Goal: Task Accomplishment & Management: Use online tool/utility

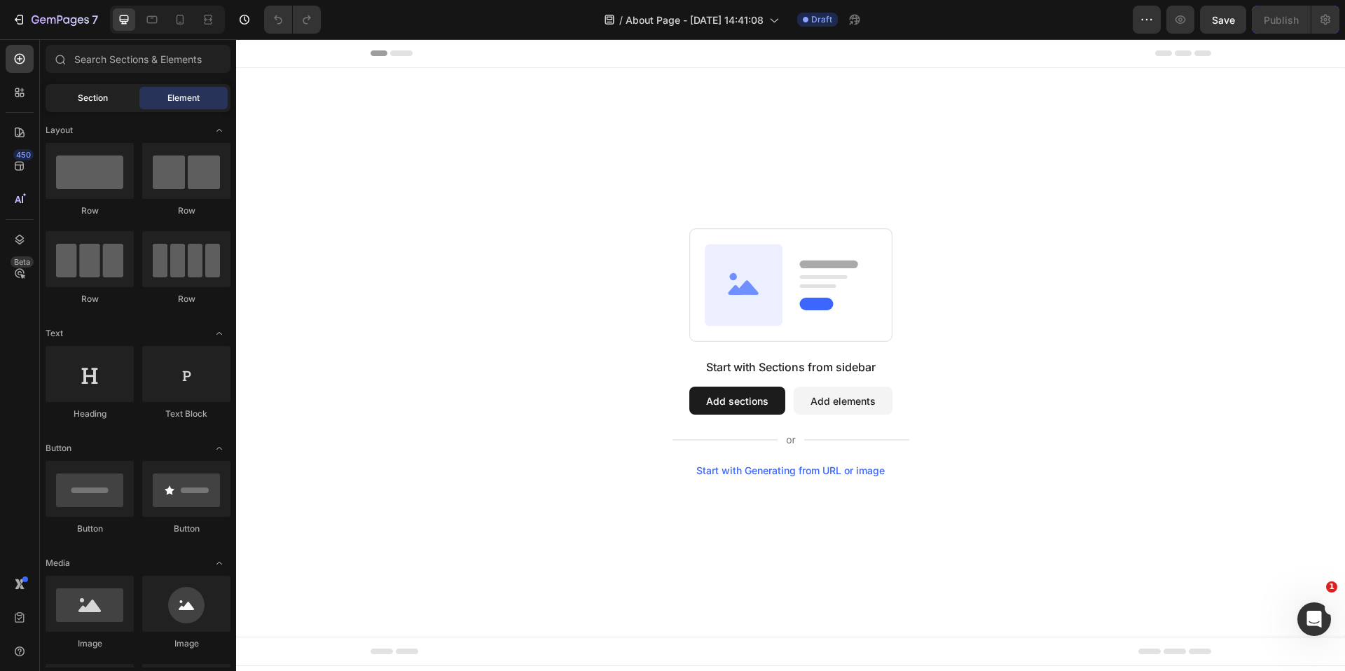
click at [83, 100] on span "Section" at bounding box center [93, 98] width 30 height 13
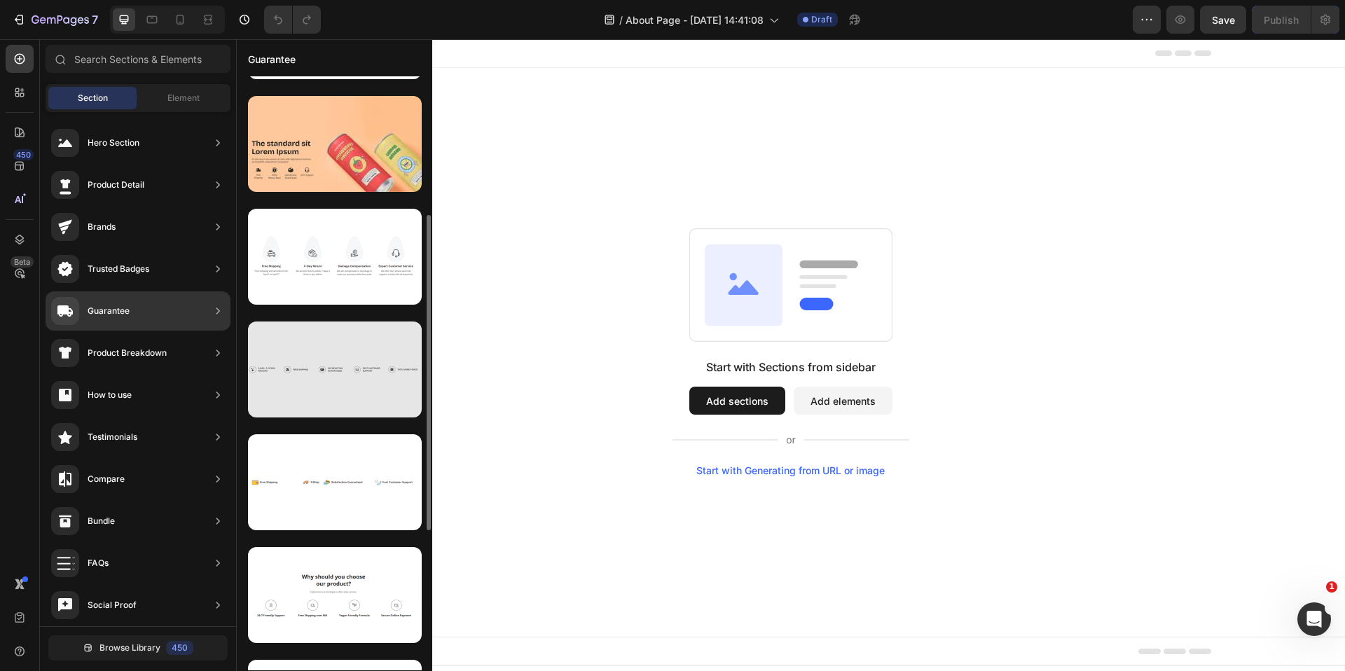
scroll to position [257, 0]
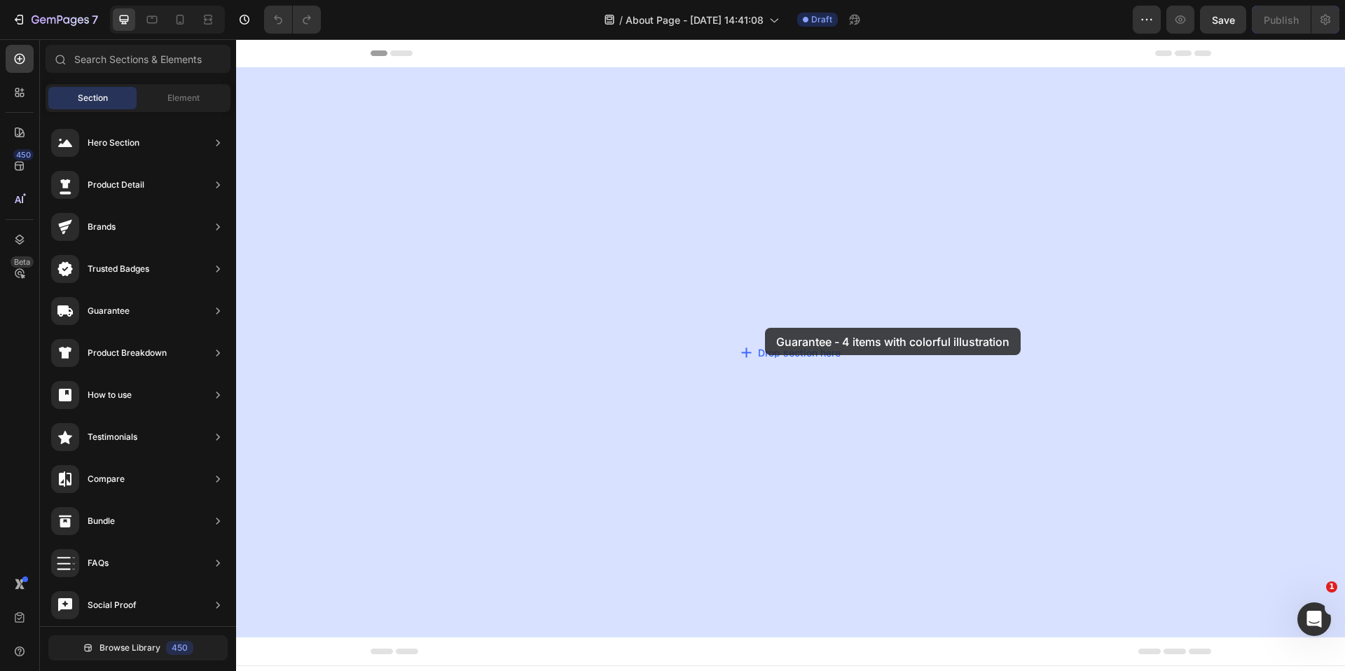
drag, startPoint x: 550, startPoint y: 471, endPoint x: 765, endPoint y: 328, distance: 258.6
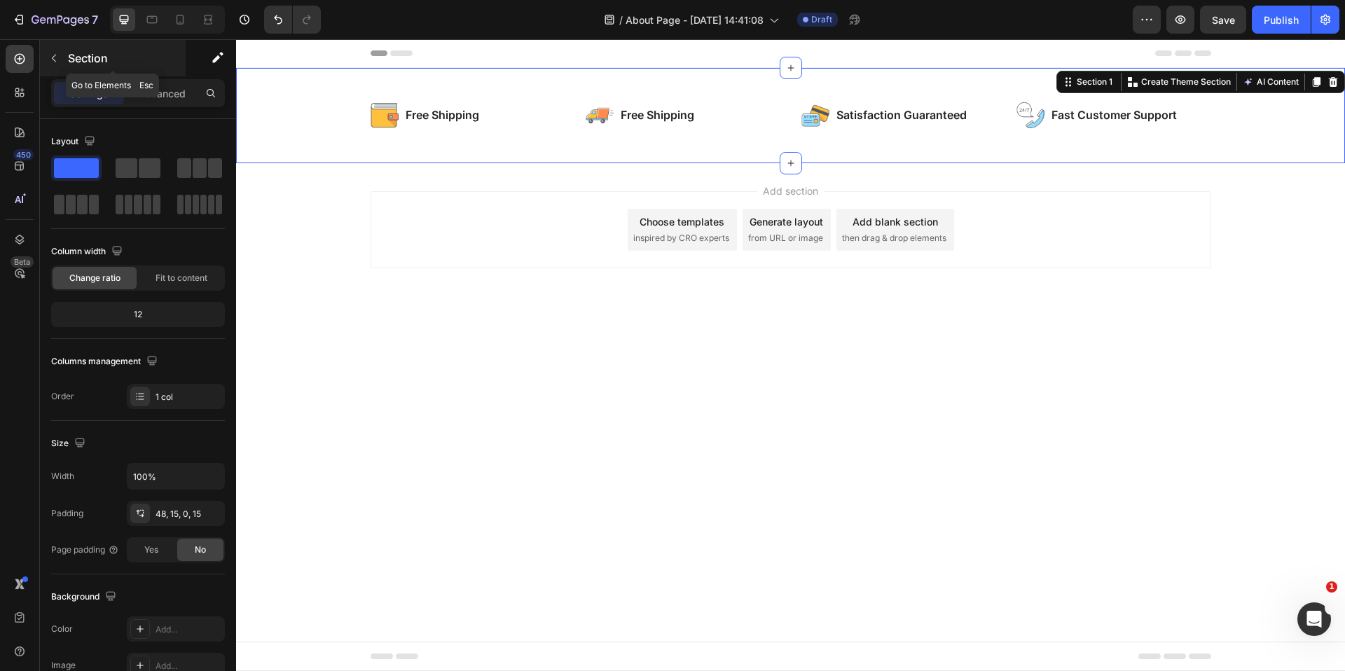
click at [57, 55] on icon "button" at bounding box center [53, 58] width 11 height 11
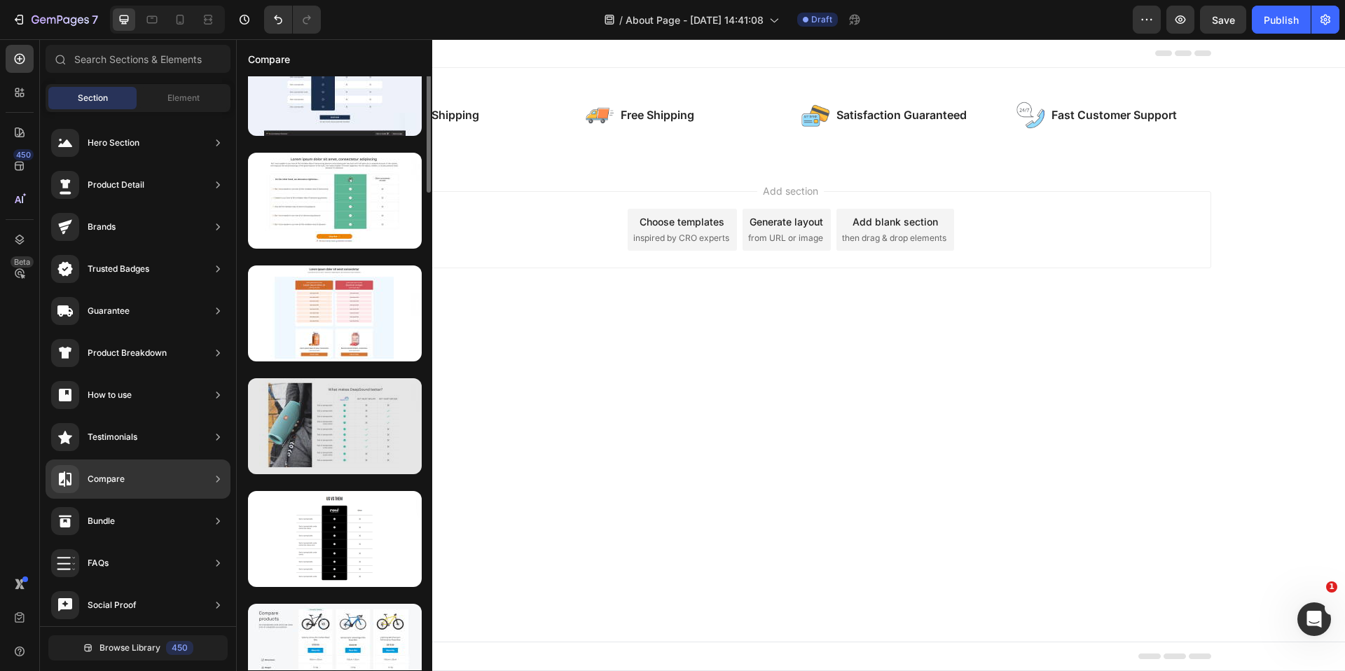
scroll to position [0, 0]
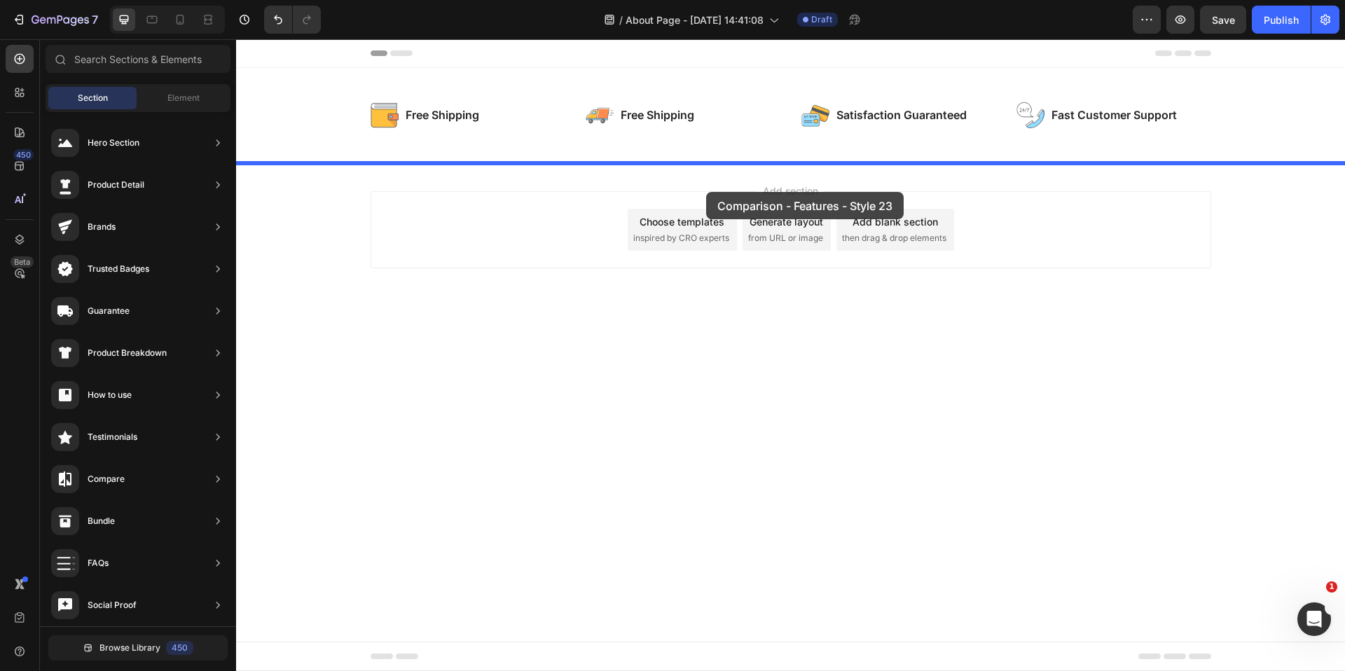
drag, startPoint x: 573, startPoint y: 273, endPoint x: 706, endPoint y: 192, distance: 155.6
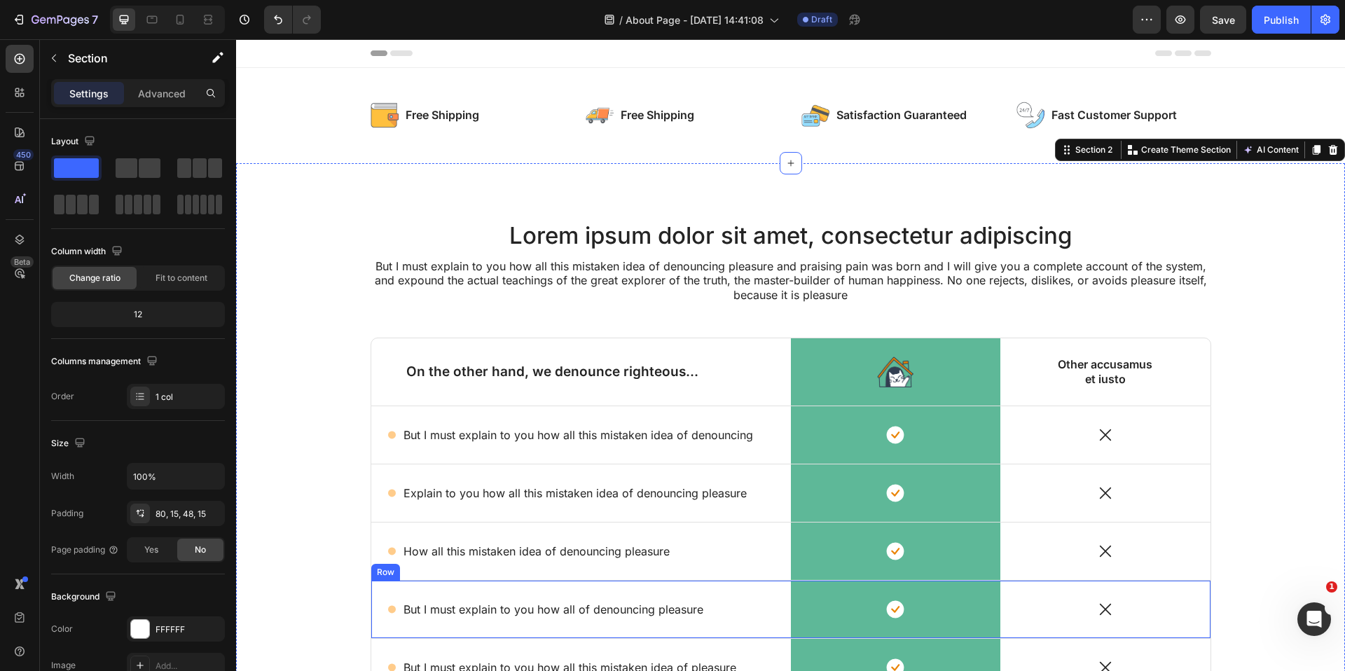
scroll to position [163, 0]
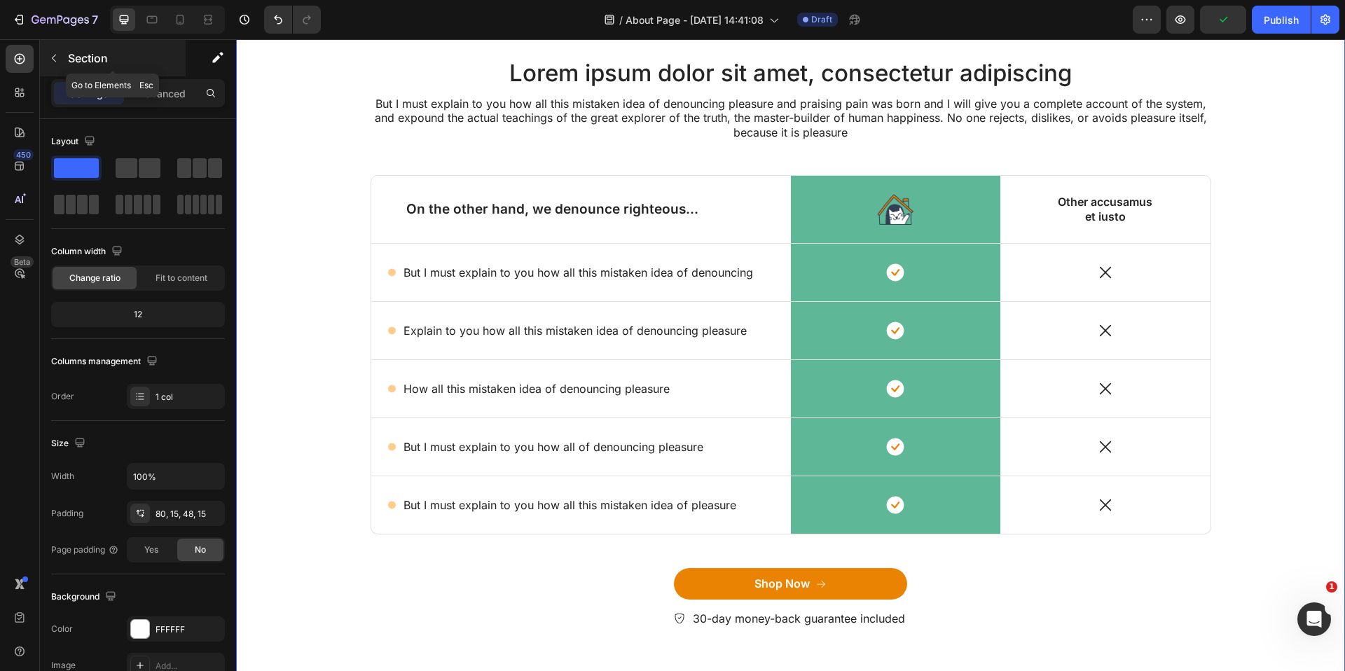
click at [61, 60] on button "button" at bounding box center [54, 58] width 22 height 22
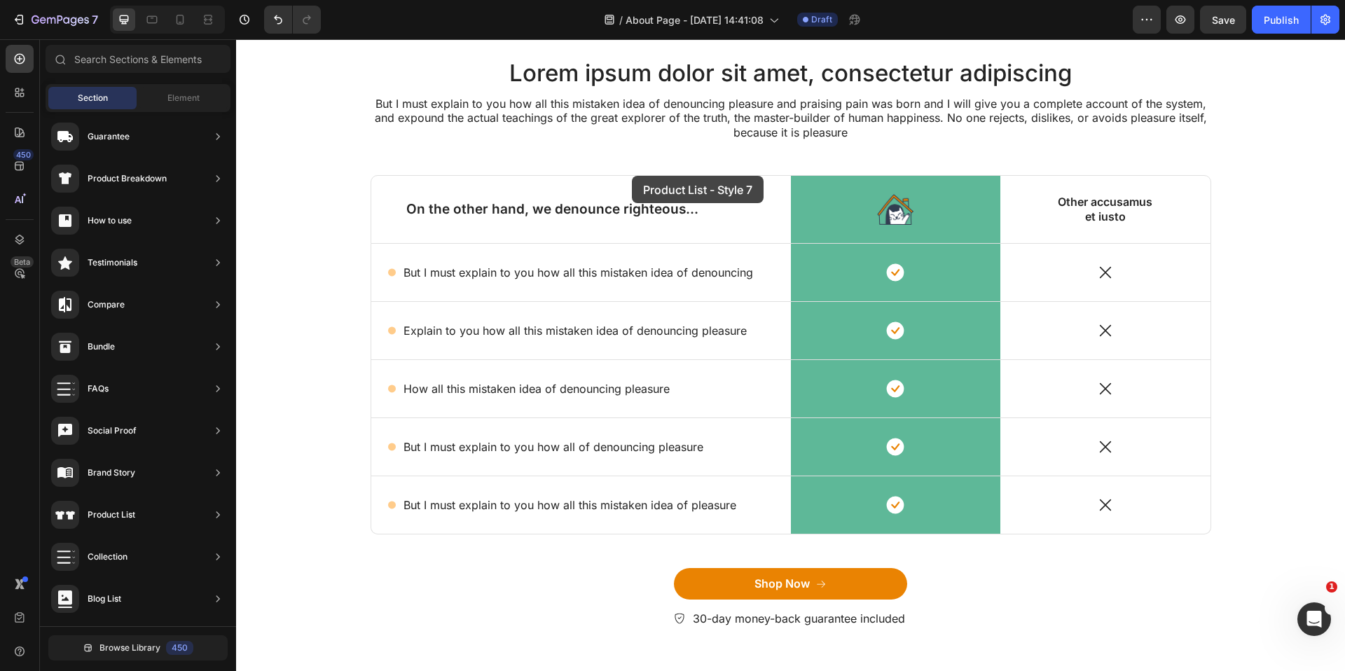
scroll to position [0, 0]
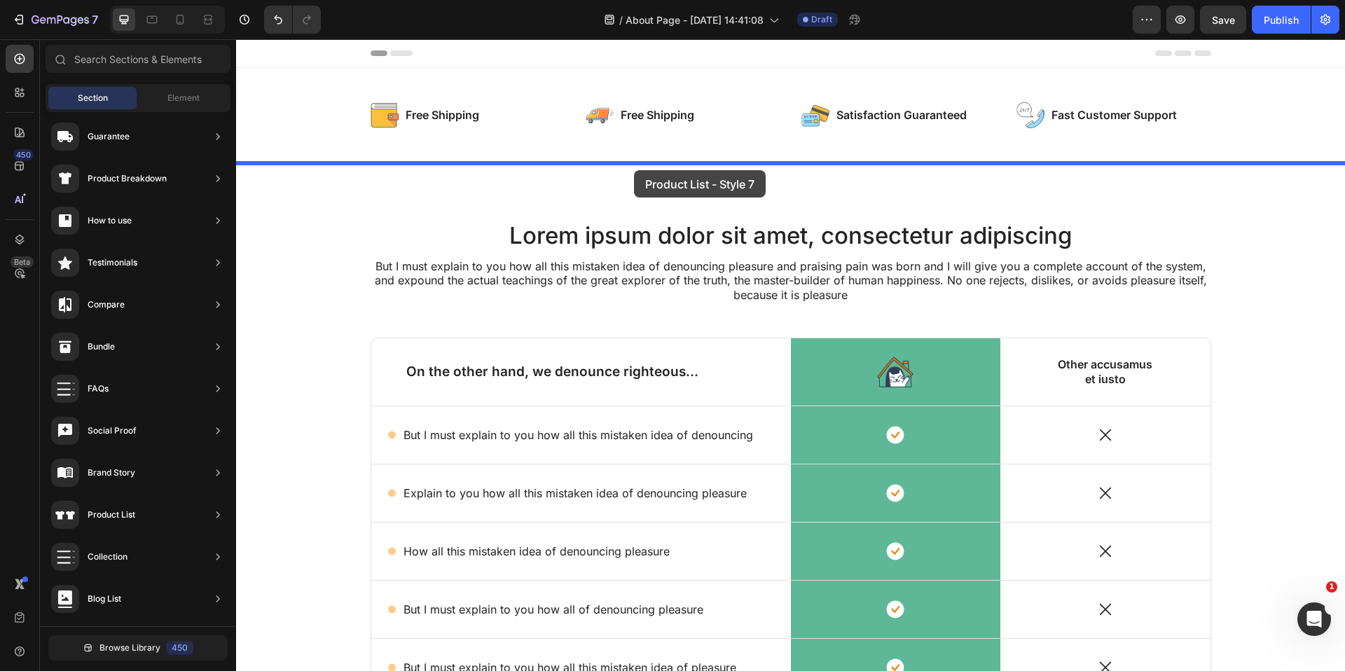
drag, startPoint x: 561, startPoint y: 437, endPoint x: 634, endPoint y: 170, distance: 276.7
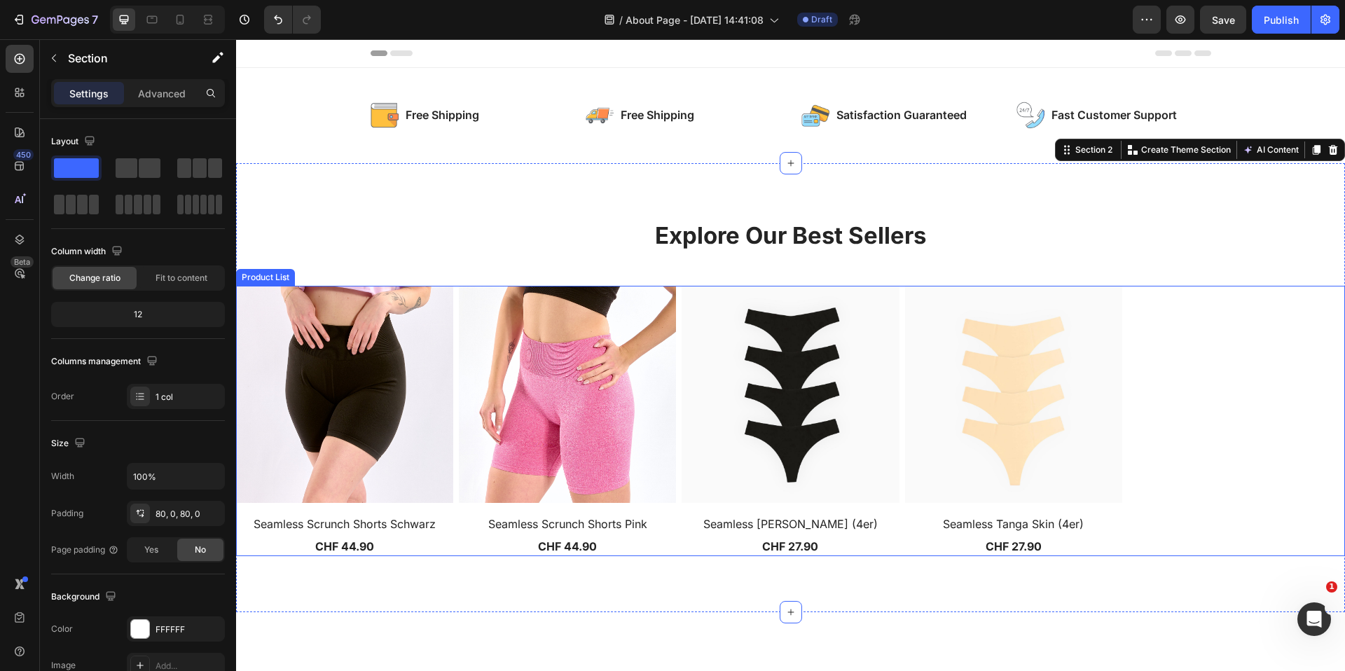
click at [401, 337] on img at bounding box center [344, 394] width 217 height 217
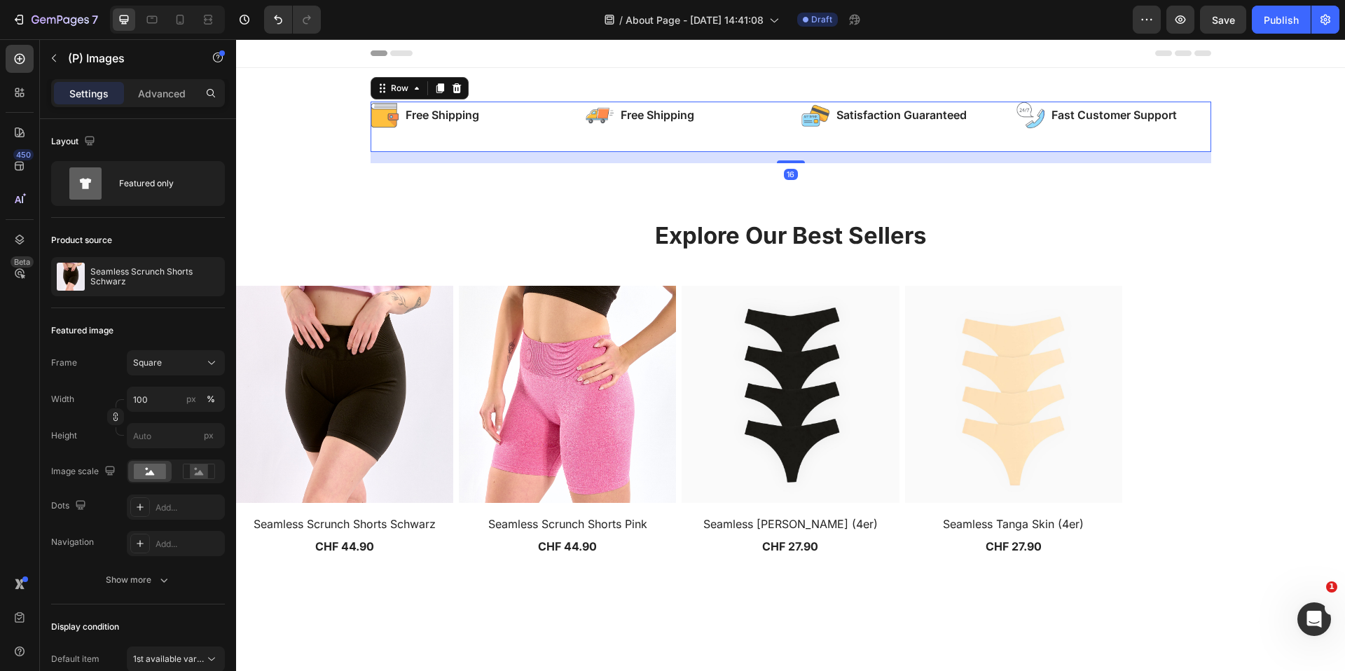
click at [637, 143] on div "Image Free Shipping Text Block Row Image Free Shipping Text Block Row Row" at bounding box center [576, 127] width 410 height 50
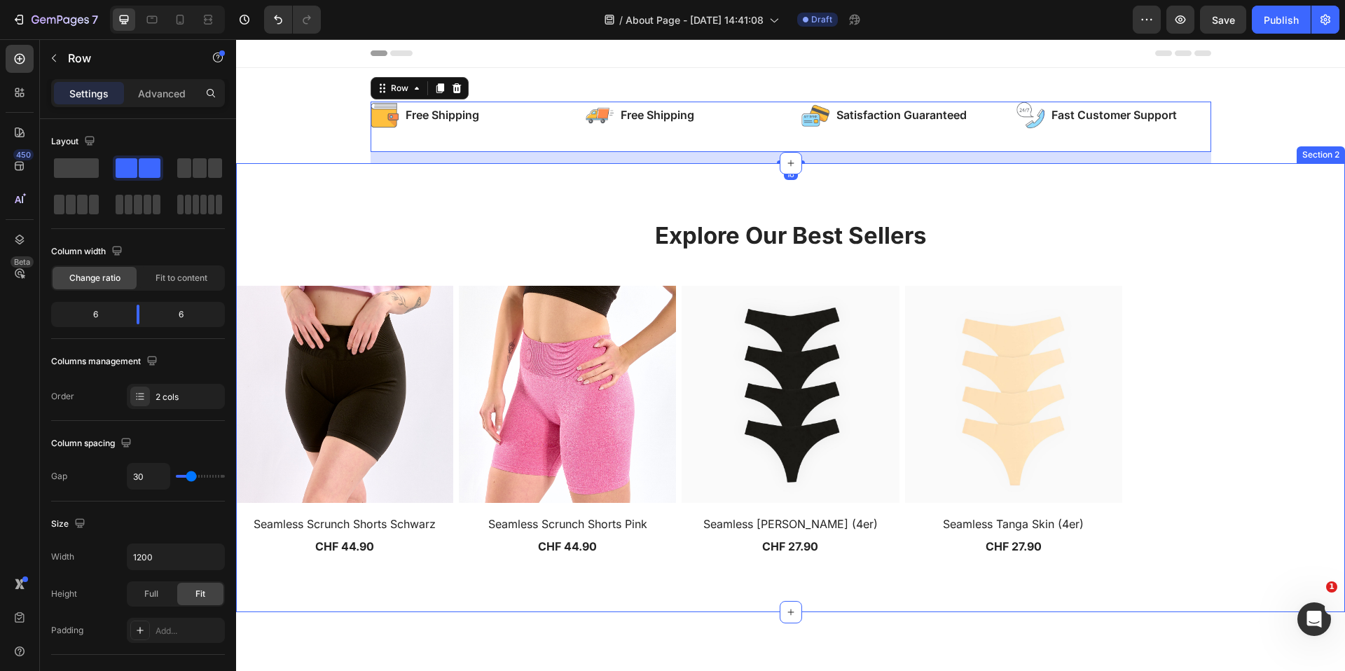
click at [393, 278] on div "Explore Our Best Sellers Heading Row (P) Images Seamless Scrunch Shorts Schwarz…" at bounding box center [790, 387] width 1109 height 337
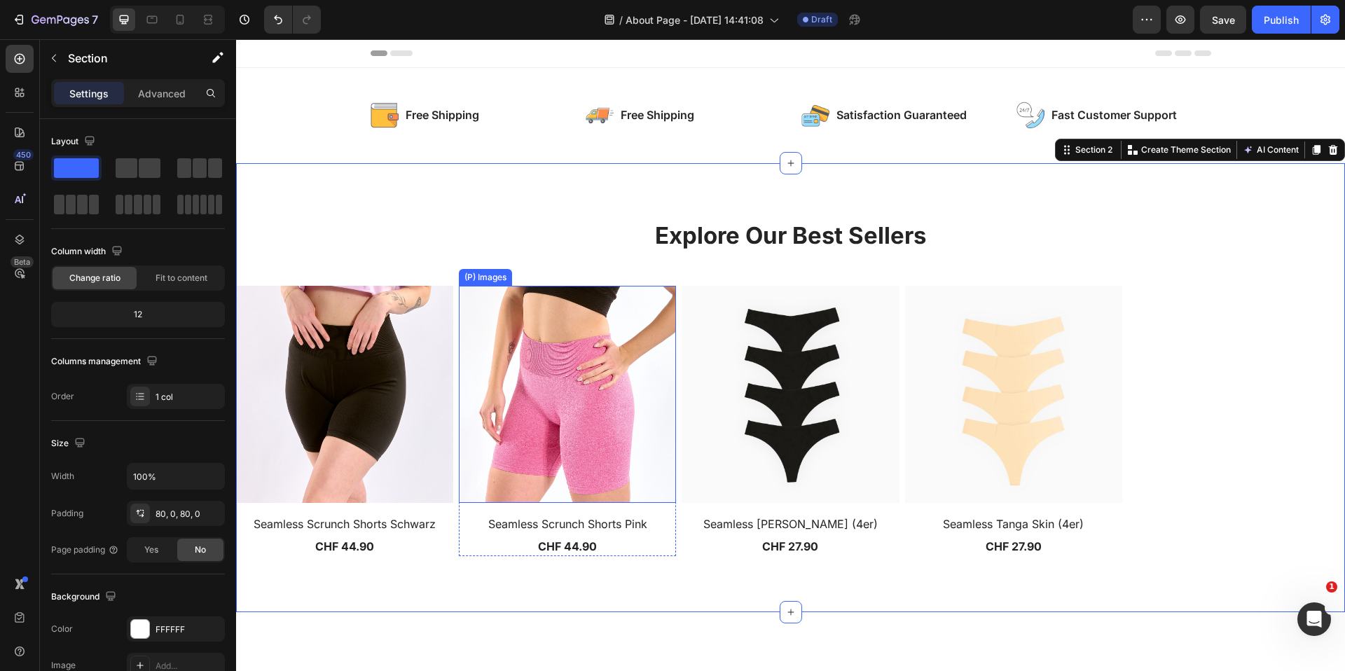
click at [516, 355] on img at bounding box center [567, 394] width 217 height 217
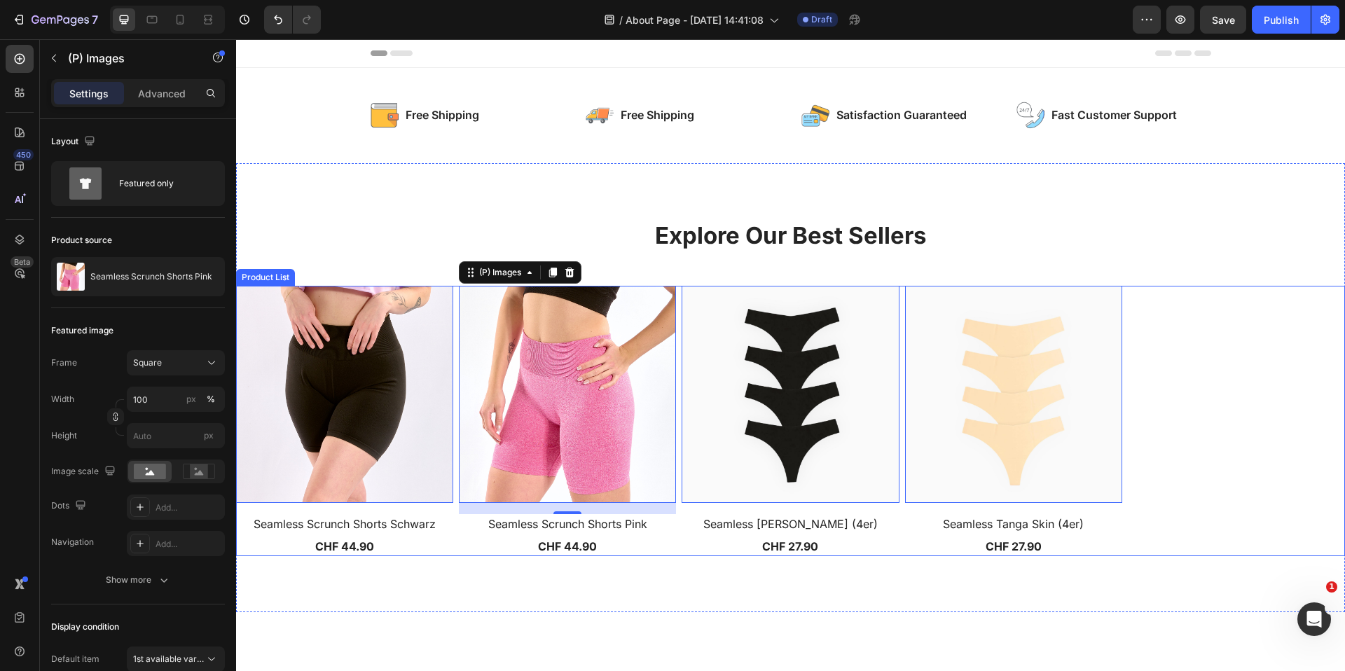
click at [1139, 336] on div "(P) Images 0 Seamless Scrunch Shorts Schwarz (P) Title CHF 44.90 (P) Price (P) …" at bounding box center [790, 421] width 1109 height 270
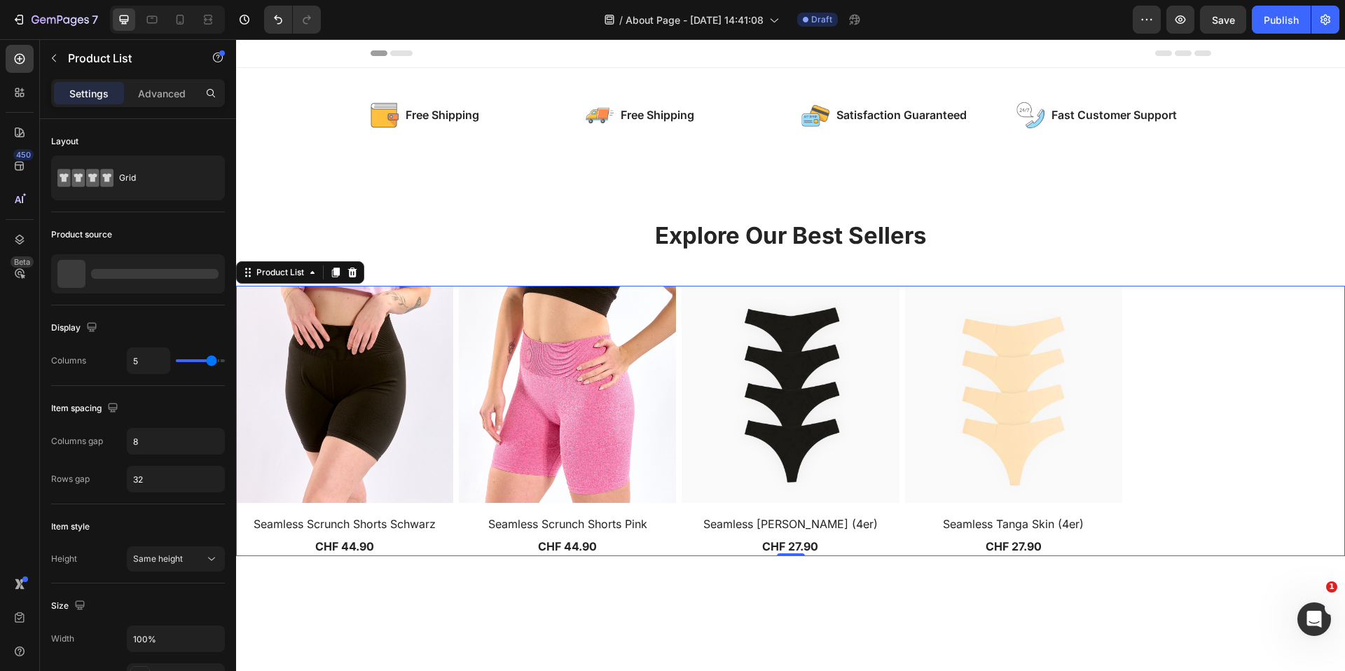
click at [1184, 329] on div "(P) Images Seamless Scrunch Shorts Schwarz (P) Title CHF 44.90 (P) Price (P) Pr…" at bounding box center [790, 421] width 1109 height 270
click at [60, 285] on img at bounding box center [71, 274] width 28 height 28
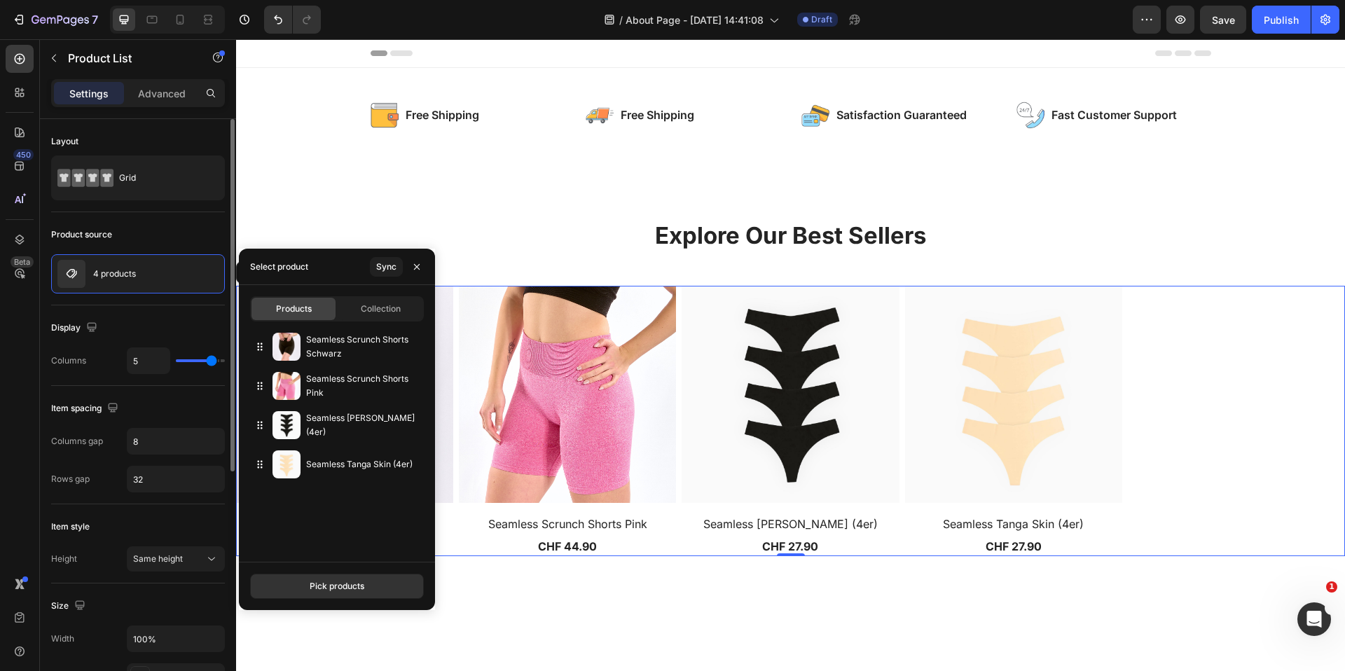
type input "6"
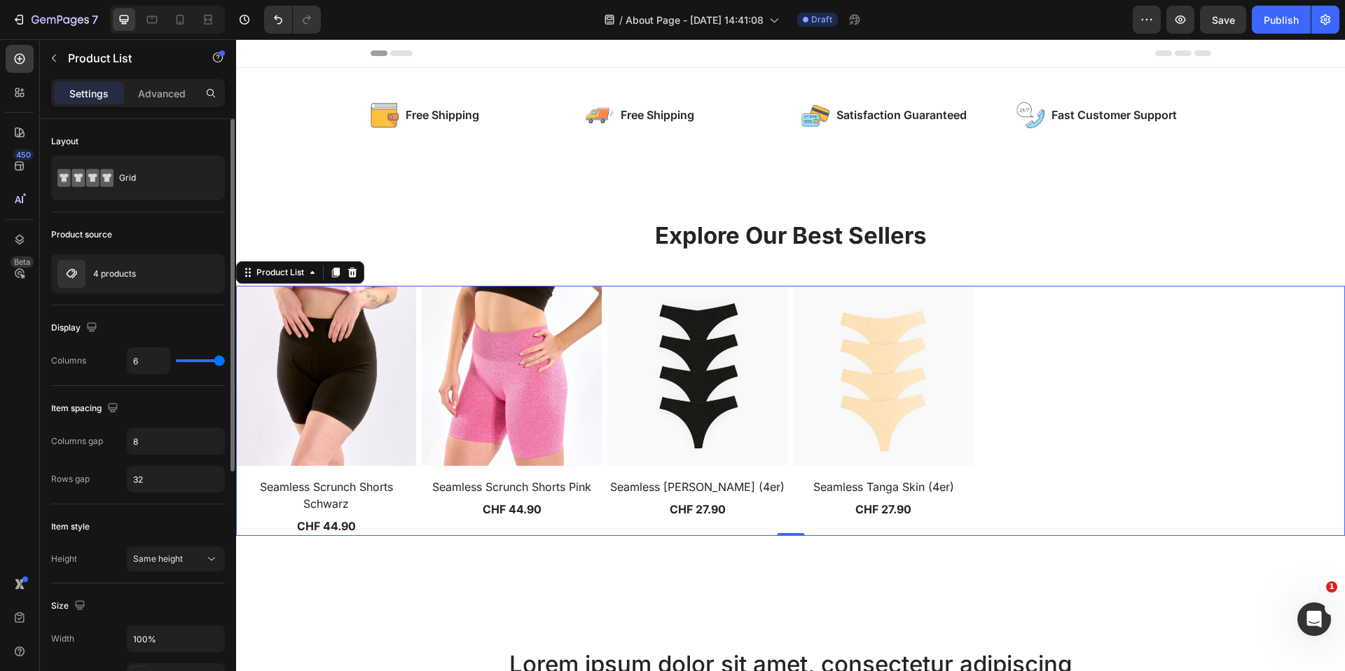
drag, startPoint x: 212, startPoint y: 359, endPoint x: 242, endPoint y: 354, distance: 30.0
type input "6"
click at [225, 359] on input "range" at bounding box center [200, 360] width 49 height 3
click at [166, 445] on input "8" at bounding box center [175, 441] width 97 height 25
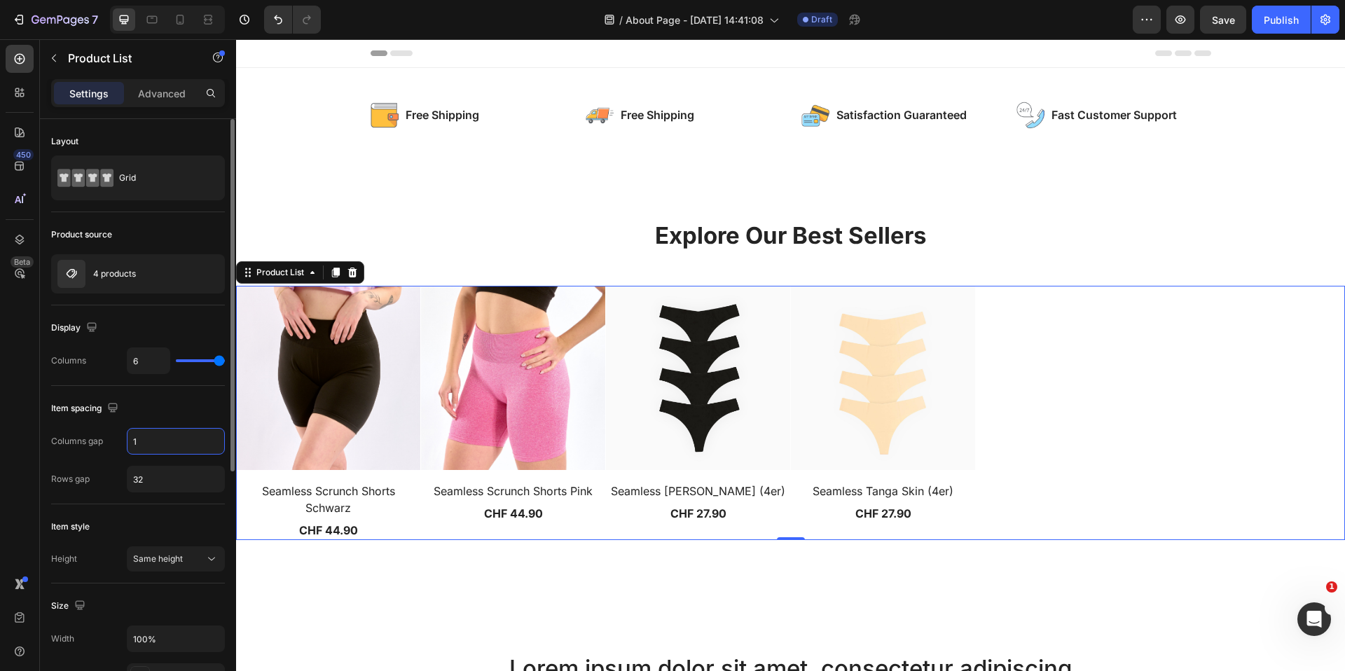
type input "10"
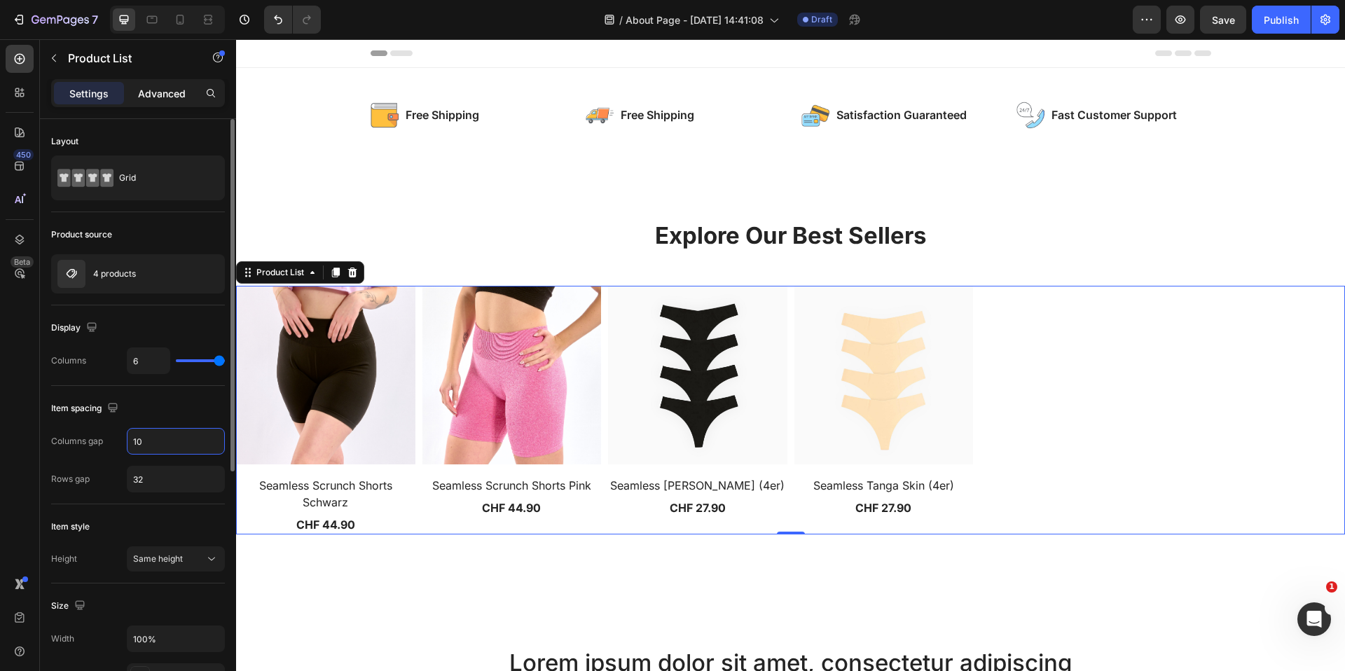
click at [137, 91] on div "Advanced" at bounding box center [162, 93] width 70 height 22
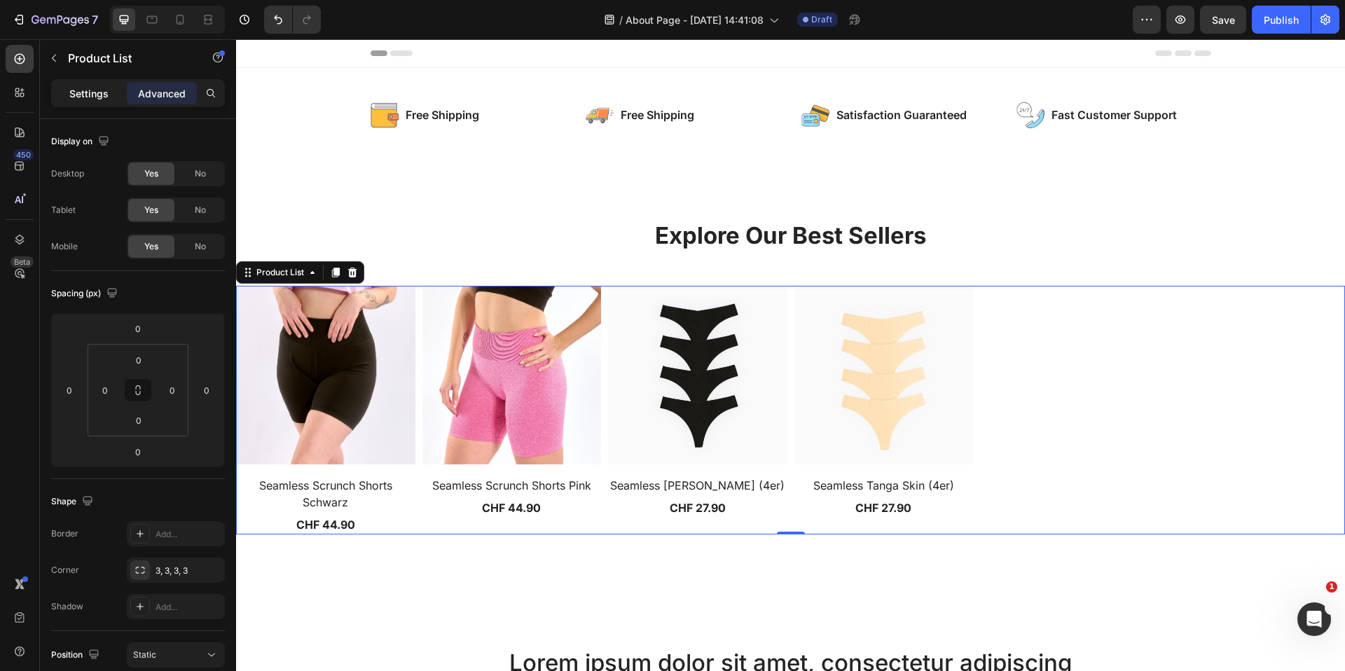
click at [85, 95] on p "Settings" at bounding box center [88, 93] width 39 height 15
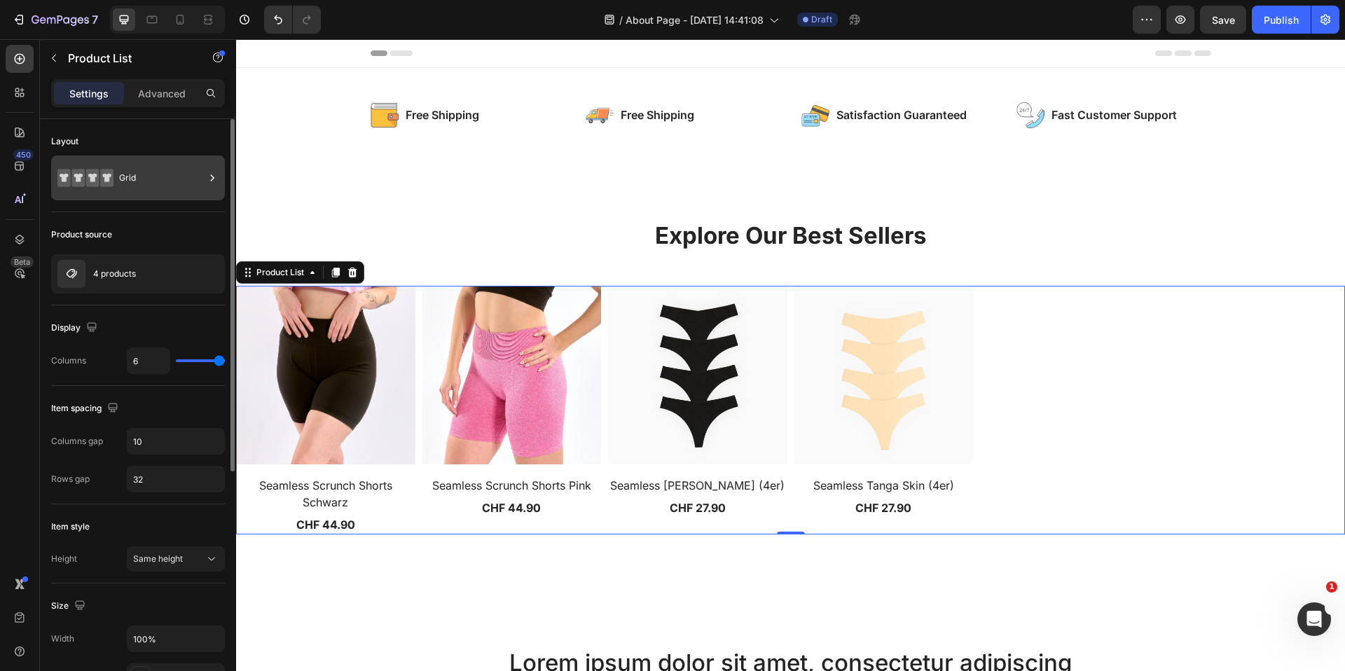
click at [102, 164] on icon at bounding box center [85, 178] width 56 height 32
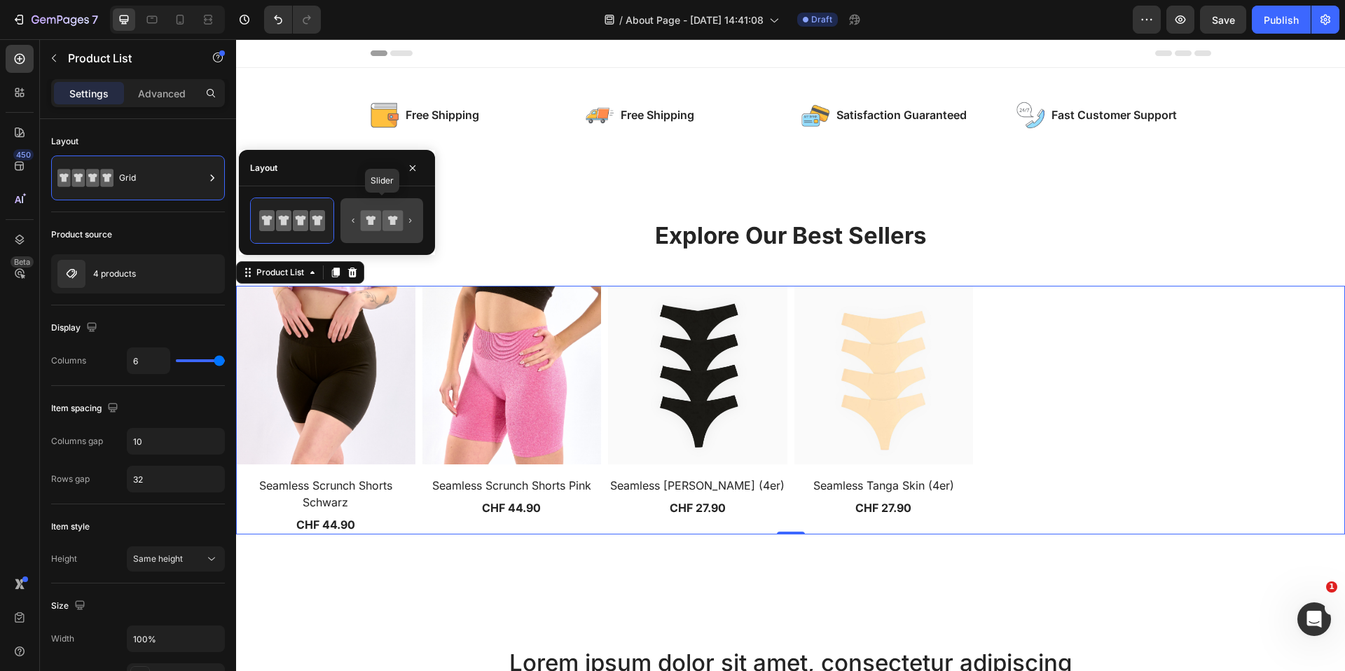
click at [403, 223] on icon at bounding box center [392, 220] width 20 height 20
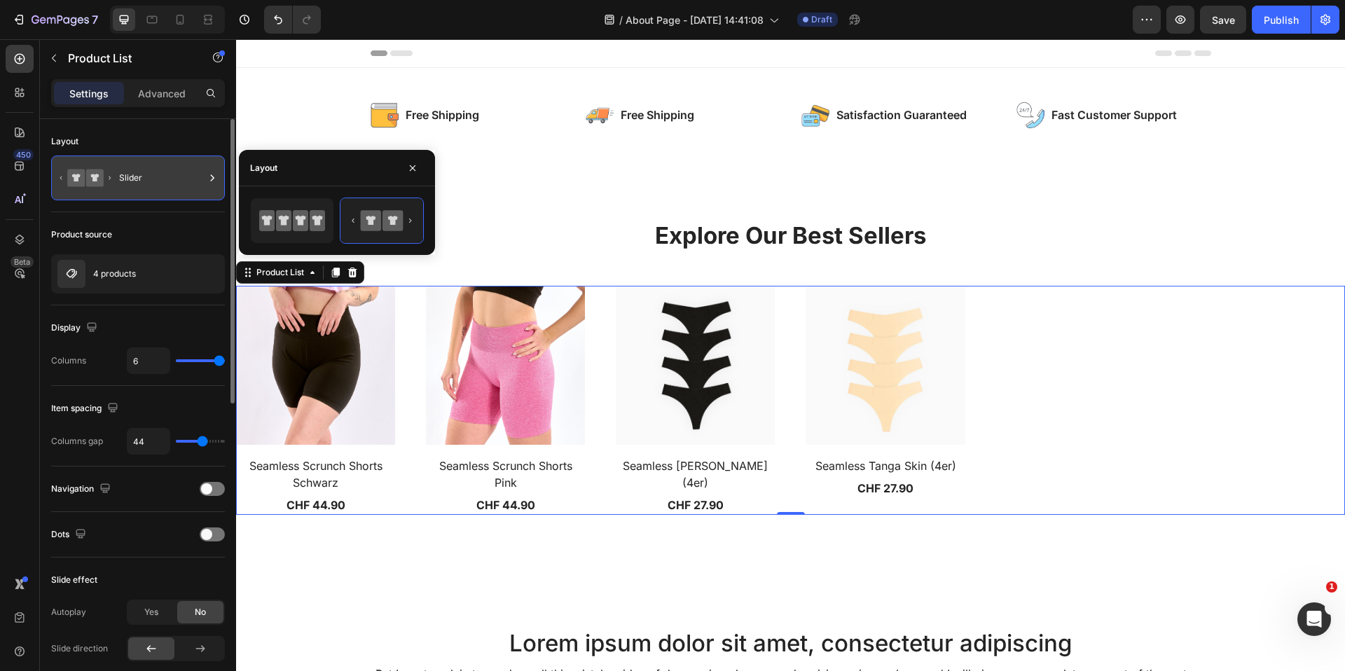
click at [175, 177] on div "Slider" at bounding box center [161, 178] width 85 height 32
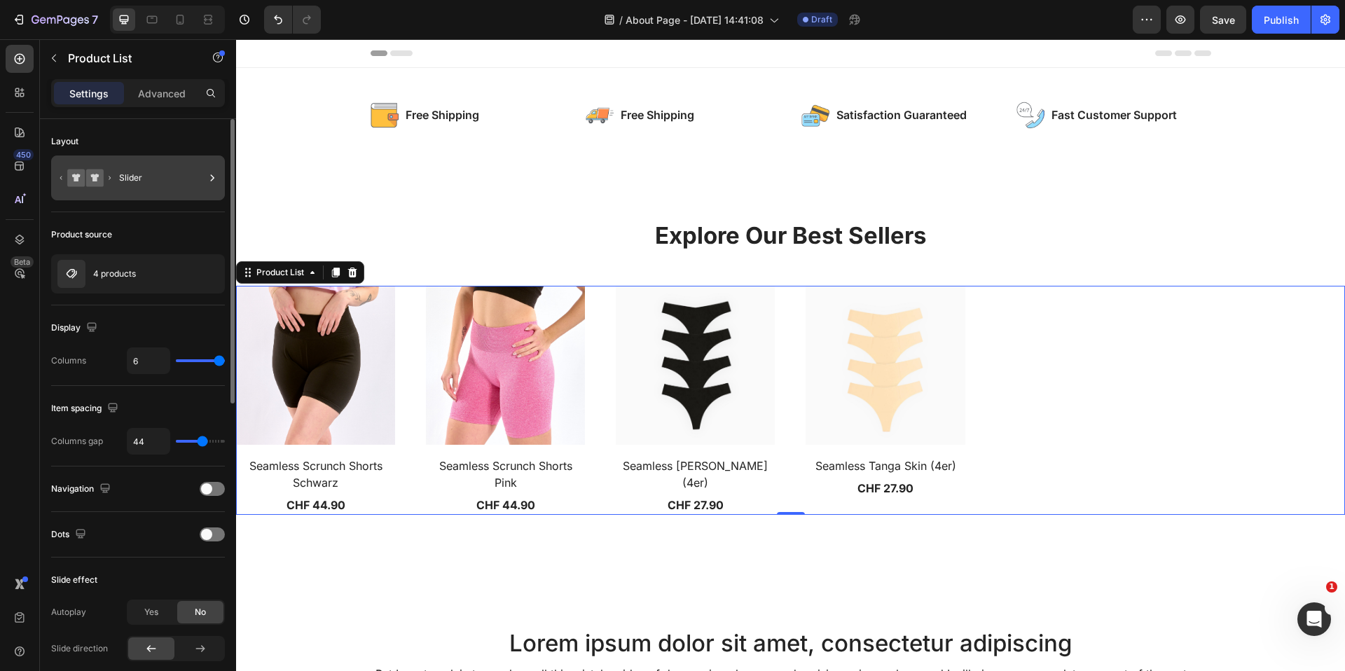
click at [212, 177] on icon at bounding box center [212, 178] width 14 height 14
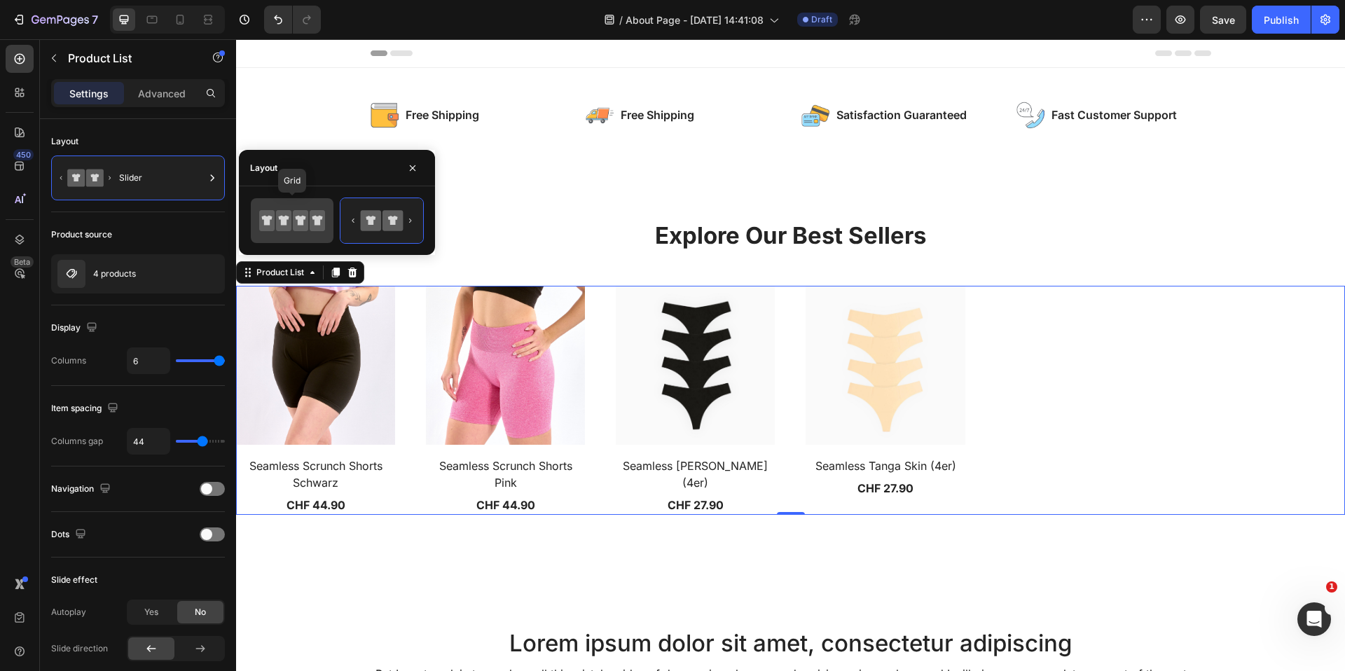
click at [283, 220] on icon at bounding box center [284, 221] width 11 height 10
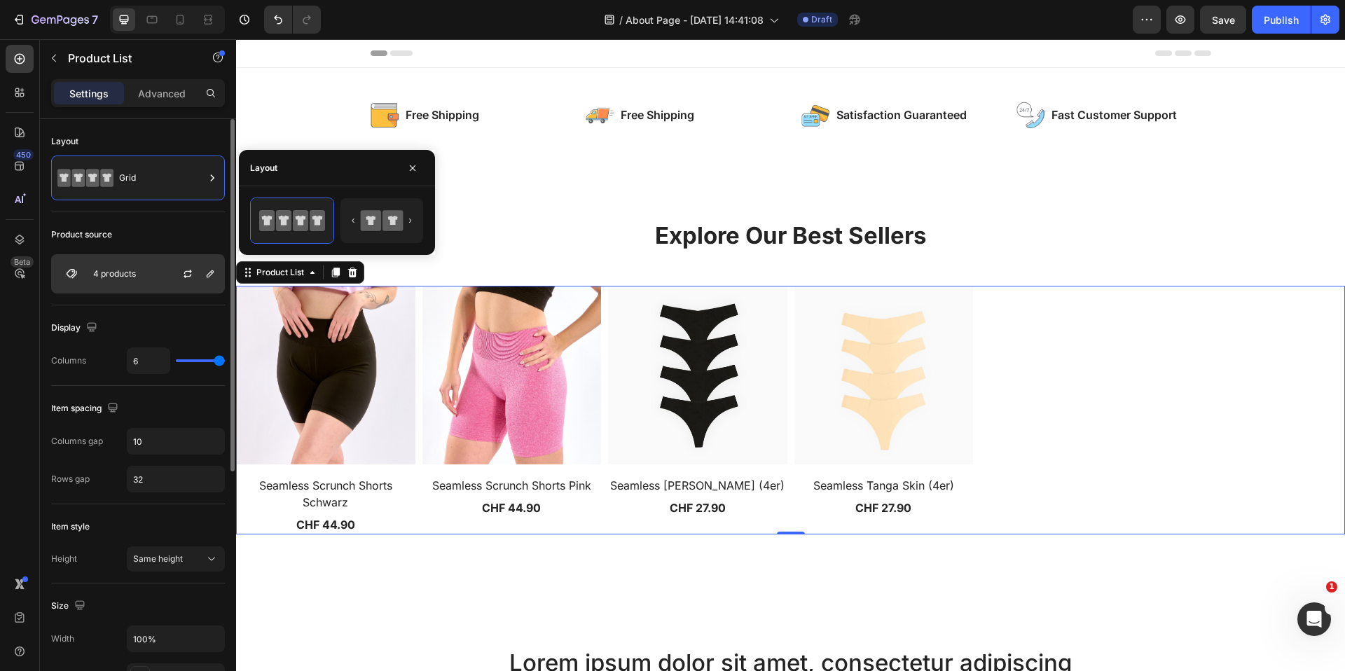
click at [142, 280] on div "4 products" at bounding box center [138, 273] width 174 height 39
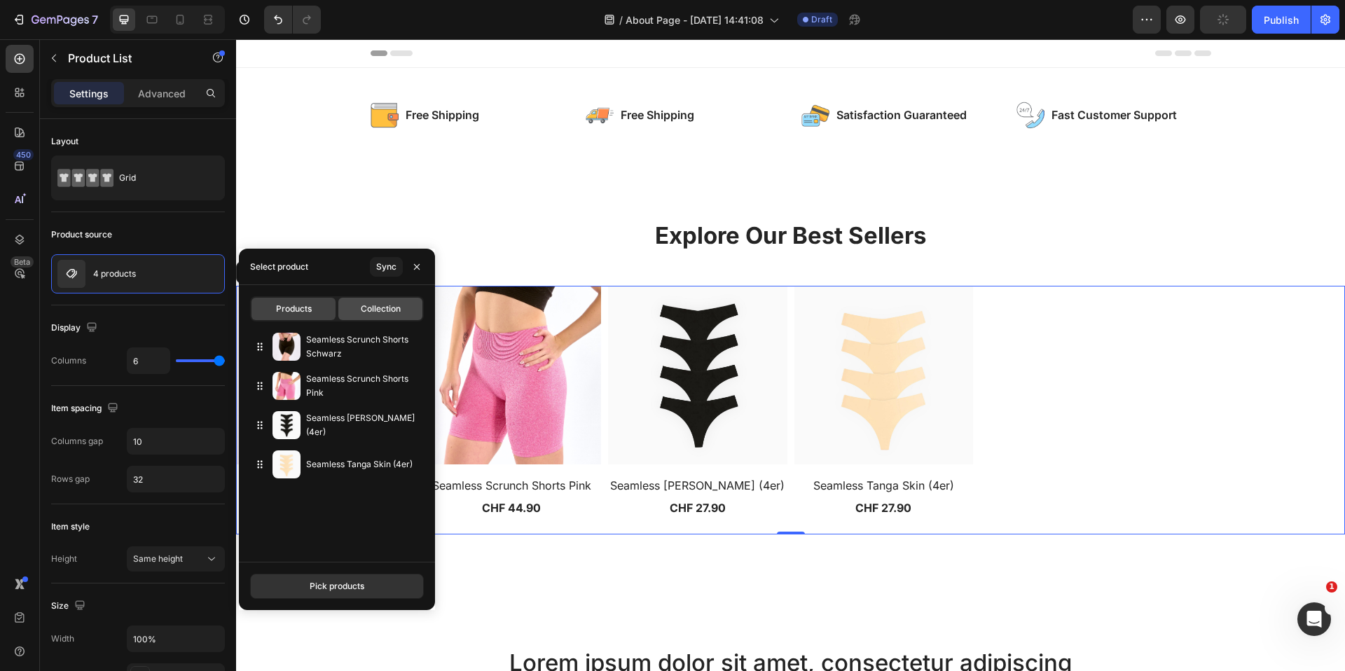
click at [364, 303] on span "Collection" at bounding box center [381, 309] width 40 height 13
type input "10"
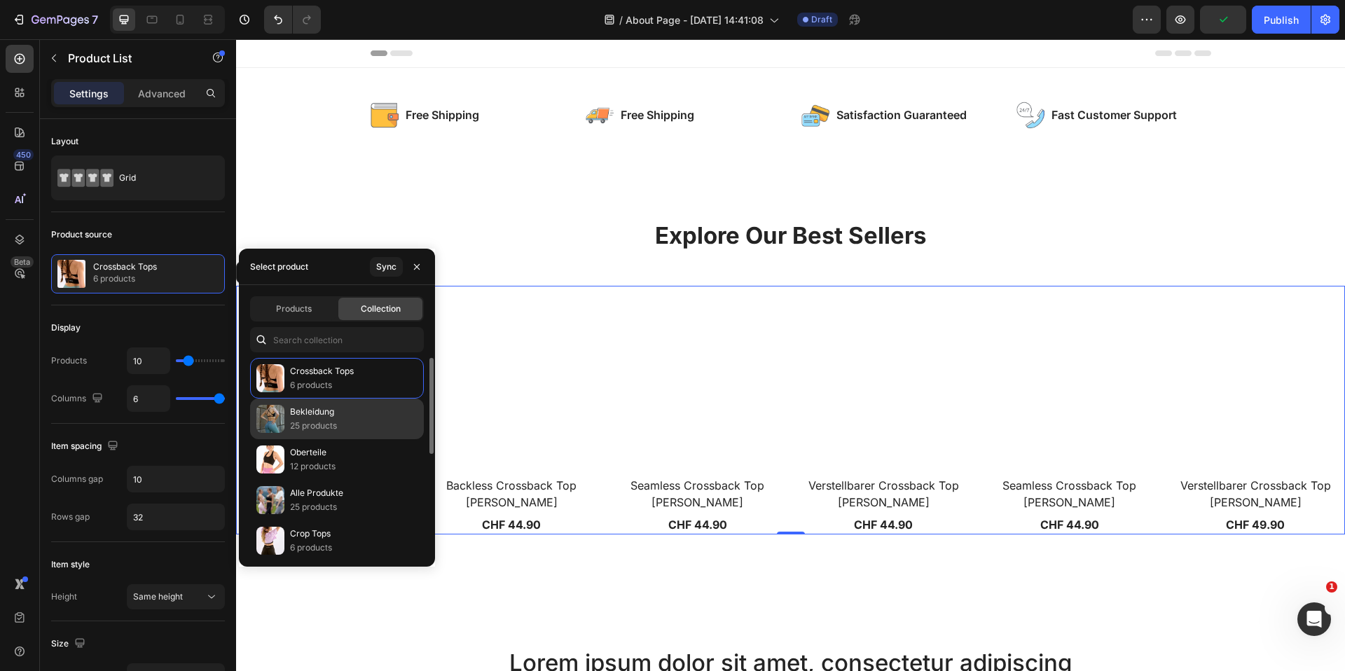
click at [319, 420] on p "25 products" at bounding box center [313, 426] width 47 height 14
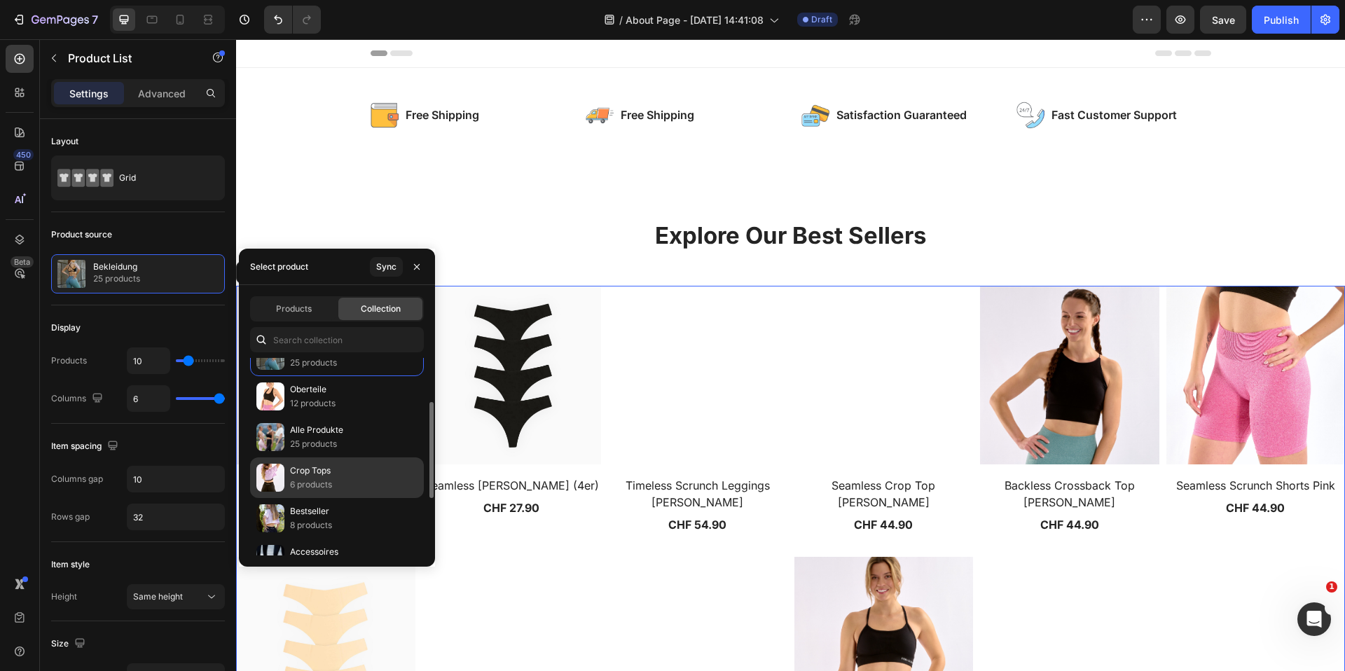
scroll to position [72, 0]
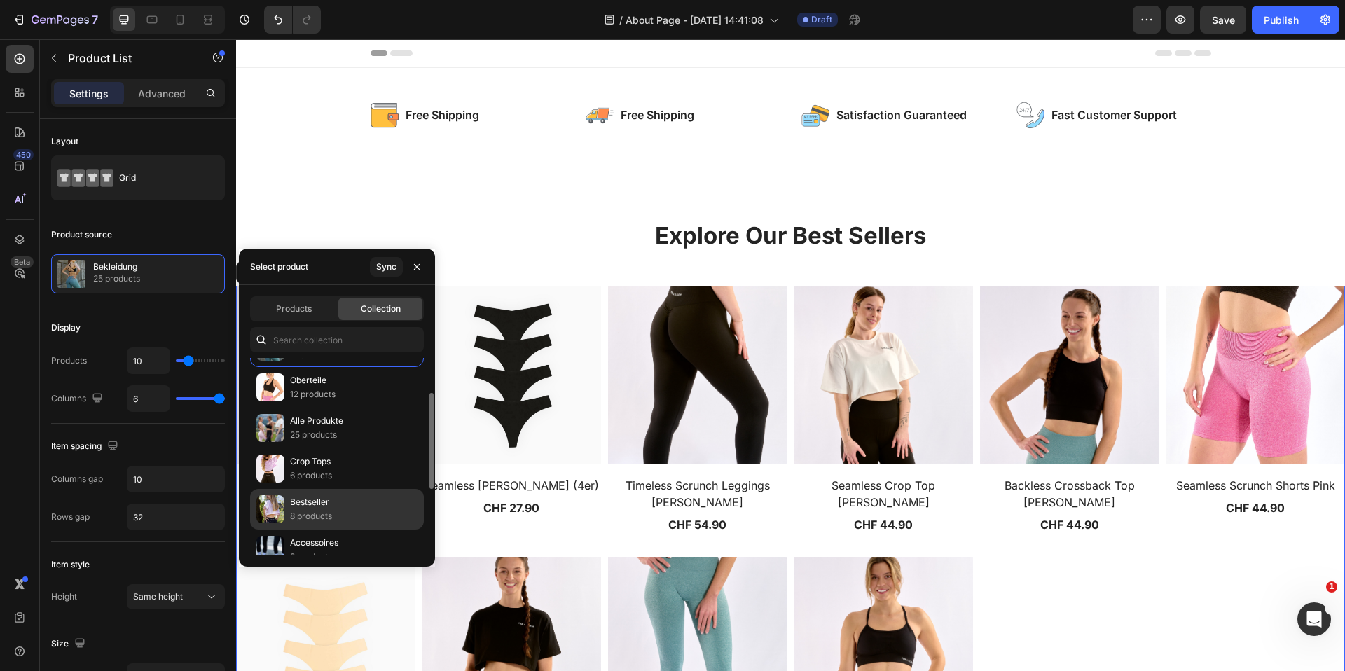
click at [344, 530] on div "Bestseller 8 products" at bounding box center [337, 550] width 174 height 41
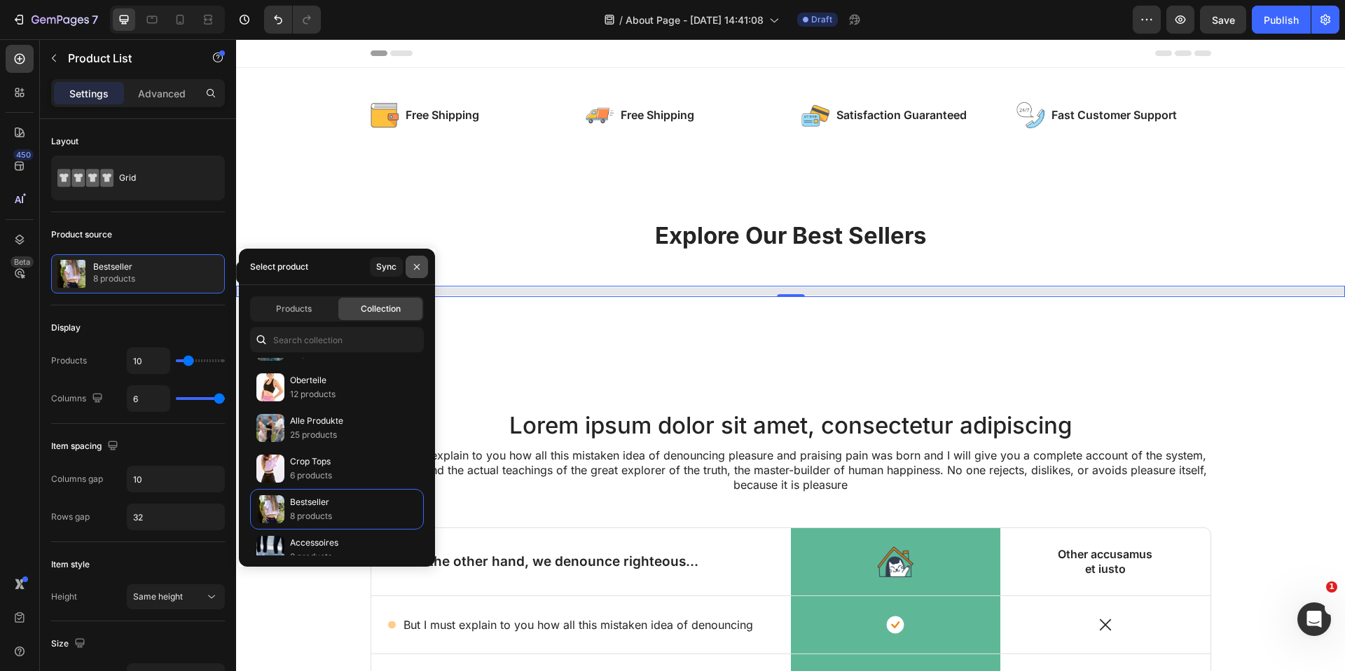
click at [417, 262] on icon "button" at bounding box center [416, 266] width 11 height 11
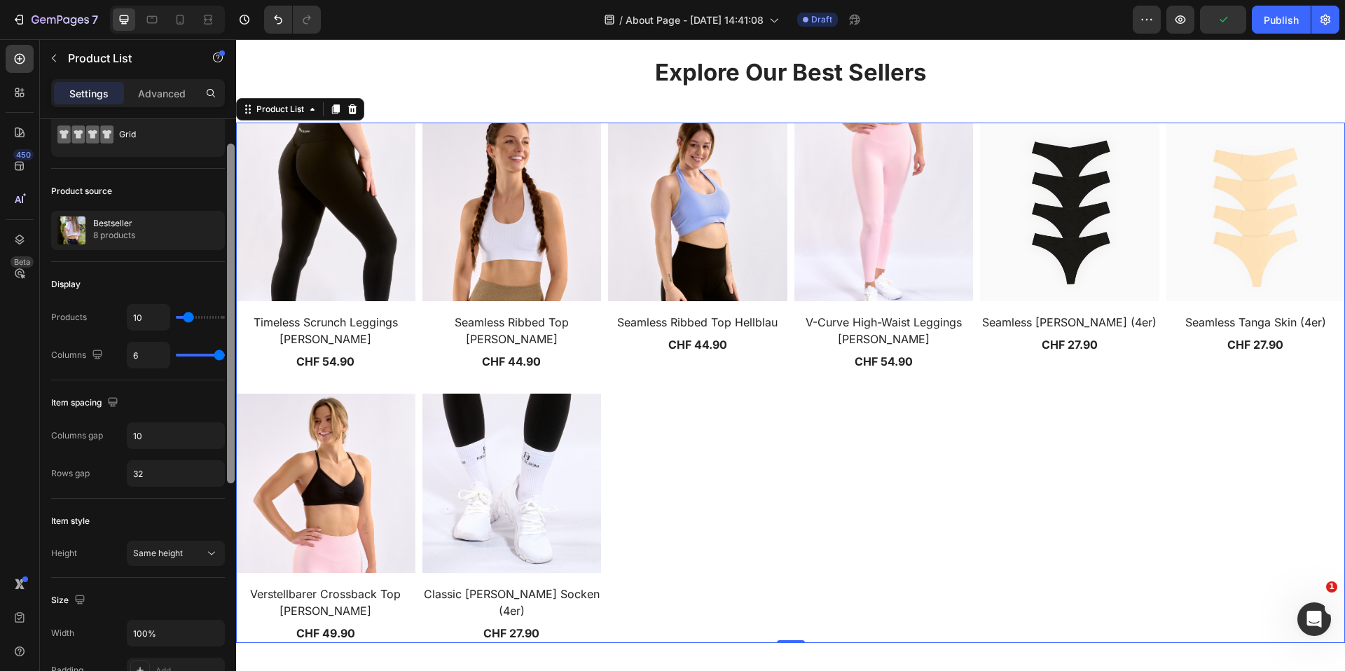
scroll to position [0, 0]
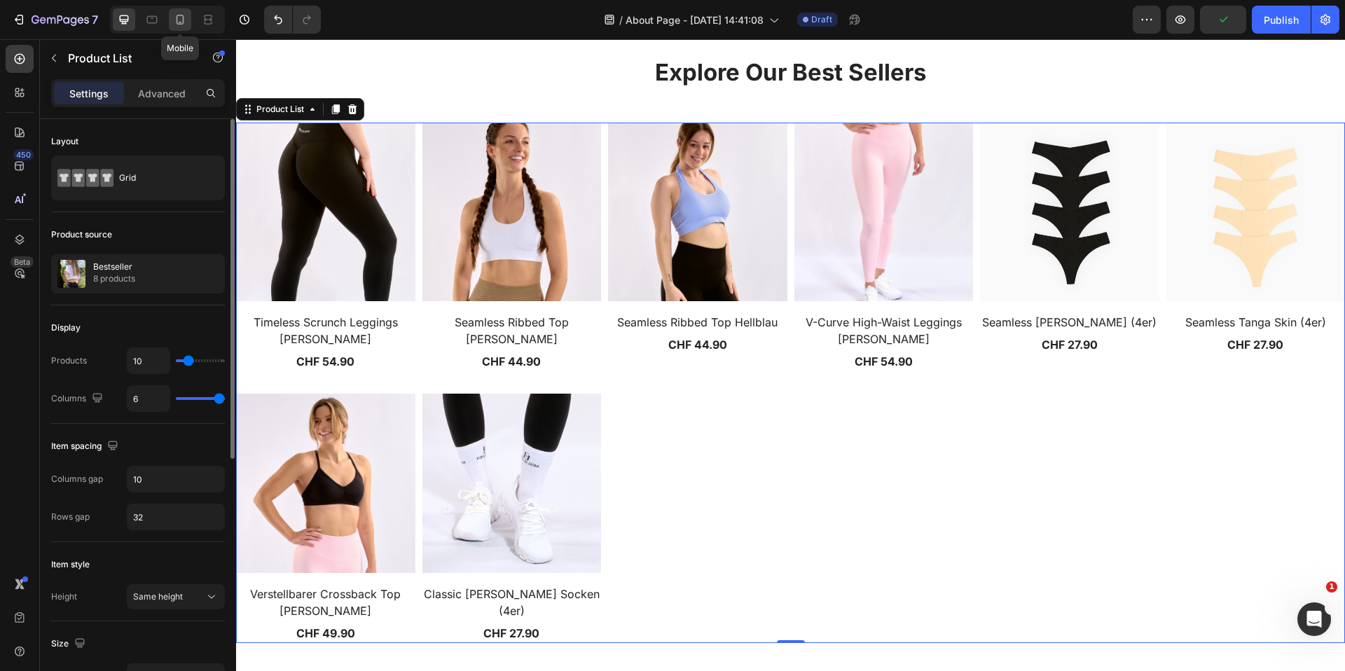
click at [183, 21] on icon at bounding box center [181, 20] width 8 height 10
type input "21"
type input "24"
type input "2"
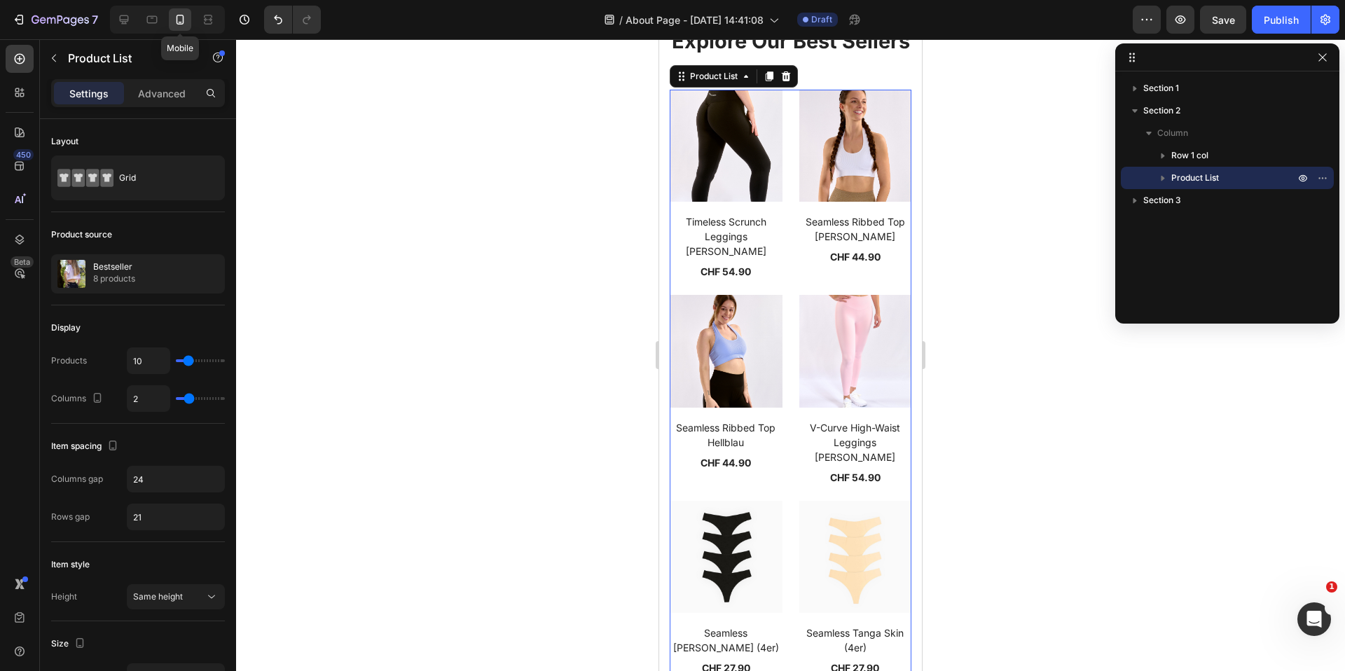
scroll to position [333, 0]
click at [128, 20] on icon at bounding box center [124, 19] width 9 height 9
type input "32"
type input "10"
type input "6"
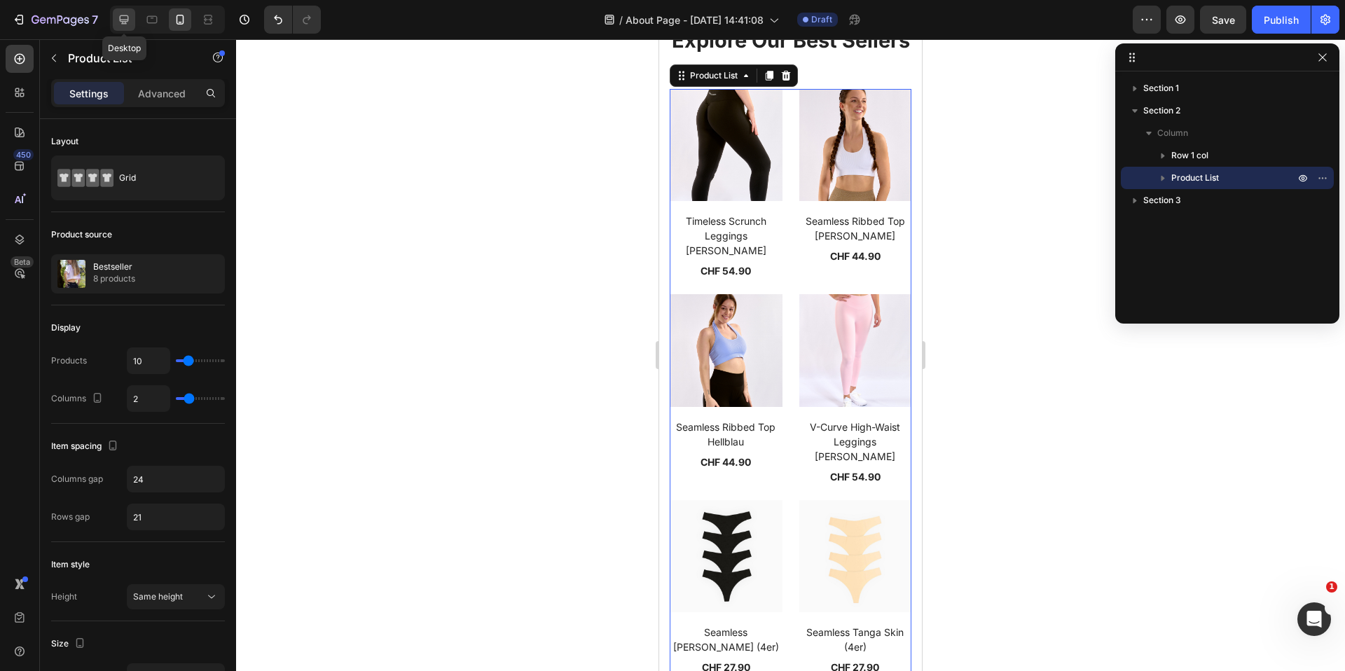
type input "6"
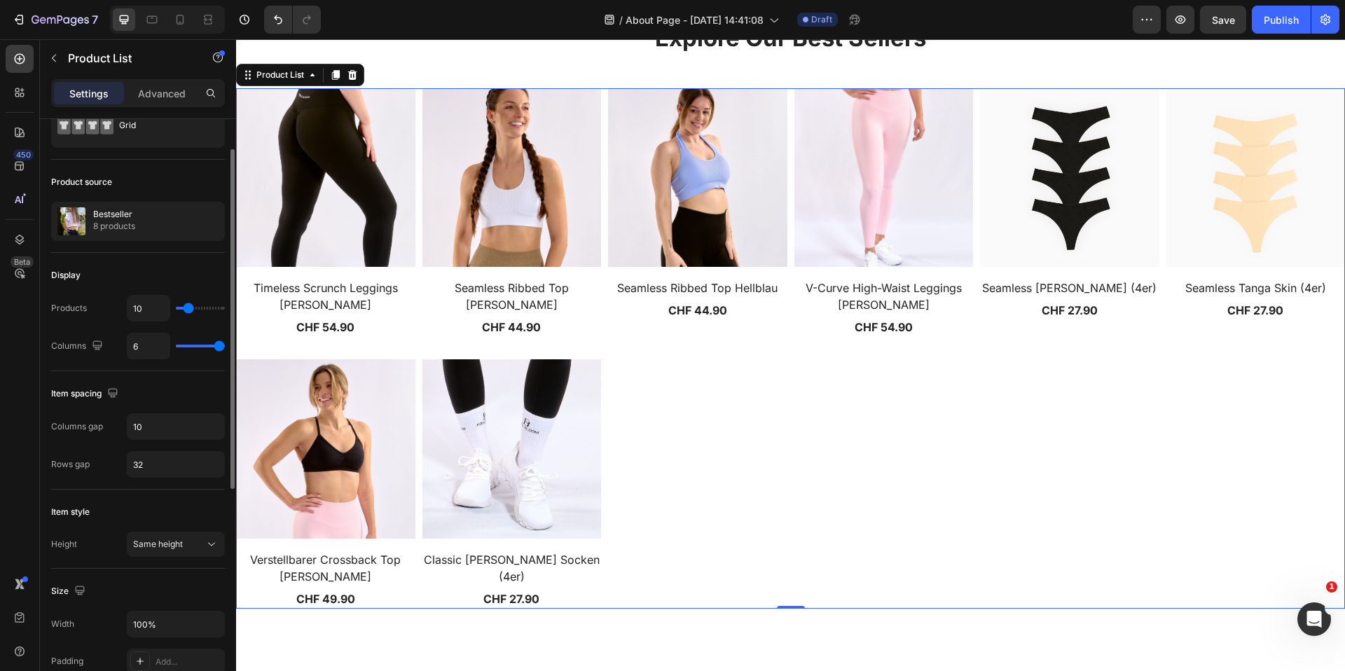
scroll to position [95, 0]
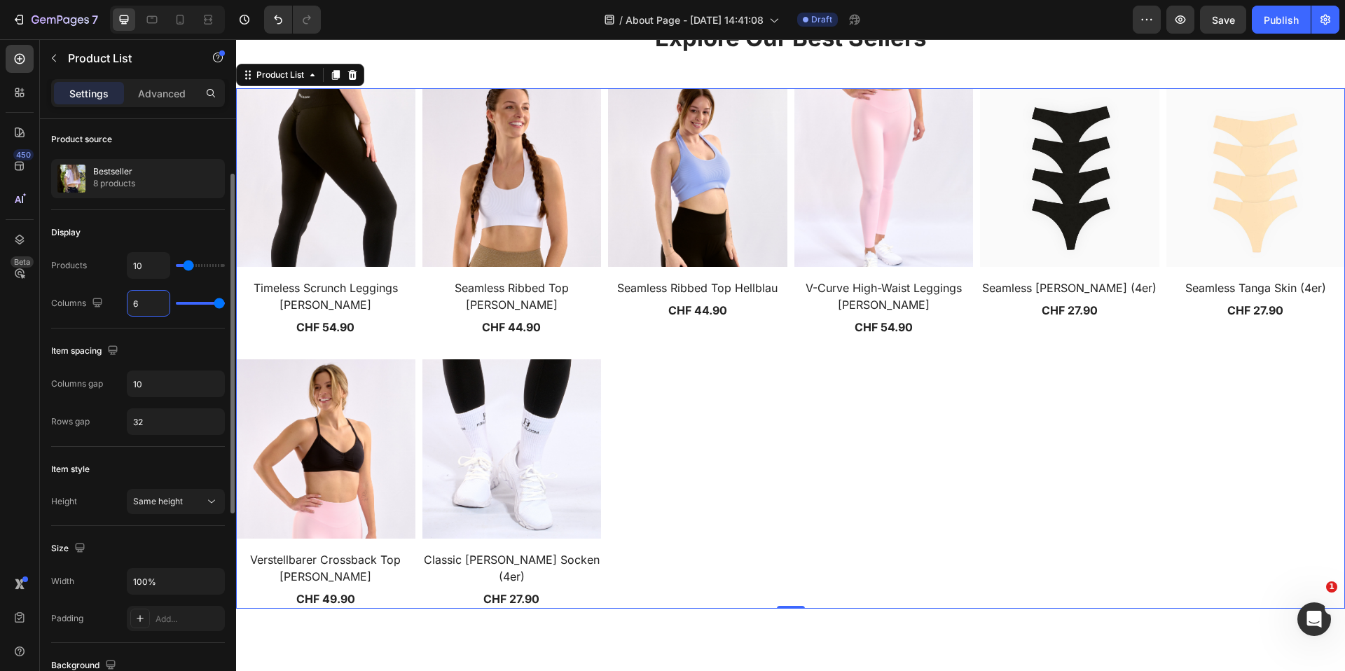
click at [155, 296] on input "6" at bounding box center [148, 303] width 42 height 25
type input "1"
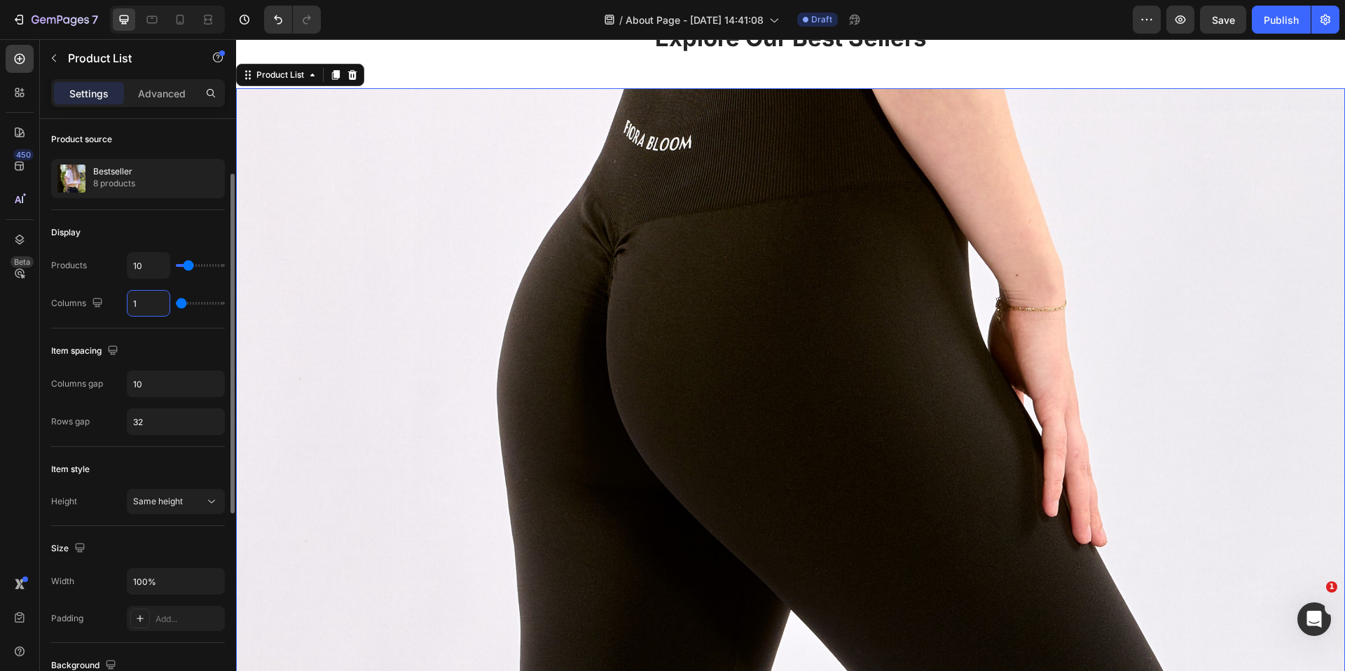
click at [155, 296] on input "1" at bounding box center [148, 303] width 42 height 25
type input "2"
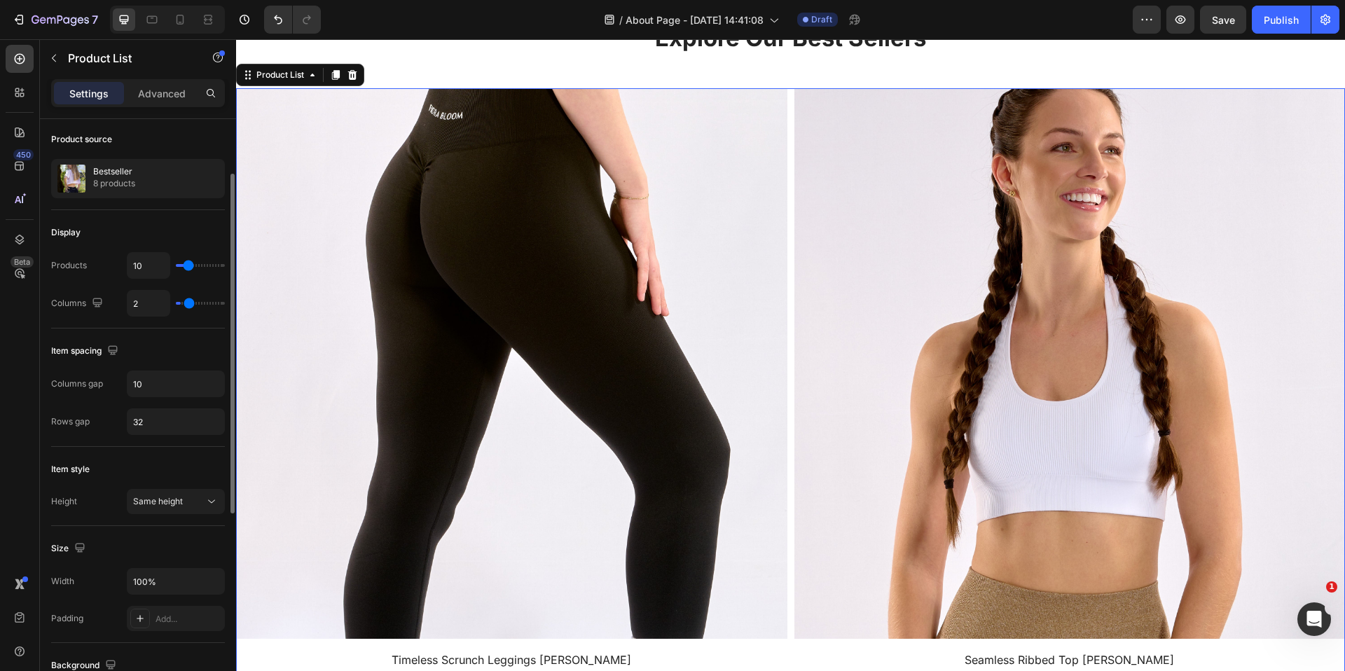
drag, startPoint x: 181, startPoint y: 301, endPoint x: 192, endPoint y: 303, distance: 10.6
type input "2"
click at [192, 303] on input "range" at bounding box center [200, 303] width 49 height 3
type input "3"
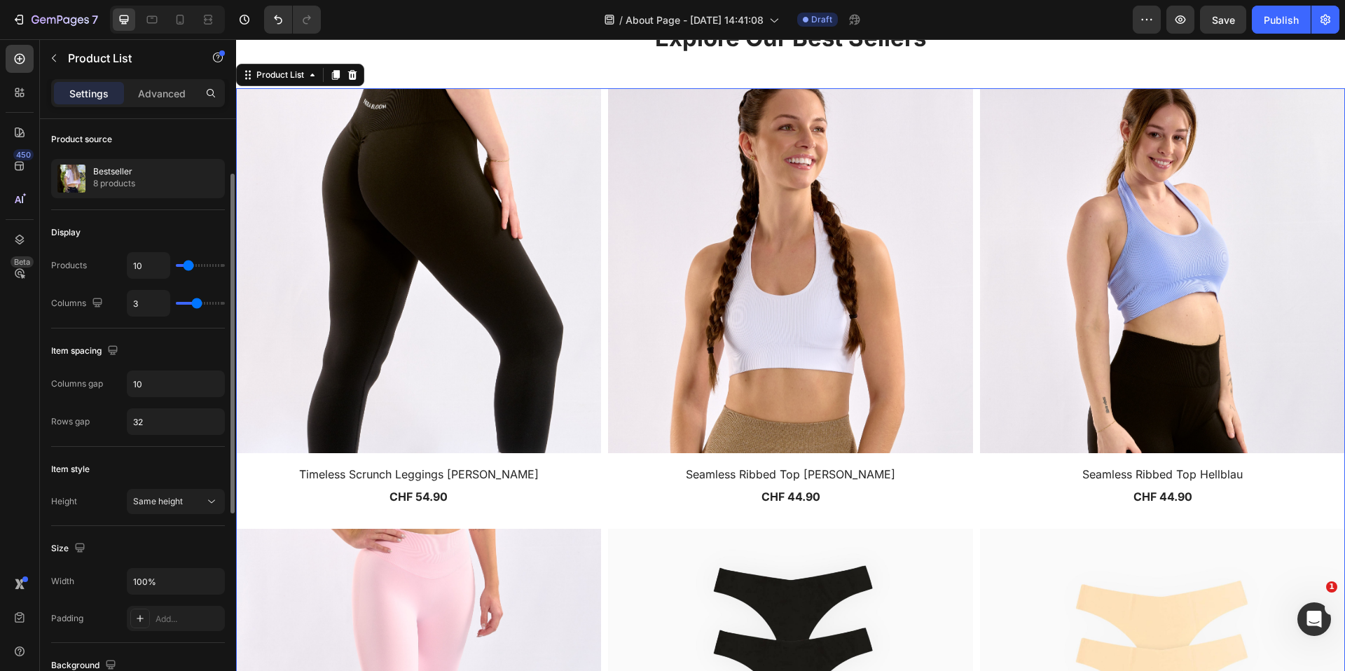
type input "4"
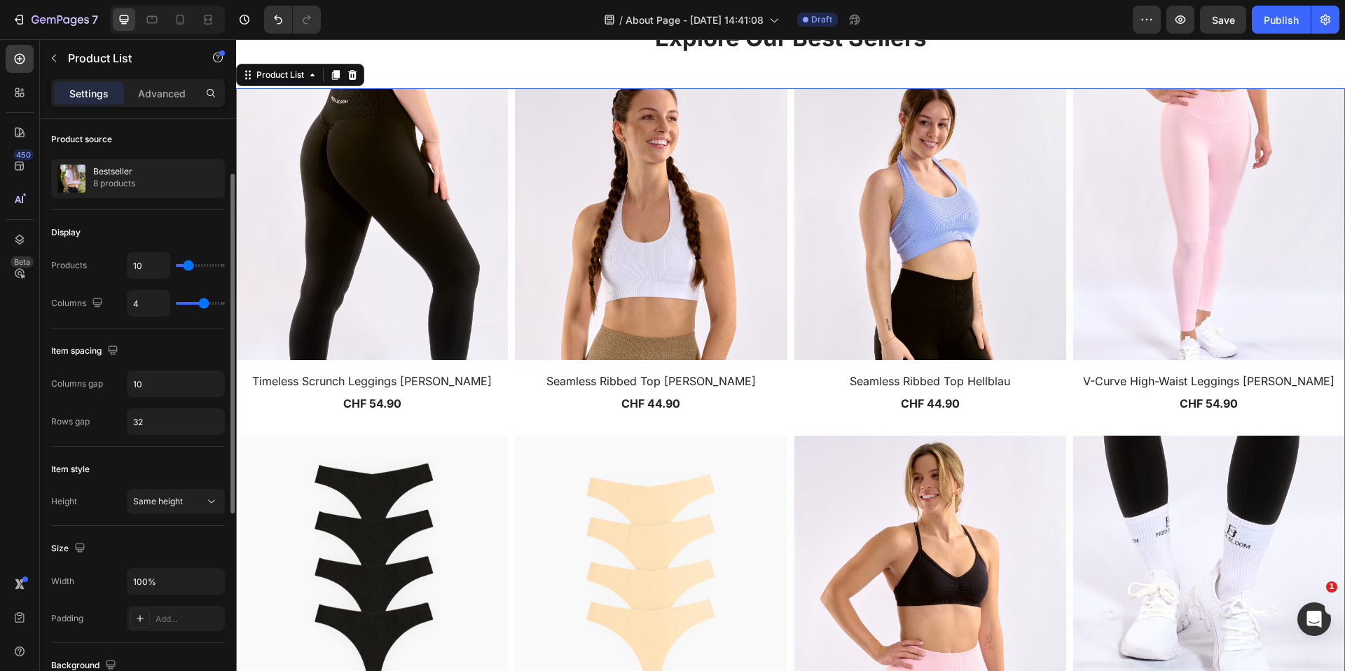
type input "5"
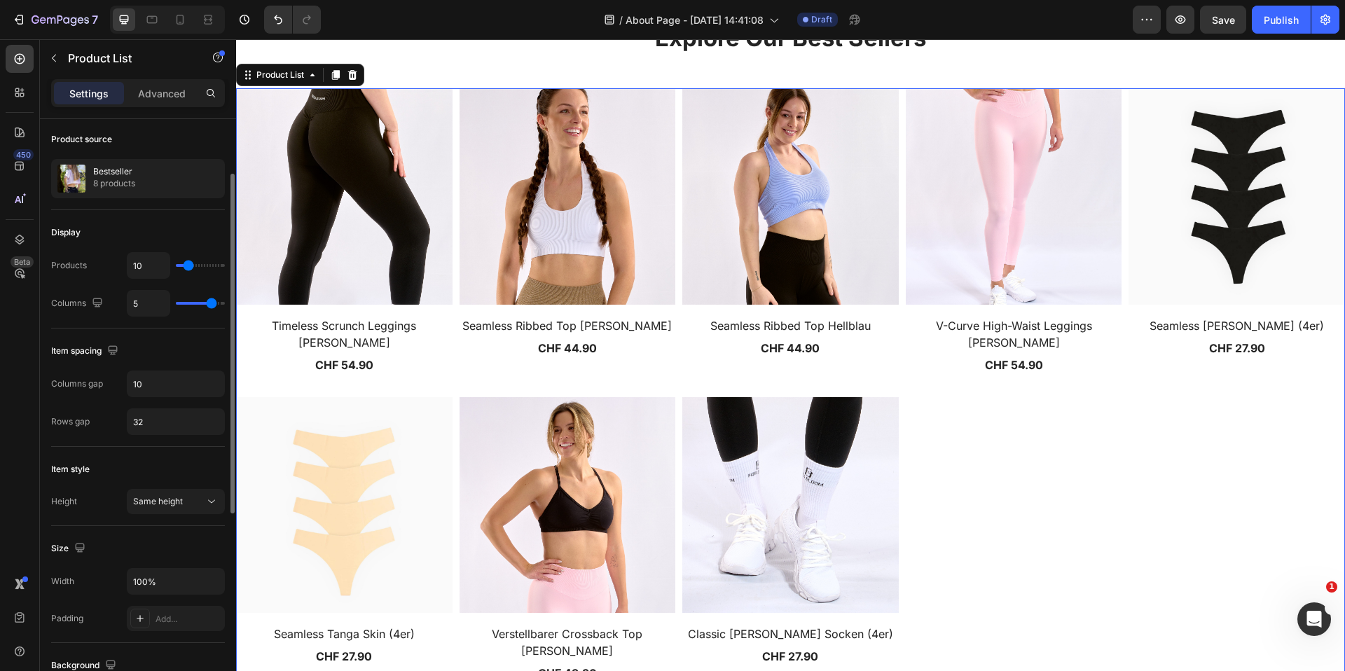
type input "6"
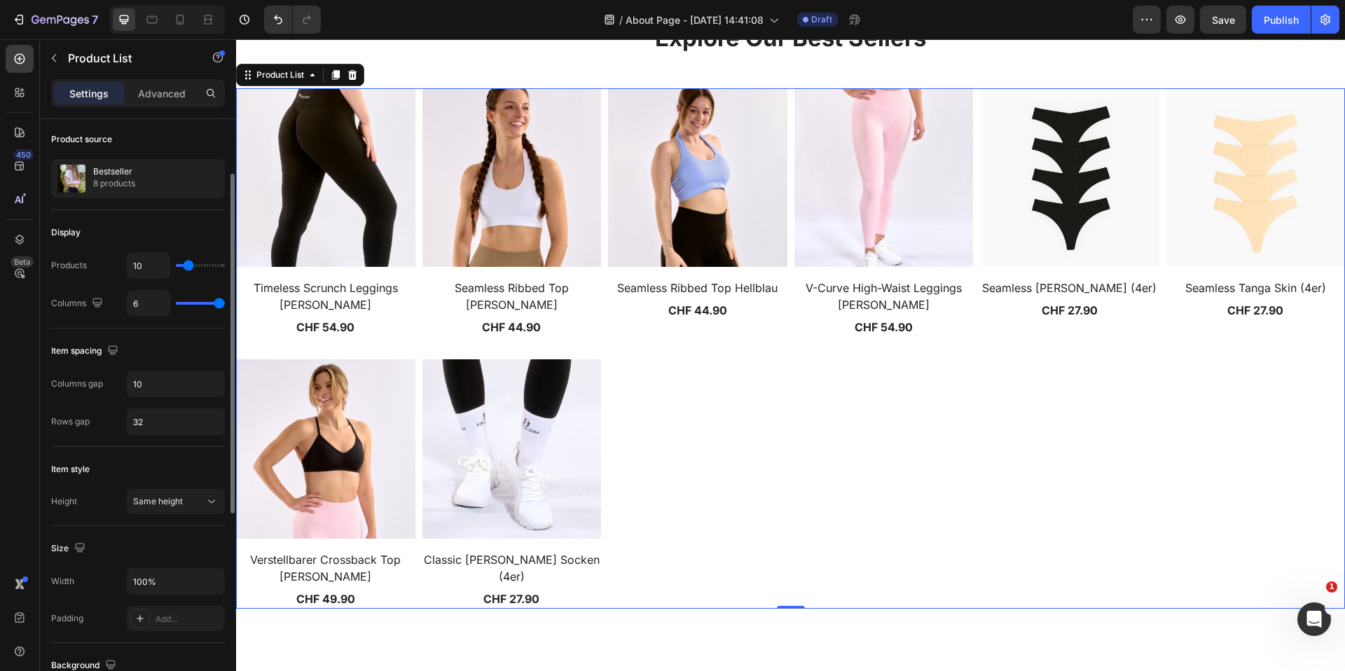
drag, startPoint x: 192, startPoint y: 303, endPoint x: 217, endPoint y: 301, distance: 25.3
type input "6"
click at [217, 302] on input "range" at bounding box center [200, 303] width 49 height 3
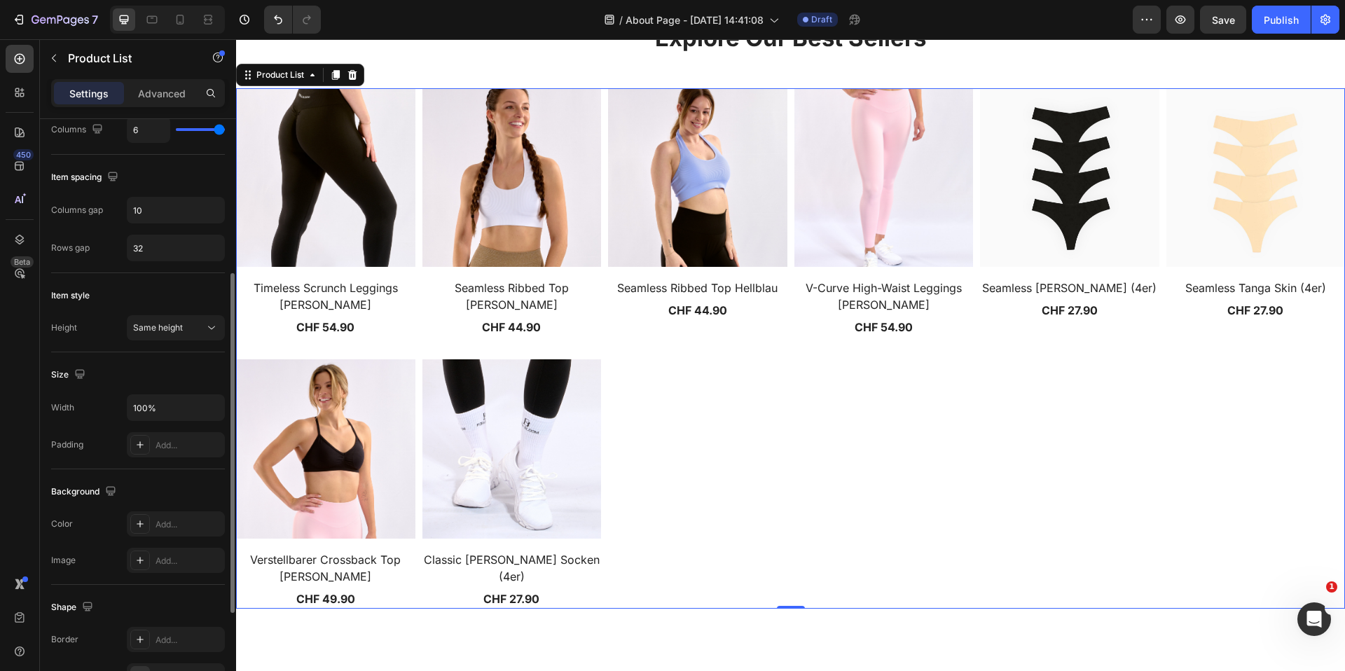
scroll to position [0, 0]
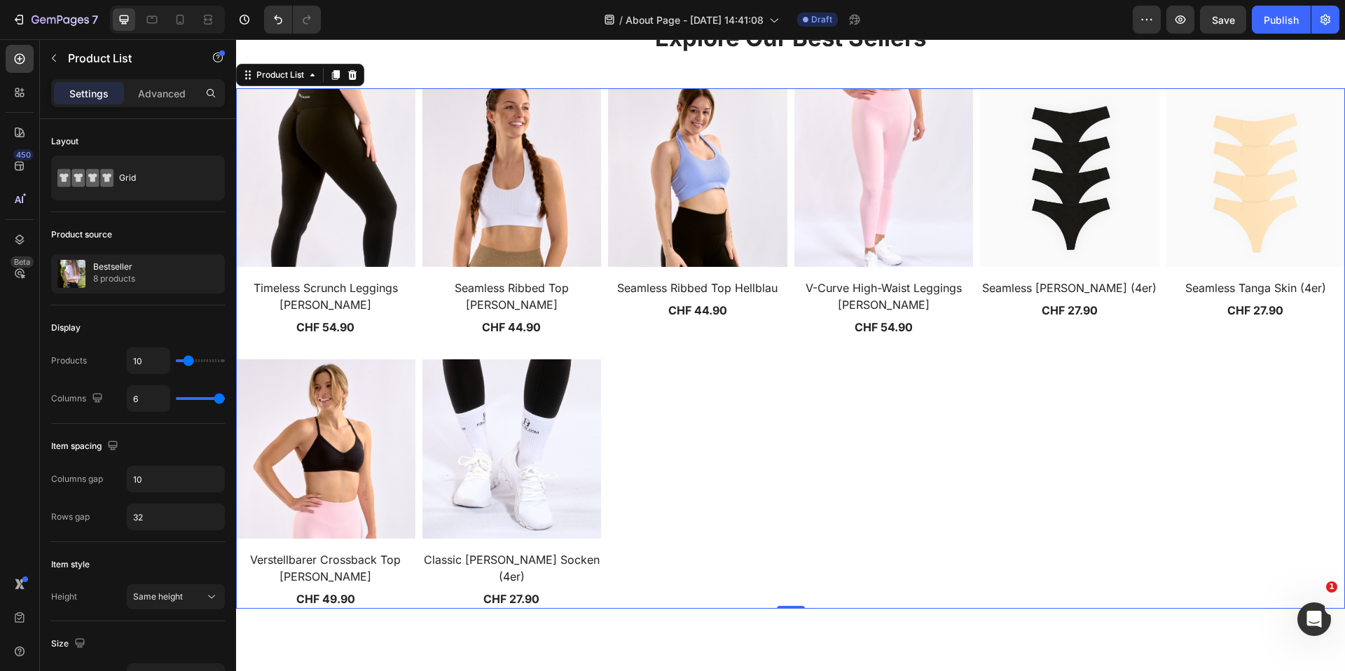
click at [158, 113] on div "Settings Advanced" at bounding box center [138, 99] width 196 height 40
click at [164, 104] on div "Advanced" at bounding box center [162, 93] width 70 height 22
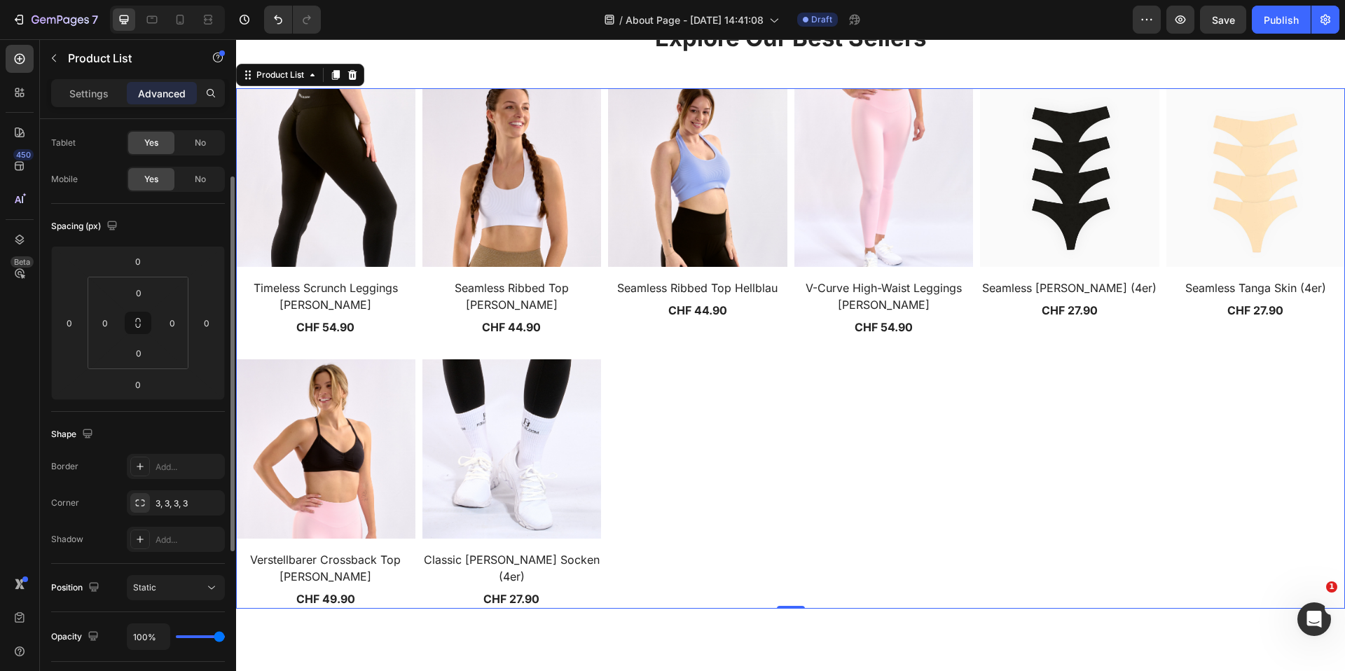
scroll to position [343, 0]
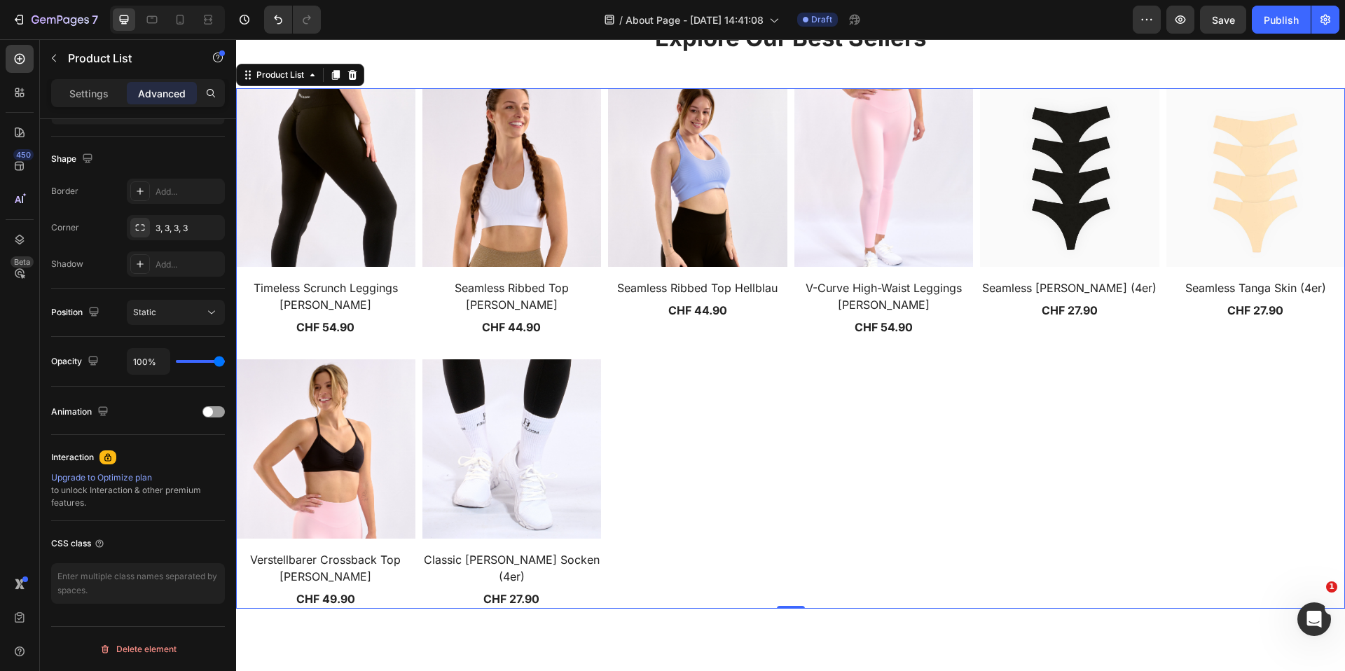
click at [772, 377] on div "(P) Images Timeless Scrunch Leggings Schwarz (P) Title CHF 54.90 (P) Price (P) …" at bounding box center [790, 348] width 1109 height 520
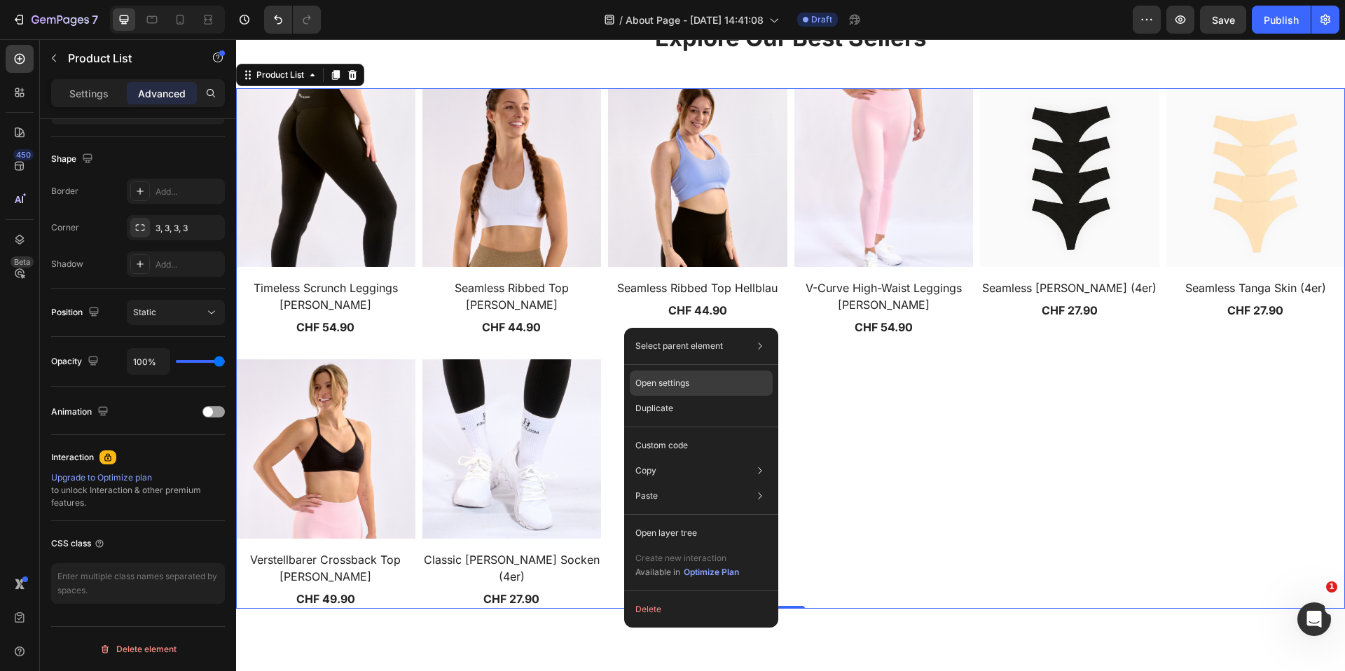
click at [736, 376] on div "Open settings" at bounding box center [701, 383] width 143 height 25
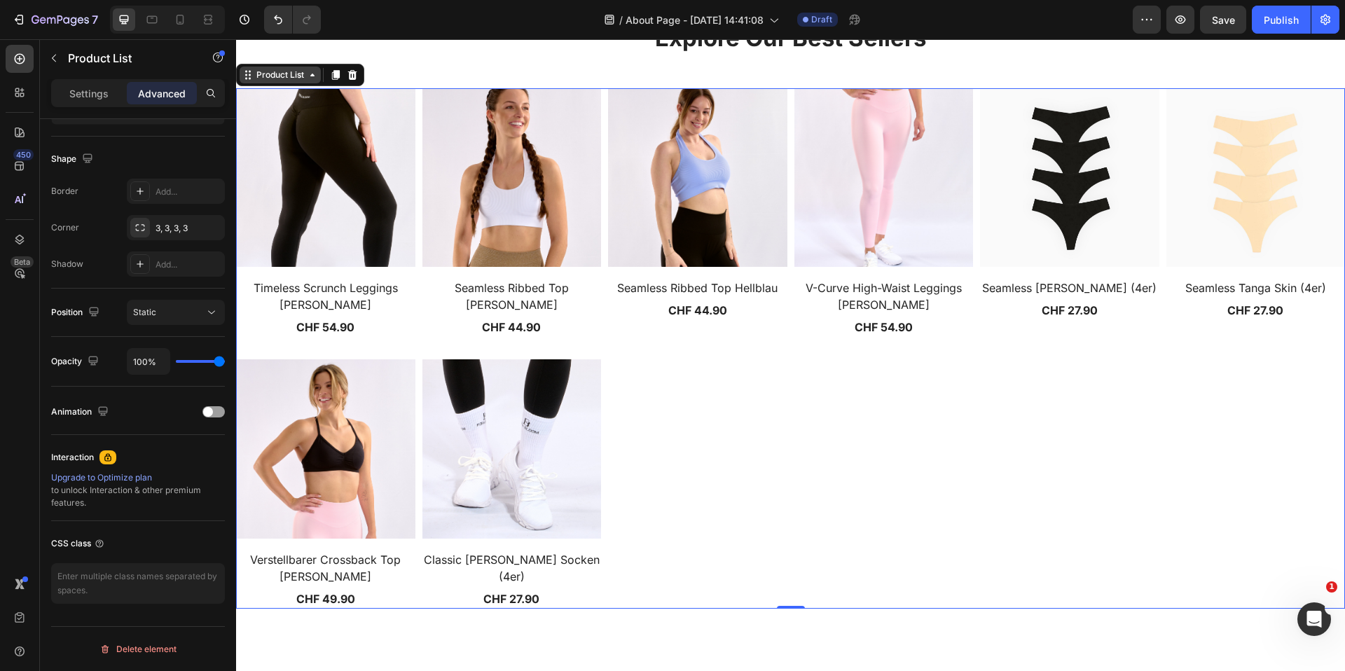
click at [303, 67] on div "Product List" at bounding box center [280, 75] width 81 height 17
click at [350, 72] on icon at bounding box center [352, 75] width 9 height 10
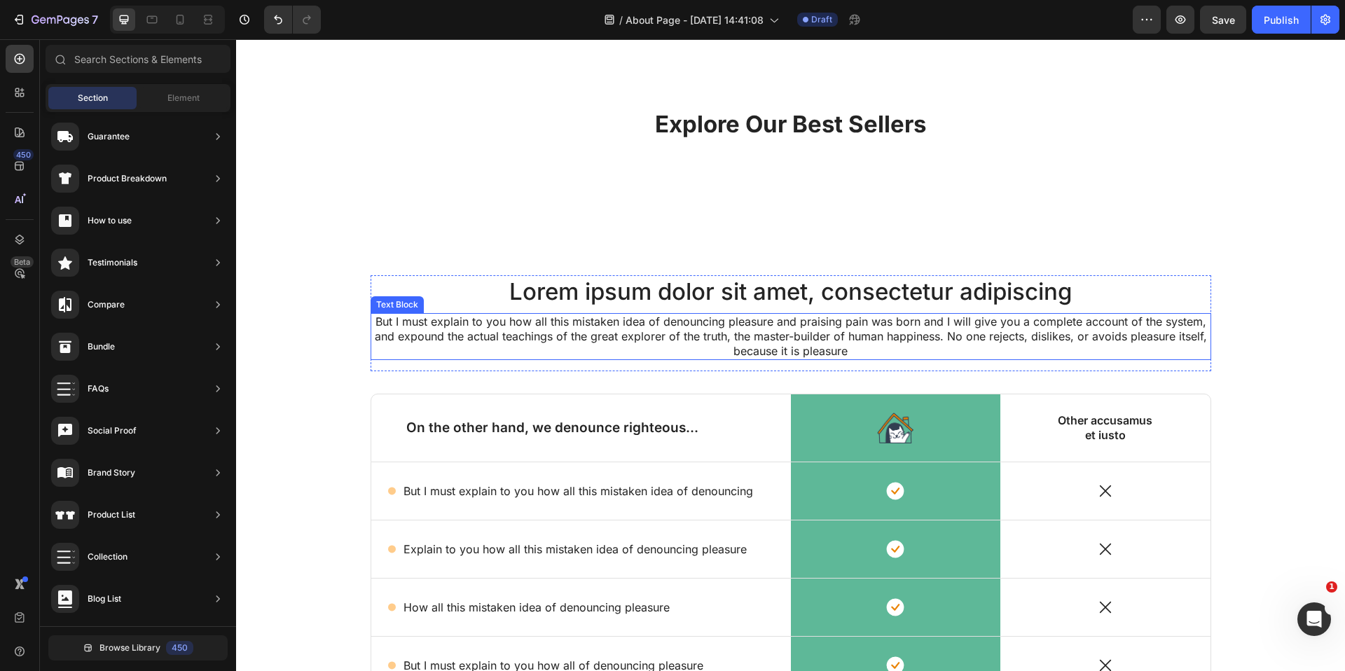
scroll to position [0, 0]
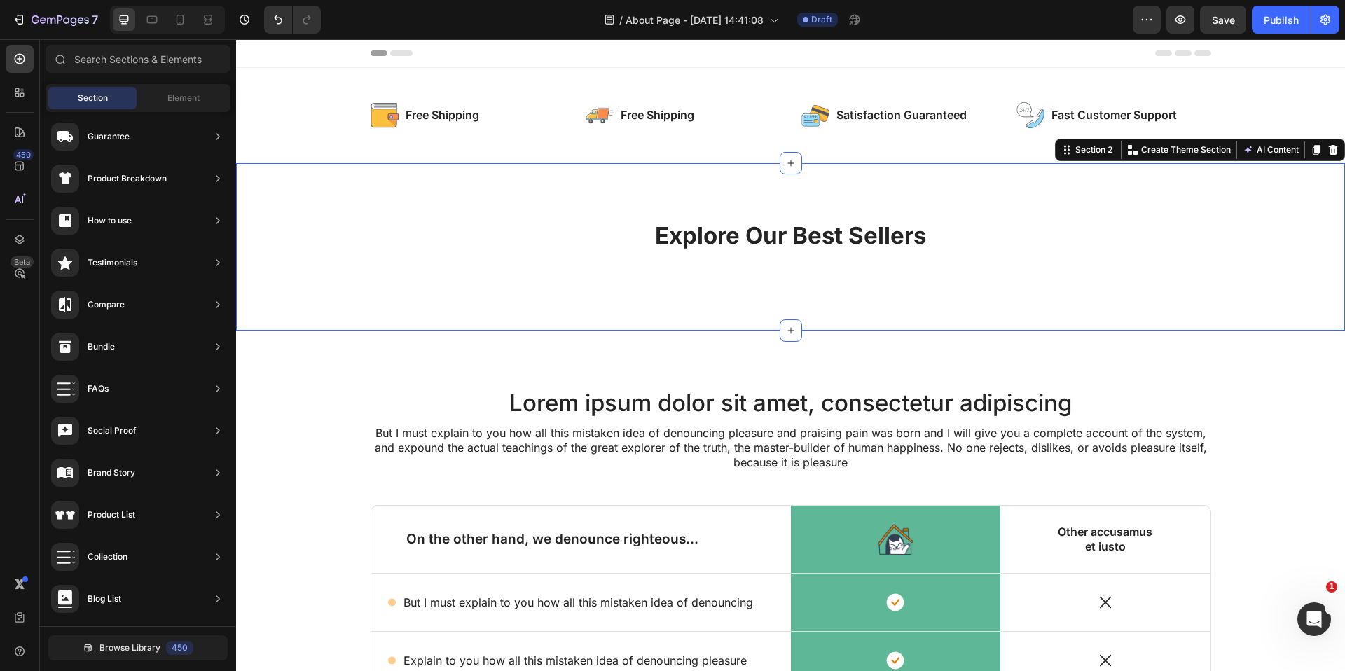
click at [640, 188] on div "Explore Our Best Sellers Heading Row Section 2 You can create reusable sections…" at bounding box center [790, 246] width 1109 height 167
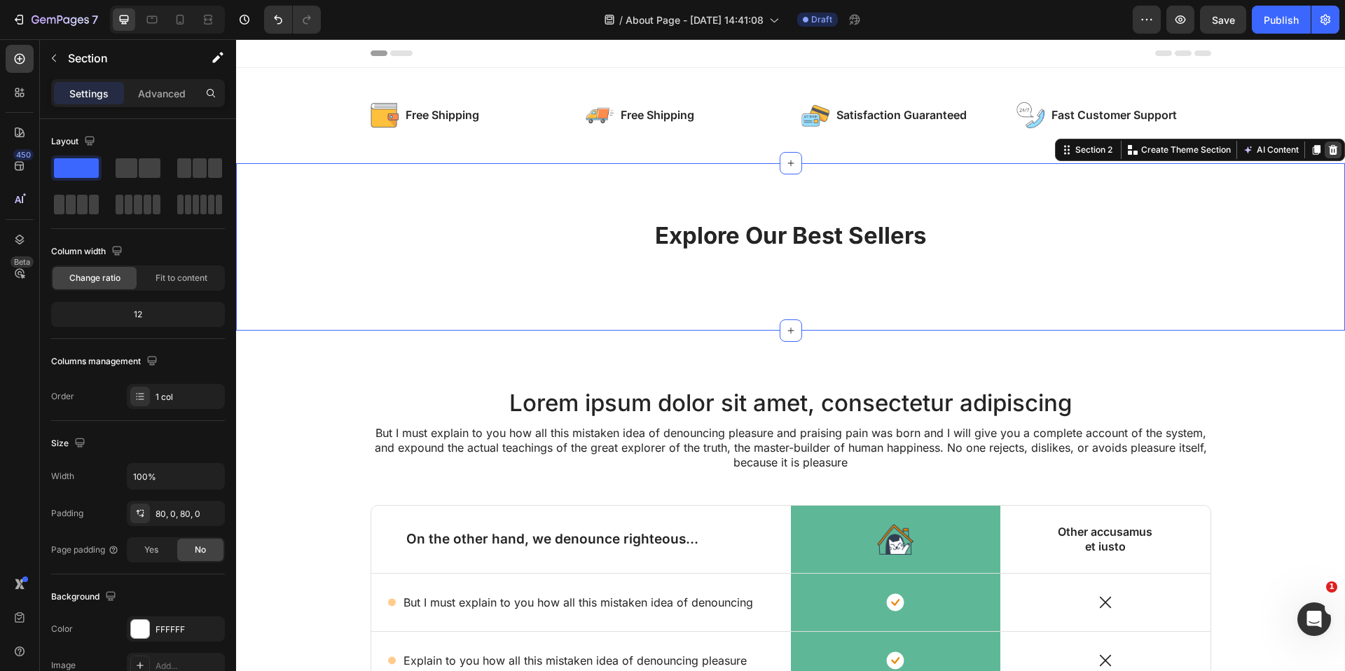
click at [1337, 146] on icon at bounding box center [1333, 149] width 11 height 11
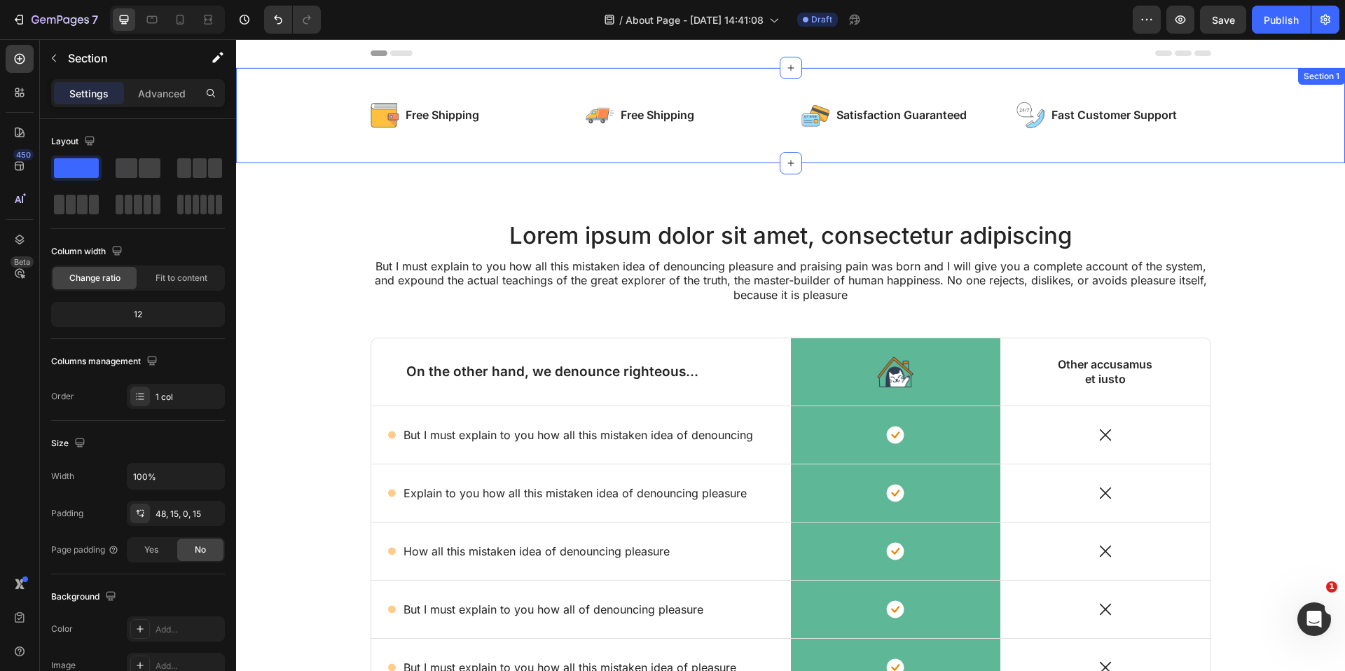
click at [1238, 92] on div "Image Free Shipping Text Block Row Image Free Shipping Text Block Row Row Image…" at bounding box center [790, 115] width 1109 height 95
click at [1338, 84] on icon at bounding box center [1333, 81] width 11 height 11
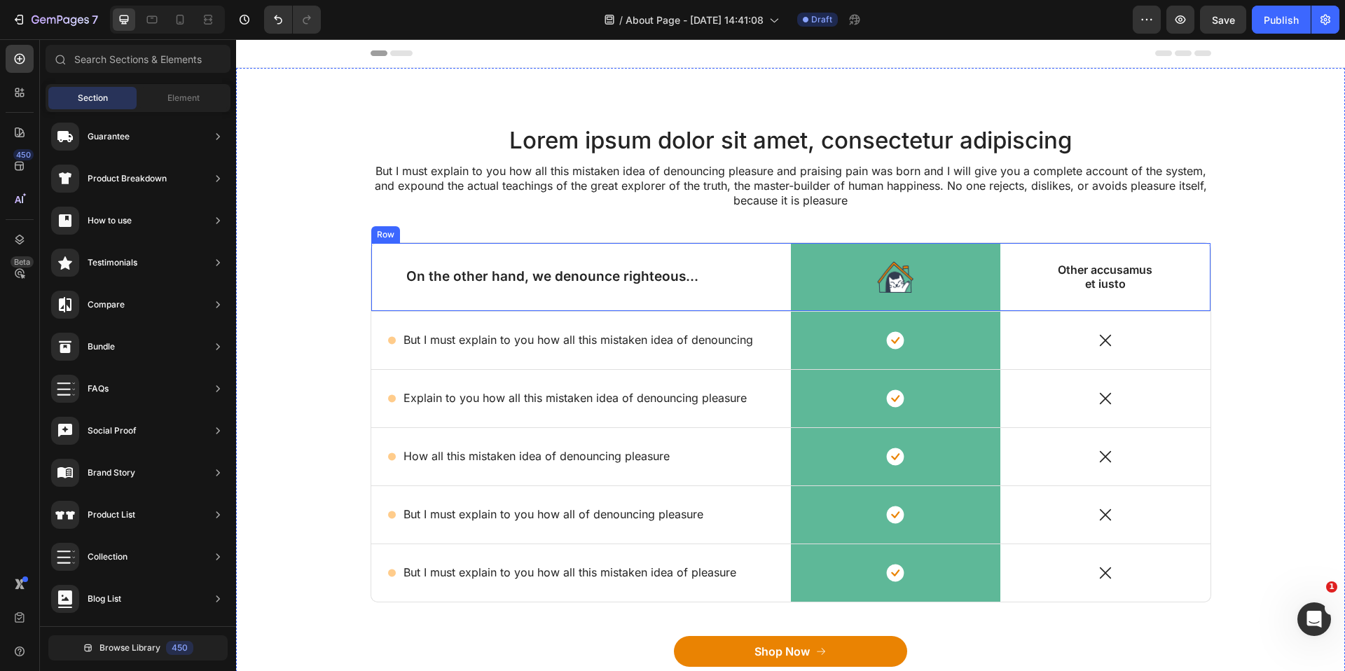
scroll to position [283, 0]
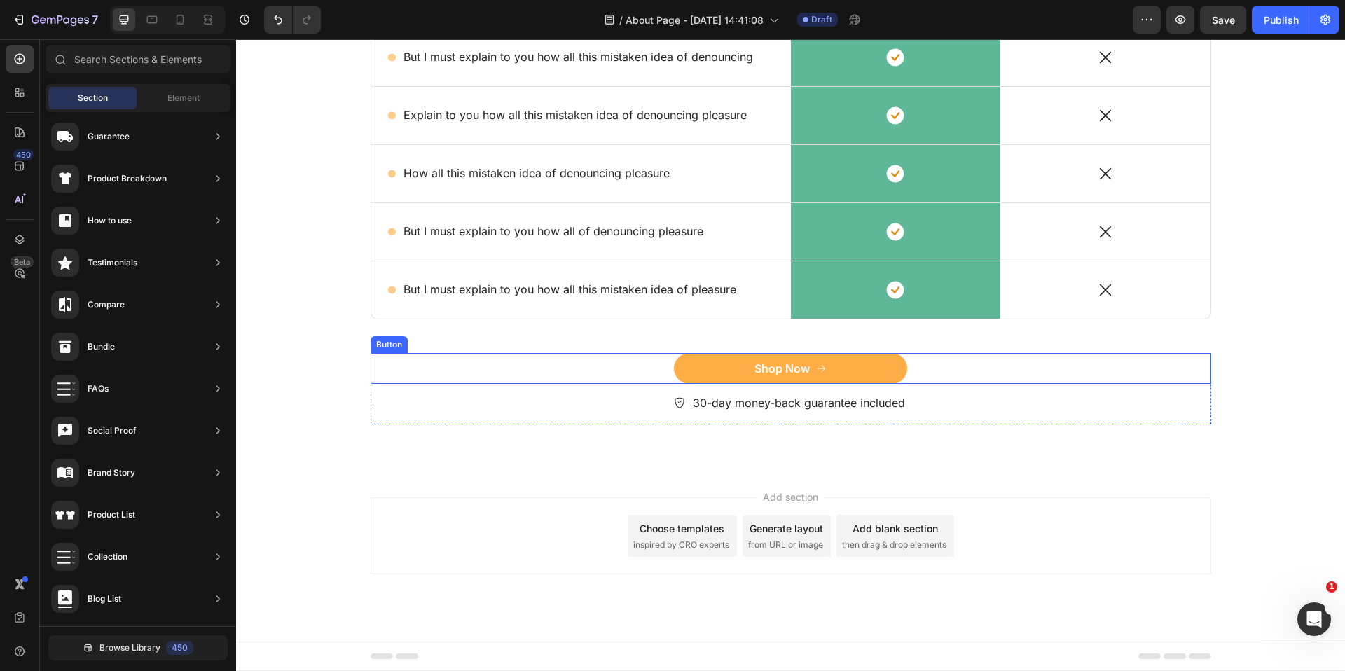
click at [719, 370] on button "Shop Now" at bounding box center [790, 369] width 233 height 32
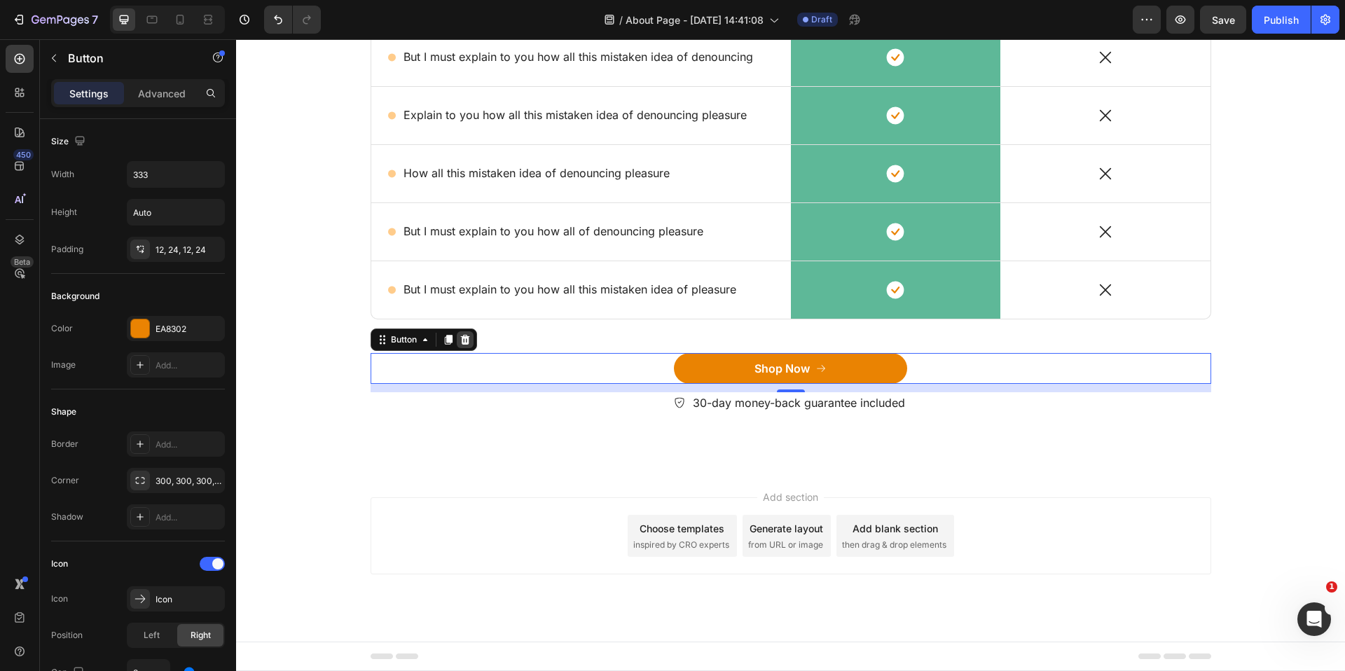
click at [470, 338] on icon at bounding box center [465, 339] width 11 height 11
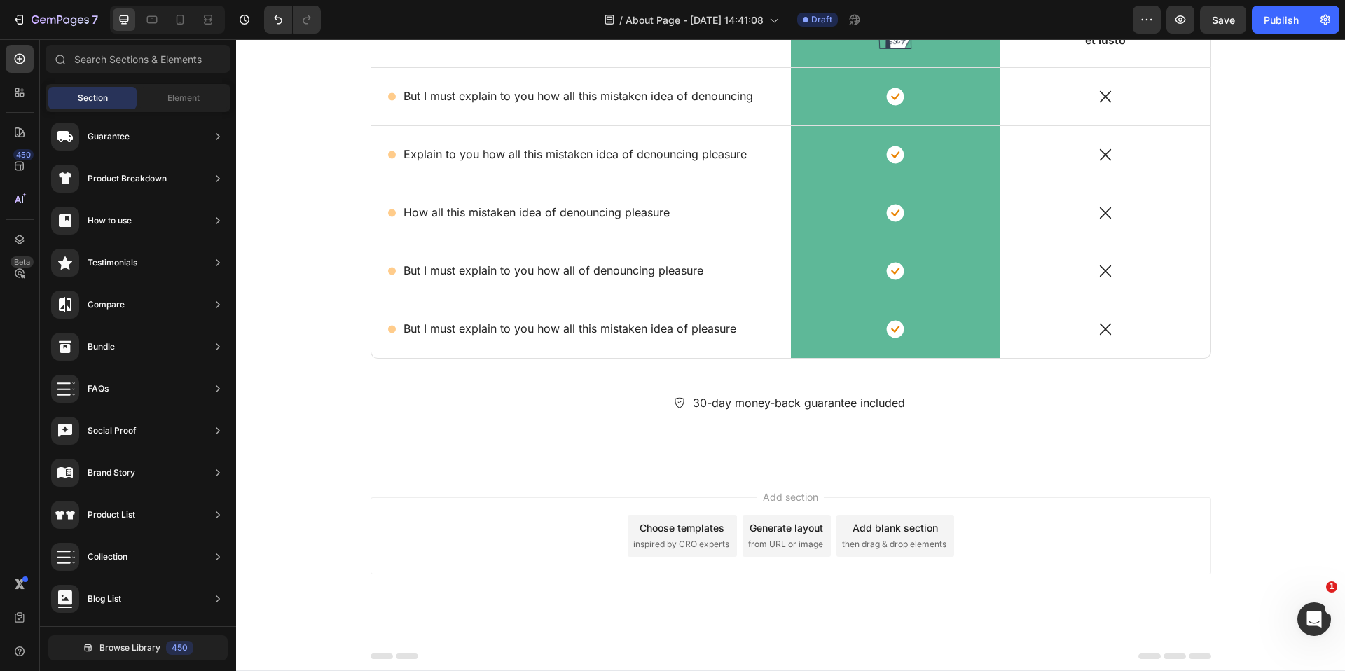
scroll to position [243, 0]
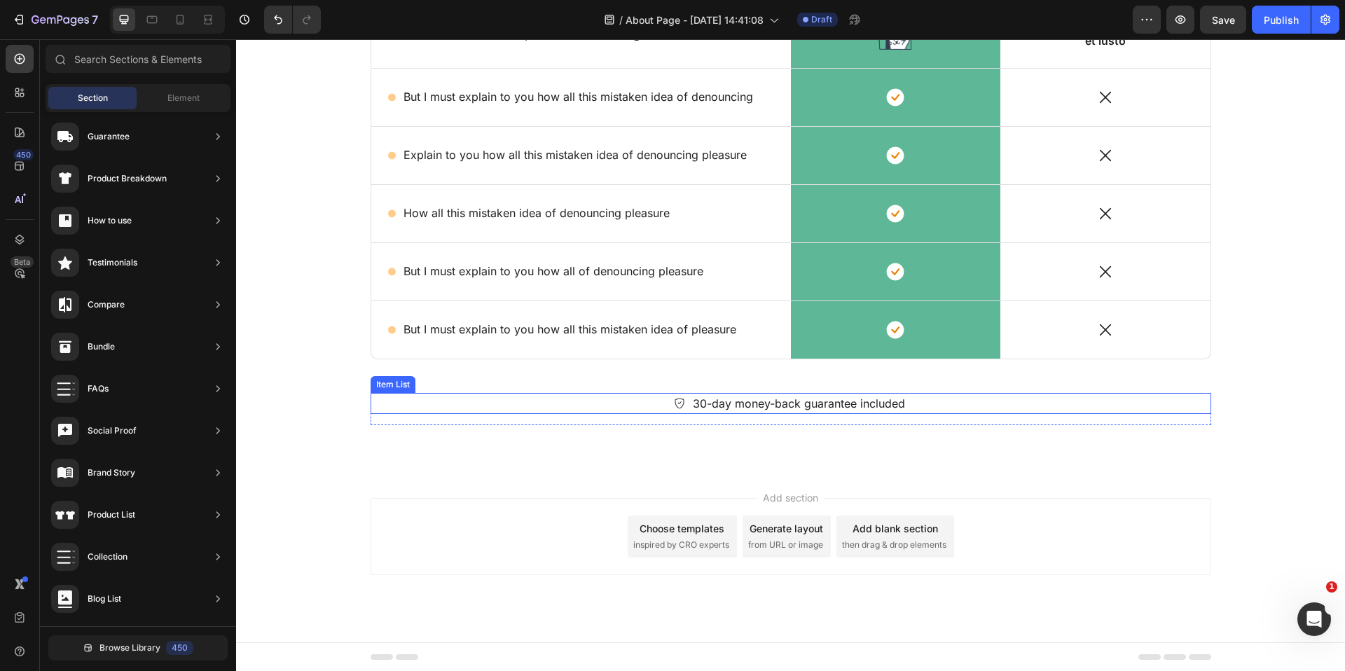
click at [729, 402] on p "30-day money-back guarantee included" at bounding box center [799, 403] width 212 height 17
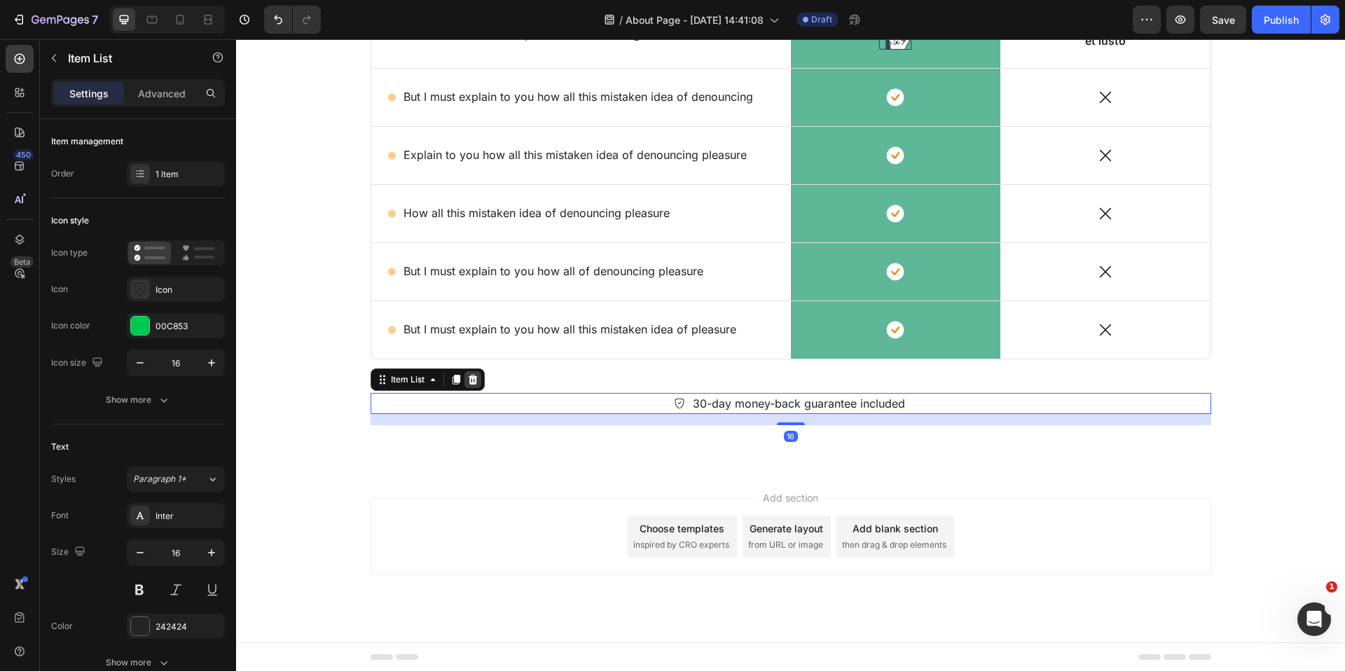
click at [471, 379] on icon at bounding box center [472, 379] width 11 height 11
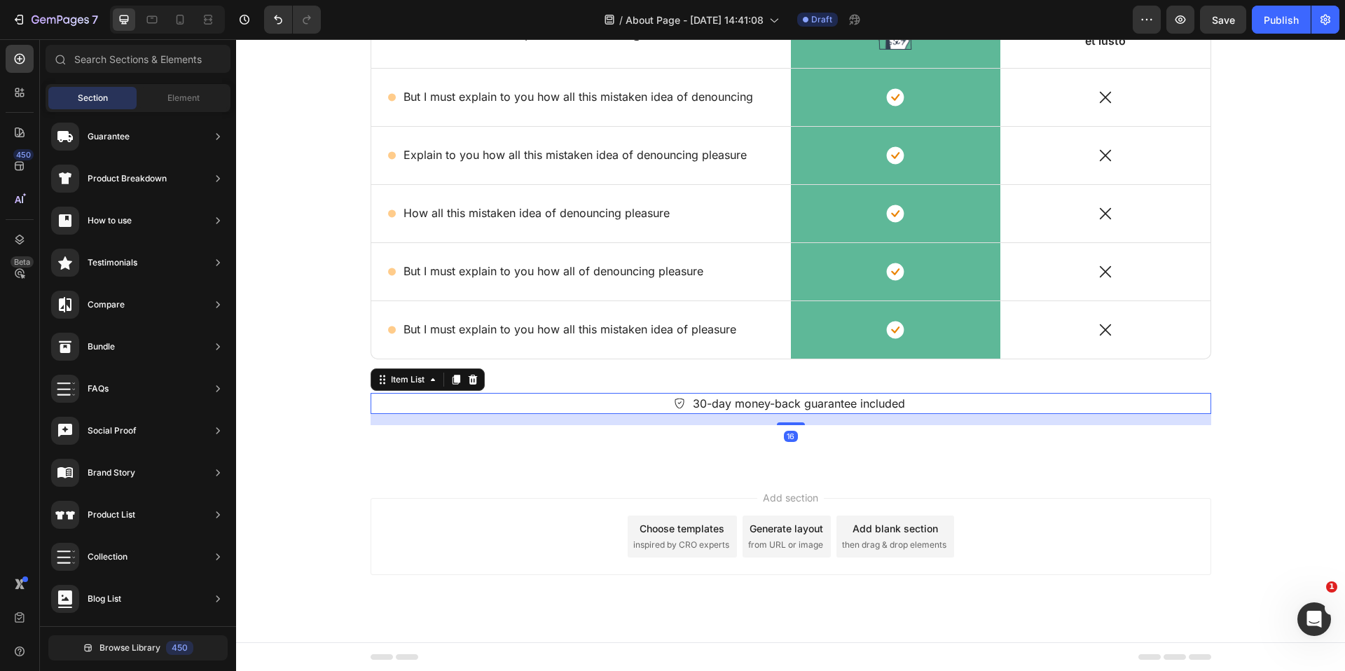
scroll to position [253, 0]
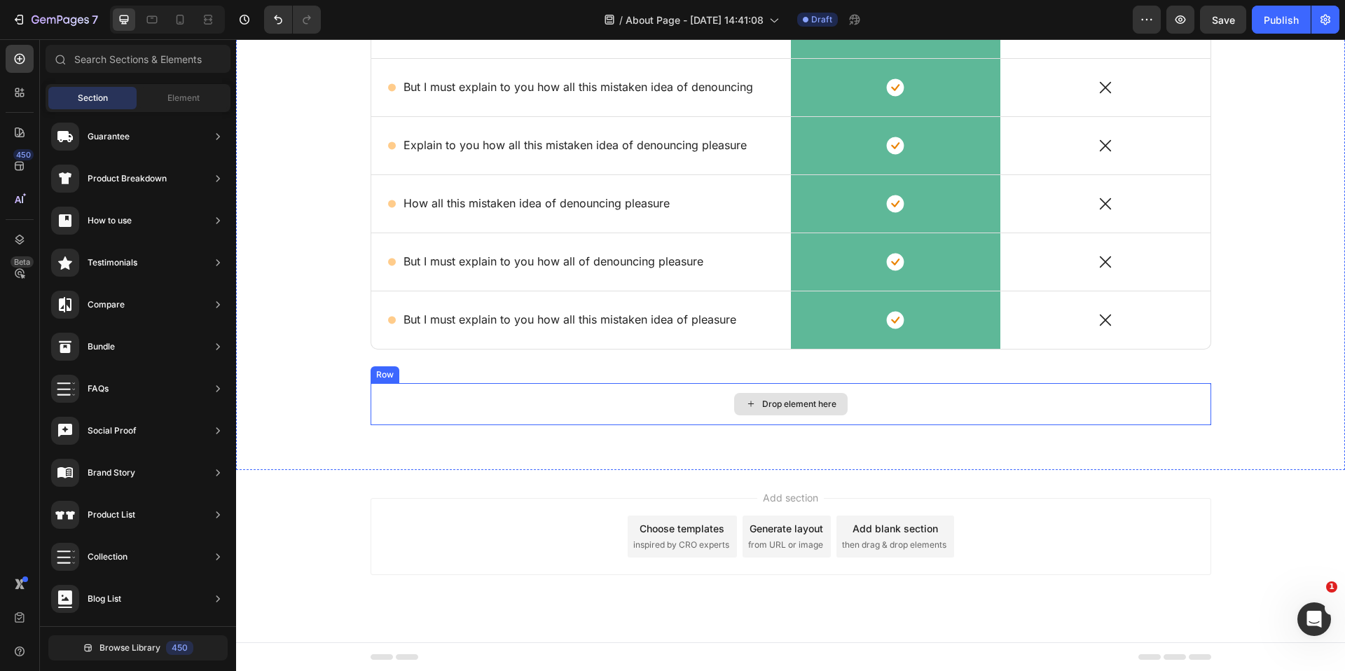
click at [490, 404] on div "Drop element here" at bounding box center [791, 404] width 841 height 42
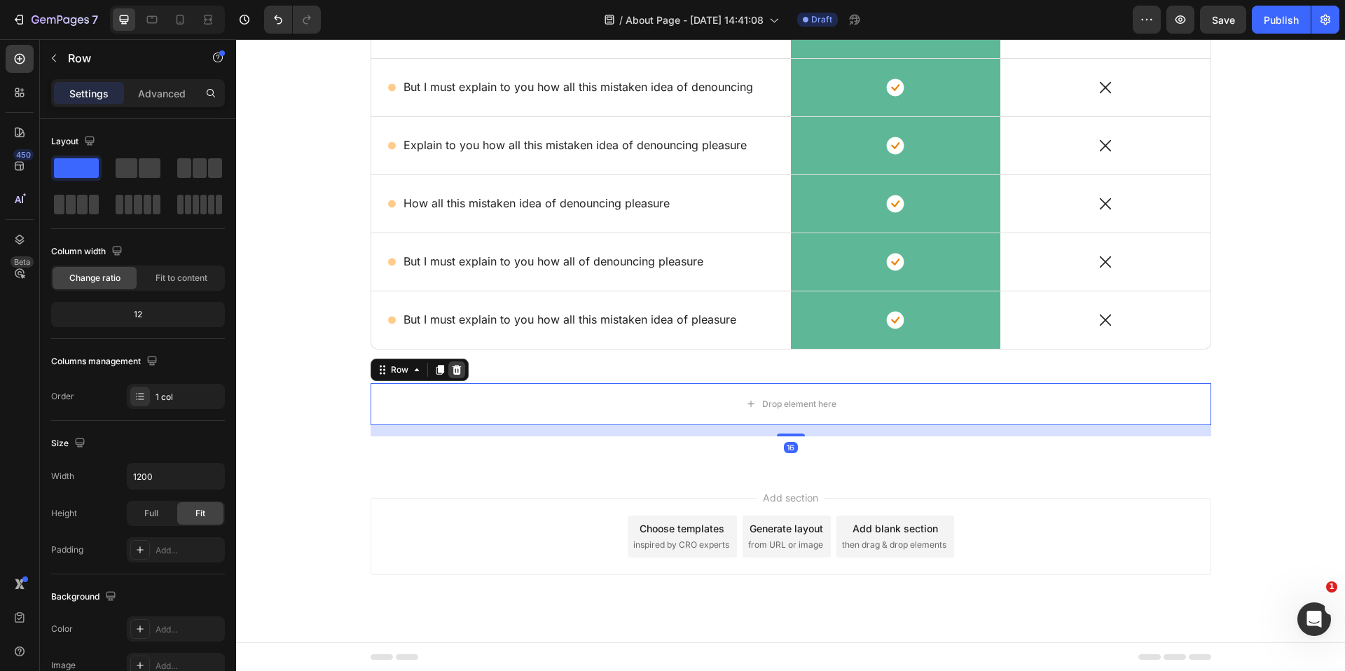
click at [463, 372] on div at bounding box center [456, 369] width 17 height 17
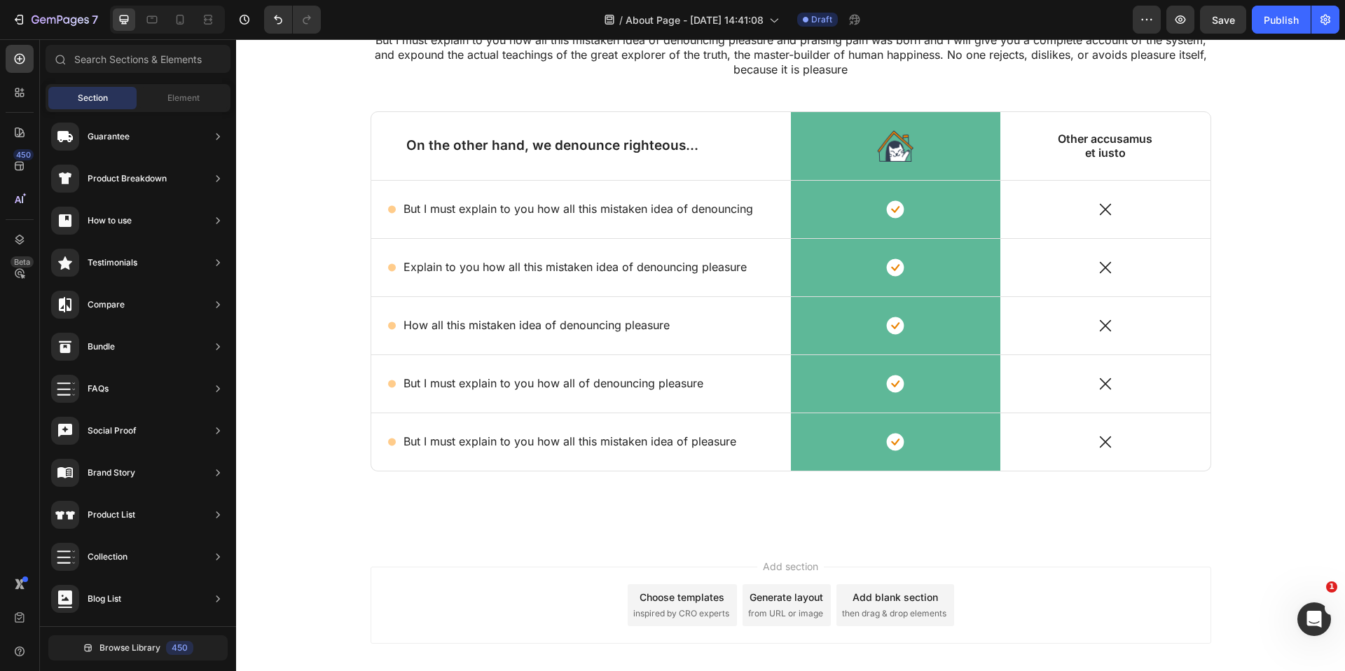
scroll to position [0, 0]
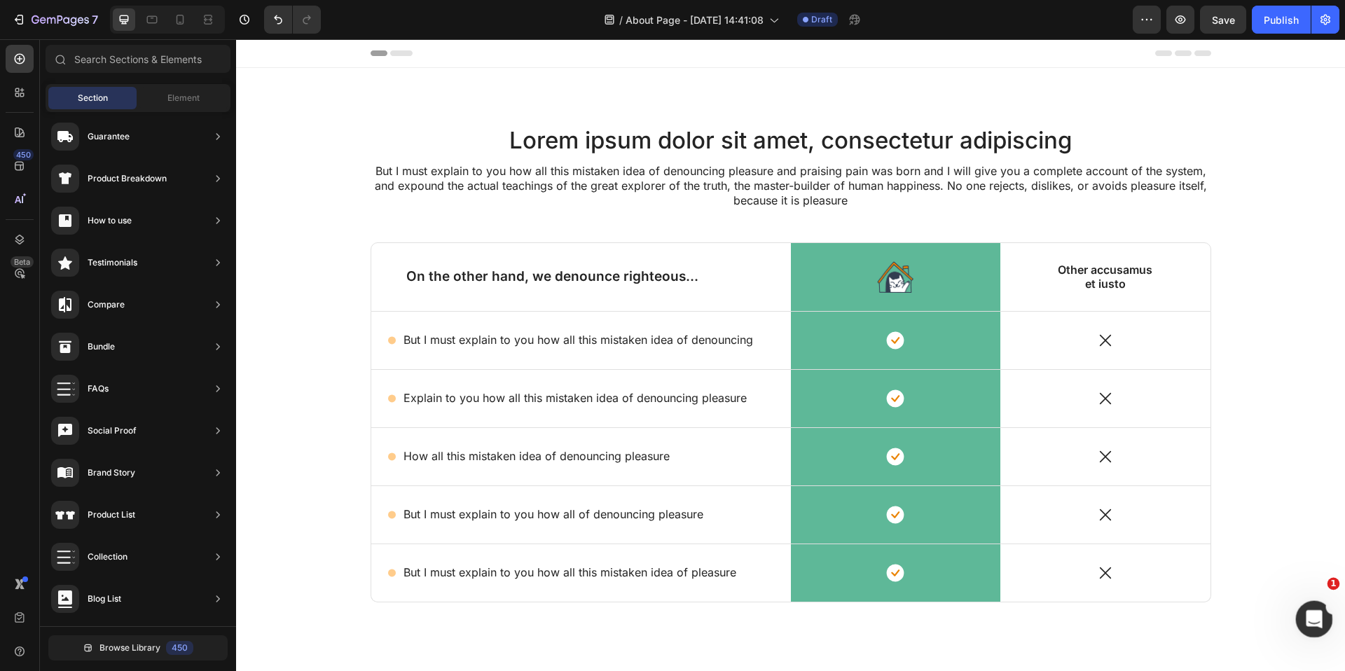
click at [1303, 609] on div "Intercom-Nachrichtendienst öffnen" at bounding box center [1312, 617] width 46 height 46
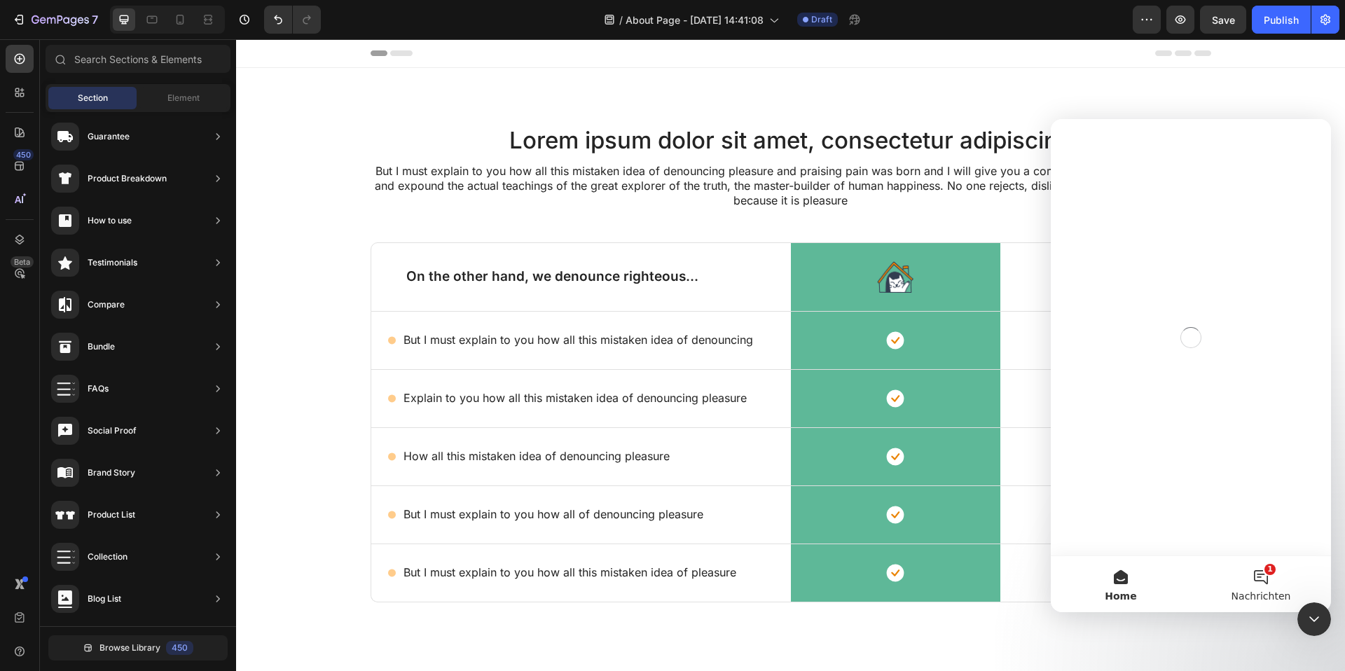
click at [1278, 588] on button "1 Nachrichten" at bounding box center [1261, 584] width 140 height 56
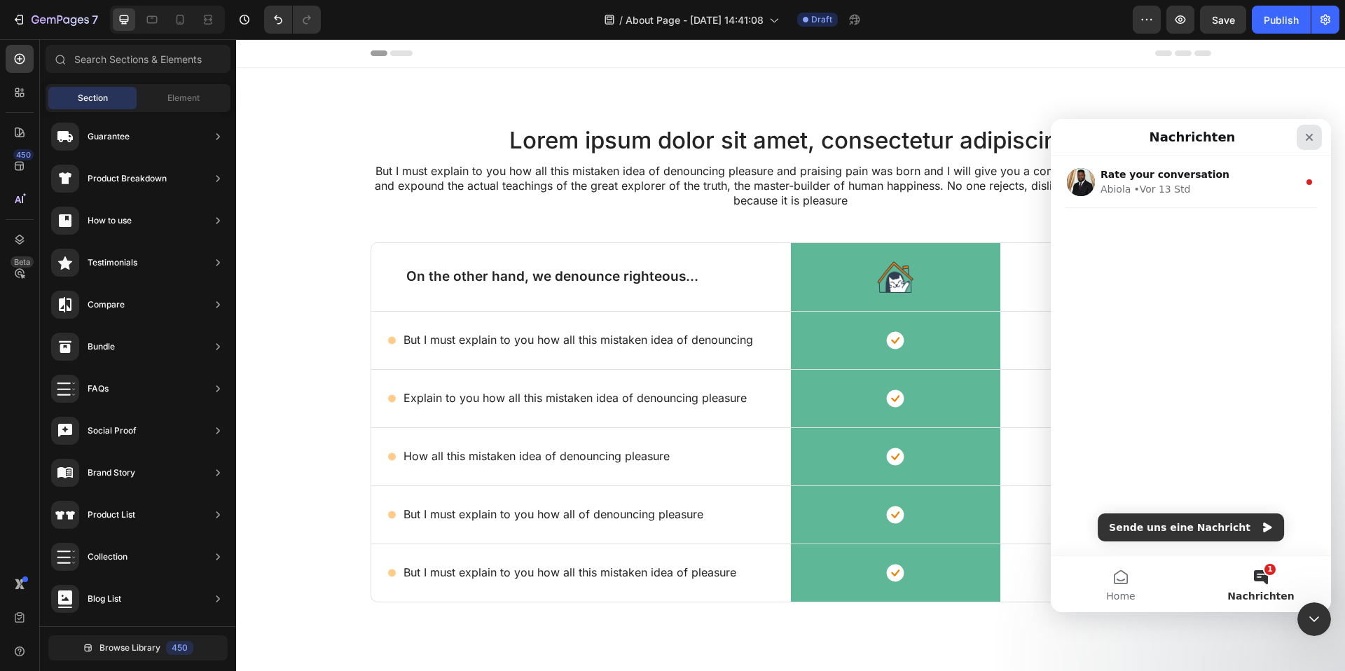
click at [1313, 139] on icon "Schließen" at bounding box center [1309, 137] width 11 height 11
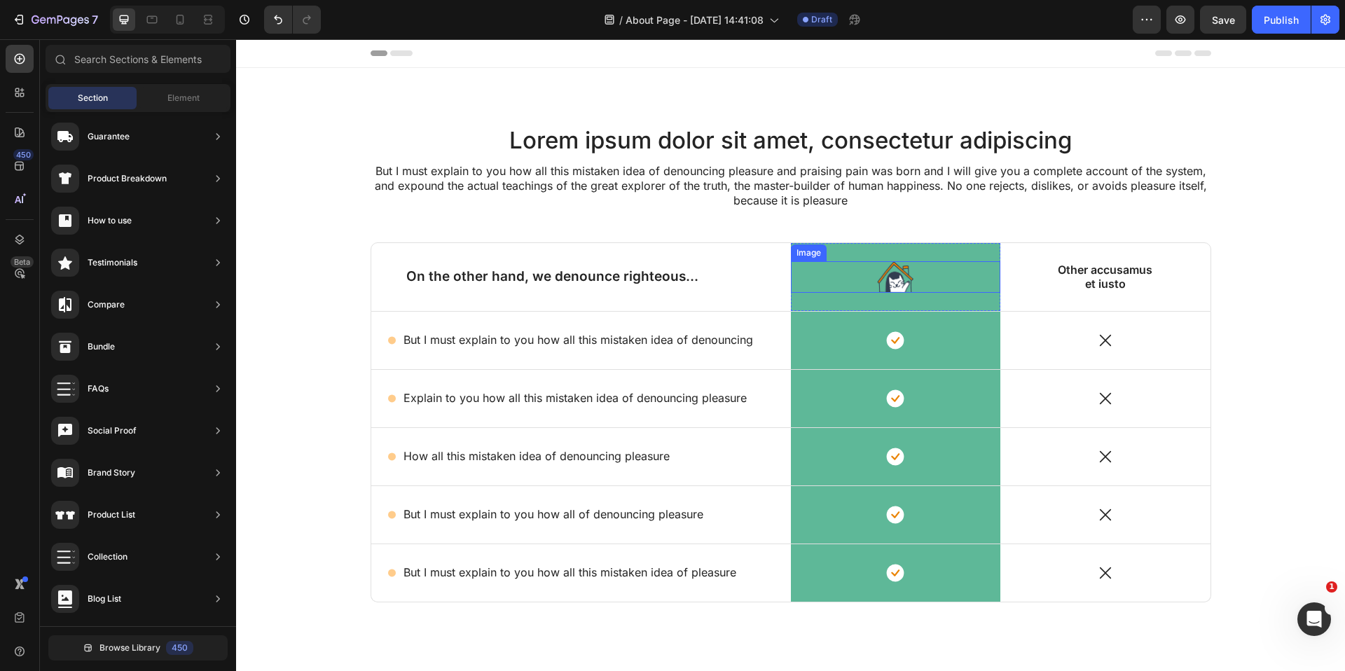
click at [834, 263] on div at bounding box center [896, 276] width 210 height 31
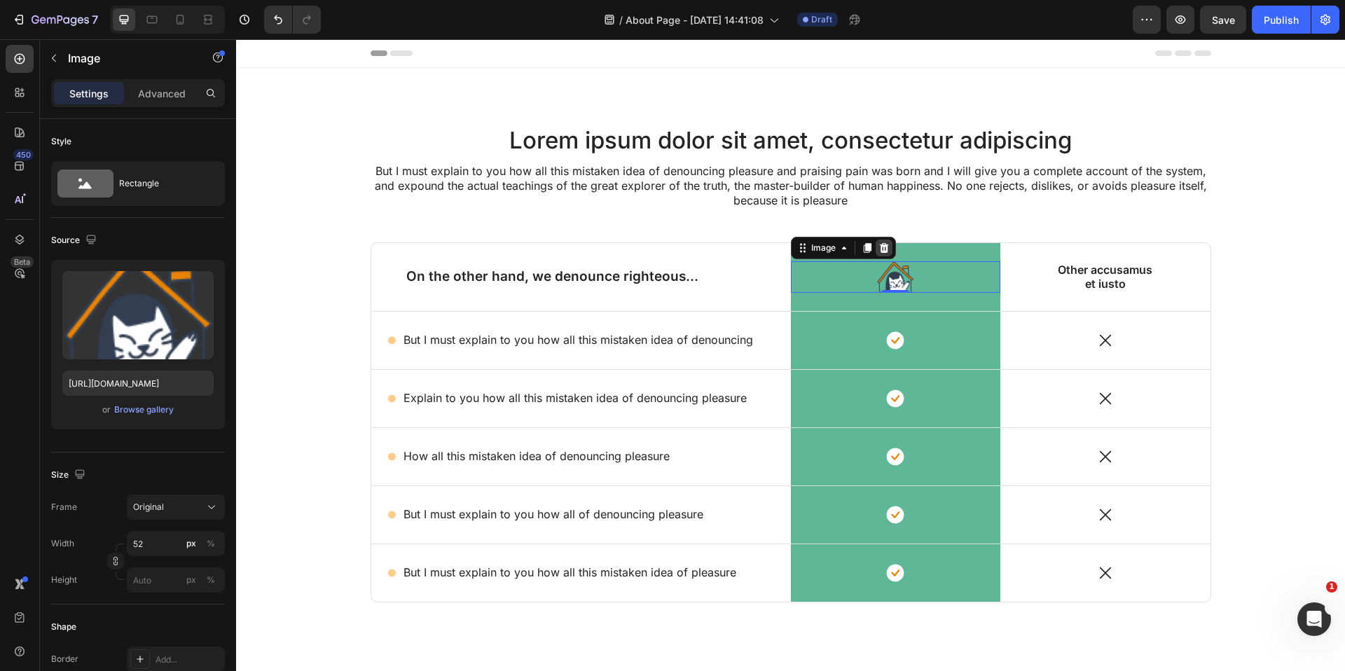
click at [885, 249] on icon at bounding box center [883, 247] width 11 height 11
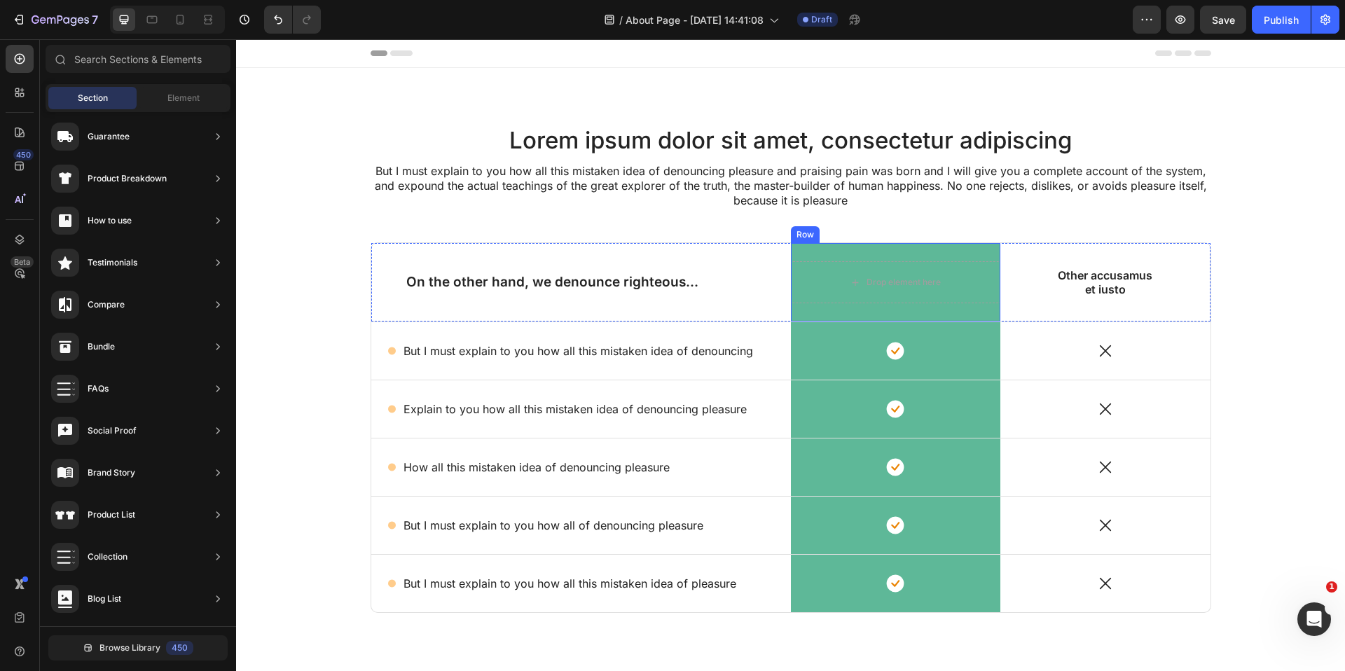
click at [950, 255] on div "Drop element here Row" at bounding box center [896, 282] width 210 height 78
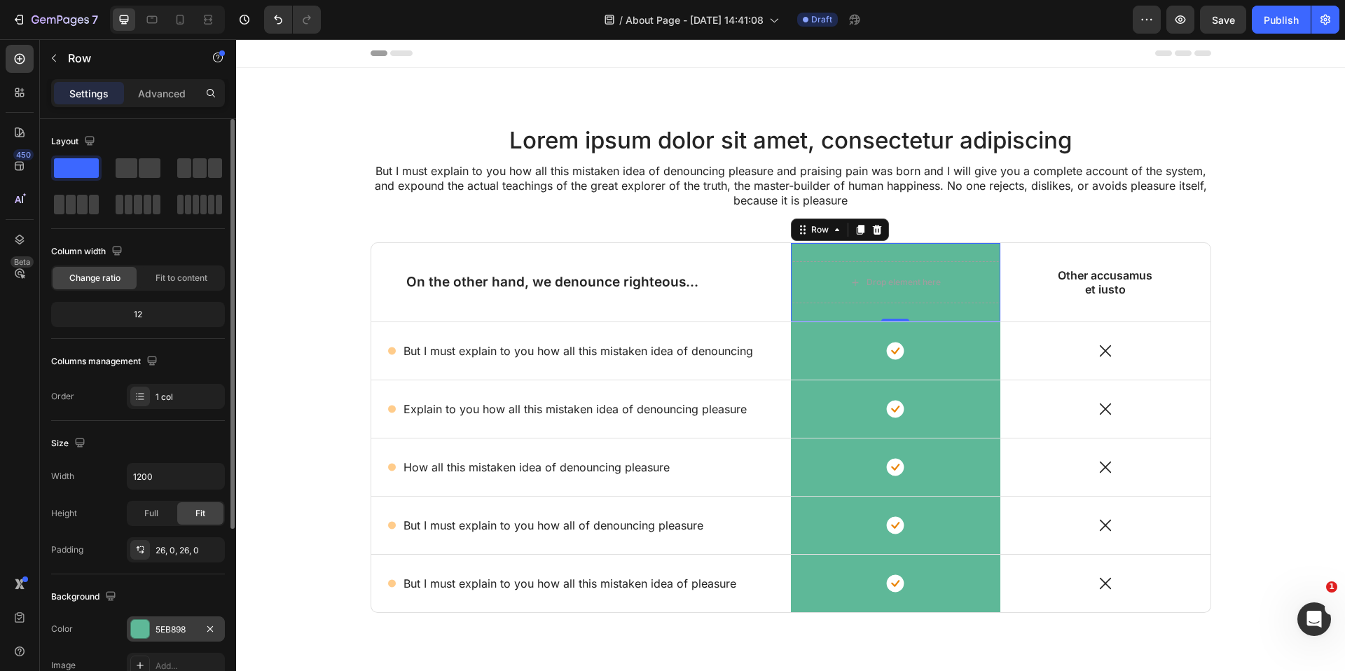
click at [172, 623] on div "5EB898" at bounding box center [176, 629] width 41 height 13
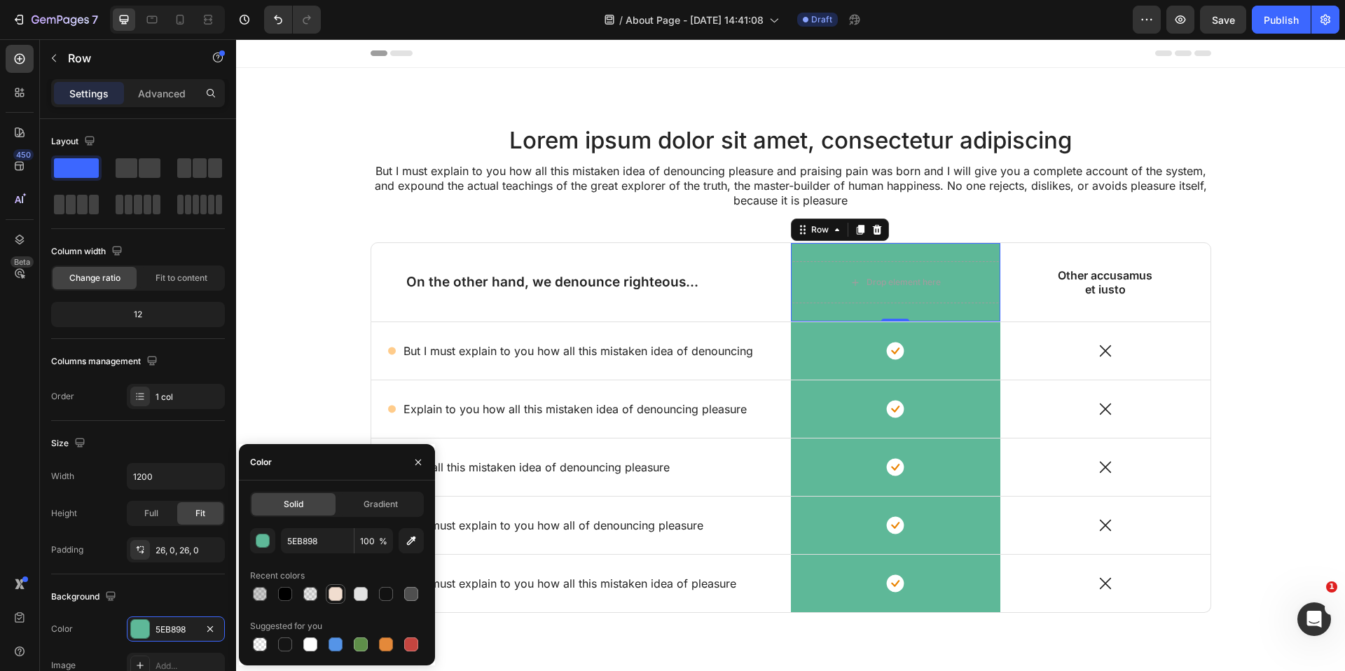
click at [344, 600] on div at bounding box center [336, 594] width 20 height 20
type input "F1DDCF"
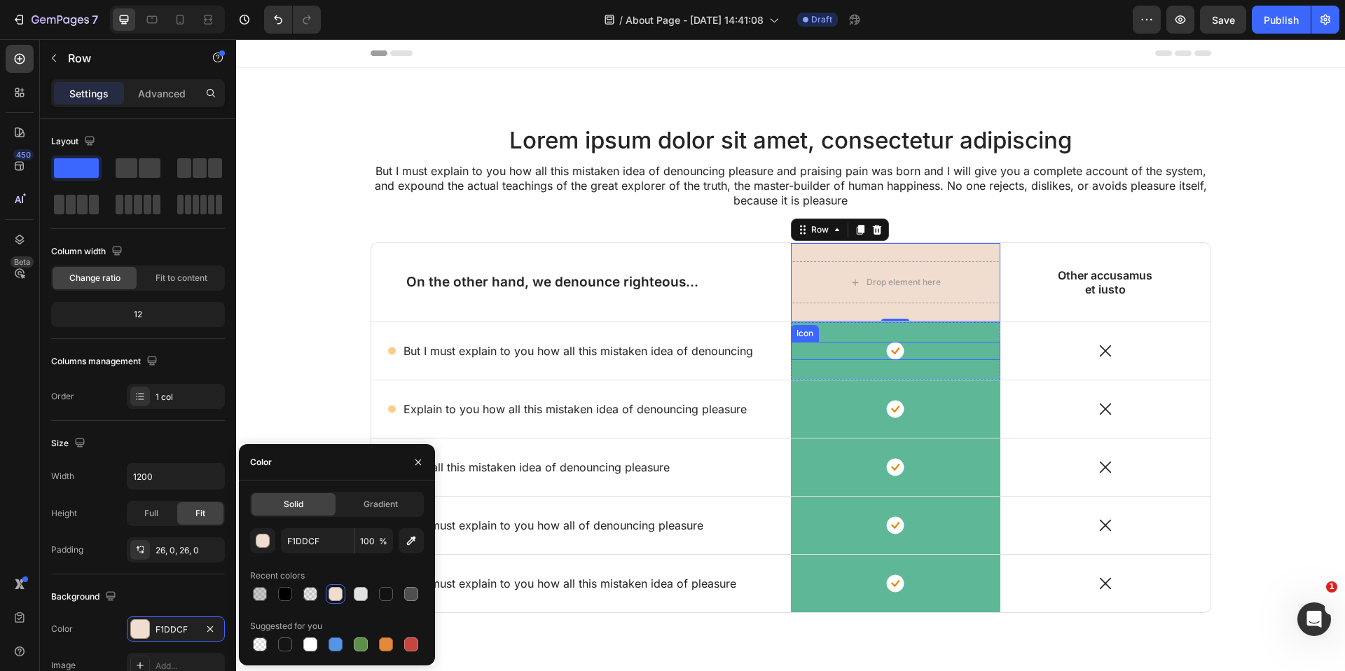
click at [949, 346] on div "Icon" at bounding box center [896, 351] width 210 height 18
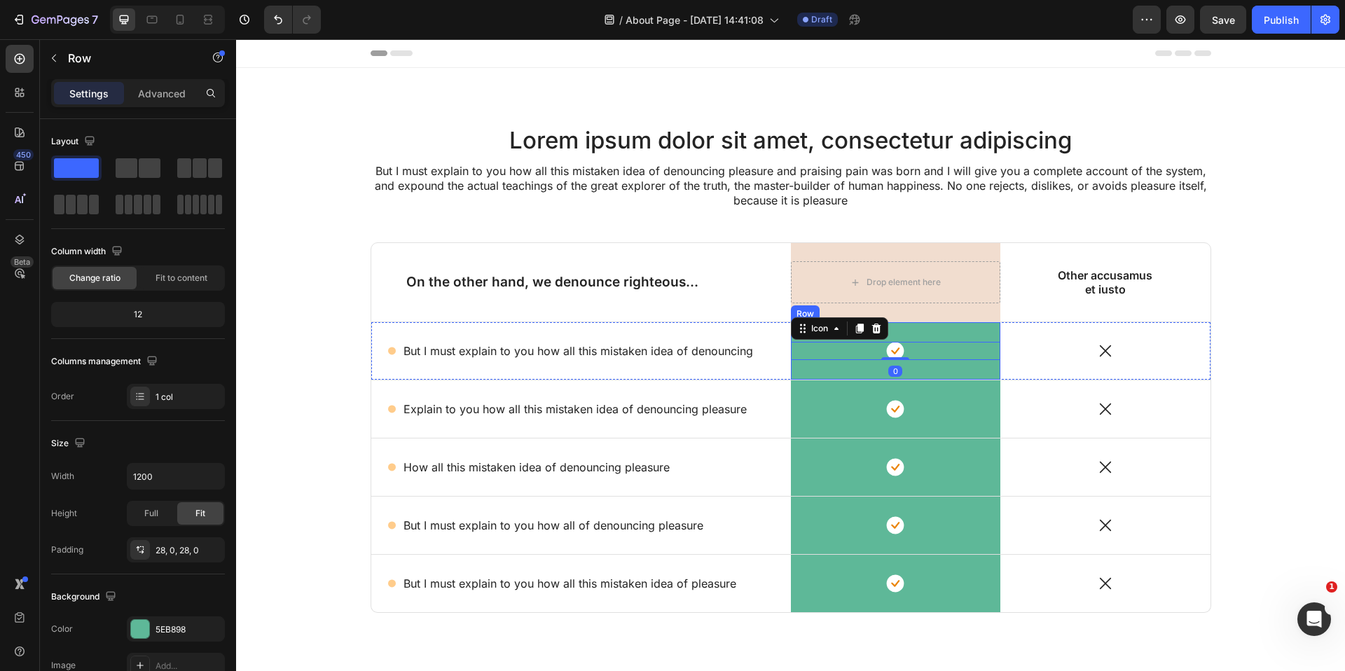
click at [952, 329] on div "Icon 0 Row" at bounding box center [896, 350] width 210 height 57
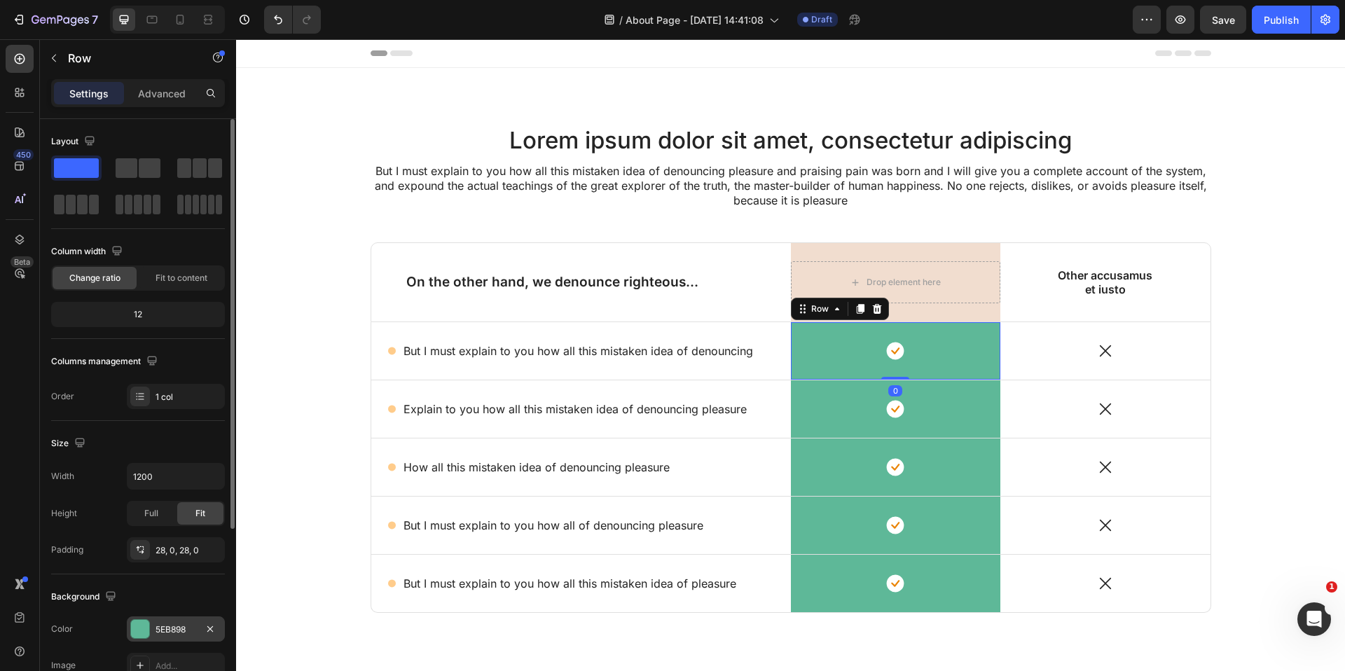
click at [142, 621] on div at bounding box center [140, 629] width 18 height 18
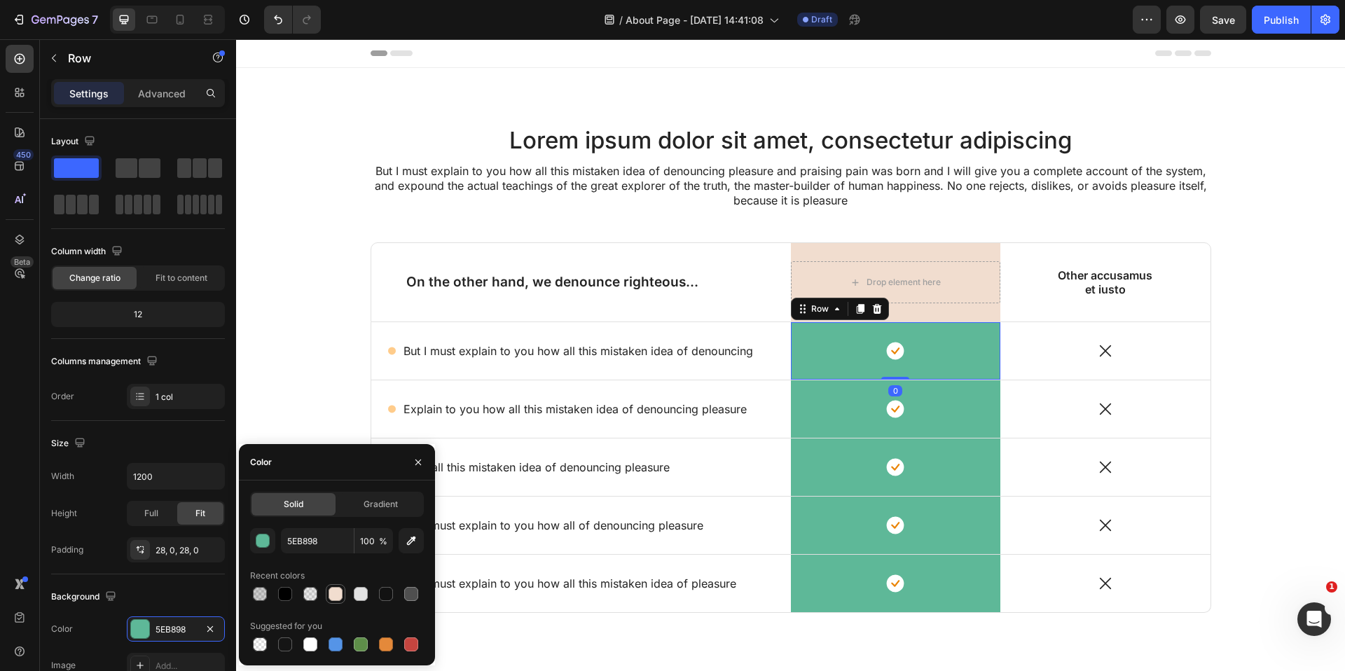
click at [336, 597] on div at bounding box center [336, 594] width 14 height 14
type input "F1DDCF"
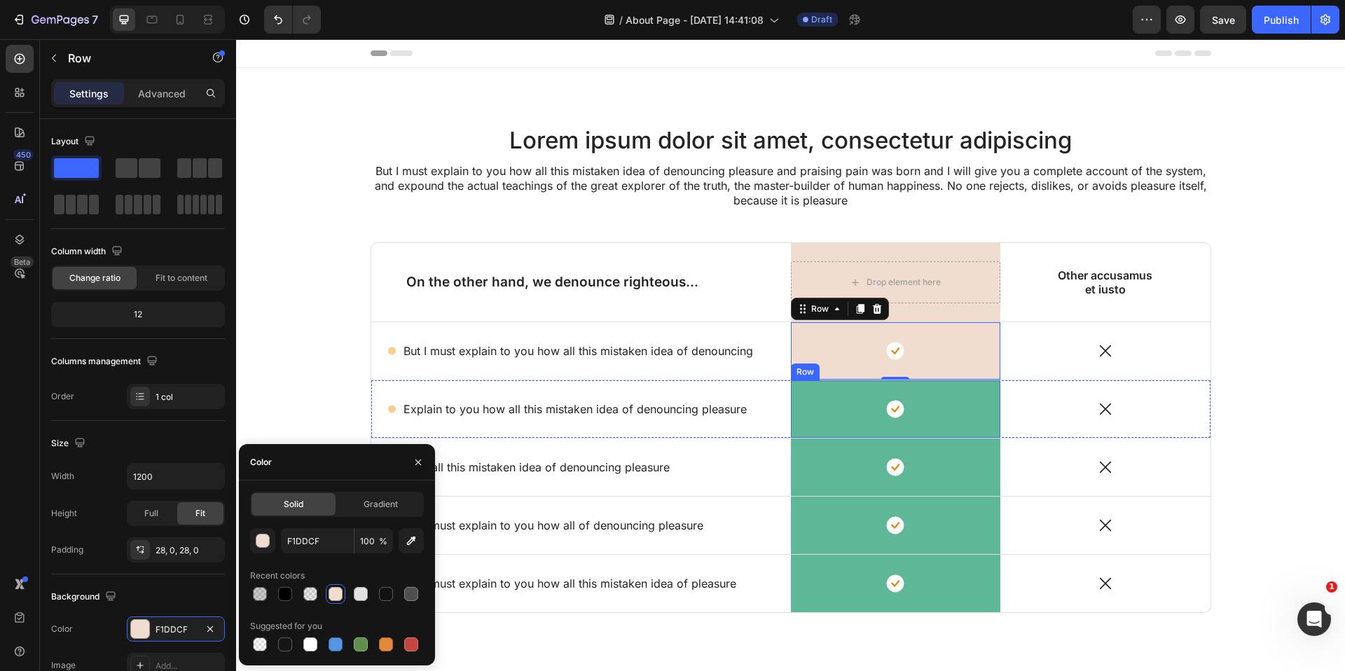
click at [960, 397] on div "Icon Row" at bounding box center [896, 408] width 210 height 57
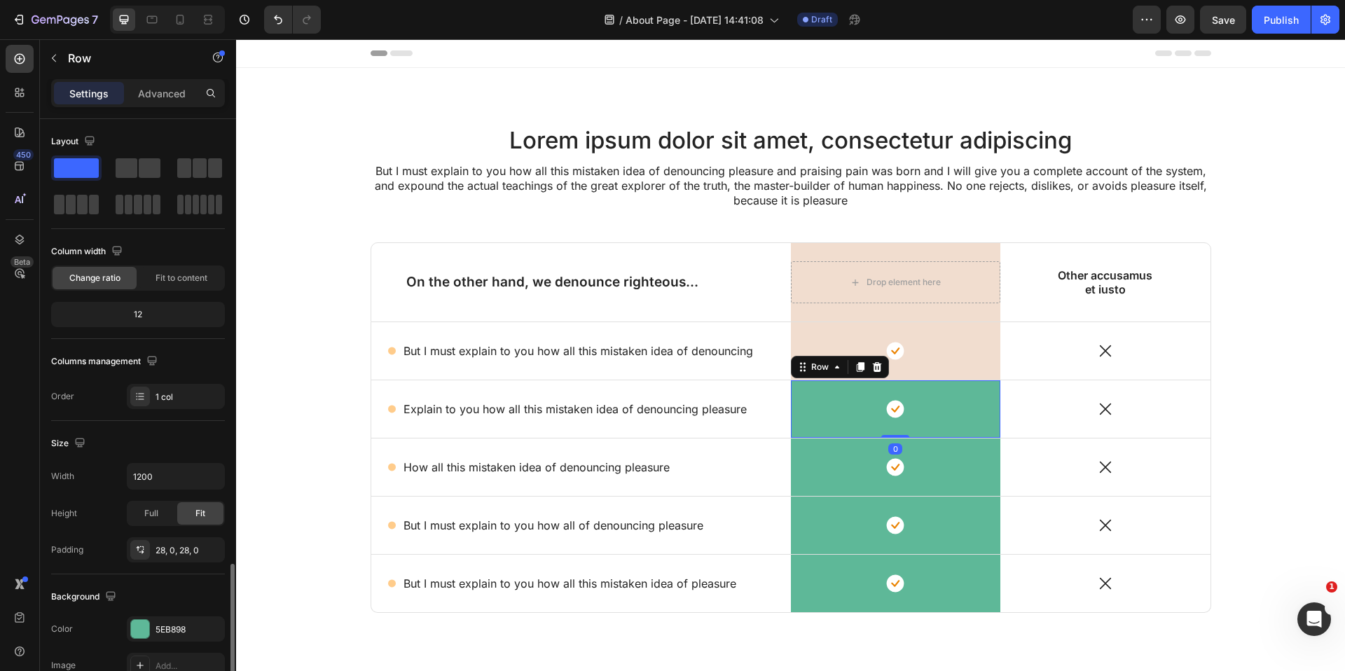
scroll to position [263, 0]
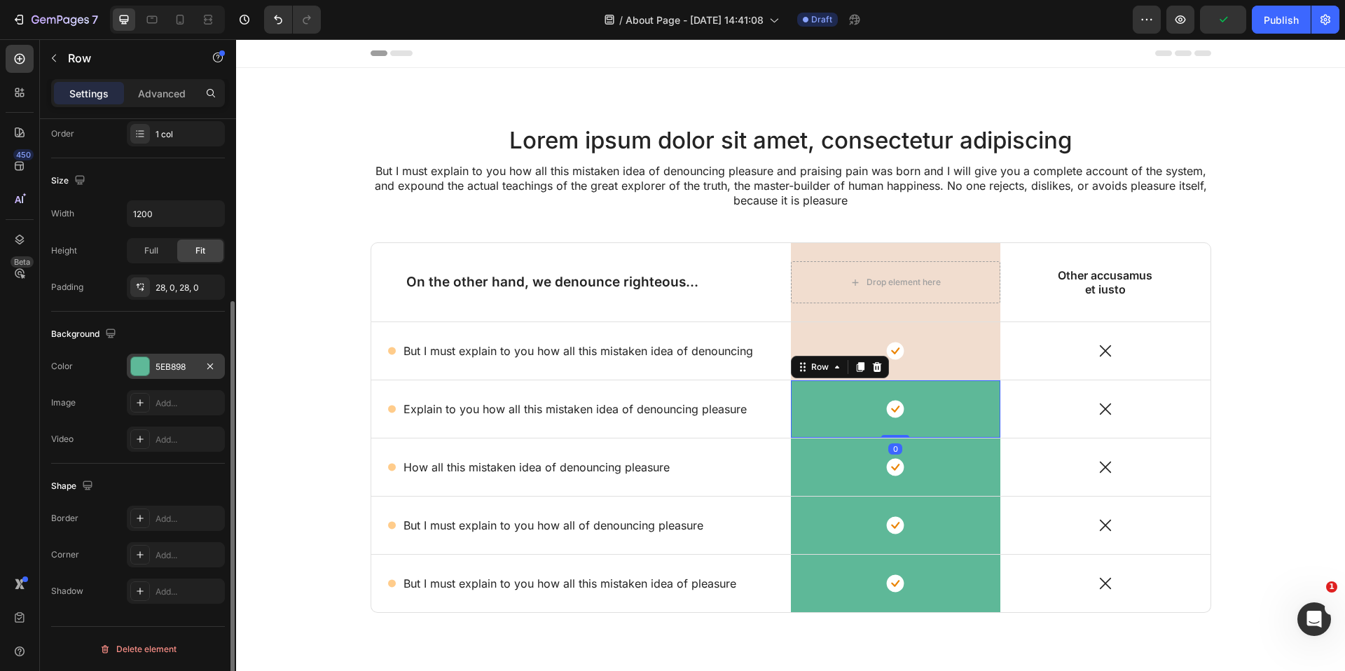
click at [143, 367] on div at bounding box center [140, 366] width 18 height 18
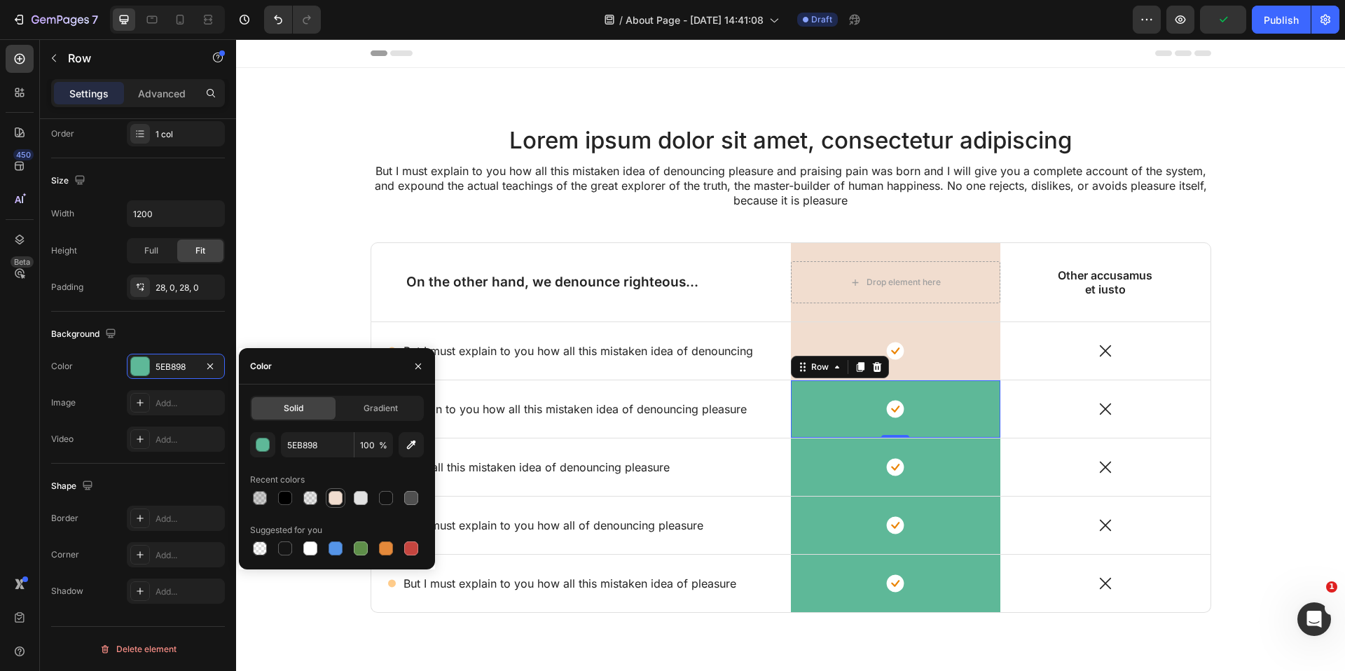
click at [334, 502] on div at bounding box center [336, 498] width 14 height 14
type input "F1DDCF"
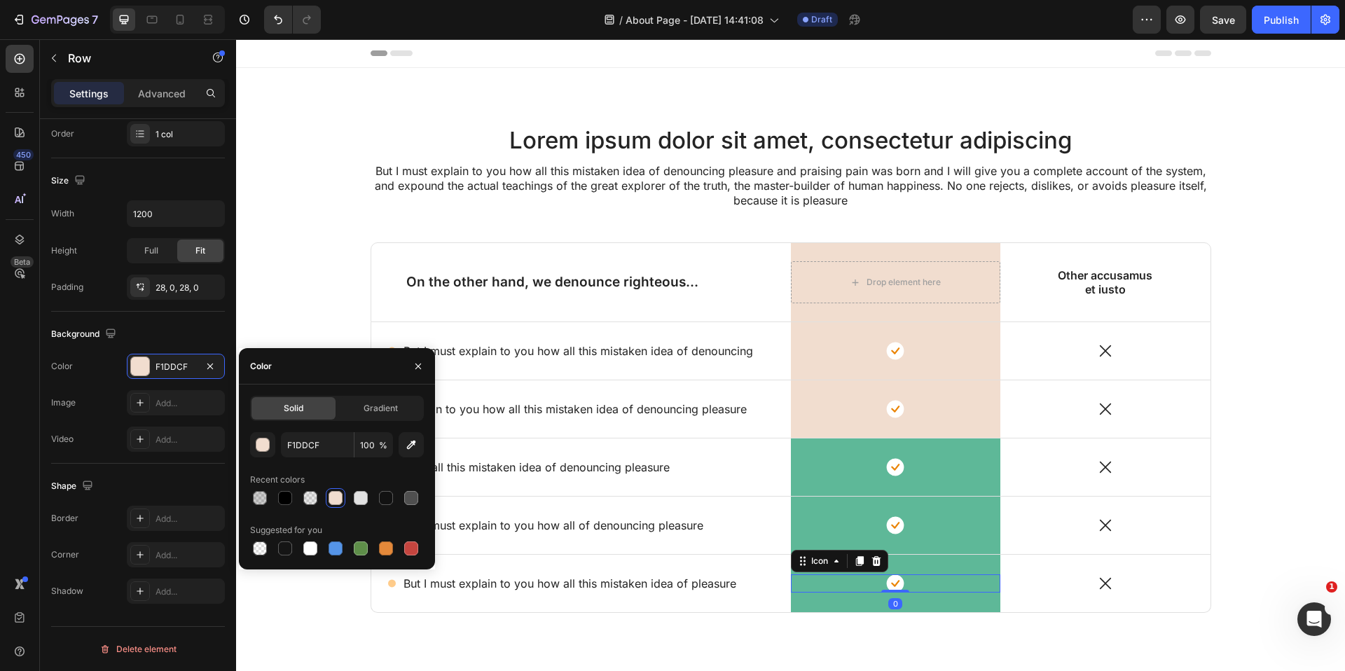
scroll to position [0, 0]
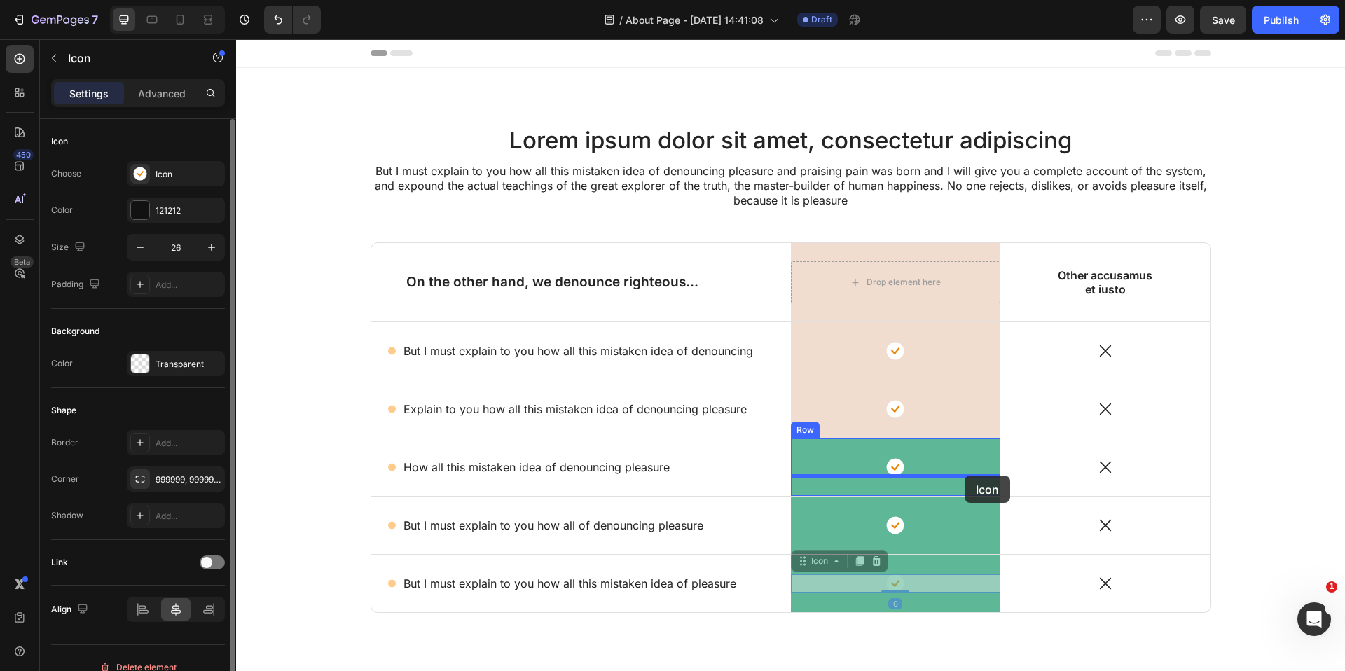
drag, startPoint x: 967, startPoint y: 580, endPoint x: 965, endPoint y: 476, distance: 104.4
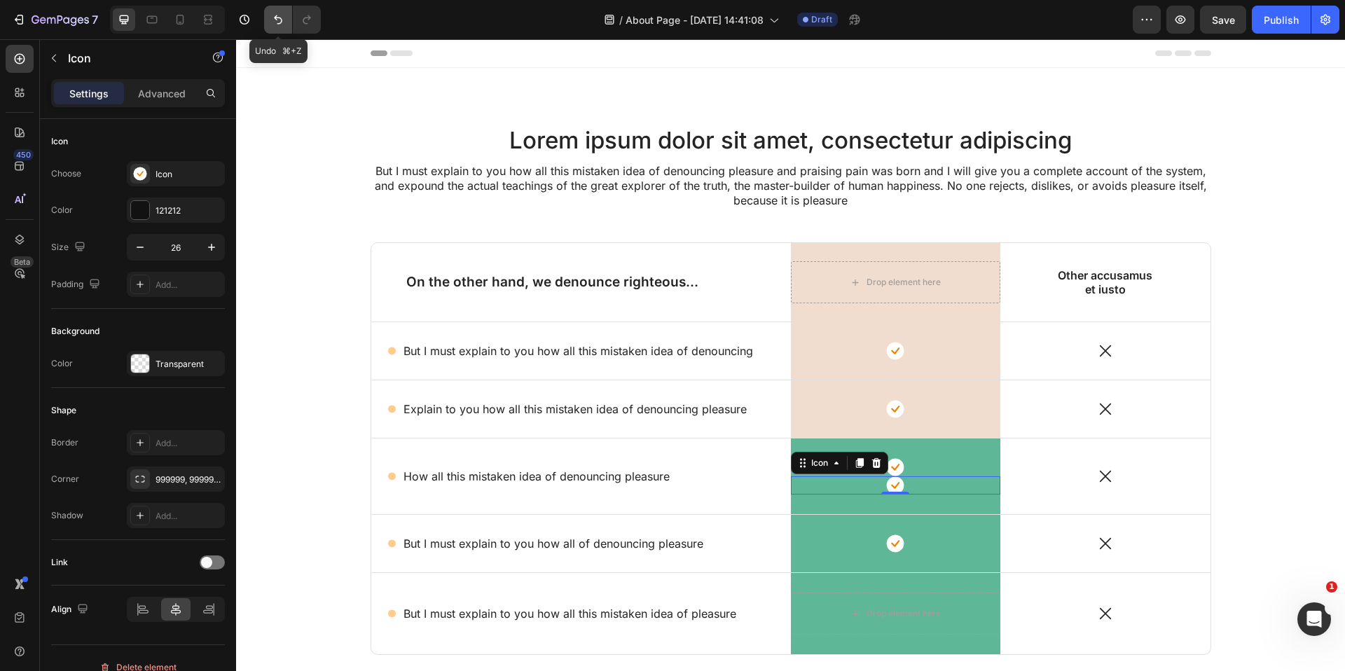
click at [285, 22] on icon "Undo/Redo" at bounding box center [278, 20] width 14 height 14
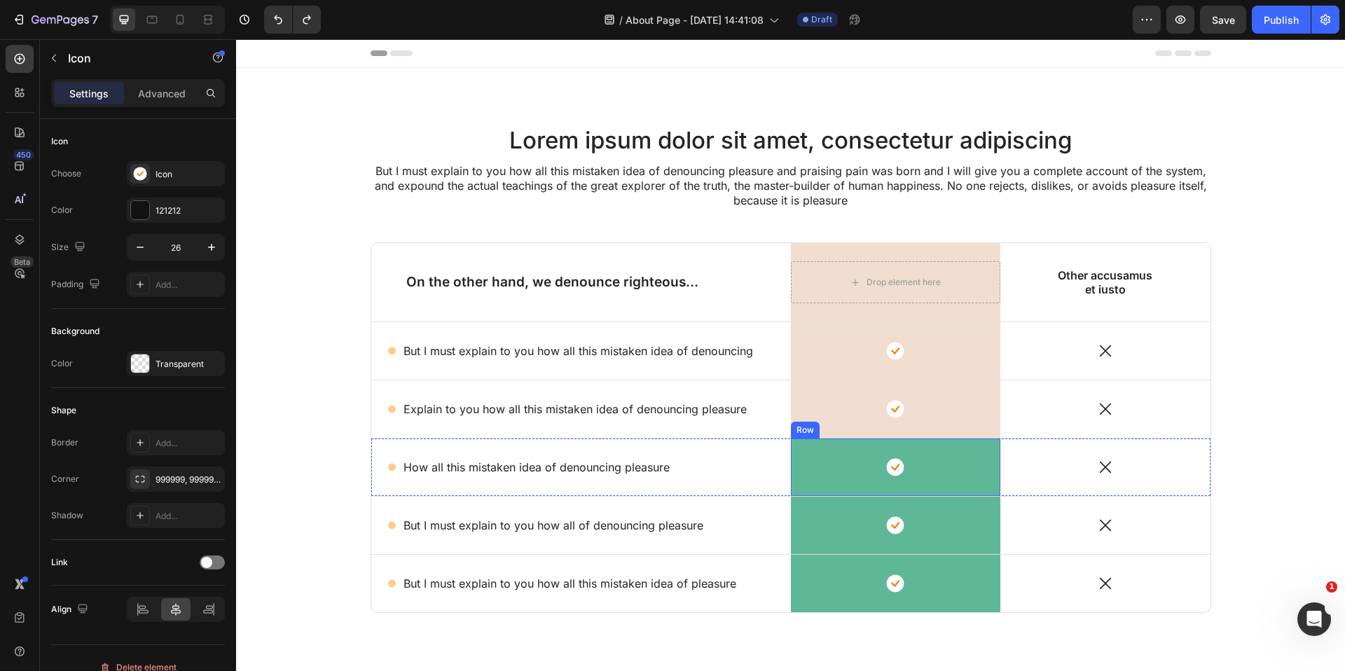
click at [967, 483] on div "Icon Row" at bounding box center [896, 467] width 210 height 57
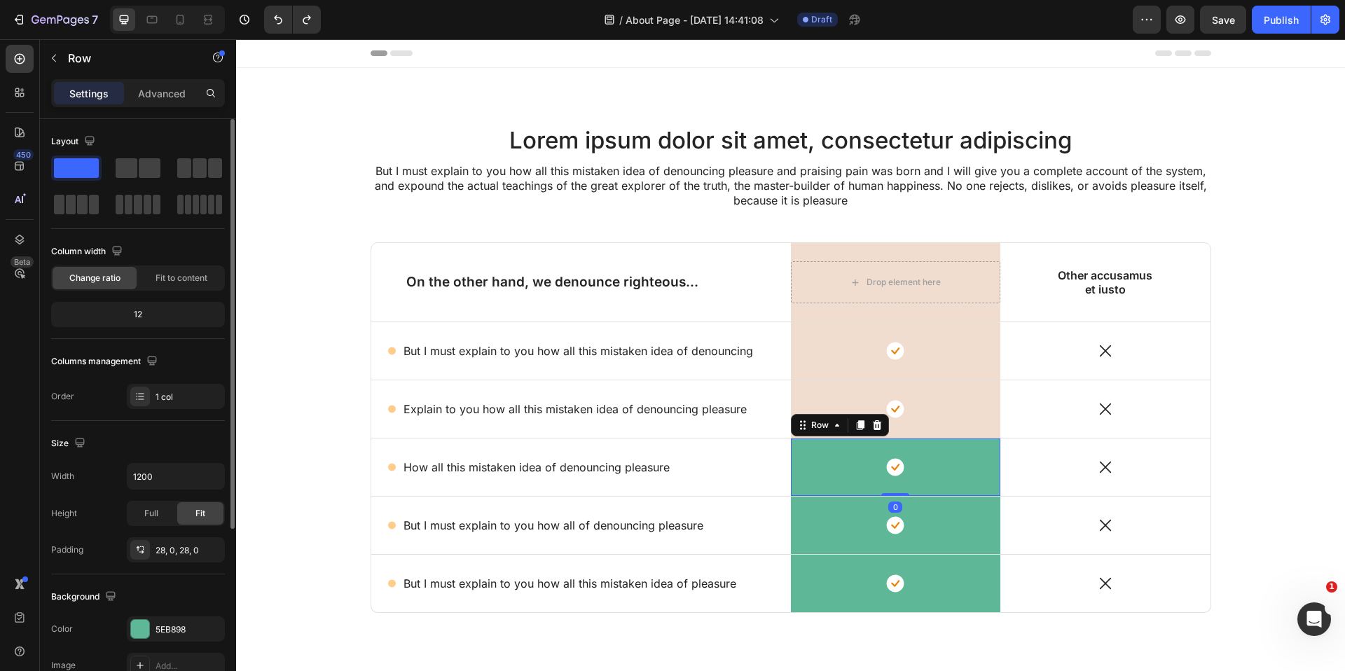
click at [143, 616] on div "Background The changes might be hidden by the video. Color 5EB898 Image Add... …" at bounding box center [138, 650] width 174 height 152
click at [141, 622] on div at bounding box center [140, 629] width 18 height 18
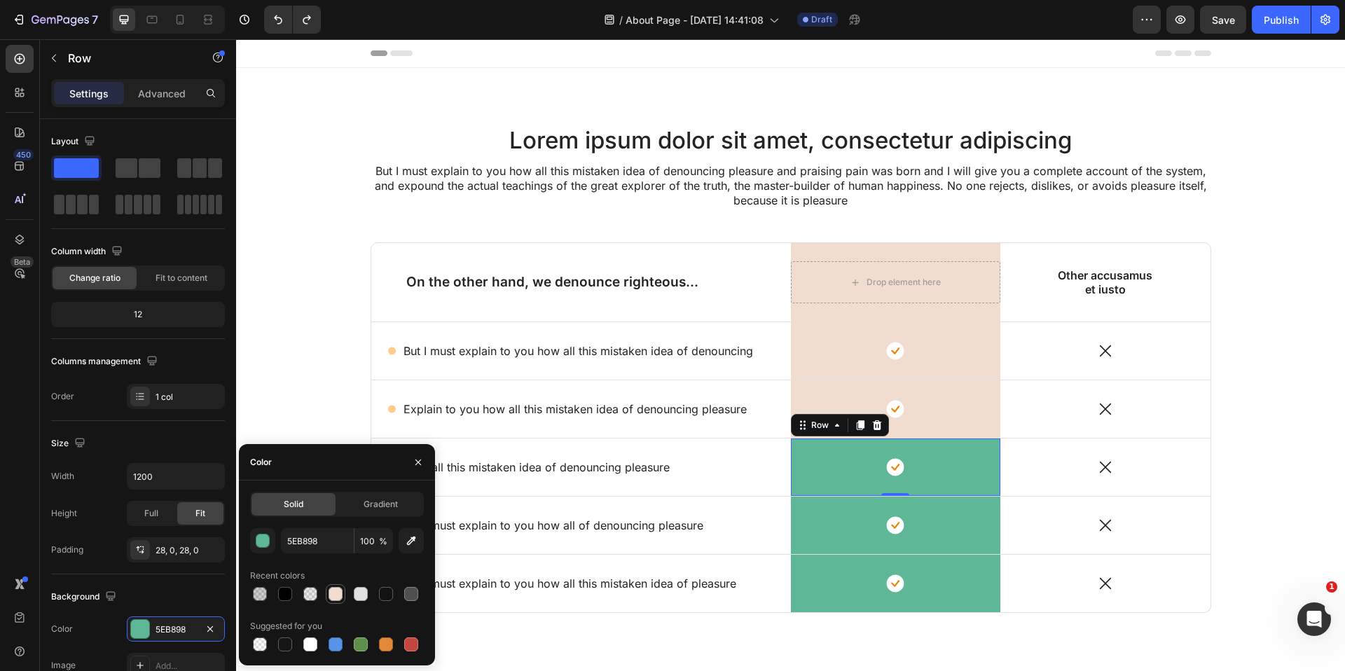
click at [335, 593] on div at bounding box center [336, 594] width 14 height 14
type input "F1DDCF"
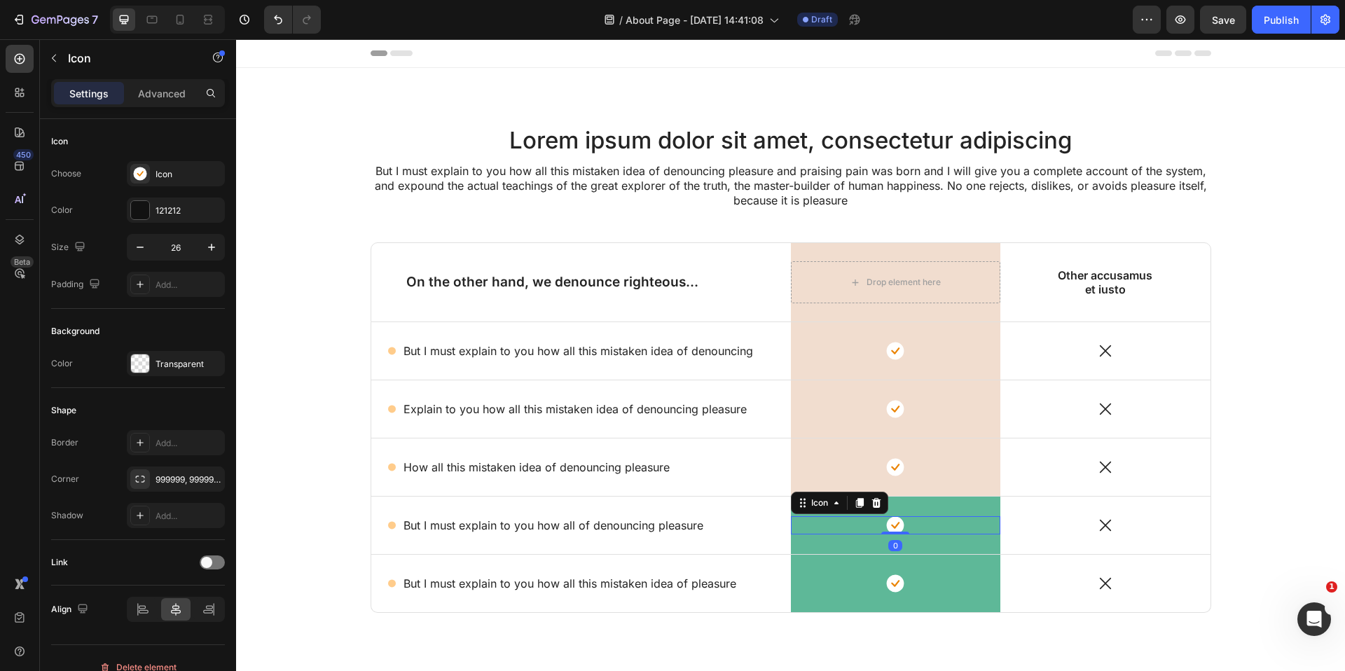
click at [964, 520] on div "Icon 0" at bounding box center [896, 525] width 210 height 18
click at [983, 545] on div "Icon Row 0" at bounding box center [896, 525] width 210 height 57
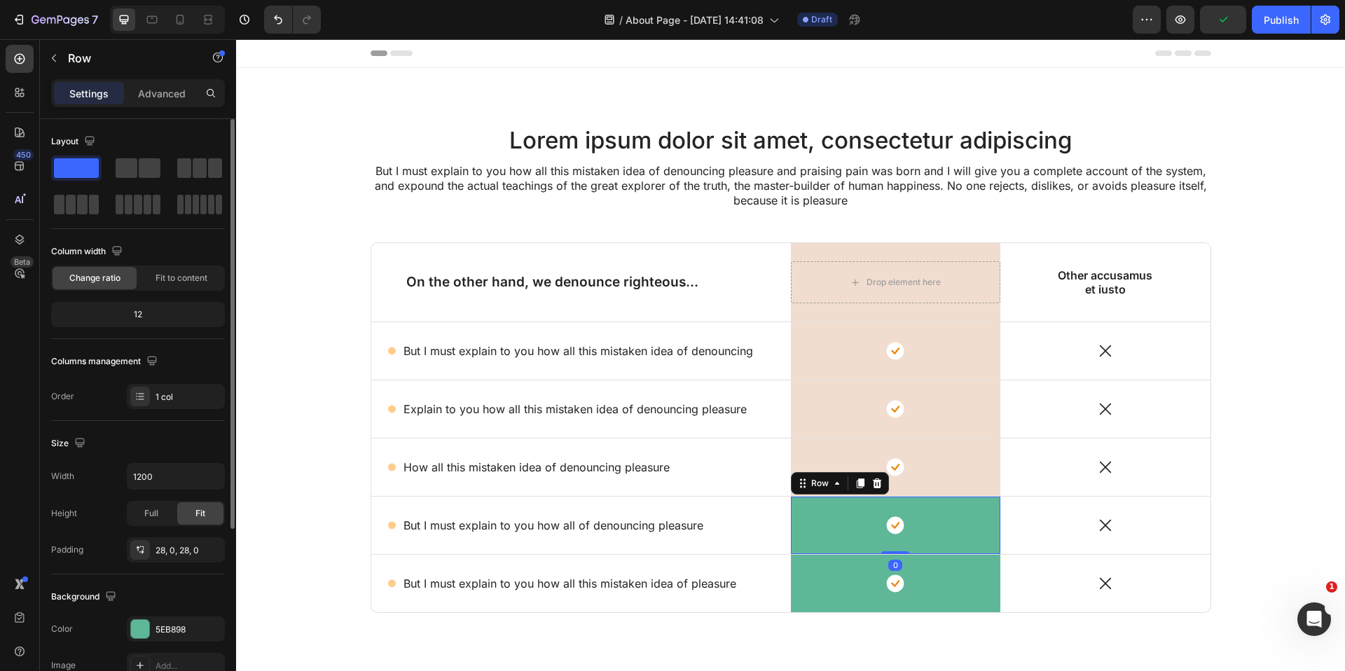
click at [124, 621] on div "Color 5EB898" at bounding box center [138, 628] width 174 height 25
click at [136, 626] on div at bounding box center [140, 629] width 18 height 18
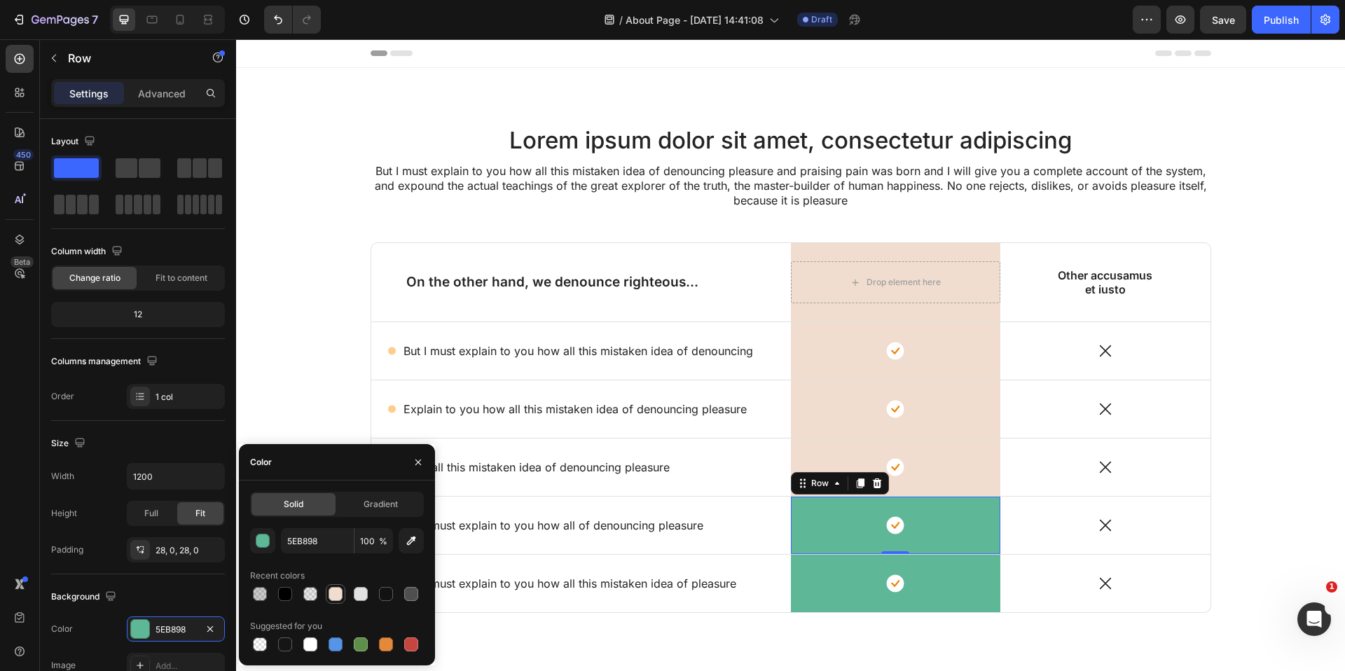
click at [337, 588] on div at bounding box center [336, 594] width 14 height 14
type input "F1DDCF"
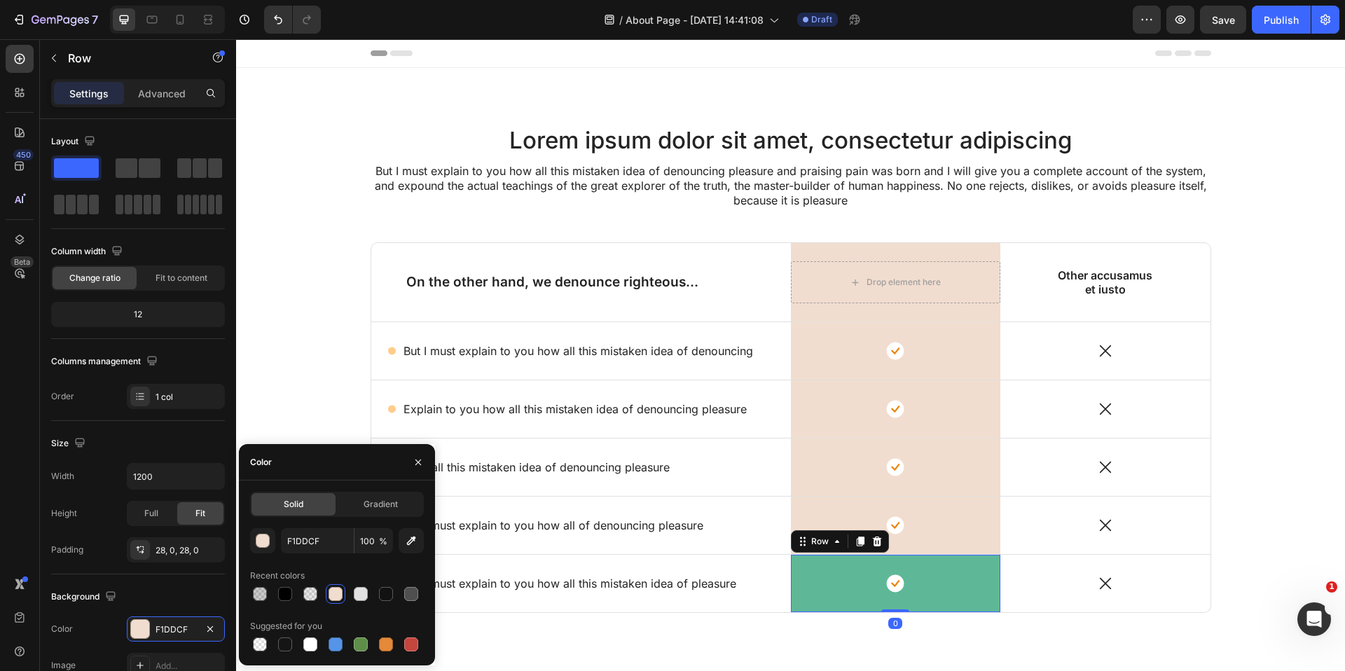
click at [979, 599] on div "Icon Row 0" at bounding box center [896, 583] width 210 height 57
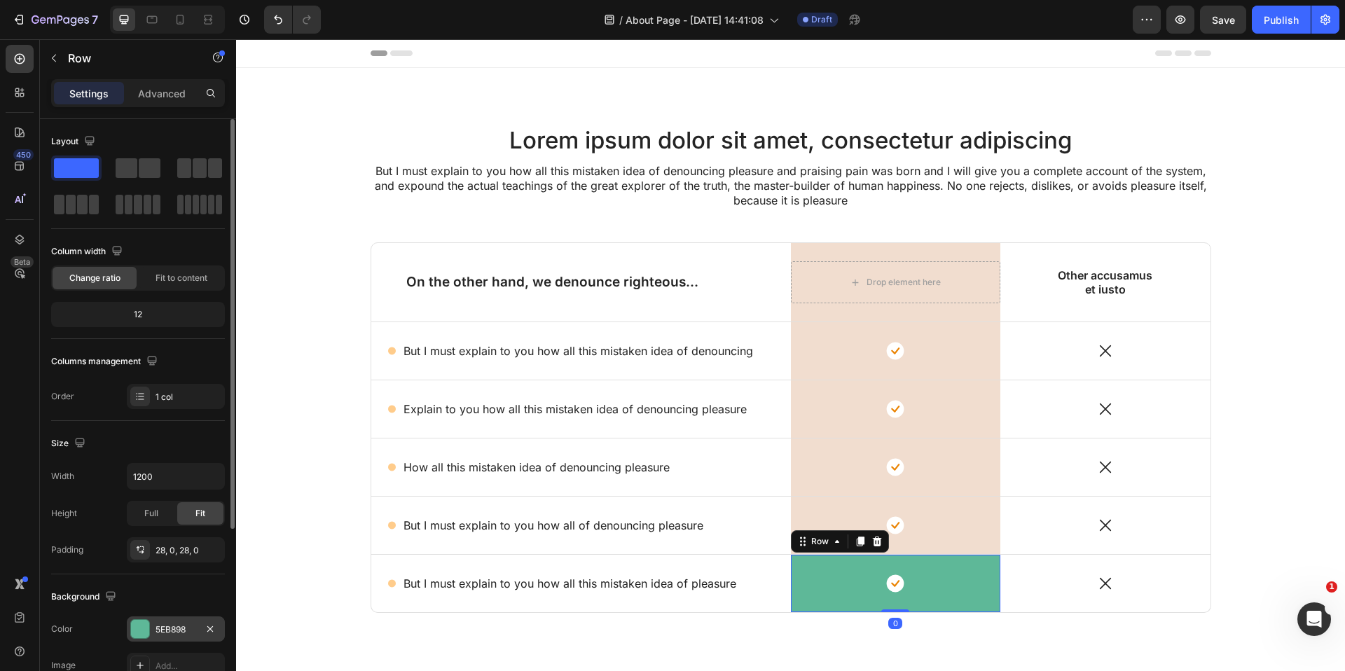
click at [135, 634] on div at bounding box center [140, 629] width 18 height 18
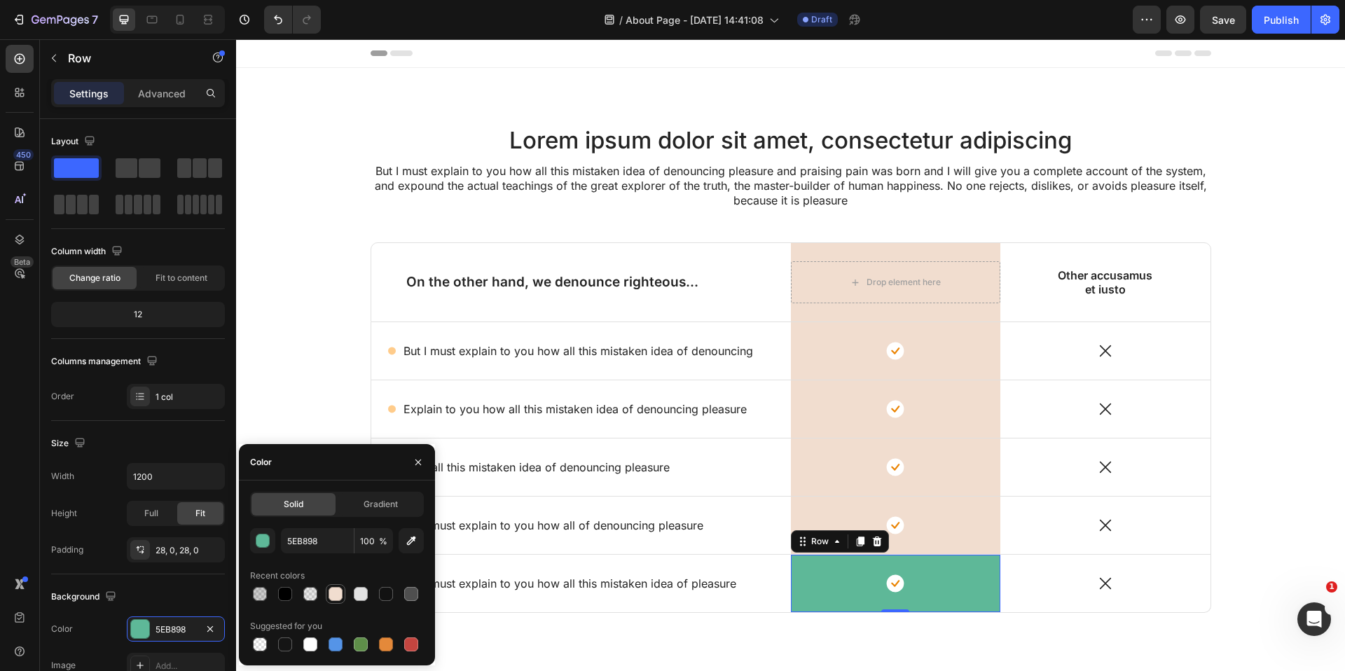
click at [338, 594] on div at bounding box center [336, 594] width 14 height 14
type input "F1DDCF"
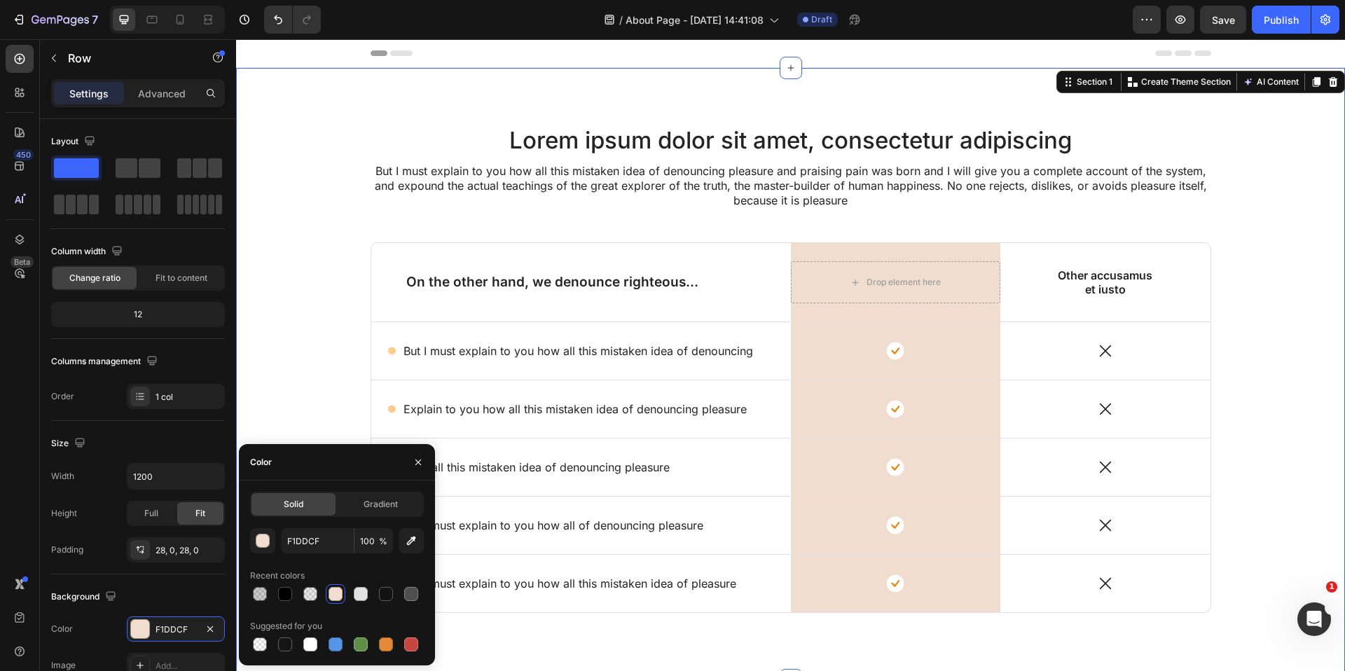
click at [317, 373] on div "Lorem ipsum dolor sit amet, consectetur adipiscing Heading But I must explain t…" at bounding box center [791, 385] width 1088 height 523
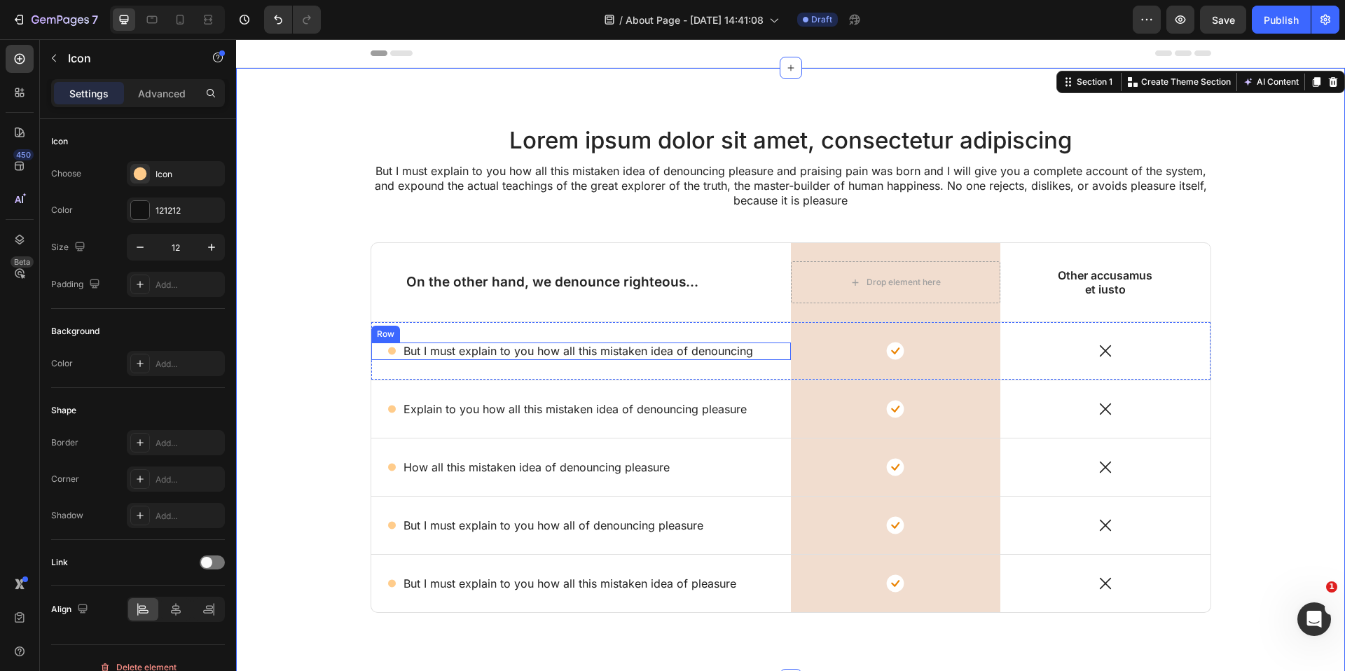
click at [394, 352] on div "Icon" at bounding box center [392, 351] width 8 height 8
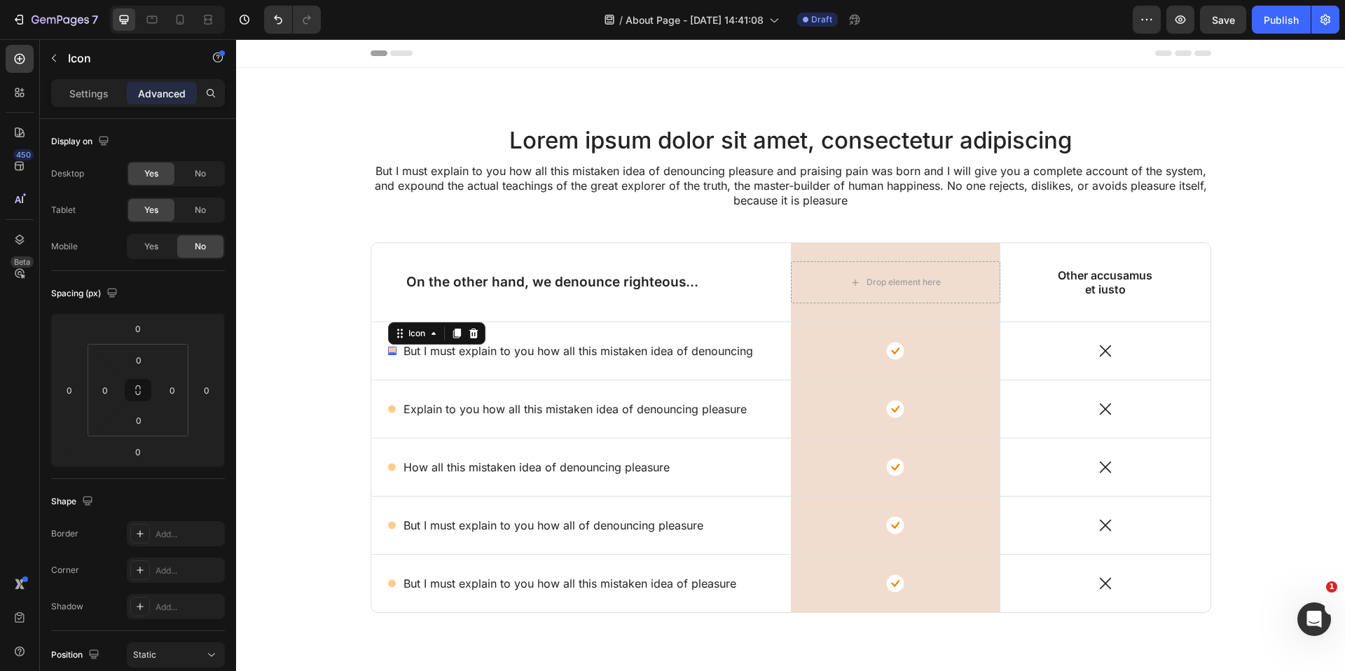
click at [392, 350] on circle at bounding box center [392, 351] width 8 height 8
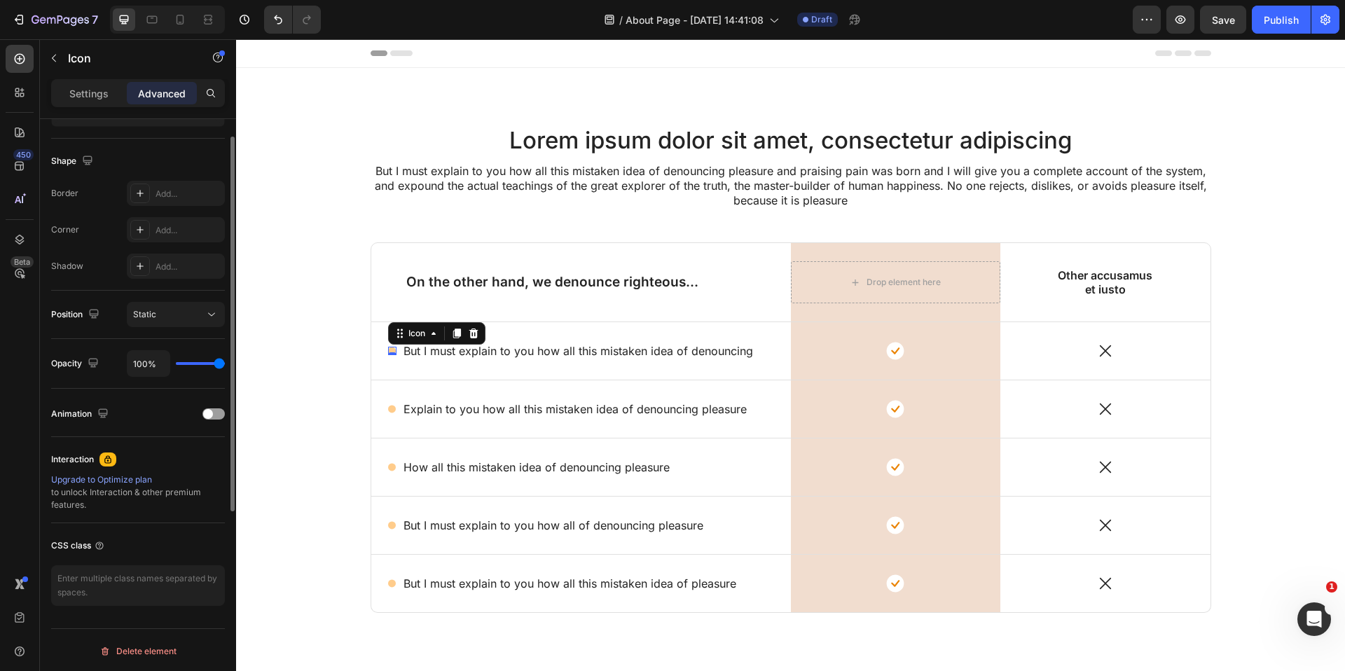
scroll to position [219, 0]
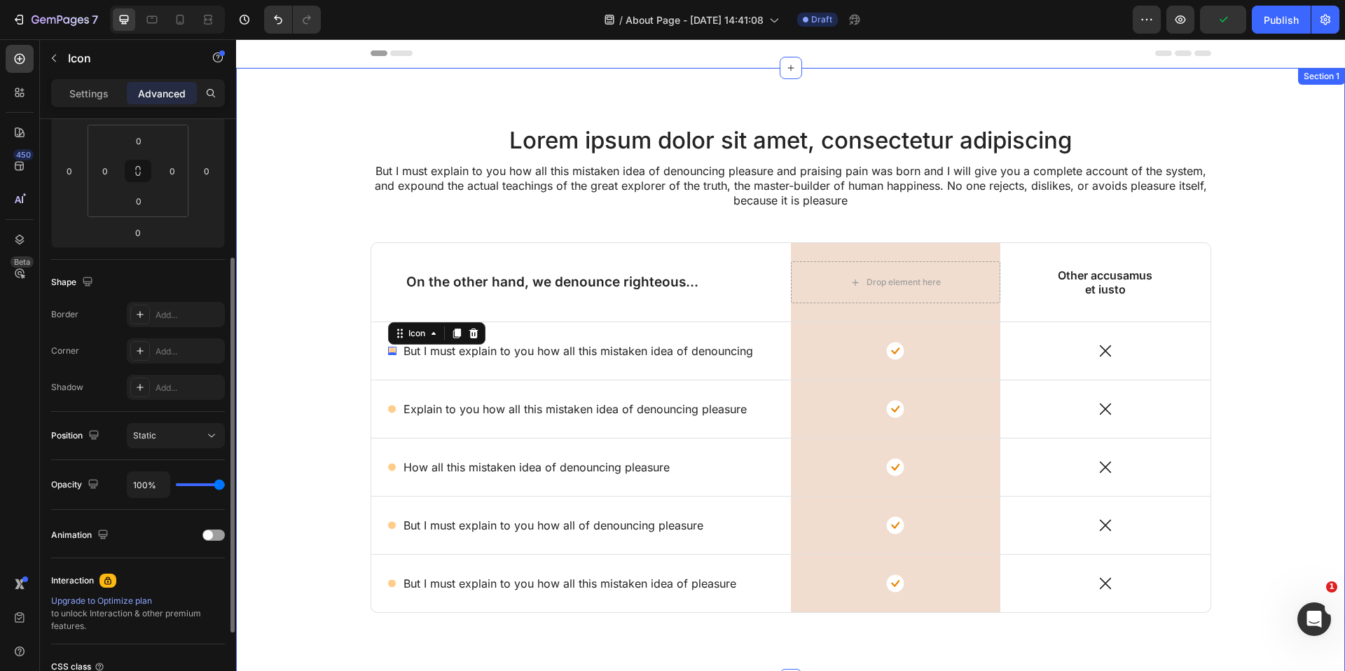
click at [287, 347] on div "Lorem ipsum dolor sit amet, consectetur adipiscing Heading But I must explain t…" at bounding box center [791, 385] width 1088 height 523
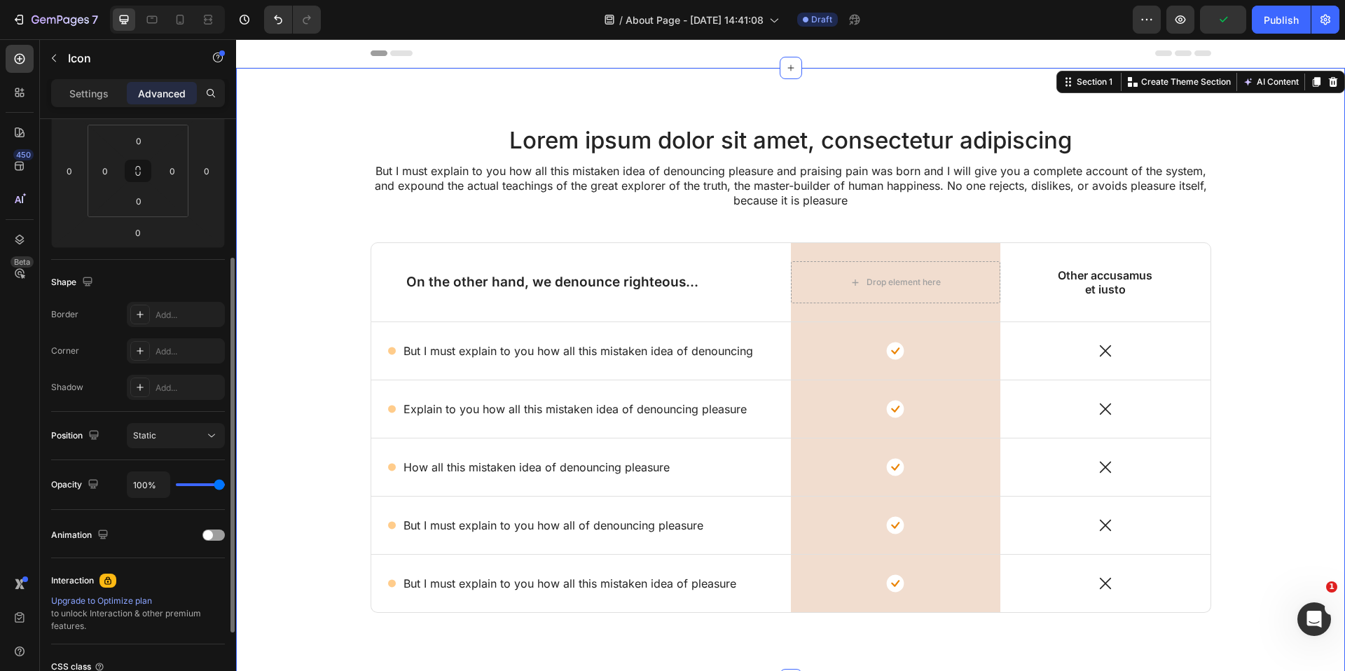
scroll to position [0, 0]
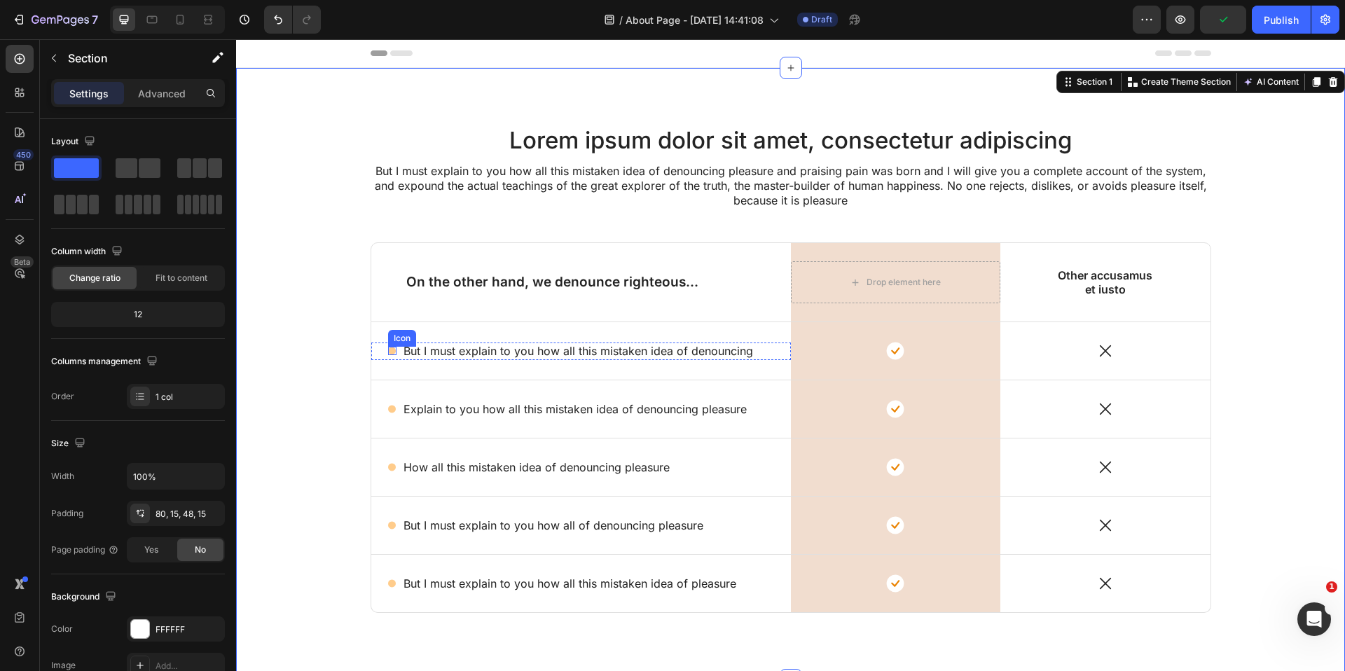
click at [392, 350] on circle at bounding box center [392, 351] width 8 height 8
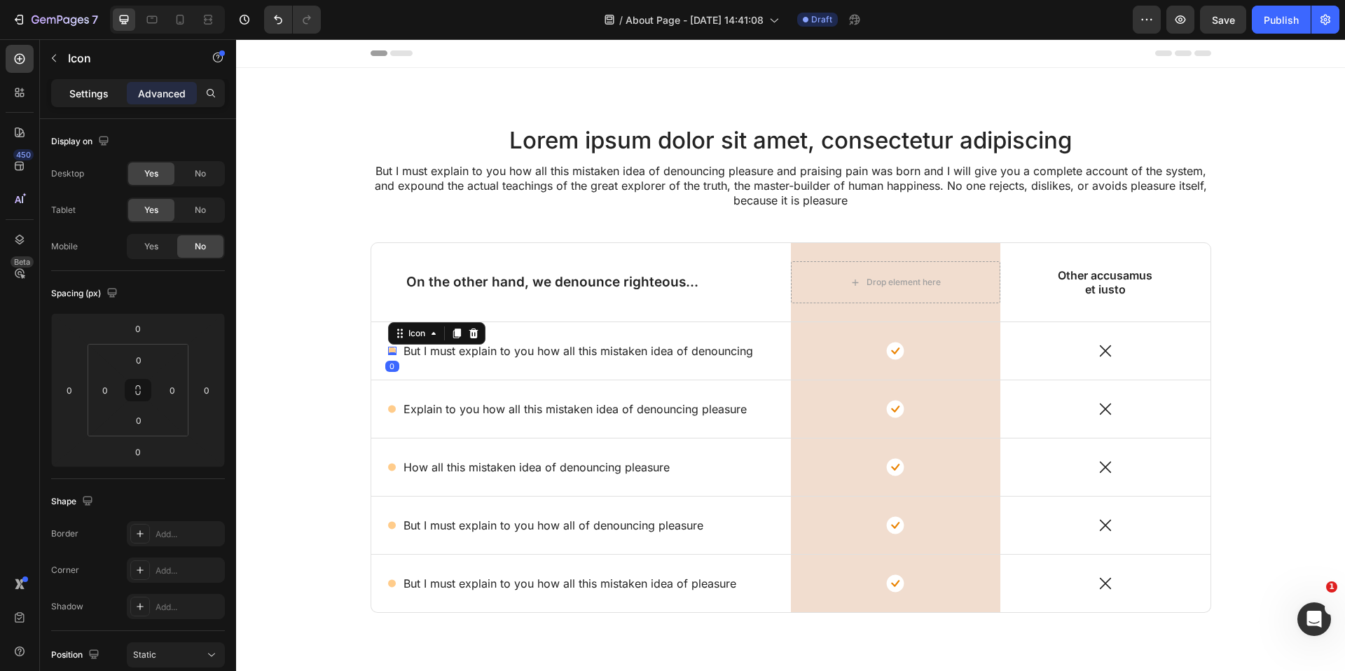
click at [65, 98] on div "Settings" at bounding box center [89, 93] width 70 height 22
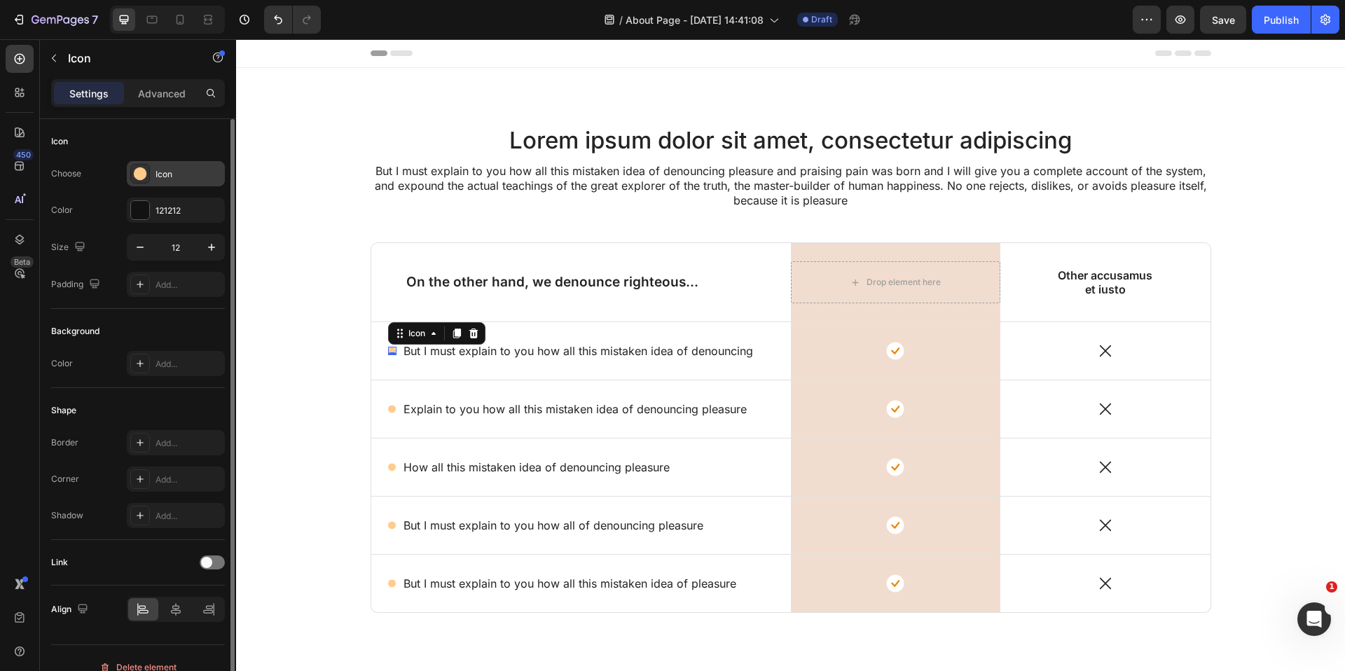
click at [138, 170] on circle at bounding box center [140, 173] width 13 height 13
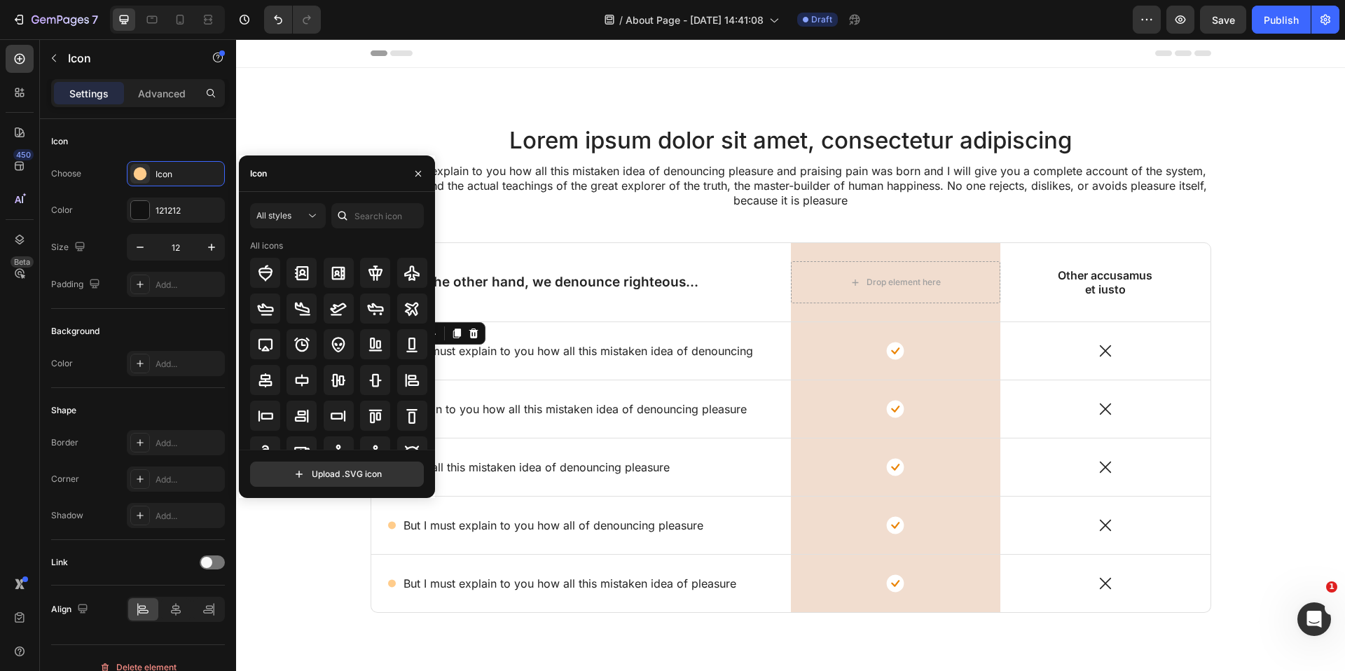
scroll to position [154, 0]
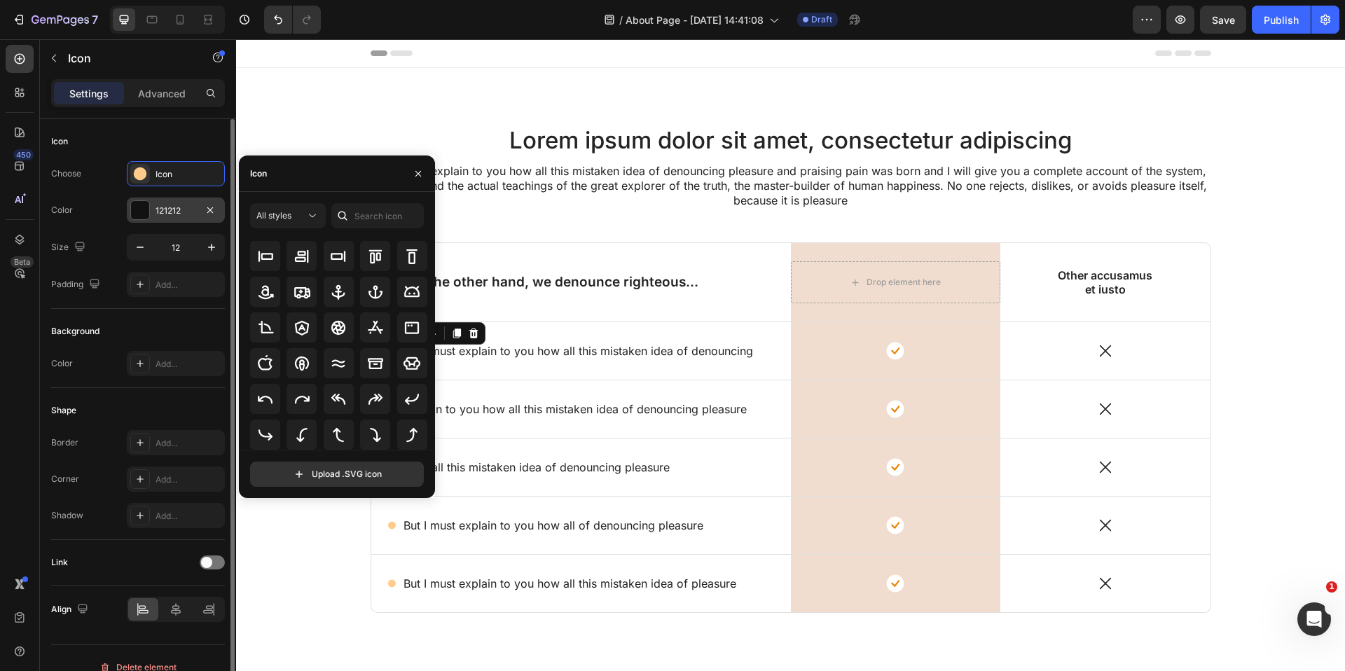
click at [151, 209] on div "121212" at bounding box center [176, 210] width 98 height 25
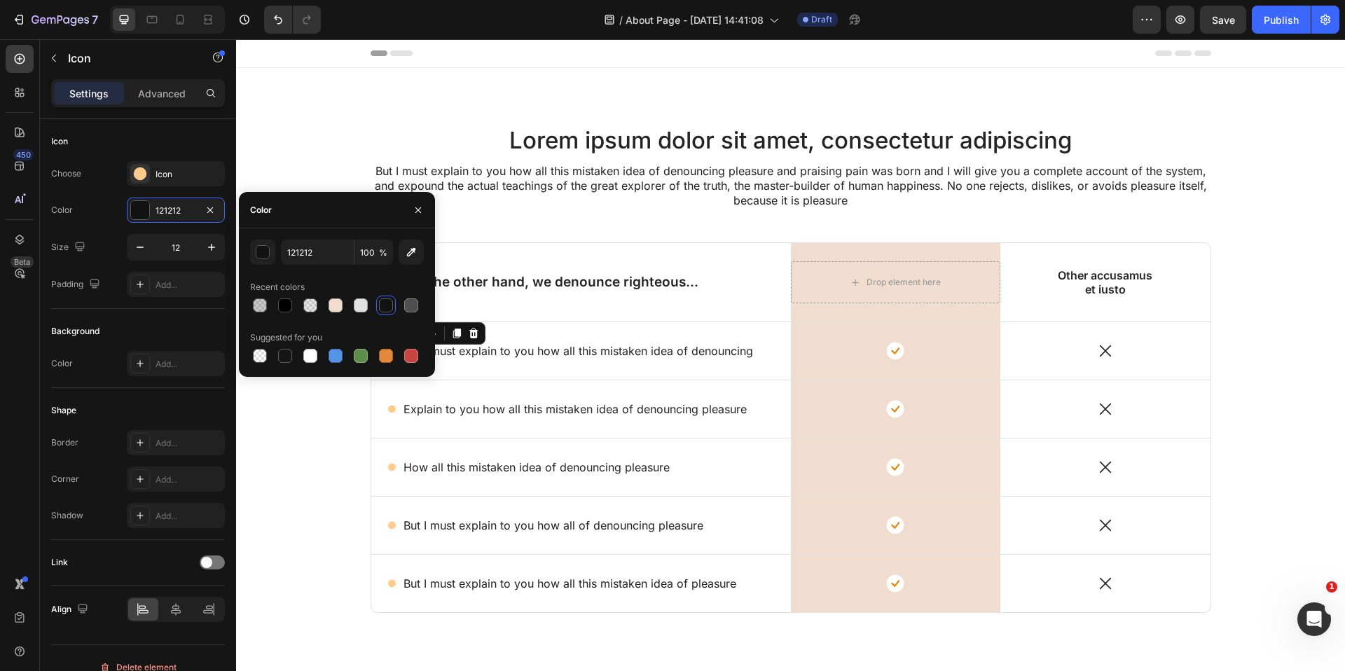
click at [379, 308] on div at bounding box center [386, 305] width 14 height 14
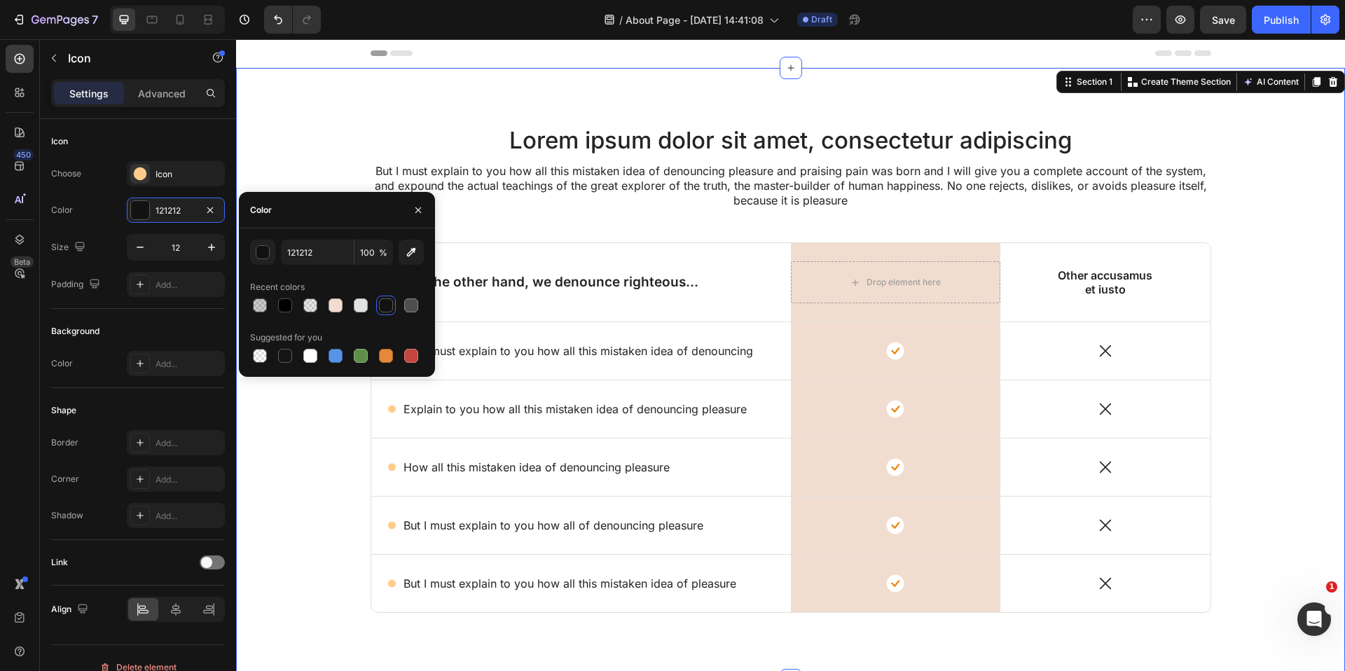
click at [351, 496] on div "Lorem ipsum dolor sit amet, consectetur adipiscing Heading But I must explain t…" at bounding box center [791, 385] width 1088 height 523
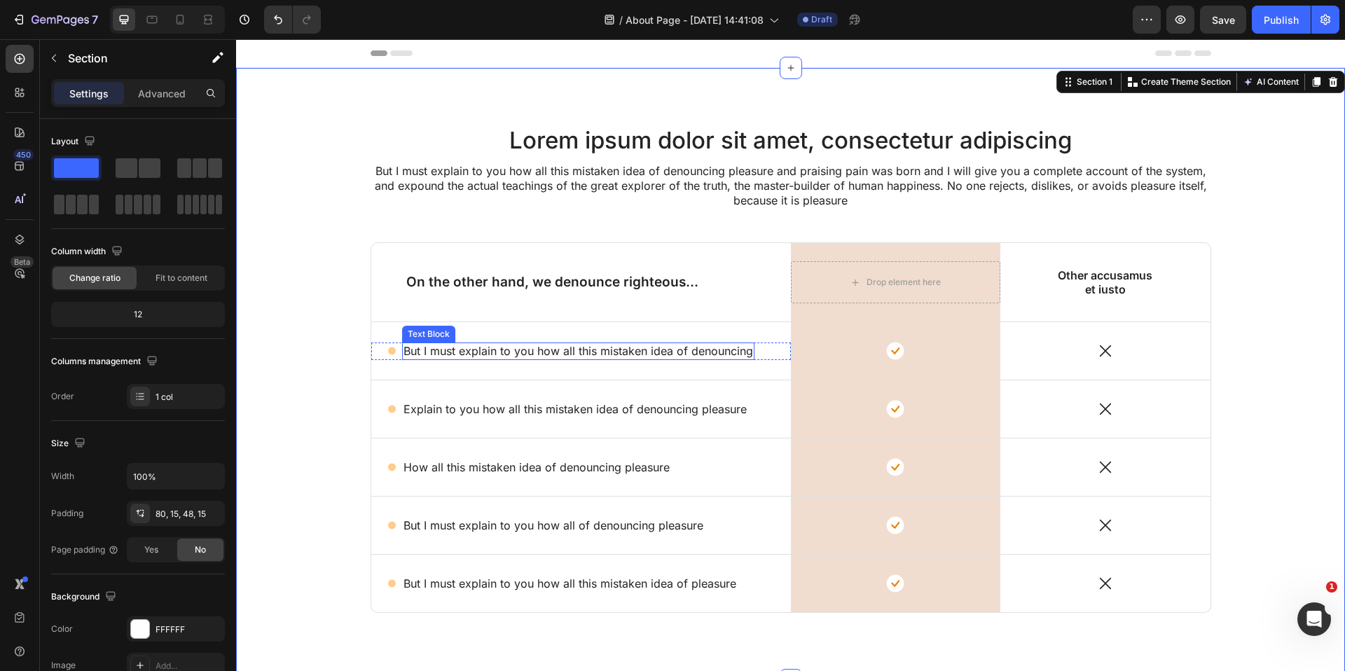
click at [538, 355] on p "But I must explain to you how all this mistaken idea of denouncing" at bounding box center [579, 351] width 350 height 15
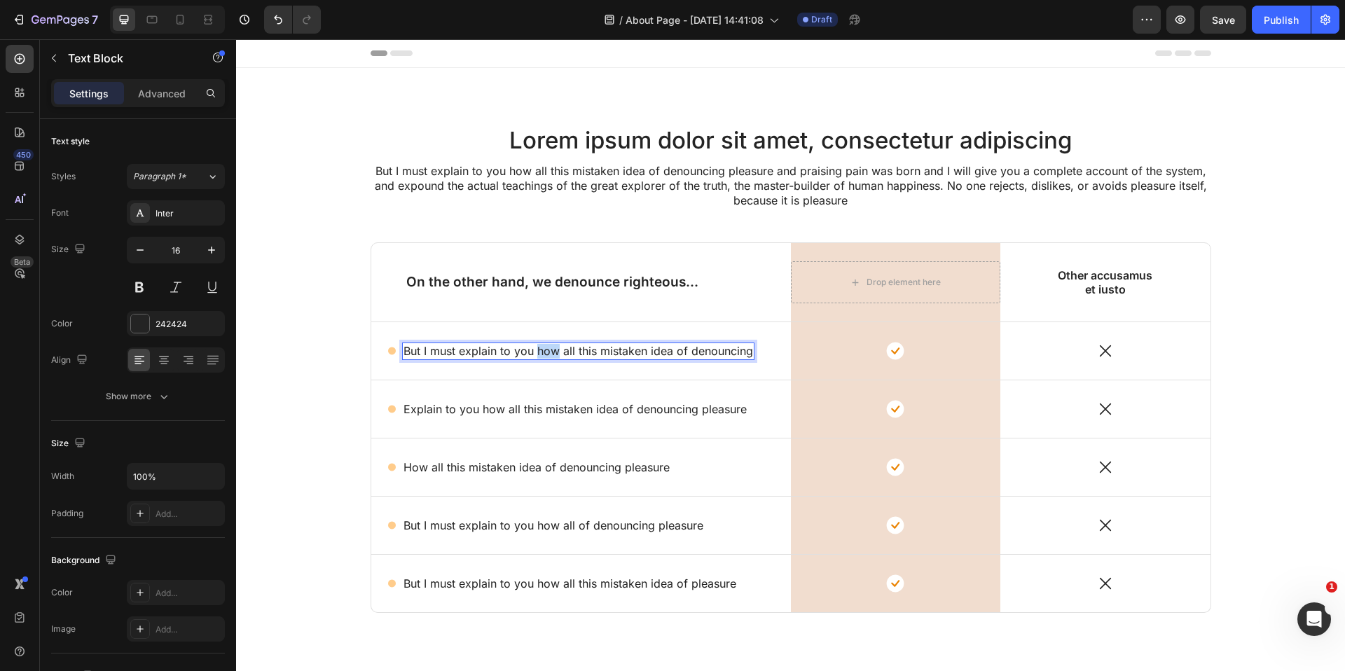
click at [538, 355] on p "But I must explain to you how all this mistaken idea of denouncing" at bounding box center [579, 351] width 350 height 15
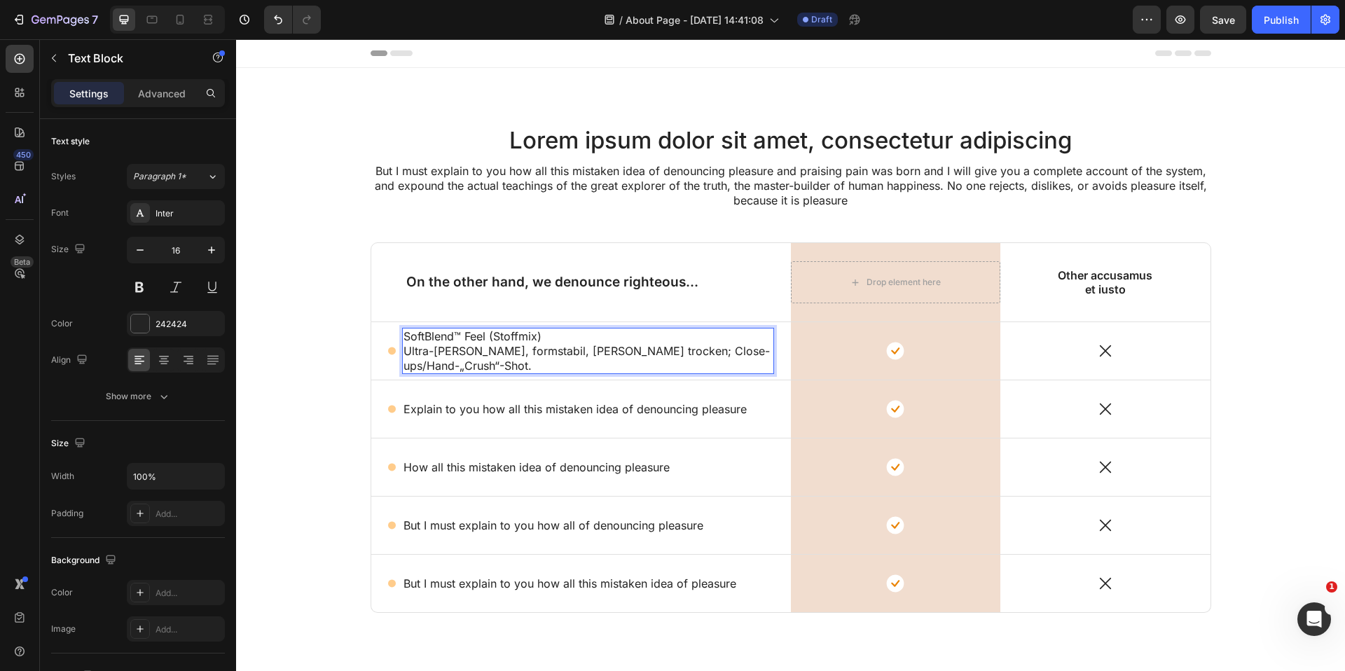
click at [481, 335] on p "SoftBlend™ Feel (Stoffmix) Ultra-weich, formstabil, schnell trocken; Close-ups/…" at bounding box center [588, 350] width 369 height 43
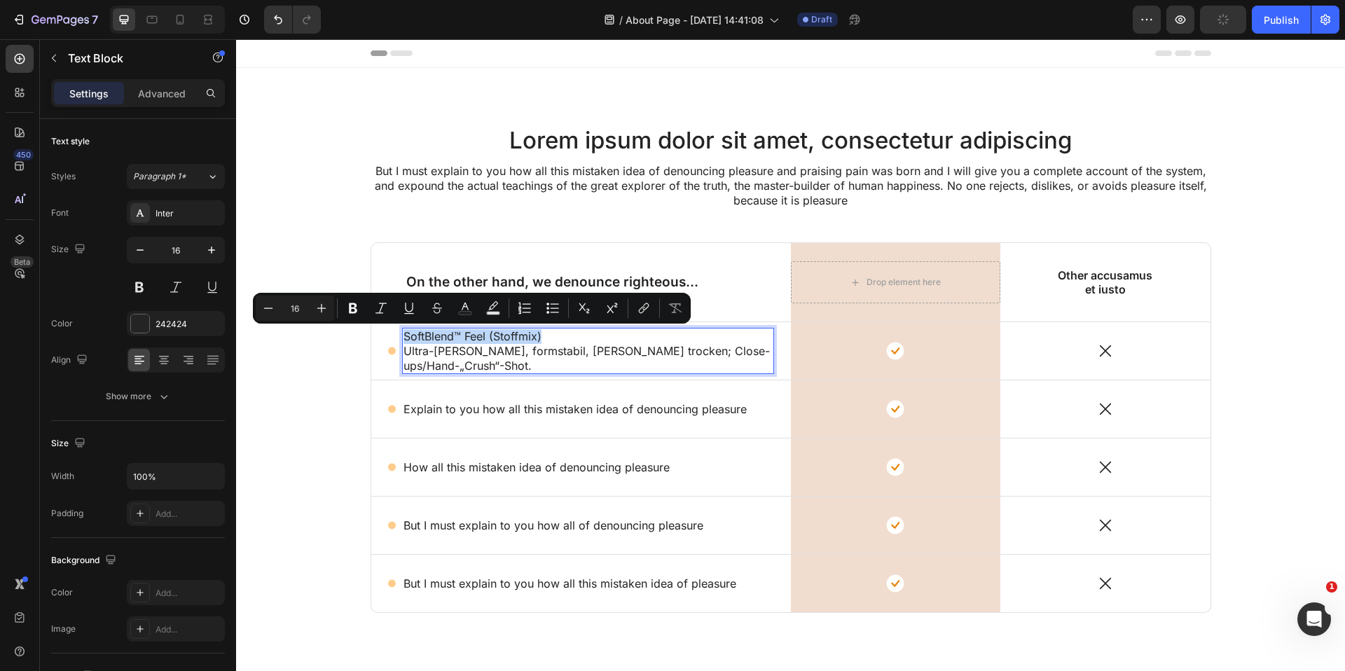
drag, startPoint x: 550, startPoint y: 336, endPoint x: 404, endPoint y: 336, distance: 146.4
click at [404, 336] on p "SoftBlend™ Feel (Stoffmix) Ultra-weich, formstabil, schnell trocken; Close-ups/…" at bounding box center [588, 350] width 369 height 43
drag, startPoint x: 359, startPoint y: 314, endPoint x: 365, endPoint y: 319, distance: 7.9
click at [359, 314] on icon "Editor contextual toolbar" at bounding box center [353, 308] width 14 height 14
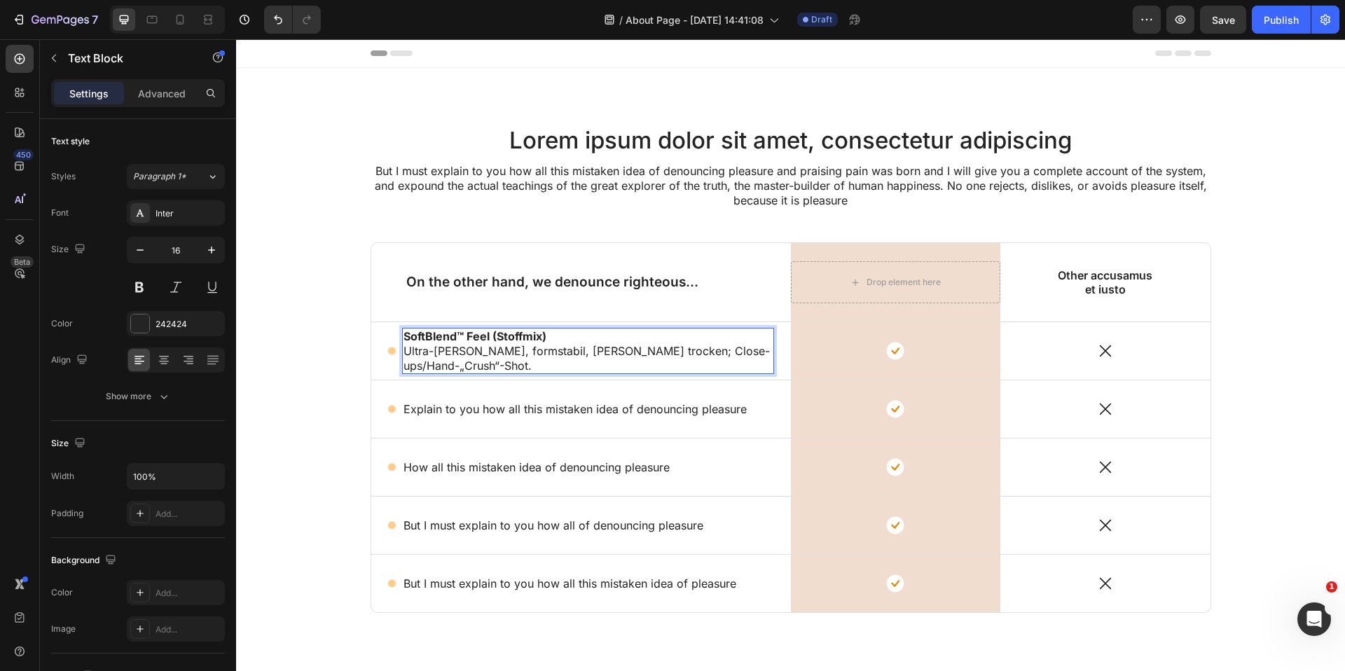
click at [545, 356] on p "SoftBlend™ Feel (Stoffmix) Ultra-weich, formstabil, schnell trocken; Close-ups/…" at bounding box center [588, 350] width 369 height 43
click at [639, 353] on p "SoftBlend™ Feel (Stoffmix) Ultra-weich, formstabil, schnell trocken; Close-ups/…" at bounding box center [588, 350] width 369 height 43
drag, startPoint x: 612, startPoint y: 368, endPoint x: 616, endPoint y: 350, distance: 19.5
click at [616, 350] on p "SoftBlend™ Feel (Stoffmix) Ultra-weich, formstabil, schnell trocken; Close-ups/…" at bounding box center [588, 350] width 369 height 43
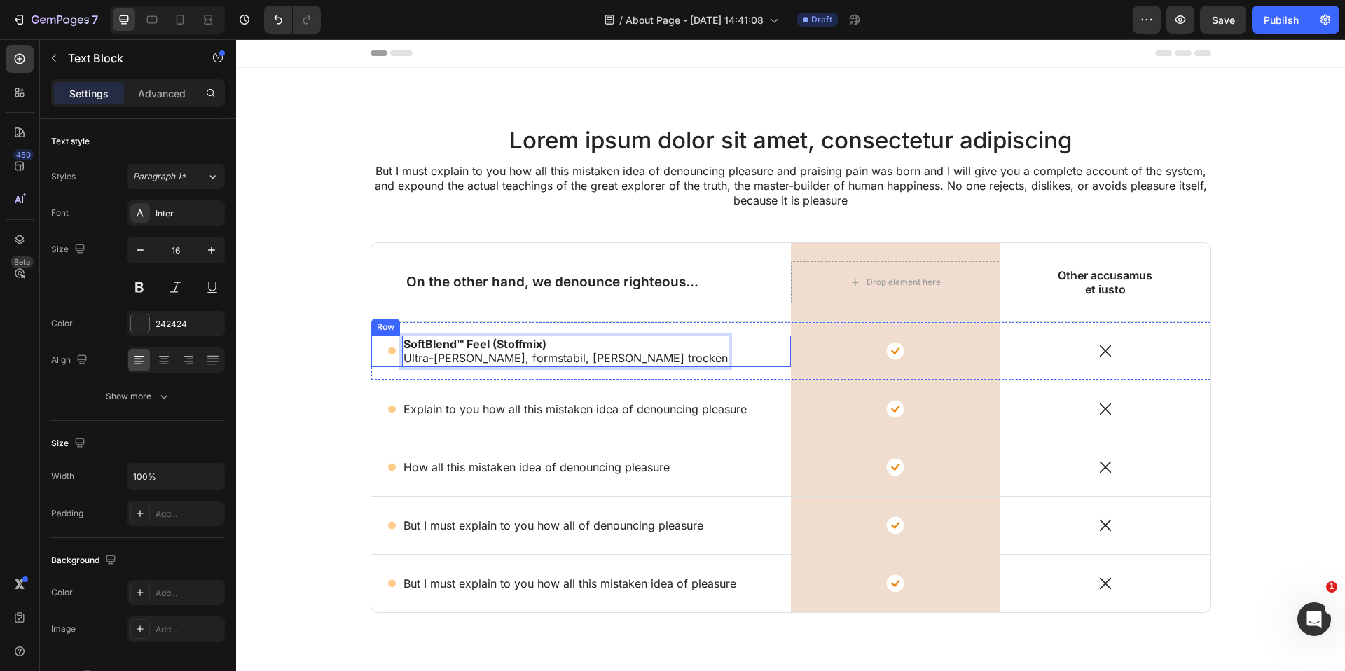
click at [658, 350] on div "Icon SoftBlend™ Feel (Stoffmix) Ultra-weich, formstabil, schnell trocken Text B…" at bounding box center [581, 352] width 420 height 32
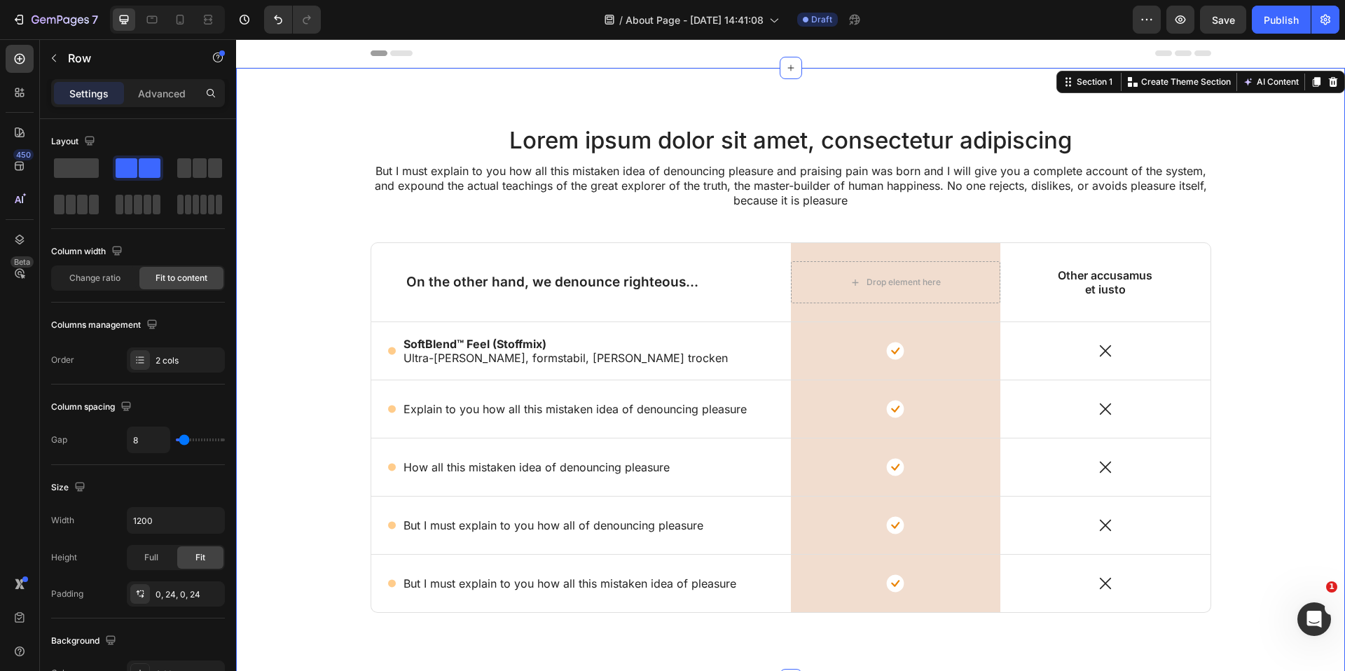
click at [675, 239] on div "Lorem ipsum dolor sit amet, consectetur adipiscing Heading But I must explain t…" at bounding box center [791, 385] width 1088 height 523
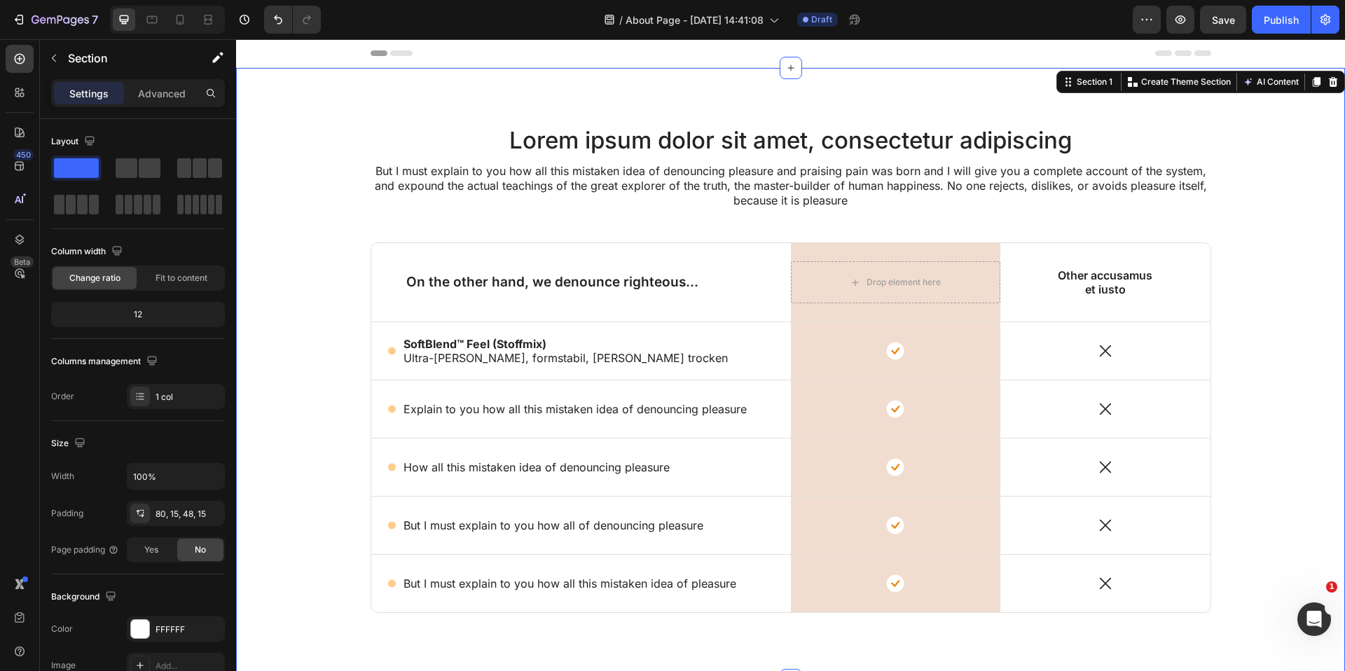
click at [633, 411] on p "Explain to you how all this mistaken idea of denouncing pleasure" at bounding box center [575, 409] width 343 height 15
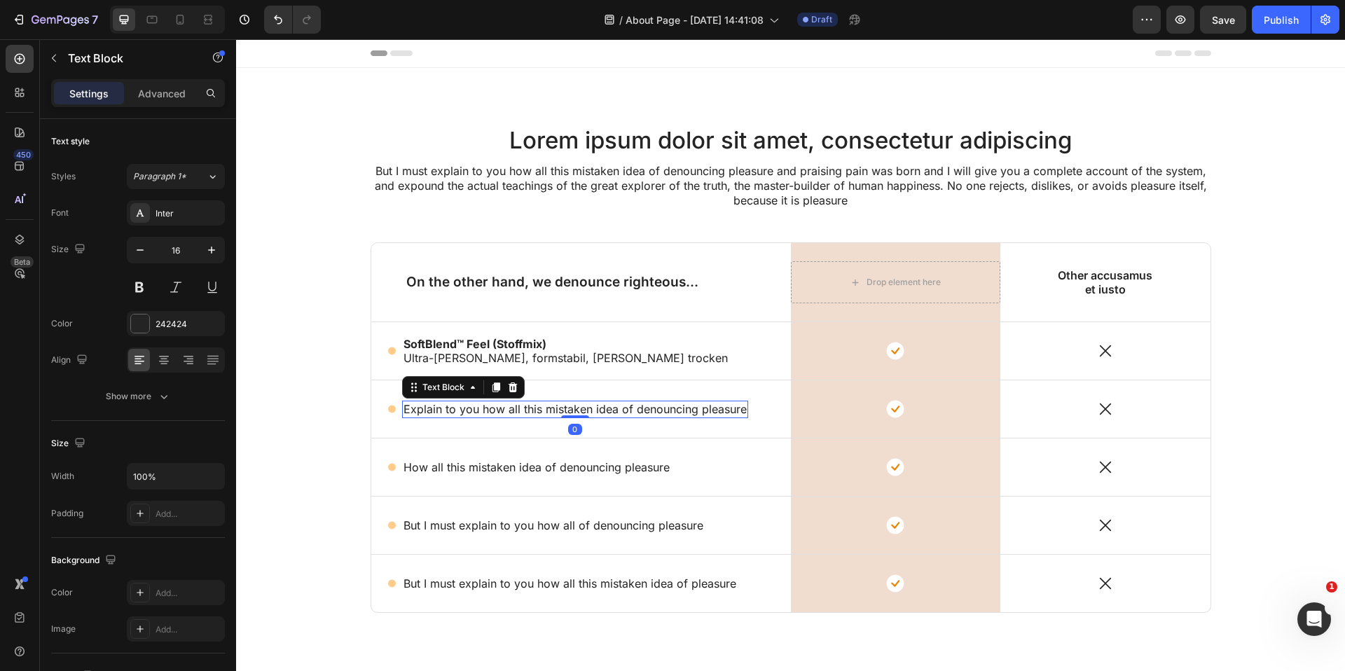
click at [633, 411] on p "Explain to you how all this mistaken idea of denouncing pleasure" at bounding box center [575, 409] width 343 height 15
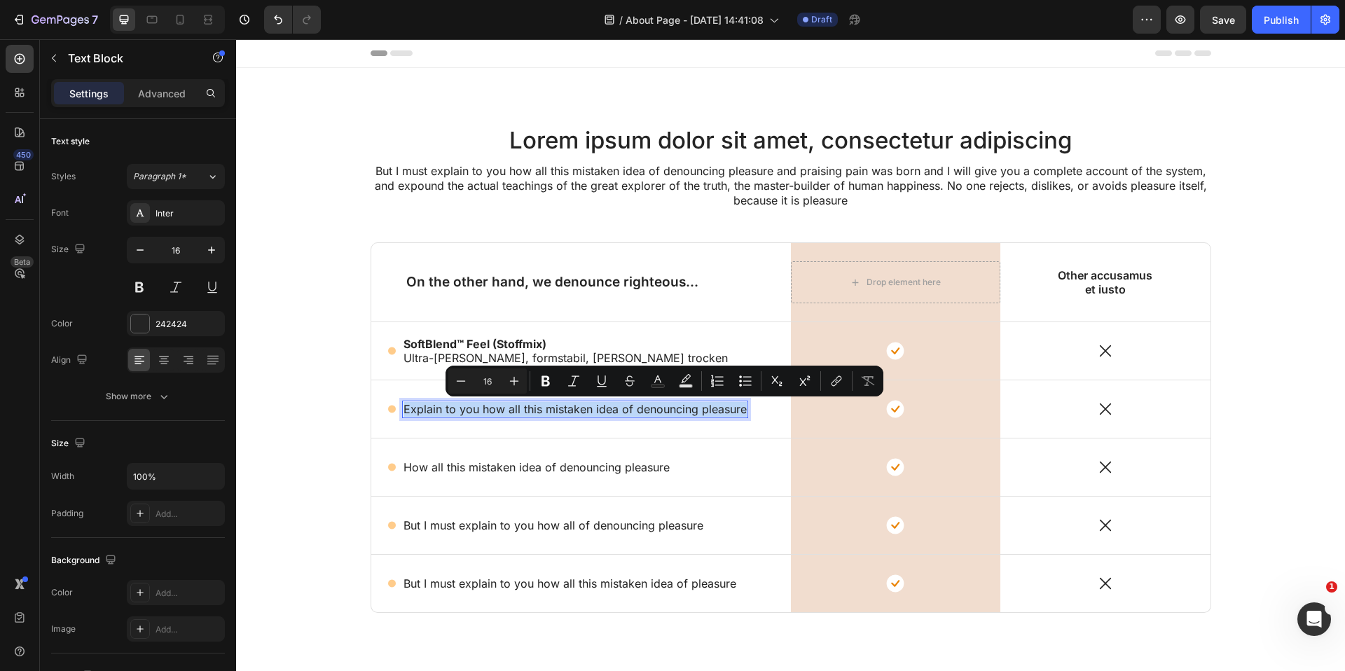
click at [633, 411] on p "Explain to you how all this mistaken idea of denouncing pleasure" at bounding box center [575, 409] width 343 height 15
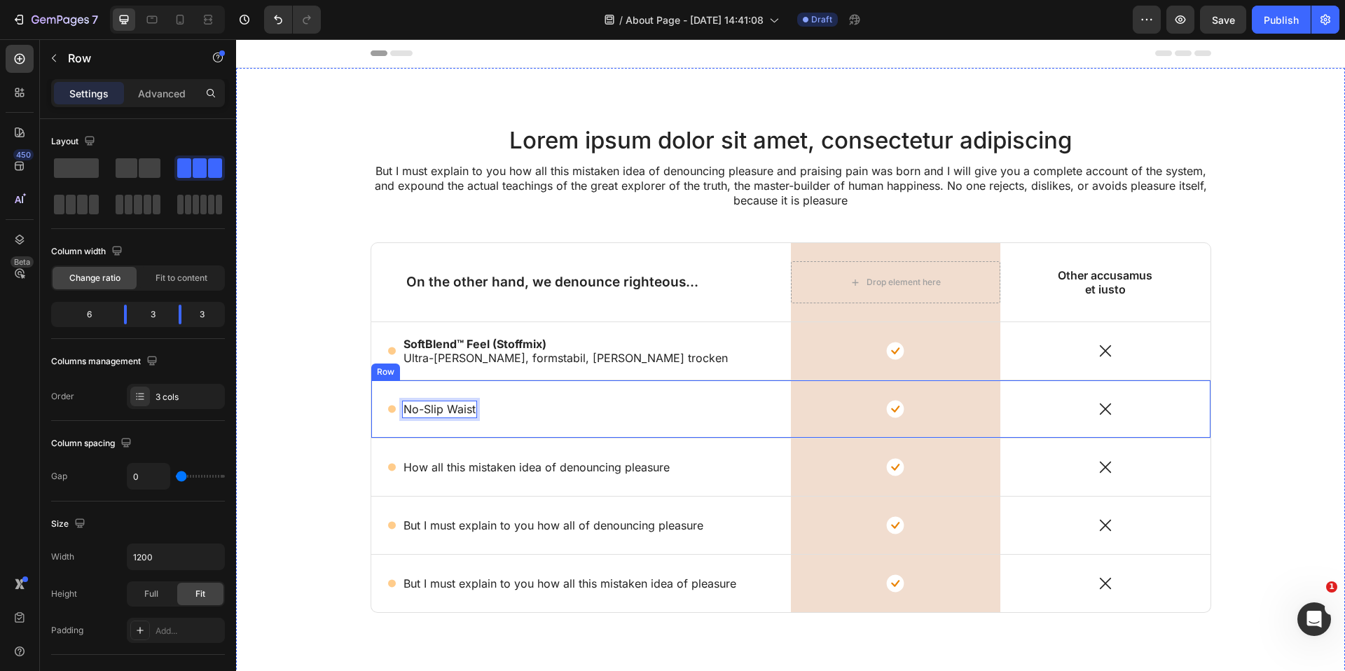
click at [469, 397] on div "Icon No-Slip Waist Text Block 0 Row" at bounding box center [581, 408] width 420 height 57
click at [464, 408] on p "No-Slip Waist" at bounding box center [440, 409] width 72 height 15
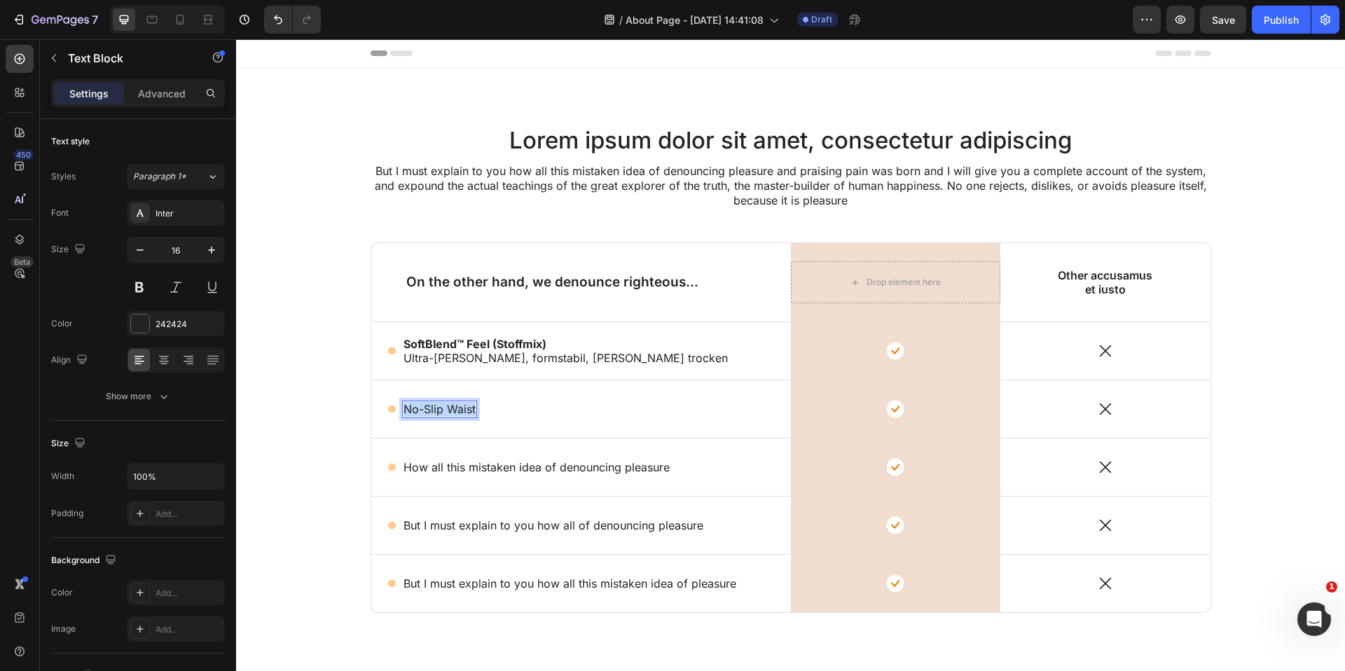
click at [464, 408] on p "No-Slip Waist" at bounding box center [440, 409] width 72 height 15
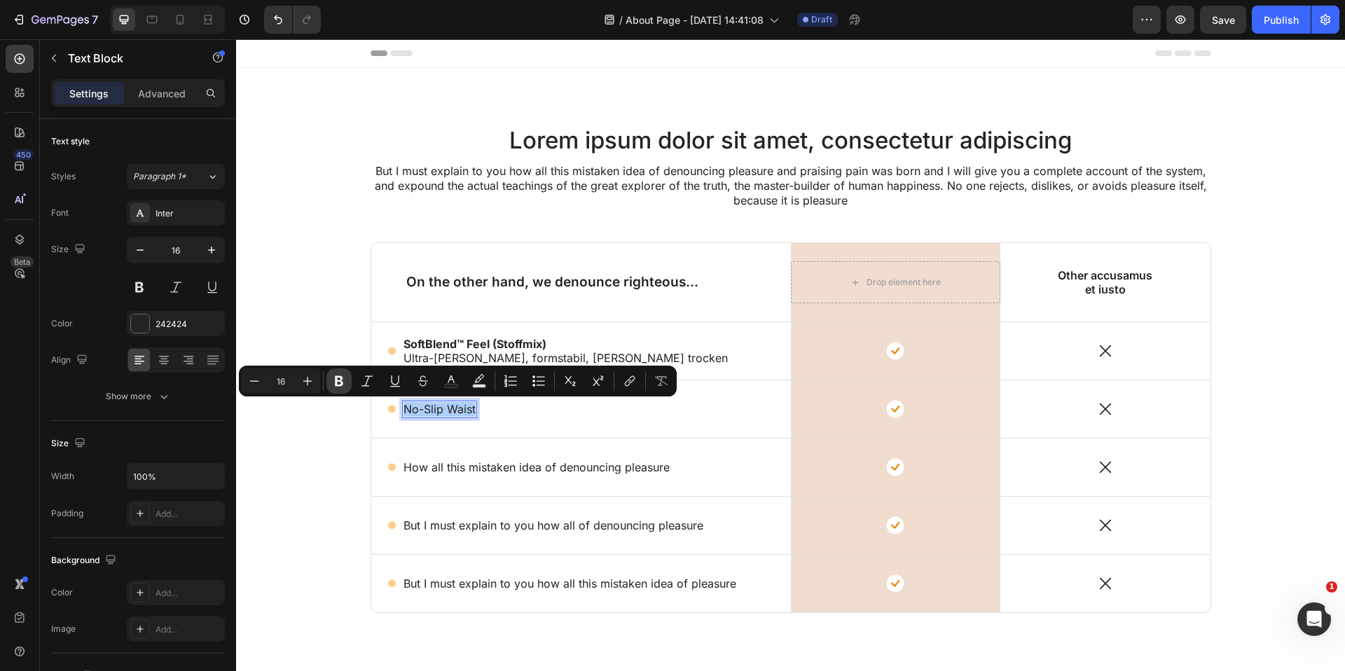
click at [342, 375] on icon "Editor contextual toolbar" at bounding box center [339, 381] width 14 height 14
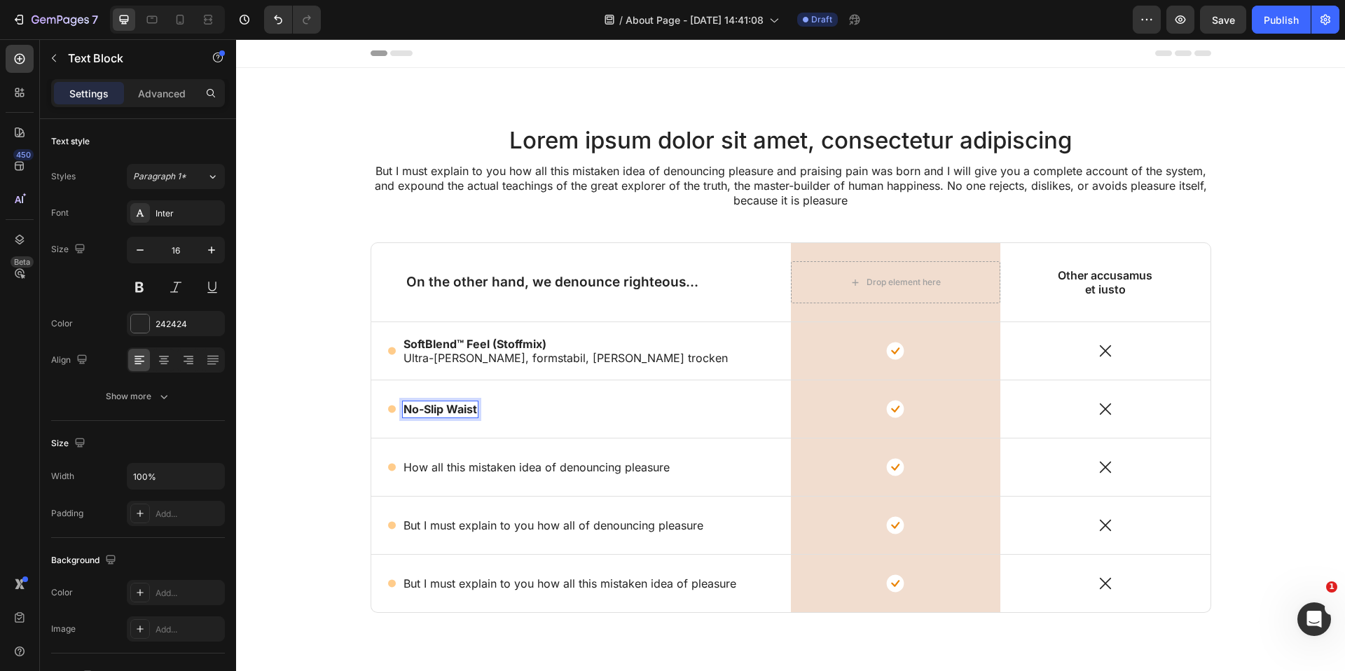
click at [476, 409] on strong "No-Slip Waist" at bounding box center [441, 409] width 74 height 14
click at [476, 418] on strong "Bund hält ohne Einrollen oder Einschneiden (Tug-Test)." at bounding box center [556, 416] width 304 height 14
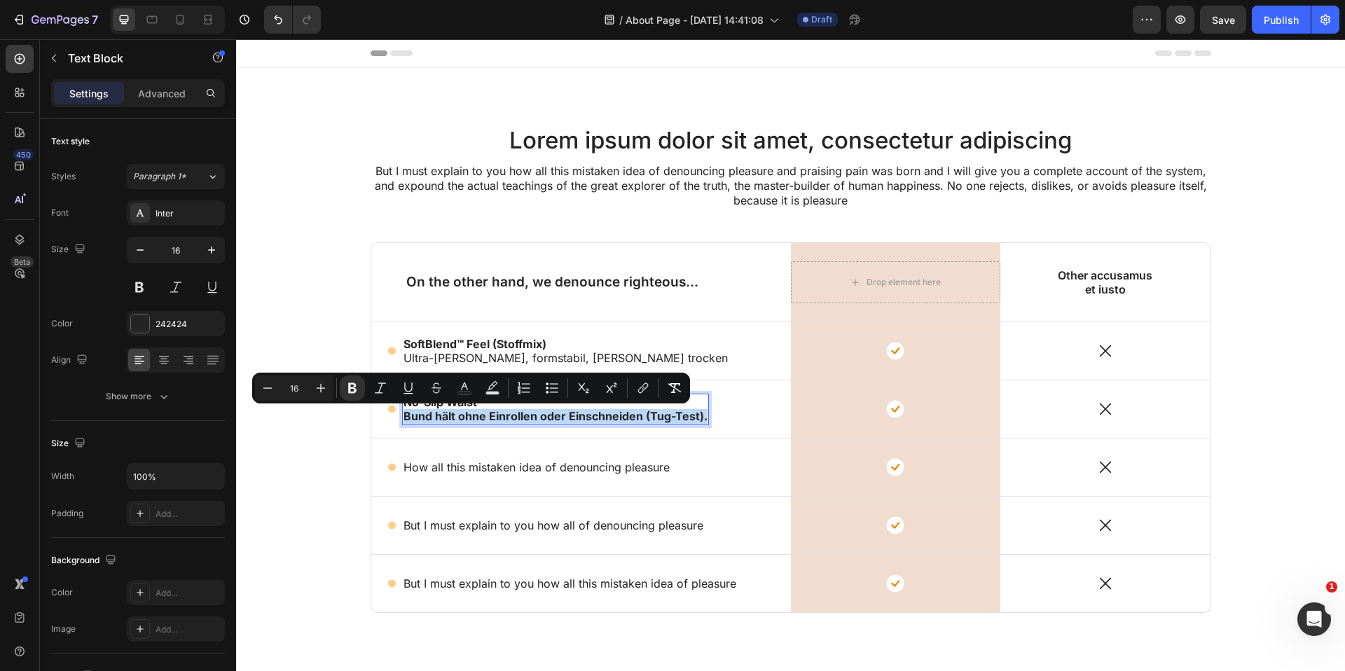
click at [476, 418] on strong "Bund hält ohne Einrollen oder Einschneiden (Tug-Test)." at bounding box center [556, 416] width 304 height 14
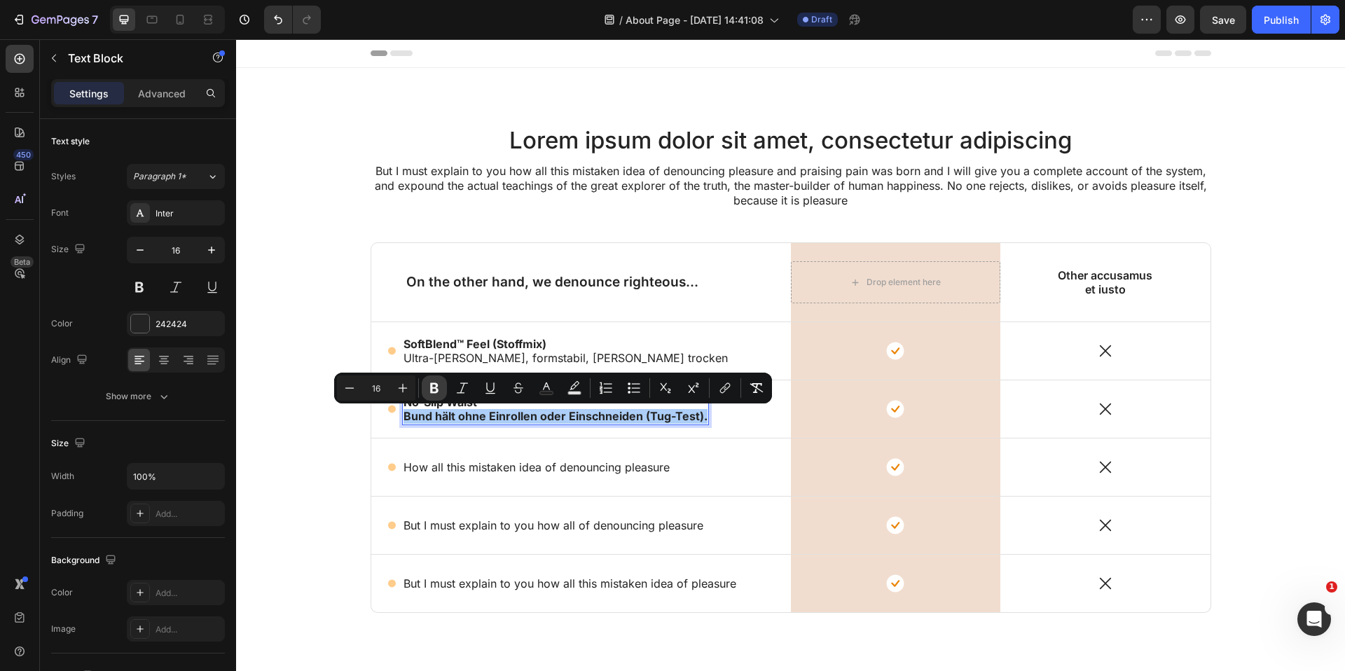
click at [435, 390] on icon "Editor contextual toolbar" at bounding box center [434, 388] width 14 height 14
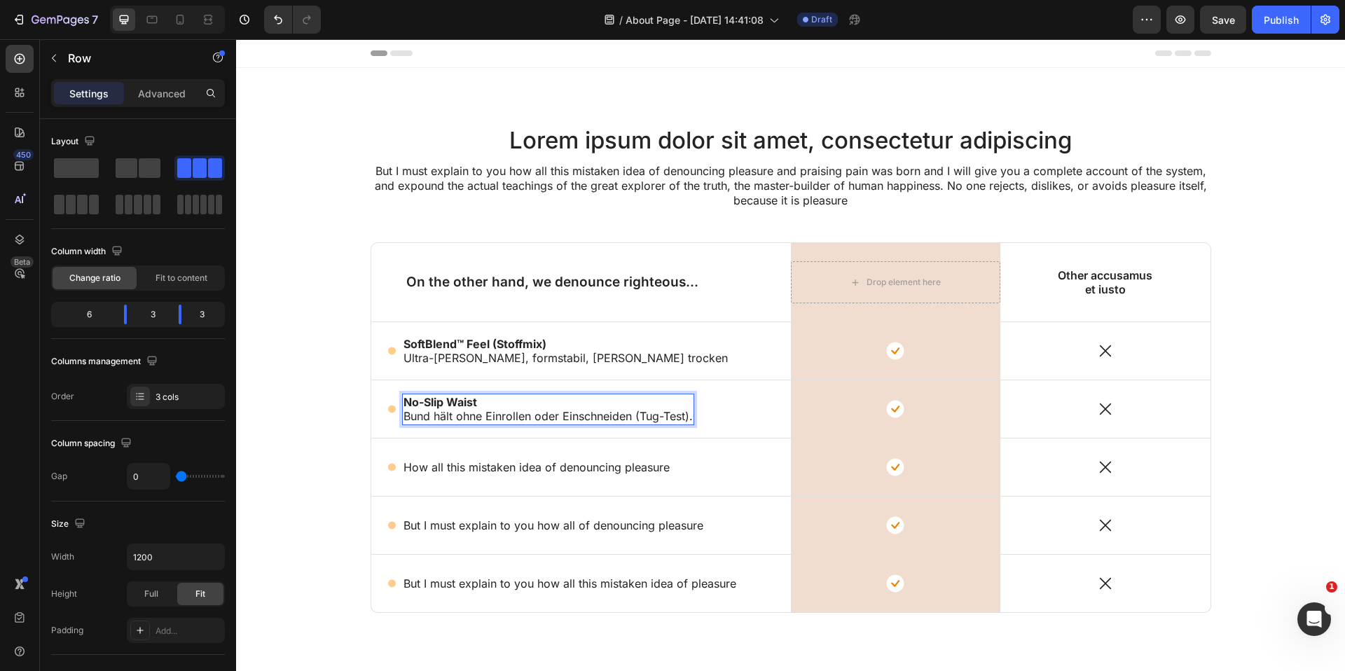
click at [487, 435] on div "Icon No-Slip Waist Bund hält ohne Einrollen oder Einschneiden (Tug-Test). Text …" at bounding box center [581, 408] width 420 height 57
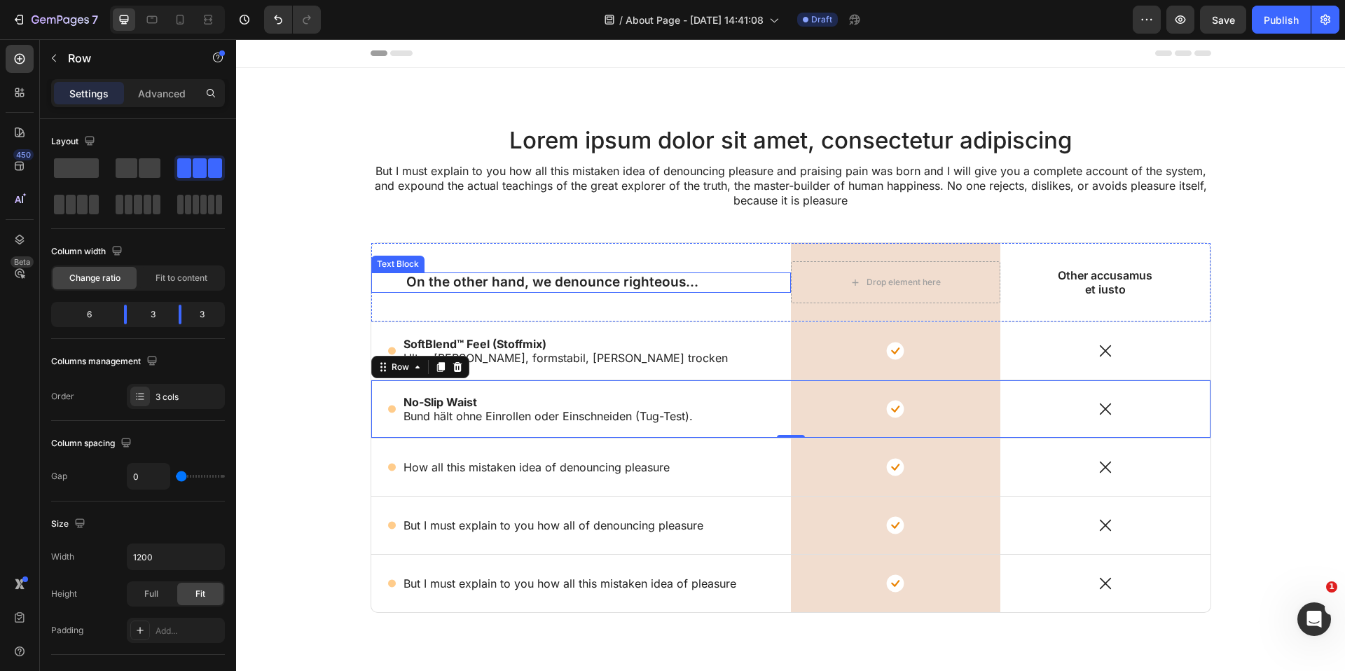
click at [621, 277] on p "On the other hand, we denounce righteous..." at bounding box center [581, 283] width 350 height 18
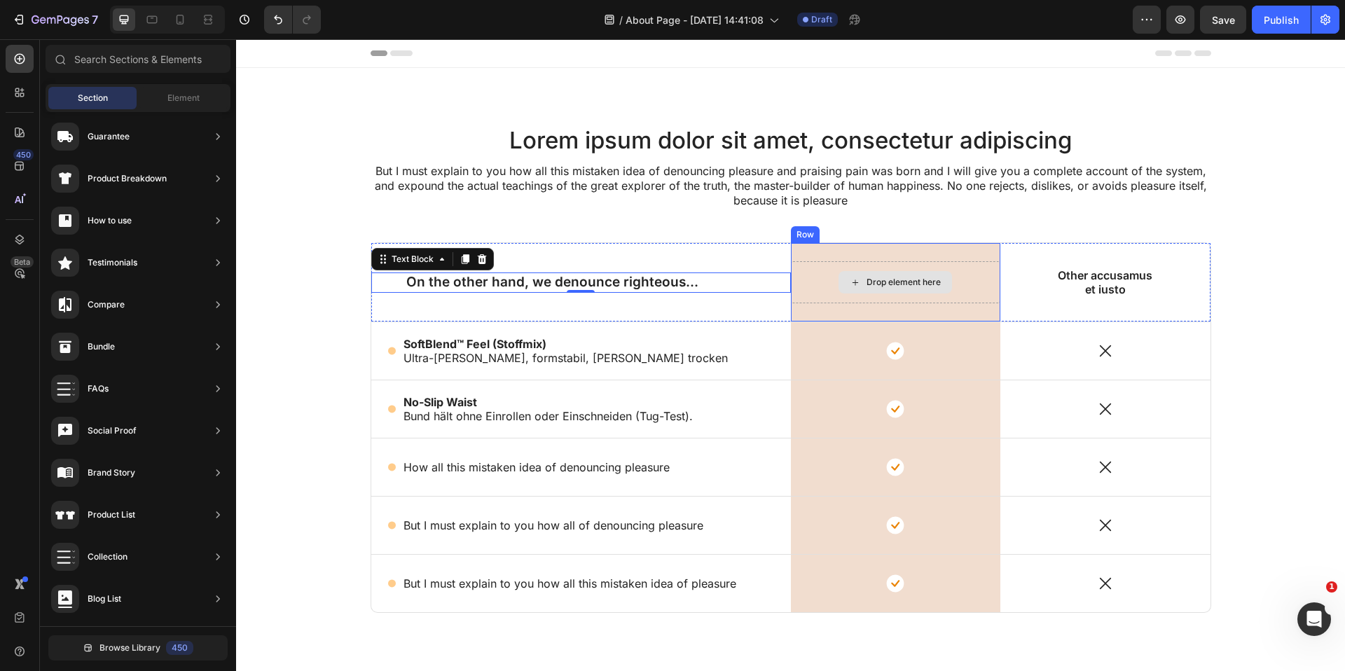
click at [905, 280] on div "Drop element here" at bounding box center [904, 282] width 74 height 11
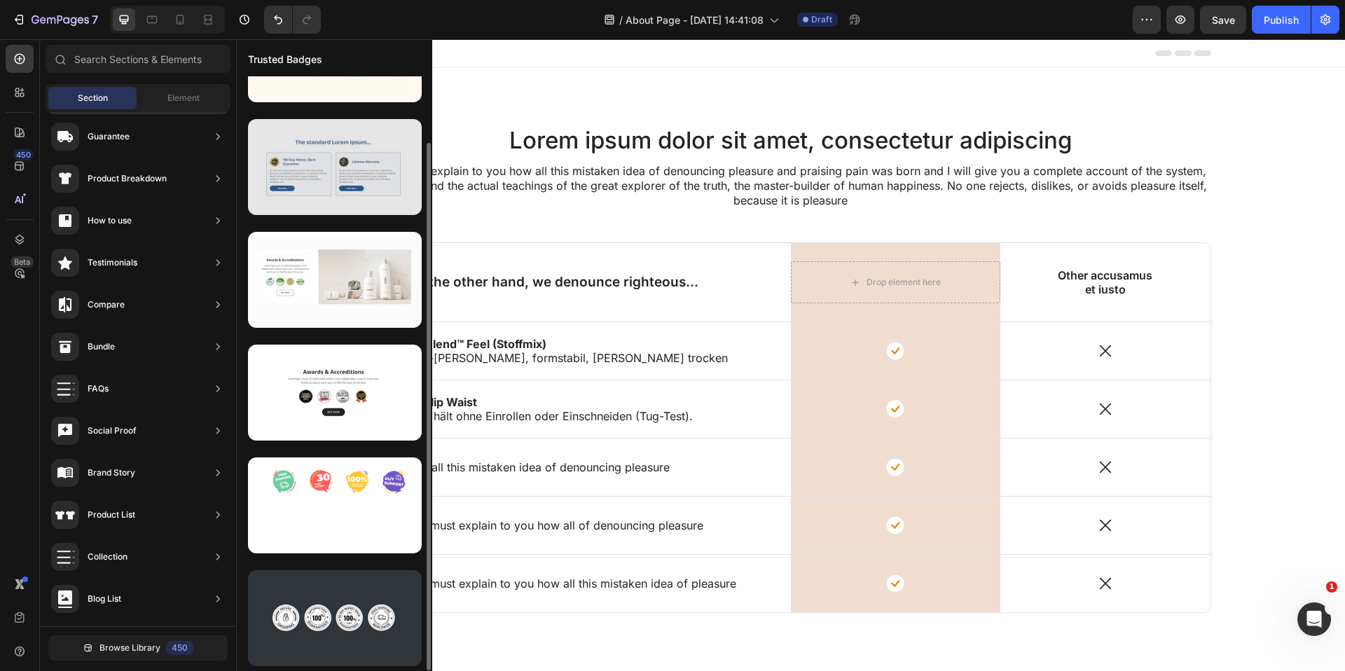
scroll to position [74, 0]
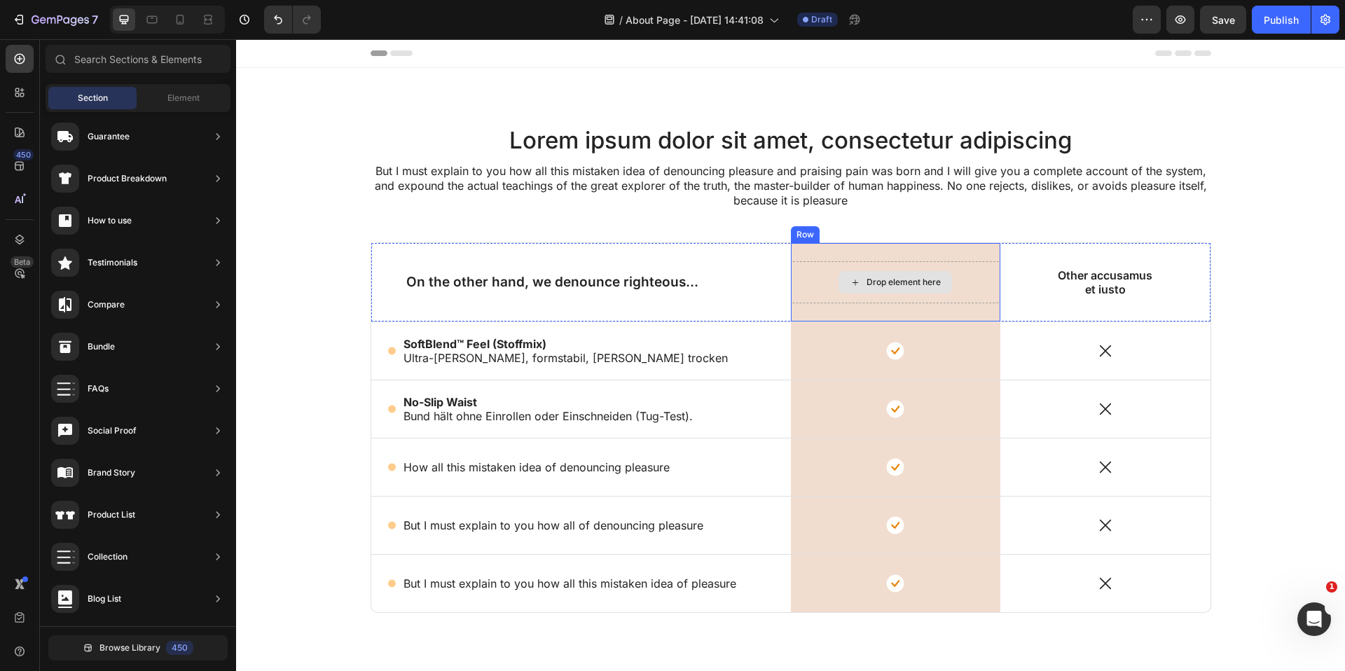
click at [920, 284] on div "Drop element here" at bounding box center [904, 282] width 74 height 11
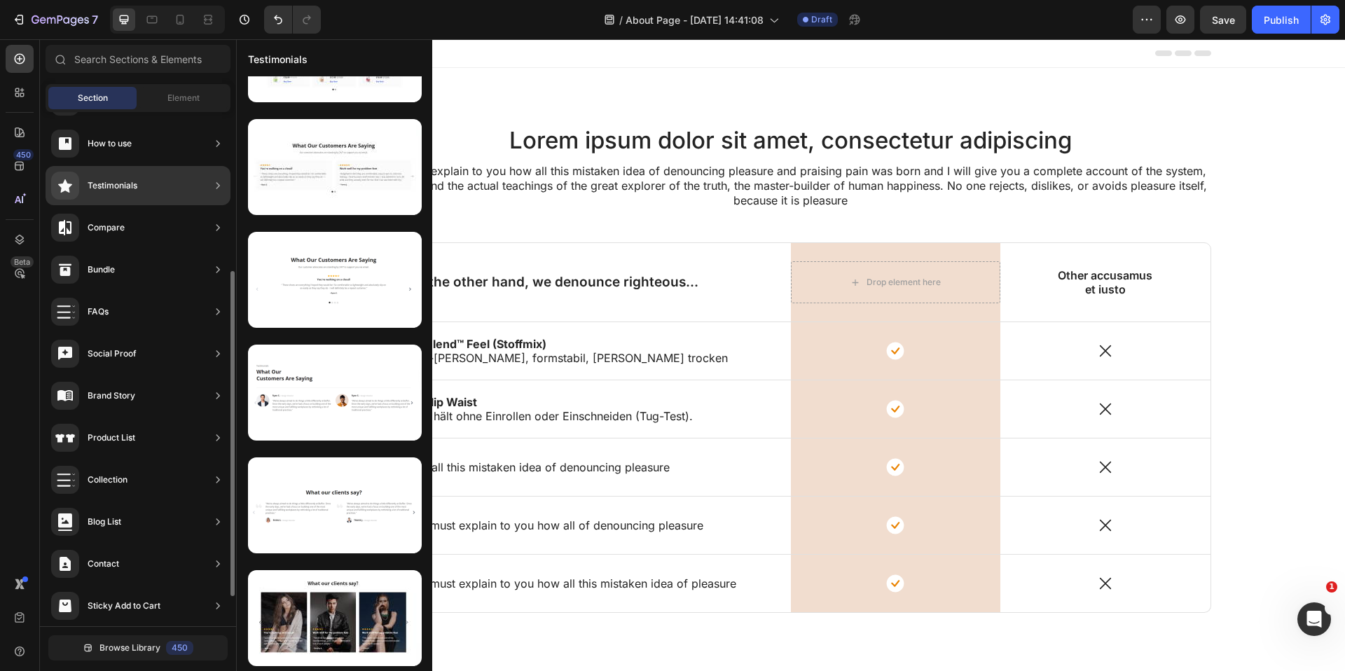
scroll to position [0, 0]
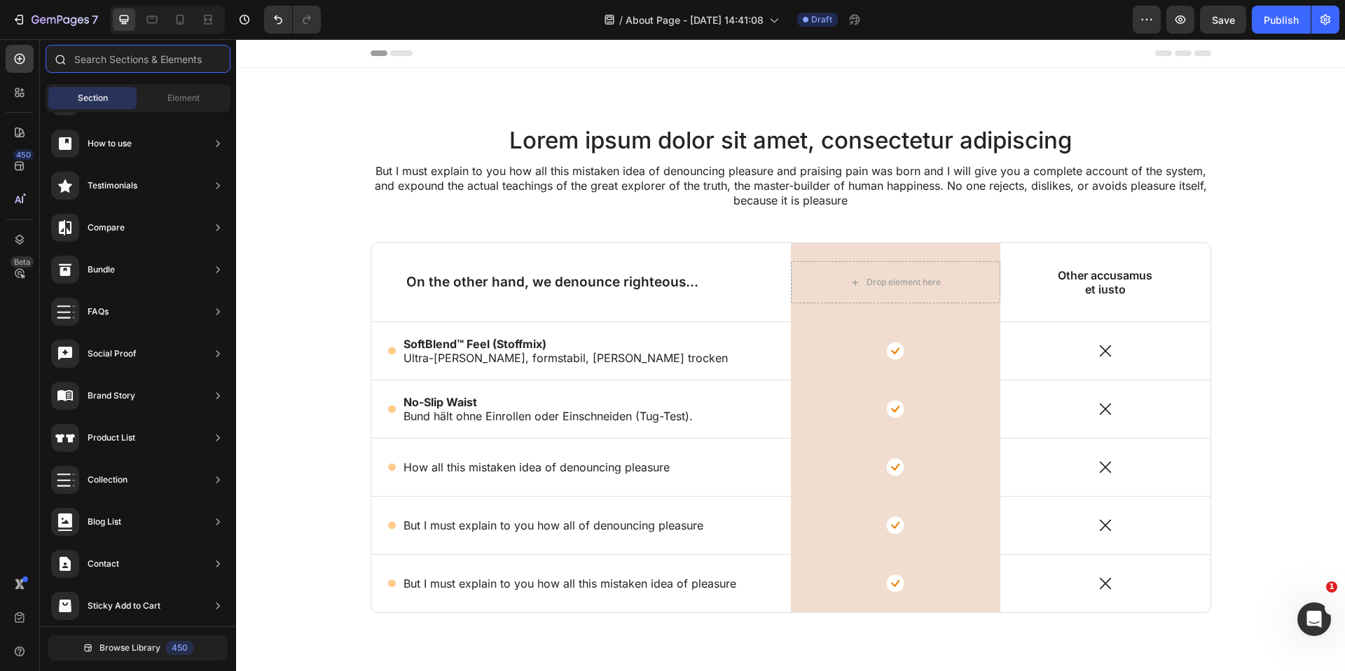
click at [84, 60] on input "text" at bounding box center [138, 59] width 185 height 28
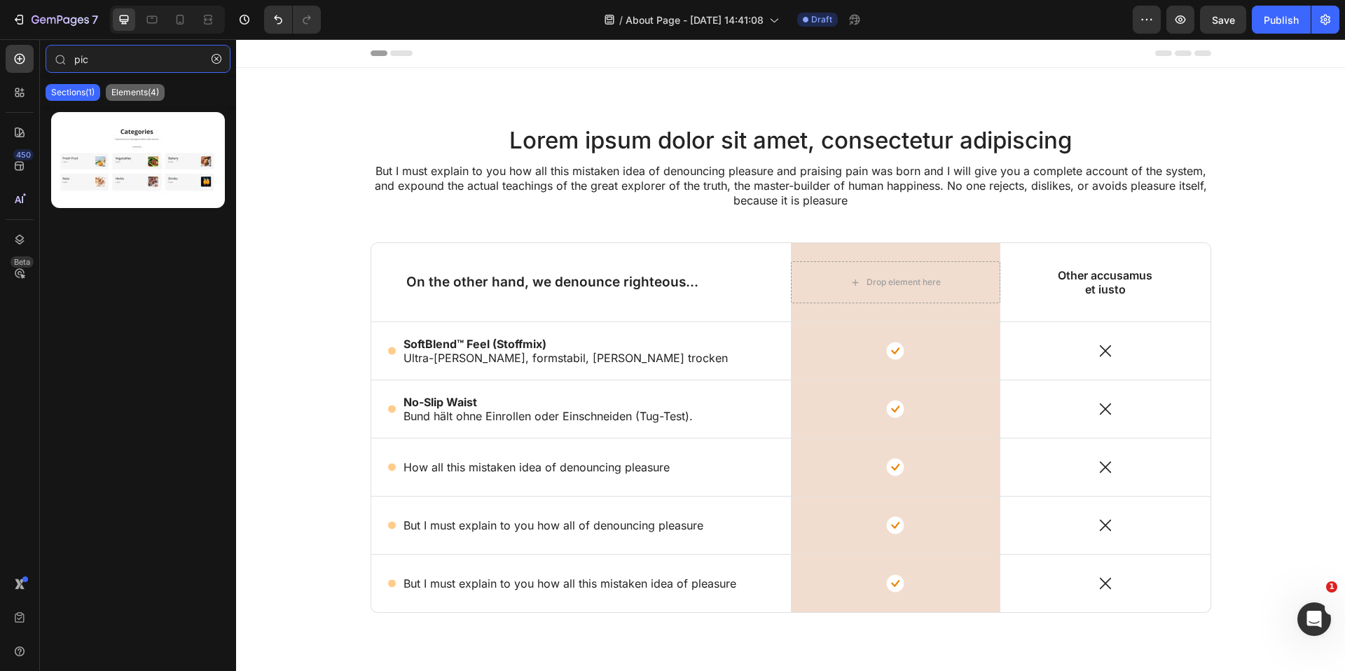
type input "pic"
click at [121, 95] on p "Elements(4)" at bounding box center [135, 92] width 48 height 11
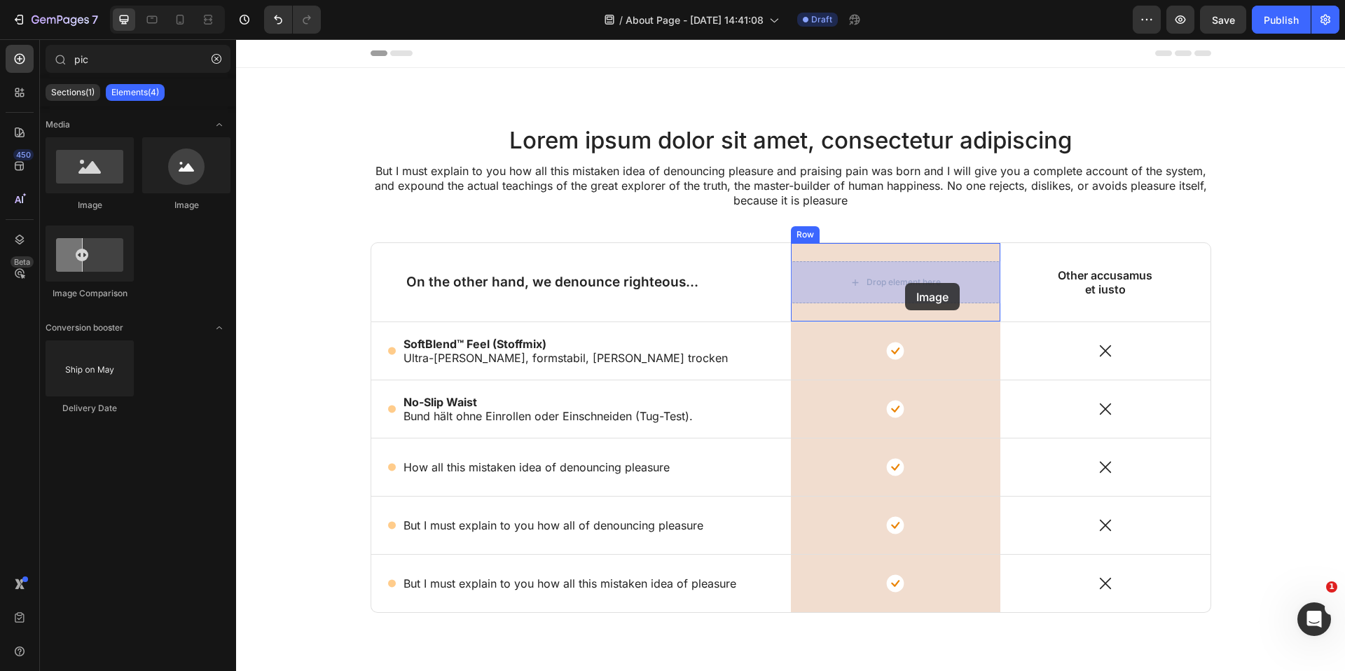
drag, startPoint x: 343, startPoint y: 201, endPoint x: 905, endPoint y: 283, distance: 567.8
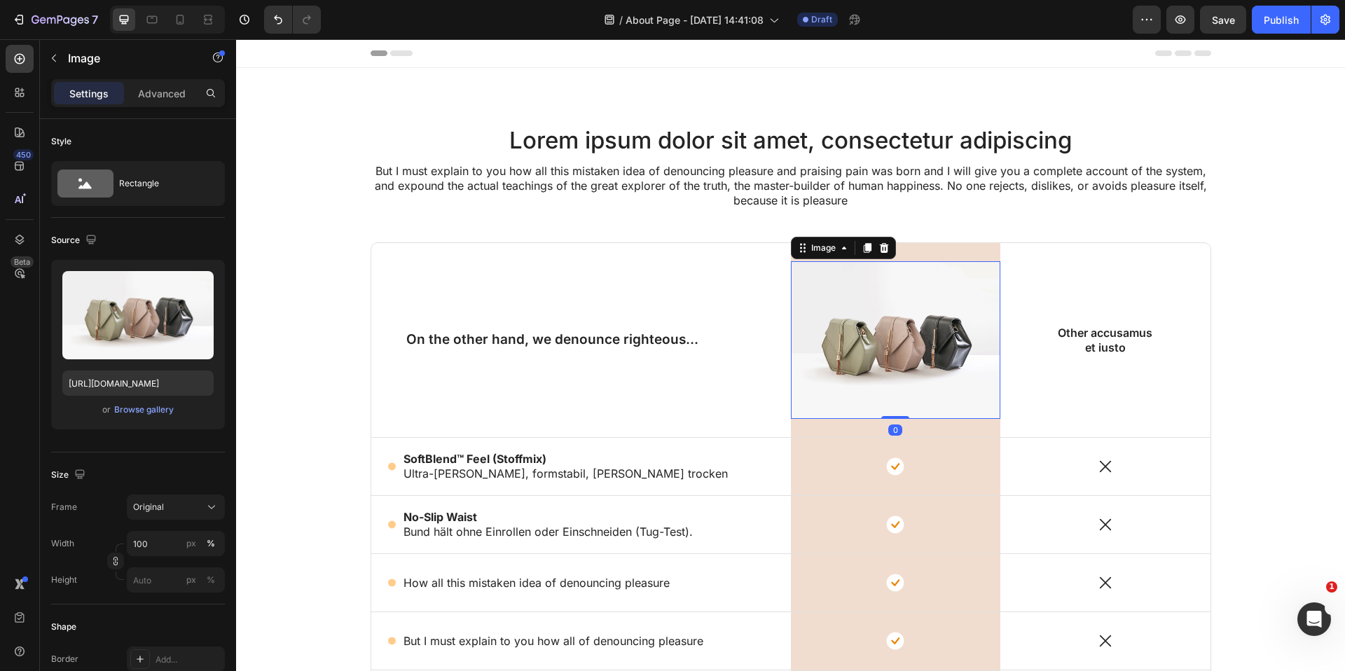
click at [865, 343] on img at bounding box center [896, 340] width 210 height 158
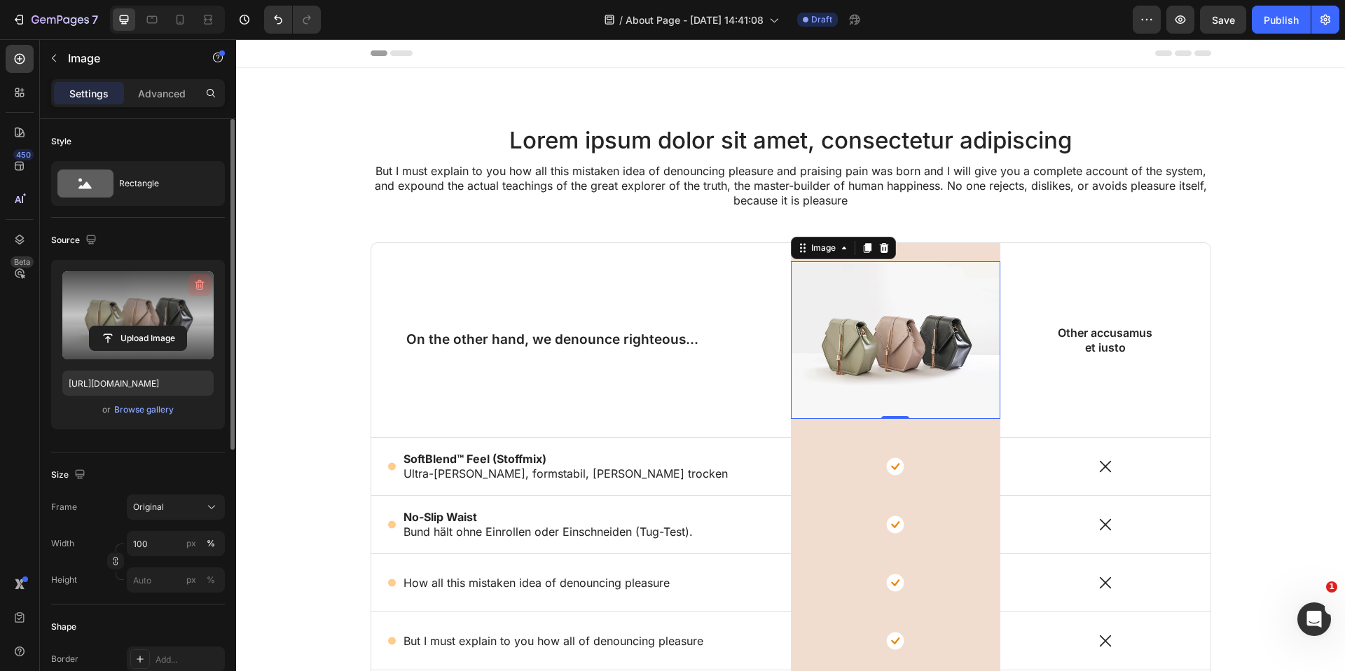
click at [200, 282] on icon "button" at bounding box center [200, 285] width 14 height 14
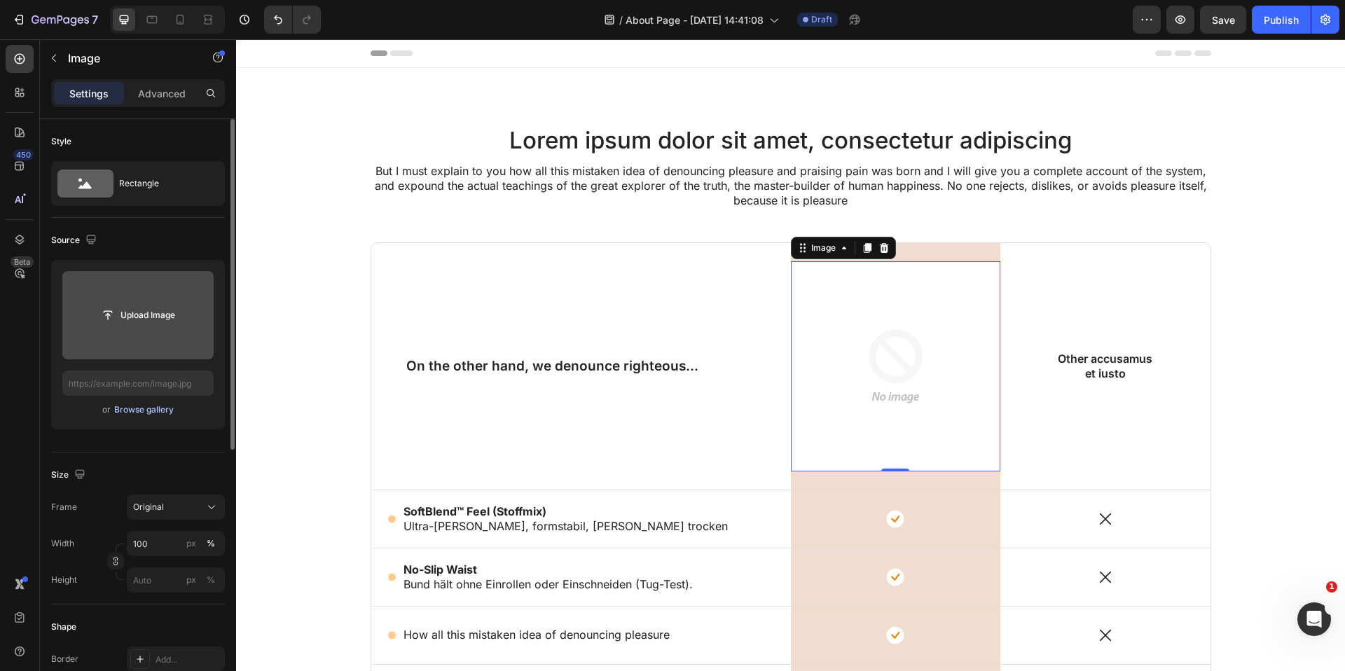
click at [132, 410] on div "Browse gallery" at bounding box center [144, 410] width 60 height 13
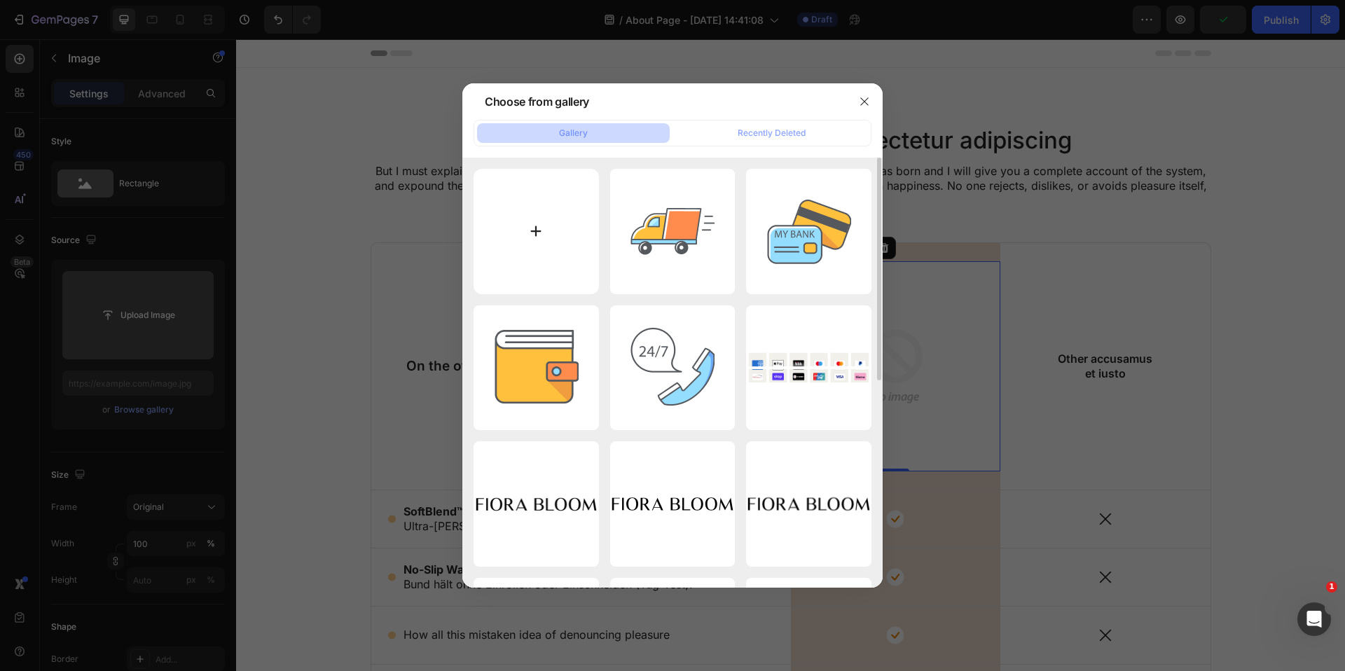
click at [532, 214] on input "file" at bounding box center [536, 231] width 125 height 125
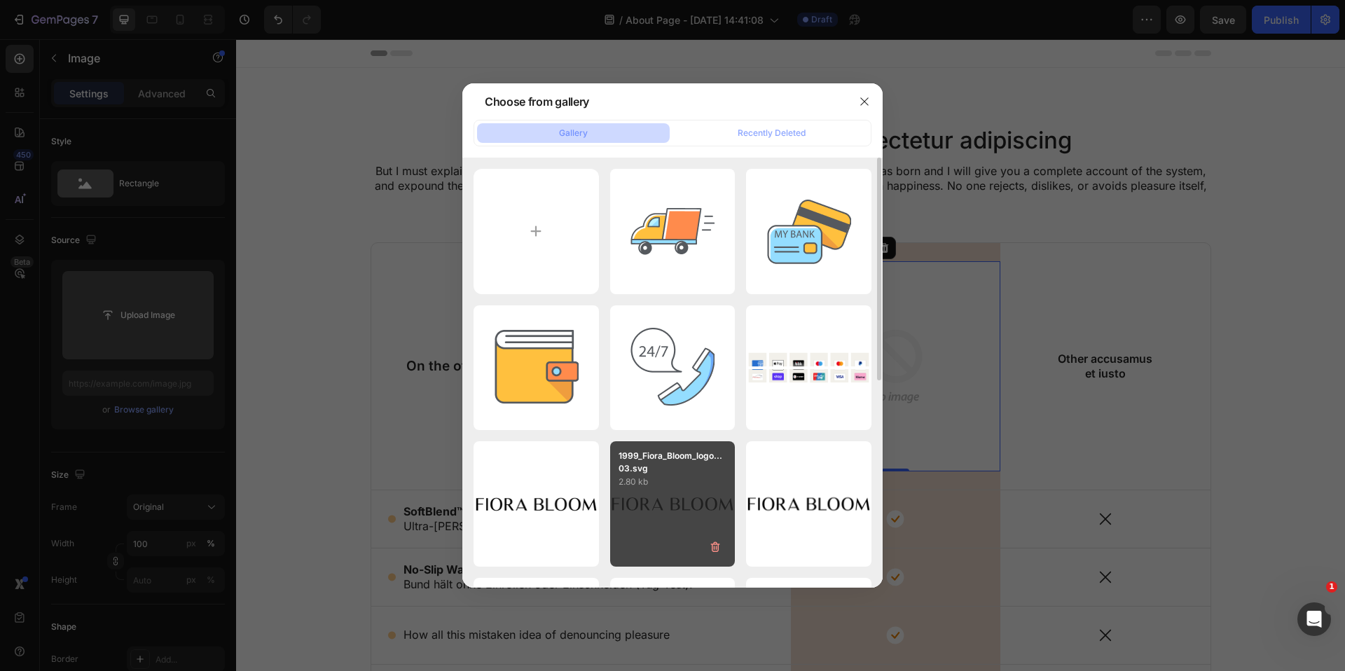
scroll to position [68, 0]
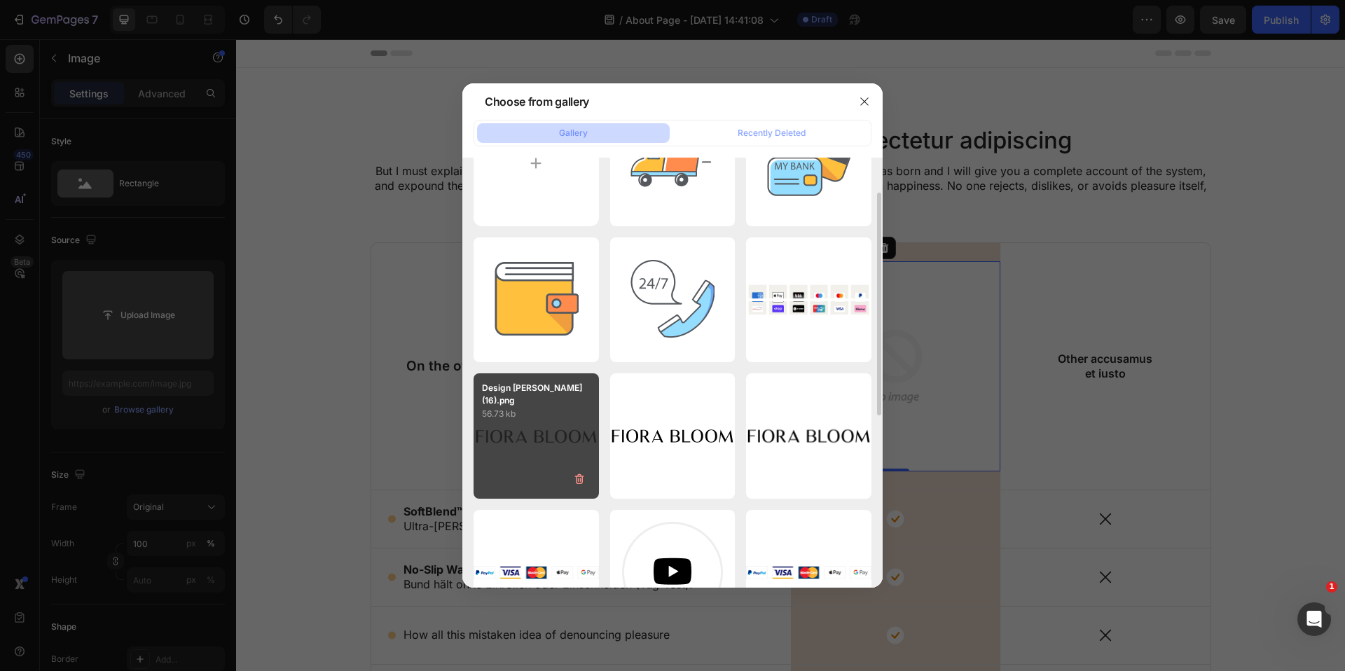
click at [541, 407] on p "56.73 kb" at bounding box center [536, 414] width 109 height 14
type input "https://cdn.shopify.com/s/files/1/0857/7069/9096/files/gempages_581707874372158…"
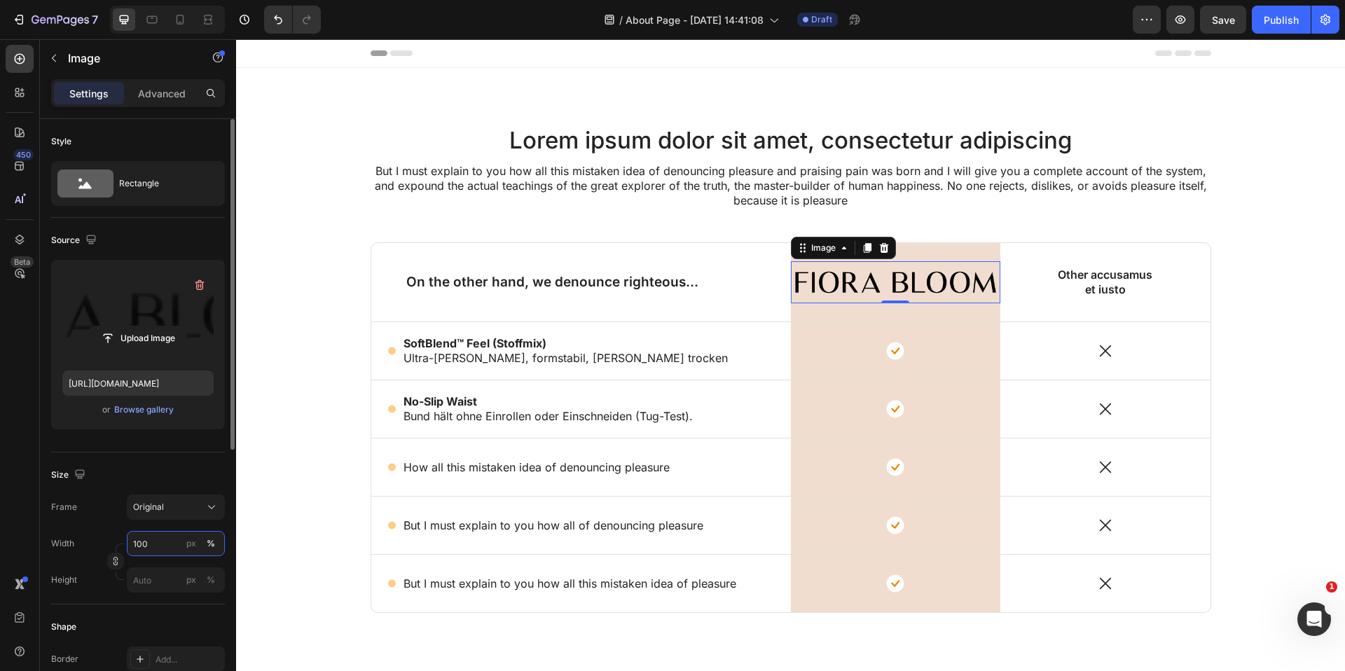
click at [167, 537] on input "100" at bounding box center [176, 543] width 98 height 25
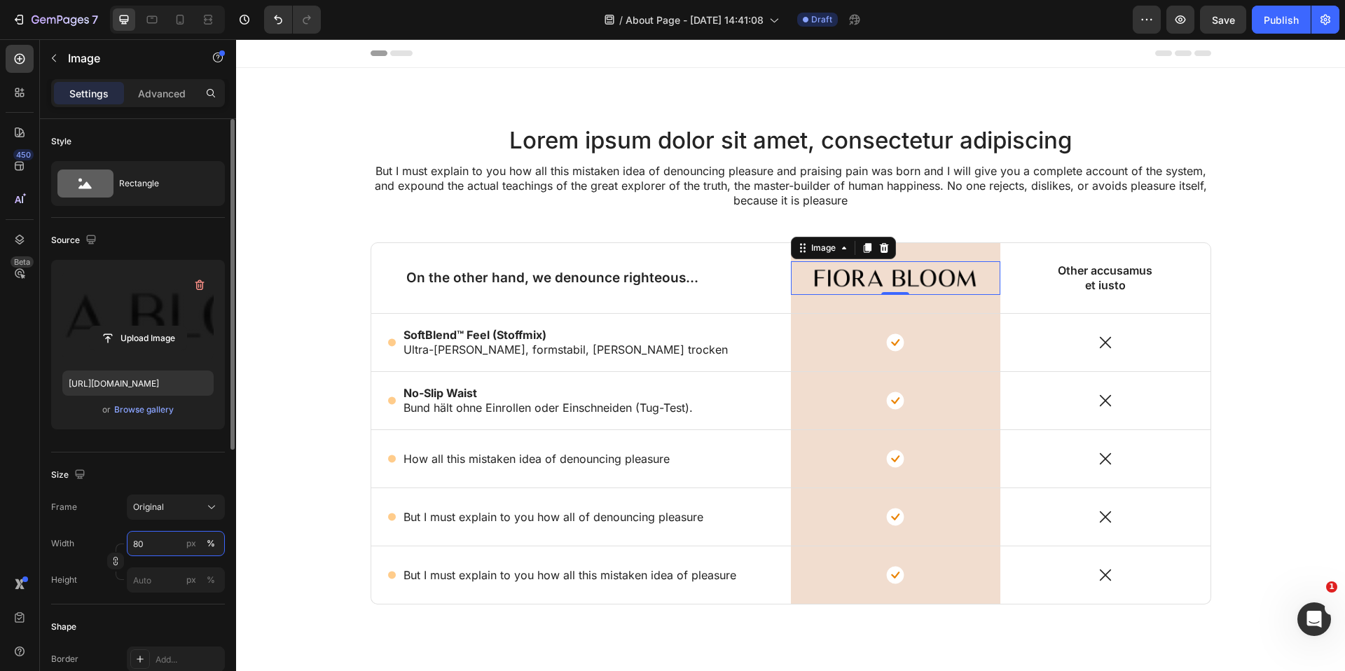
click at [167, 537] on input "80" at bounding box center [176, 543] width 98 height 25
type input "60"
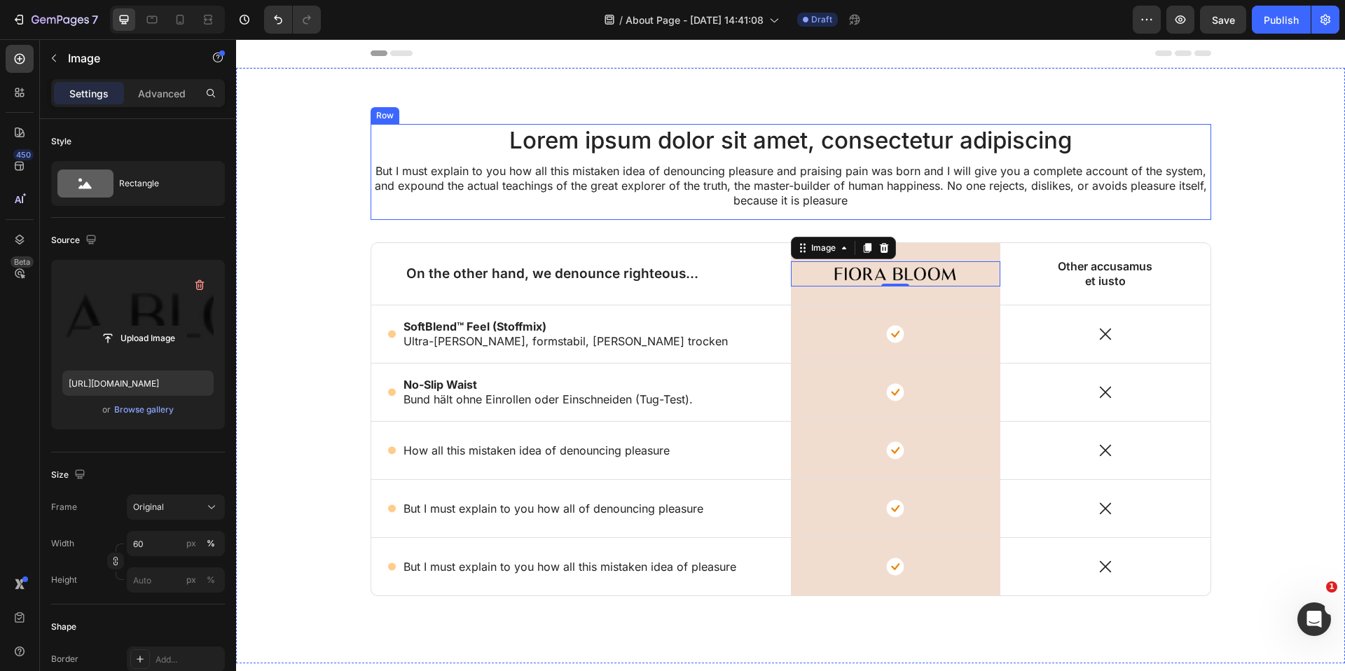
click at [1019, 215] on div "Lorem ipsum dolor sit amet, consectetur adipiscing Heading But I must explain t…" at bounding box center [791, 172] width 841 height 96
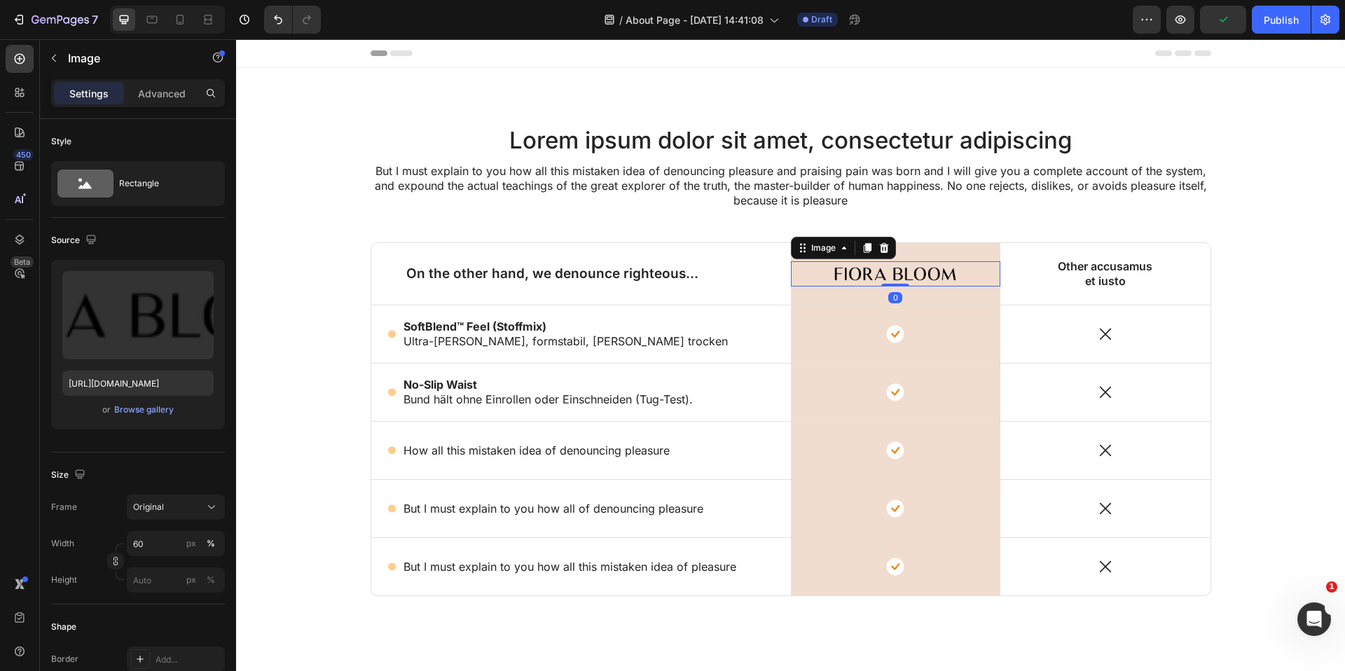
click at [875, 268] on img at bounding box center [895, 273] width 126 height 25
click at [884, 251] on icon at bounding box center [883, 248] width 9 height 10
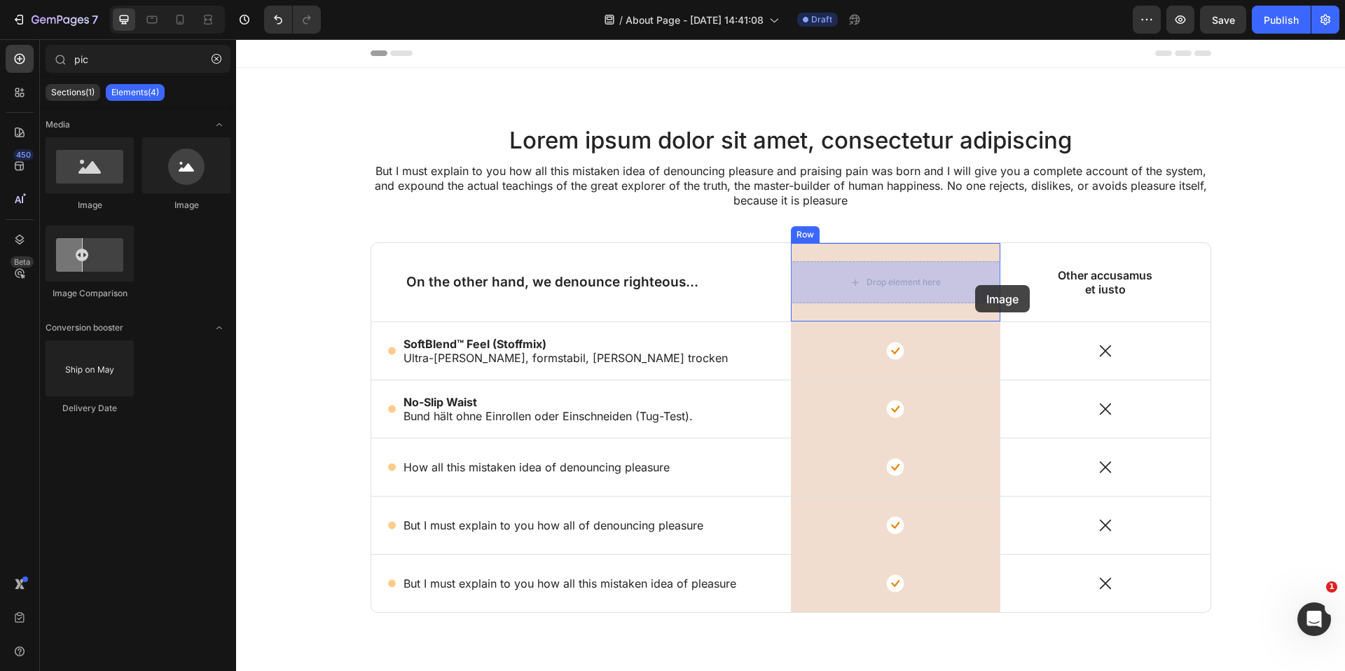
drag, startPoint x: 324, startPoint y: 196, endPoint x: 967, endPoint y: 285, distance: 648.5
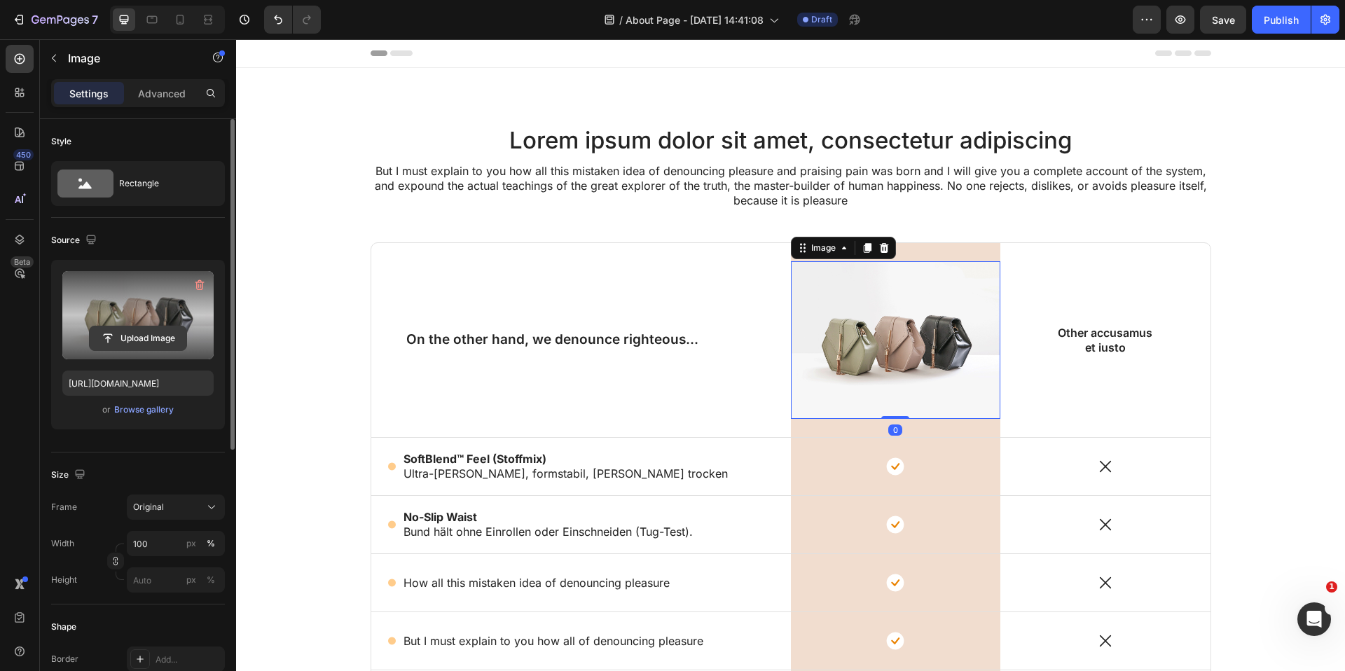
click at [157, 341] on input "file" at bounding box center [138, 338] width 97 height 24
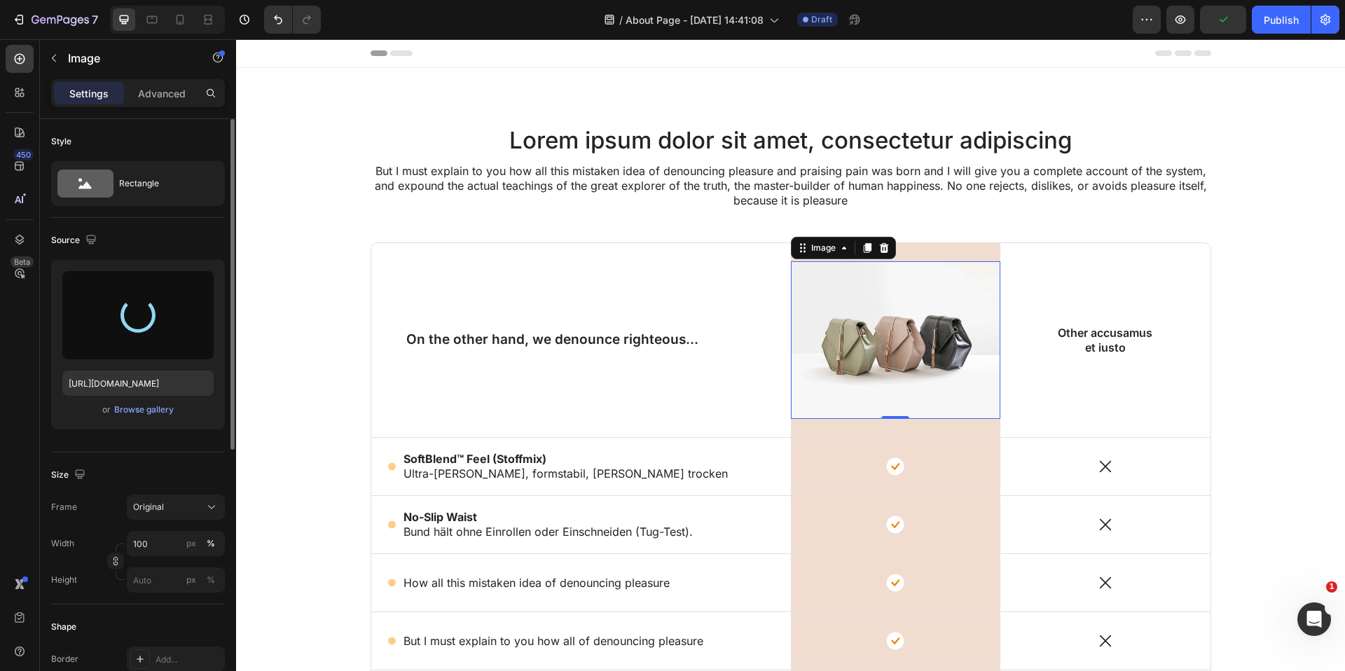
type input "https://cdn.shopify.com/s/files/1/0857/7069/9096/files/gempages_581707874372158…"
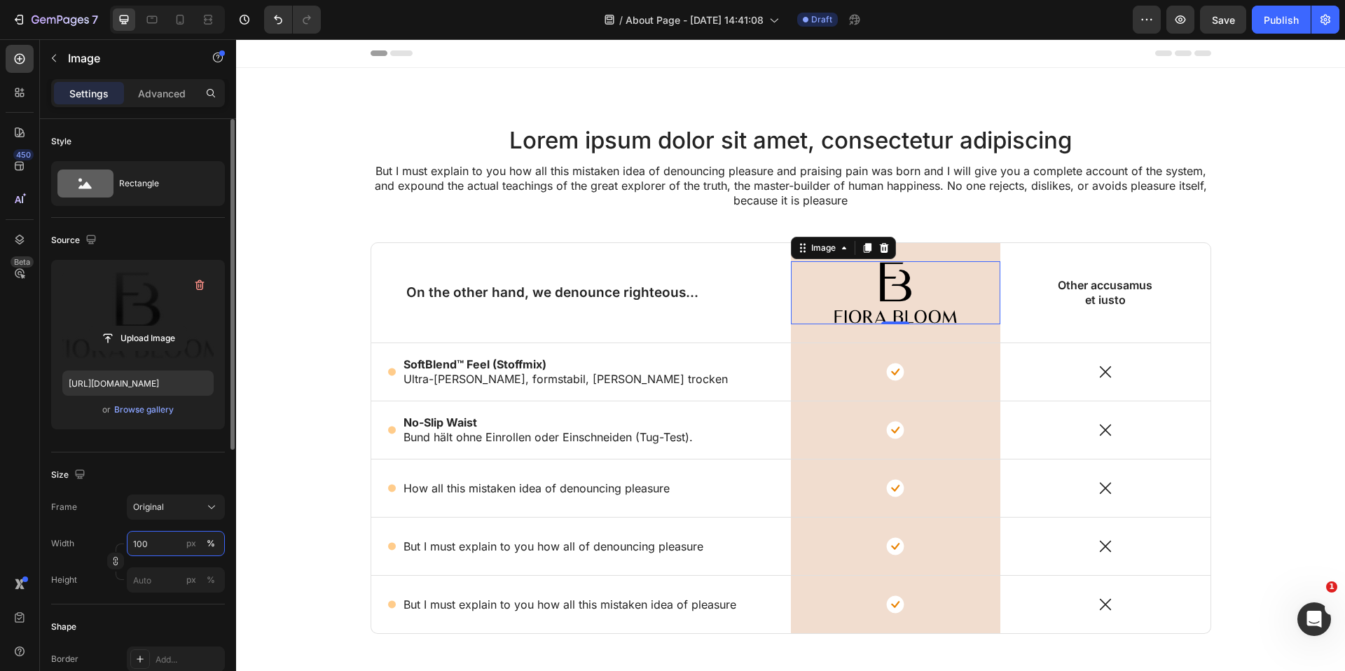
click at [156, 539] on input "100" at bounding box center [176, 543] width 98 height 25
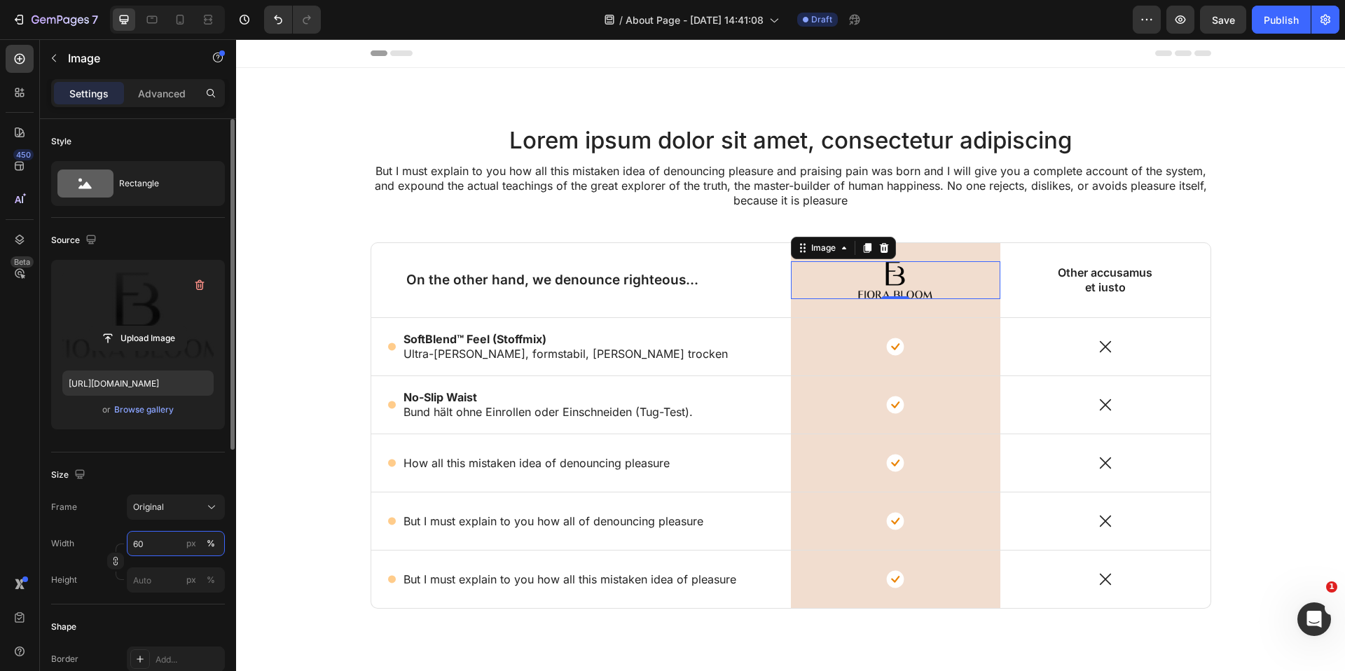
click at [156, 539] on input "60" at bounding box center [176, 543] width 98 height 25
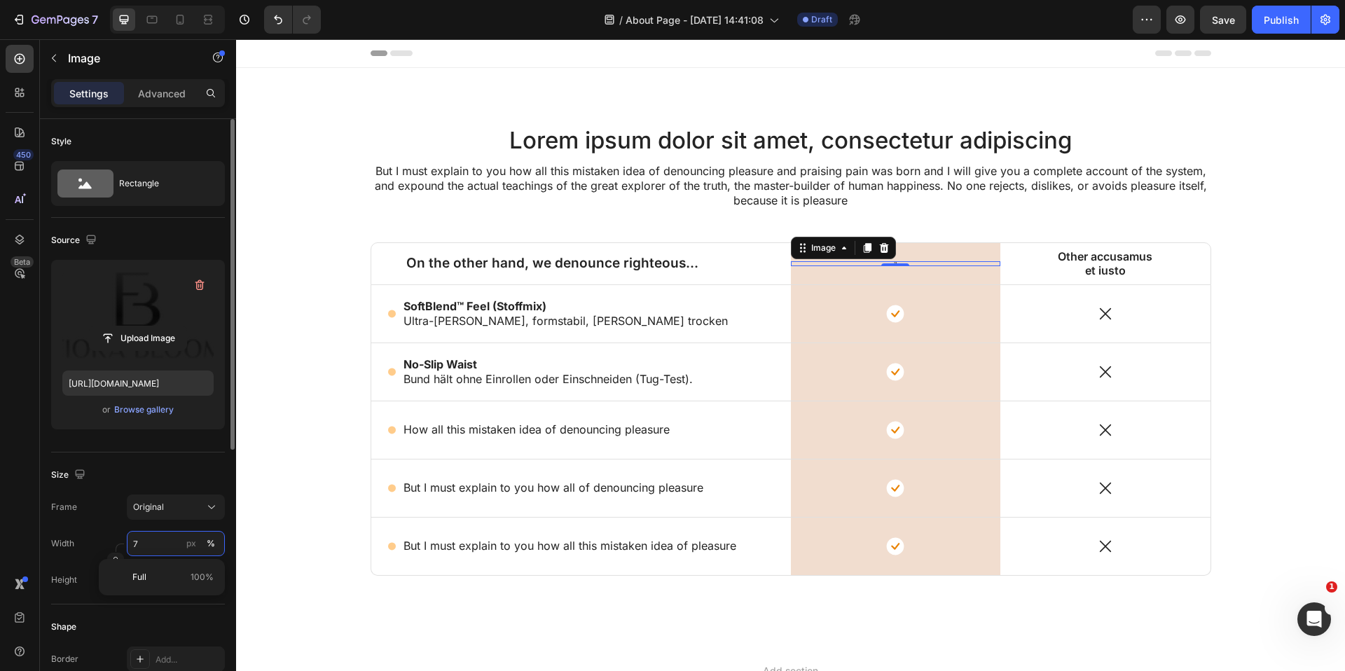
type input "70"
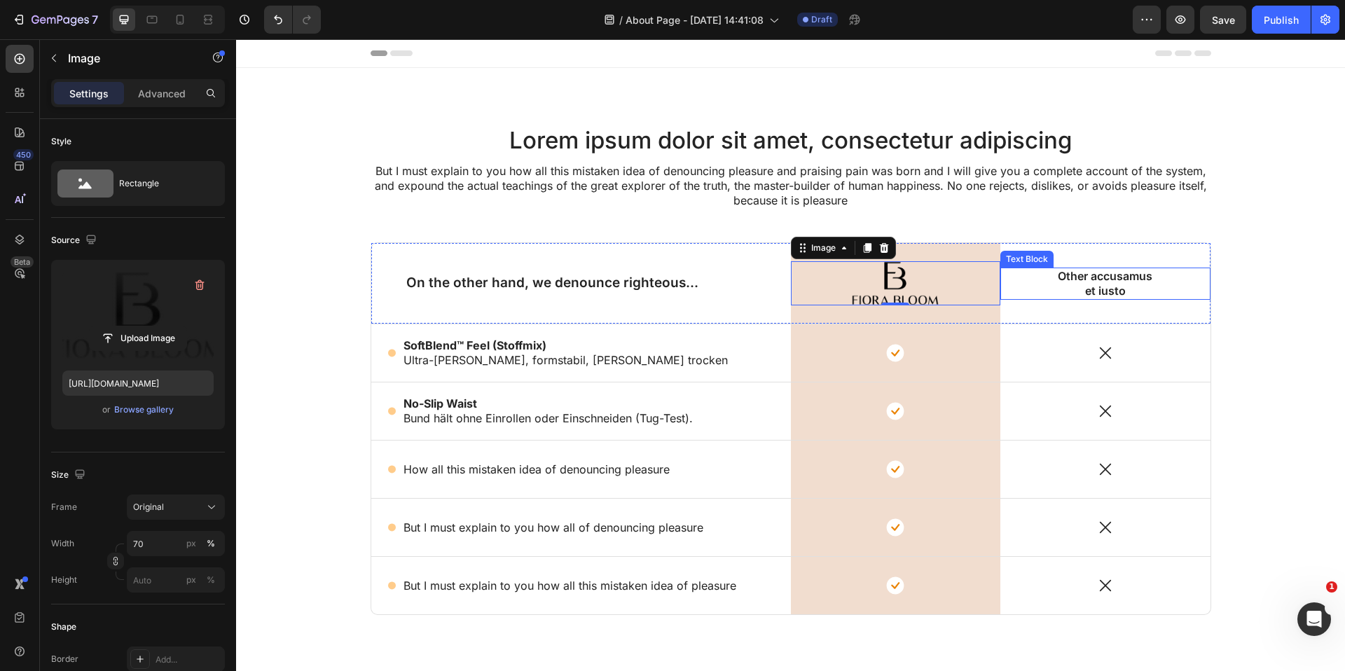
click at [1107, 271] on p "Other accusamus et iusto" at bounding box center [1105, 283] width 106 height 29
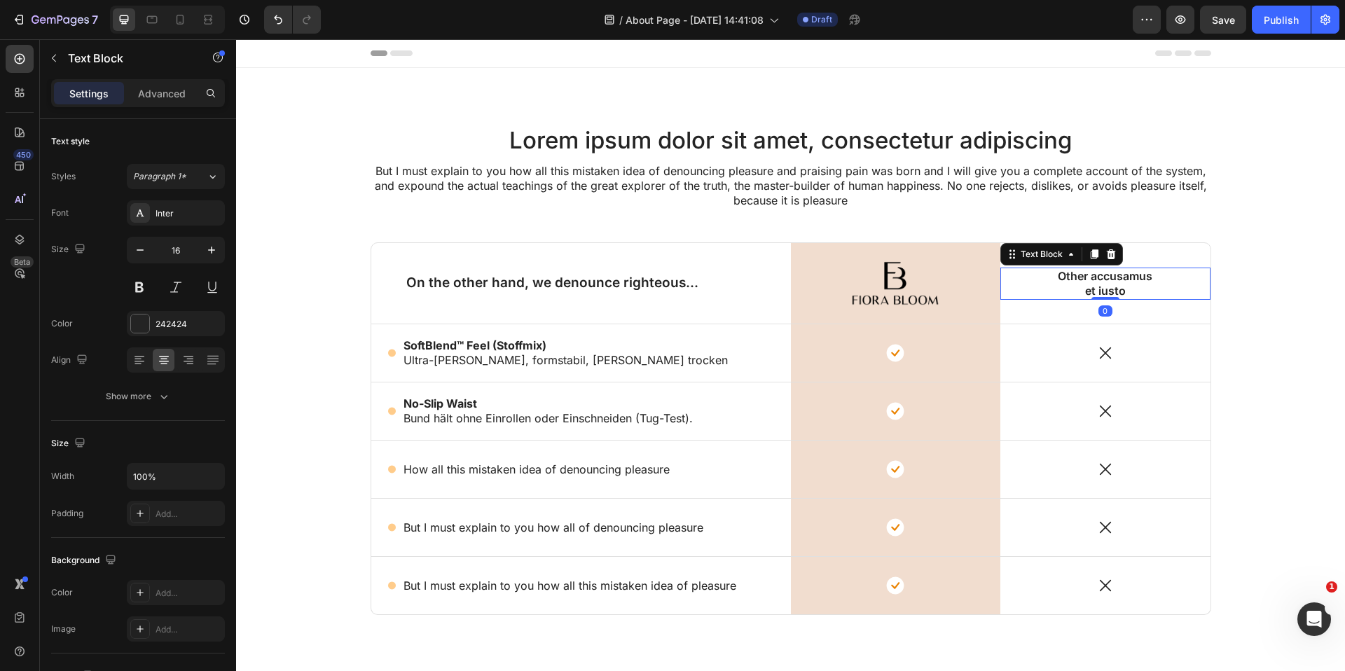
click at [1107, 271] on p "Other accusamus et iusto" at bounding box center [1105, 283] width 106 height 29
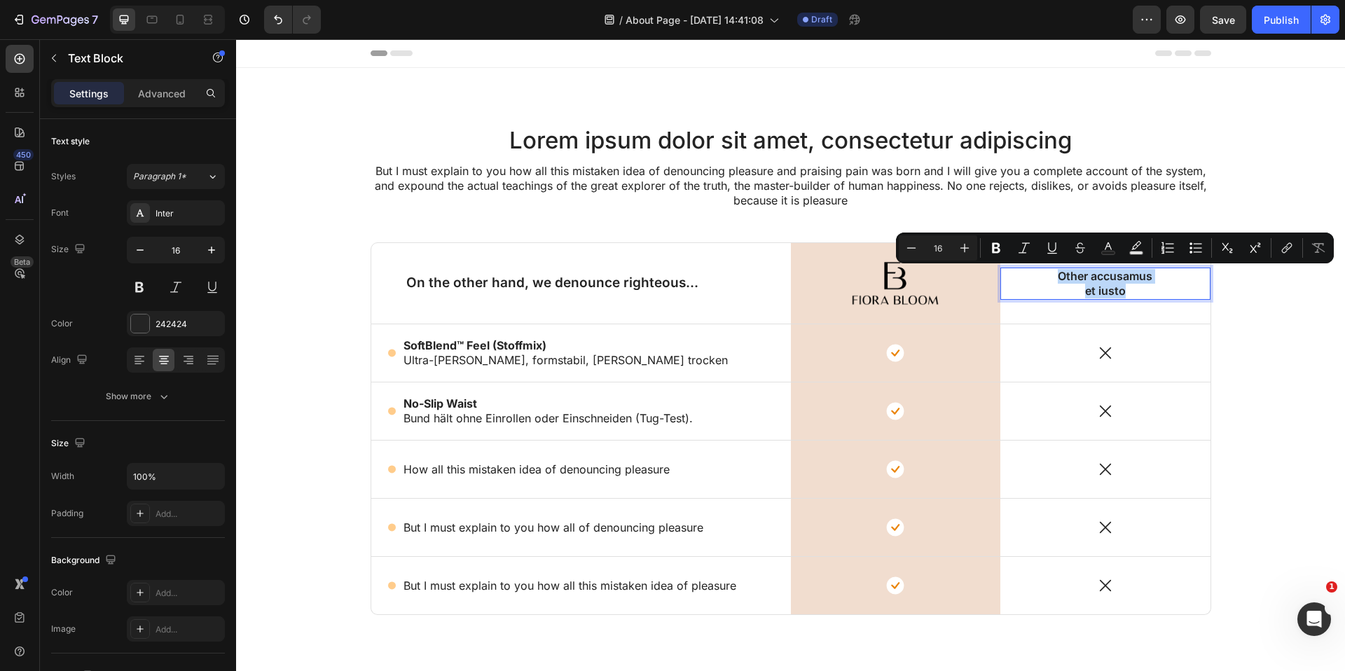
click at [1107, 271] on p "Other accusamus et iusto" at bounding box center [1105, 283] width 106 height 29
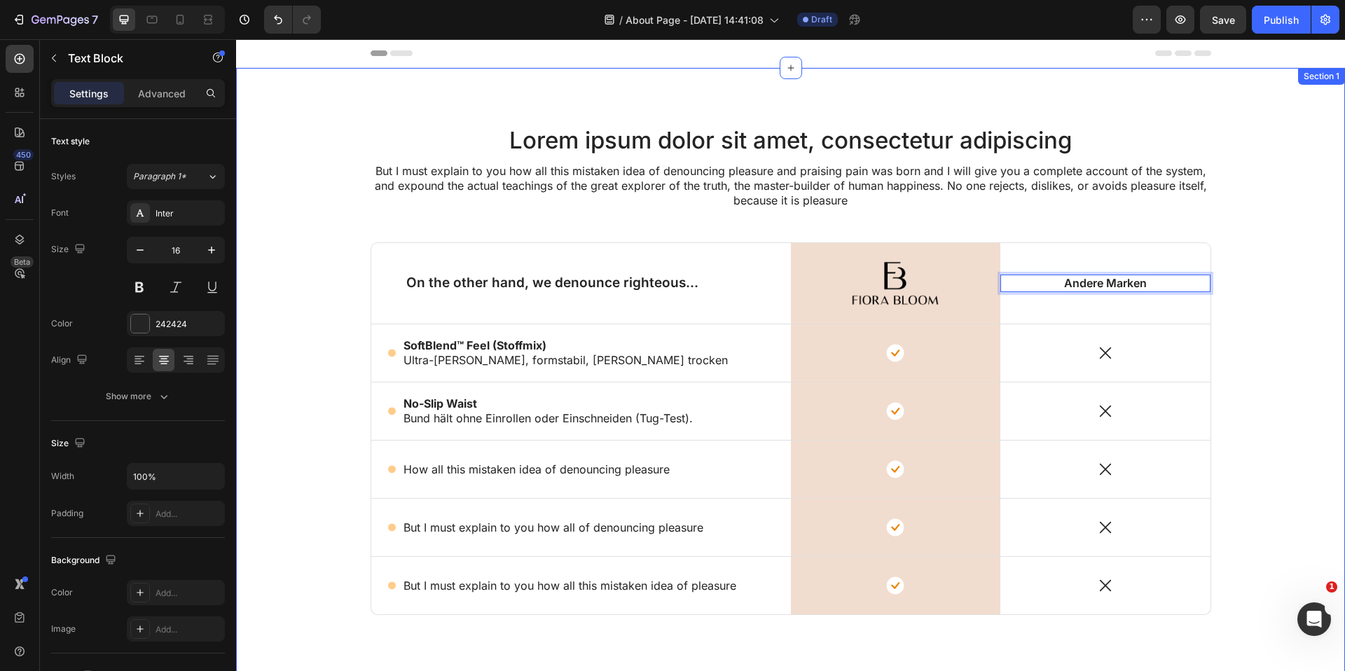
click at [1302, 250] on div "Lorem ipsum dolor sit amet, consectetur adipiscing Heading But I must explain t…" at bounding box center [791, 386] width 1088 height 525
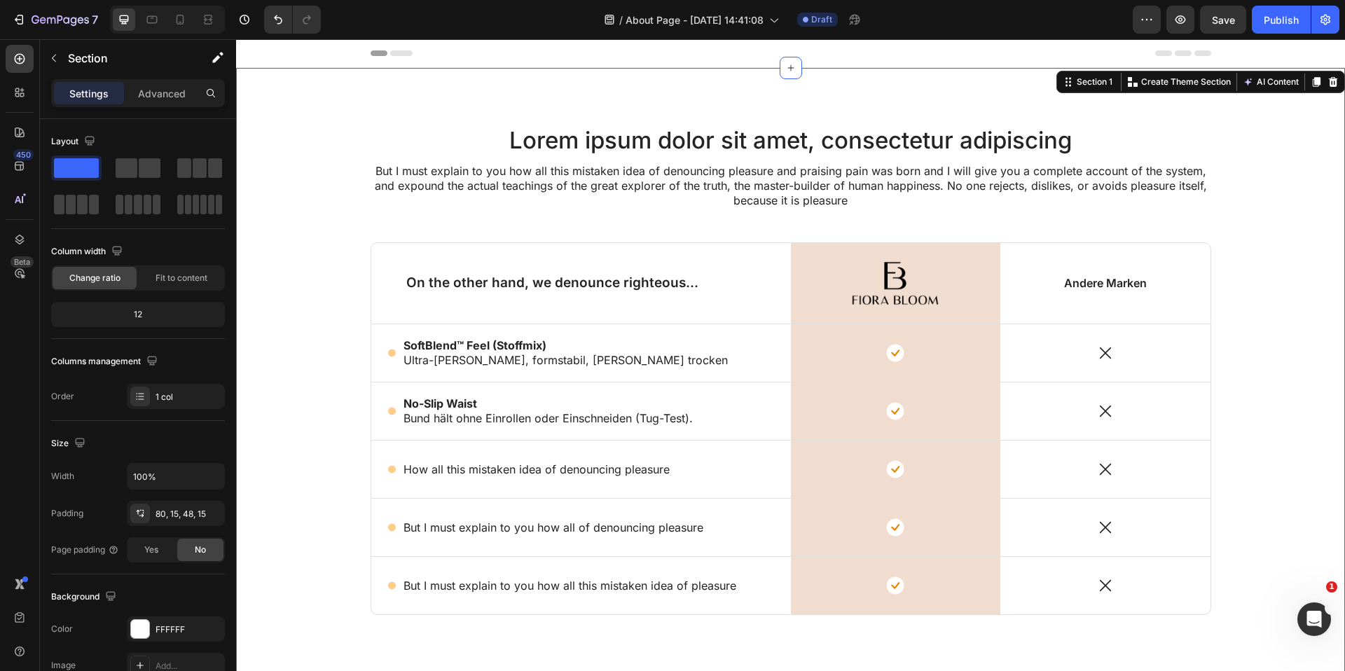
click at [365, 253] on div "Lorem ipsum dolor sit amet, consectetur adipiscing Heading But I must explain t…" at bounding box center [791, 386] width 1088 height 525
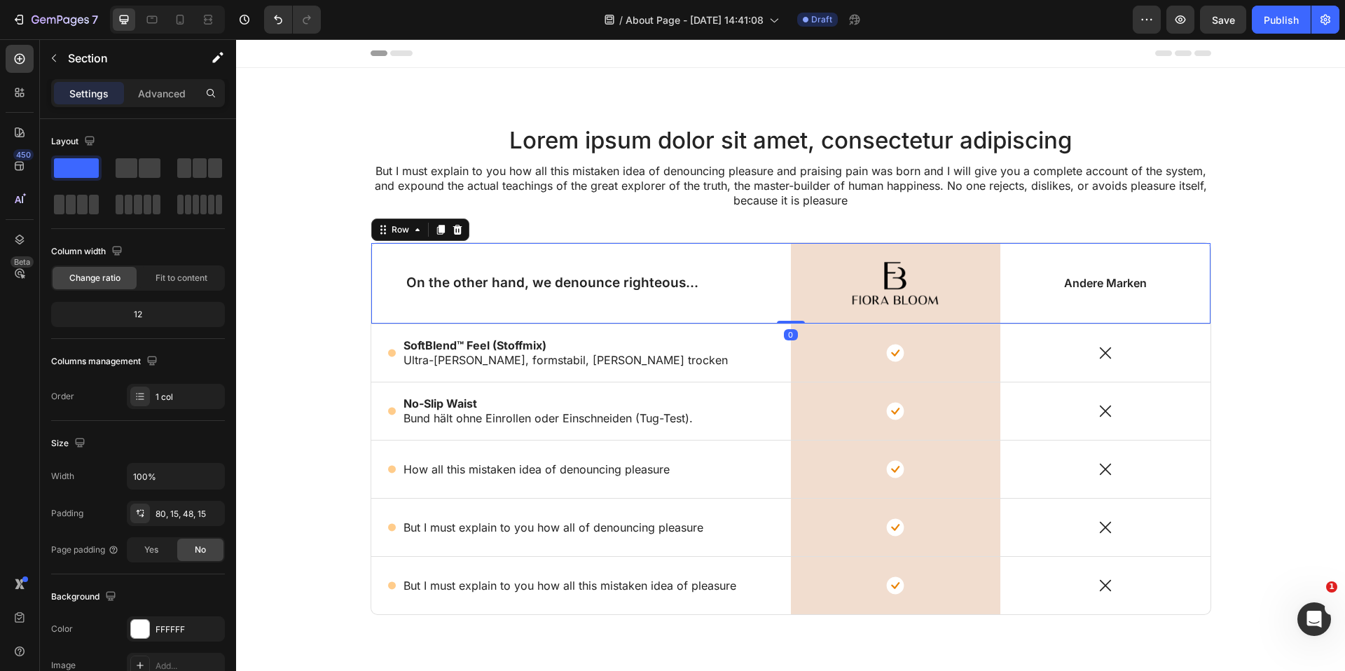
click at [377, 244] on div "On the other hand, we denounce righteous... Text Block" at bounding box center [581, 283] width 420 height 81
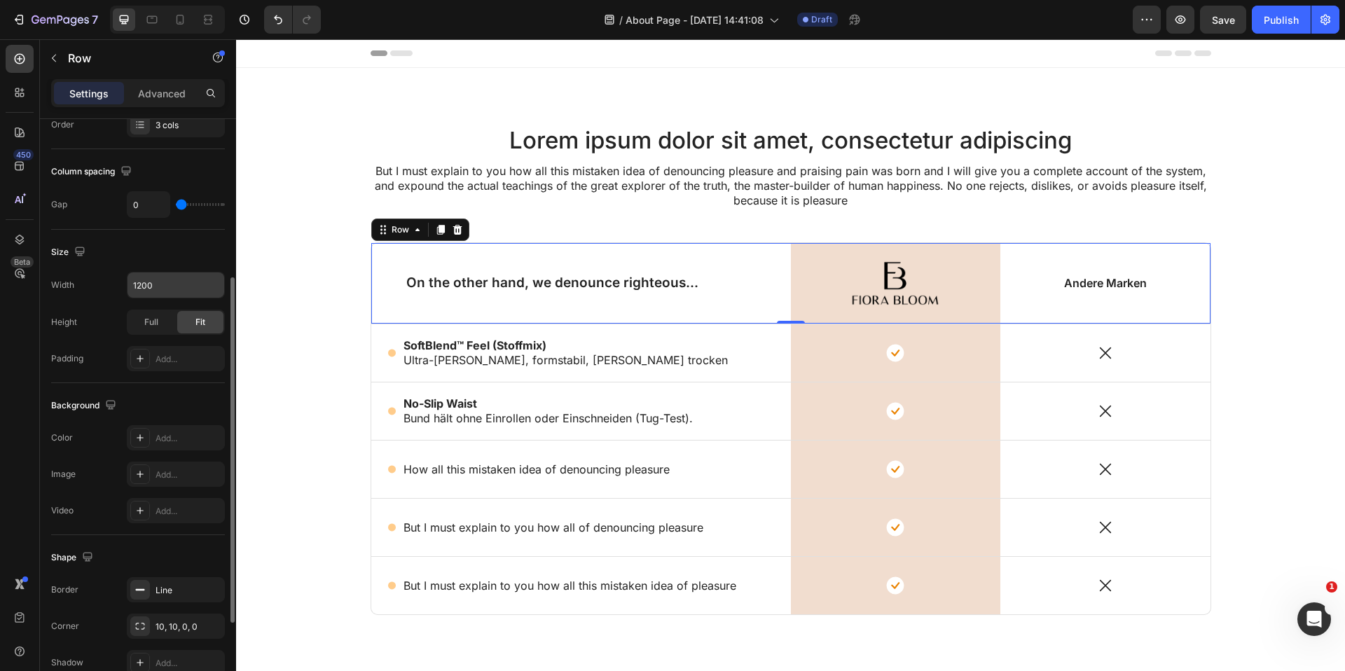
scroll to position [422, 0]
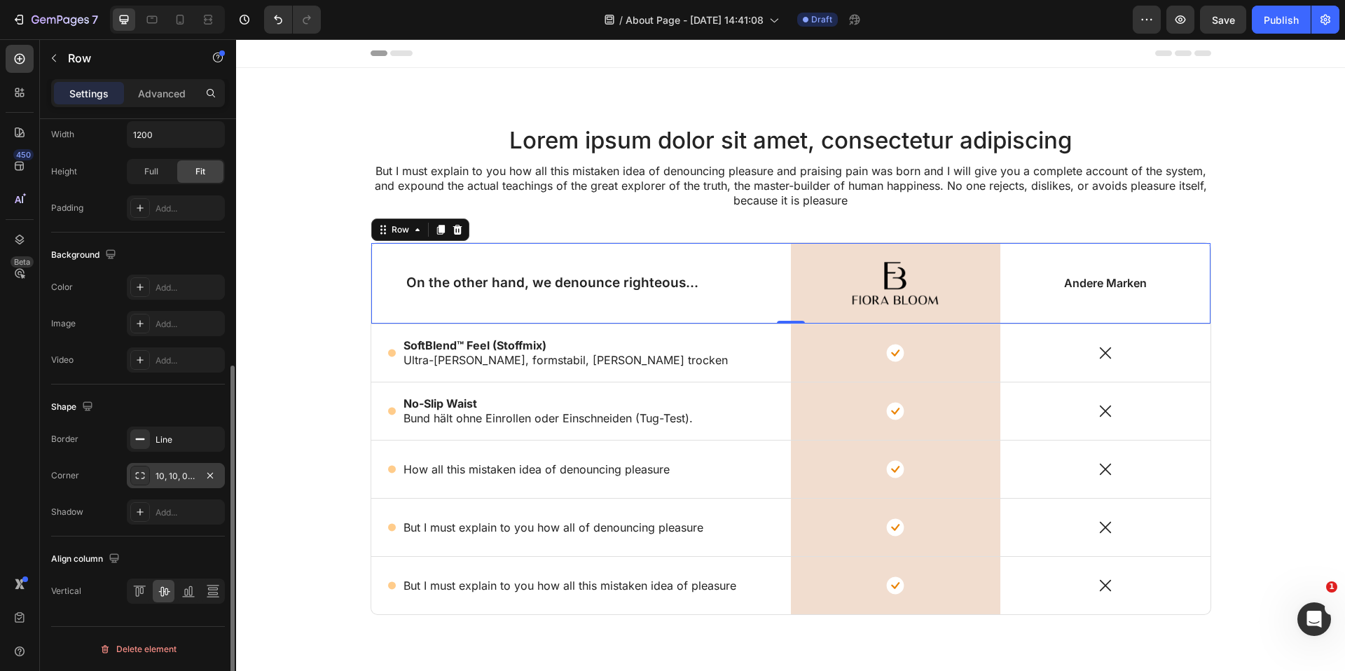
click at [186, 479] on div "10, 10, 0, 0" at bounding box center [176, 476] width 41 height 13
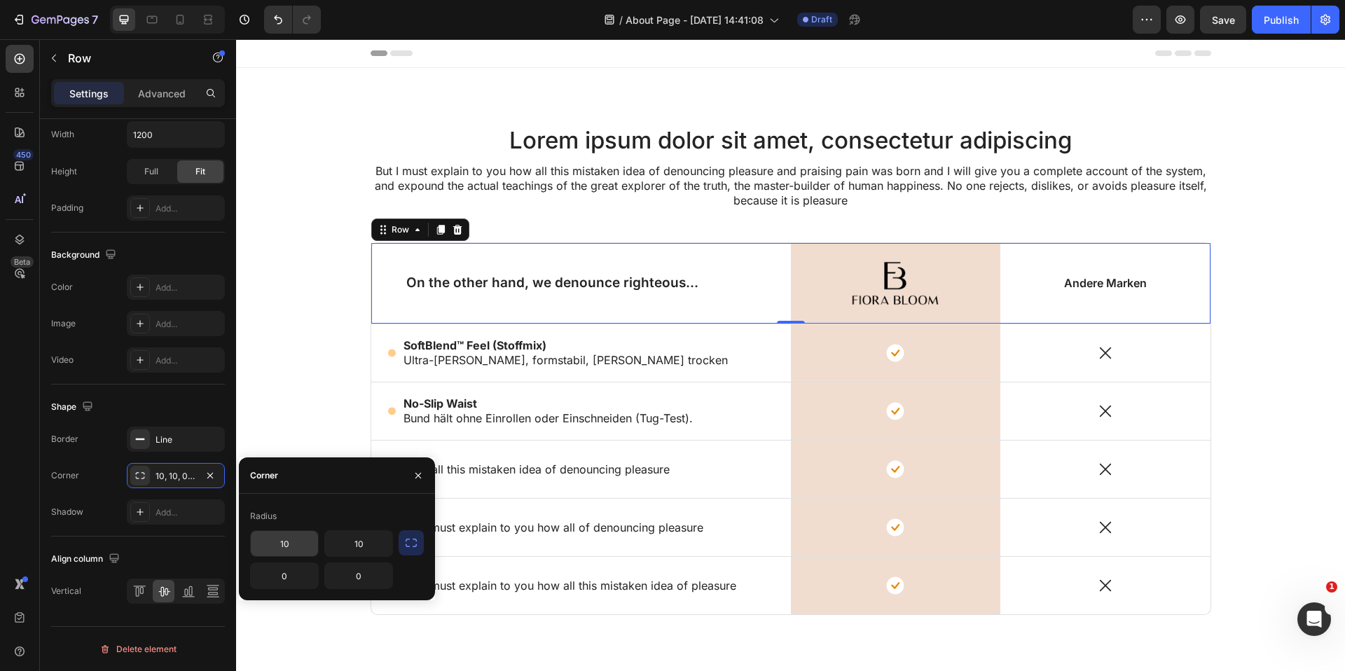
click at [302, 537] on input "10" at bounding box center [284, 543] width 67 height 25
type input "5"
click at [354, 535] on input "10" at bounding box center [358, 543] width 67 height 25
type input "5"
click at [1278, 295] on div "Lorem ipsum dolor sit amet, consectetur adipiscing Heading But I must explain t…" at bounding box center [791, 386] width 1088 height 525
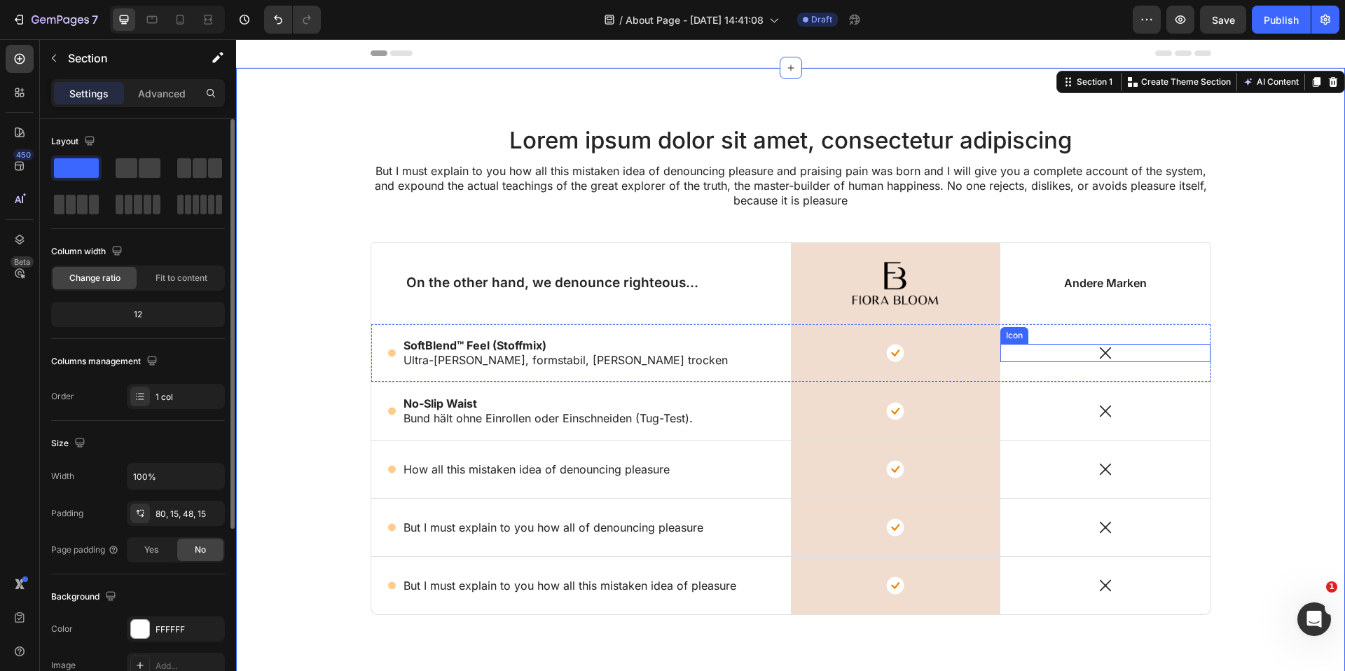
scroll to position [53, 0]
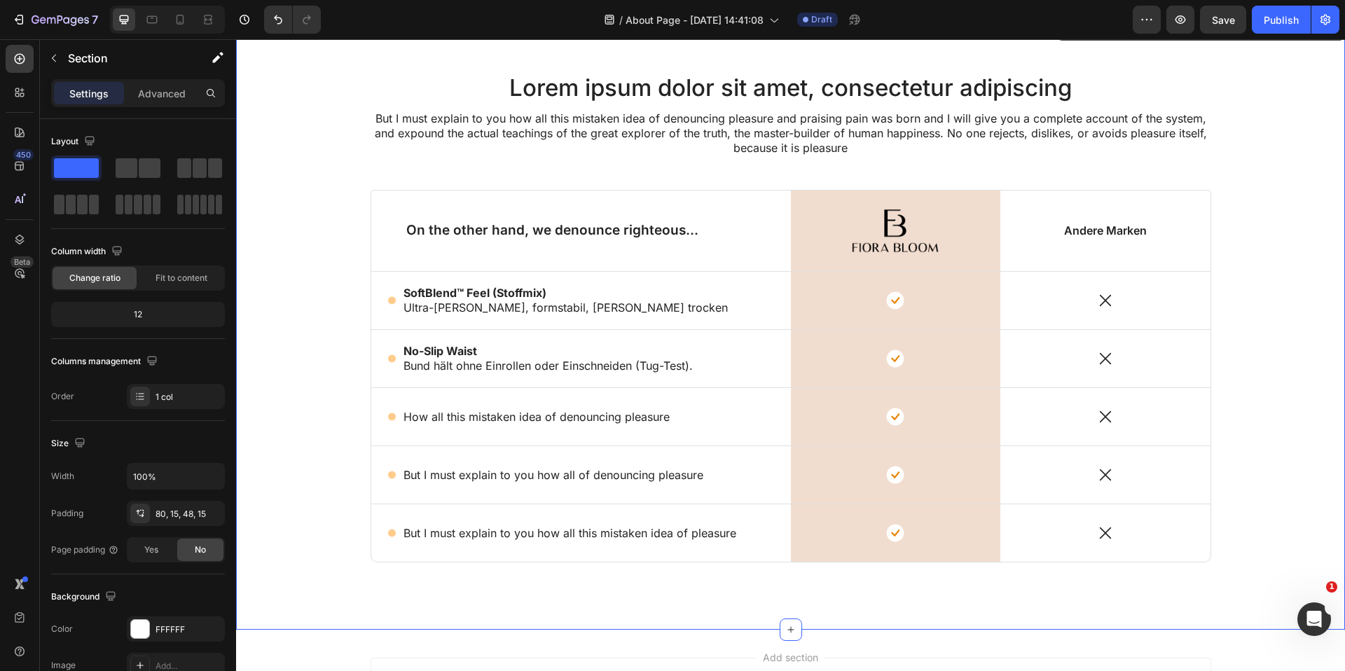
click at [404, 563] on div "Lorem ipsum dolor sit amet, consectetur adipiscing Heading But I must explain t…" at bounding box center [791, 333] width 1088 height 525
click at [406, 556] on div "Icon But I must explain to you how all this mistaken idea of pleasure Text Bloc…" at bounding box center [581, 532] width 420 height 57
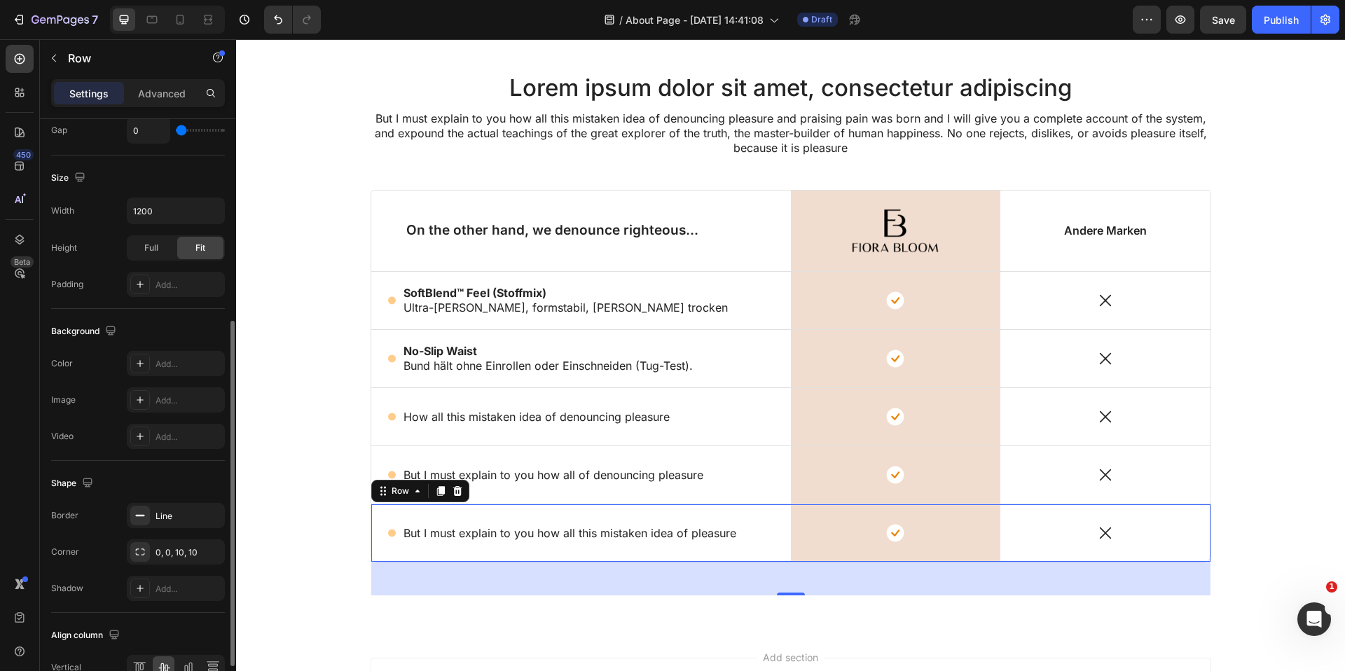
scroll to position [422, 0]
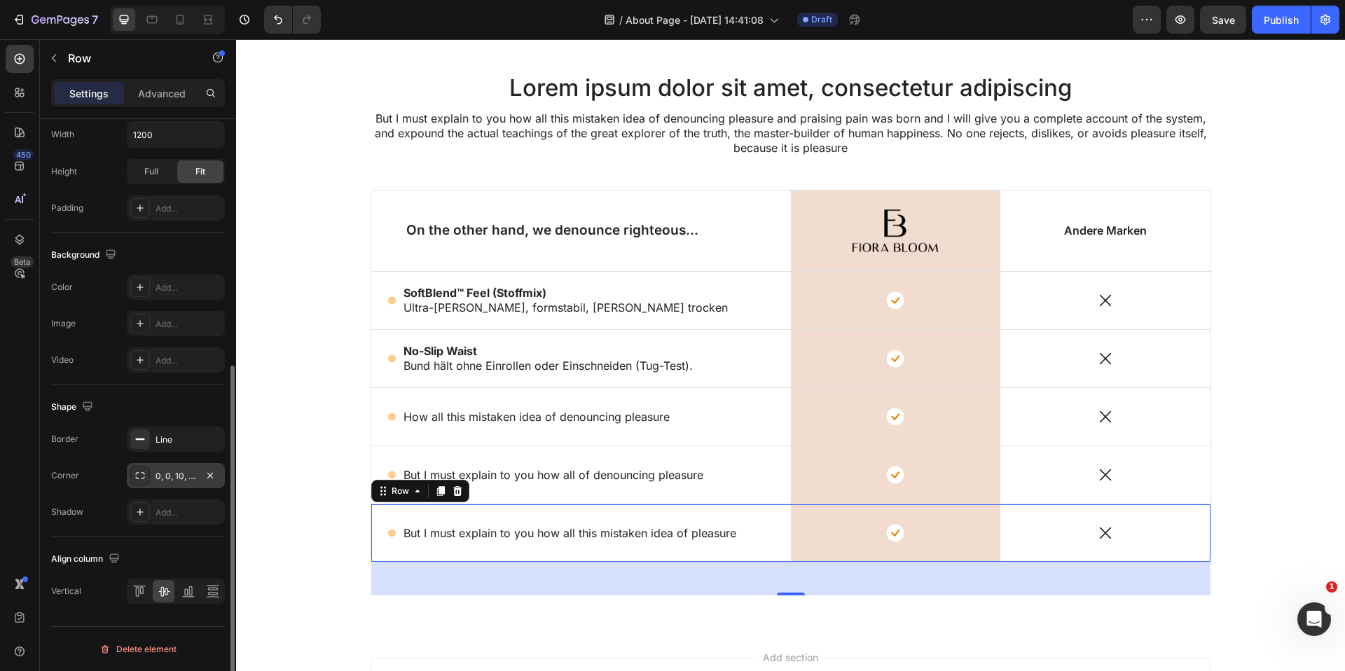
click at [181, 463] on div "0, 0, 10, 10" at bounding box center [176, 475] width 98 height 25
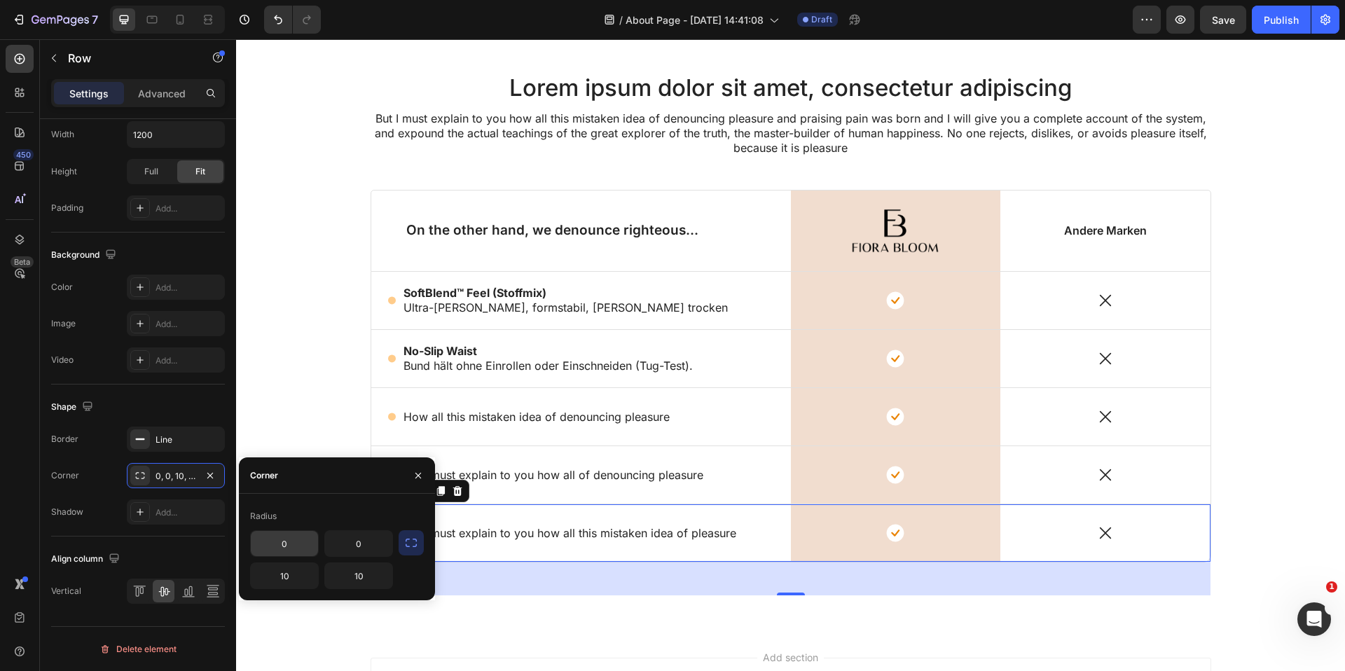
click at [295, 553] on input "0" at bounding box center [284, 543] width 67 height 25
click at [289, 572] on input "10" at bounding box center [284, 575] width 67 height 25
type input "5"
click at [359, 577] on input "10" at bounding box center [358, 575] width 67 height 25
type input "5"
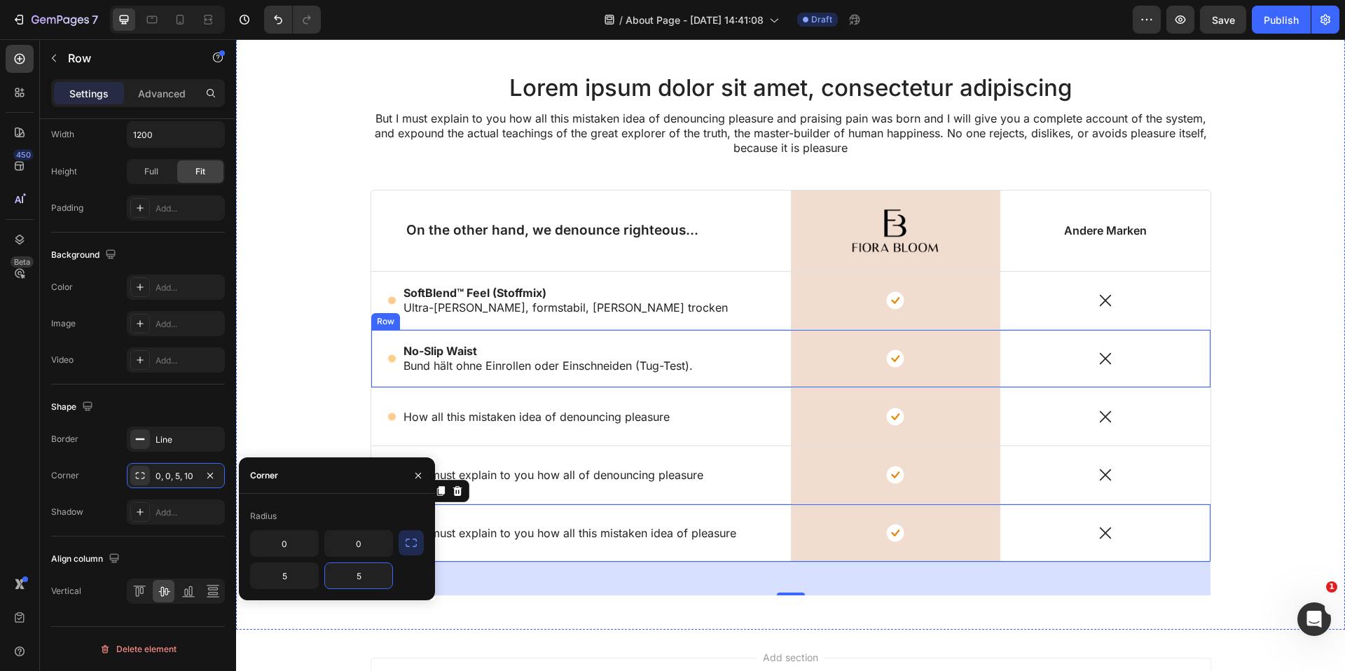
click at [1246, 336] on div "Lorem ipsum dolor sit amet, consectetur adipiscing Heading But I must explain t…" at bounding box center [791, 333] width 1088 height 525
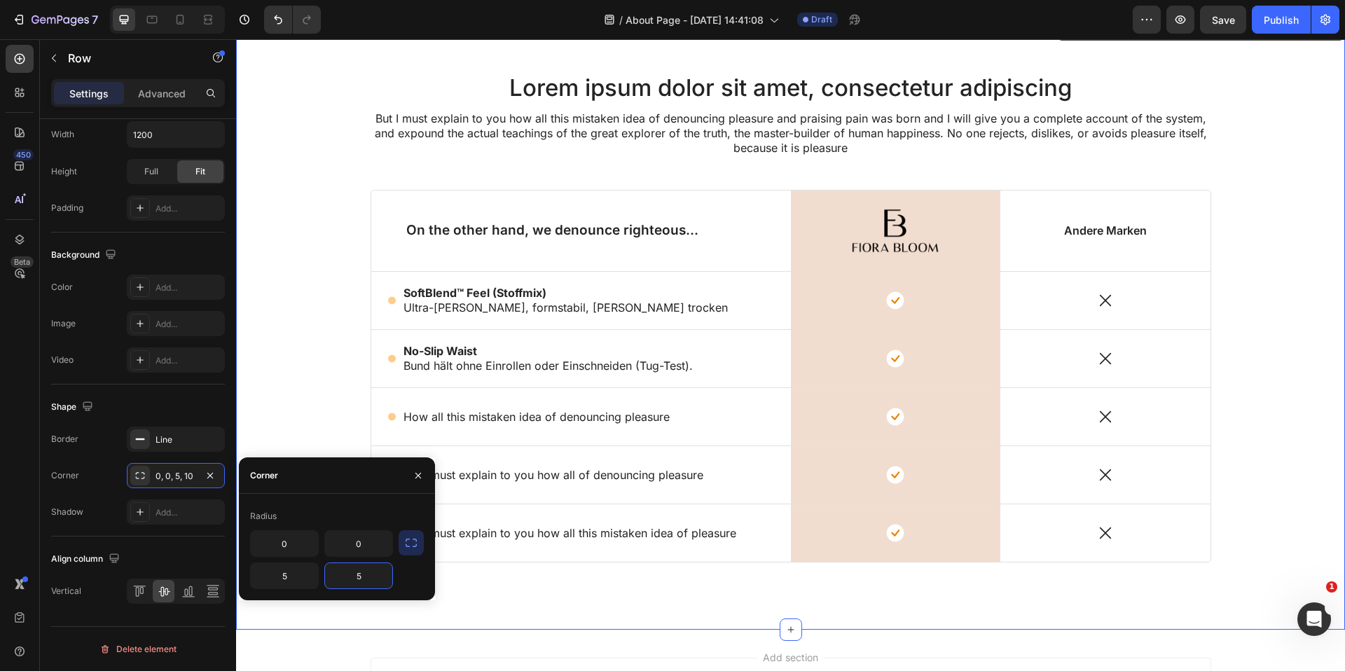
scroll to position [0, 0]
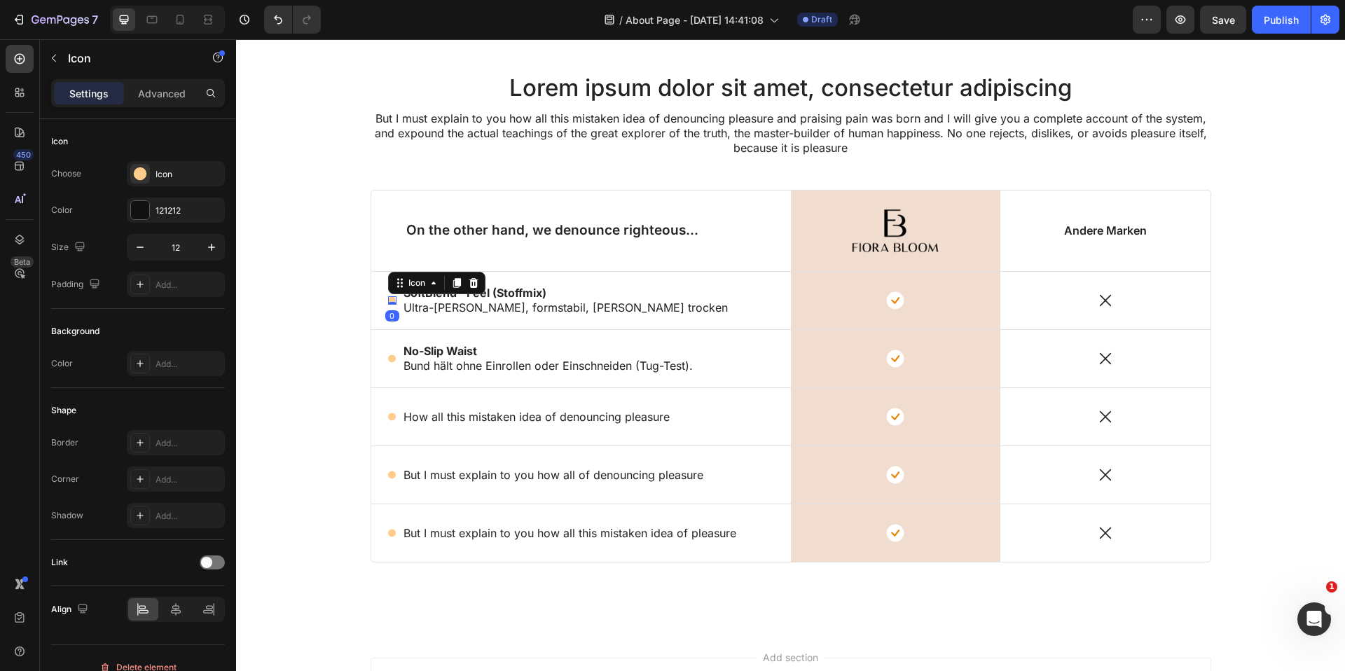
click at [394, 300] on circle at bounding box center [392, 301] width 8 height 8
click at [157, 176] on div "Icon" at bounding box center [189, 174] width 66 height 13
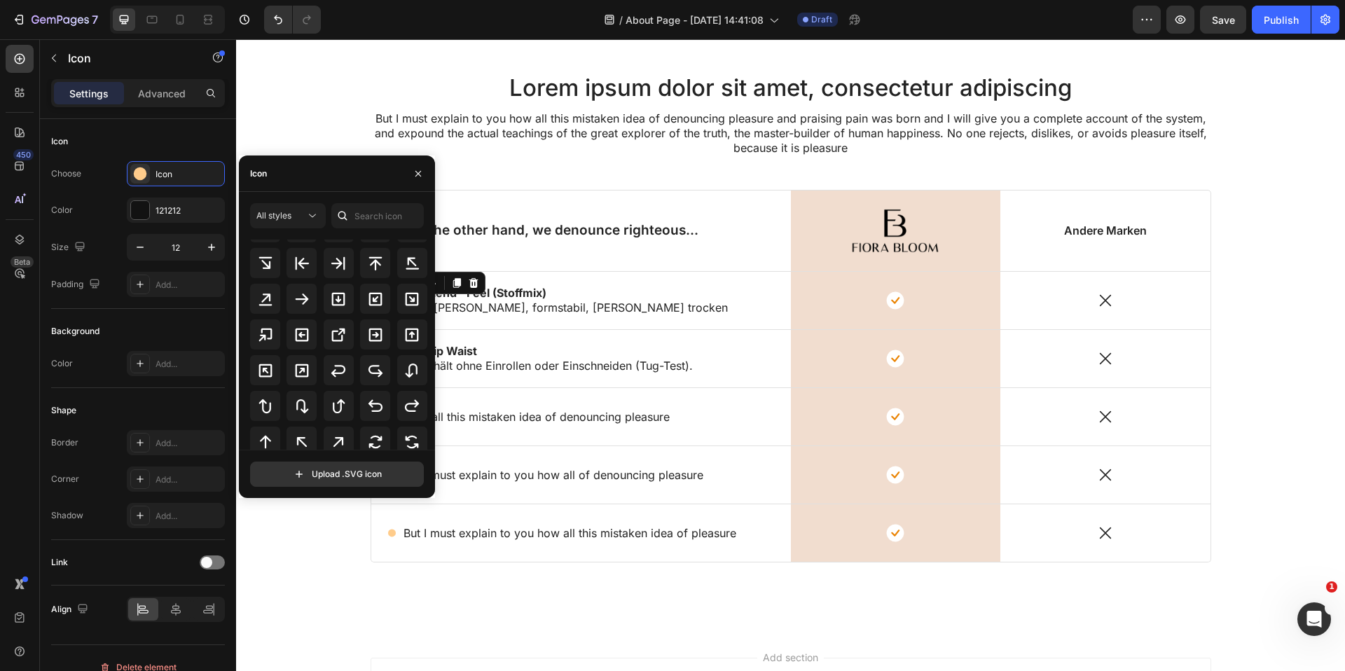
scroll to position [440, 0]
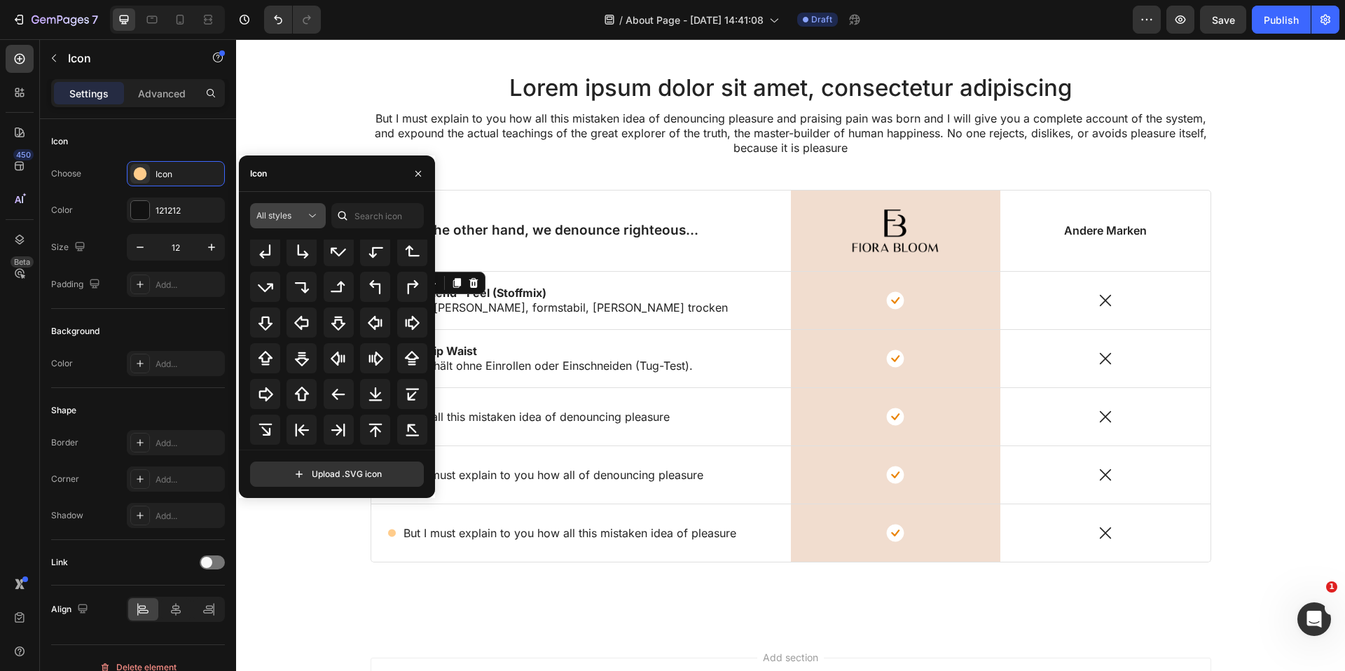
click at [298, 212] on div "All styles" at bounding box center [280, 215] width 49 height 13
click at [371, 179] on div "Icon" at bounding box center [337, 174] width 196 height 36
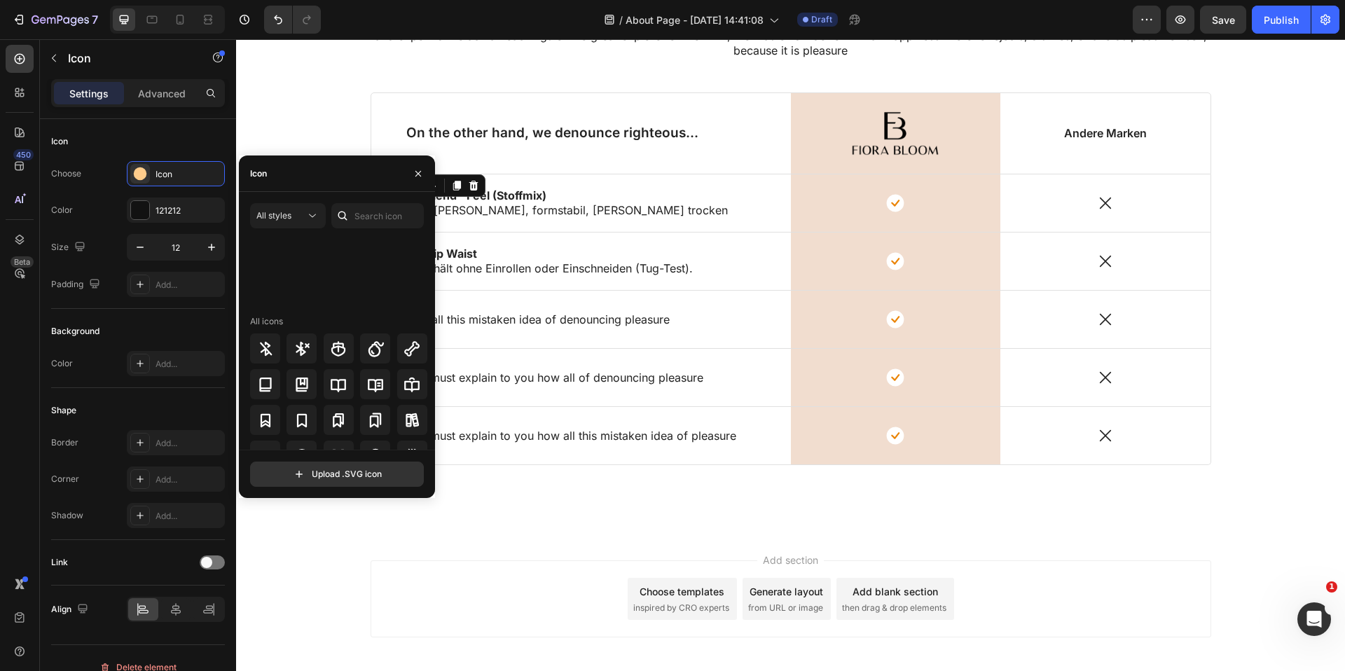
scroll to position [1359, 0]
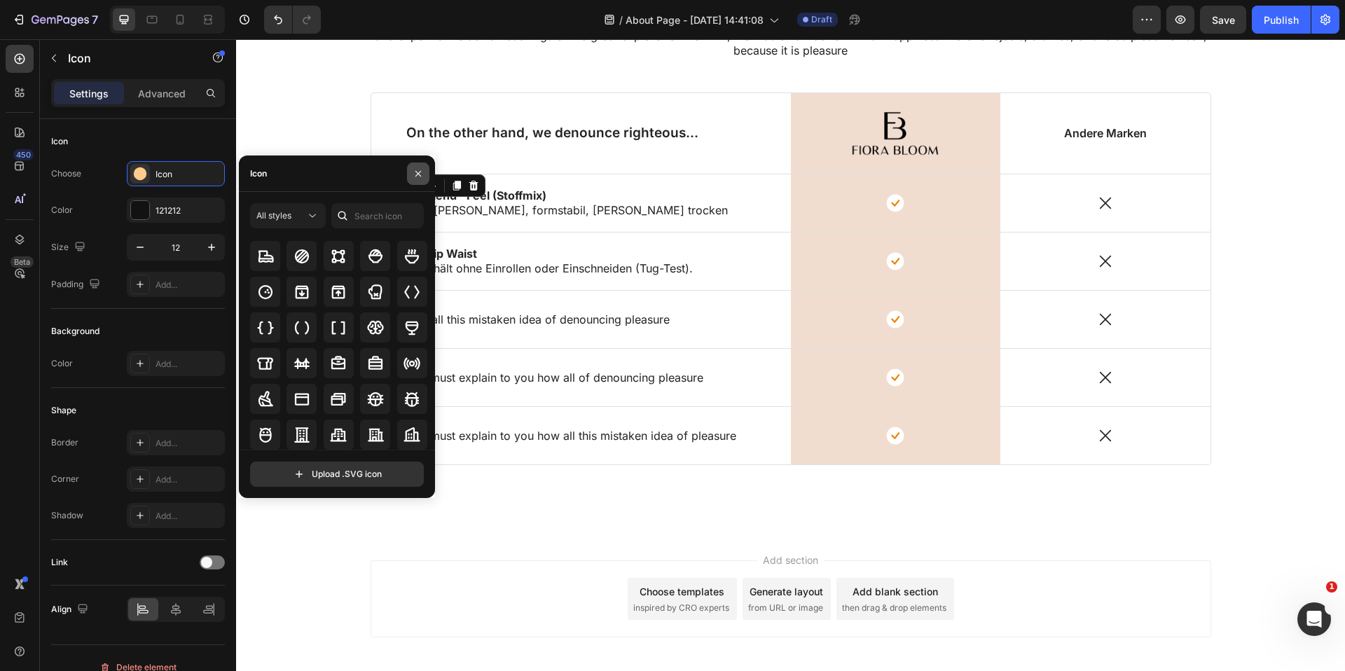
drag, startPoint x: 417, startPoint y: 177, endPoint x: 57, endPoint y: 175, distance: 360.1
click at [417, 177] on icon "button" at bounding box center [418, 173] width 11 height 11
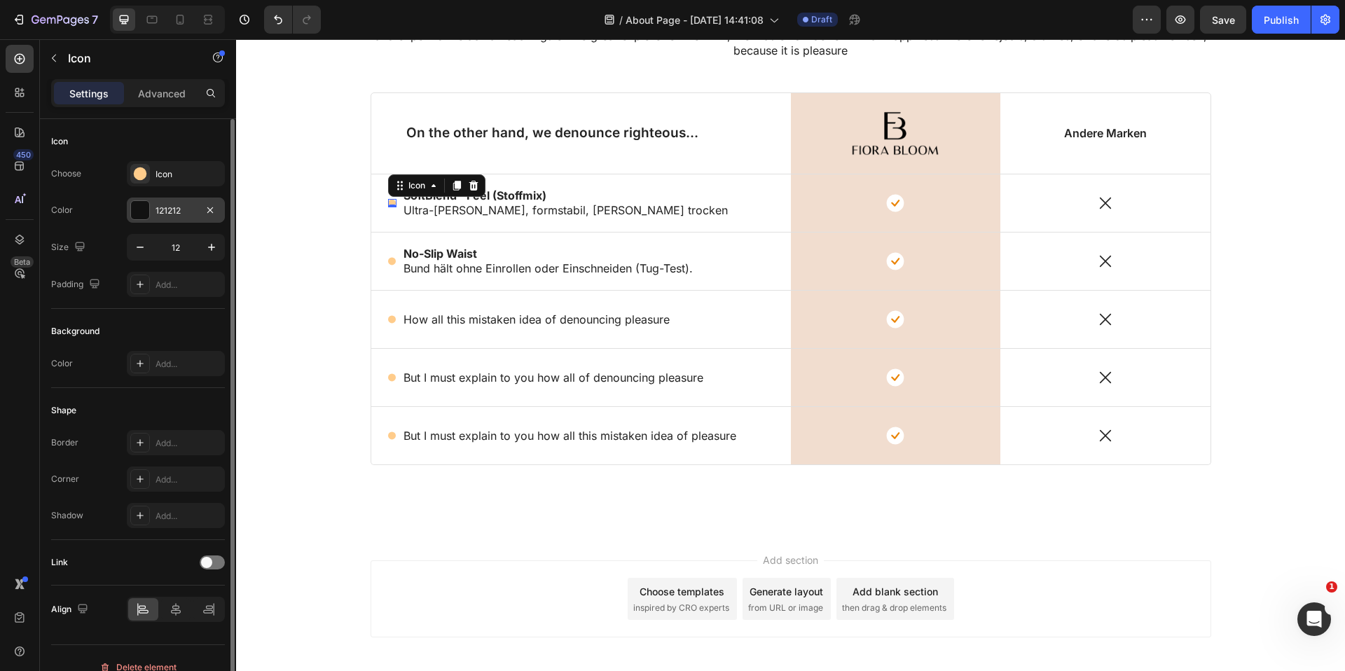
click at [167, 209] on div "121212" at bounding box center [176, 211] width 41 height 13
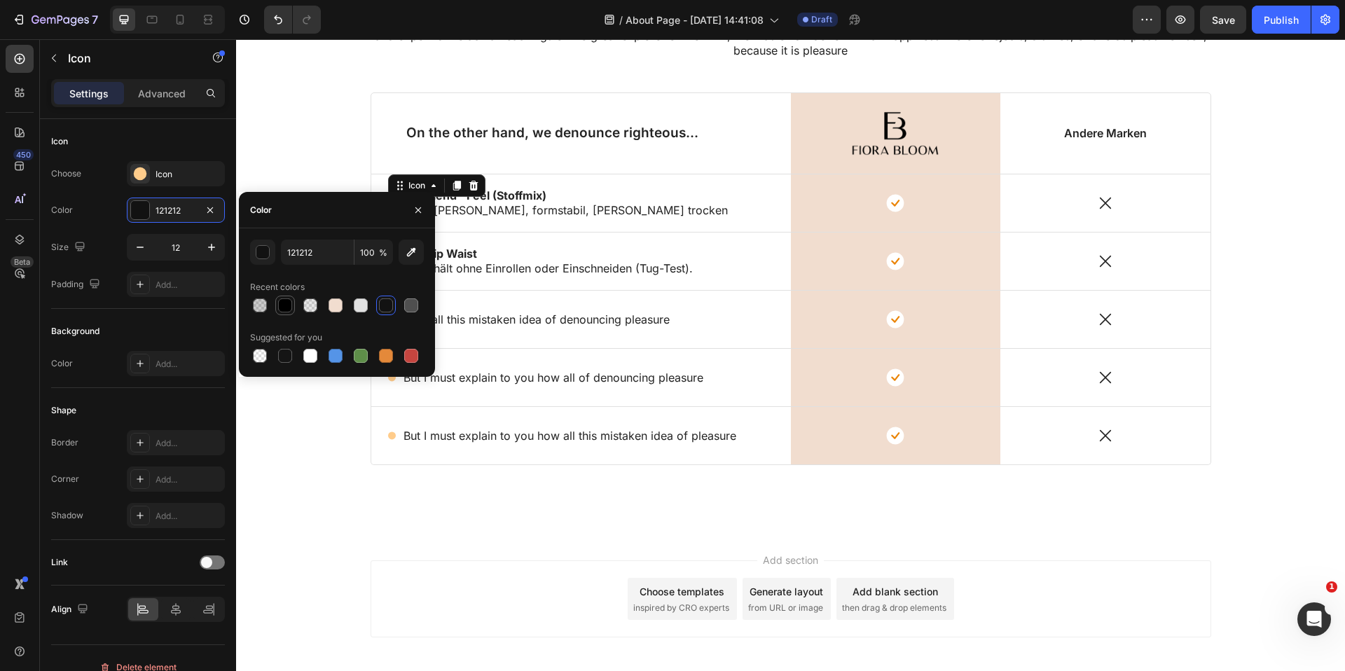
click at [294, 309] on div at bounding box center [285, 306] width 20 height 20
type input "000000"
click at [288, 432] on div "Lorem ipsum dolor sit amet, consectetur adipiscing Heading But I must explain t…" at bounding box center [791, 236] width 1088 height 525
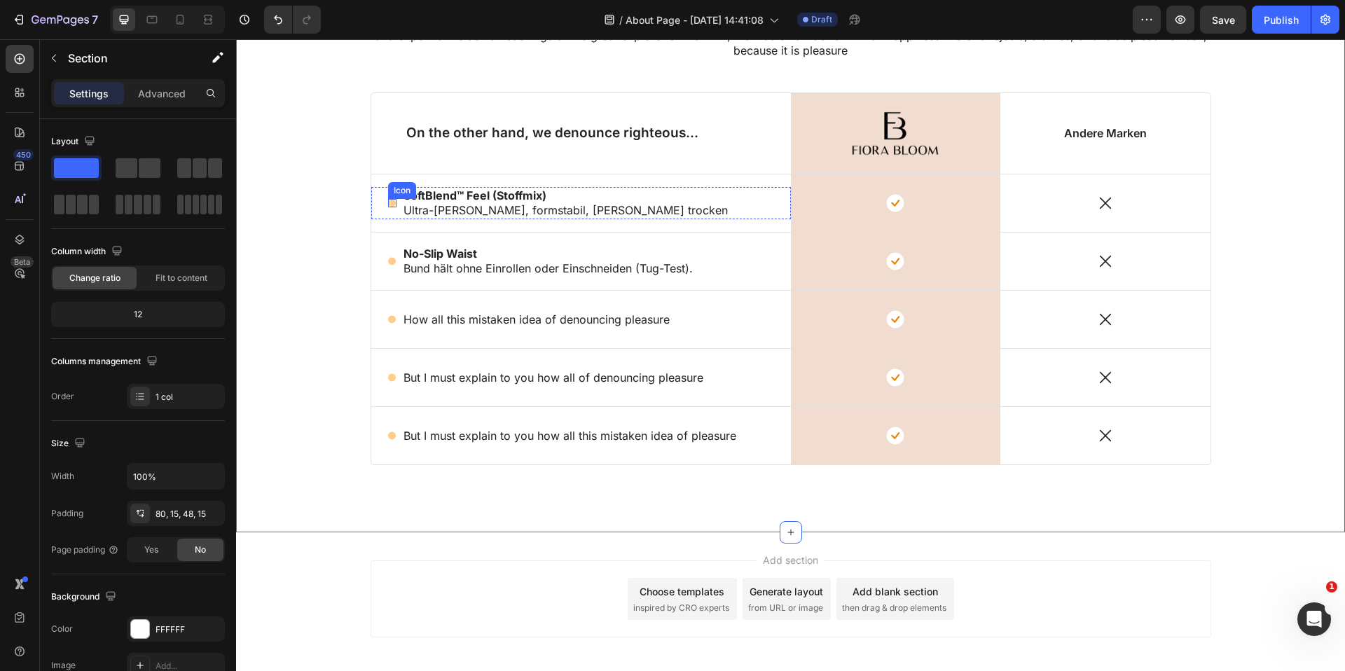
click at [394, 203] on circle at bounding box center [392, 204] width 8 height 8
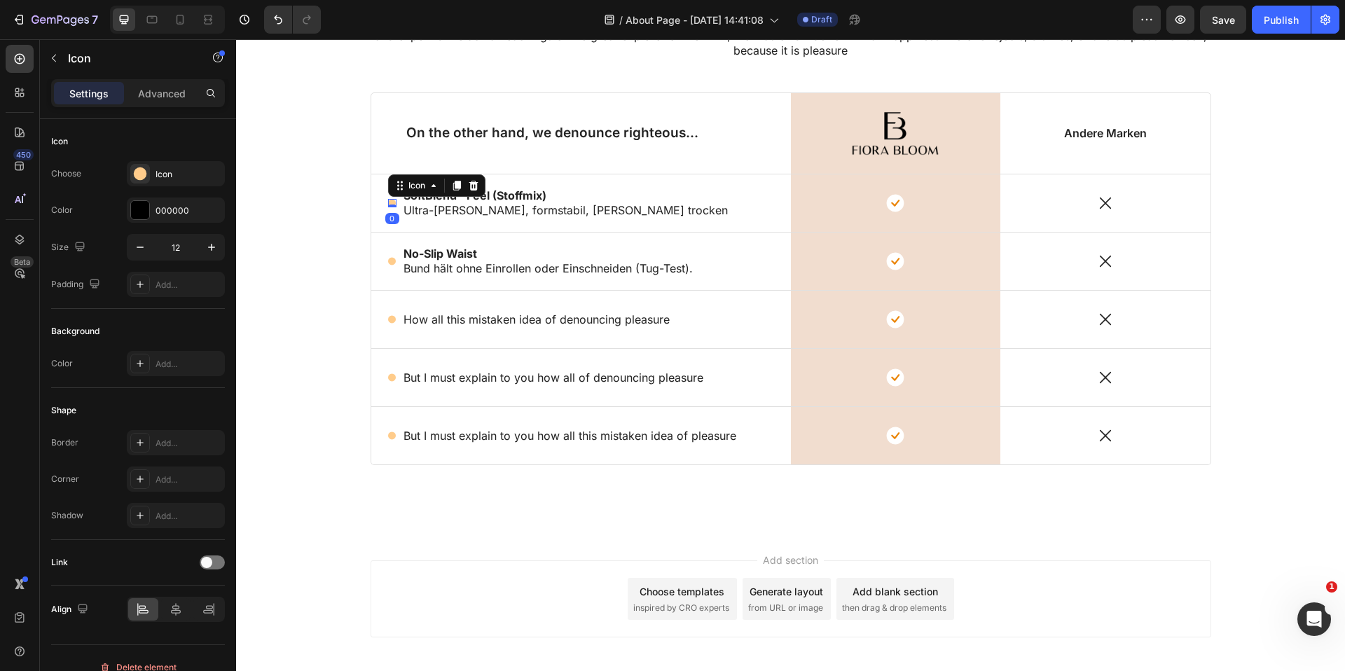
click at [394, 203] on circle at bounding box center [392, 204] width 8 height 8
click at [186, 170] on div "Icon" at bounding box center [189, 174] width 66 height 13
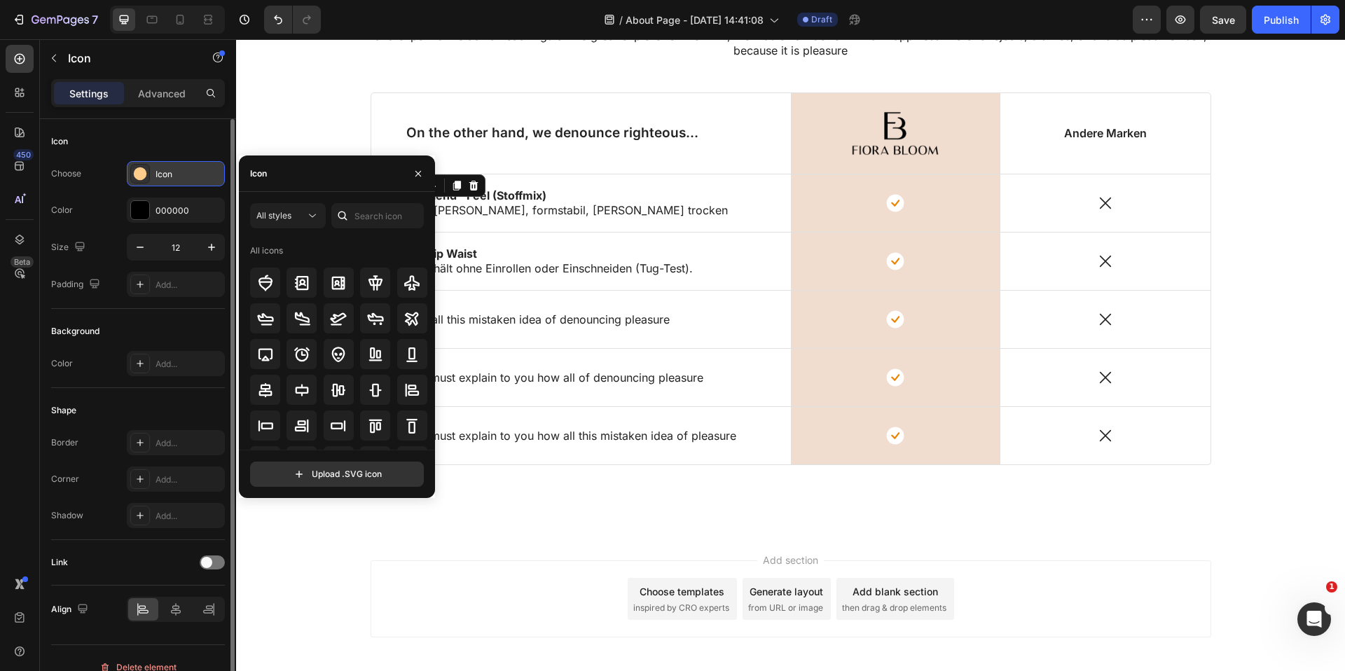
click at [137, 173] on circle at bounding box center [140, 173] width 13 height 13
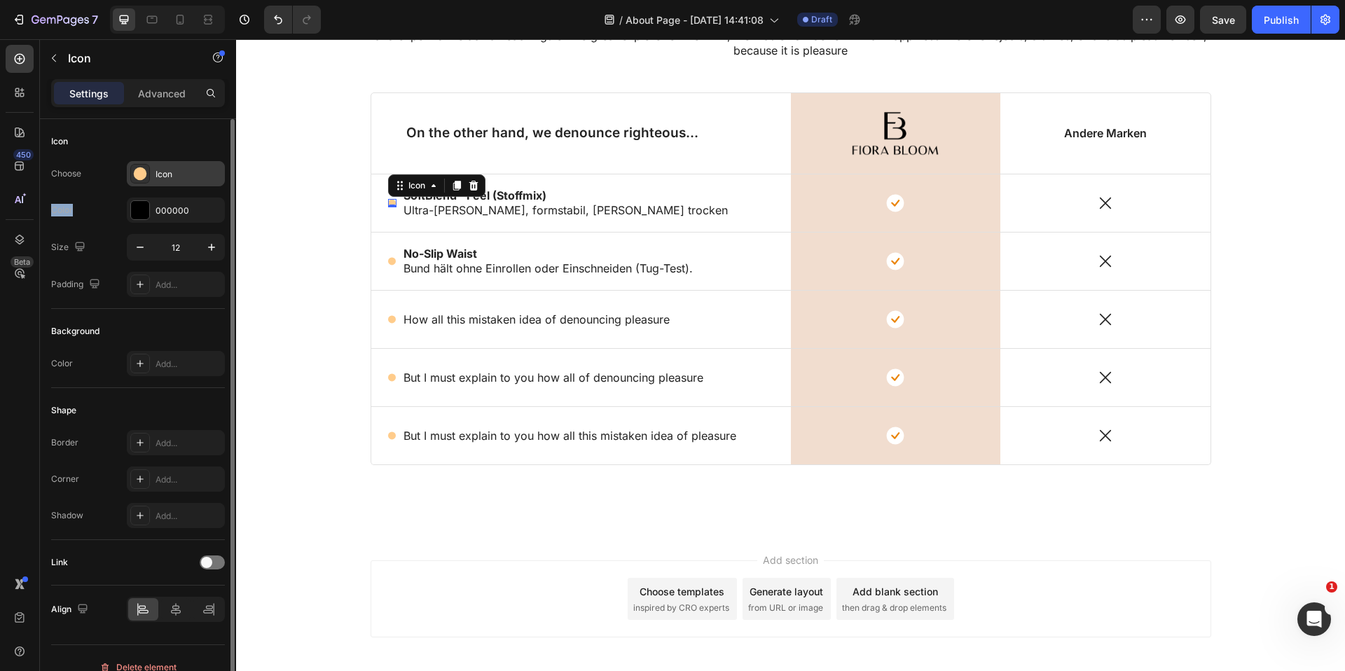
click at [137, 173] on circle at bounding box center [140, 173] width 13 height 13
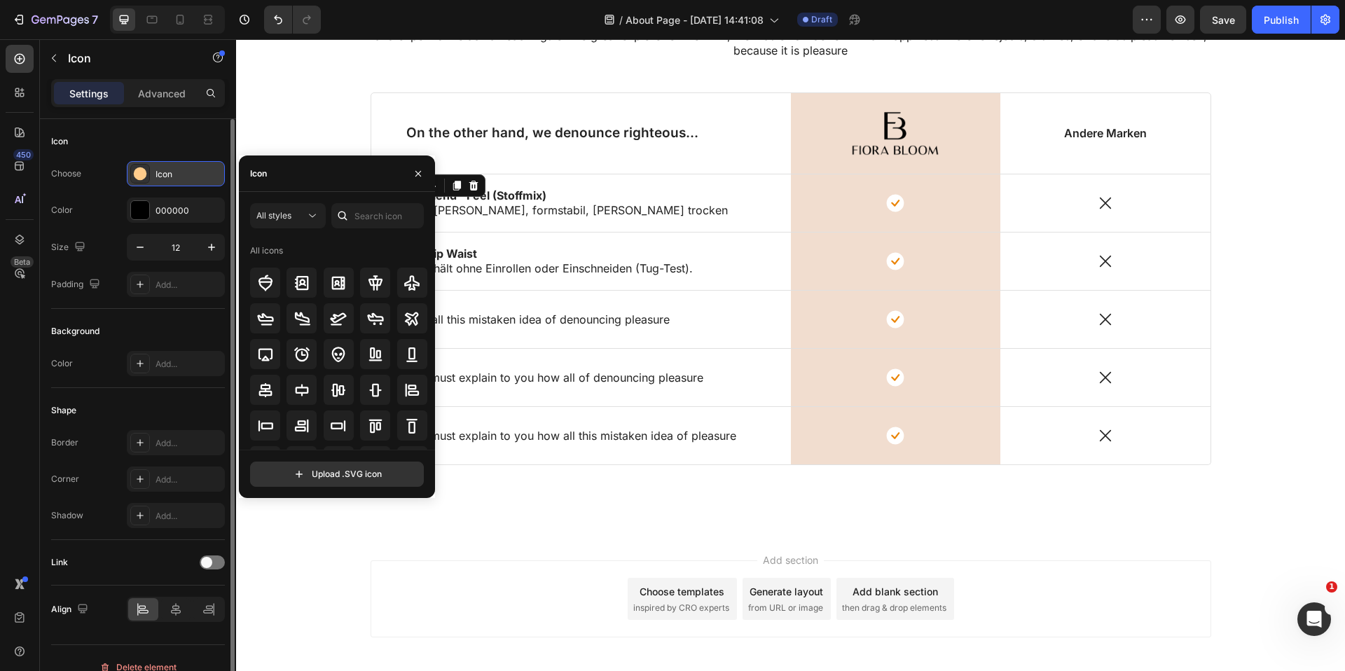
click at [137, 173] on circle at bounding box center [140, 173] width 13 height 13
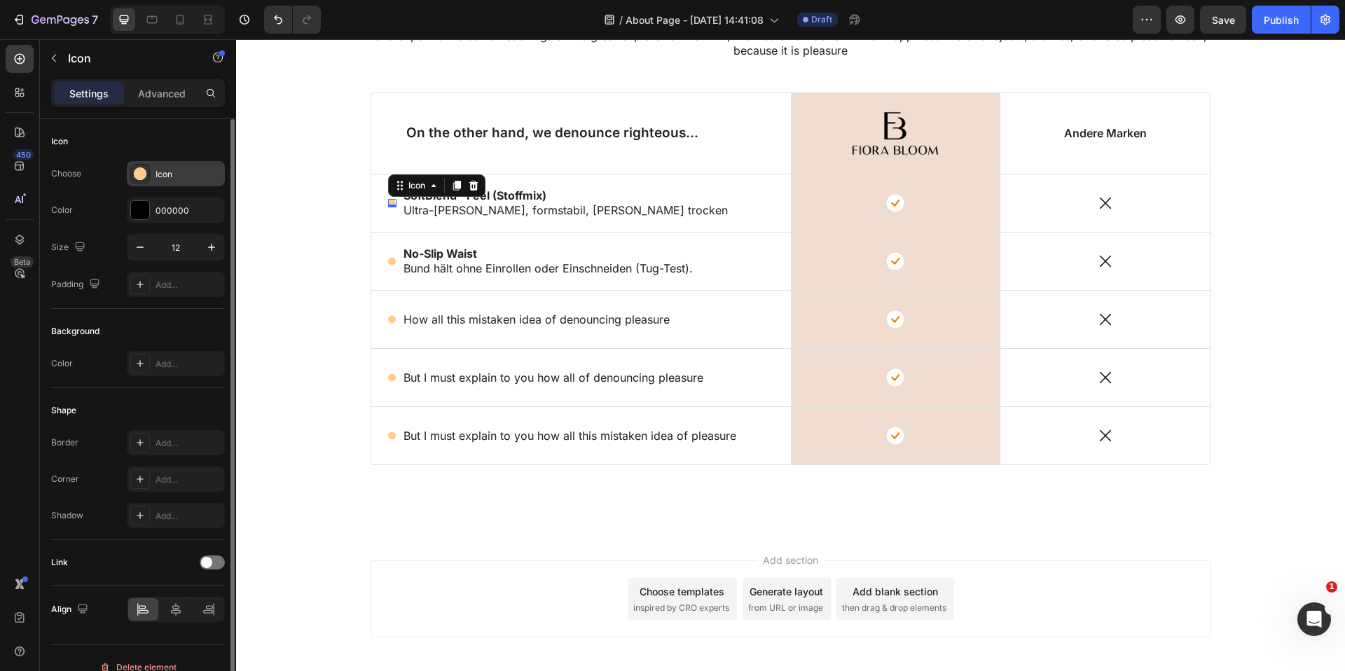
click at [137, 173] on circle at bounding box center [140, 173] width 13 height 13
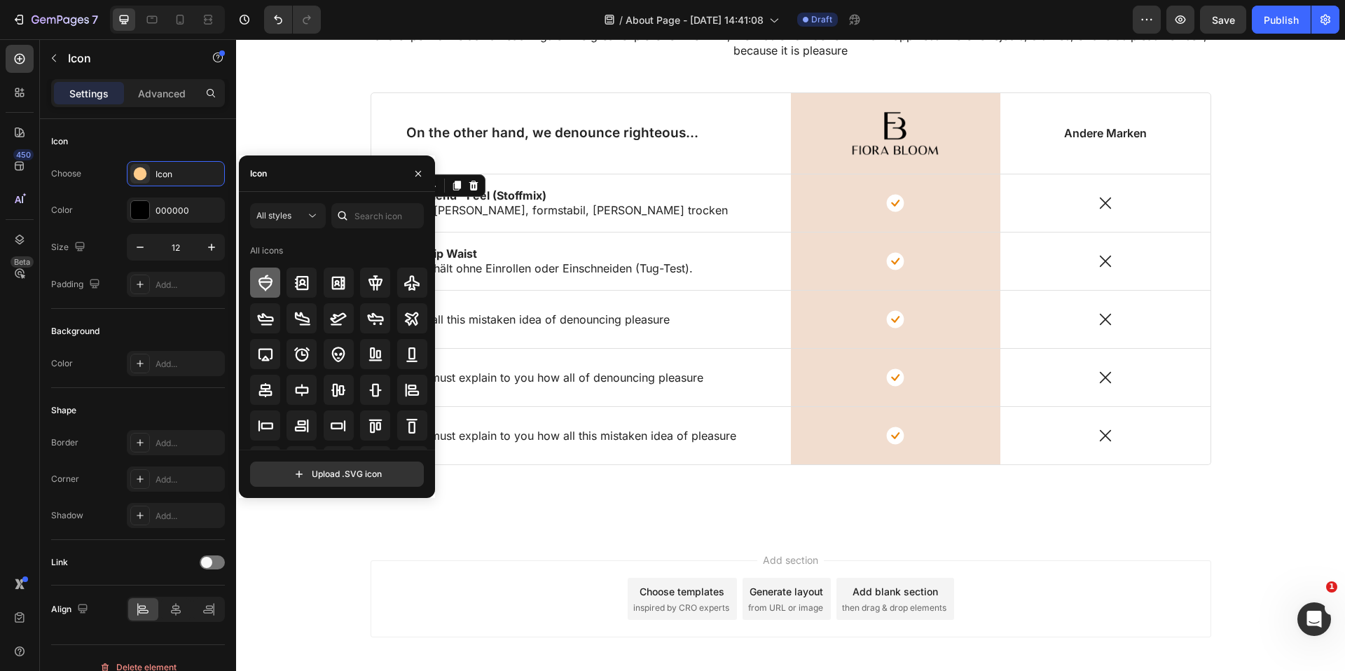
click at [272, 283] on icon at bounding box center [265, 283] width 17 height 17
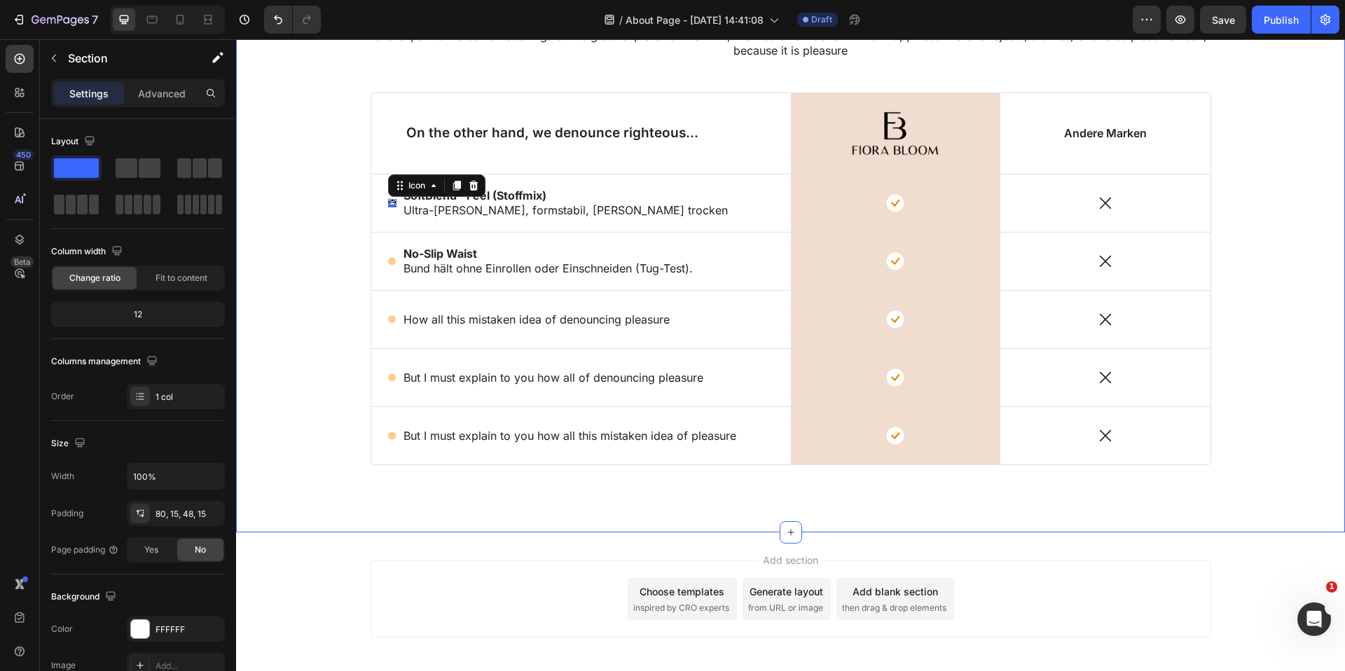
click at [537, 530] on div "Lorem ipsum dolor sit amet, consectetur adipiscing Heading But I must explain t…" at bounding box center [790, 225] width 1109 height 614
click at [394, 209] on div "Icon" at bounding box center [392, 203] width 8 height 32
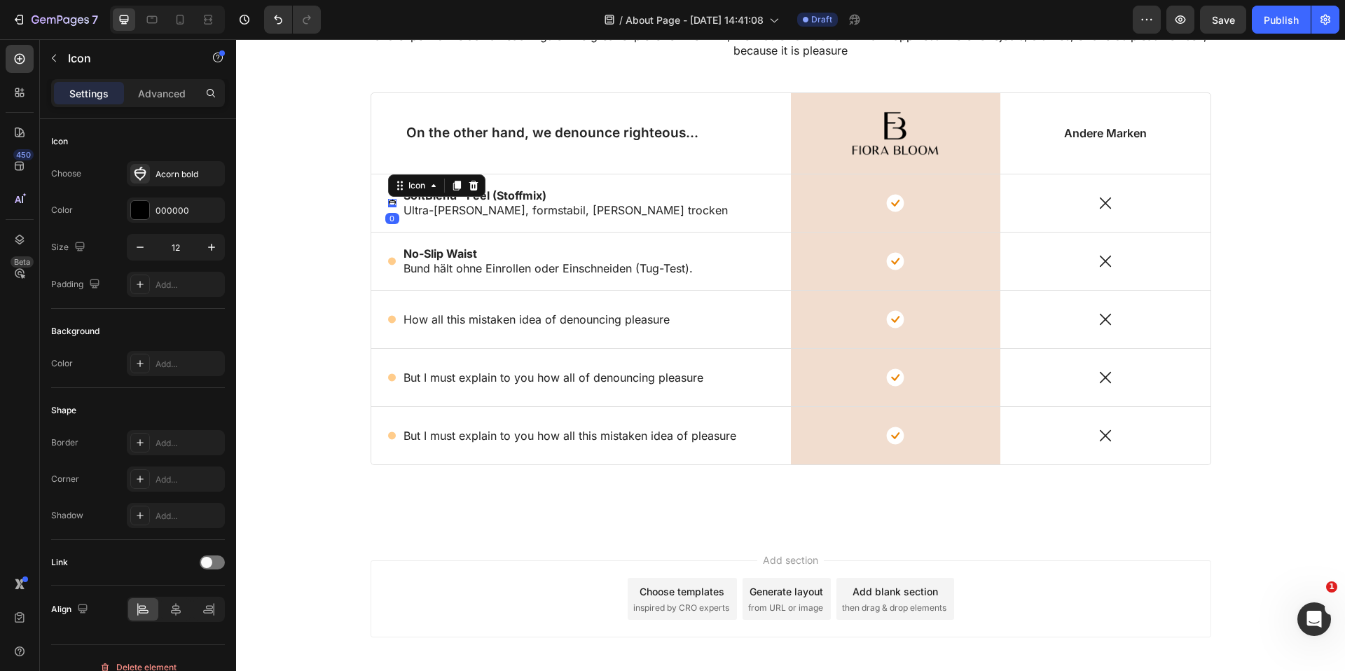
click at [394, 207] on div "Icon 0" at bounding box center [392, 203] width 8 height 8
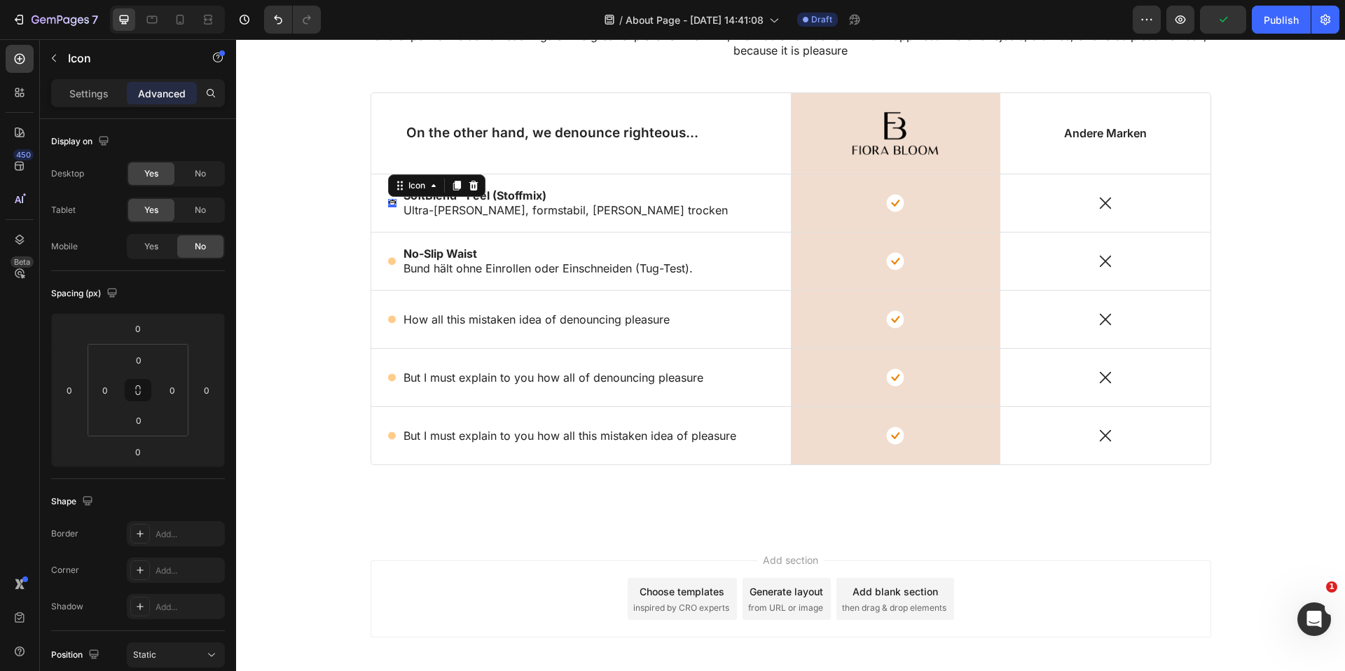
click at [393, 203] on icon at bounding box center [392, 203] width 8 height 8
click at [88, 100] on p "Settings" at bounding box center [88, 93] width 39 height 15
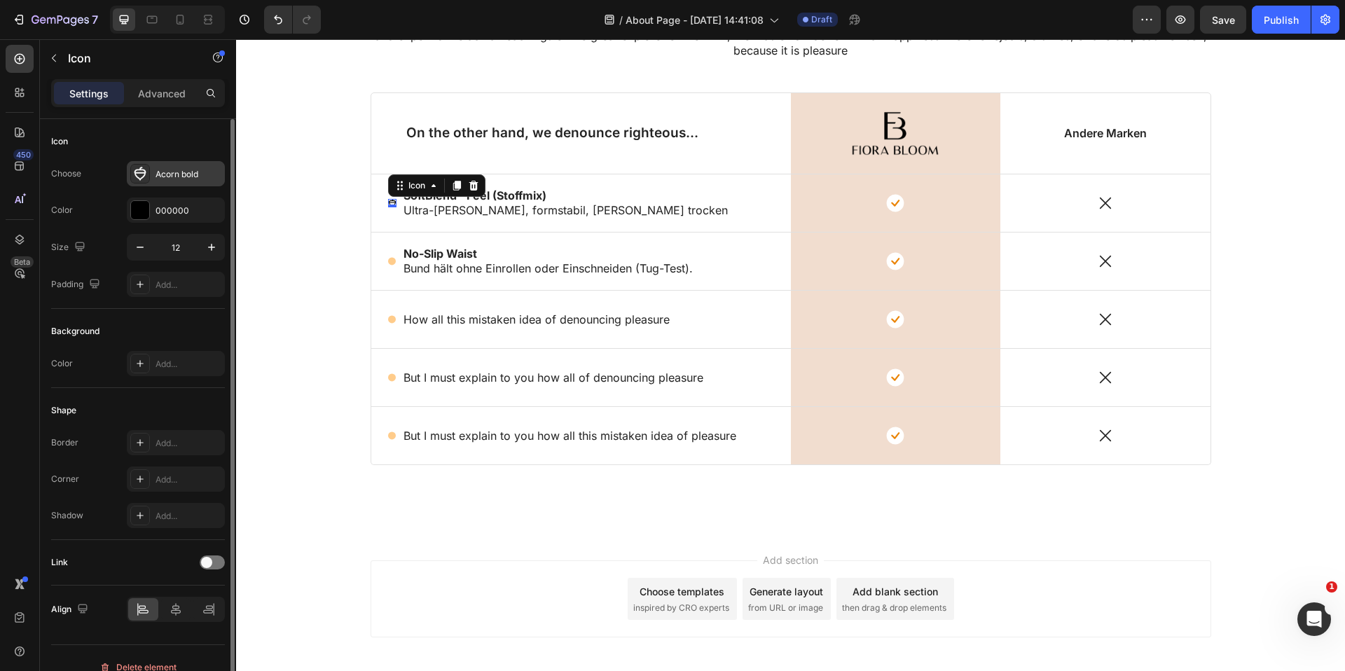
click at [145, 165] on div at bounding box center [140, 174] width 20 height 20
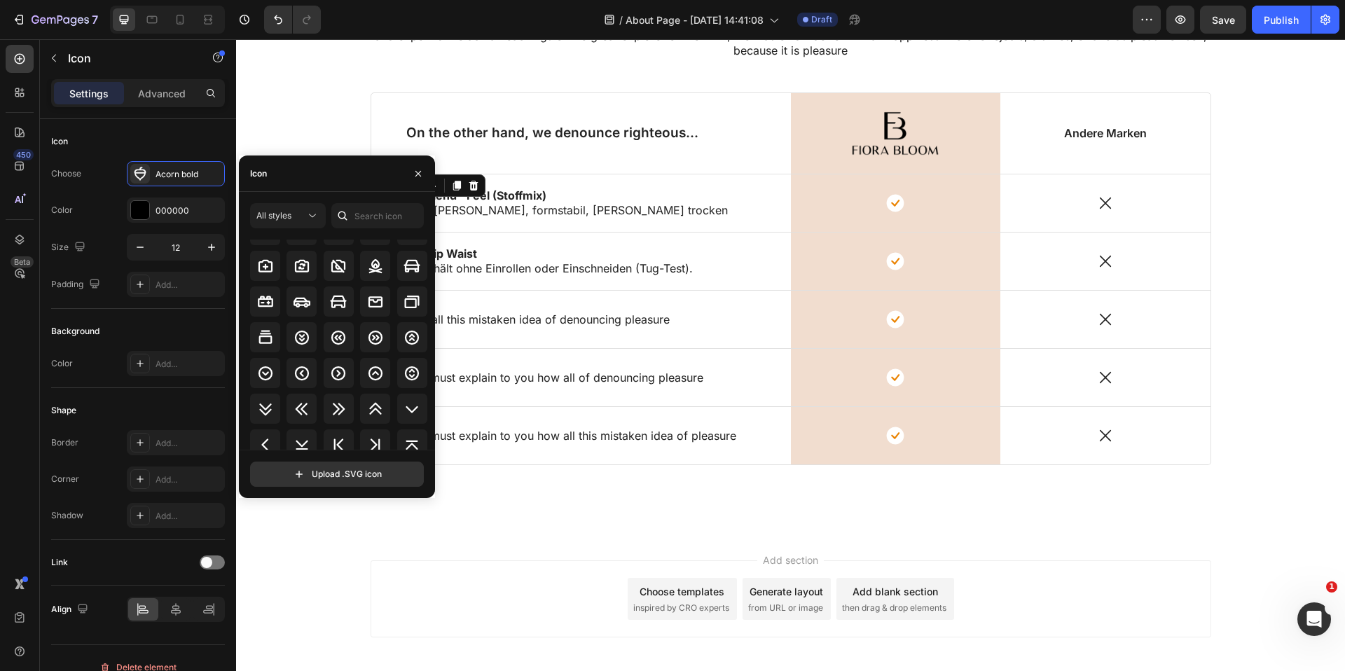
scroll to position [1660, 0]
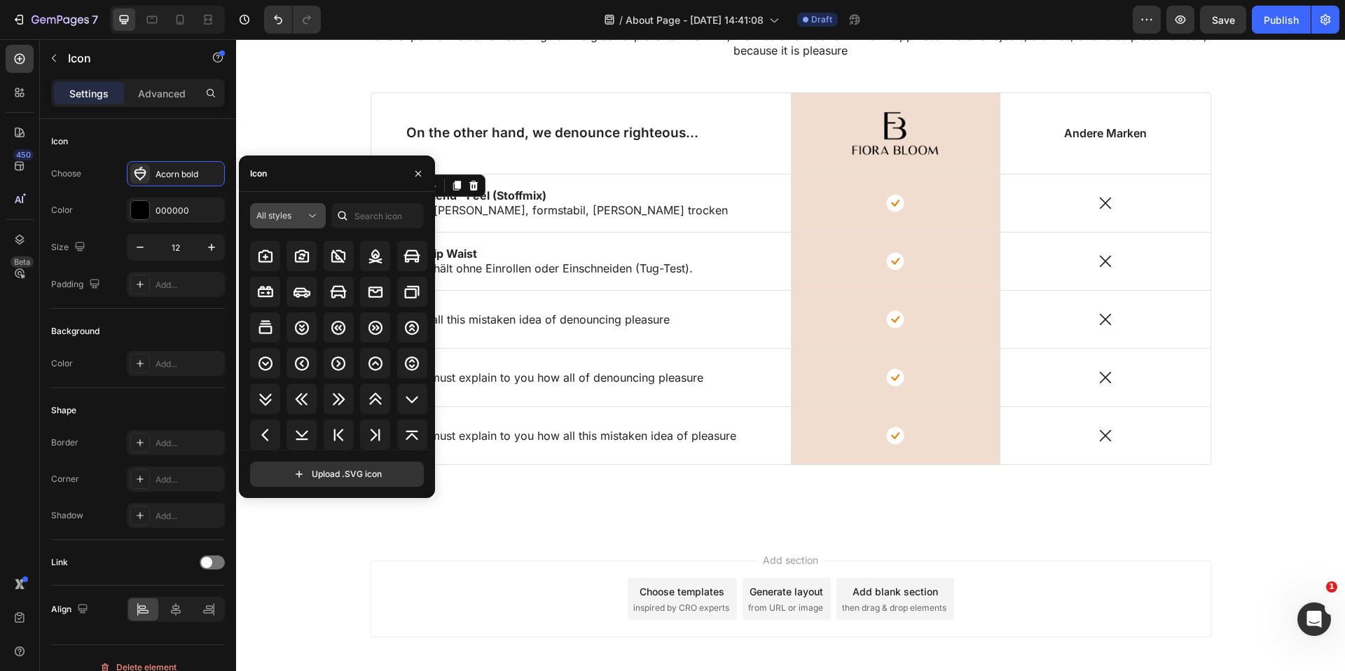
click at [284, 213] on span "All styles" at bounding box center [273, 215] width 35 height 11
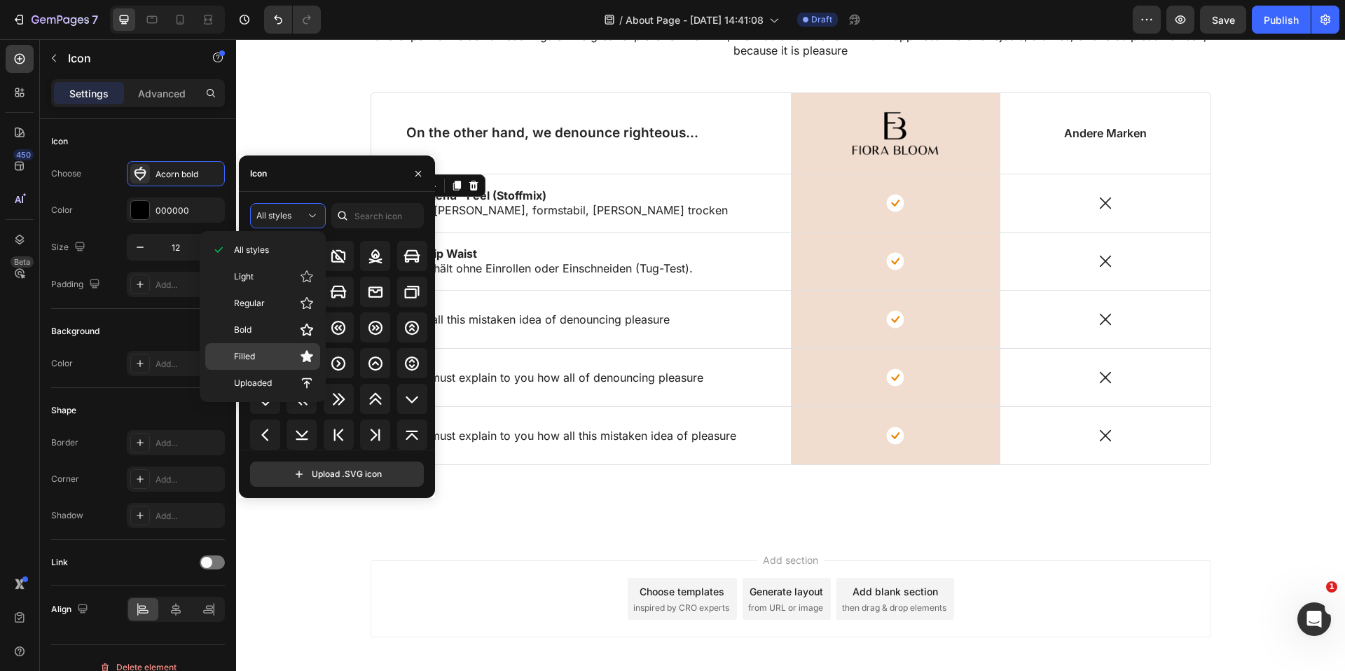
click at [248, 355] on span "Filled" at bounding box center [244, 356] width 21 height 13
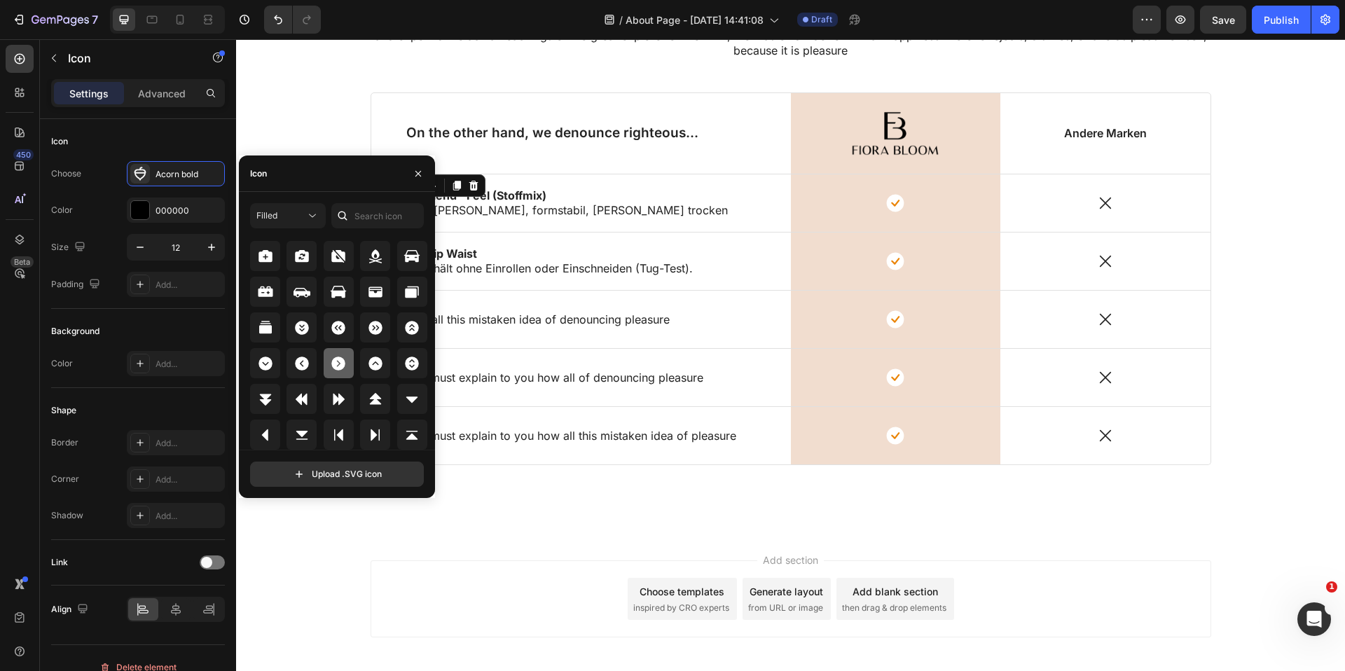
click at [333, 360] on icon at bounding box center [339, 364] width 14 height 14
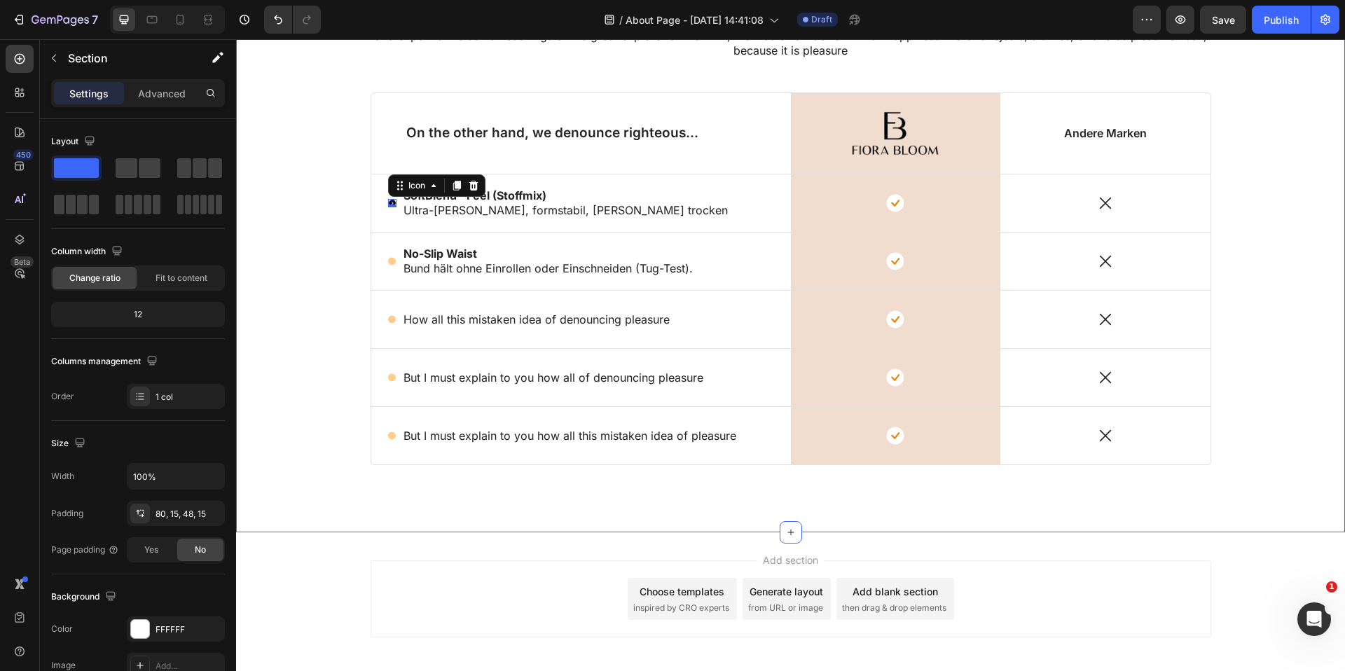
click at [492, 484] on div "Lorem ipsum dolor sit amet, consectetur adipiscing Heading But I must explain t…" at bounding box center [791, 236] width 1088 height 525
click at [390, 203] on icon at bounding box center [392, 203] width 7 height 7
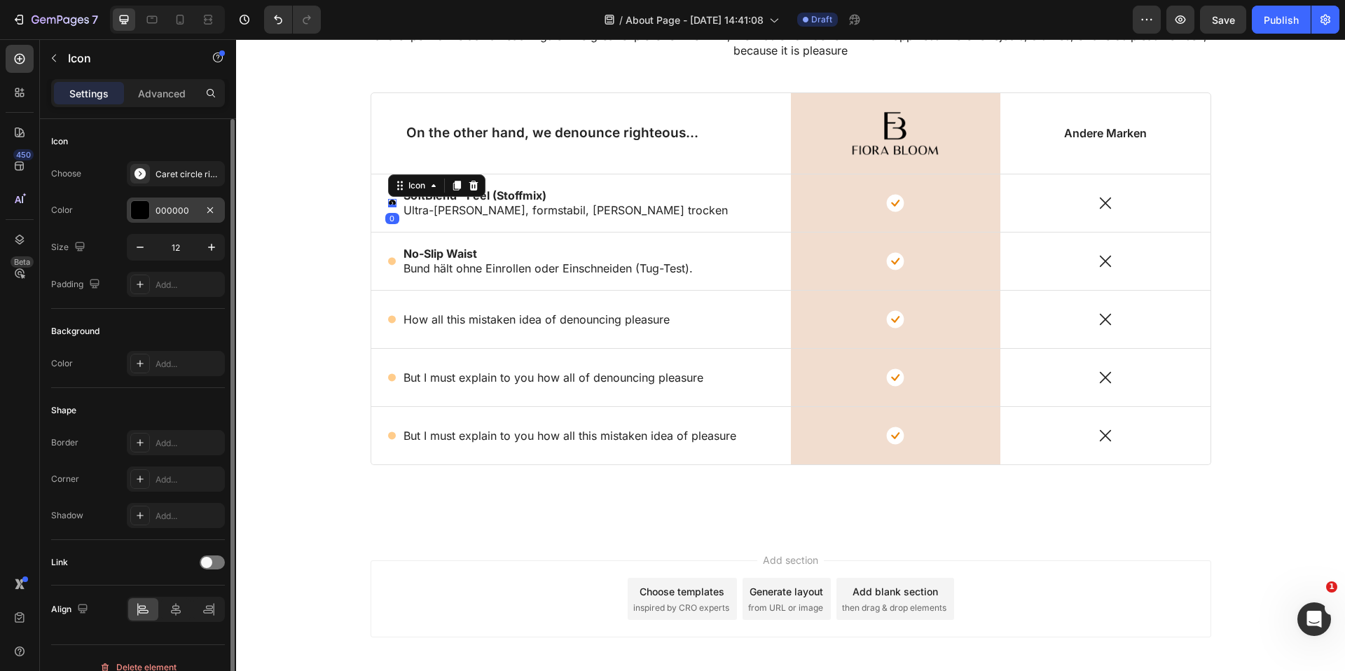
click at [143, 209] on div at bounding box center [140, 210] width 18 height 18
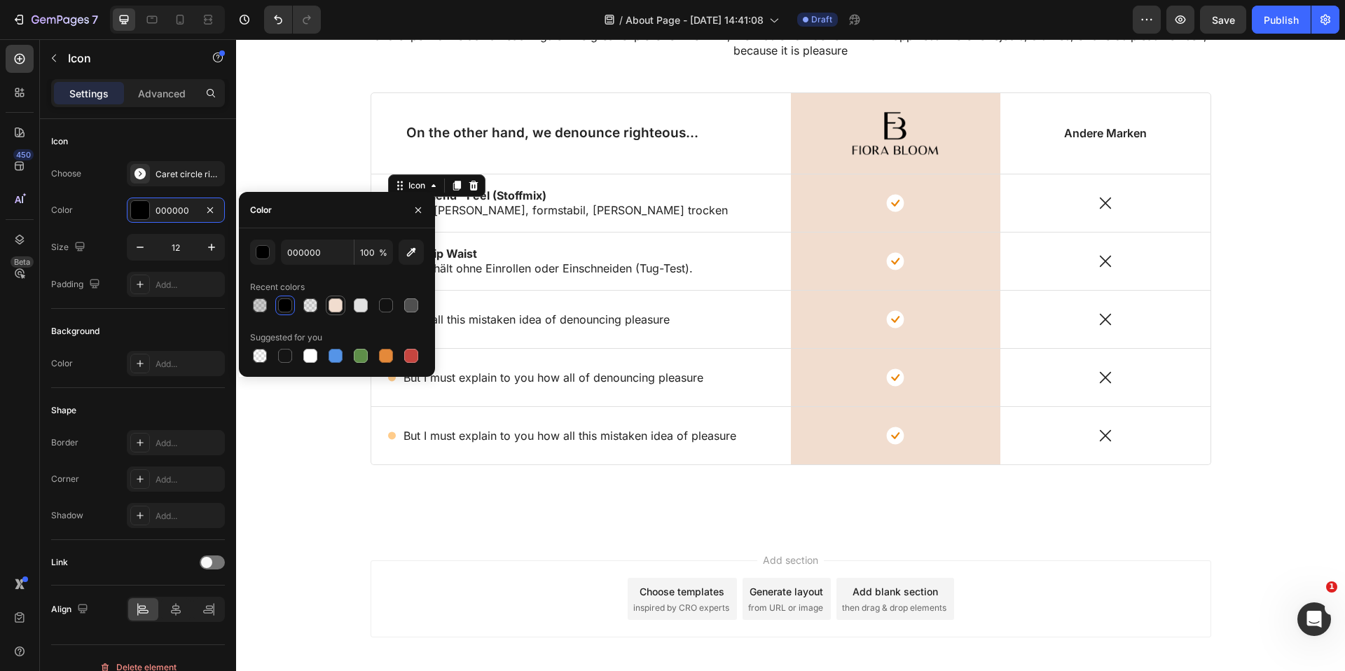
click at [335, 300] on div at bounding box center [336, 305] width 14 height 14
type input "F1DDCF"
click at [533, 546] on div "Add section Choose templates inspired by CRO experts Generate layout from URL o…" at bounding box center [790, 618] width 1109 height 172
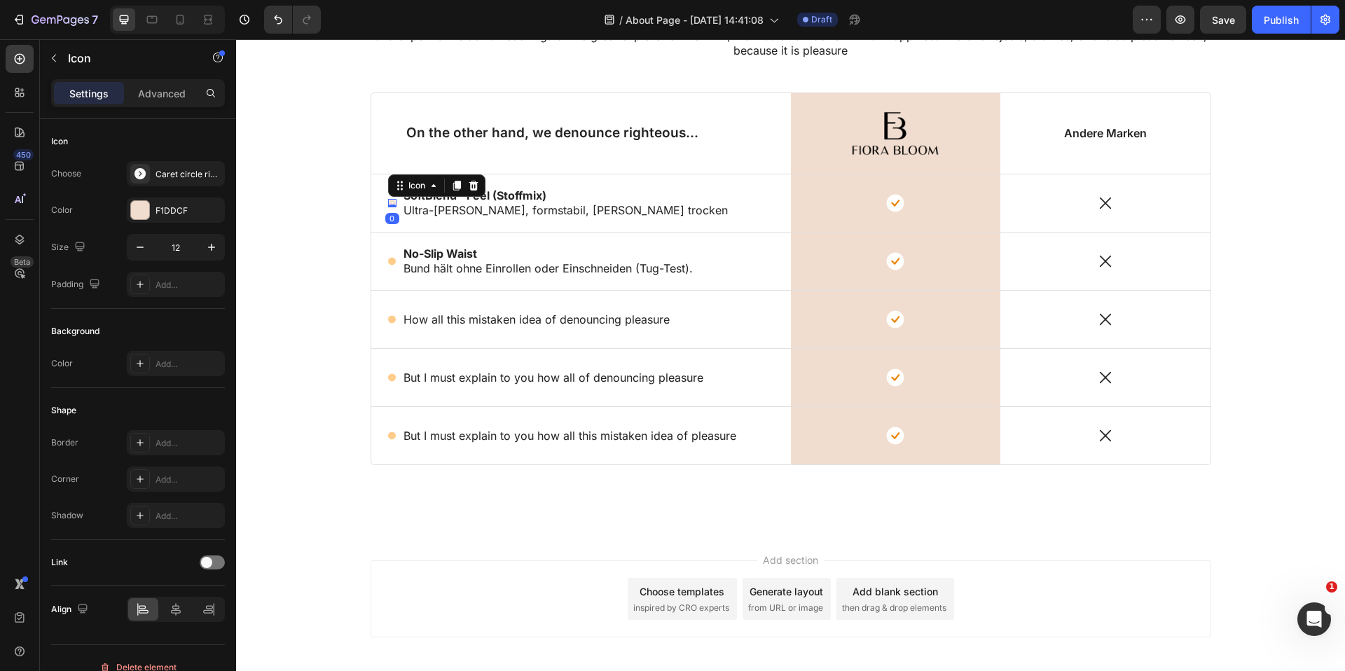
click at [389, 200] on icon at bounding box center [392, 203] width 8 height 8
click at [222, 250] on button "button" at bounding box center [211, 247] width 25 height 25
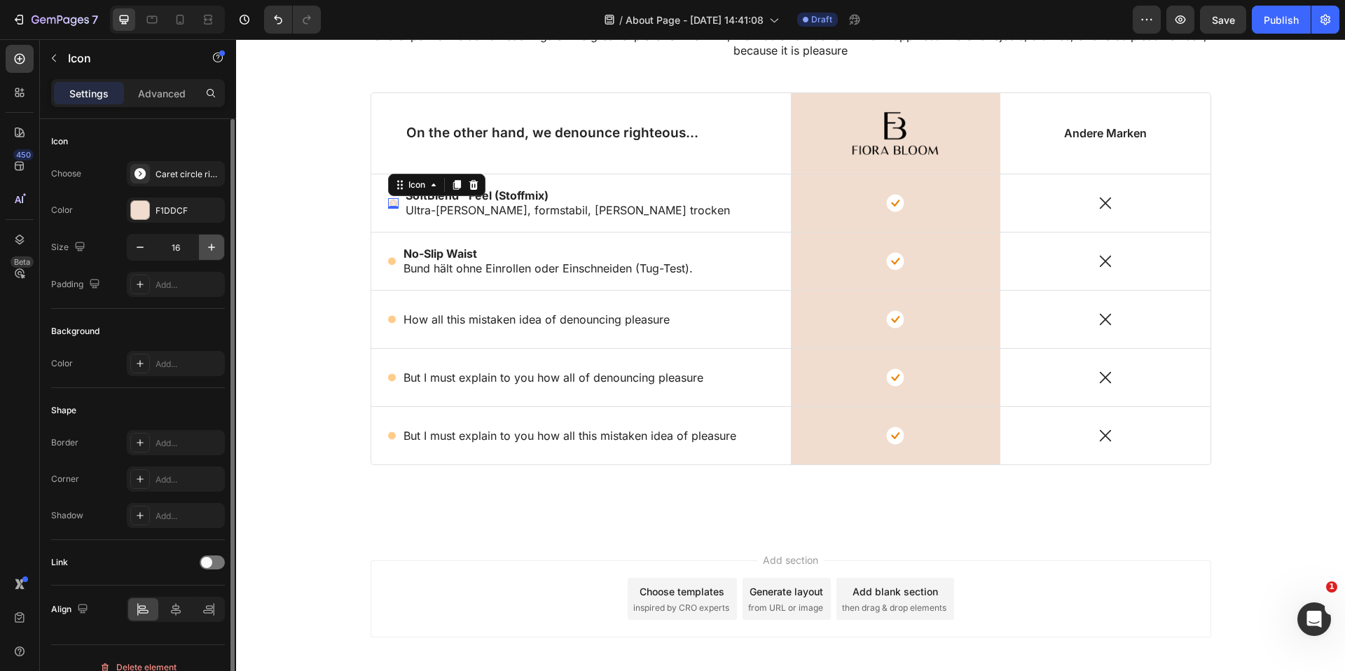
click at [222, 250] on button "button" at bounding box center [211, 247] width 25 height 25
type input "20"
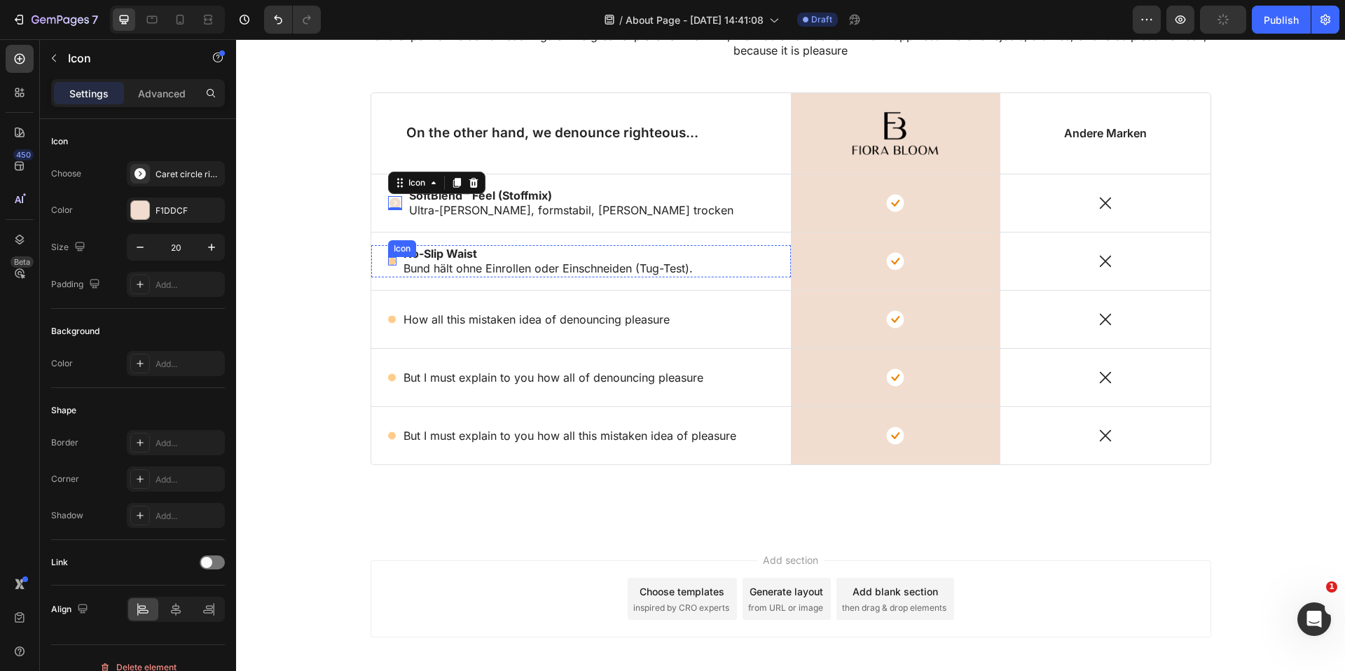
click at [396, 261] on span at bounding box center [392, 261] width 8 height 8
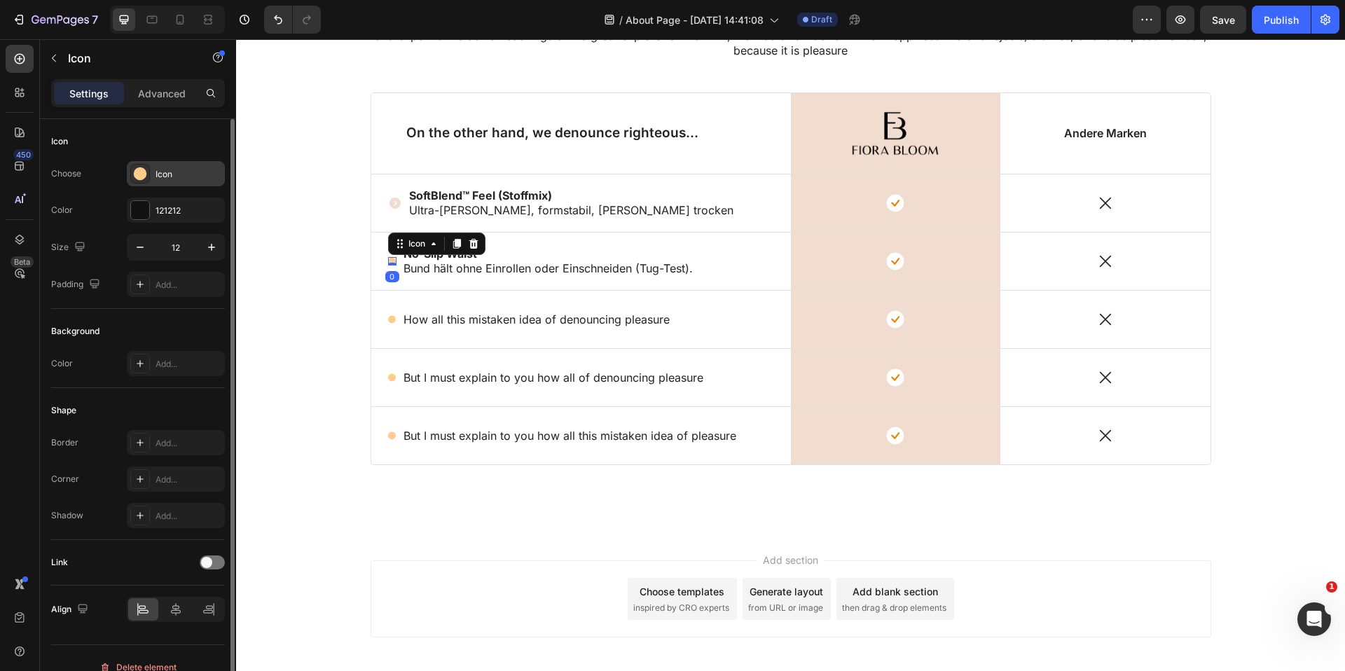
click at [160, 172] on div "Icon" at bounding box center [189, 174] width 66 height 13
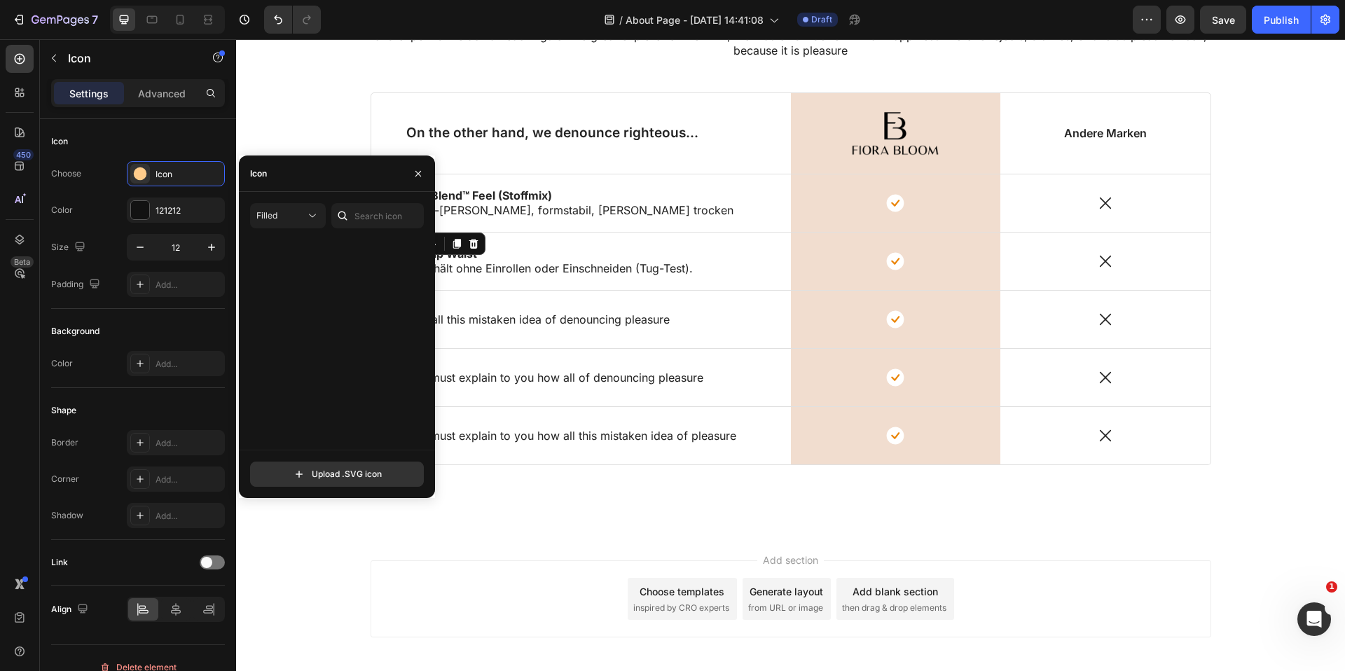
scroll to position [1502, 0]
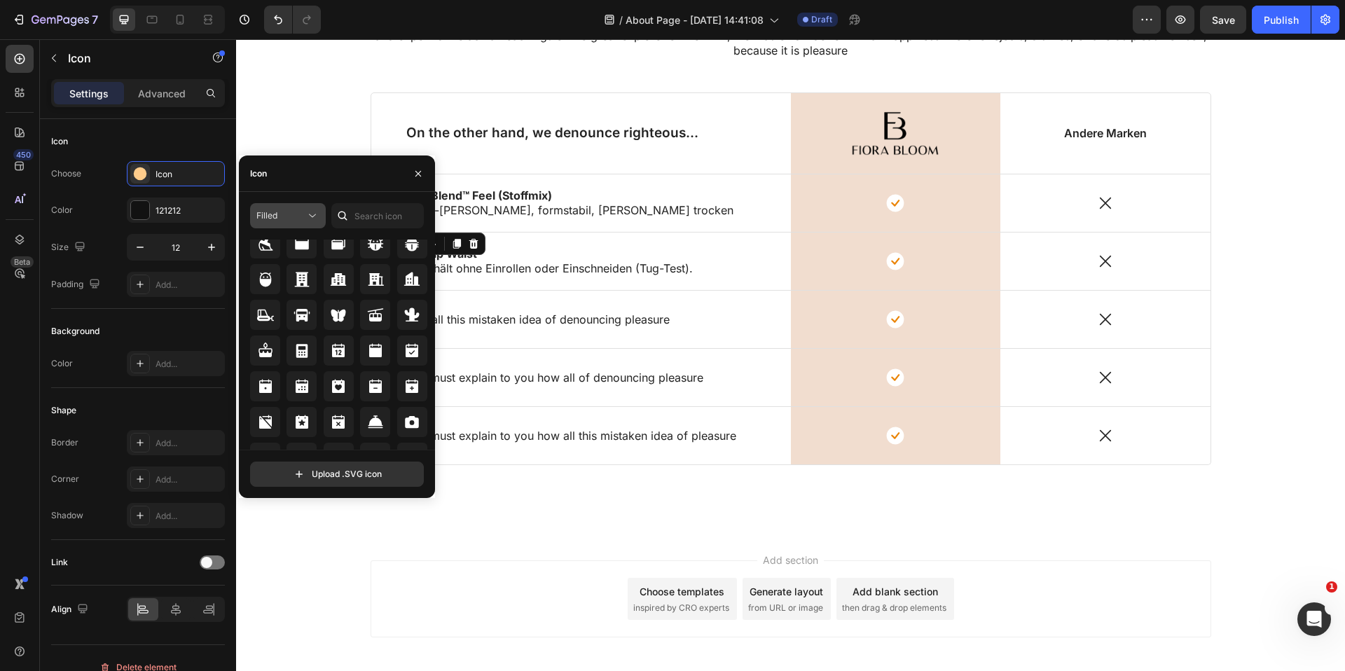
click at [283, 213] on div "Filled" at bounding box center [280, 215] width 49 height 13
click at [344, 183] on div "Icon" at bounding box center [337, 174] width 196 height 36
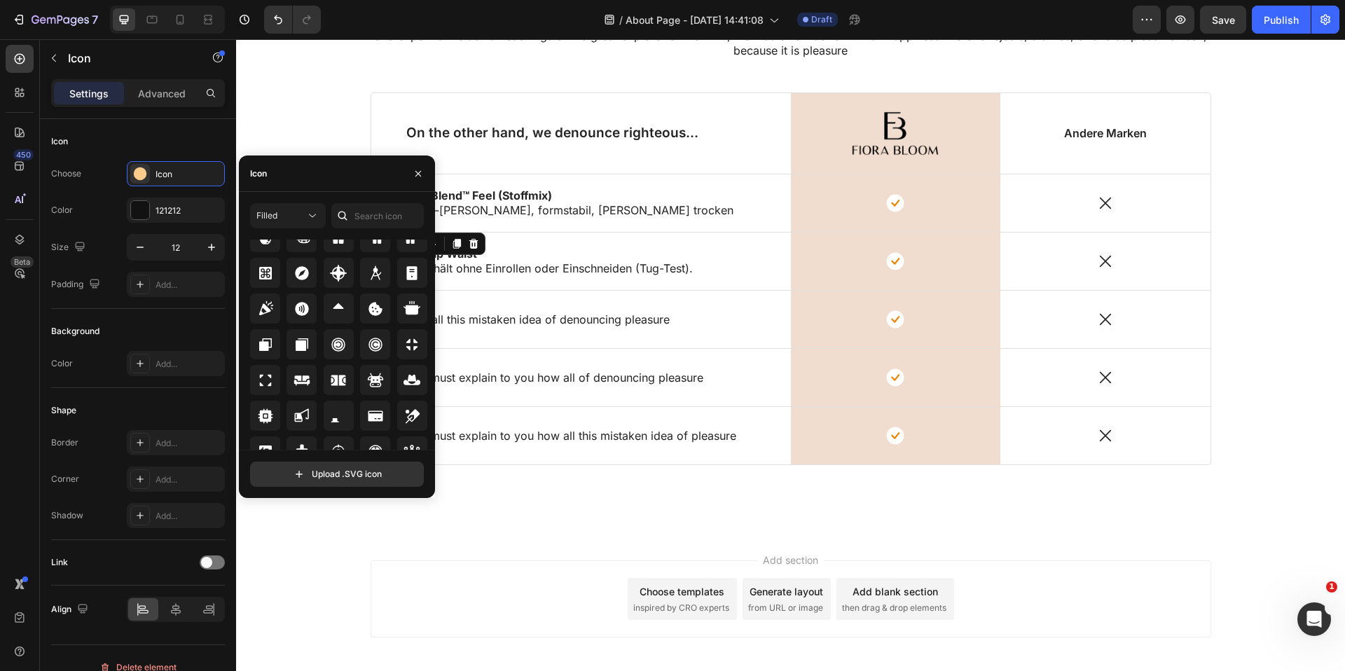
scroll to position [2792, 0]
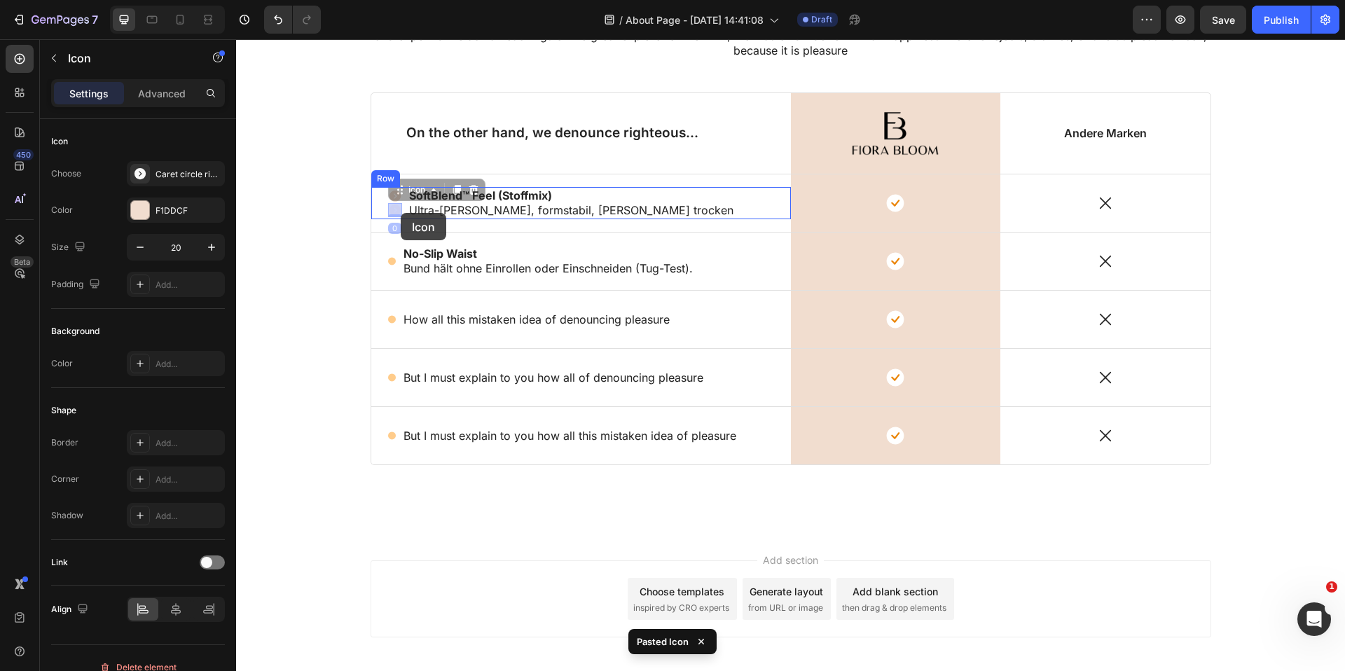
drag, startPoint x: 392, startPoint y: 207, endPoint x: 401, endPoint y: 213, distance: 10.7
click at [398, 209] on icon at bounding box center [394, 210] width 11 height 11
click at [427, 192] on div "Icon" at bounding box center [417, 189] width 50 height 17
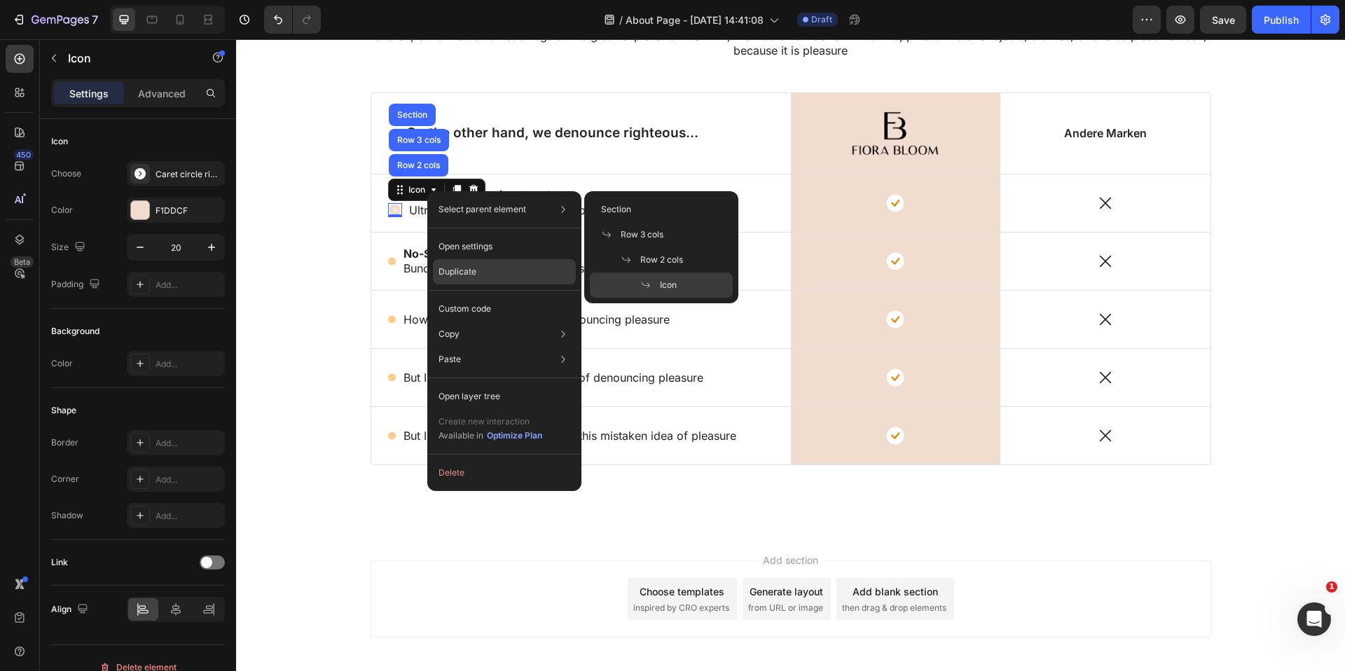
click at [459, 296] on div "Duplicate" at bounding box center [504, 308] width 143 height 25
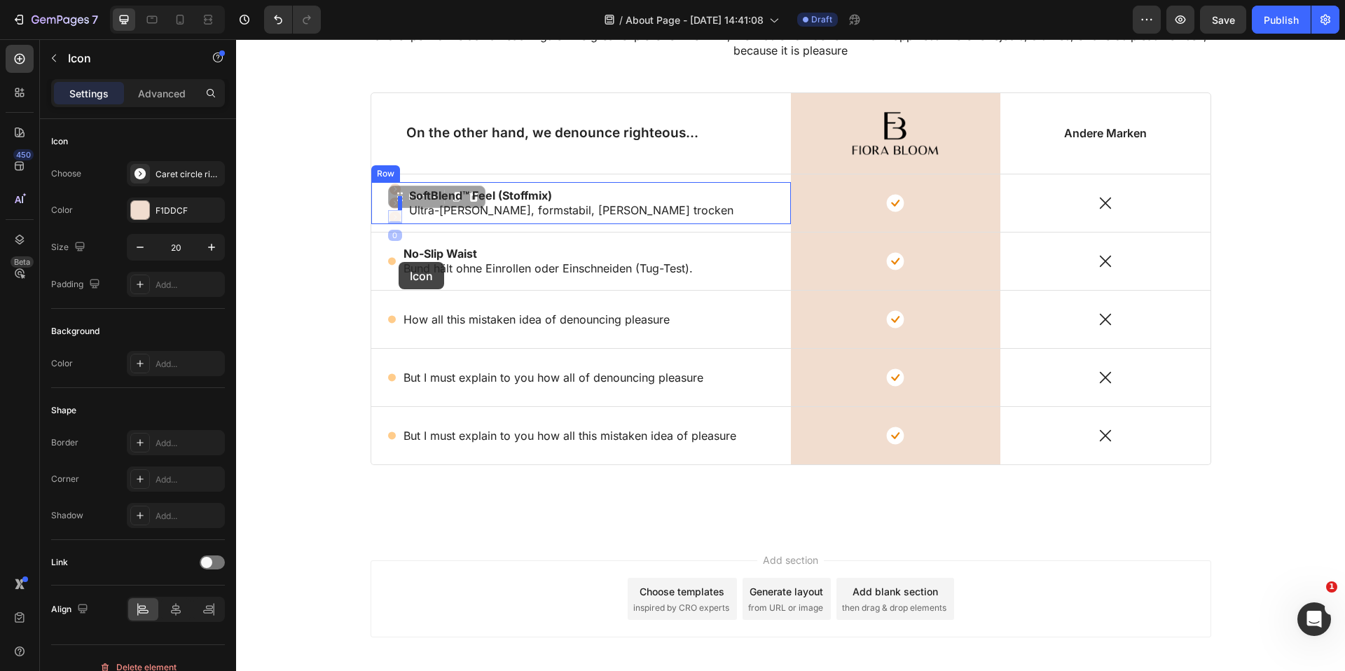
drag, startPoint x: 398, startPoint y: 216, endPoint x: 400, endPoint y: 244, distance: 28.1
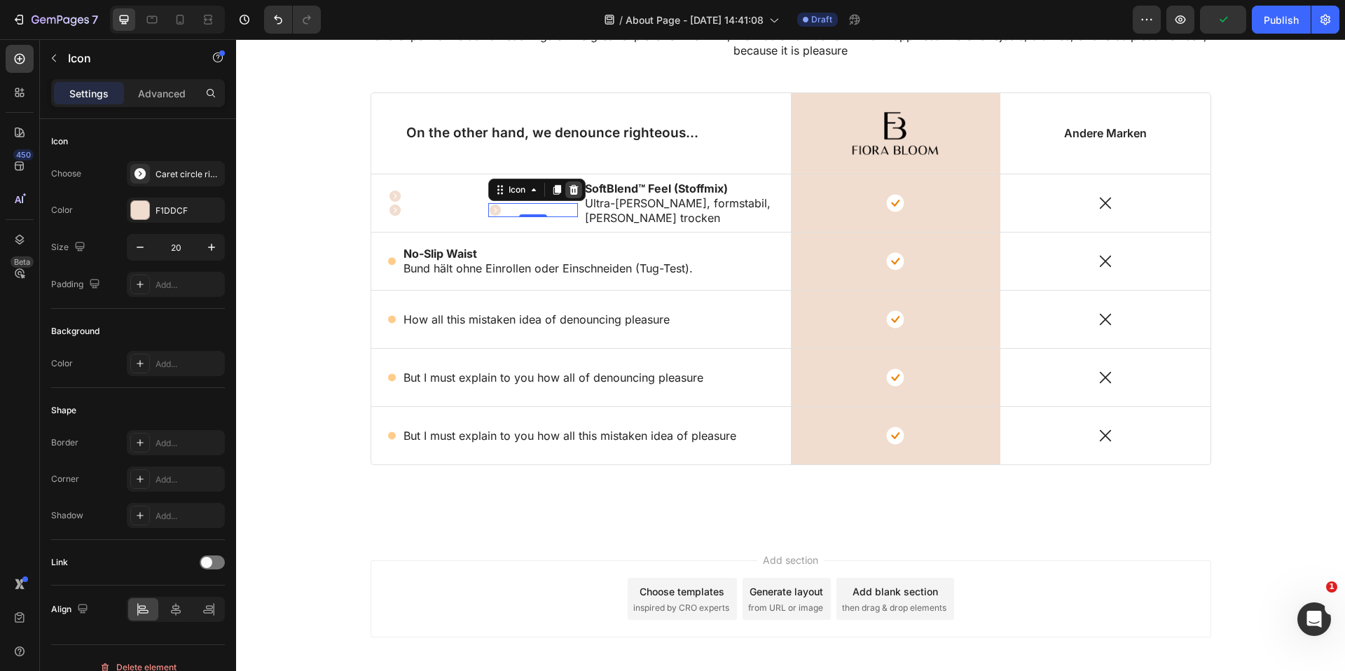
click at [570, 189] on icon at bounding box center [573, 189] width 11 height 11
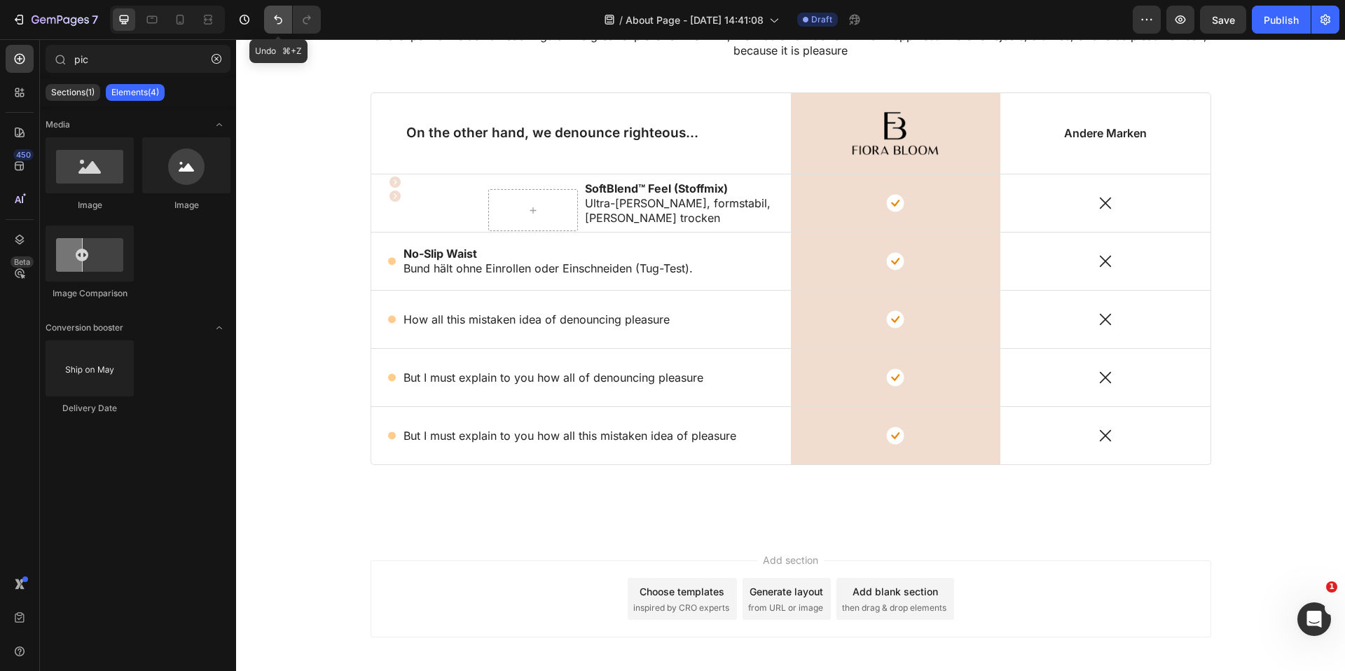
click at [287, 14] on button "Undo/Redo" at bounding box center [278, 20] width 28 height 28
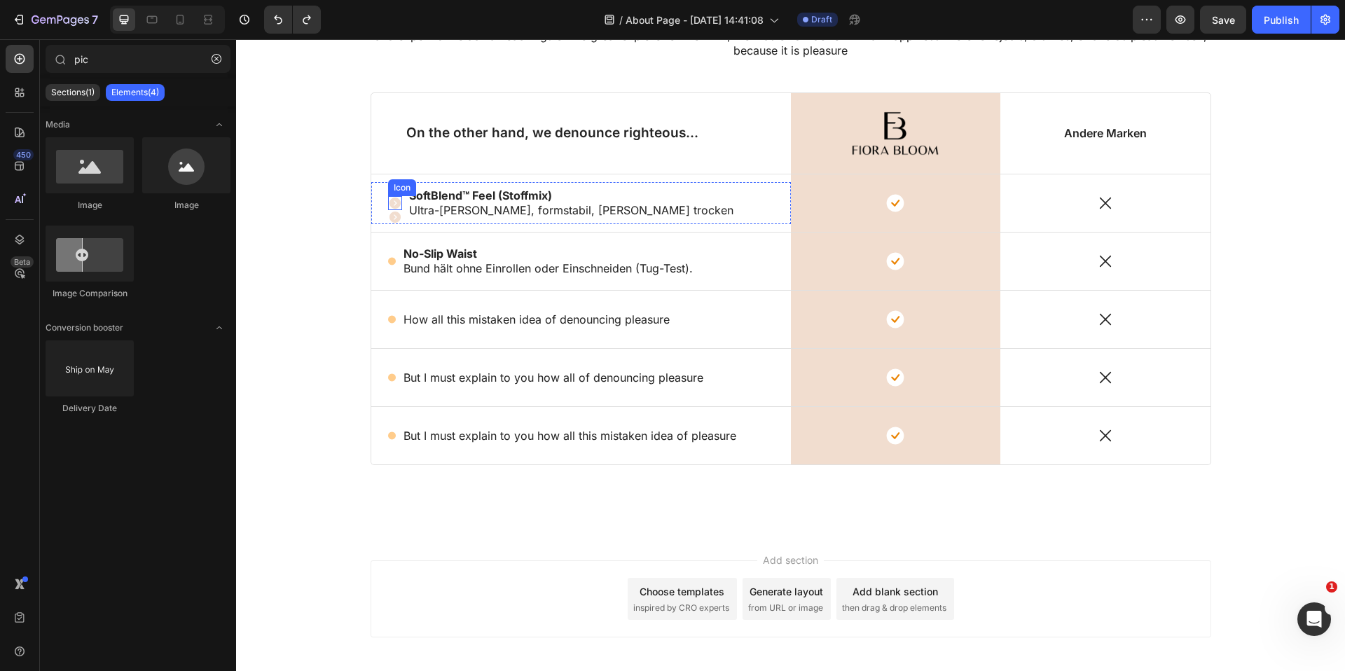
click at [394, 205] on icon at bounding box center [394, 203] width 11 height 11
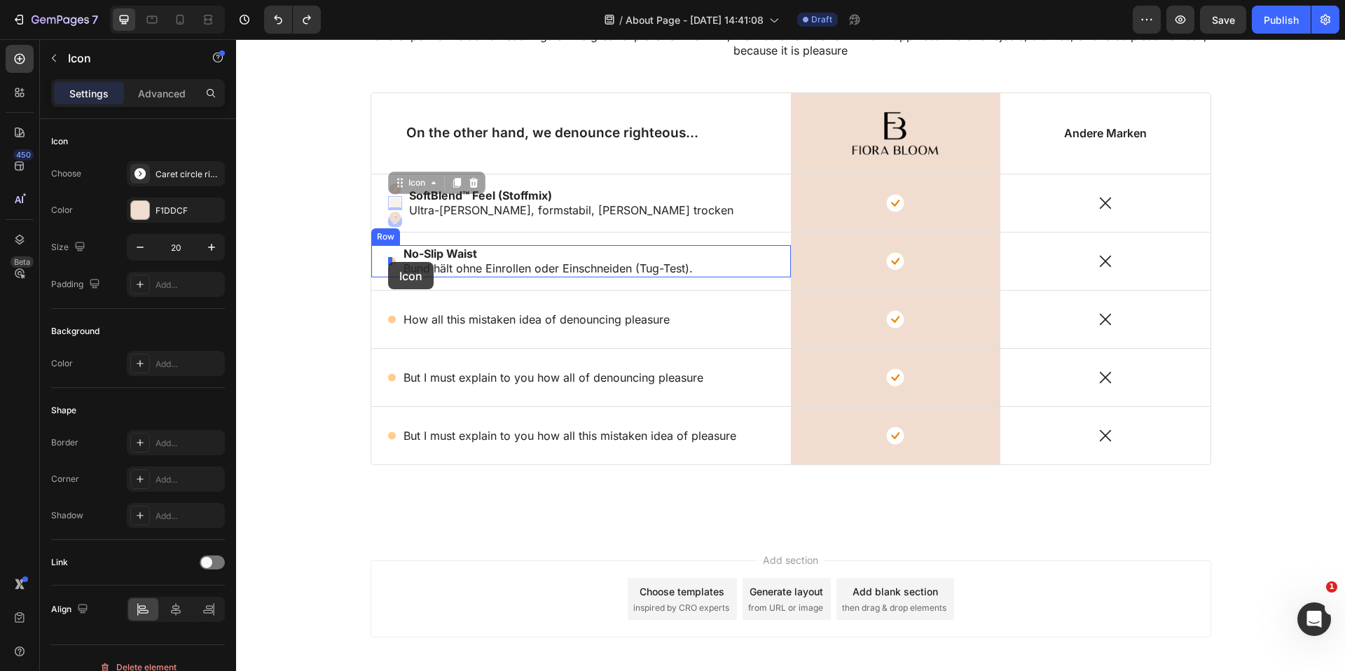
drag, startPoint x: 395, startPoint y: 203, endPoint x: 412, endPoint y: 274, distance: 72.7
click at [410, 257] on icon at bounding box center [412, 261] width 8 height 8
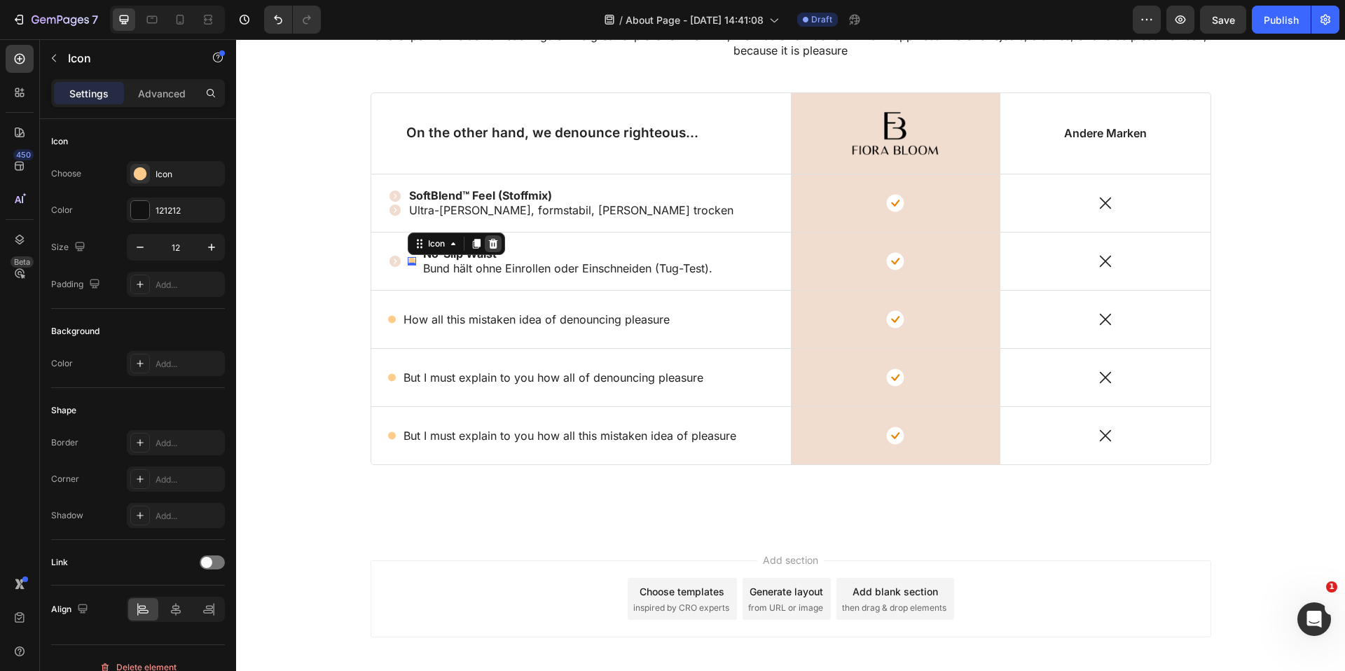
click at [490, 241] on icon at bounding box center [493, 243] width 11 height 11
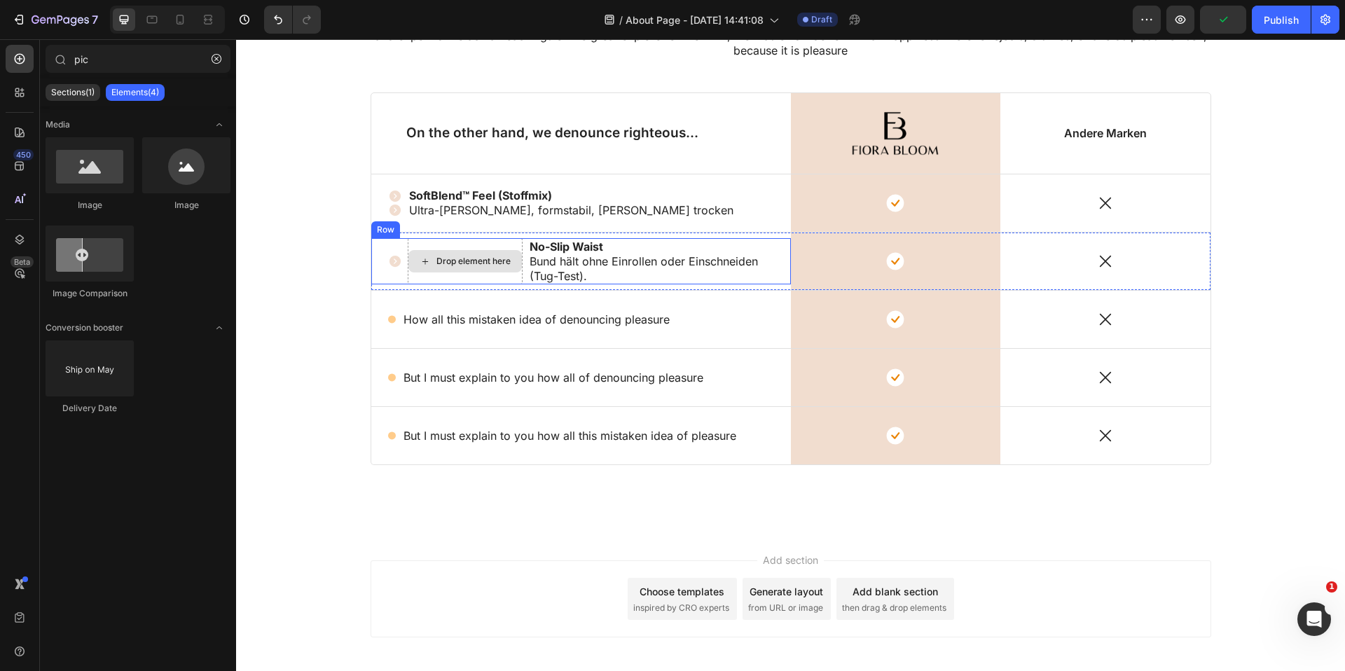
click at [464, 258] on div "Drop element here" at bounding box center [473, 261] width 74 height 11
click at [486, 254] on div "Drop element here" at bounding box center [464, 261] width 113 height 22
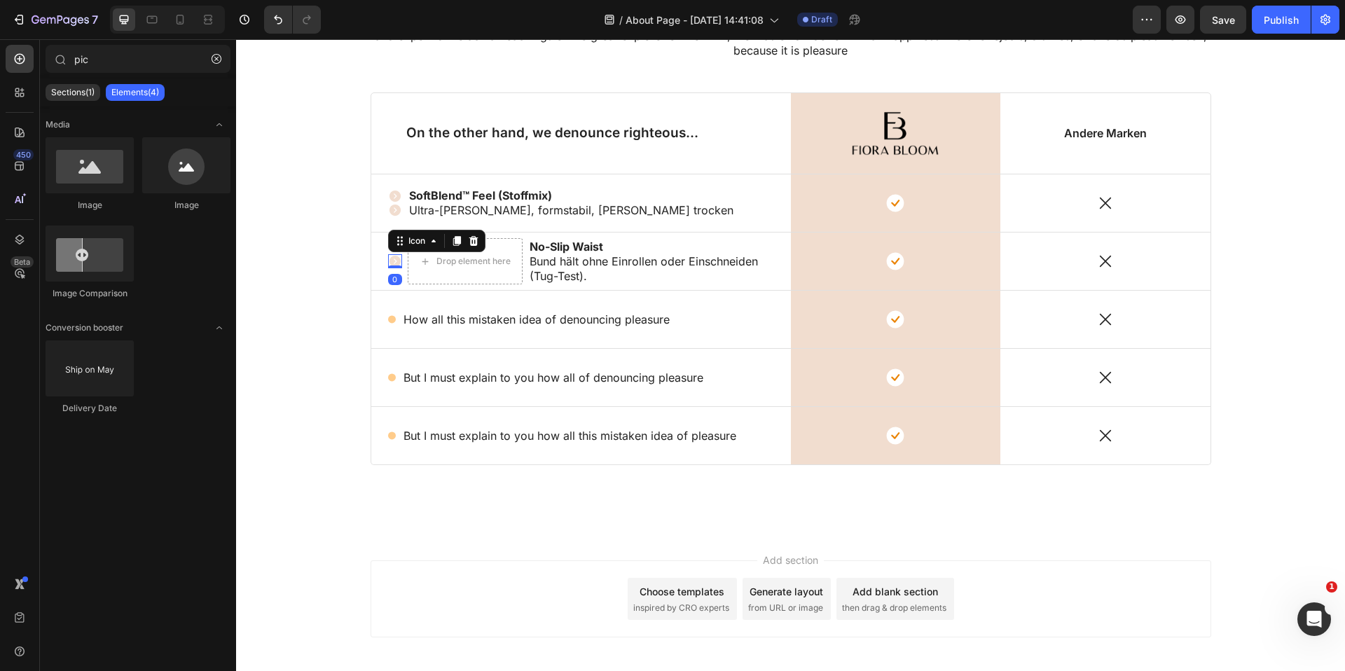
click at [397, 258] on icon at bounding box center [394, 261] width 11 height 11
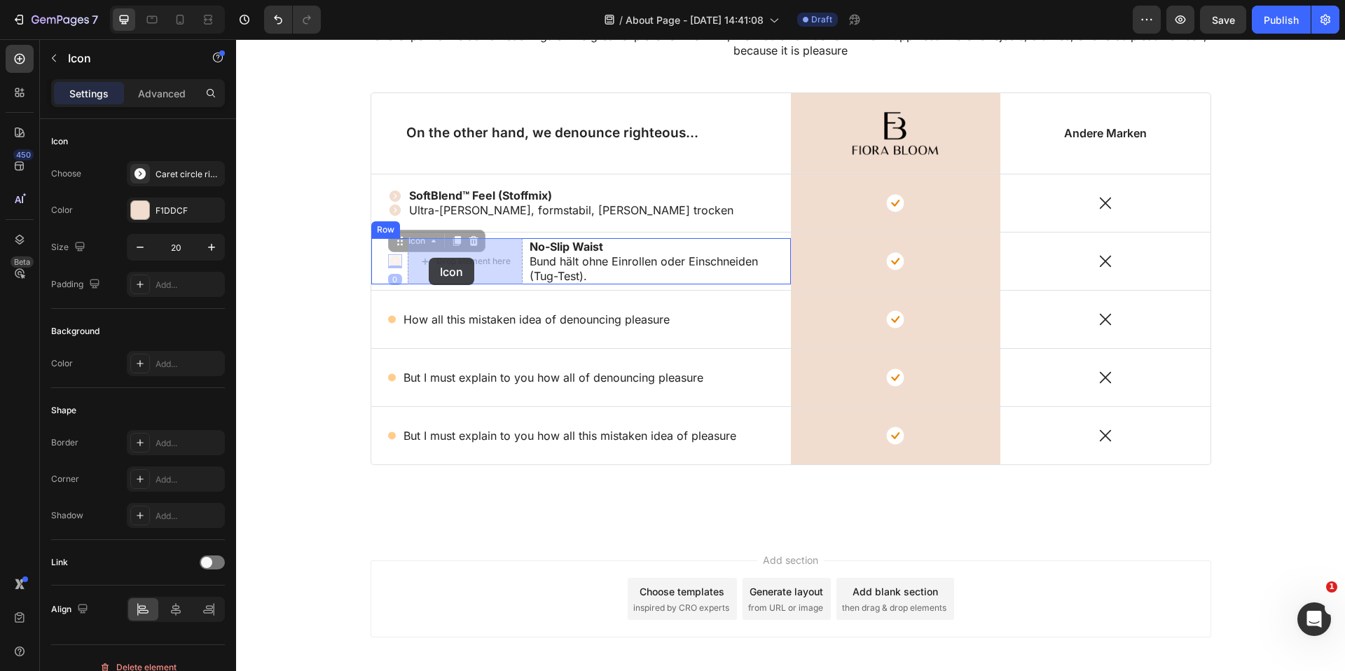
drag, startPoint x: 395, startPoint y: 260, endPoint x: 414, endPoint y: 258, distance: 19.0
click at [470, 257] on div "Drop element here" at bounding box center [454, 261] width 74 height 11
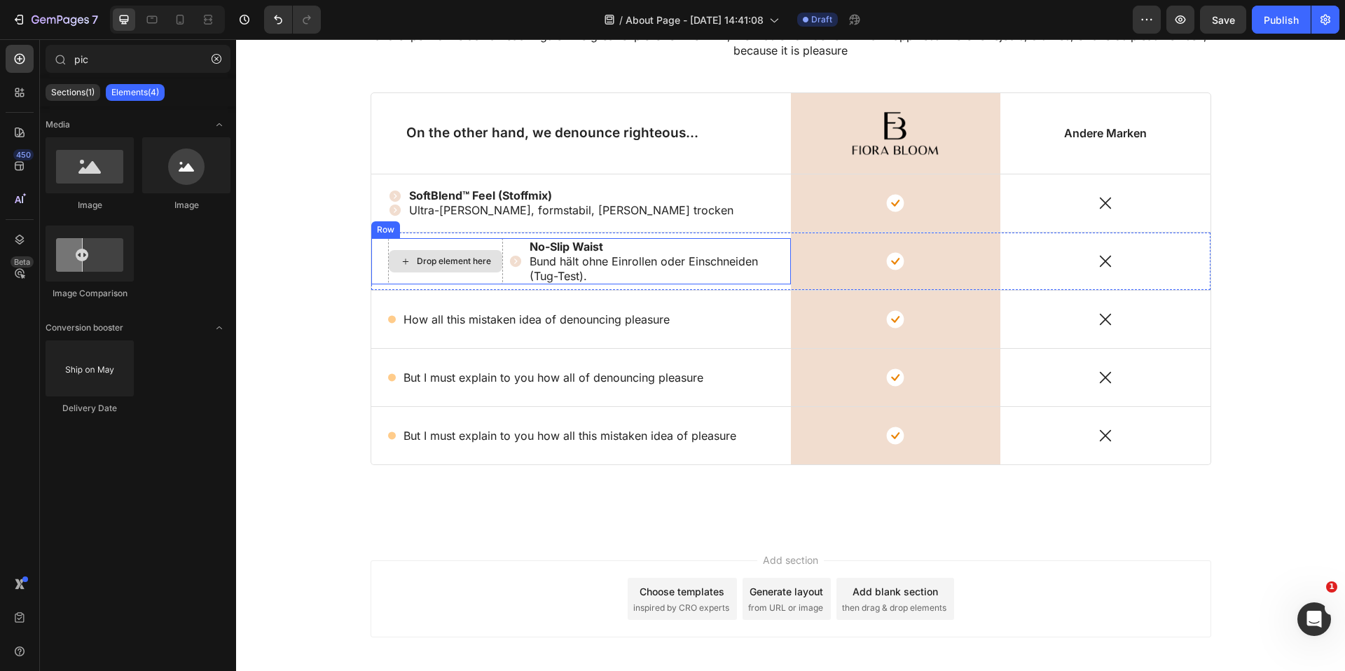
click at [446, 258] on div "Drop element here" at bounding box center [454, 261] width 74 height 11
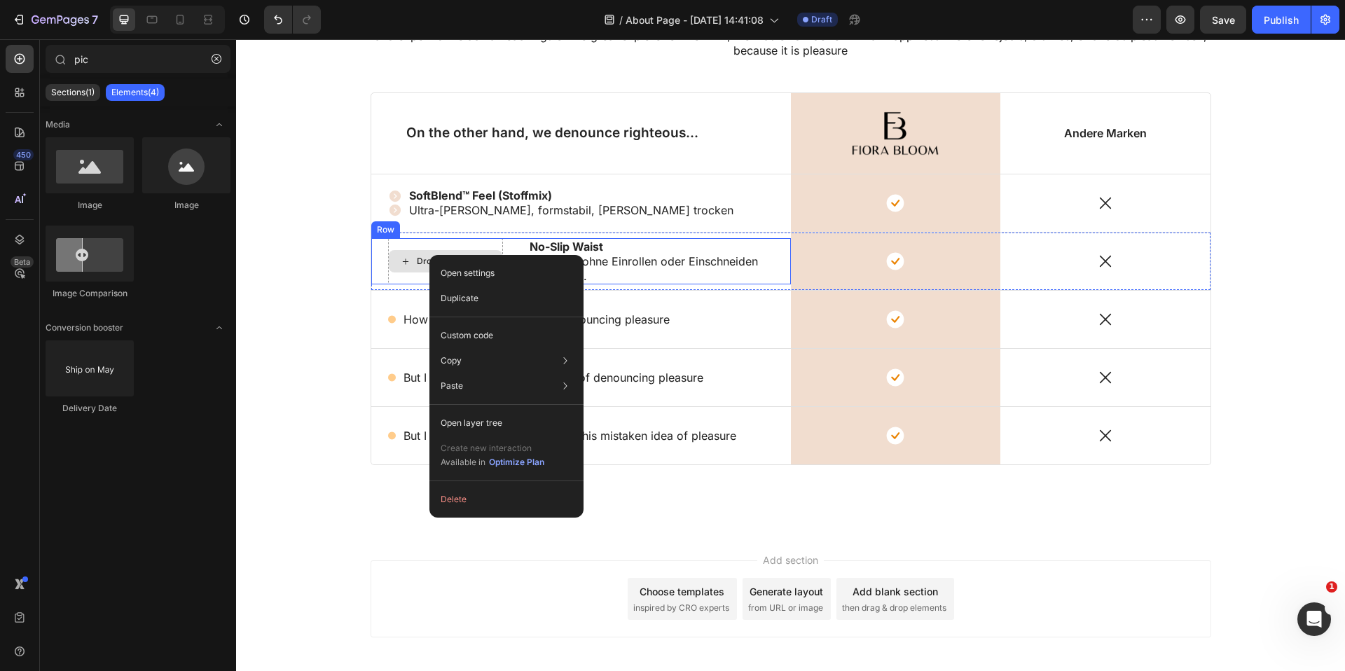
drag, startPoint x: 429, startPoint y: 255, endPoint x: 665, endPoint y: 294, distance: 238.6
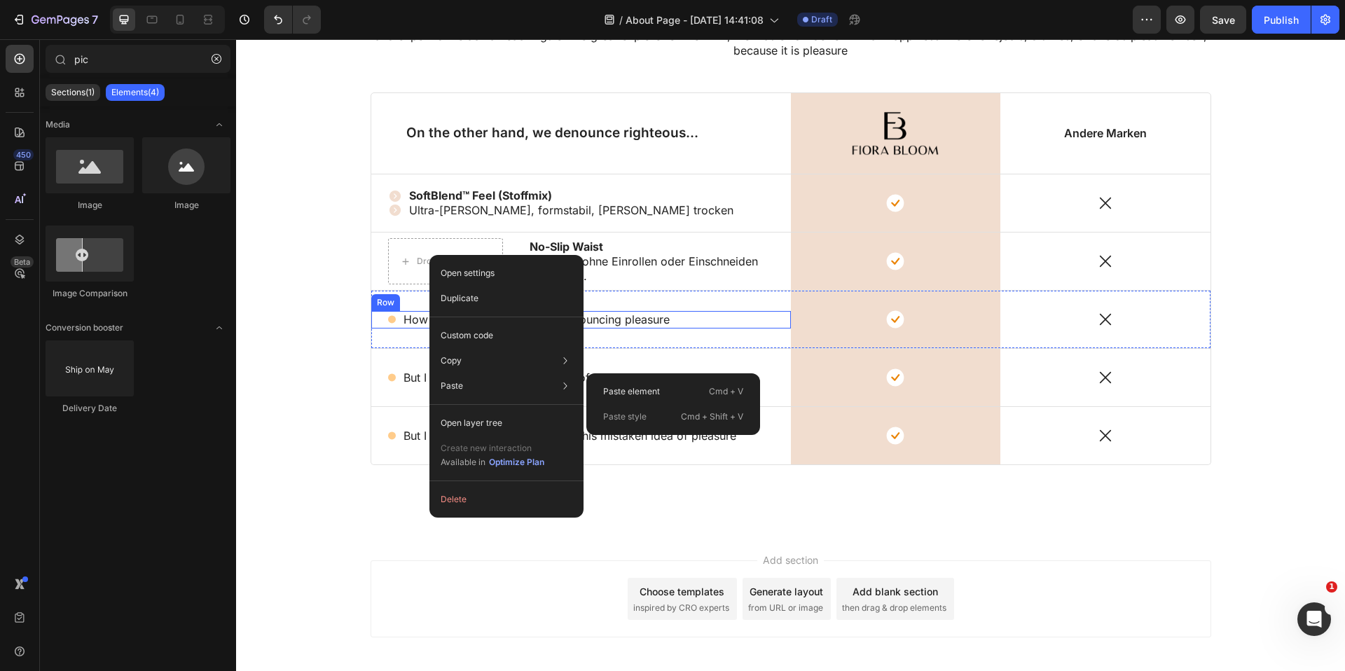
click at [395, 245] on div "Drop element here" at bounding box center [445, 261] width 115 height 46
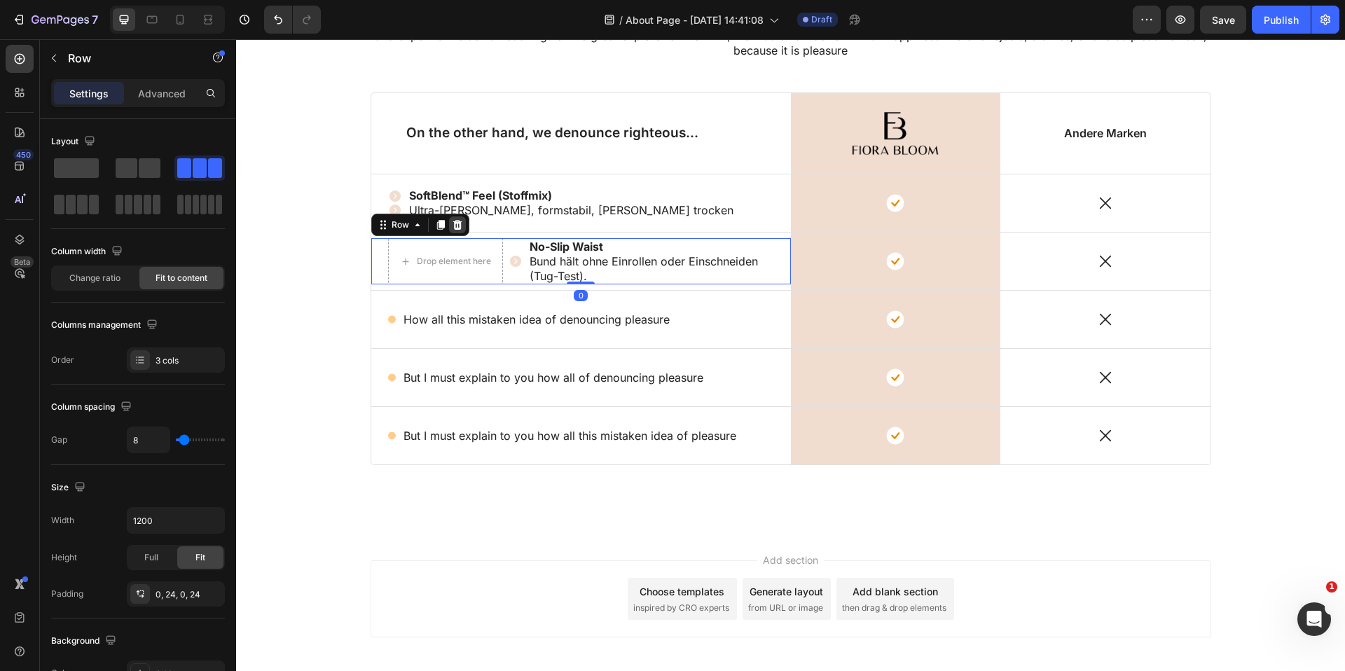
click at [457, 221] on icon at bounding box center [457, 225] width 9 height 10
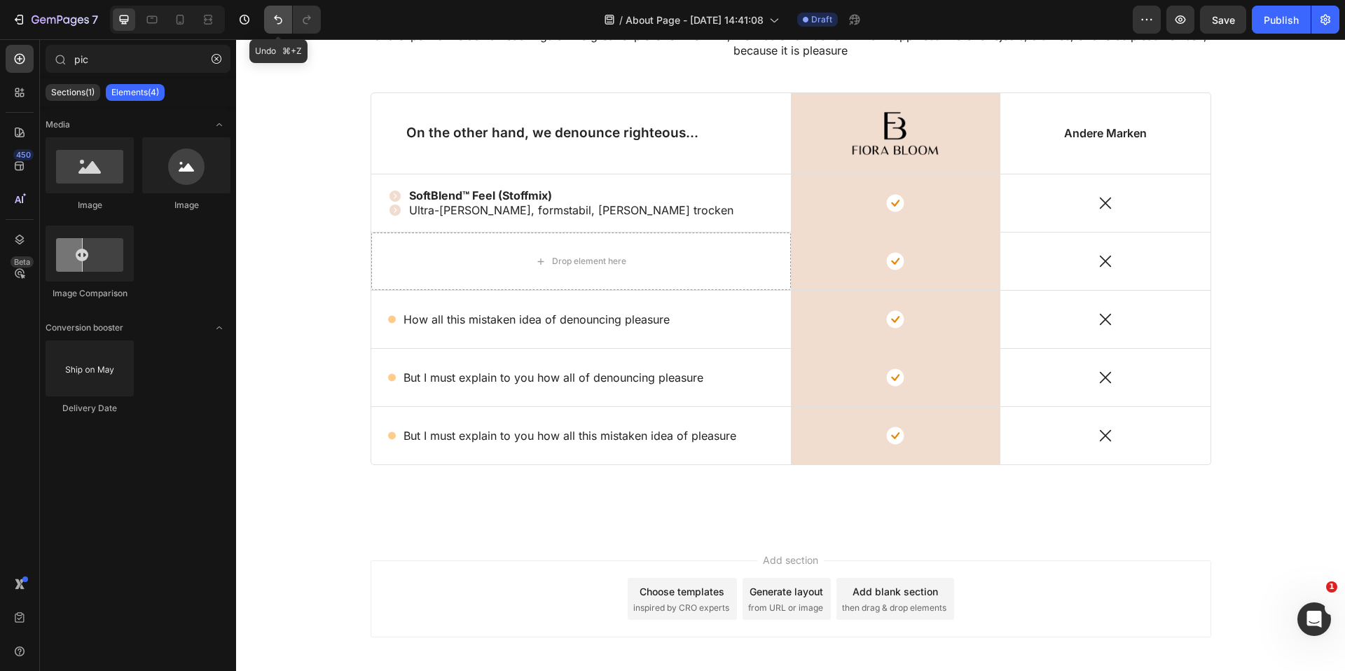
click at [279, 15] on icon "Undo/Redo" at bounding box center [278, 20] width 14 height 14
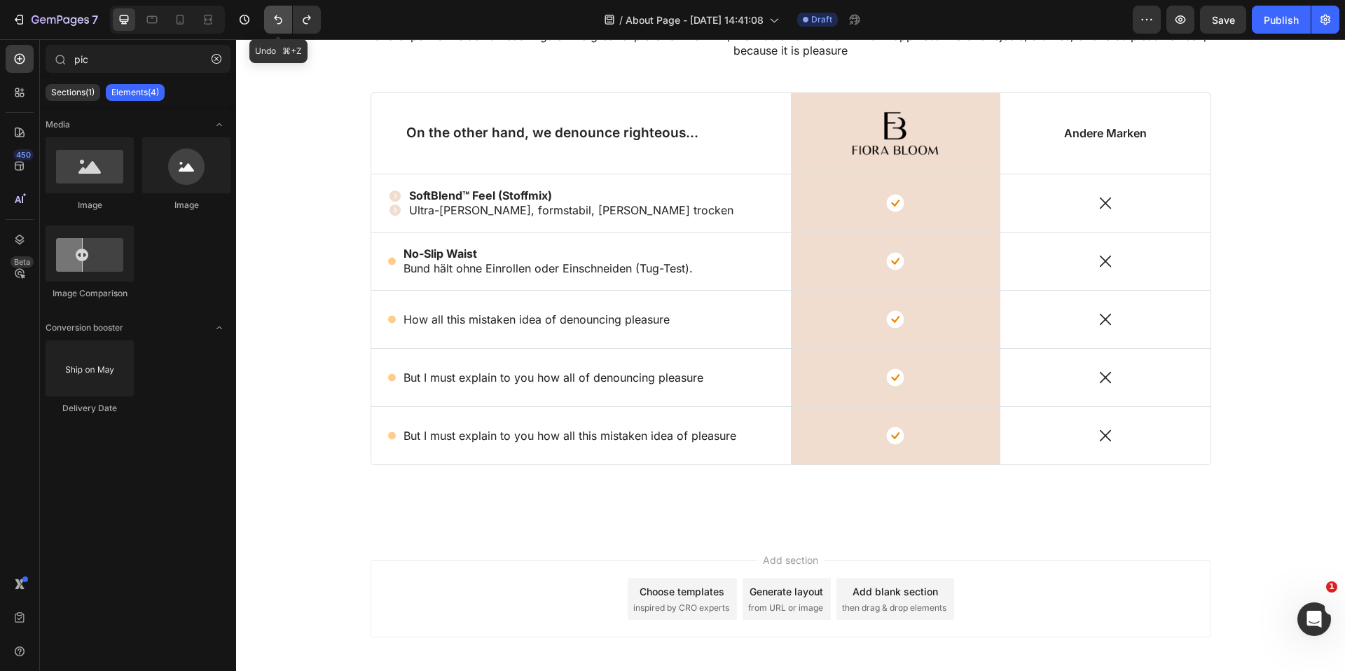
click at [279, 15] on icon "Undo/Redo" at bounding box center [278, 20] width 14 height 14
click at [391, 259] on circle at bounding box center [392, 262] width 8 height 8
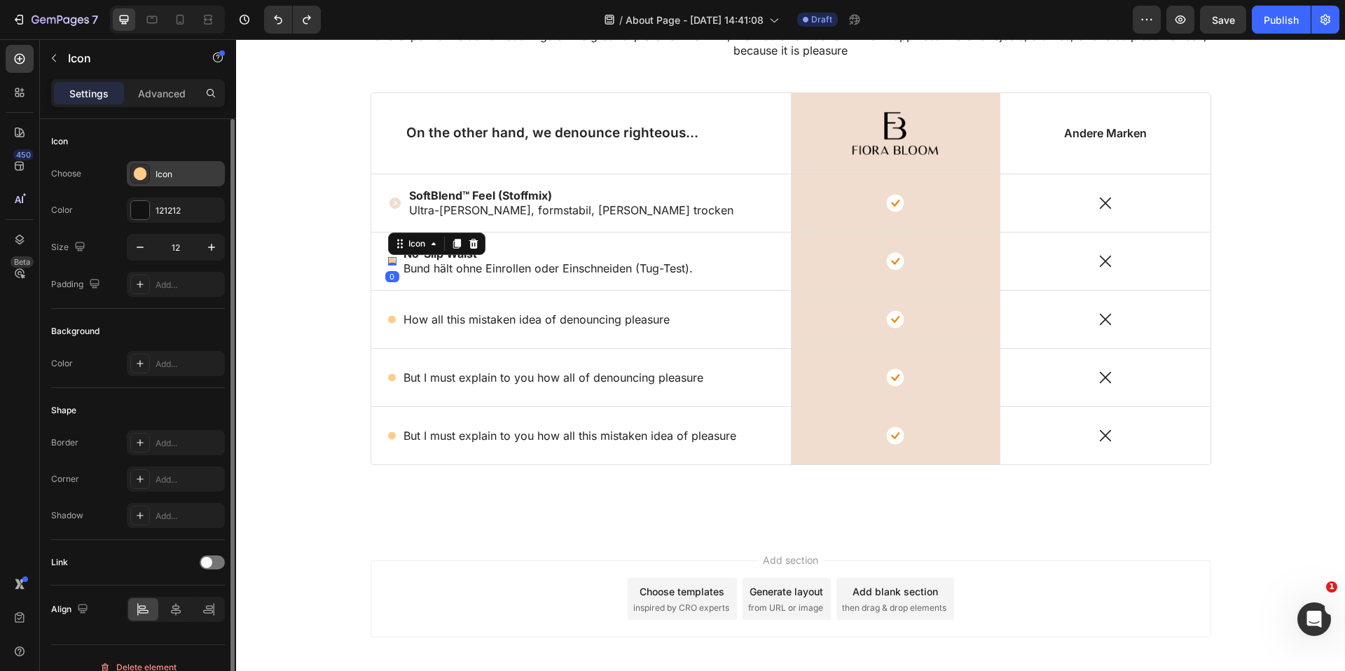
click at [137, 172] on circle at bounding box center [140, 173] width 13 height 13
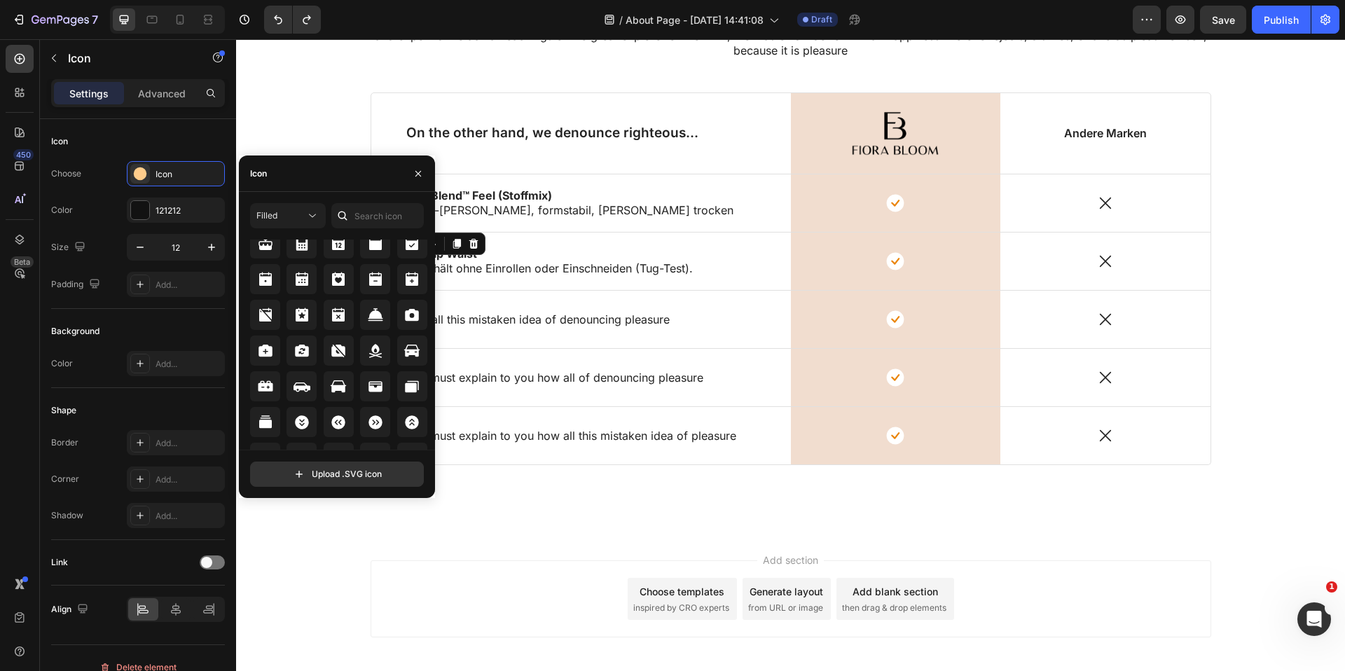
scroll to position [1661, 0]
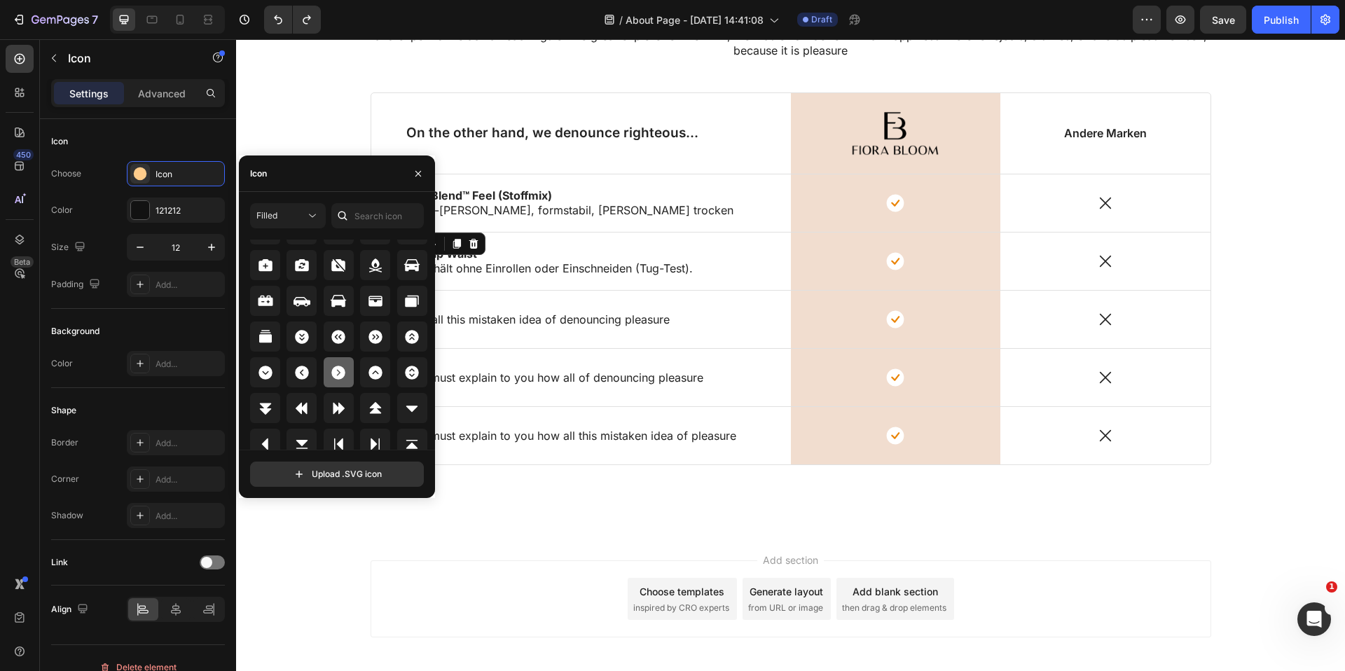
click at [334, 369] on icon at bounding box center [339, 373] width 14 height 14
drag, startPoint x: 419, startPoint y: 171, endPoint x: 185, endPoint y: 144, distance: 235.5
click at [419, 171] on icon "button" at bounding box center [418, 173] width 11 height 11
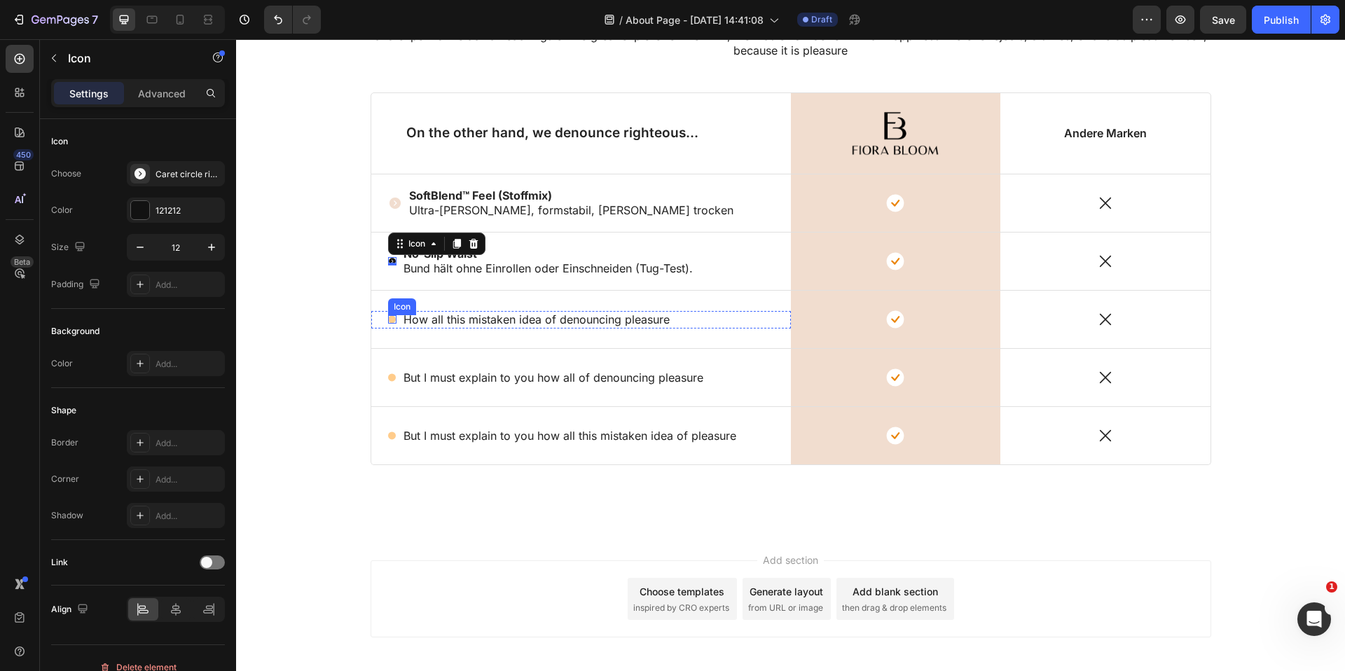
click at [392, 317] on circle at bounding box center [392, 320] width 8 height 8
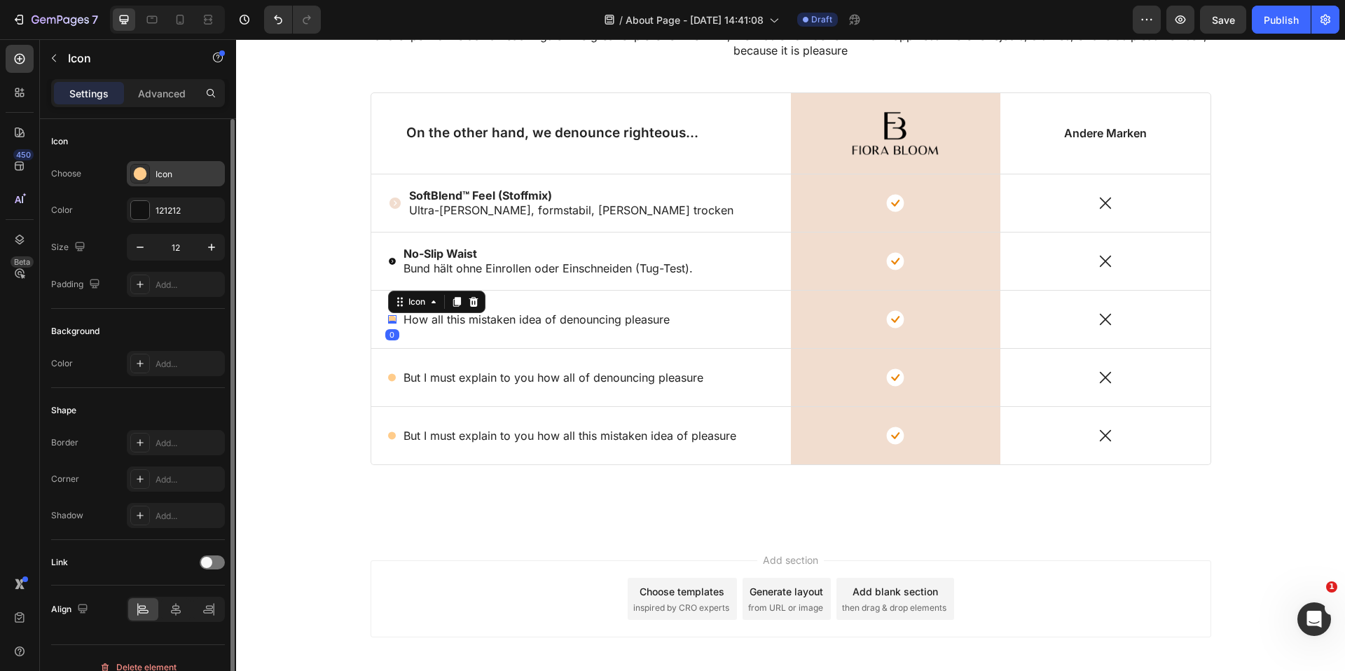
click at [174, 174] on div "Icon" at bounding box center [189, 174] width 66 height 13
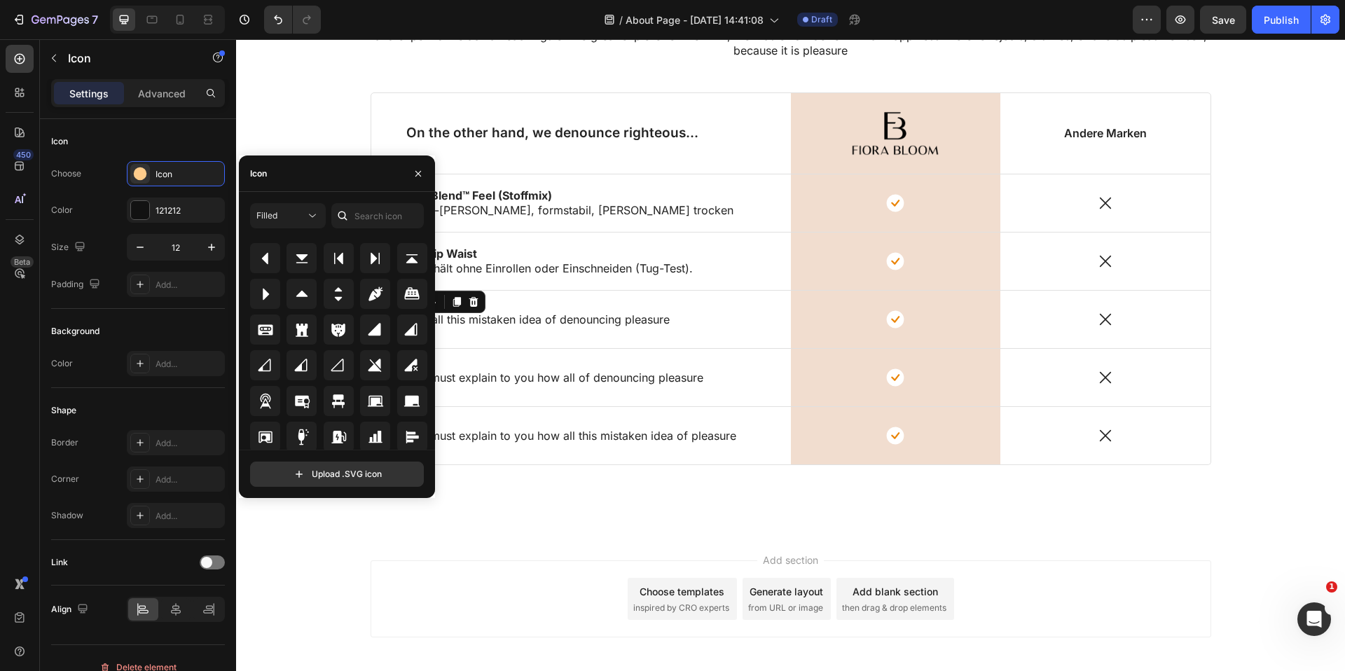
scroll to position [1736, 0]
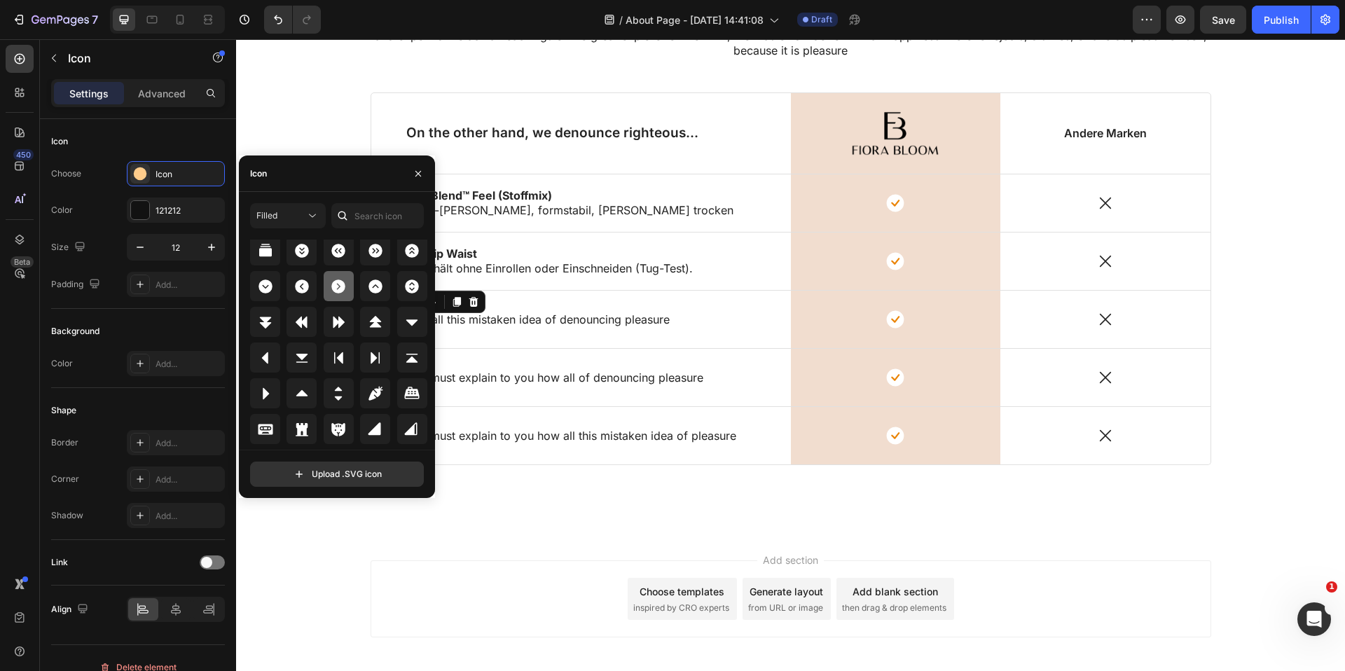
click at [342, 289] on icon at bounding box center [339, 287] width 14 height 14
click at [541, 525] on div "Lorem ipsum dolor sit amet, consectetur adipiscing Heading But I must explain t…" at bounding box center [790, 225] width 1109 height 614
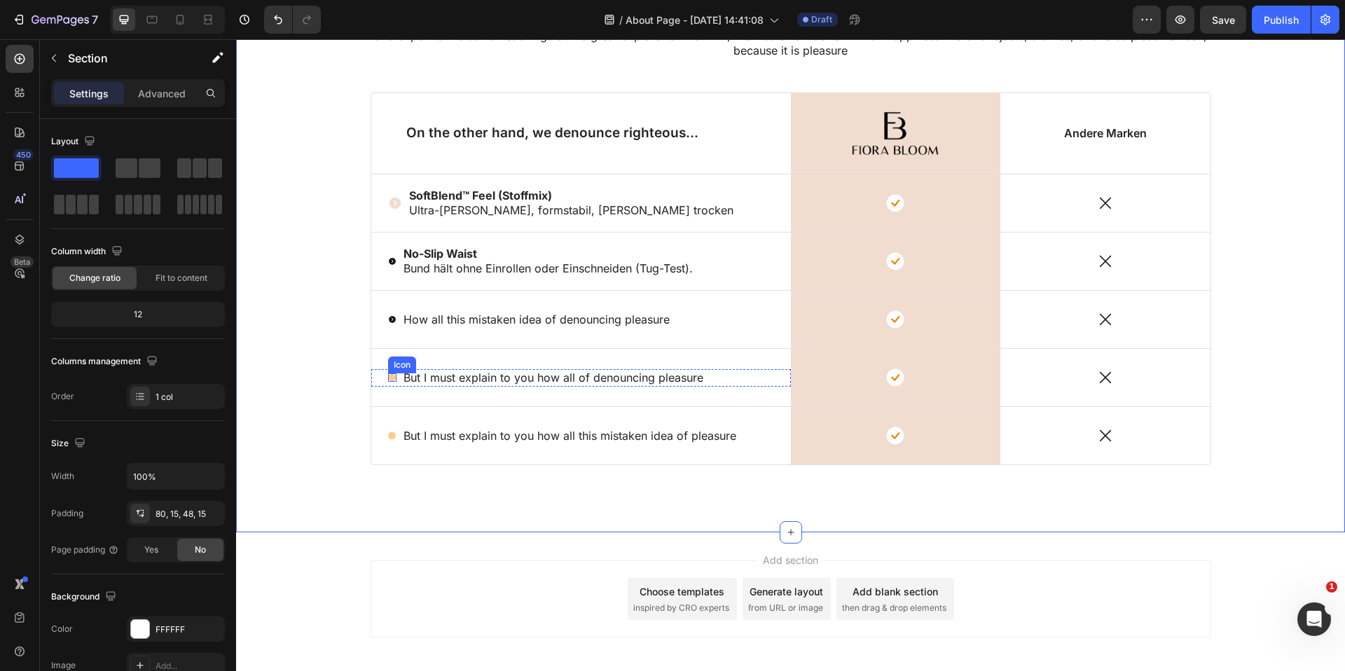
click at [390, 373] on icon at bounding box center [392, 377] width 8 height 8
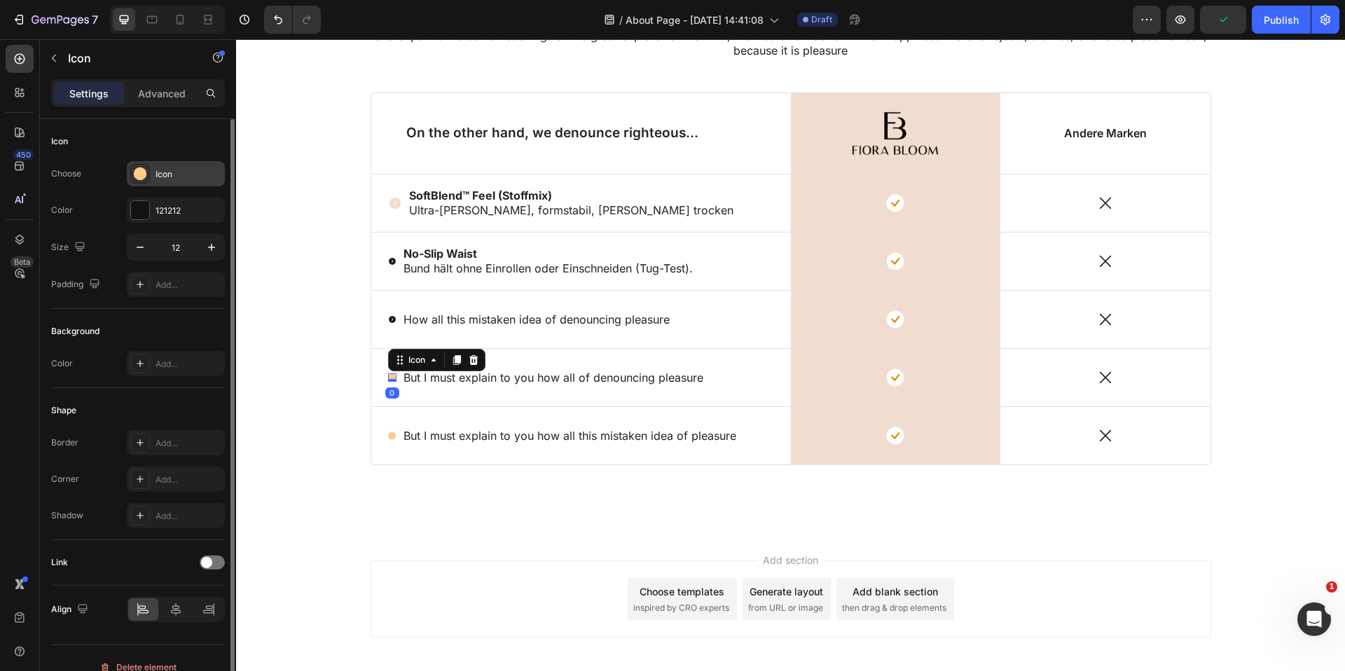
click at [162, 172] on div "Icon" at bounding box center [189, 174] width 66 height 13
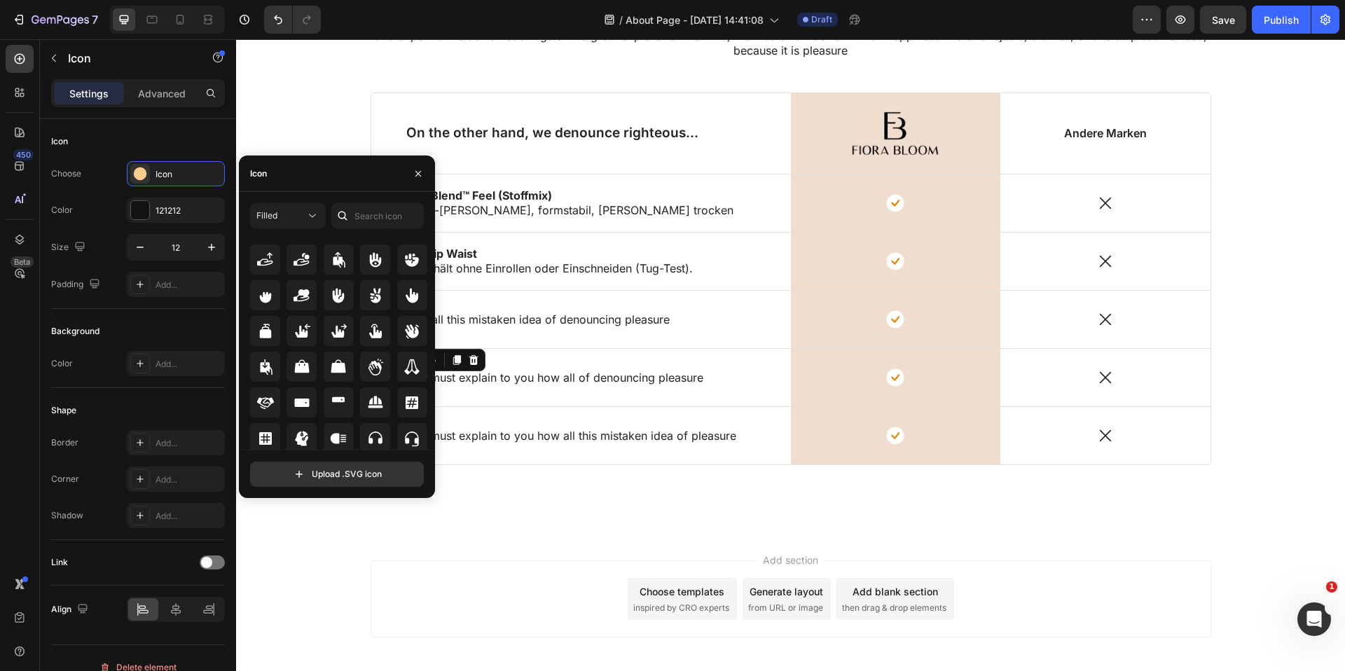
scroll to position [4186, 0]
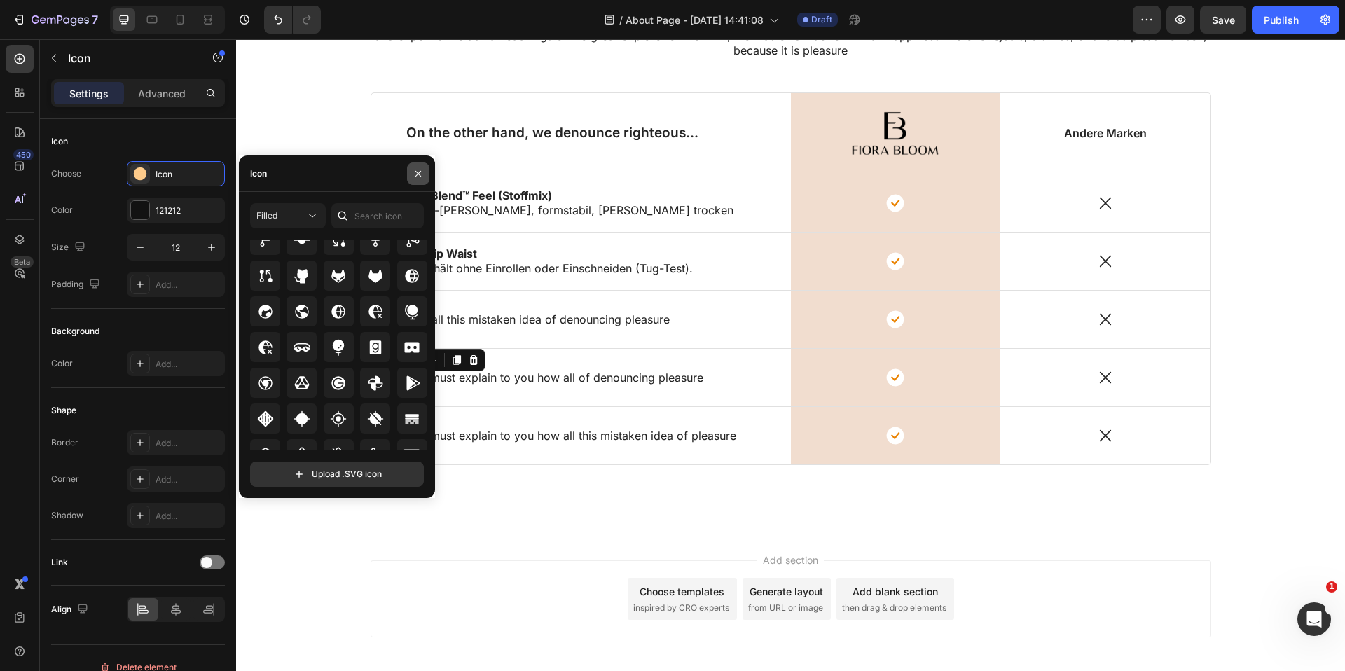
click at [417, 170] on icon "button" at bounding box center [418, 173] width 11 height 11
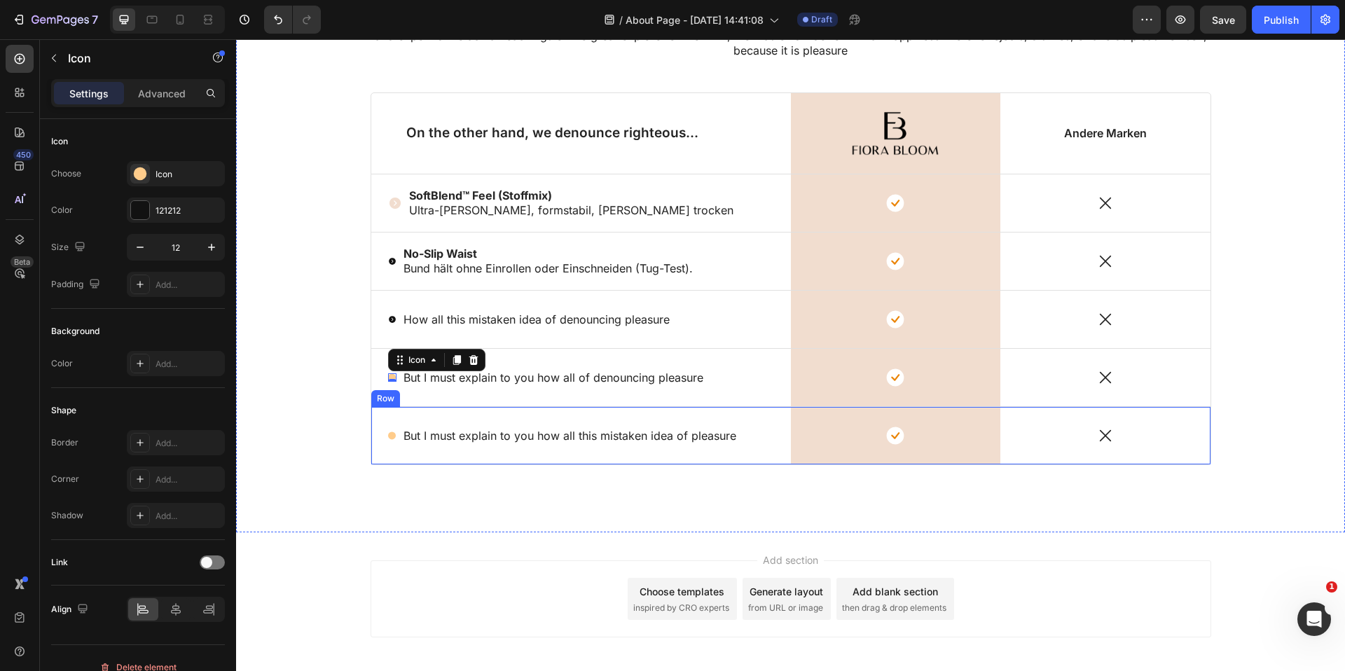
click at [511, 516] on div "Lorem ipsum dolor sit amet, consectetur adipiscing Heading But I must explain t…" at bounding box center [790, 225] width 1109 height 614
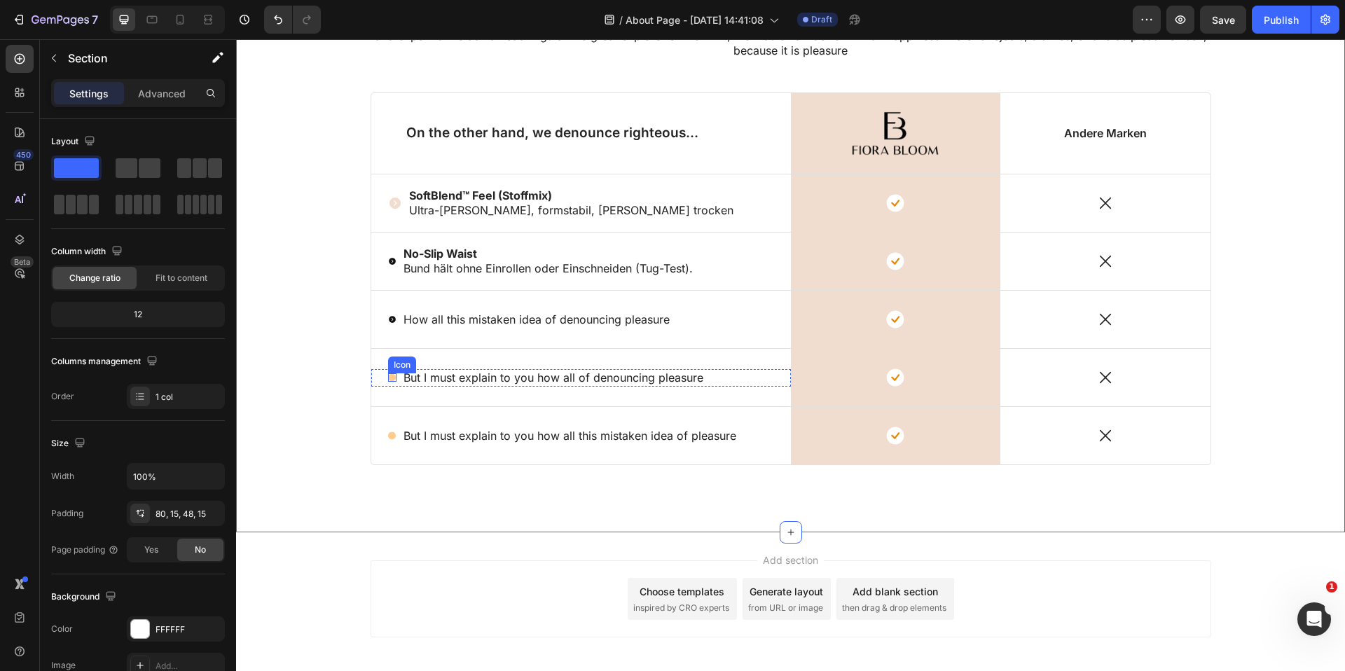
click at [393, 380] on div "Icon" at bounding box center [392, 377] width 8 height 8
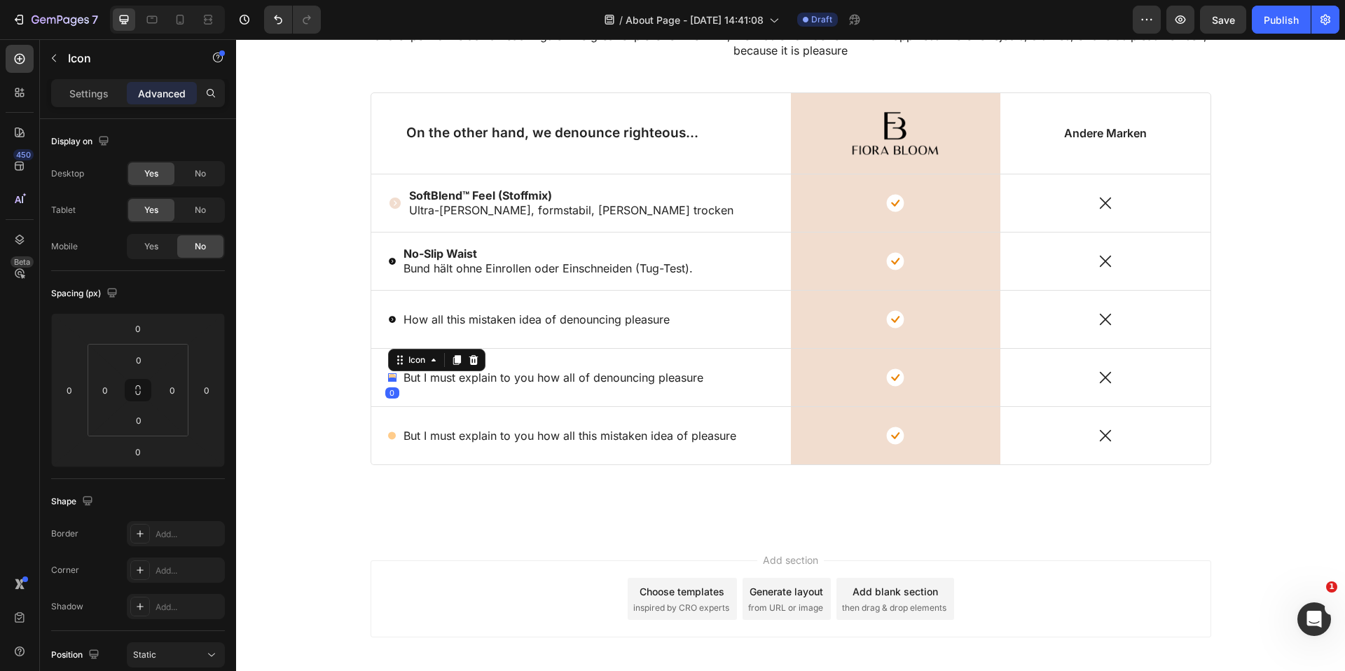
click at [390, 378] on div at bounding box center [392, 380] width 8 height 4
click at [361, 387] on div "Lorem ipsum dolor sit amet, consectetur adipiscing Heading But I must explain t…" at bounding box center [791, 236] width 1088 height 525
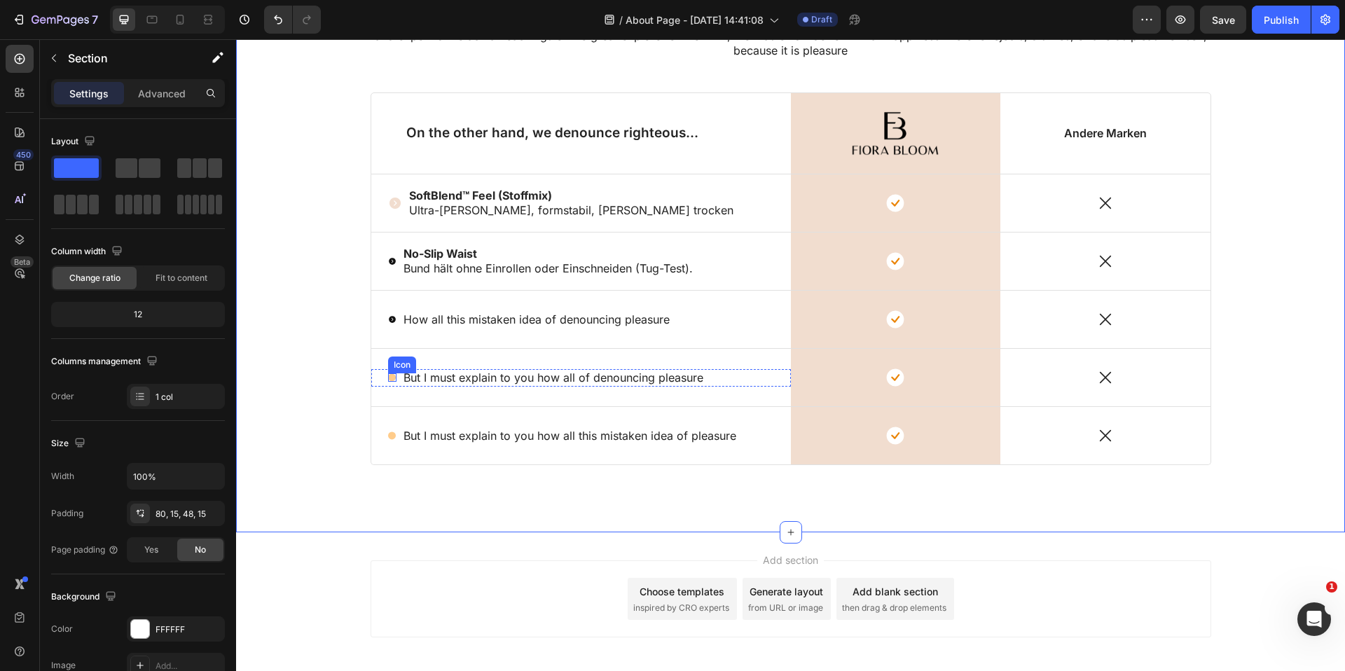
click at [392, 375] on circle at bounding box center [392, 378] width 8 height 8
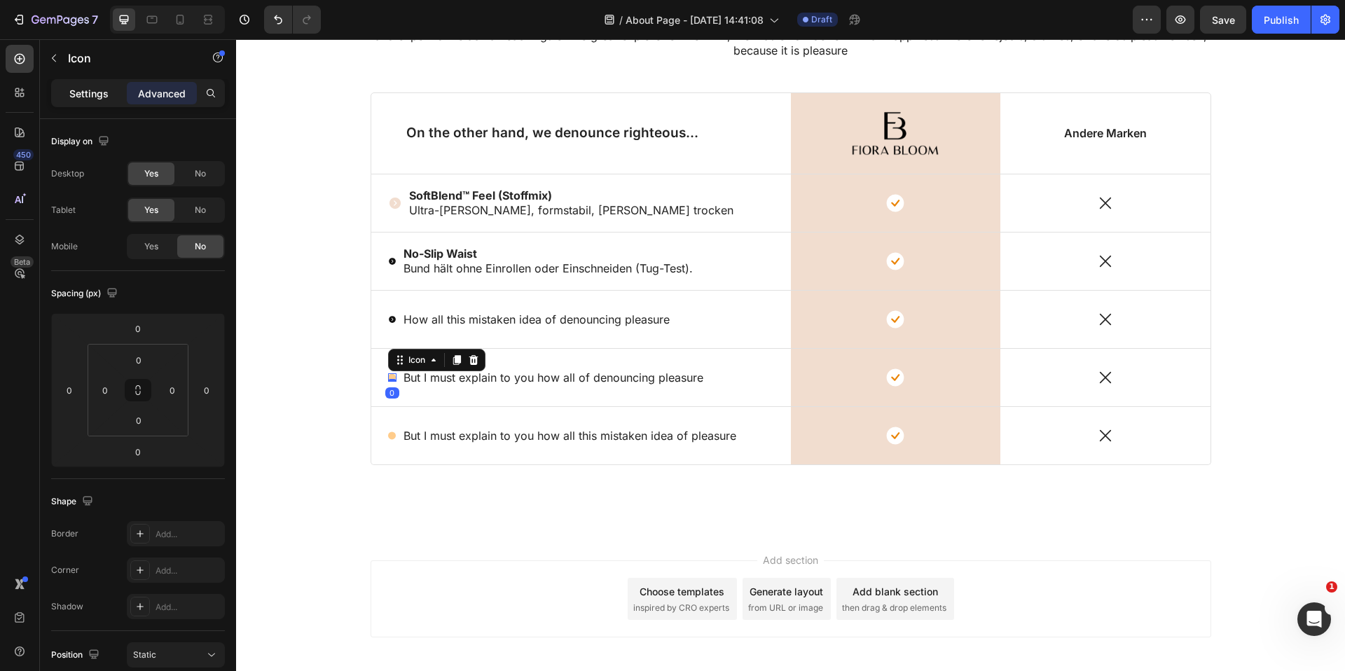
click at [109, 94] on div "Settings" at bounding box center [89, 93] width 70 height 22
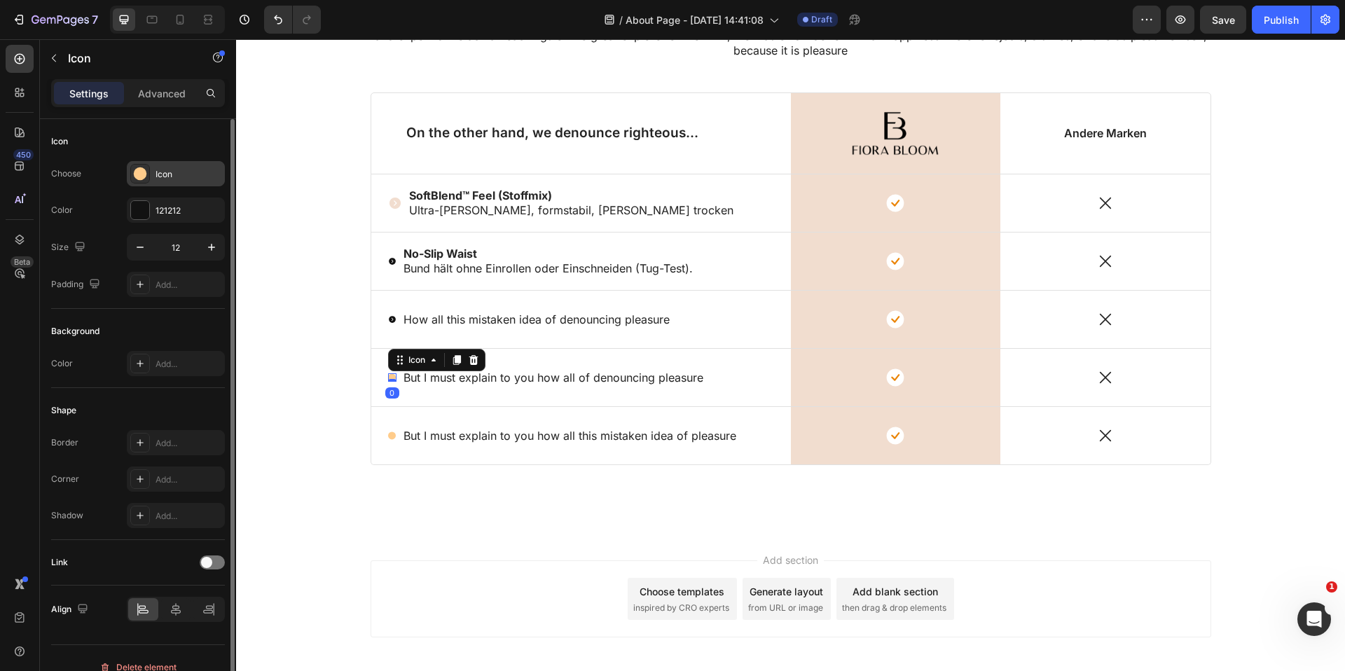
click at [147, 165] on div at bounding box center [140, 174] width 20 height 20
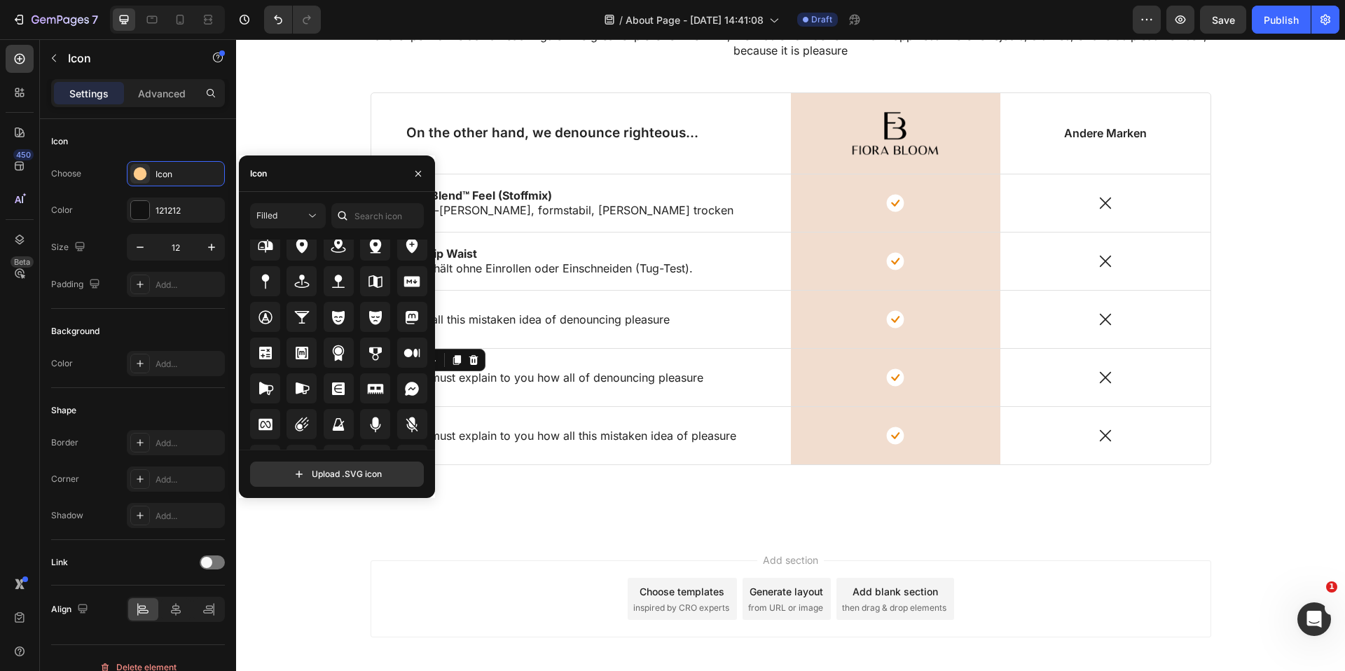
scroll to position [5508, 0]
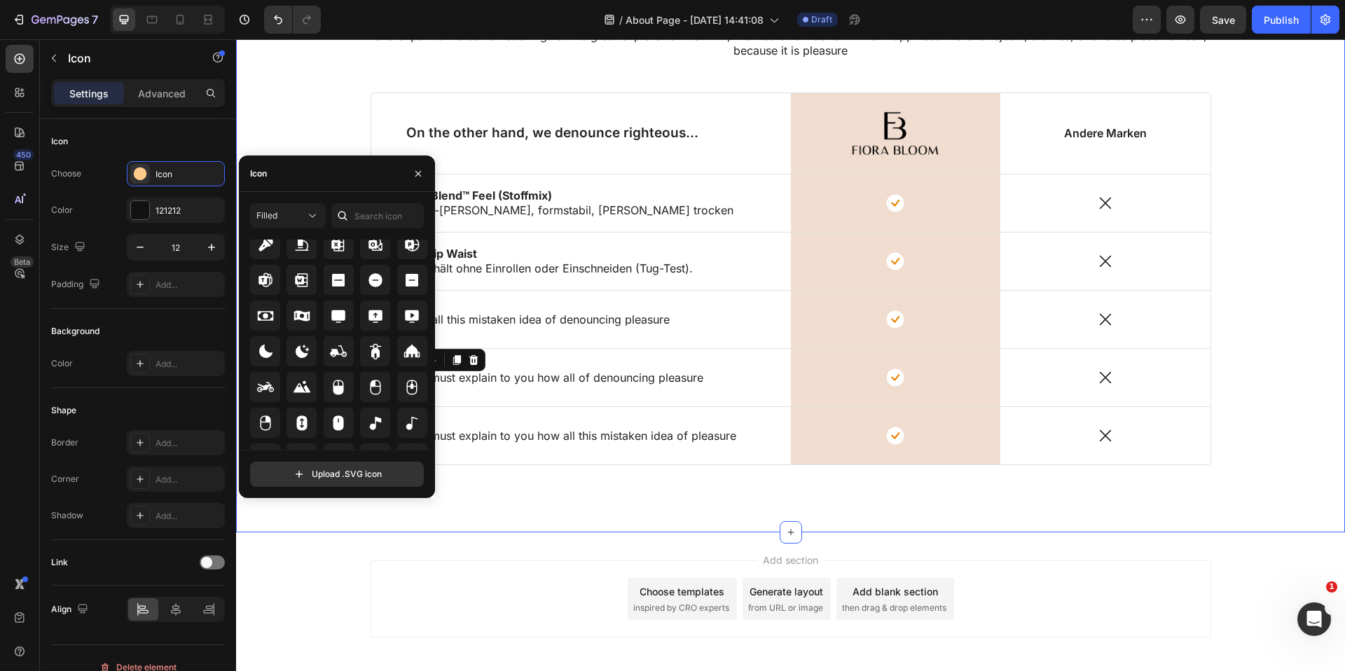
click at [552, 511] on div "Lorem ipsum dolor sit amet, consectetur adipiscing Heading But I must explain t…" at bounding box center [790, 225] width 1109 height 614
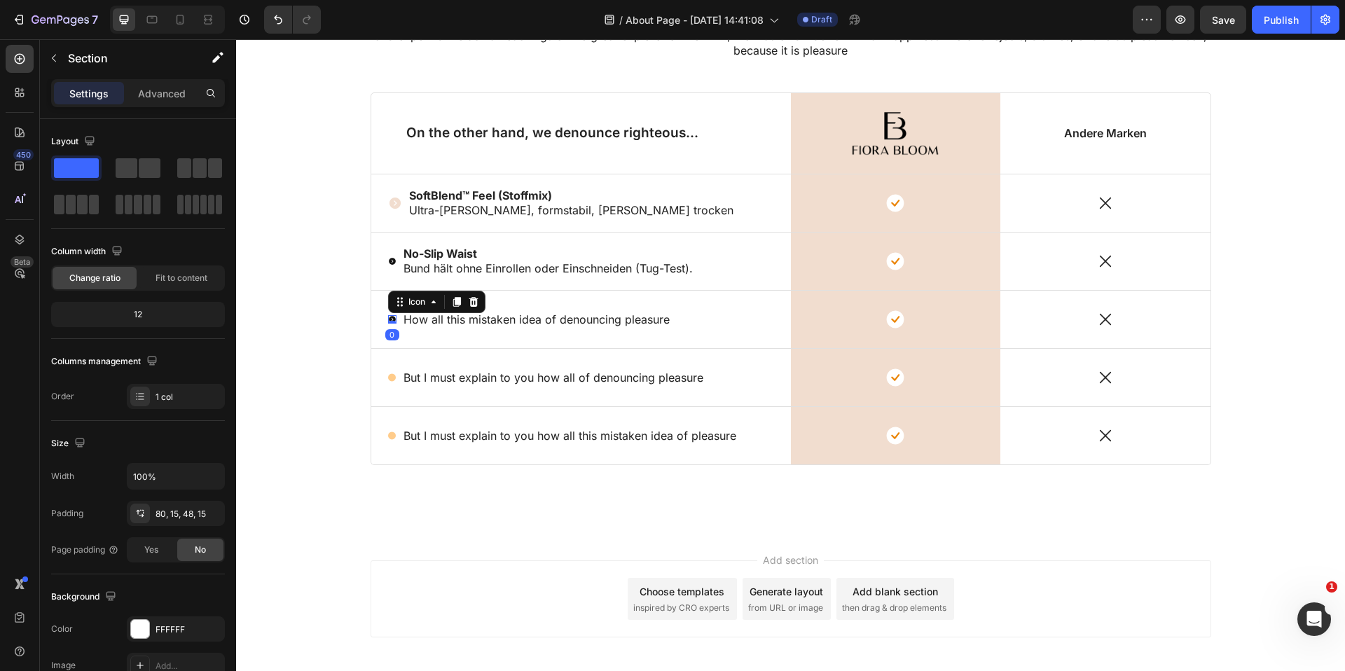
click at [392, 319] on icon at bounding box center [392, 319] width 7 height 7
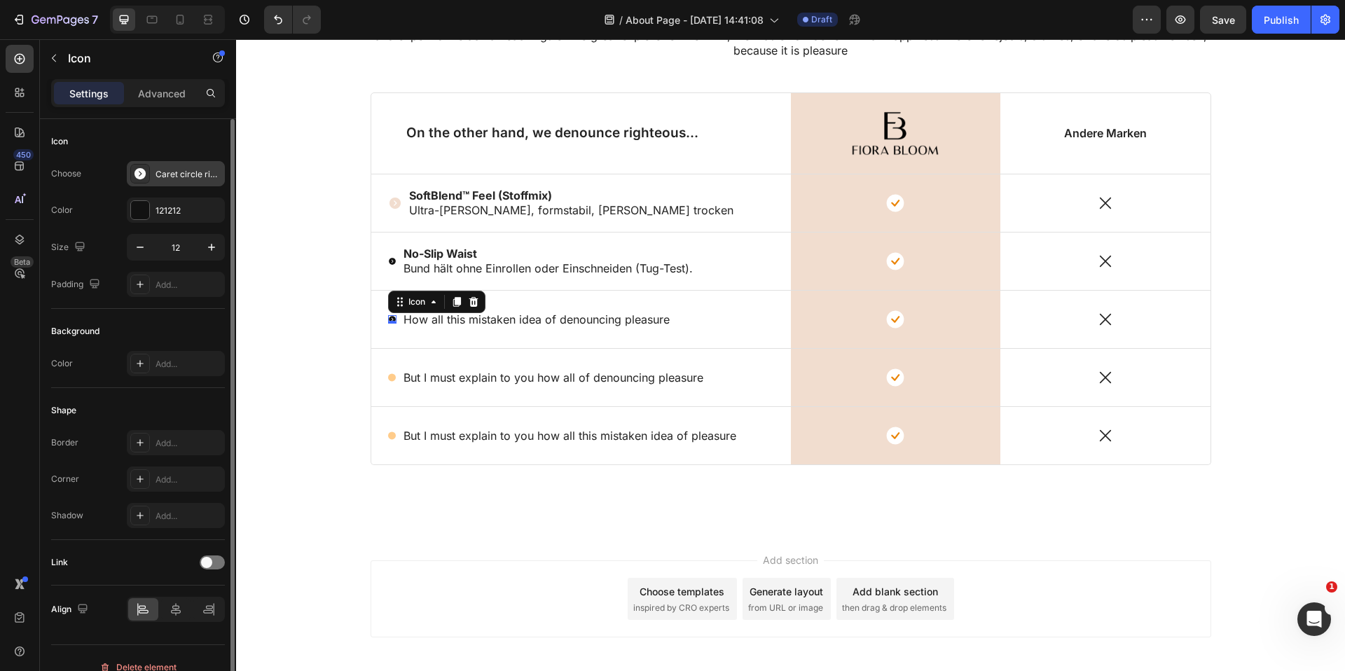
click at [192, 180] on div "Caret circle right filled" at bounding box center [176, 173] width 98 height 25
click at [192, 179] on div "Caret circle right filled" at bounding box center [189, 174] width 66 height 13
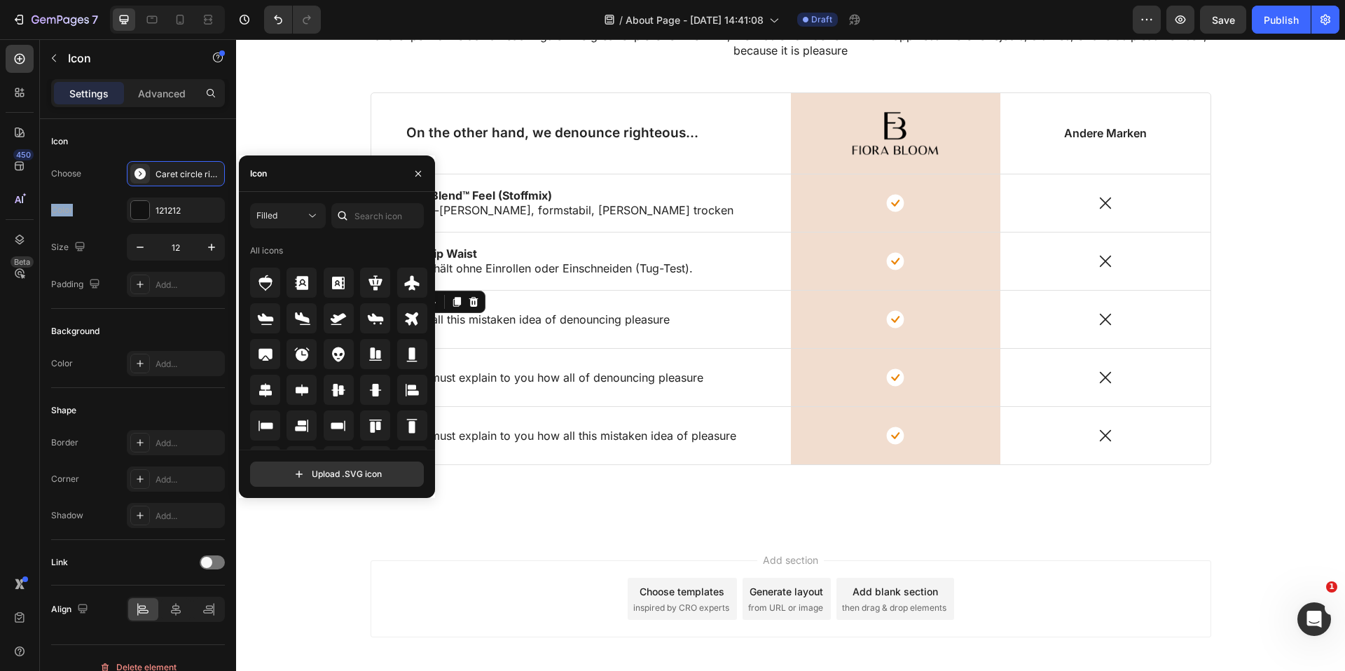
click at [294, 120] on div "Lorem ipsum dolor sit amet, consectetur adipiscing Heading But I must explain t…" at bounding box center [791, 236] width 1088 height 525
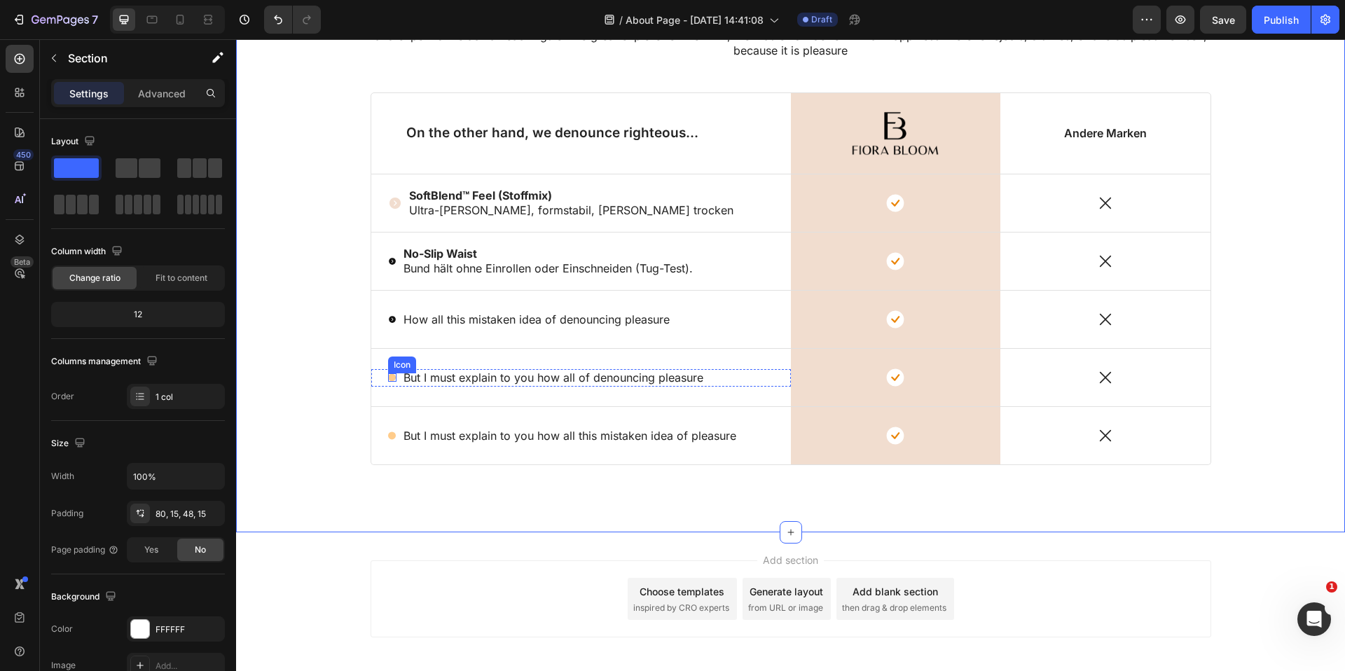
click at [395, 376] on circle at bounding box center [392, 378] width 8 height 8
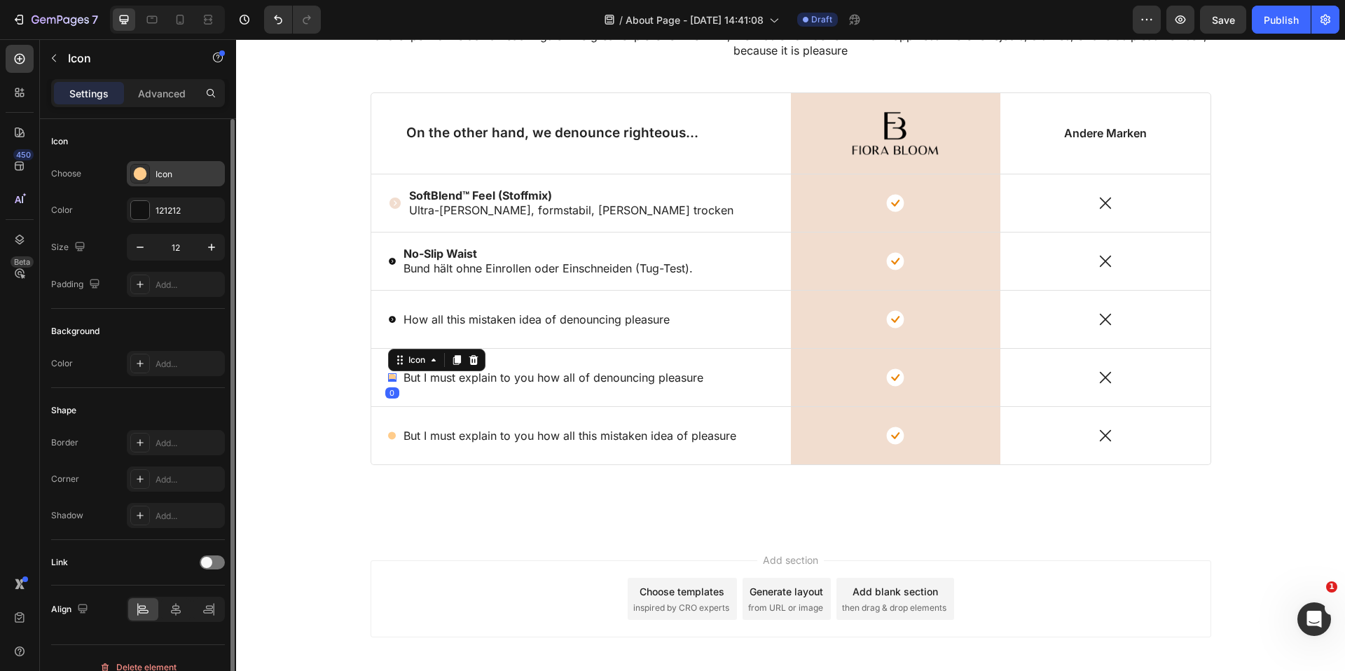
click at [181, 169] on div "Icon" at bounding box center [189, 174] width 66 height 13
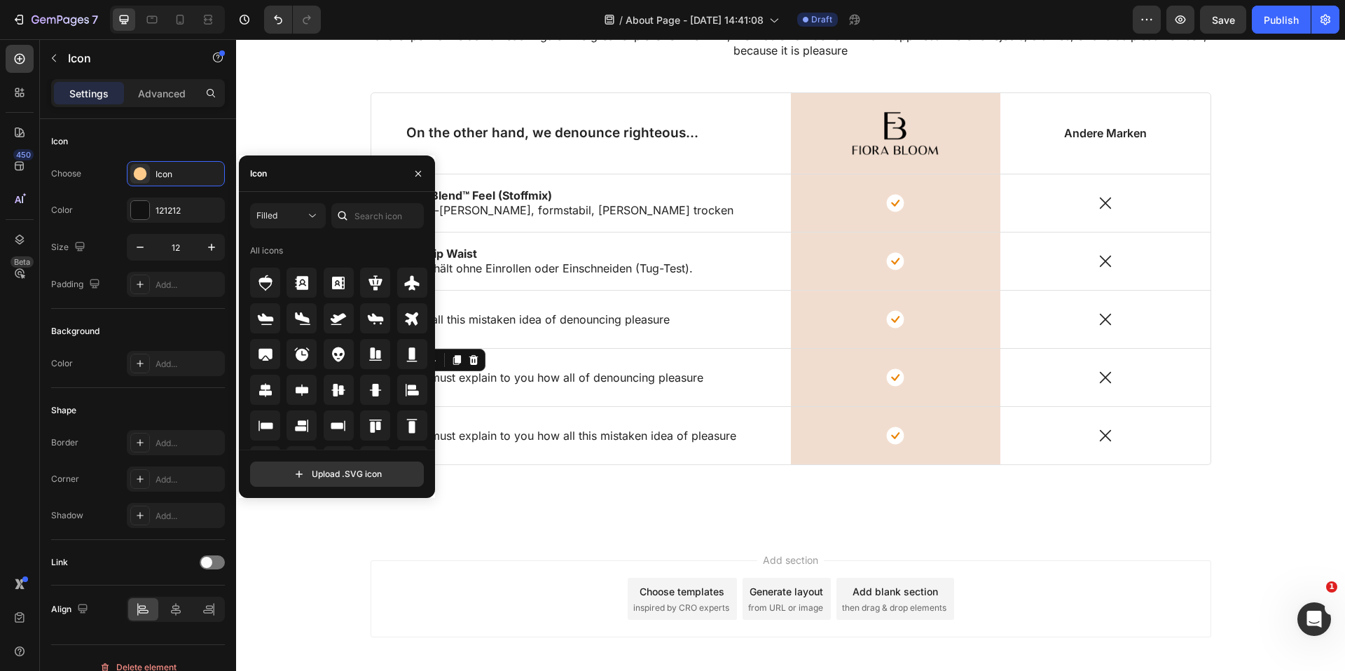
click at [340, 215] on icon at bounding box center [343, 216] width 14 height 14
click at [382, 218] on input "text" at bounding box center [377, 215] width 92 height 25
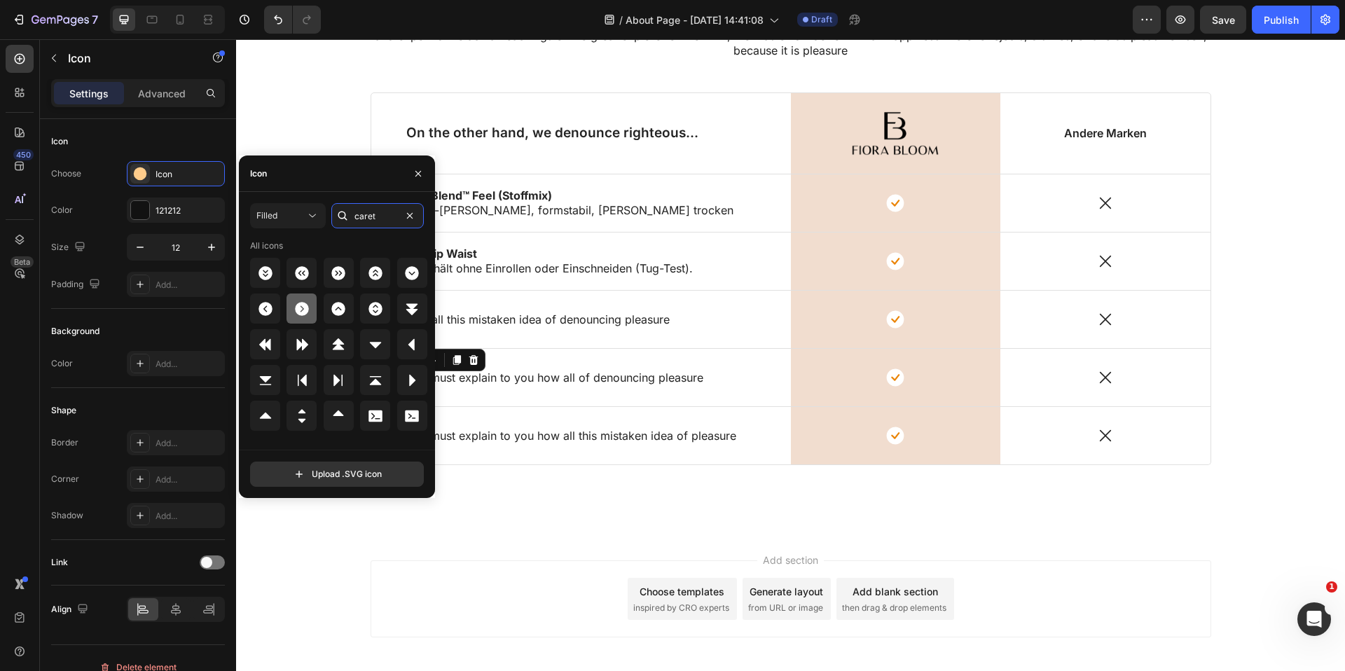
type input "caret"
click at [308, 310] on icon at bounding box center [302, 309] width 14 height 14
click at [505, 495] on div "Lorem ipsum dolor sit amet, consectetur adipiscing Heading But I must explain t…" at bounding box center [791, 236] width 1088 height 525
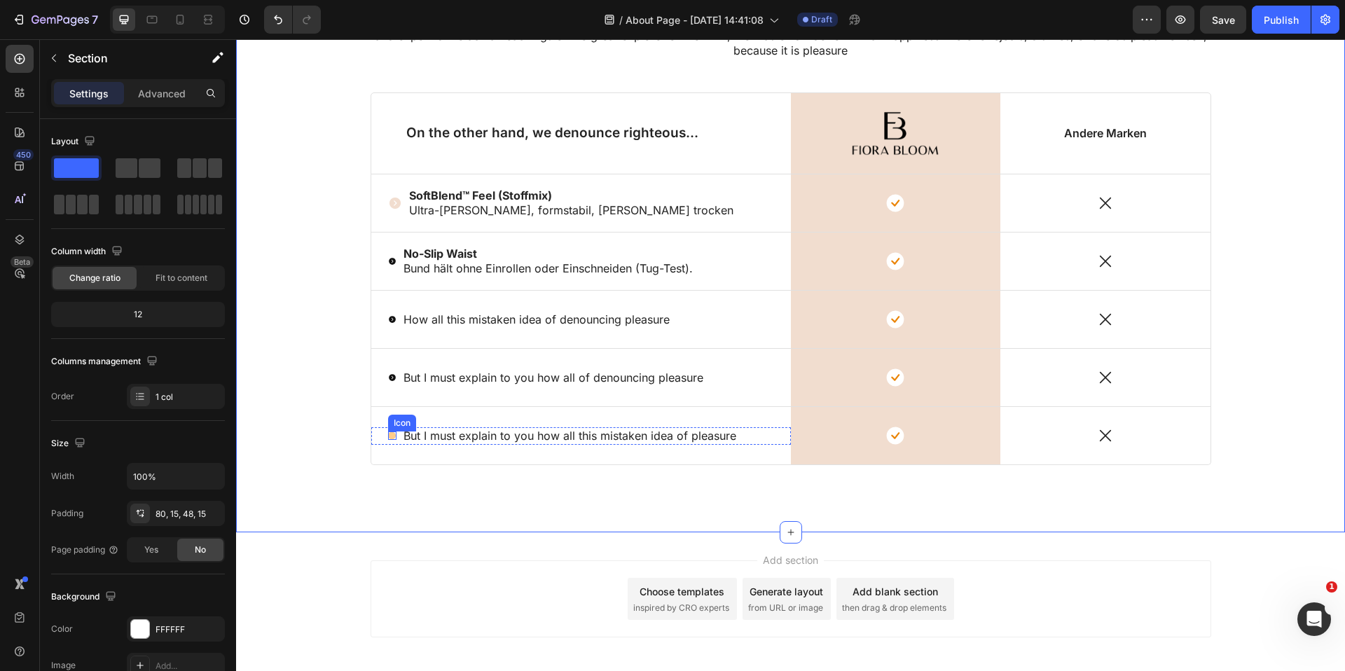
click at [392, 435] on circle at bounding box center [392, 436] width 8 height 8
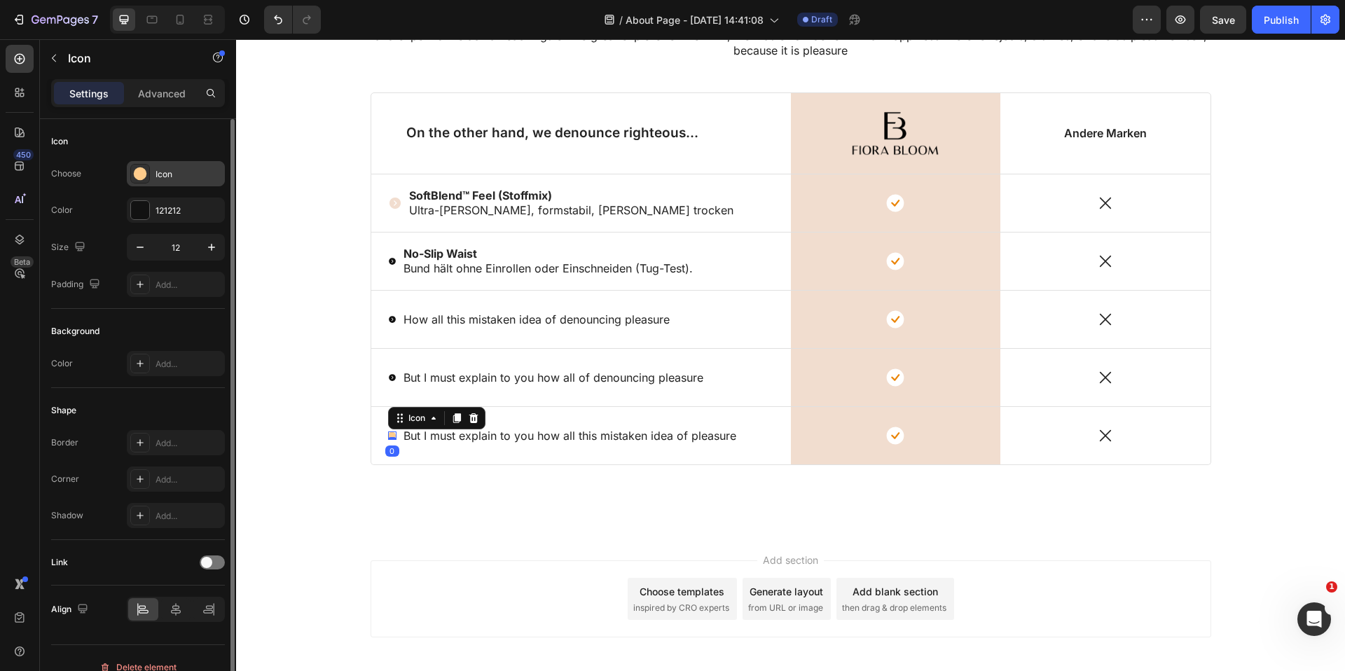
click at [153, 163] on div "Icon" at bounding box center [176, 173] width 98 height 25
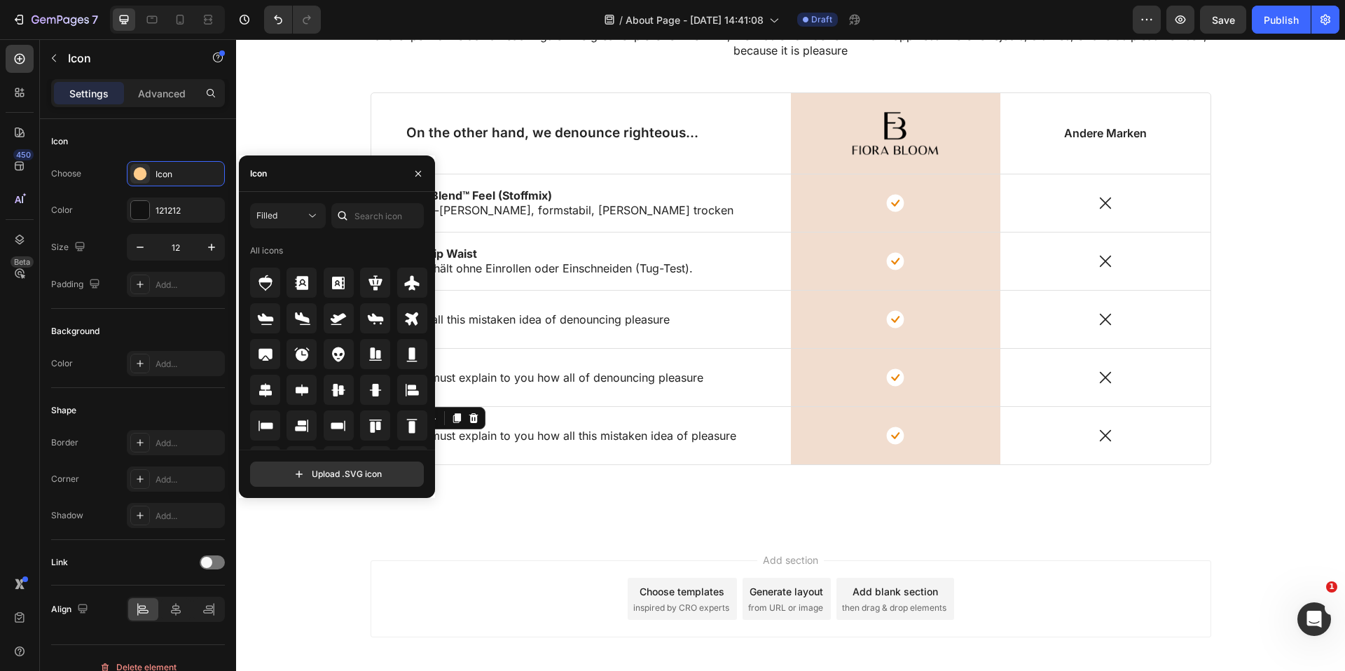
click at [305, 182] on div "Icon" at bounding box center [337, 174] width 196 height 36
click at [358, 219] on input "text" at bounding box center [377, 215] width 92 height 25
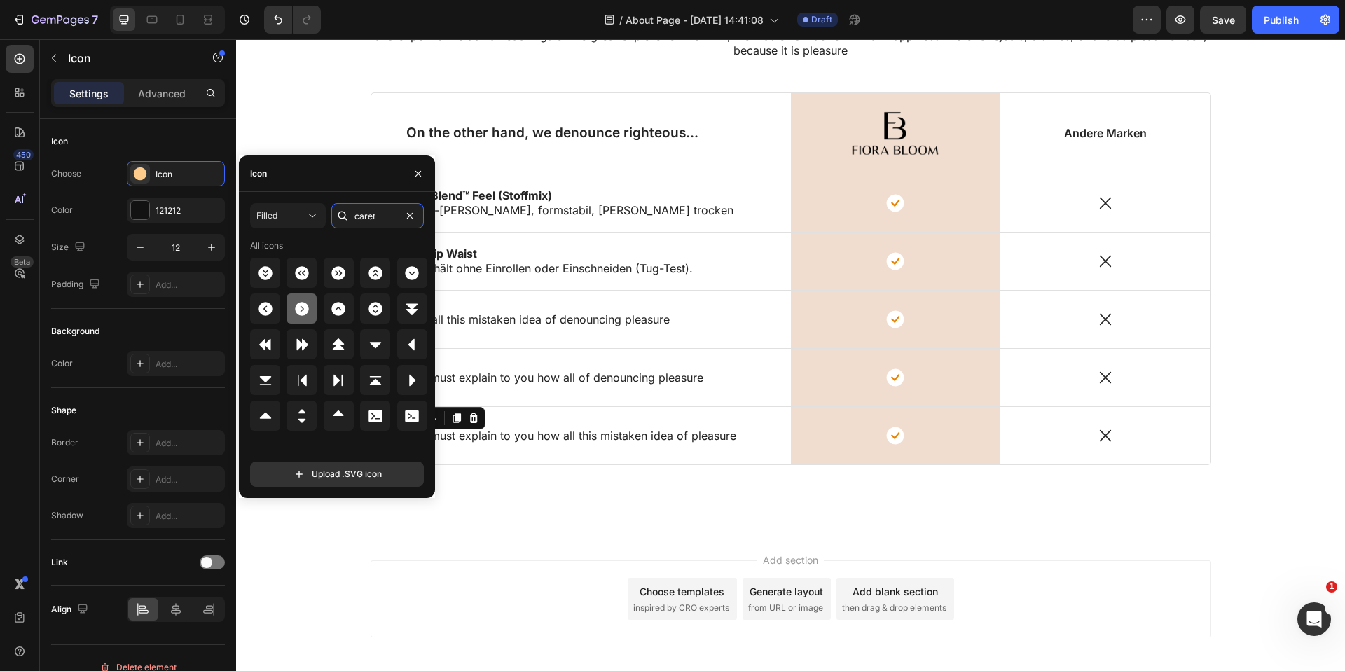
type input "caret"
click at [310, 309] on icon at bounding box center [302, 309] width 17 height 17
click at [487, 492] on div "Lorem ipsum dolor sit amet, consectetur adipiscing Heading But I must explain t…" at bounding box center [791, 236] width 1088 height 525
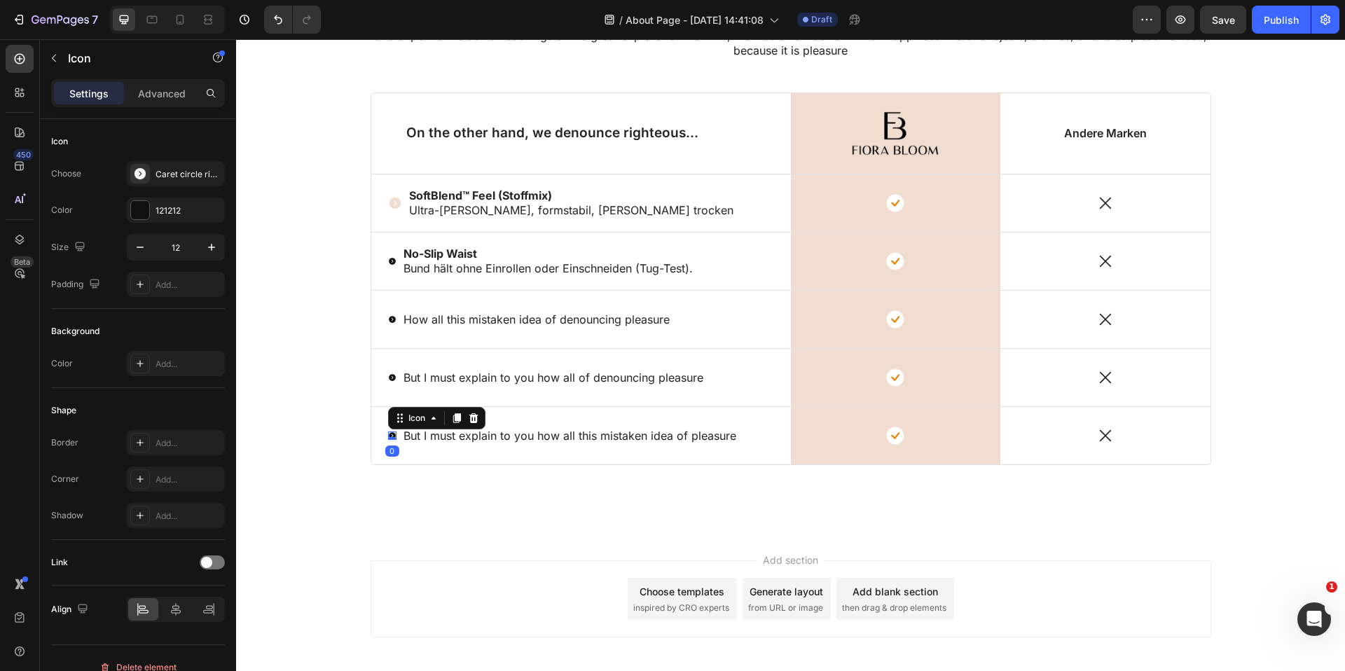
click at [389, 434] on icon at bounding box center [392, 435] width 7 height 7
click at [177, 246] on input "12" at bounding box center [176, 247] width 46 height 25
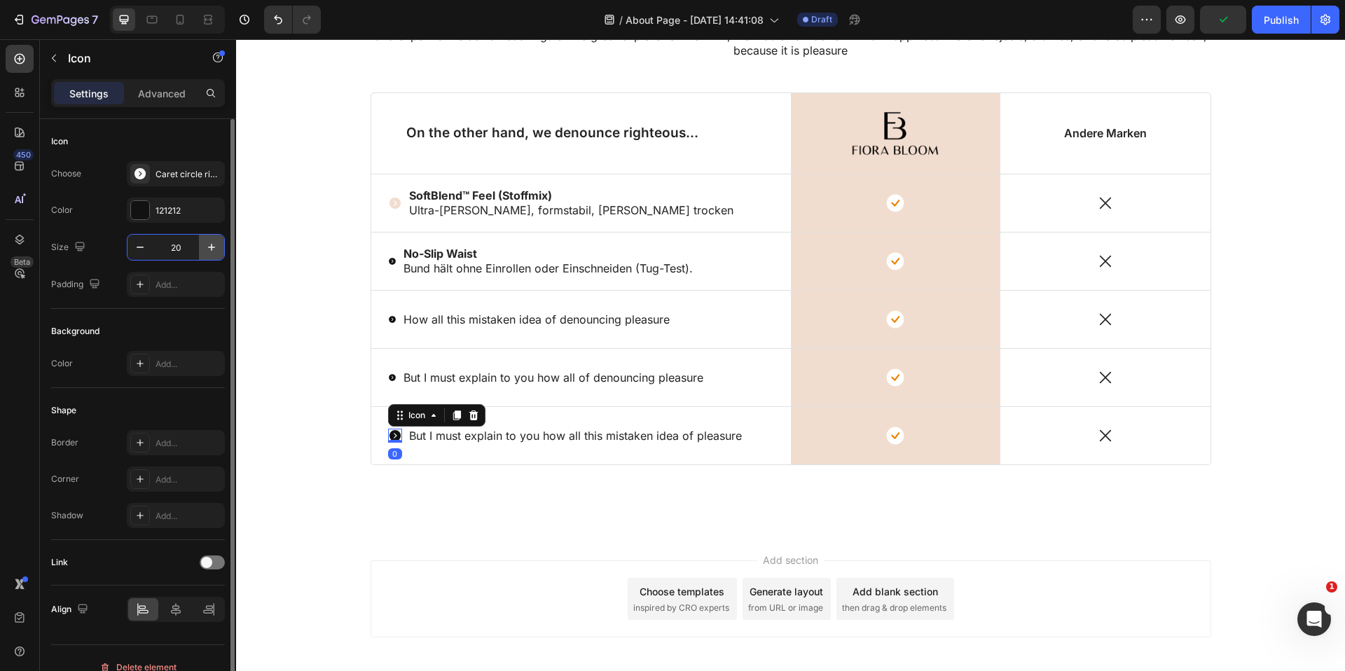
type input "20"
click at [139, 210] on div at bounding box center [140, 210] width 18 height 18
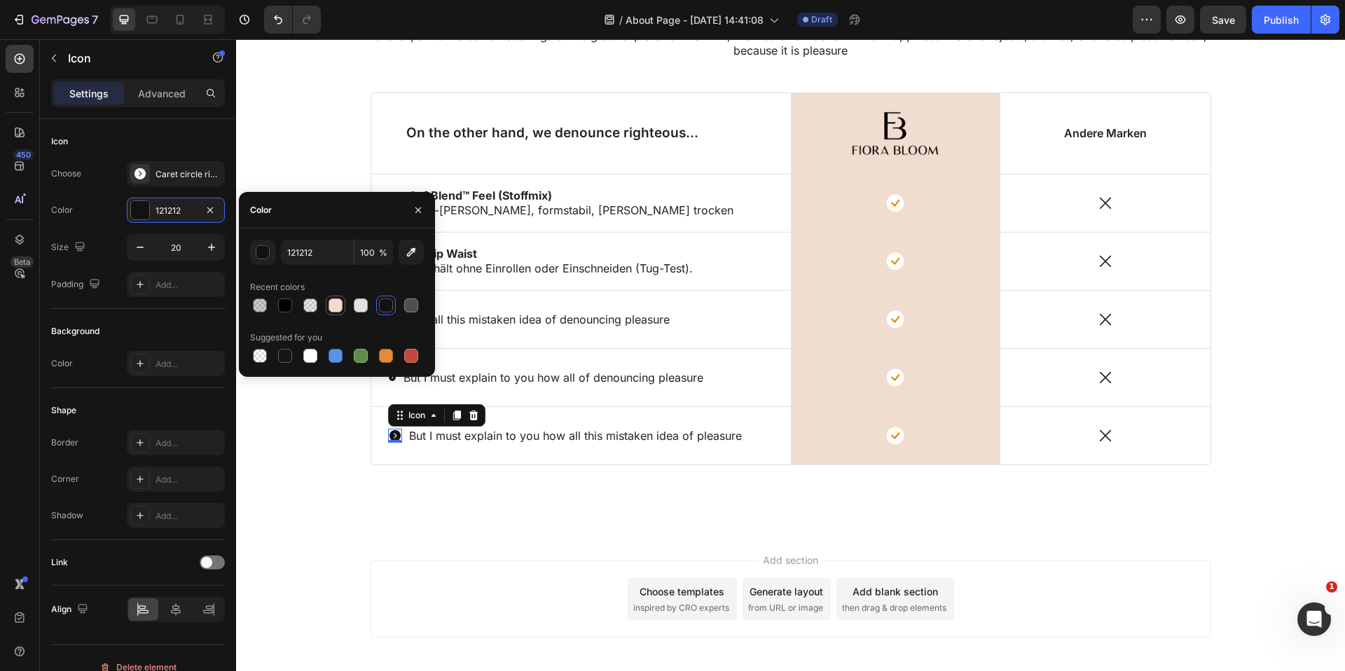
click at [336, 304] on div at bounding box center [336, 305] width 14 height 14
type input "F1DDCF"
click at [394, 391] on div "Icon But I must explain to you how all of denouncing pleasure Text Block Row" at bounding box center [581, 377] width 420 height 57
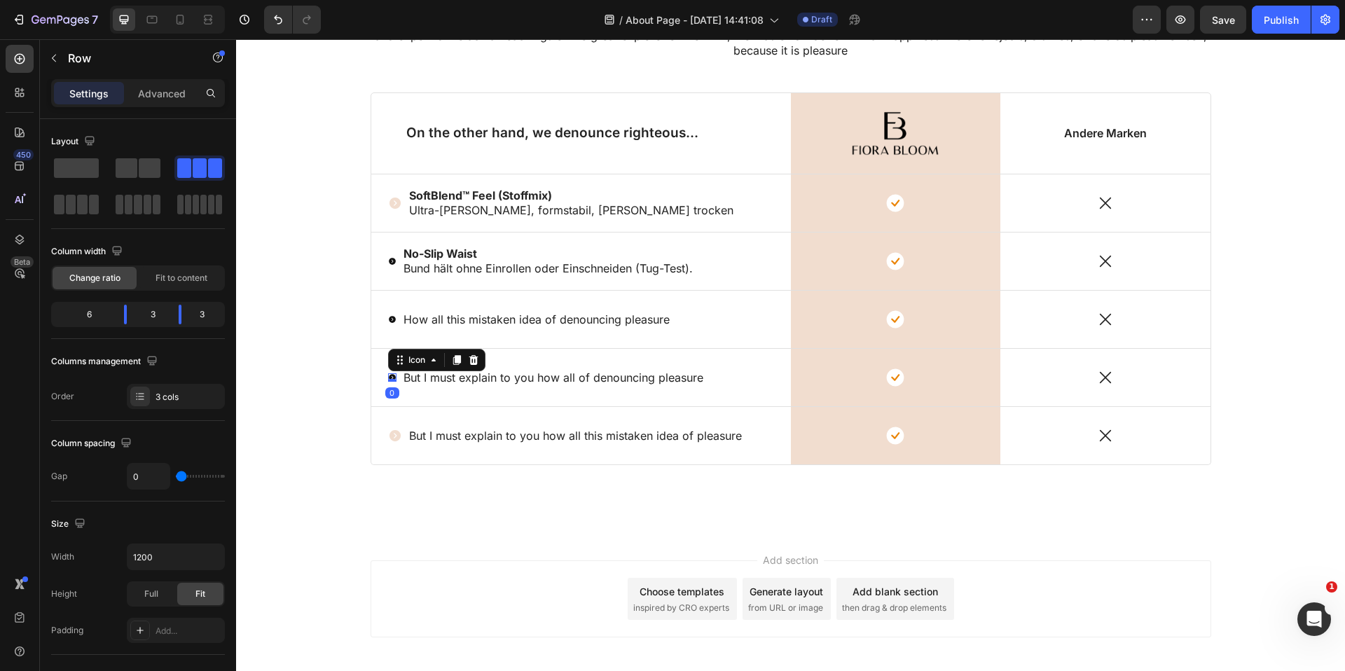
click at [389, 376] on icon at bounding box center [392, 377] width 7 height 7
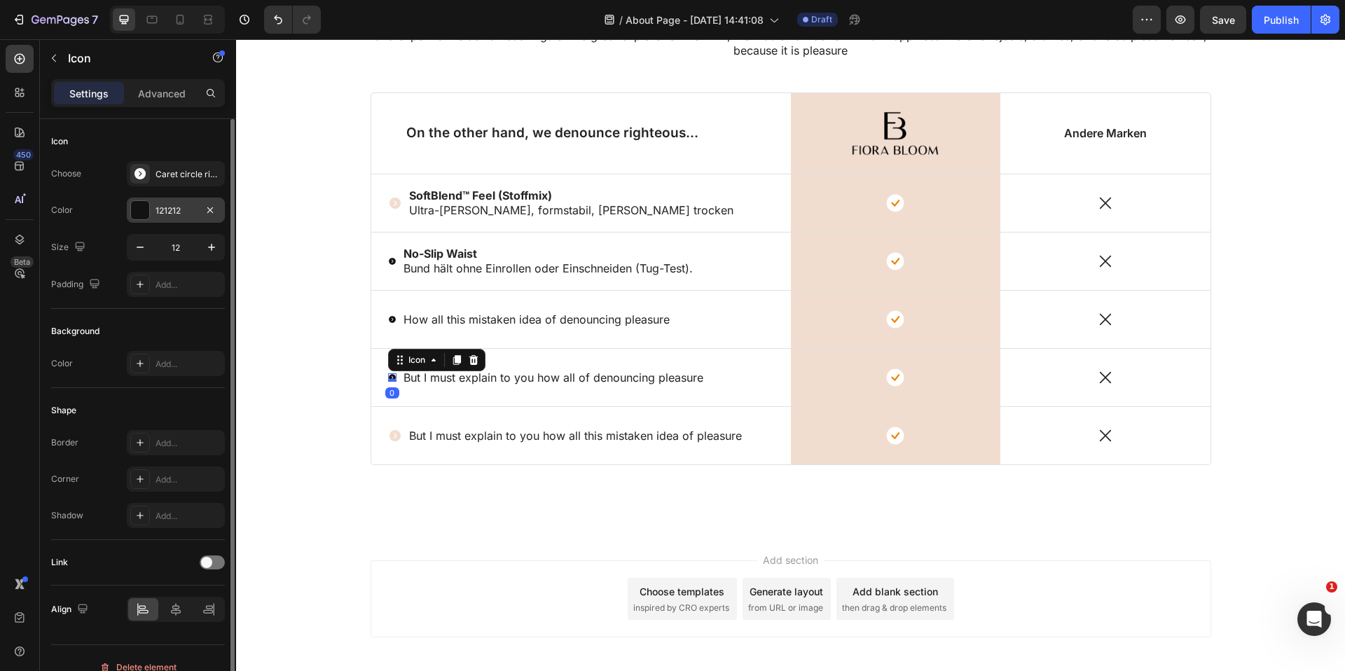
click at [174, 210] on div "121212" at bounding box center [176, 211] width 41 height 13
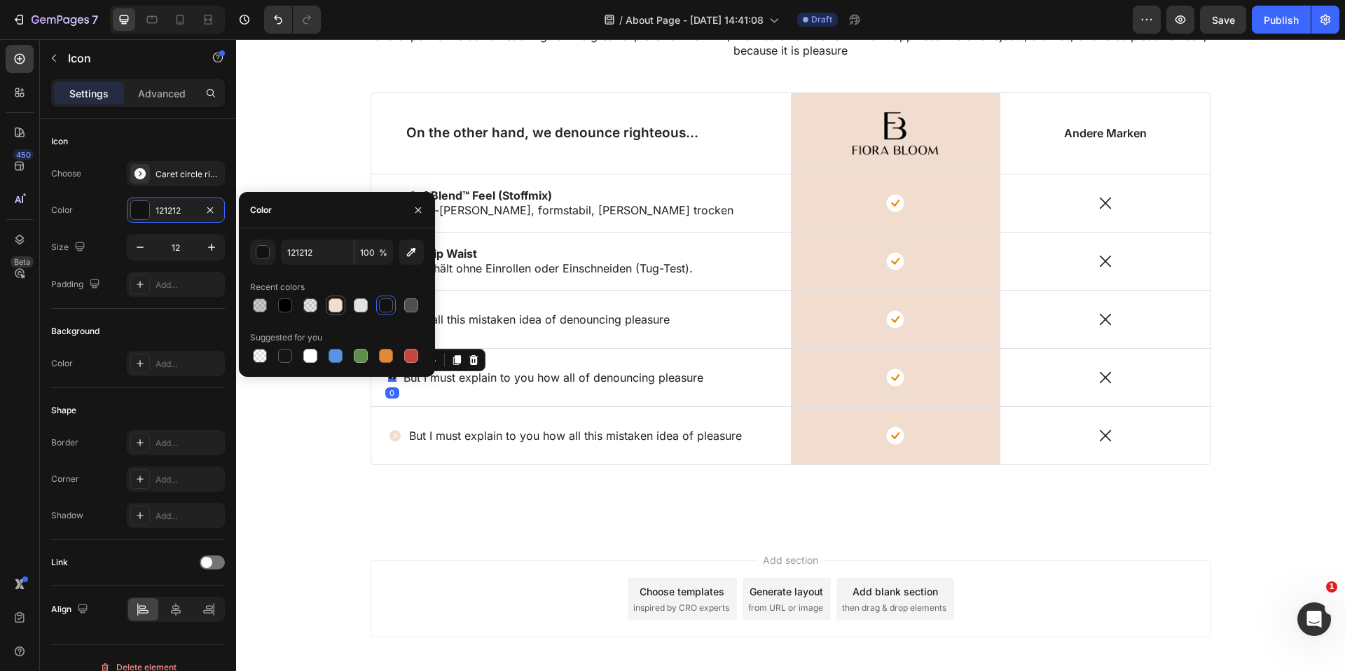
click at [336, 309] on div at bounding box center [336, 305] width 14 height 14
type input "F1DDCF"
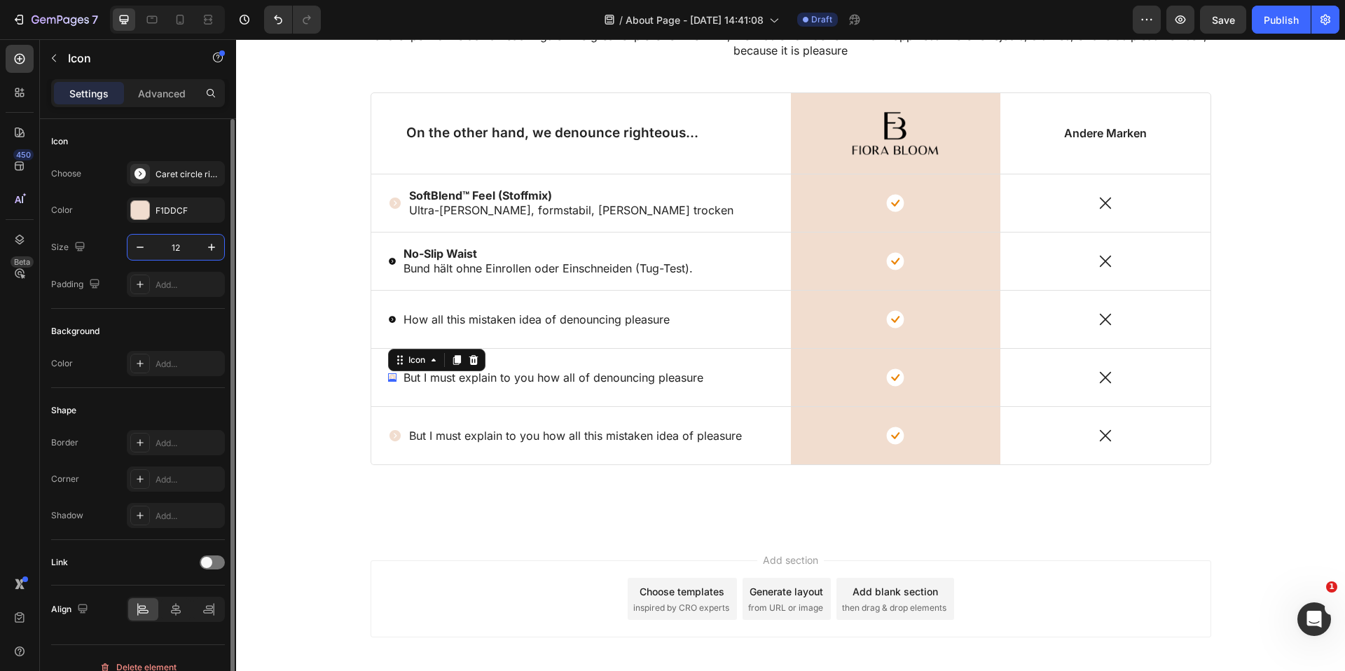
click at [176, 251] on input "12" at bounding box center [176, 247] width 46 height 25
type input "20"
click at [394, 318] on icon at bounding box center [392, 319] width 7 height 7
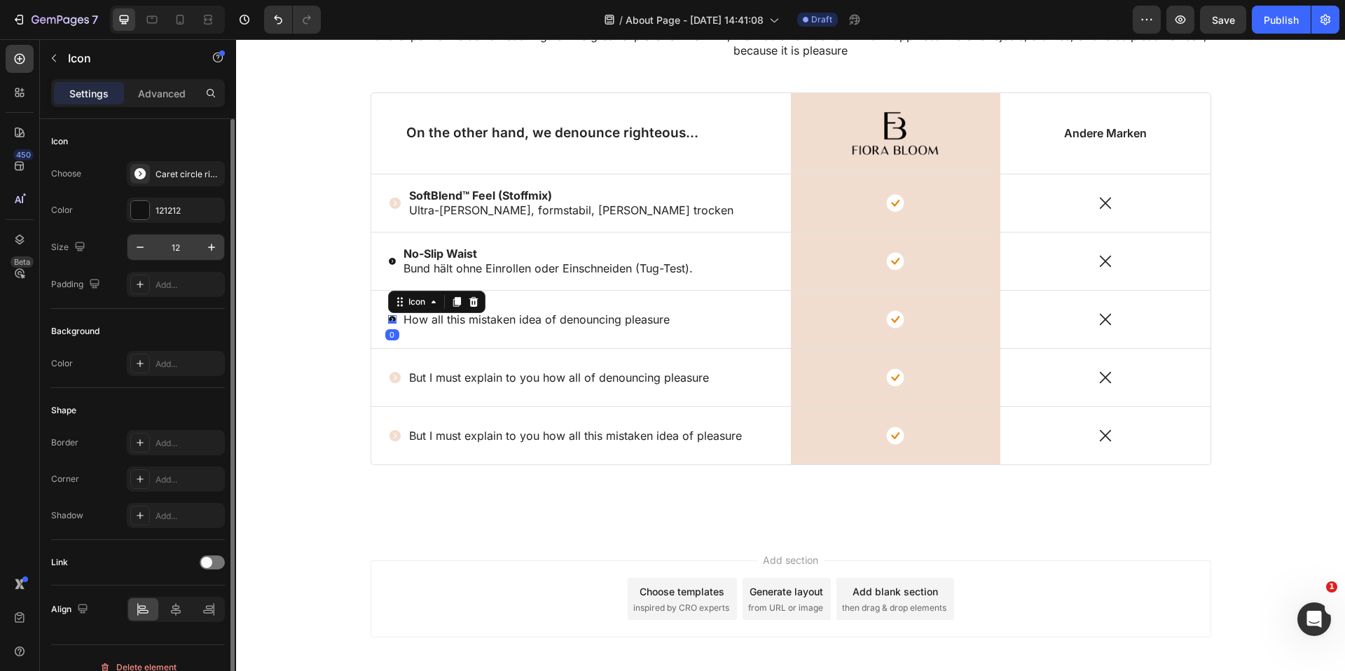
click at [178, 244] on input "12" at bounding box center [176, 247] width 46 height 25
type input "20"
click at [156, 215] on div "121212" at bounding box center [176, 211] width 41 height 13
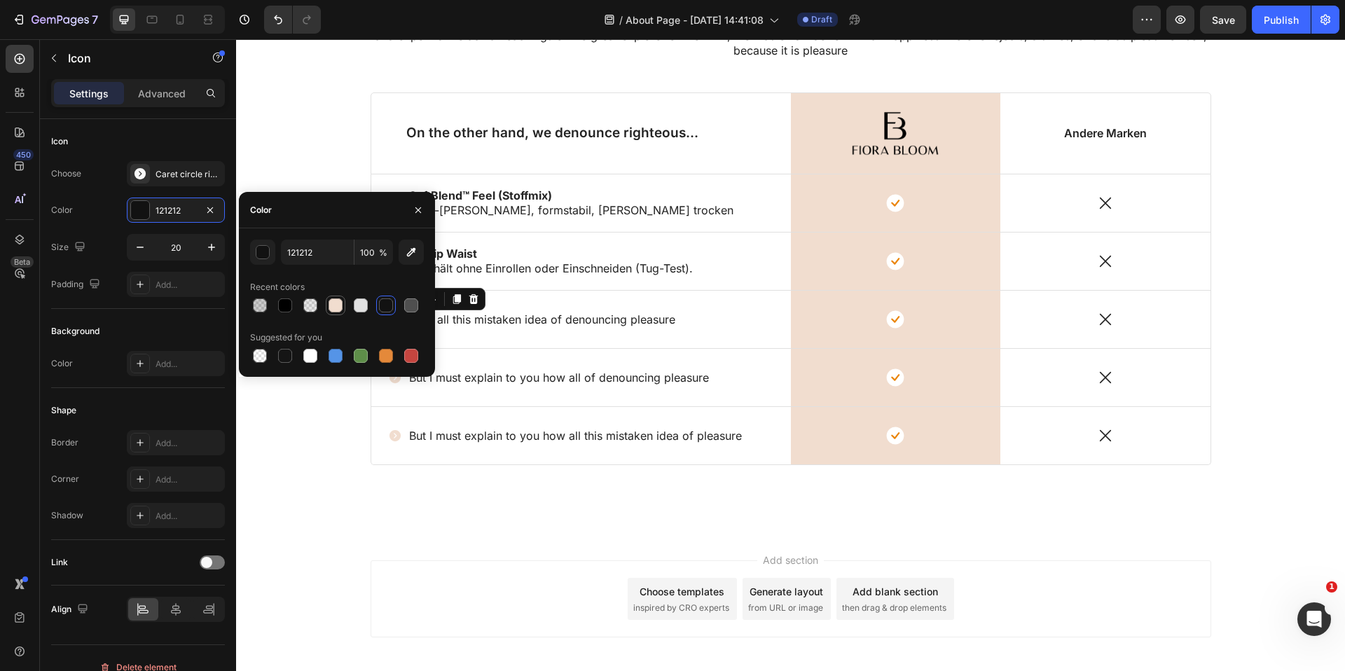
click at [332, 310] on div at bounding box center [336, 305] width 14 height 14
type input "F1DDCF"
click at [336, 160] on div "Lorem ipsum dolor sit amet, consectetur adipiscing Heading But I must explain t…" at bounding box center [791, 236] width 1088 height 525
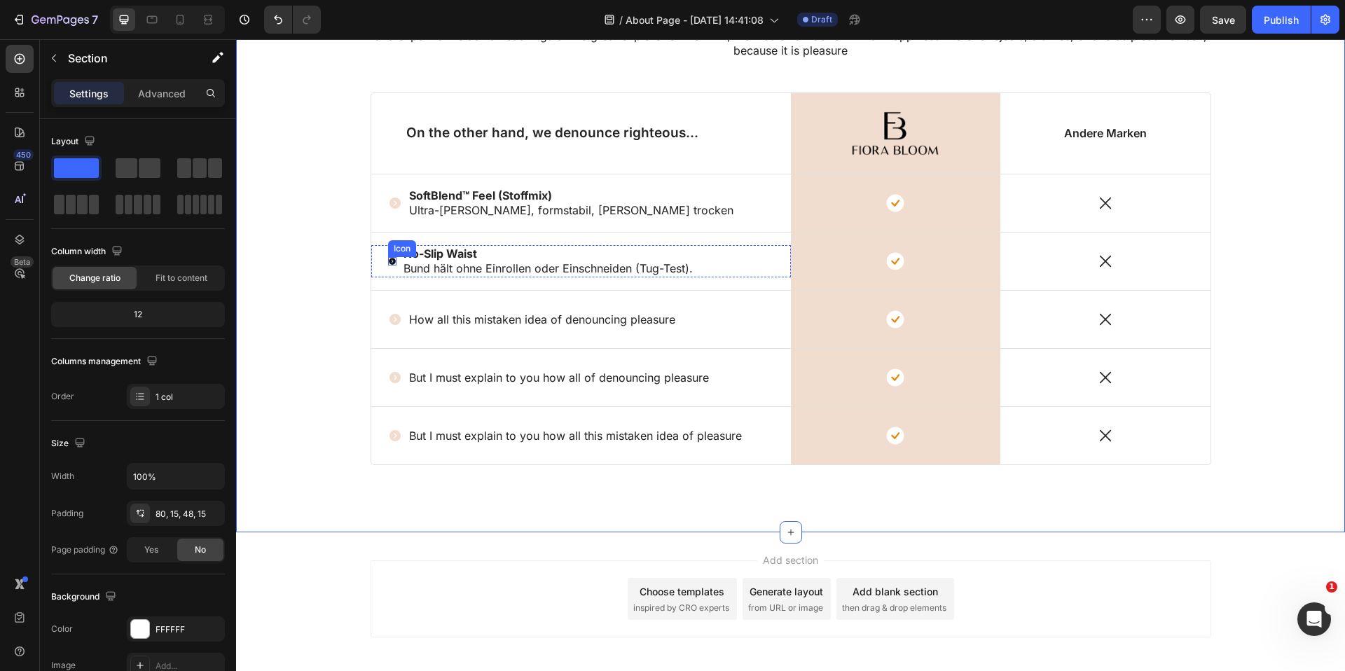
click at [394, 263] on div "Icon" at bounding box center [392, 261] width 8 height 8
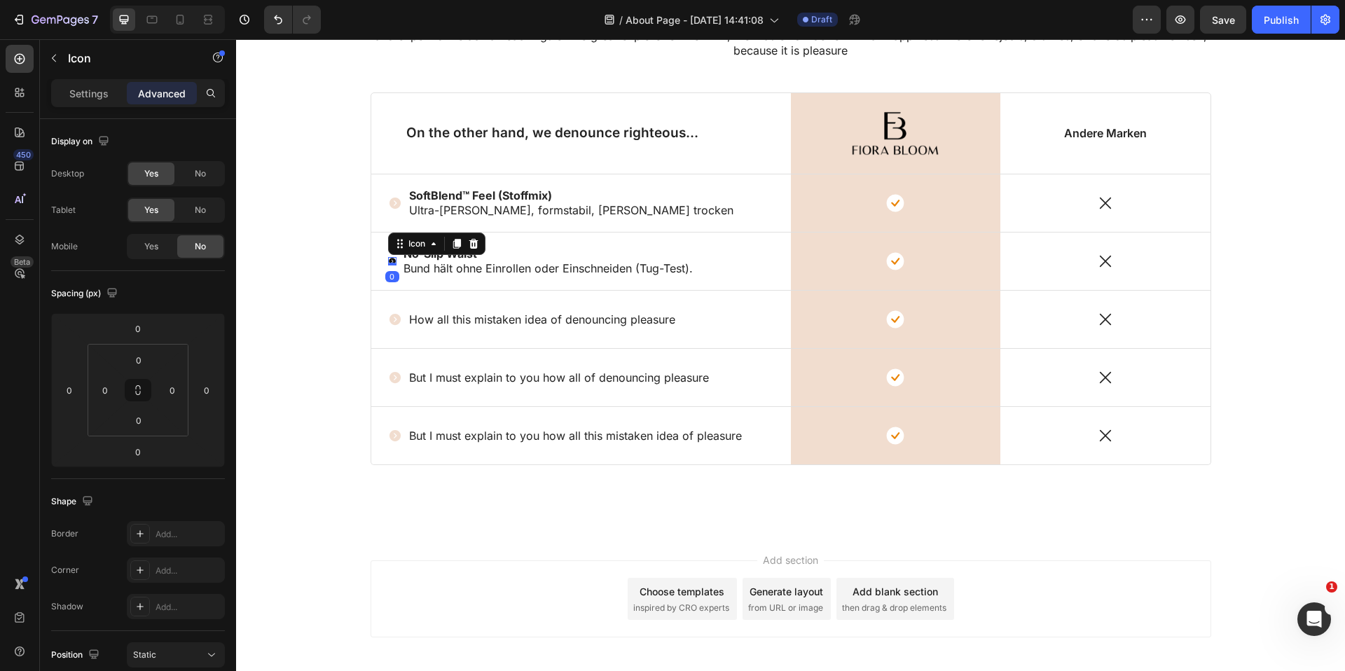
click at [392, 261] on icon at bounding box center [392, 261] width 8 height 8
click at [78, 88] on p "Settings" at bounding box center [88, 93] width 39 height 15
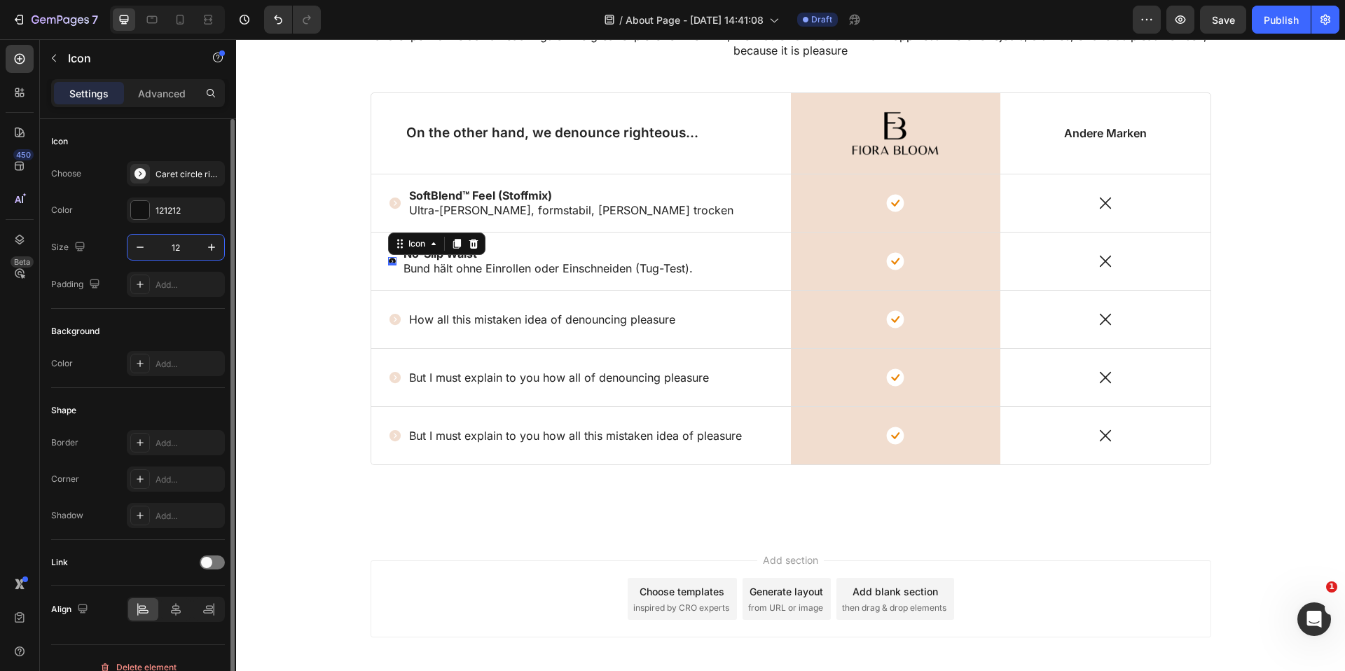
click at [160, 246] on input "12" at bounding box center [176, 247] width 46 height 25
type input "20"
click at [161, 216] on div "121212" at bounding box center [176, 211] width 41 height 13
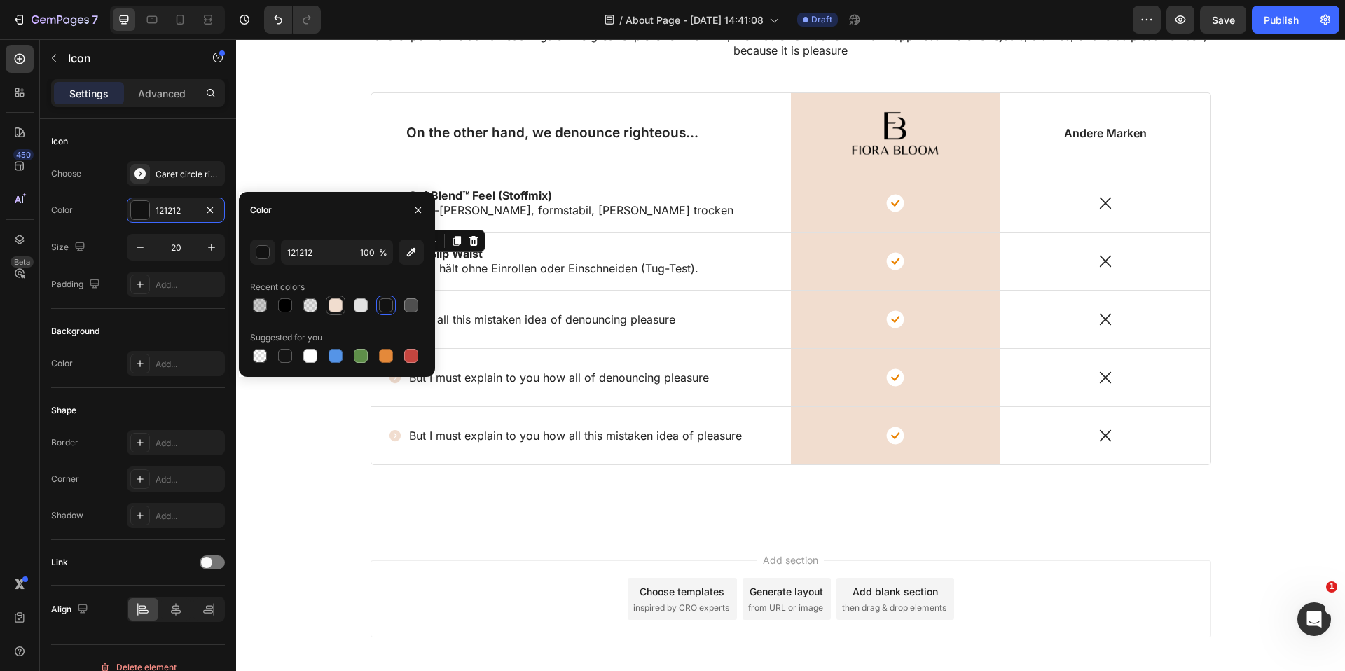
click at [337, 306] on div at bounding box center [336, 305] width 14 height 14
type input "F1DDCF"
click at [313, 453] on div "Lorem ipsum dolor sit amet, consectetur adipiscing Heading But I must explain t…" at bounding box center [791, 236] width 1088 height 525
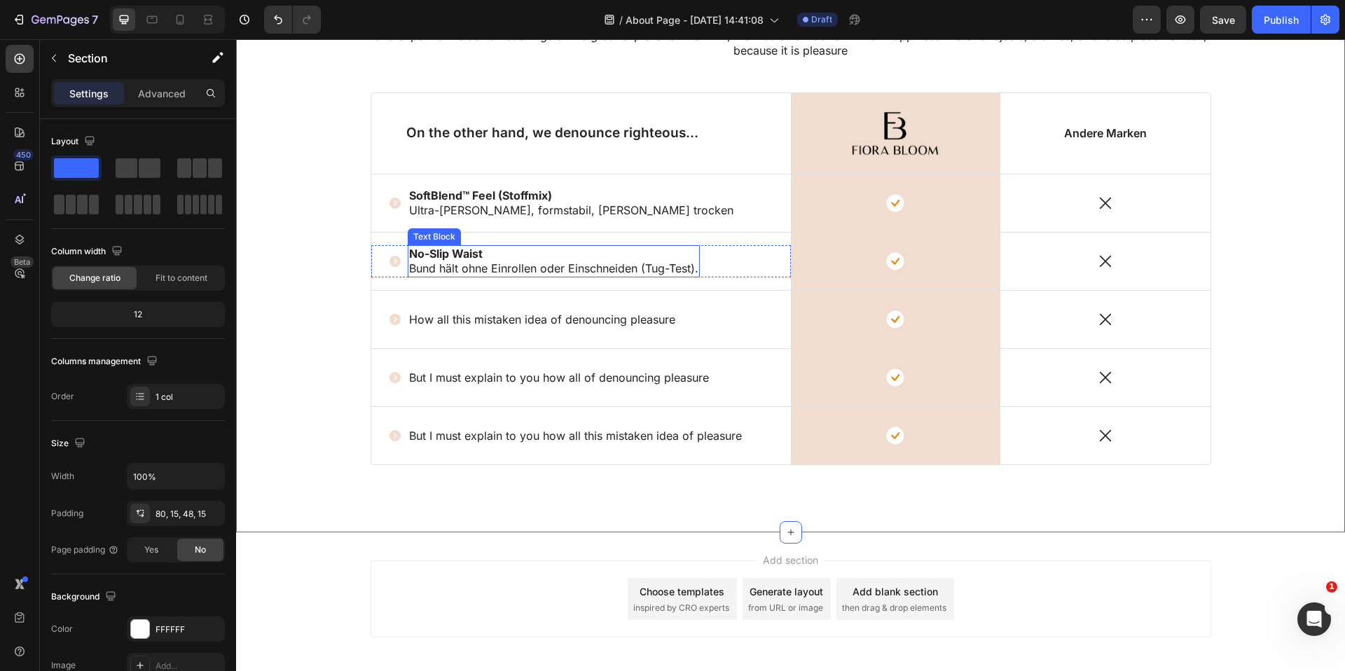
click at [693, 263] on p "Bund hält ohne Einrollen oder Einschneiden (Tug-Test)." at bounding box center [553, 268] width 289 height 15
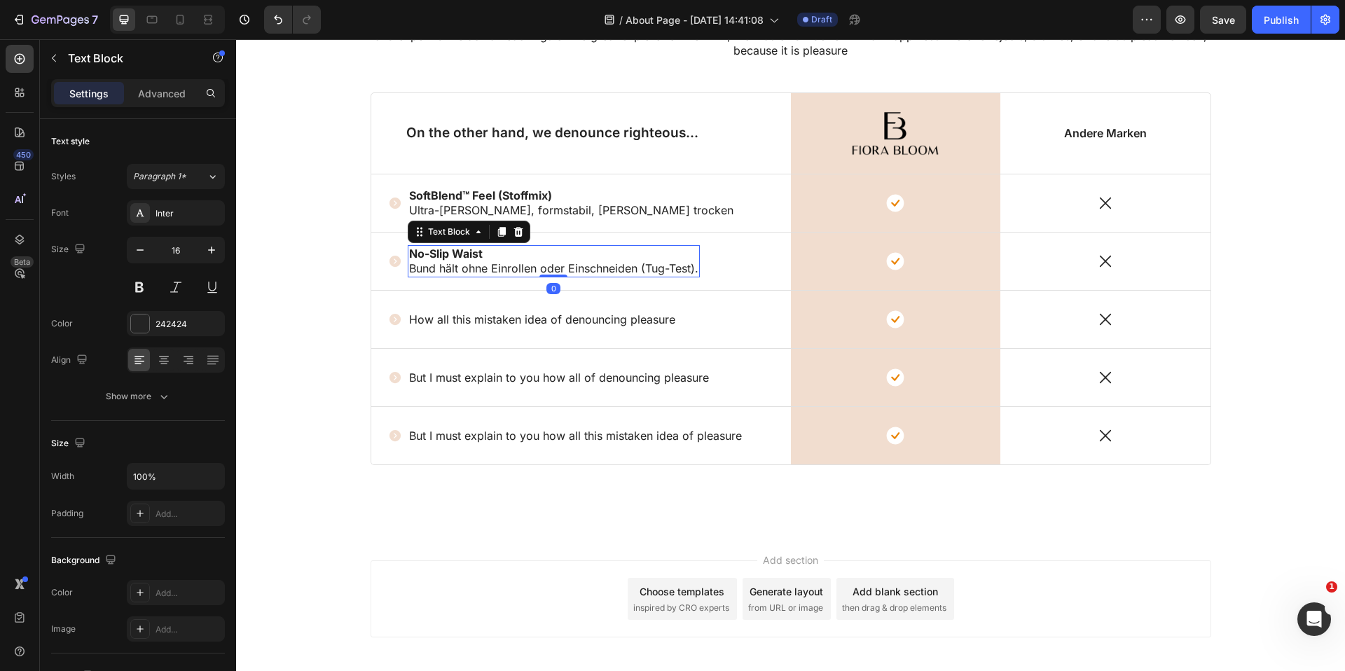
click at [693, 263] on p "Bund hält ohne Einrollen oder Einschneiden (Tug-Test)." at bounding box center [553, 268] width 289 height 15
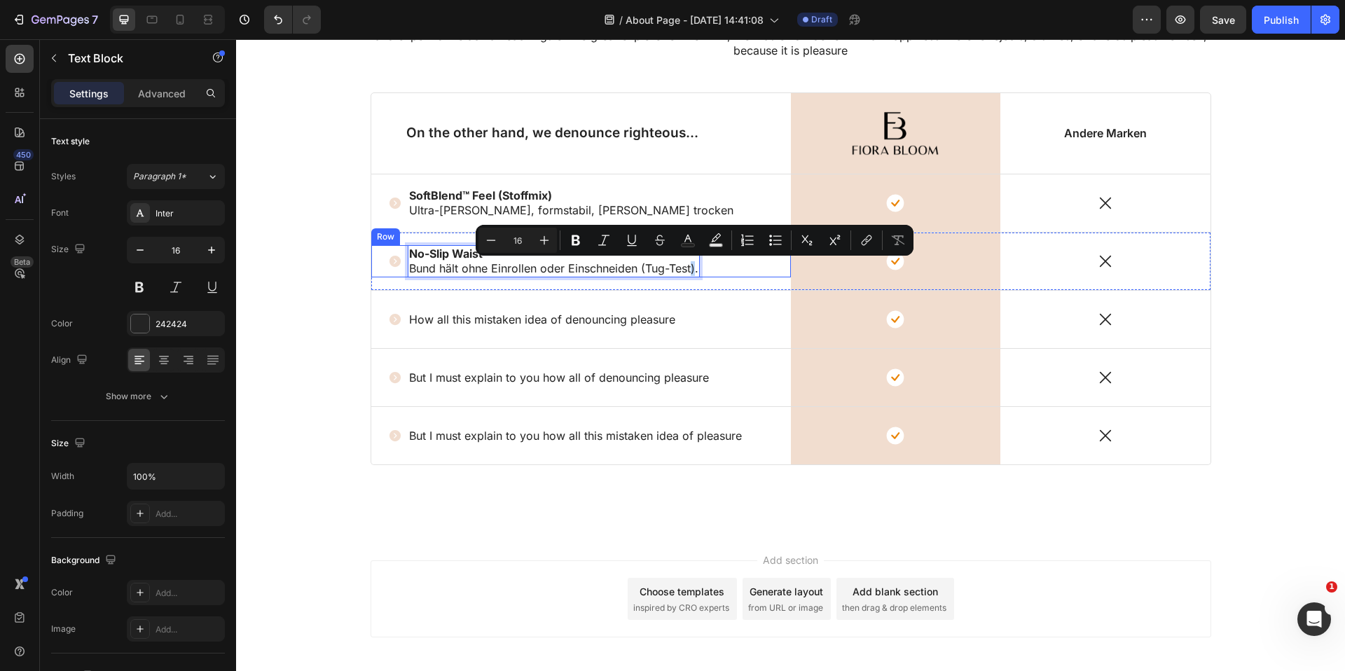
click at [236, 39] on lt-span at bounding box center [236, 39] width 0 height 0
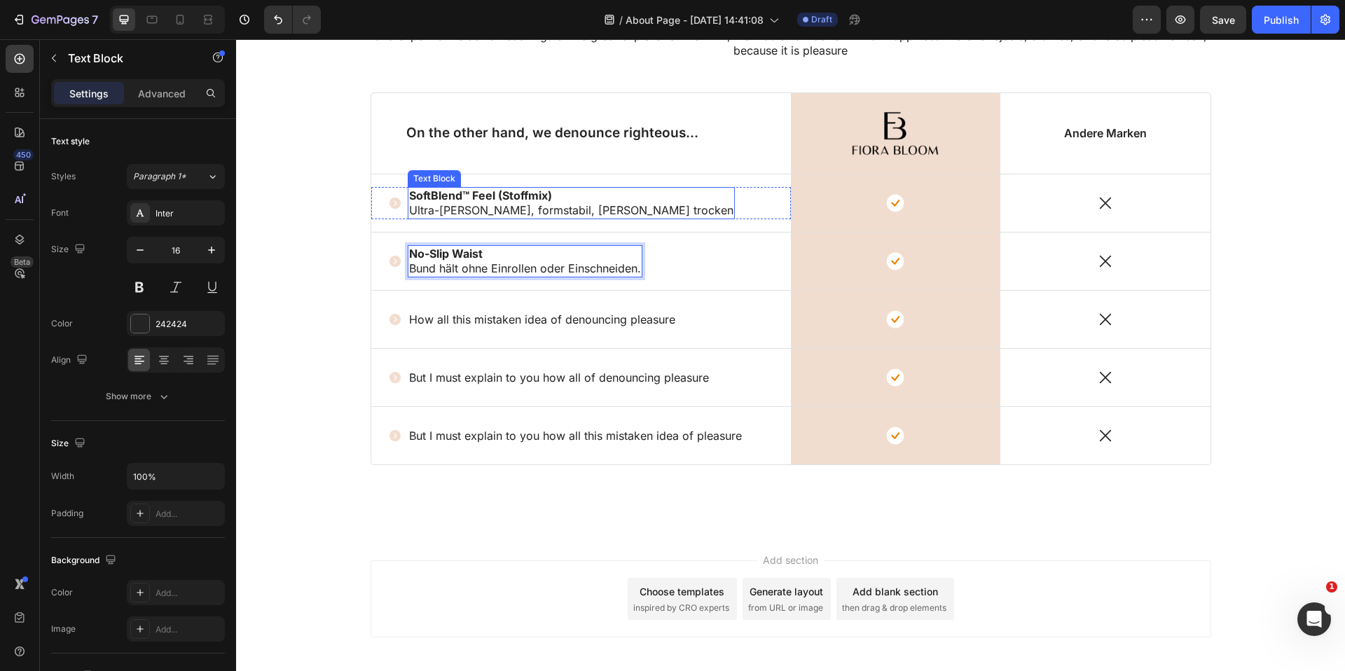
click at [616, 212] on p "SoftBlend™ Feel (Stoffmix) Ultra-weich, formstabil, schnell trocken" at bounding box center [571, 202] width 324 height 29
click at [611, 210] on body "Header Lorem ipsum dolor sit amet, consectetur adipiscing Heading But I must ex…" at bounding box center [790, 311] width 1109 height 845
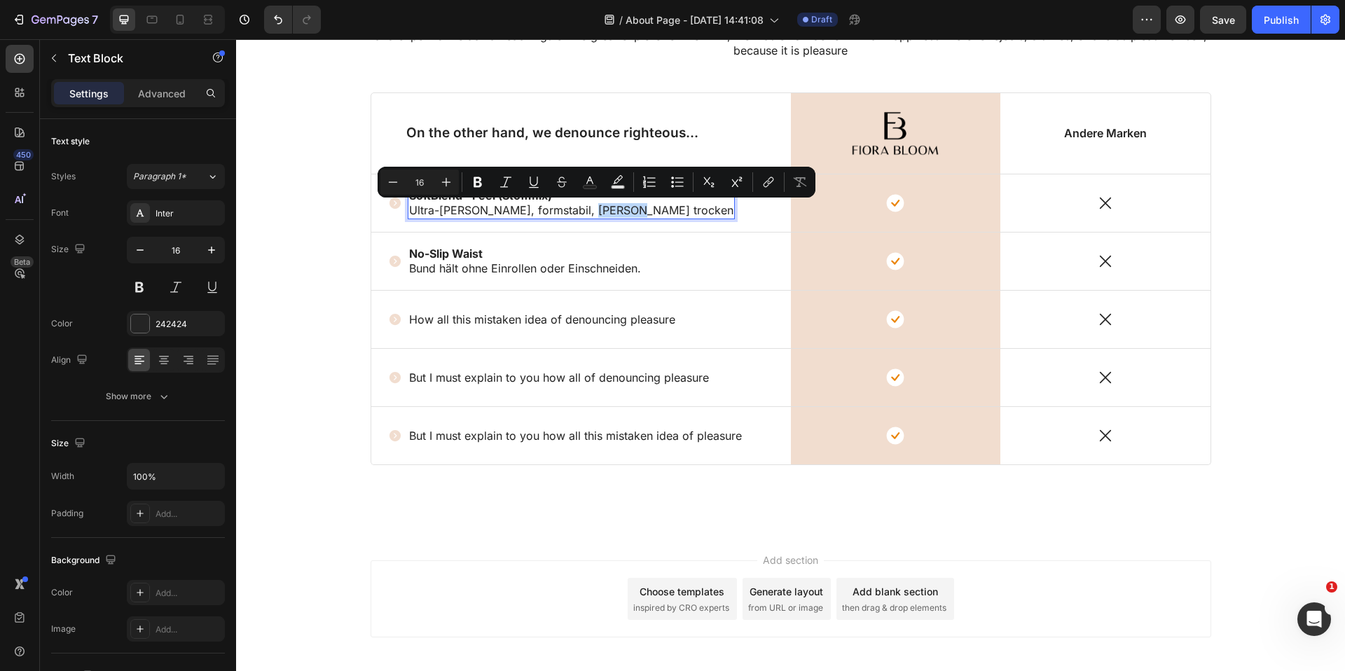
click at [236, 39] on lt-div at bounding box center [236, 39] width 0 height 0
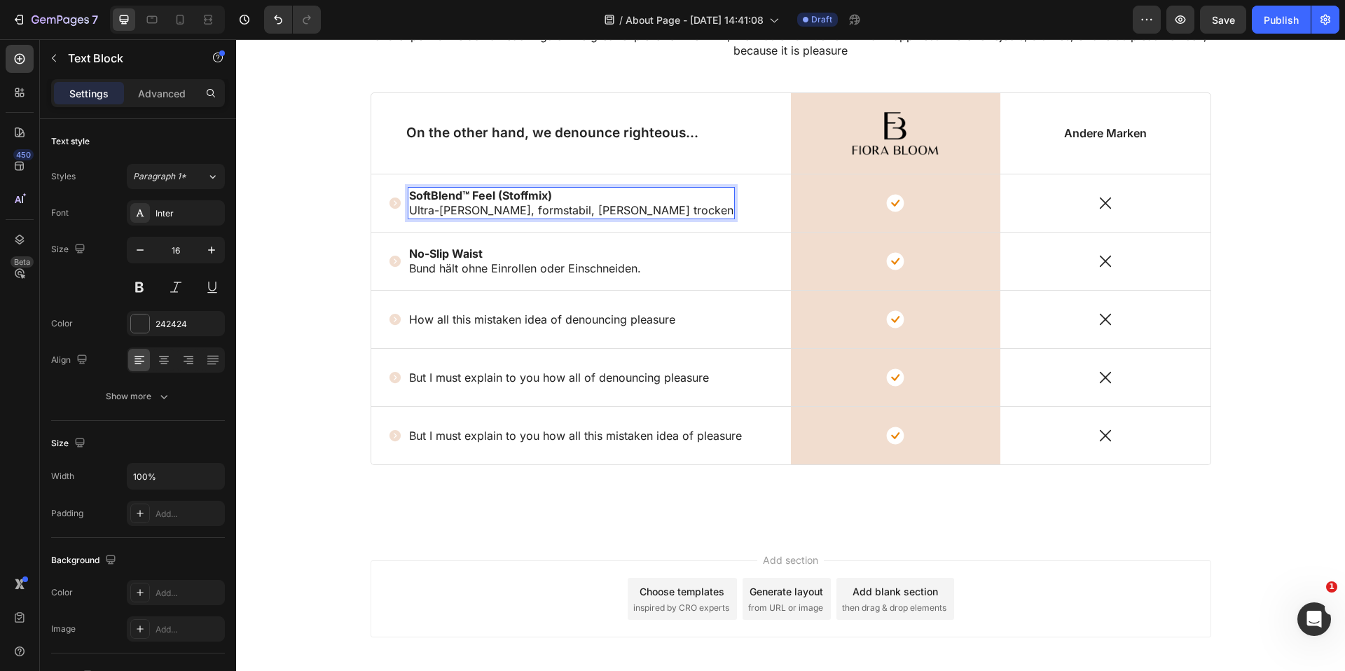
click at [526, 202] on strong "SoftBlend™ Feel (Stoffmix)" at bounding box center [480, 195] width 143 height 14
click at [550, 208] on p "SoftBlend™ Feel (Stoffmix) Ultra-weich, formstabil, schnell trocken" at bounding box center [571, 202] width 324 height 29
click at [636, 259] on p "No-Slip Waist" at bounding box center [525, 254] width 232 height 15
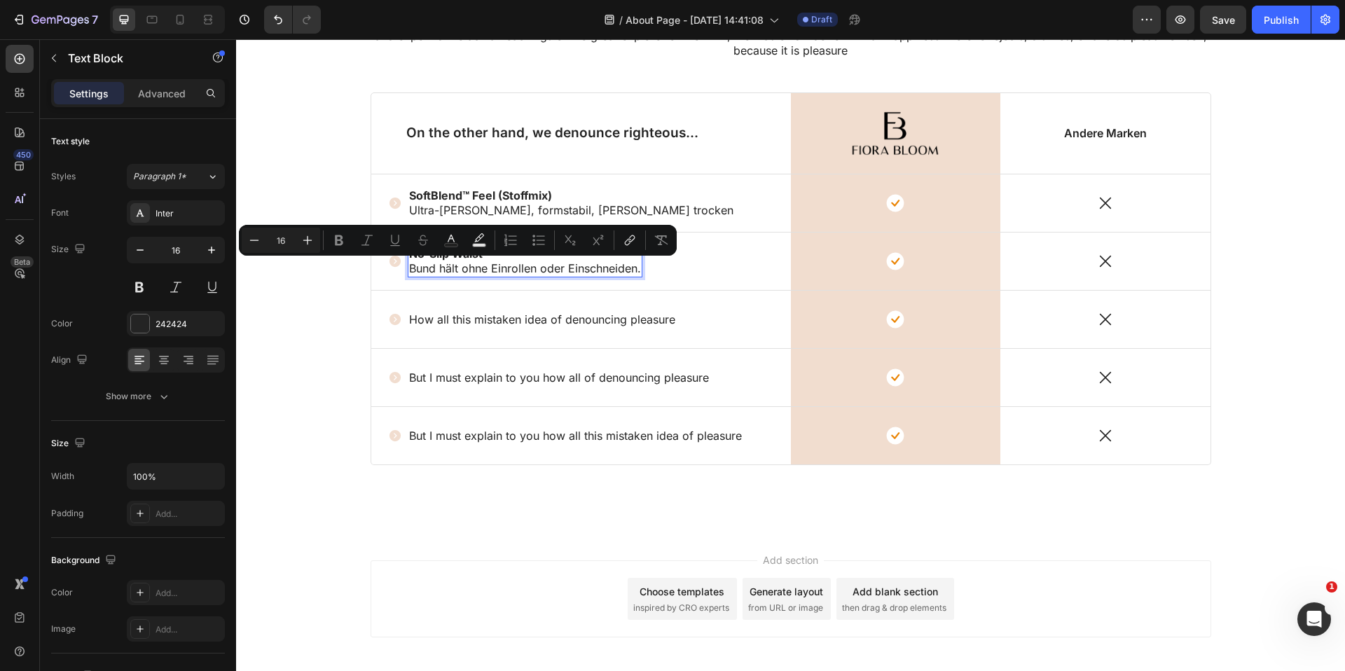
click at [642, 271] on div "No-Slip Waist Bund hält ohne Einrollen oder Einschneiden." at bounding box center [525, 261] width 235 height 32
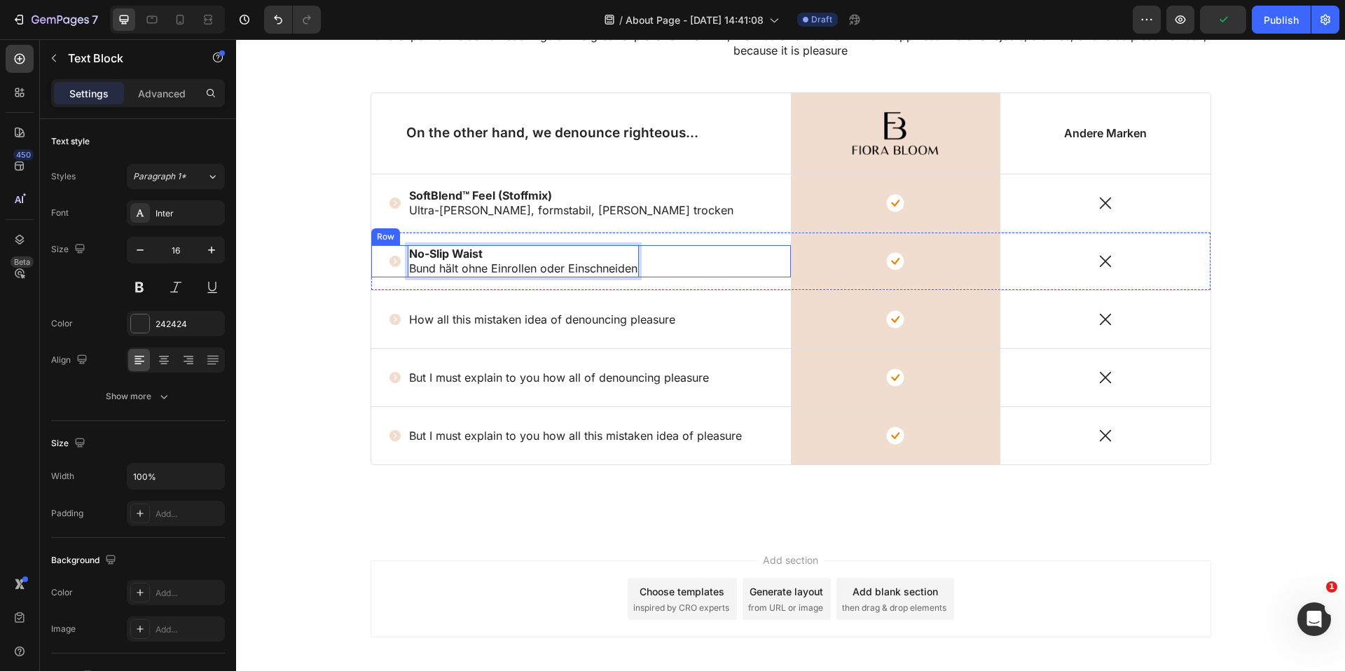
click at [698, 268] on div "Icon No-Slip Waist Bund hält ohne Einrollen oder Einschneiden Text Block 0 Row" at bounding box center [581, 261] width 420 height 32
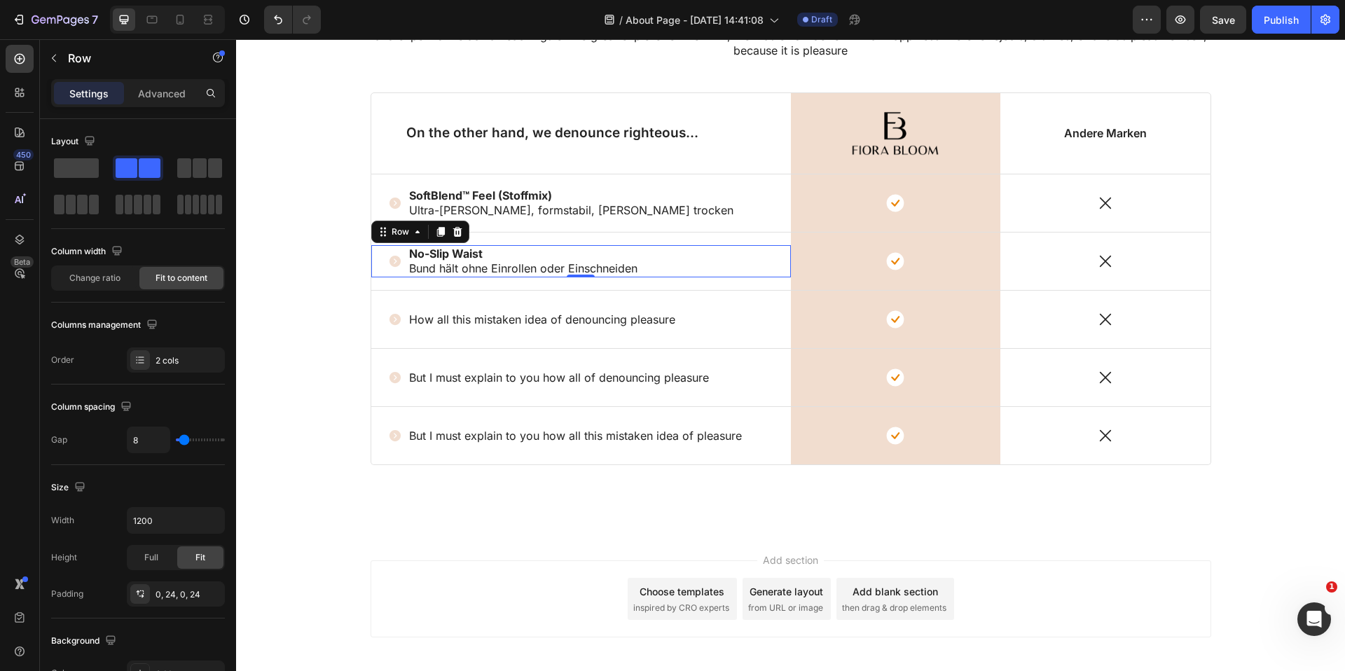
scroll to position [0, 0]
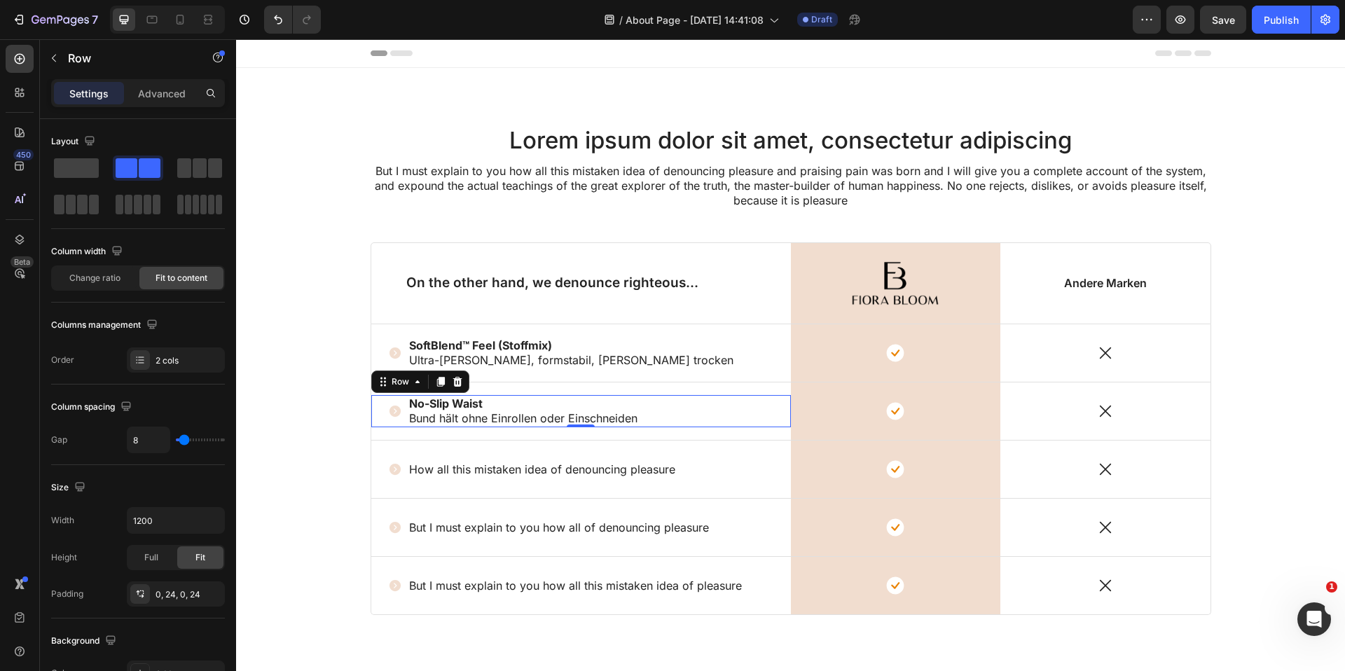
click at [811, 133] on h2 "Lorem ipsum dolor sit amet, consectetur adipiscing" at bounding box center [791, 140] width 841 height 33
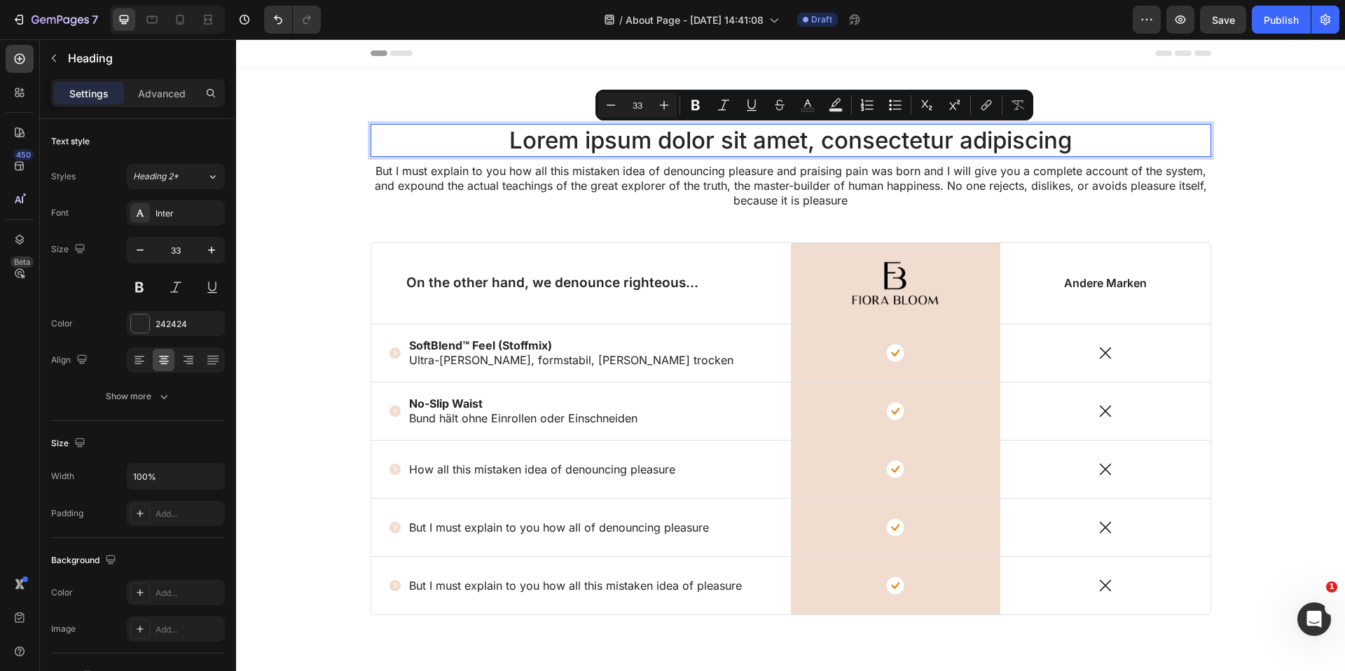
click at [800, 140] on p "Lorem ipsum dolor sit amet, consectetur adipiscing" at bounding box center [791, 140] width 838 height 30
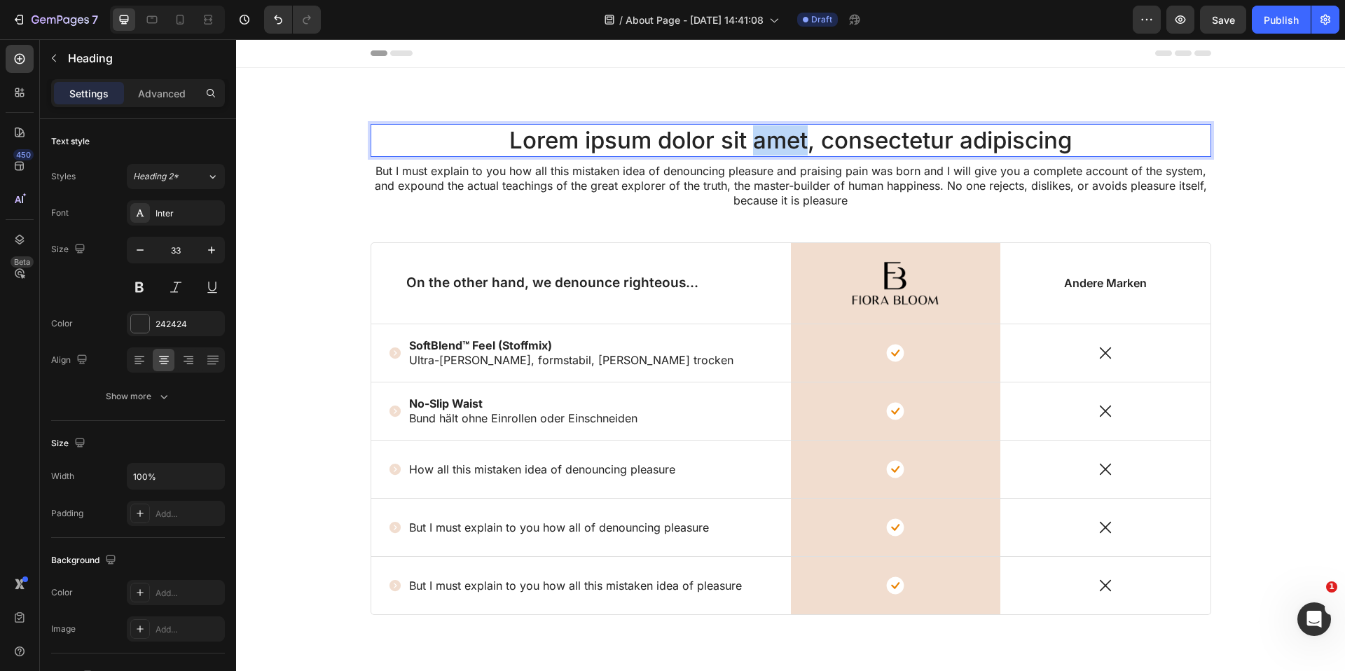
click at [800, 140] on p "Lorem ipsum dolor sit amet, consectetur adipiscing" at bounding box center [791, 140] width 838 height 30
click at [838, 143] on p "Fiora Bloom vs. Andere" at bounding box center [791, 140] width 838 height 30
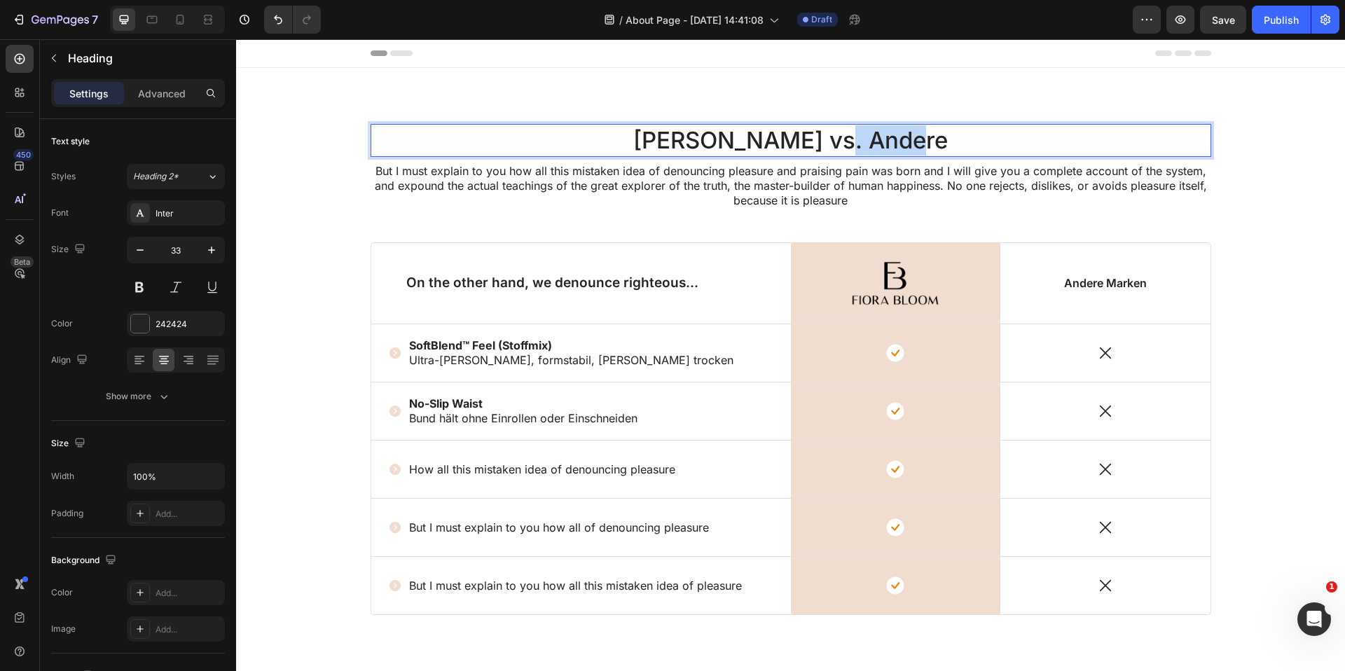
click at [838, 143] on p "Fiora Bloom vs. Andere" at bounding box center [791, 140] width 838 height 30
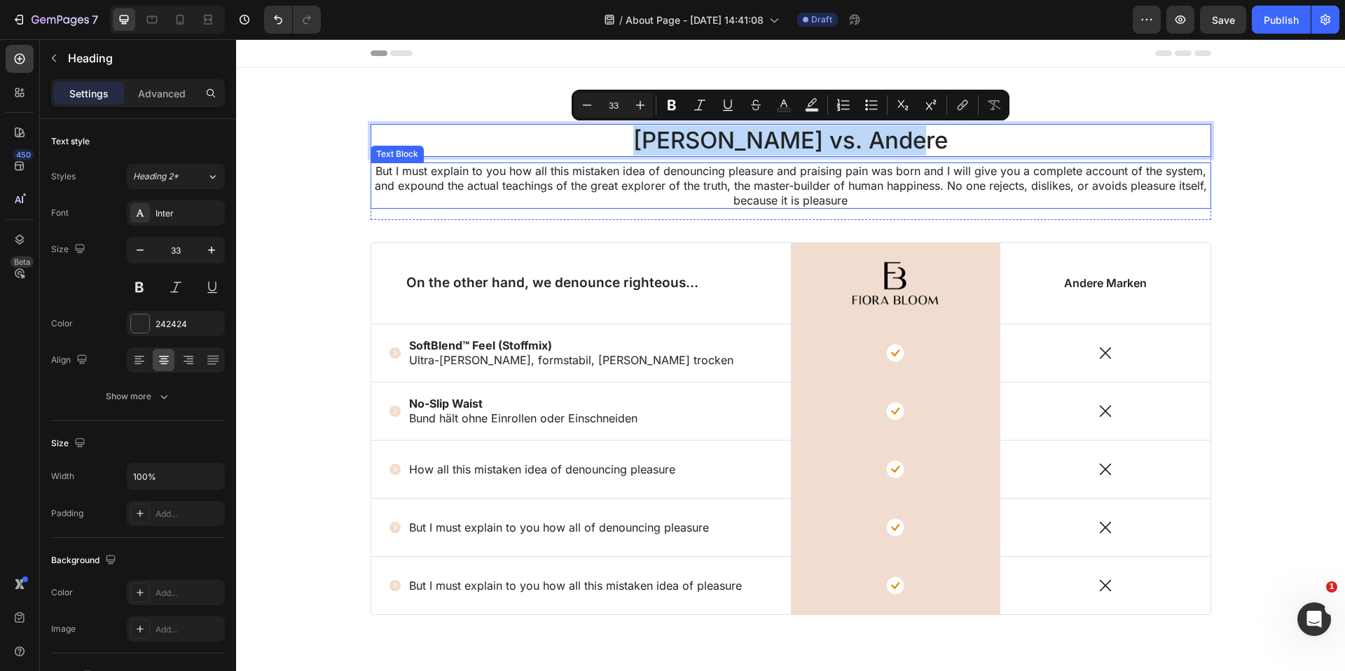
click at [1131, 169] on p "But I must explain to you how all this mistaken idea of denouncing pleasure and…" at bounding box center [791, 185] width 838 height 43
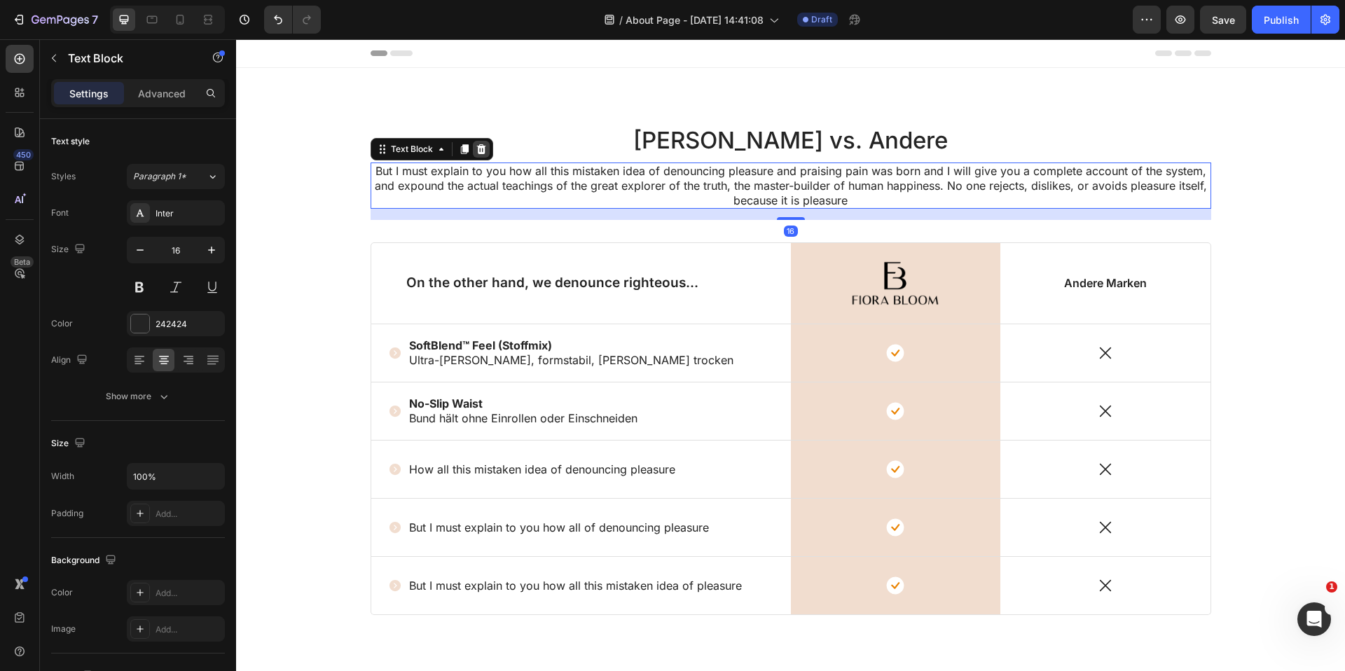
click at [481, 146] on icon at bounding box center [480, 149] width 9 height 10
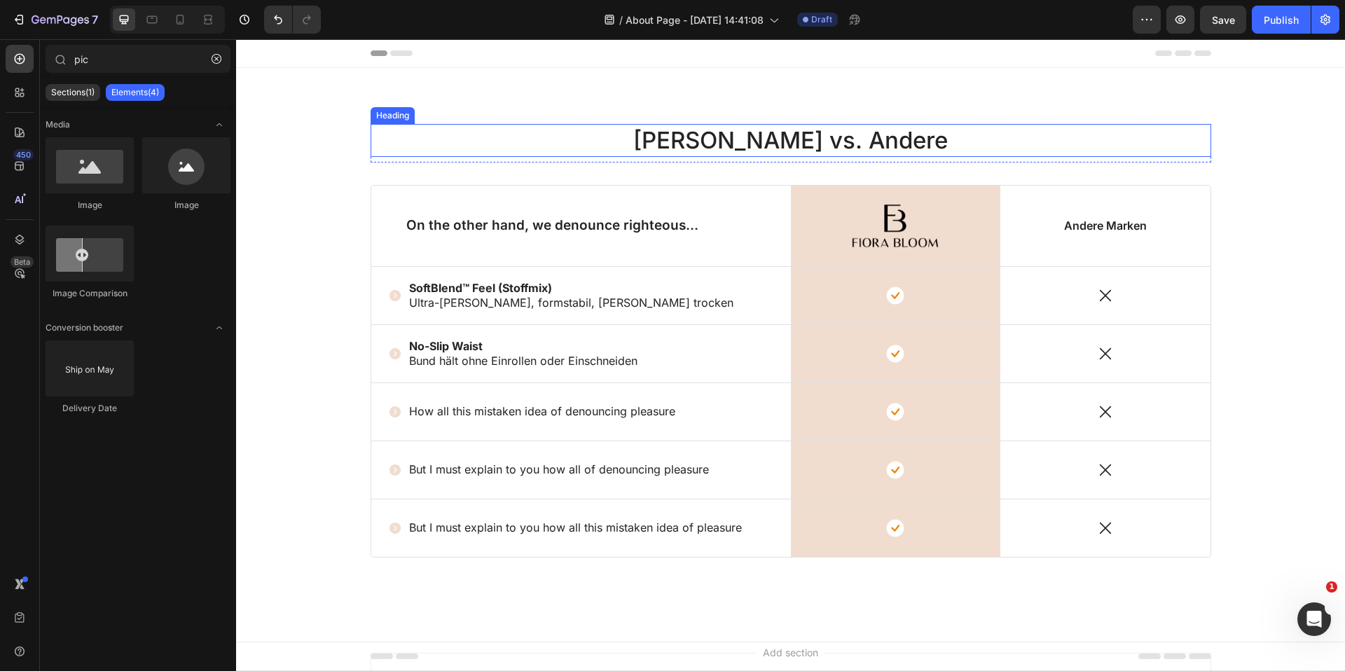
click at [639, 145] on p "Fiora Bloom vs. Andere" at bounding box center [791, 140] width 838 height 30
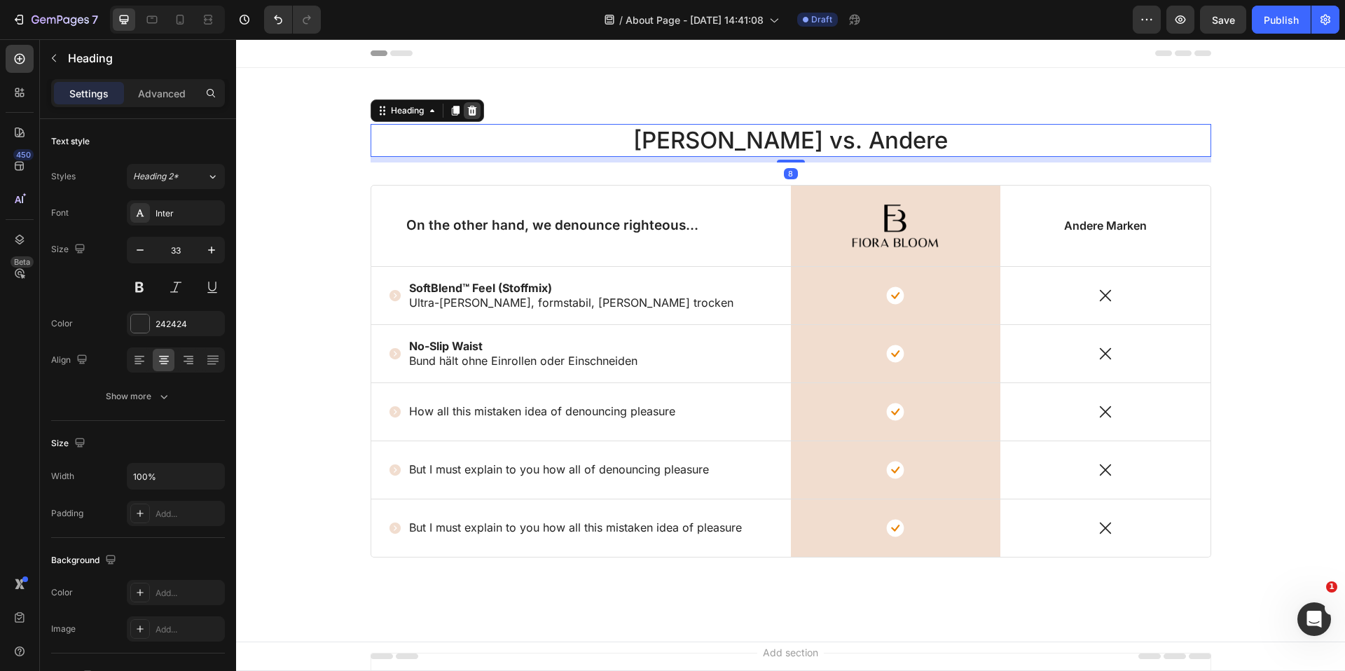
click at [471, 111] on icon at bounding box center [472, 110] width 11 height 11
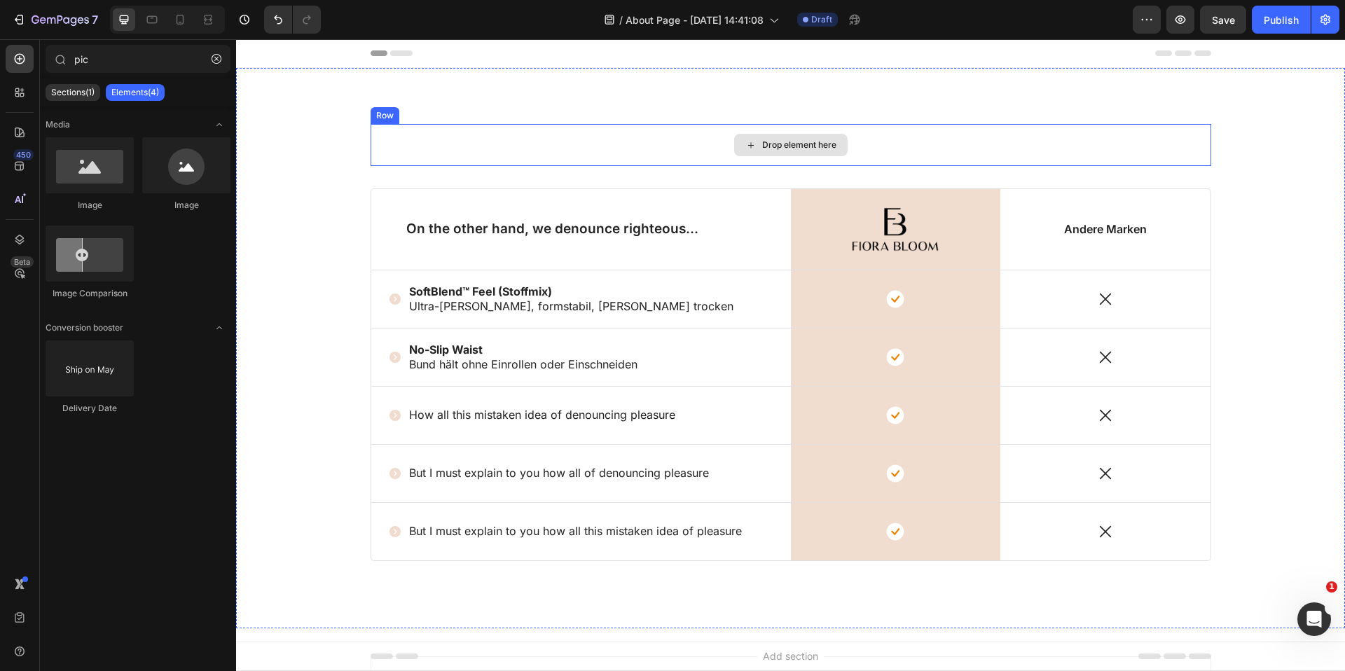
click at [637, 148] on div "Drop element here" at bounding box center [791, 145] width 841 height 42
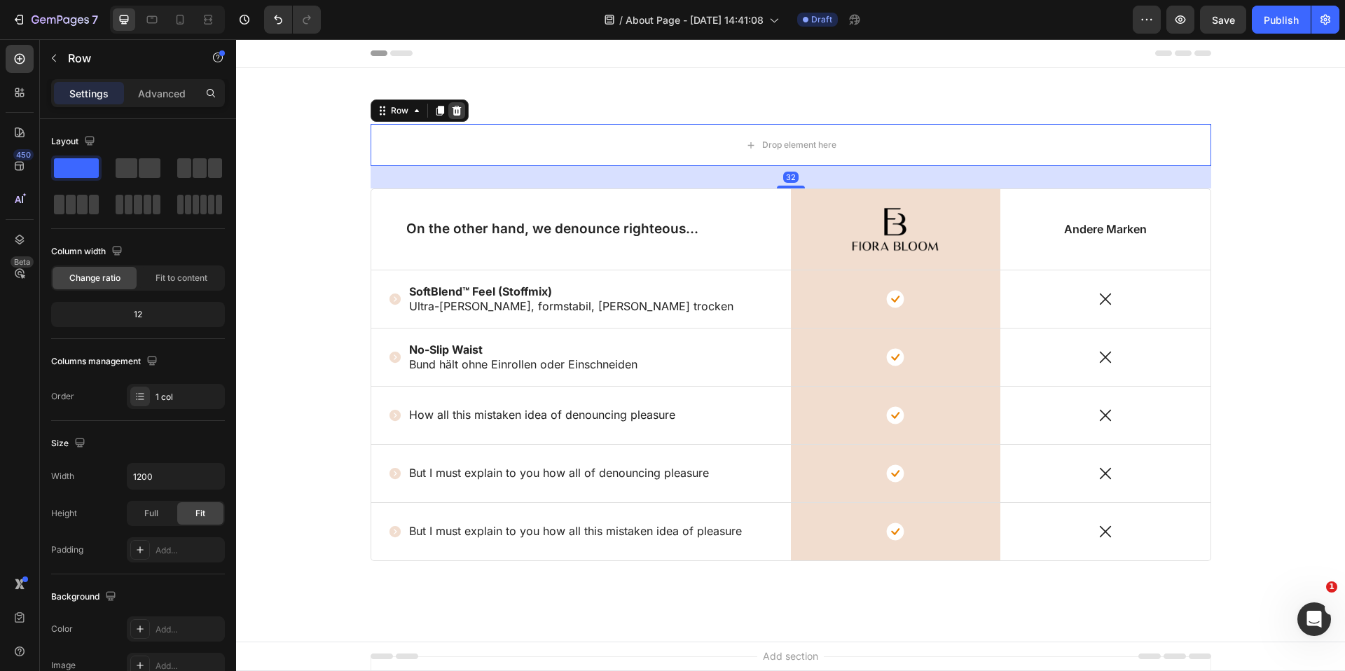
click at [460, 113] on icon at bounding box center [456, 110] width 11 height 11
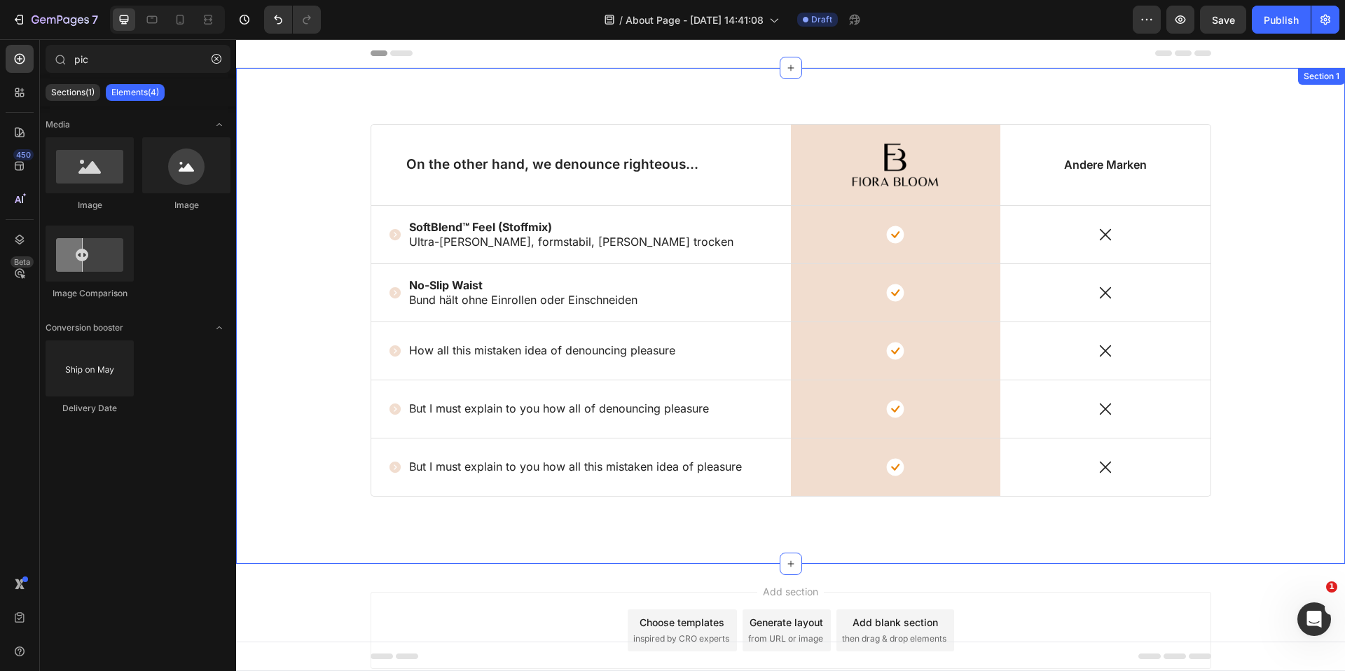
click at [336, 190] on div "On the other hand, we denounce righteous... Text Block Image Row Andere Marken …" at bounding box center [791, 327] width 1088 height 406
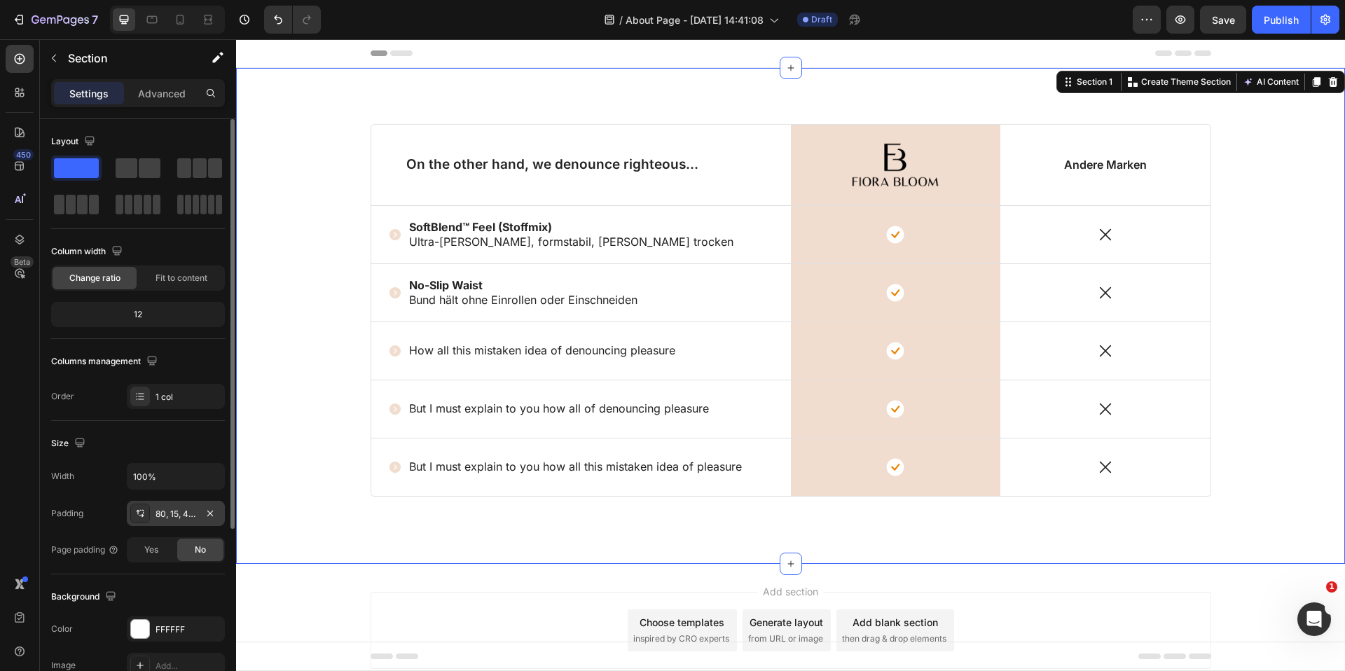
click at [170, 511] on div "80, 15, 48, 15" at bounding box center [176, 514] width 41 height 13
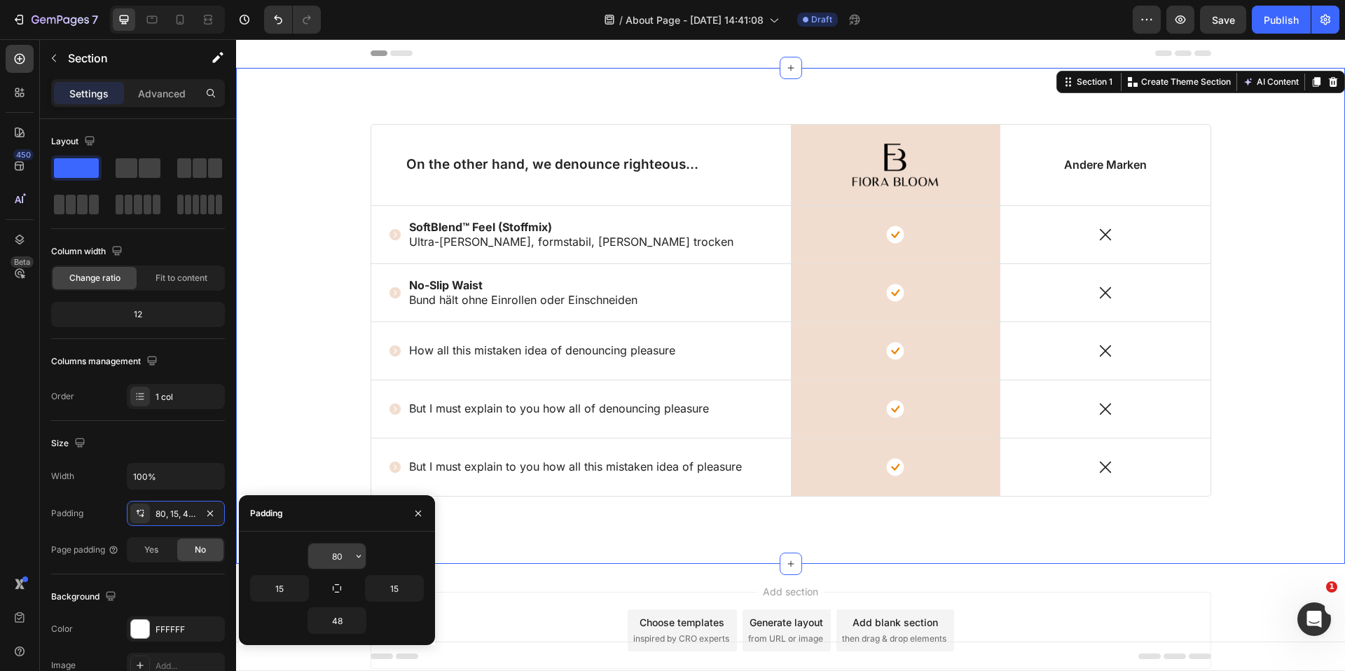
click at [341, 560] on input "80" at bounding box center [336, 556] width 57 height 25
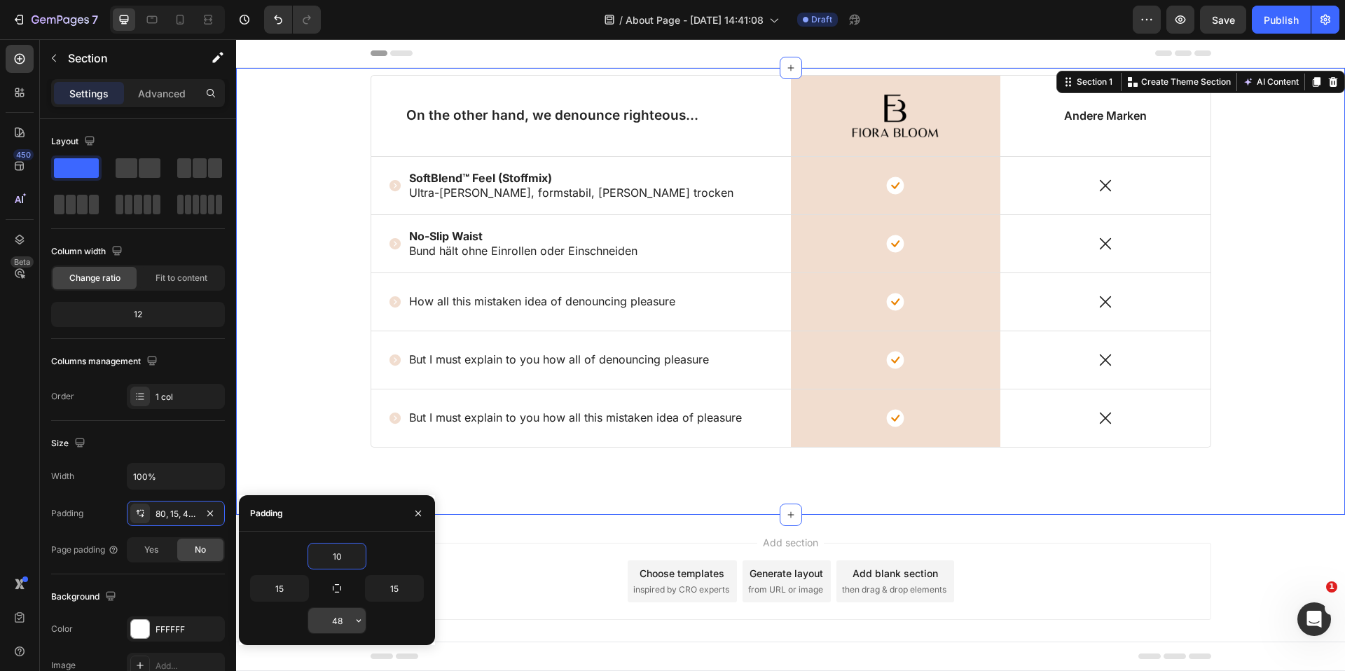
type input "10"
click at [332, 621] on input "48" at bounding box center [336, 620] width 57 height 25
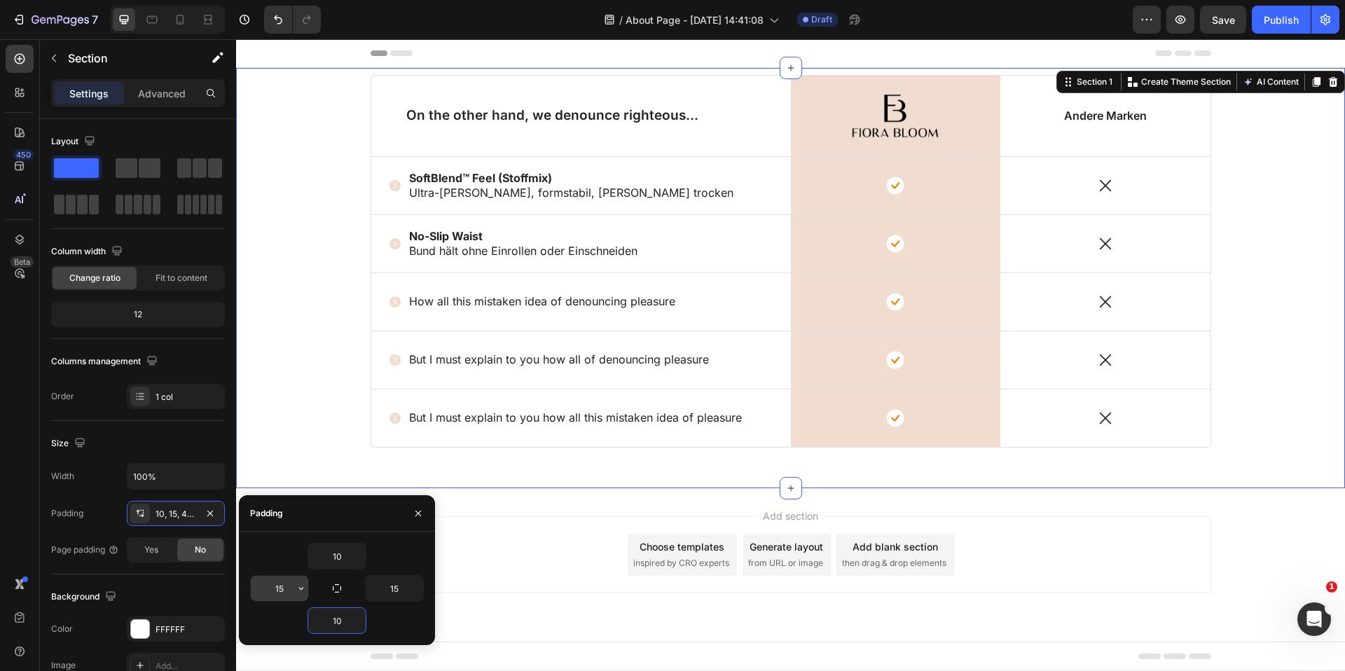
type input "10"
click at [278, 596] on input "15" at bounding box center [279, 588] width 57 height 25
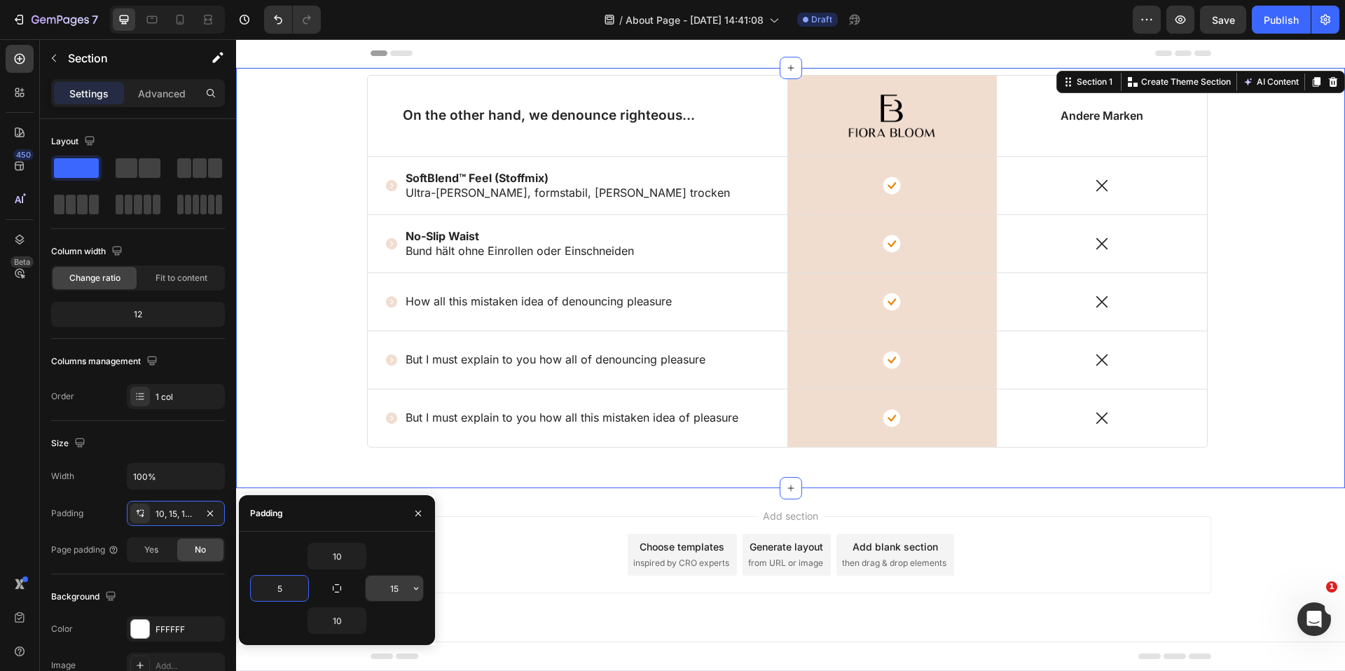
type input "5"
click at [392, 586] on input "15" at bounding box center [394, 588] width 57 height 25
type input "5"
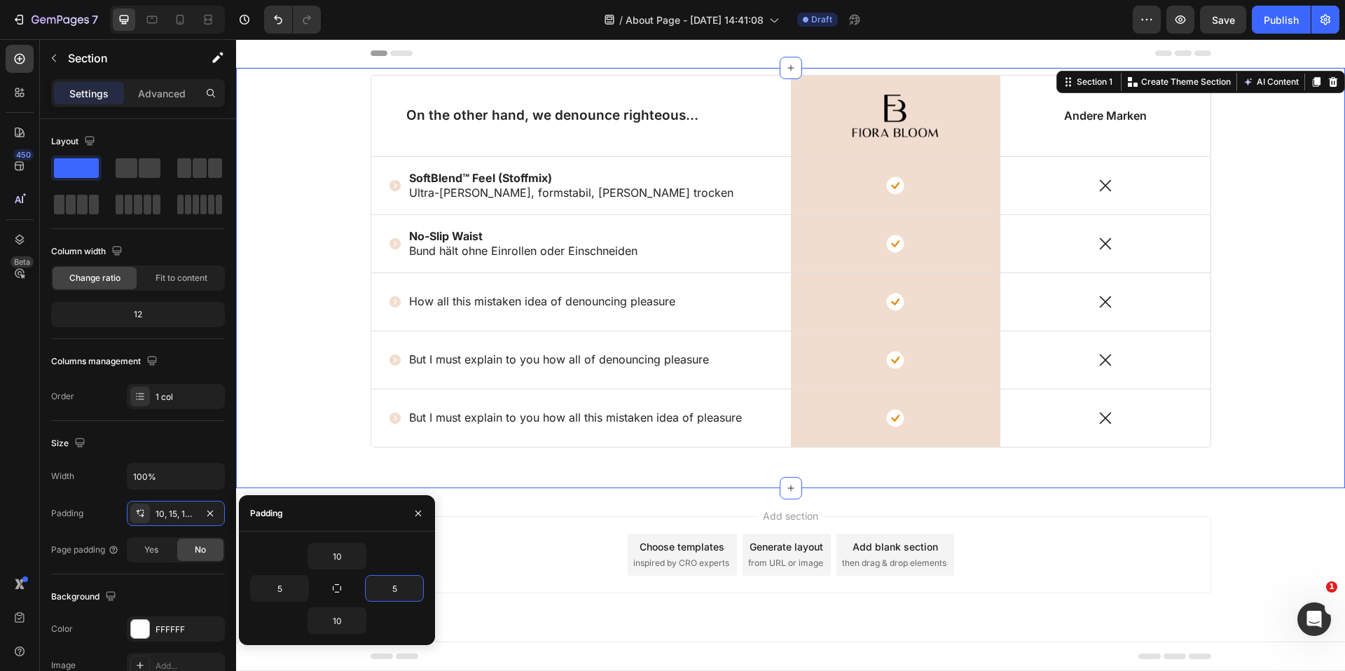
click at [305, 410] on div "On the other hand, we denounce righteous... Text Block Image Row Andere Marken …" at bounding box center [791, 278] width 1102 height 406
click at [145, 544] on span "Yes" at bounding box center [151, 550] width 14 height 13
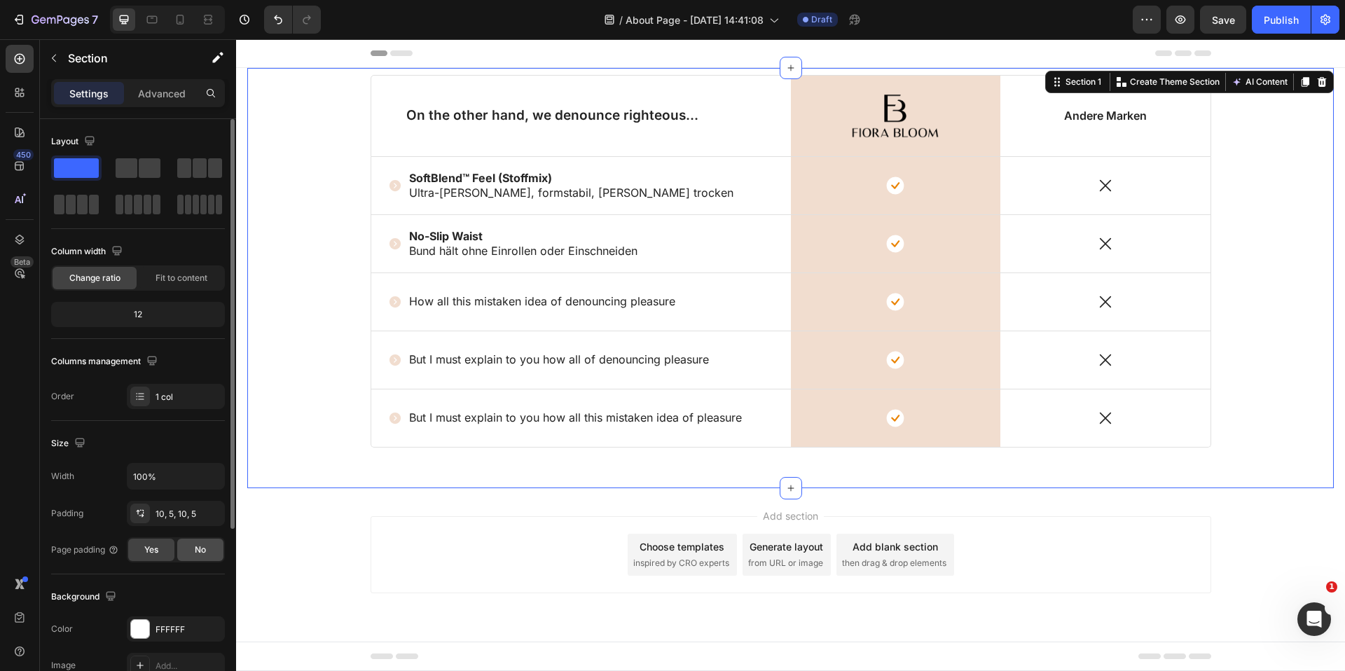
click at [188, 551] on div "No" at bounding box center [200, 550] width 46 height 22
click at [345, 325] on div "On the other hand, we denounce righteous... Text Block Image Row Andere Marken …" at bounding box center [791, 278] width 1102 height 406
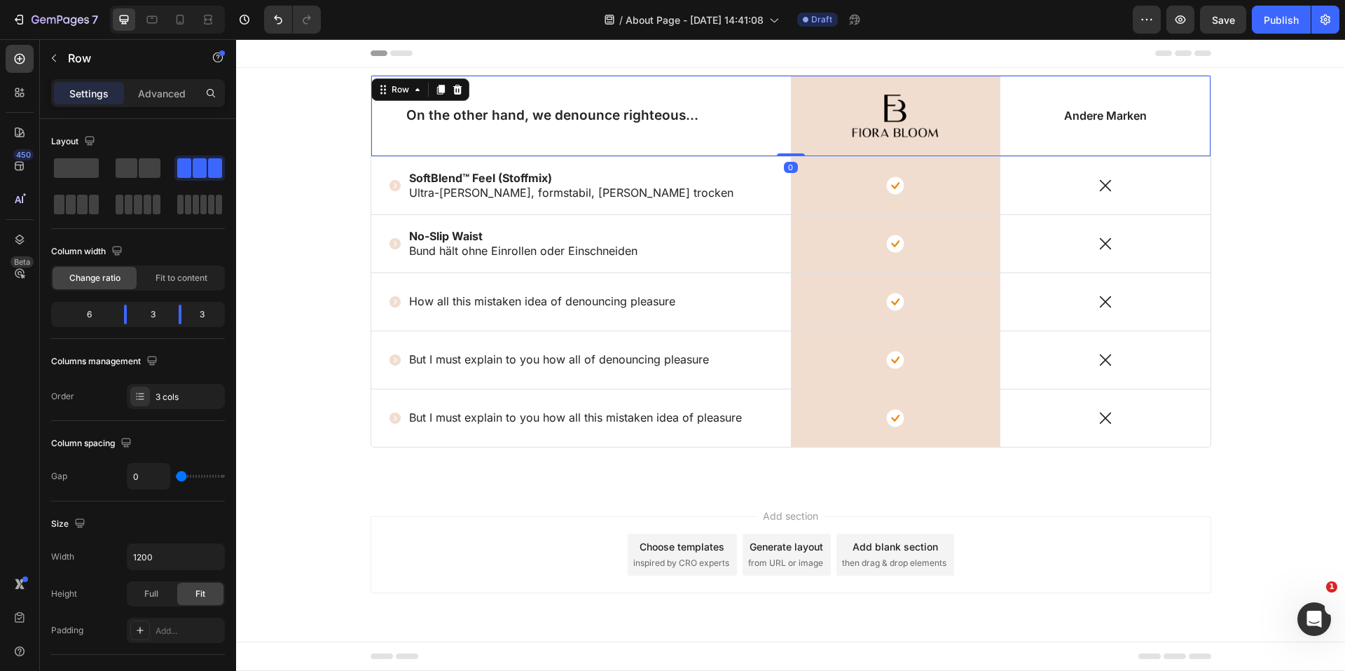
click at [372, 149] on div "On the other hand, we denounce righteous... Text Block" at bounding box center [581, 116] width 420 height 81
click at [380, 88] on icon at bounding box center [383, 89] width 11 height 11
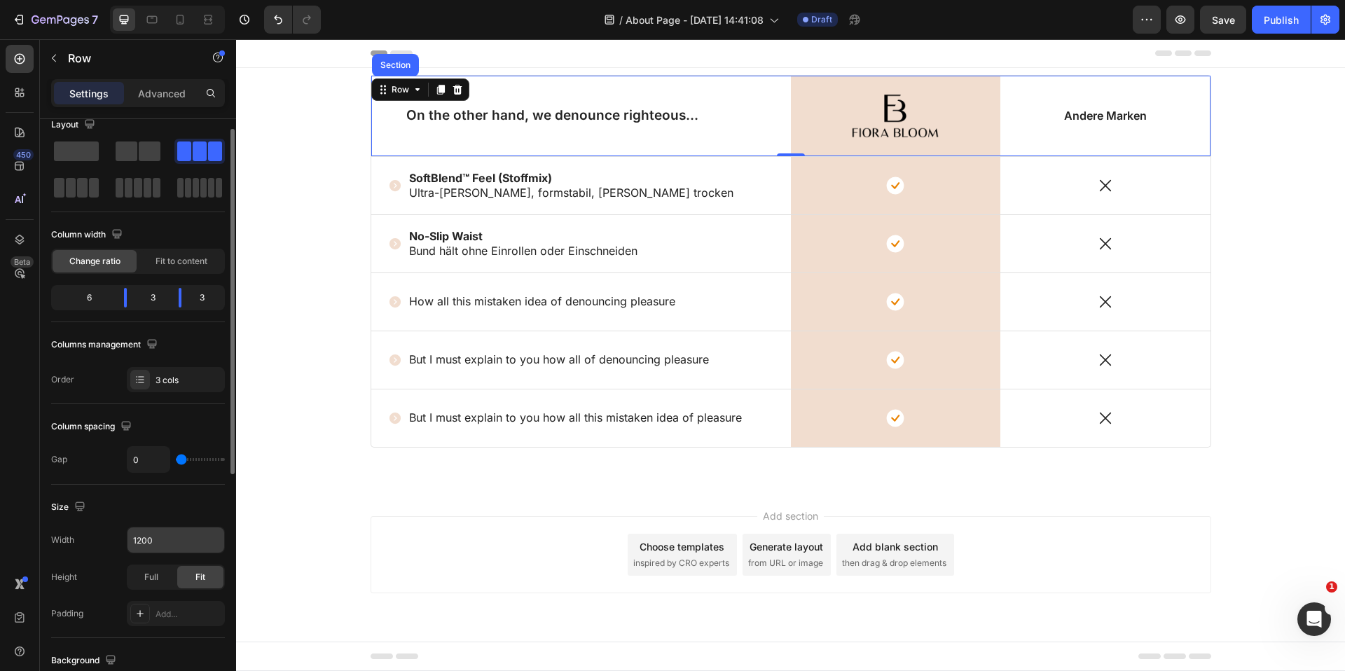
scroll to position [26, 0]
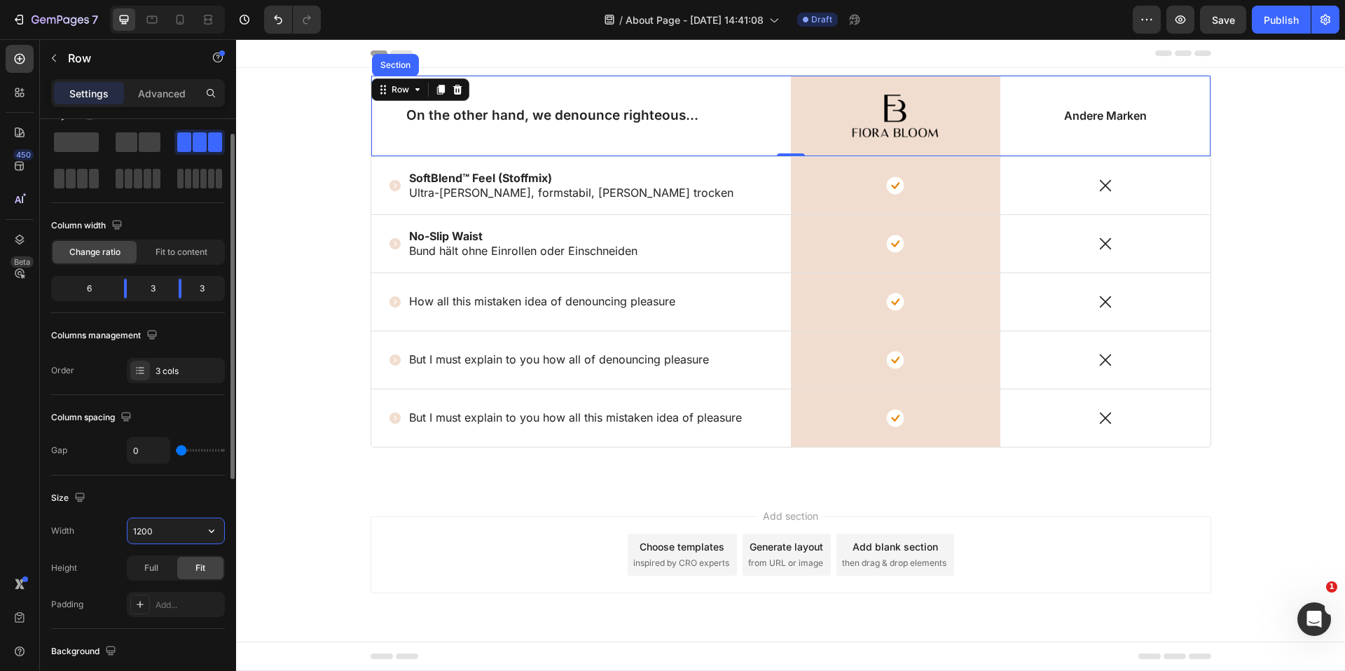
click at [174, 533] on input "1200" at bounding box center [175, 530] width 97 height 25
click at [205, 531] on icon "button" at bounding box center [212, 531] width 14 height 14
click at [145, 593] on span "Full" at bounding box center [139, 593] width 14 height 13
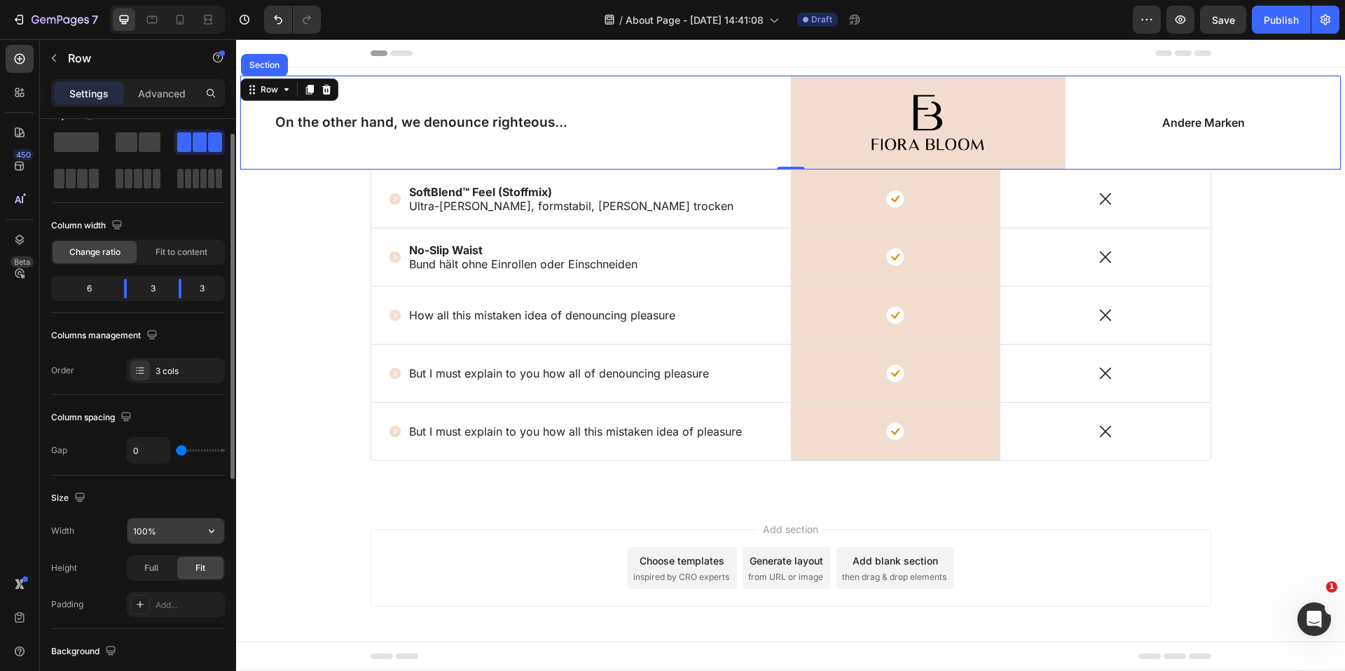
click at [193, 539] on input "100%" at bounding box center [175, 530] width 97 height 25
click at [170, 573] on div "Full" at bounding box center [151, 568] width 46 height 22
click at [198, 541] on input "100%" at bounding box center [175, 530] width 97 height 25
click at [197, 572] on span "Fit" at bounding box center [200, 568] width 10 height 13
click at [462, 153] on div "On the other hand, we denounce righteous... Text Block" at bounding box center [515, 123] width 551 height 94
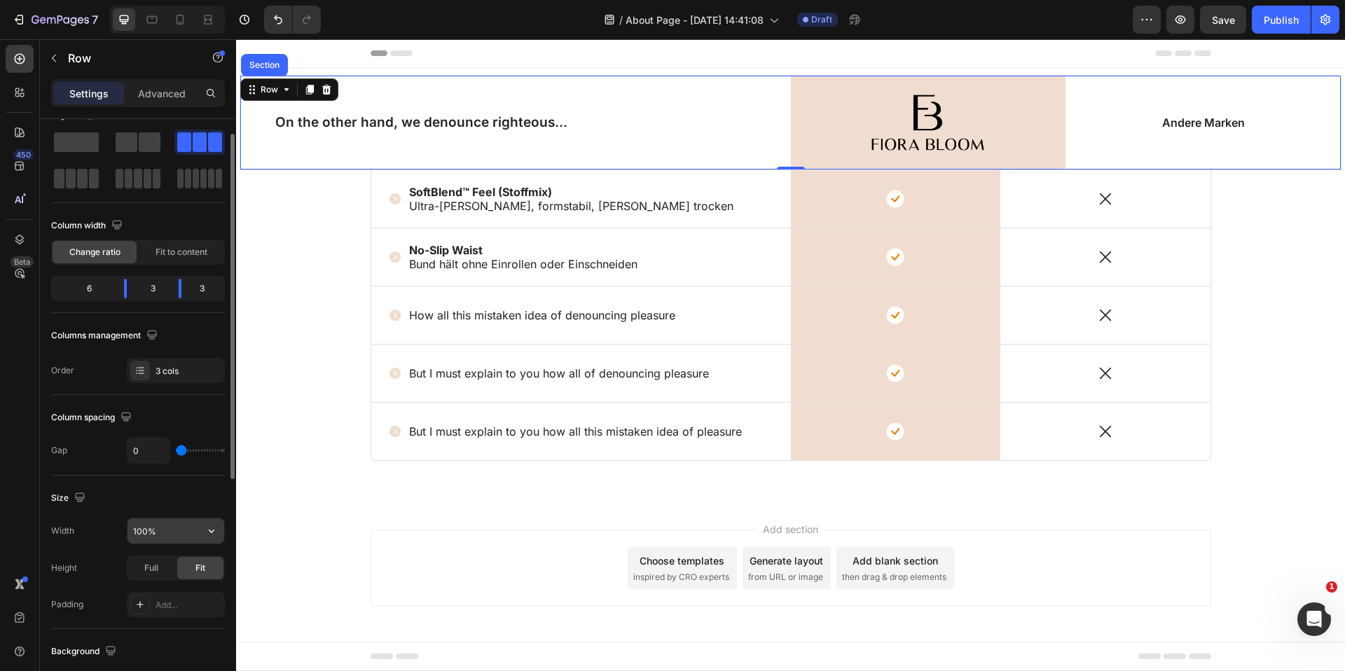
click at [184, 533] on input "100%" at bounding box center [175, 530] width 97 height 25
click at [208, 531] on icon "button" at bounding box center [212, 531] width 14 height 14
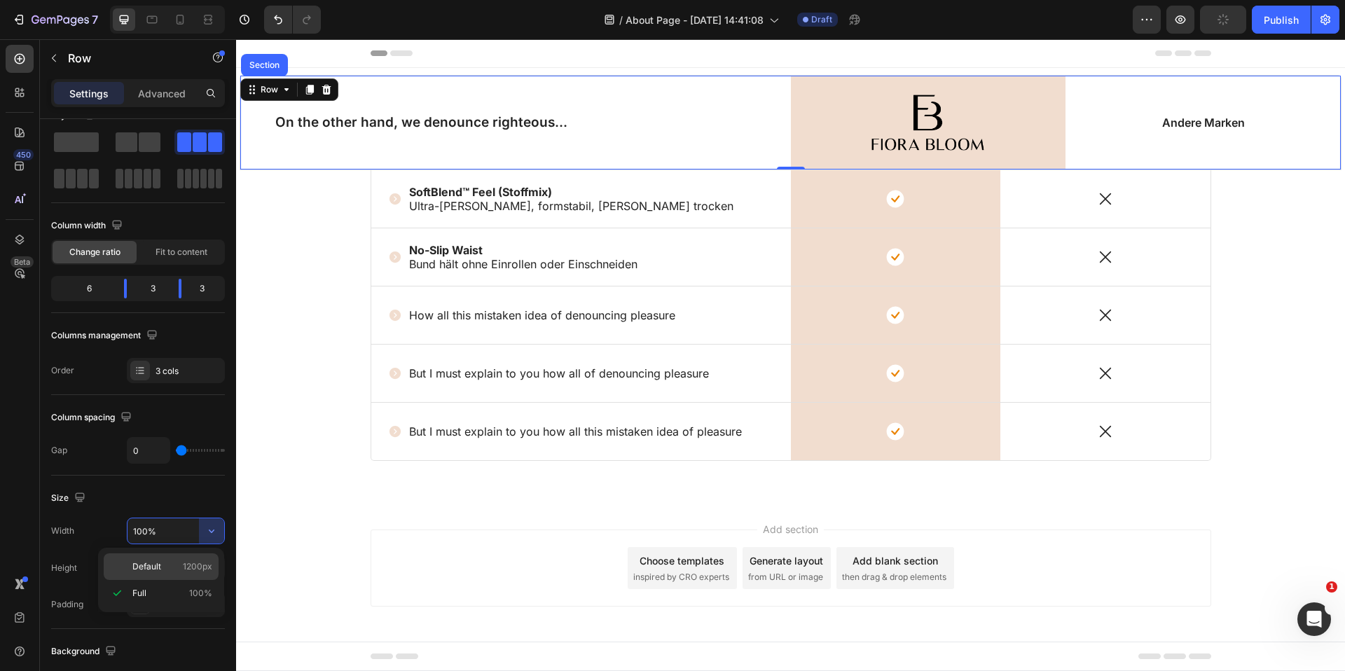
click at [166, 554] on div "Default 1200px" at bounding box center [161, 566] width 115 height 27
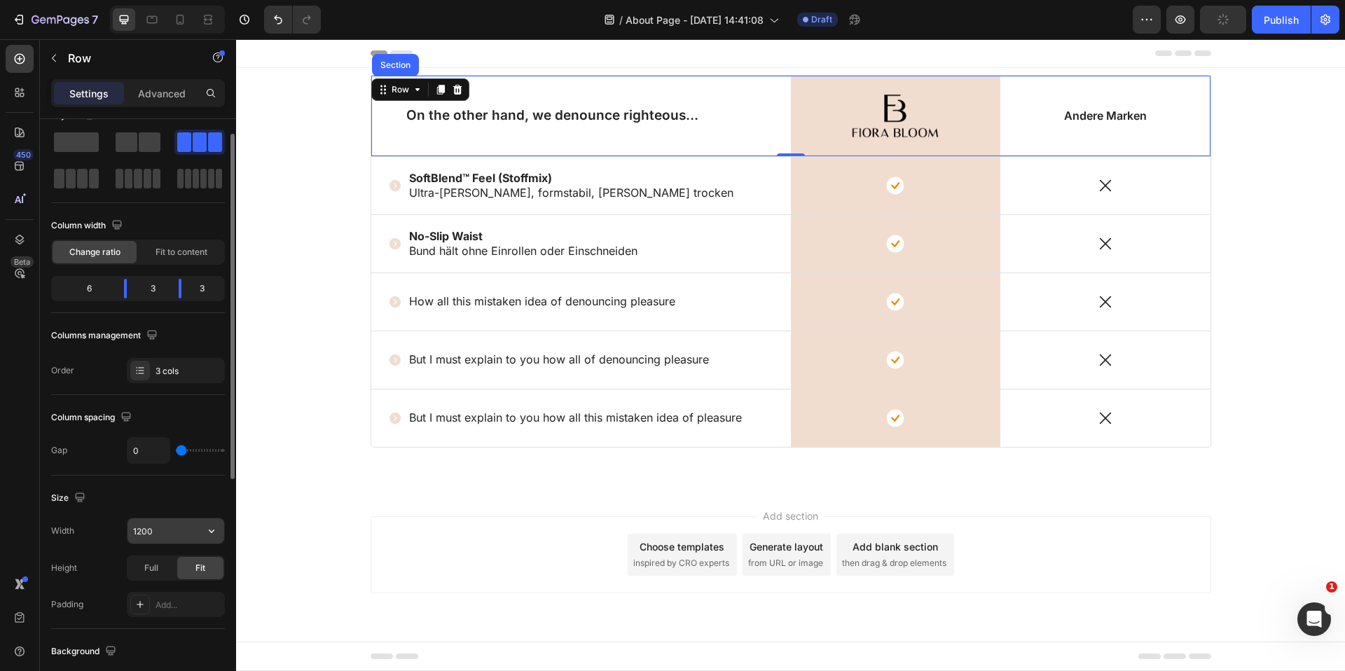
click at [156, 524] on input "1200" at bounding box center [175, 530] width 97 height 25
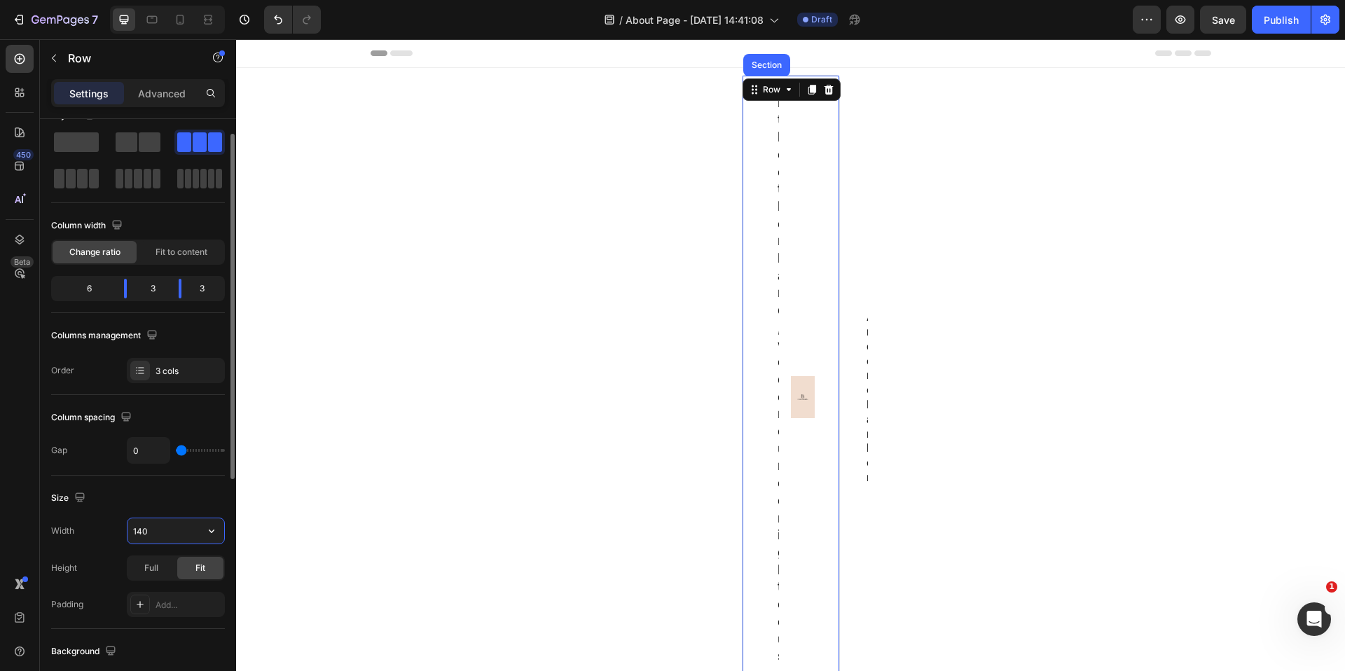
type input "1400"
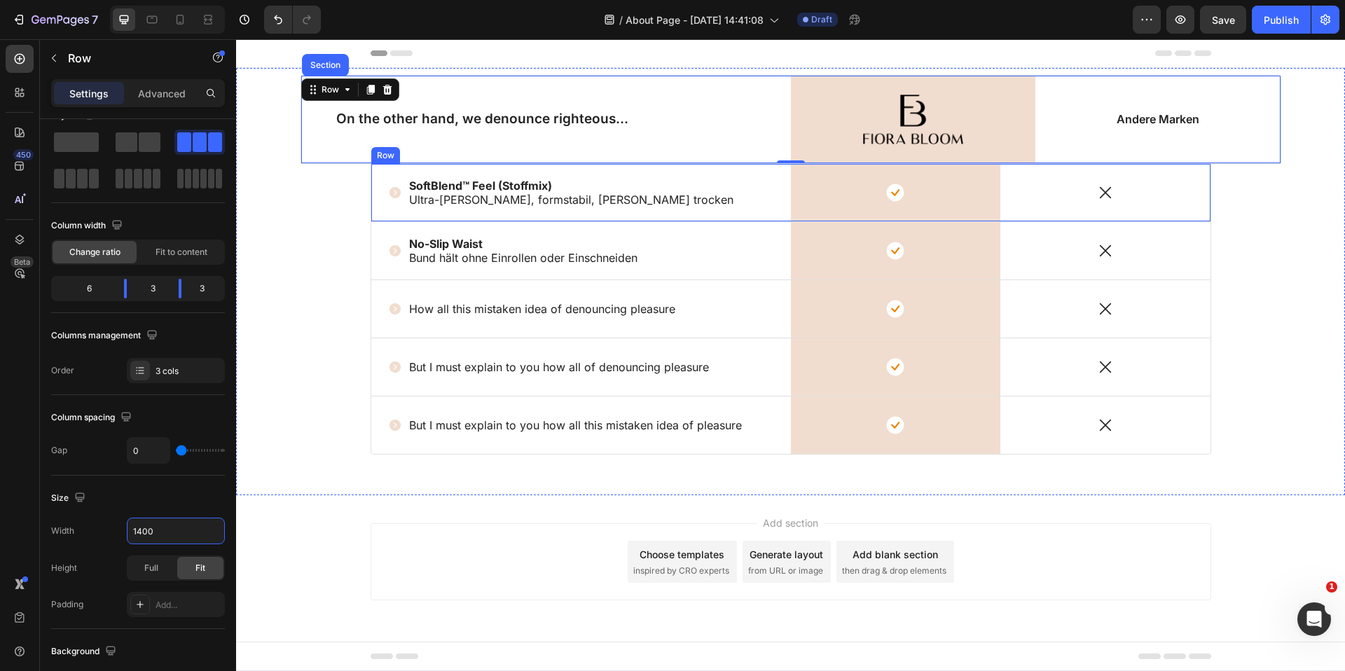
click at [379, 209] on div "Icon SoftBlend™ Feel (Stoffmix) Ultra-weich, formstabil, schnell trocken Text B…" at bounding box center [581, 192] width 420 height 57
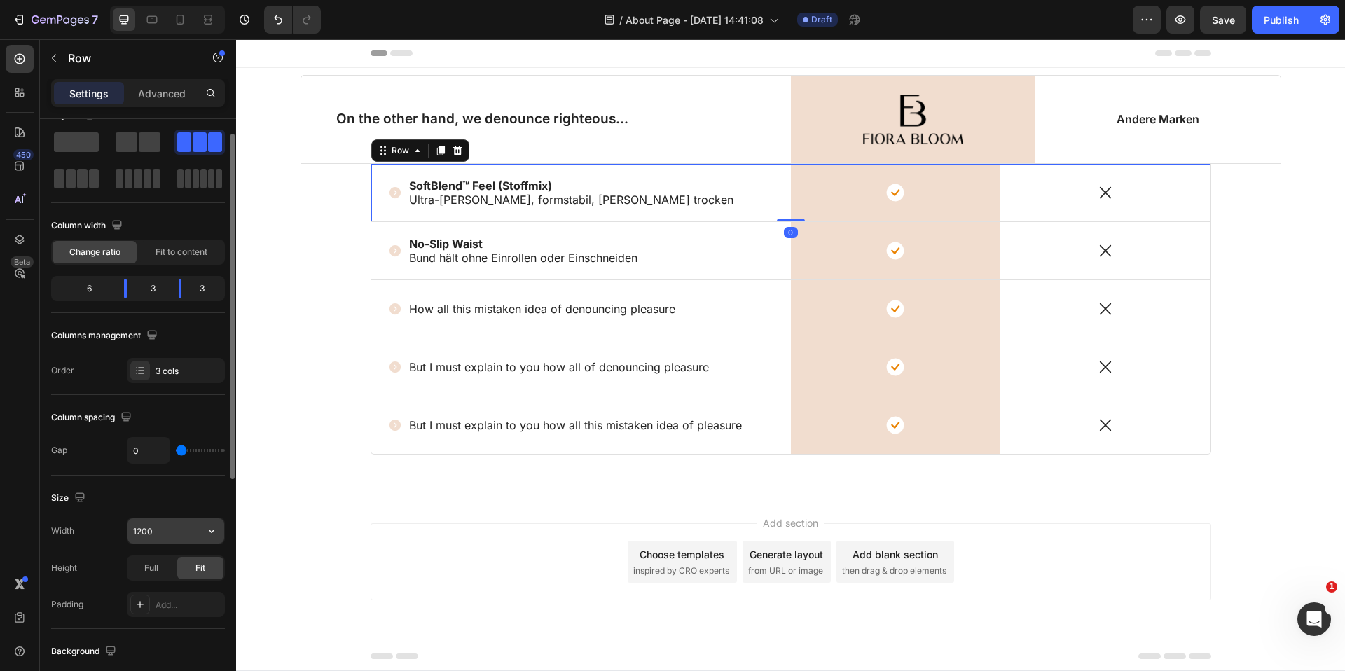
click at [172, 534] on input "1200" at bounding box center [175, 530] width 97 height 25
type input "4"
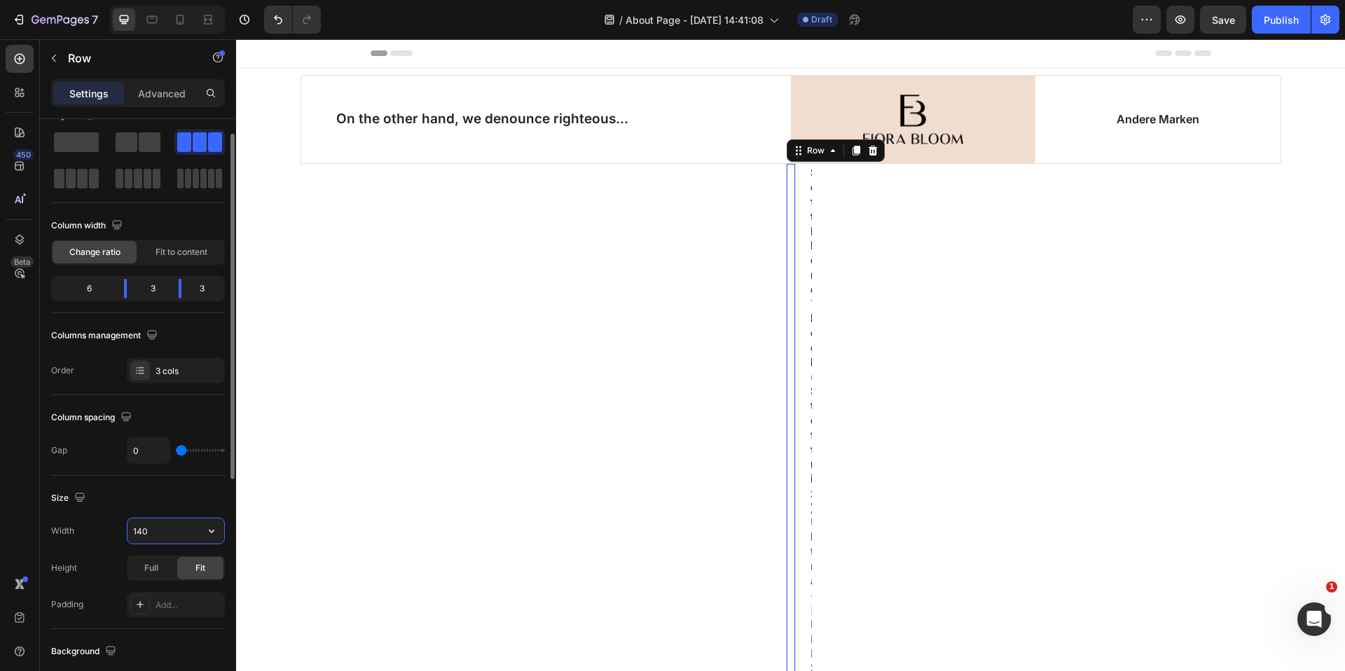
type input "1400"
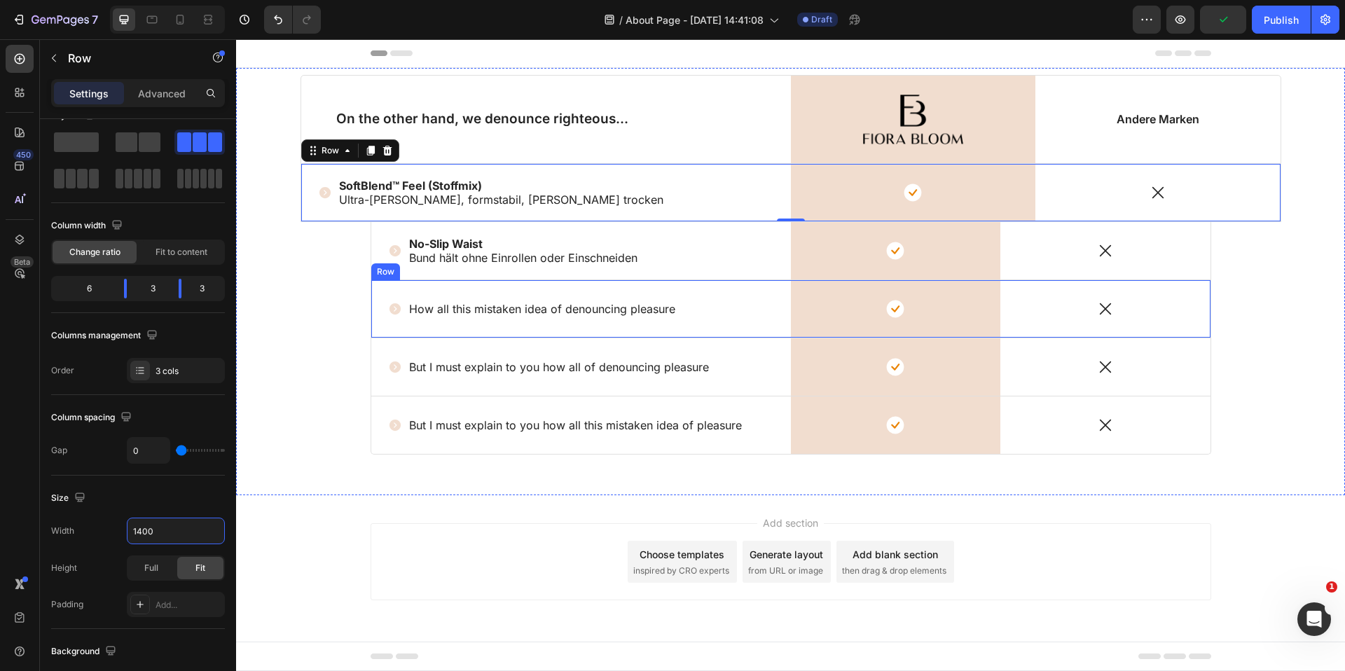
click at [380, 273] on div "Row" at bounding box center [385, 272] width 23 height 13
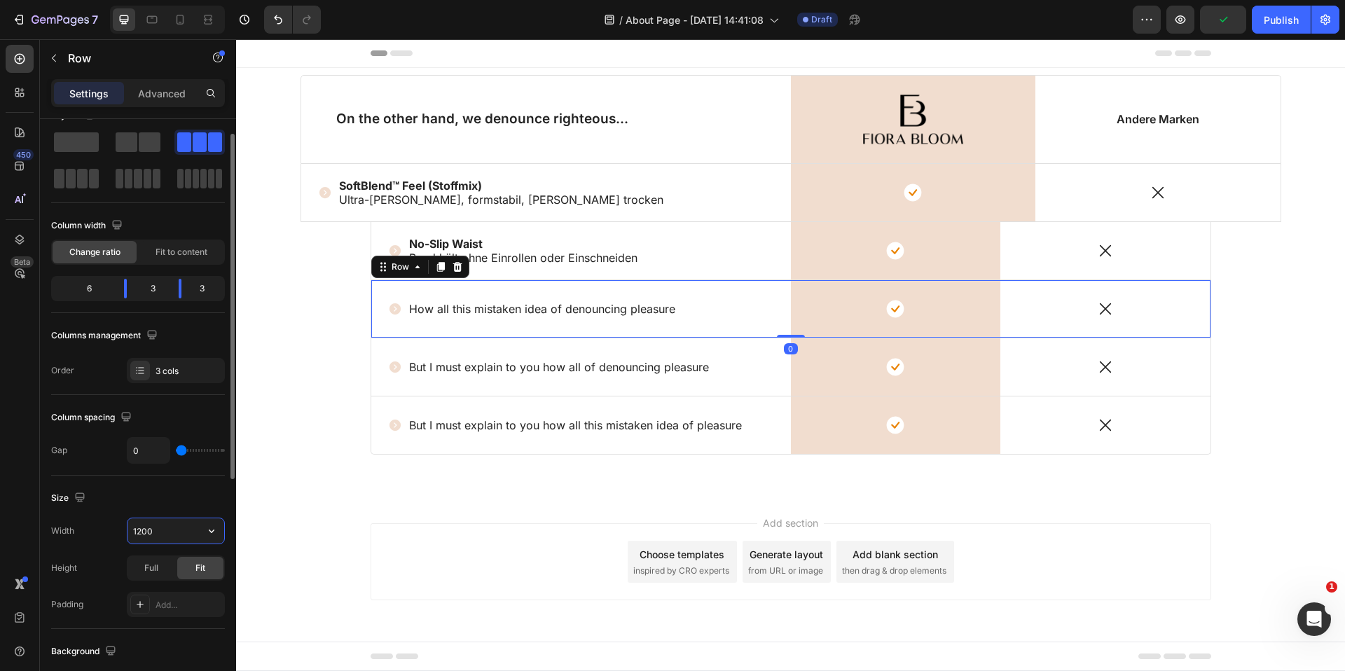
click at [156, 526] on input "1200" at bounding box center [175, 530] width 97 height 25
click at [141, 530] on input "1200" at bounding box center [175, 530] width 97 height 25
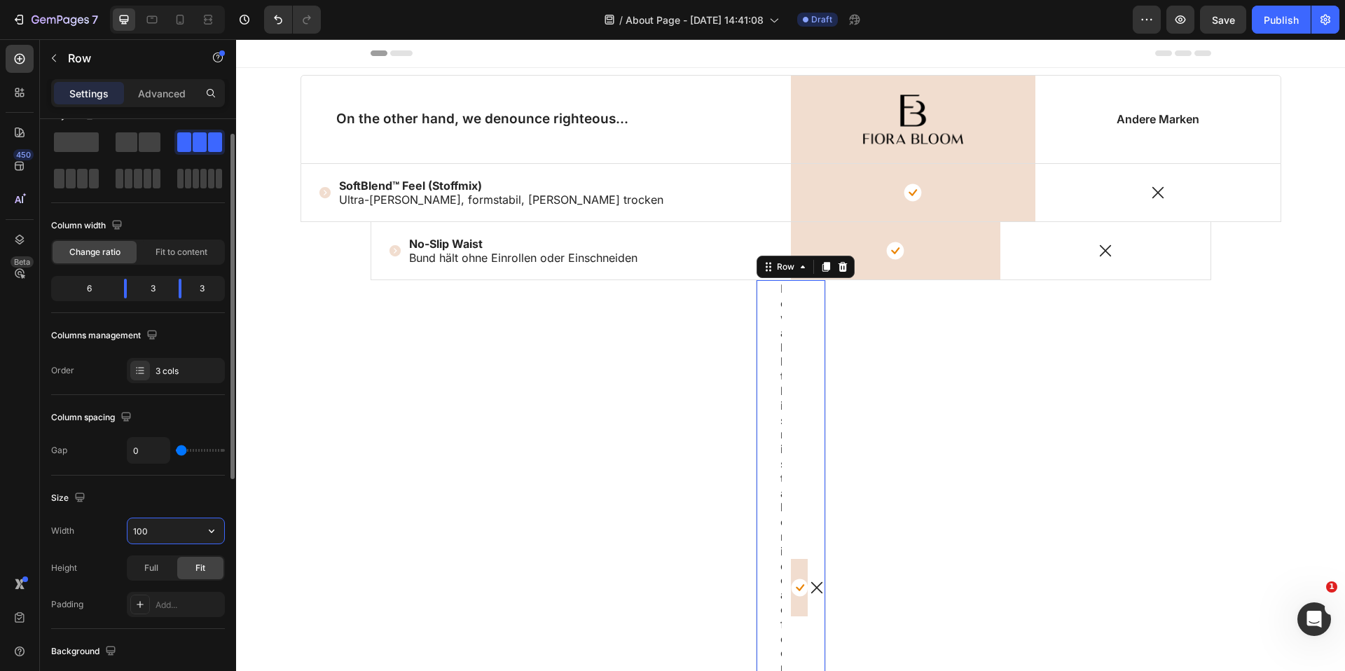
type input "1400"
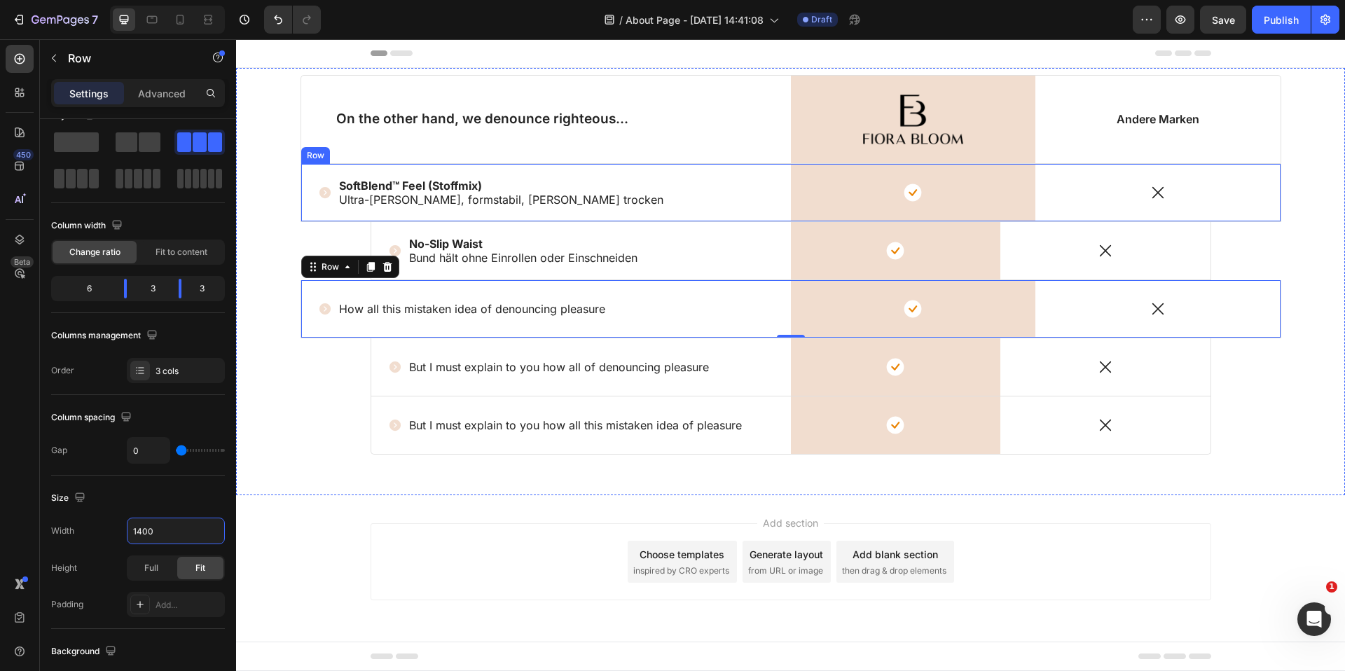
click at [651, 237] on div "Icon No-Slip Waist Bund hält ohne Einrollen oder Einschneiden Text Block Row" at bounding box center [581, 251] width 420 height 32
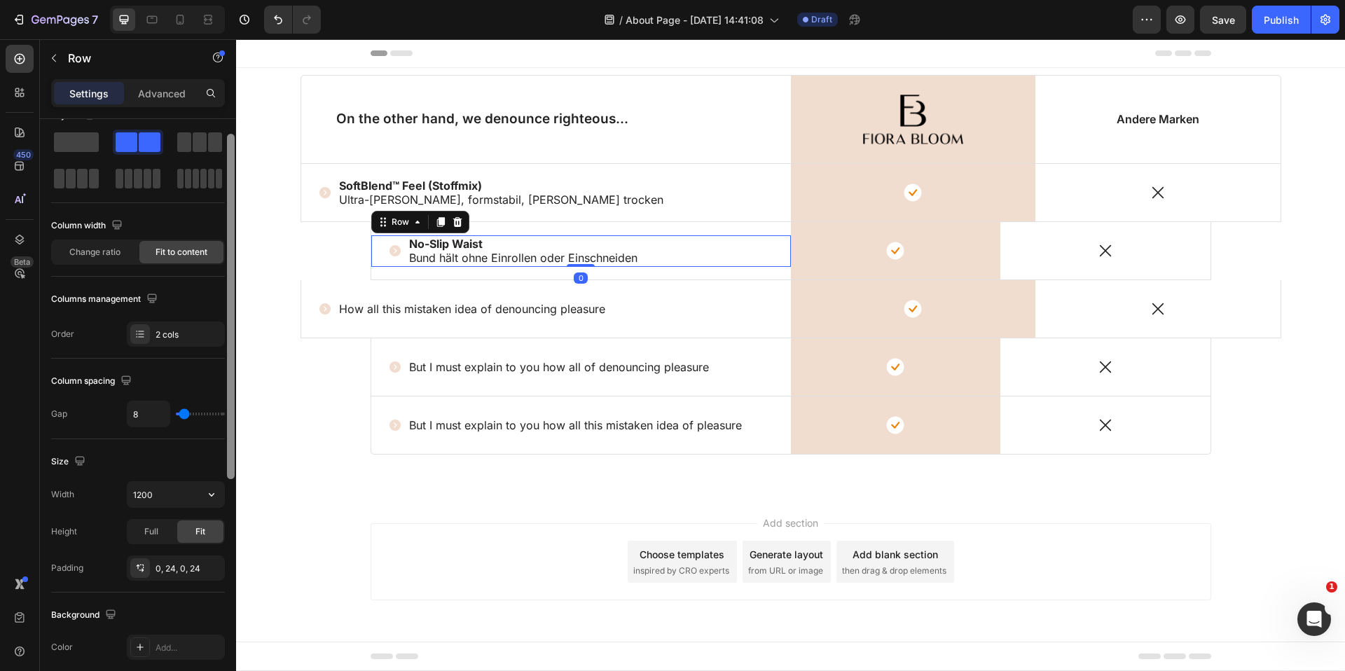
drag, startPoint x: 138, startPoint y: 491, endPoint x: 230, endPoint y: 518, distance: 95.8
click at [139, 491] on input "1200" at bounding box center [175, 494] width 97 height 25
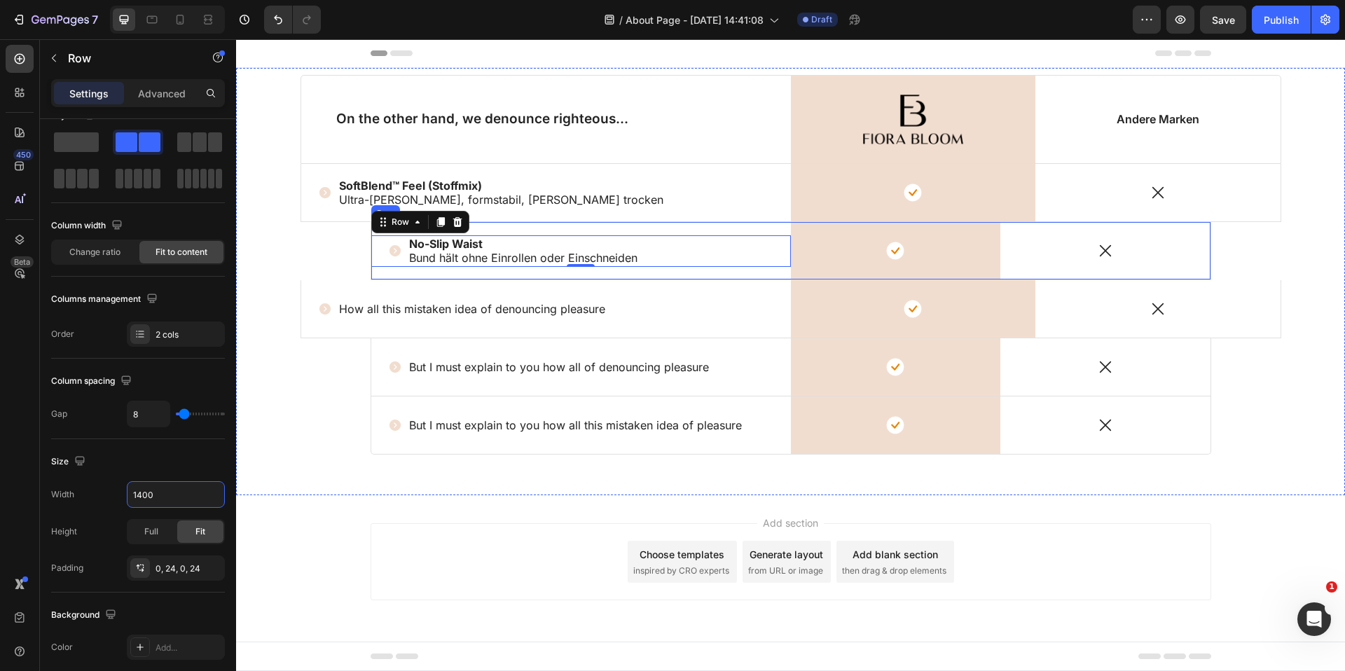
type input "1400"
click at [722, 260] on div "Icon No-Slip Waist Bund hält ohne Einrollen oder Einschneiden Text Block Row 0" at bounding box center [581, 251] width 420 height 32
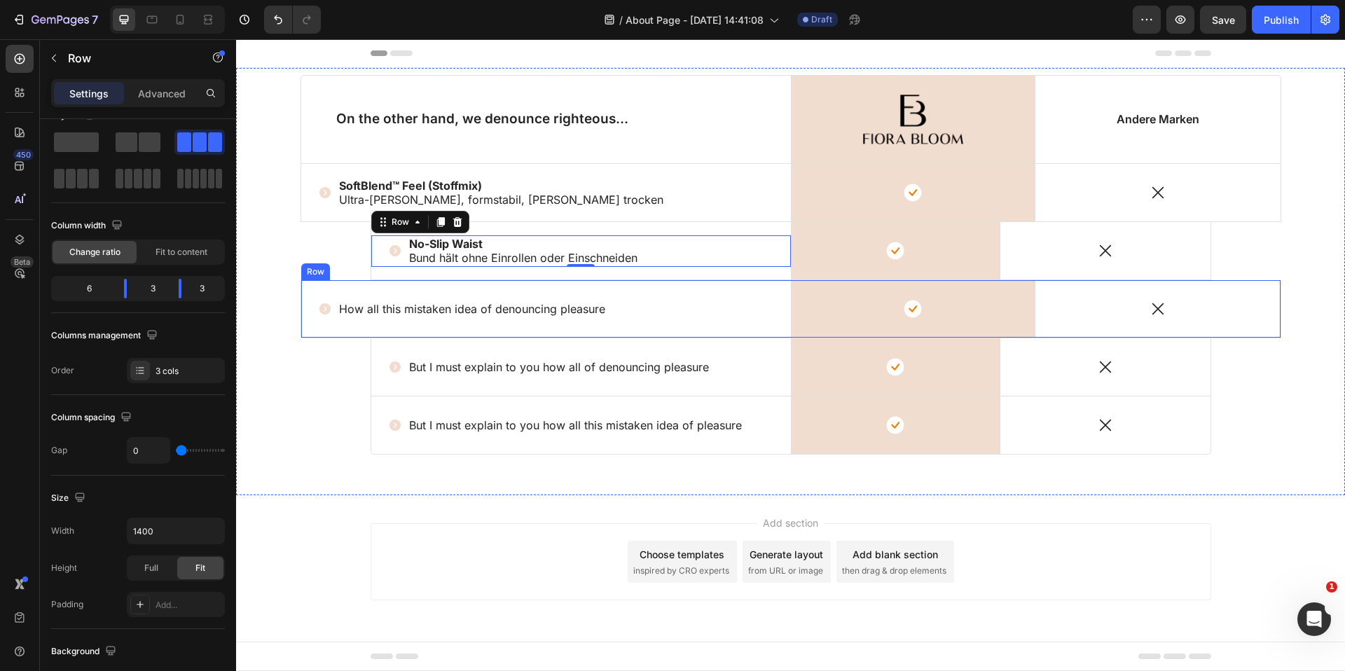
click at [738, 320] on div "Icon How all this mistaken idea of denouncing pleasure Text Block Row" at bounding box center [546, 308] width 490 height 57
click at [703, 234] on div "Icon No-Slip Waist Bund hält ohne Einrollen oder Einschneiden Text Block Row" at bounding box center [581, 250] width 420 height 57
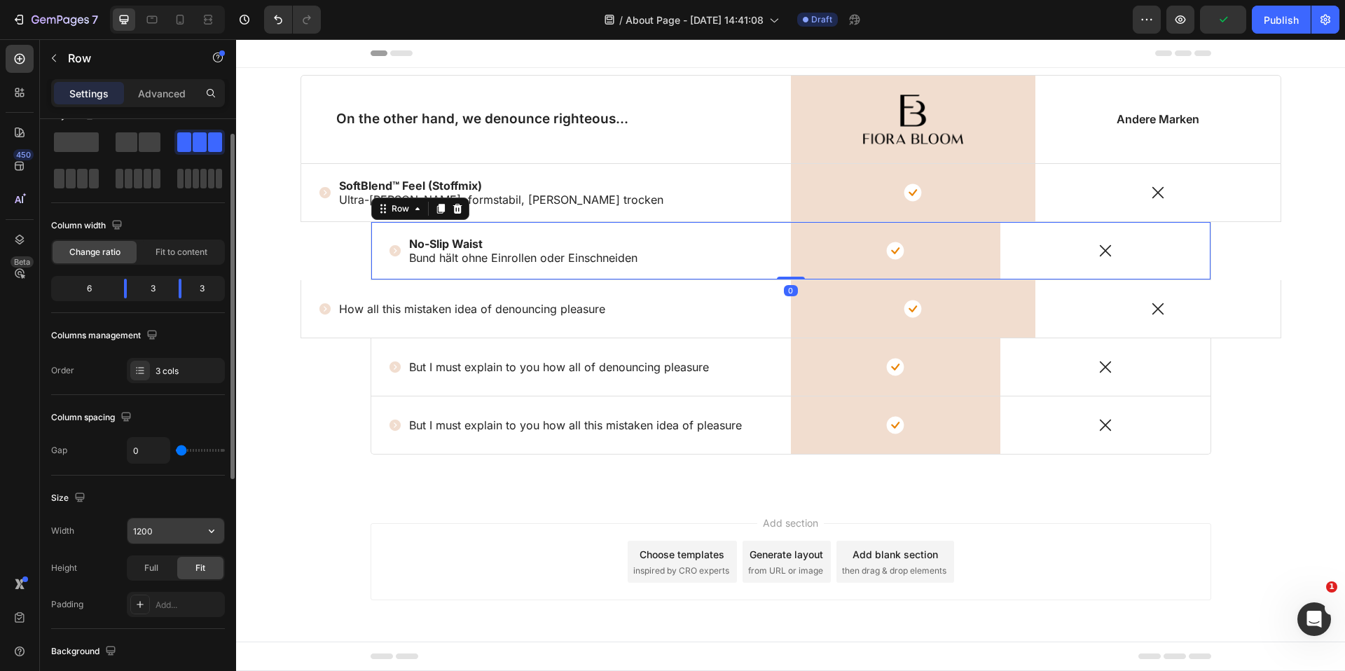
click at [167, 527] on input "1200" at bounding box center [175, 530] width 97 height 25
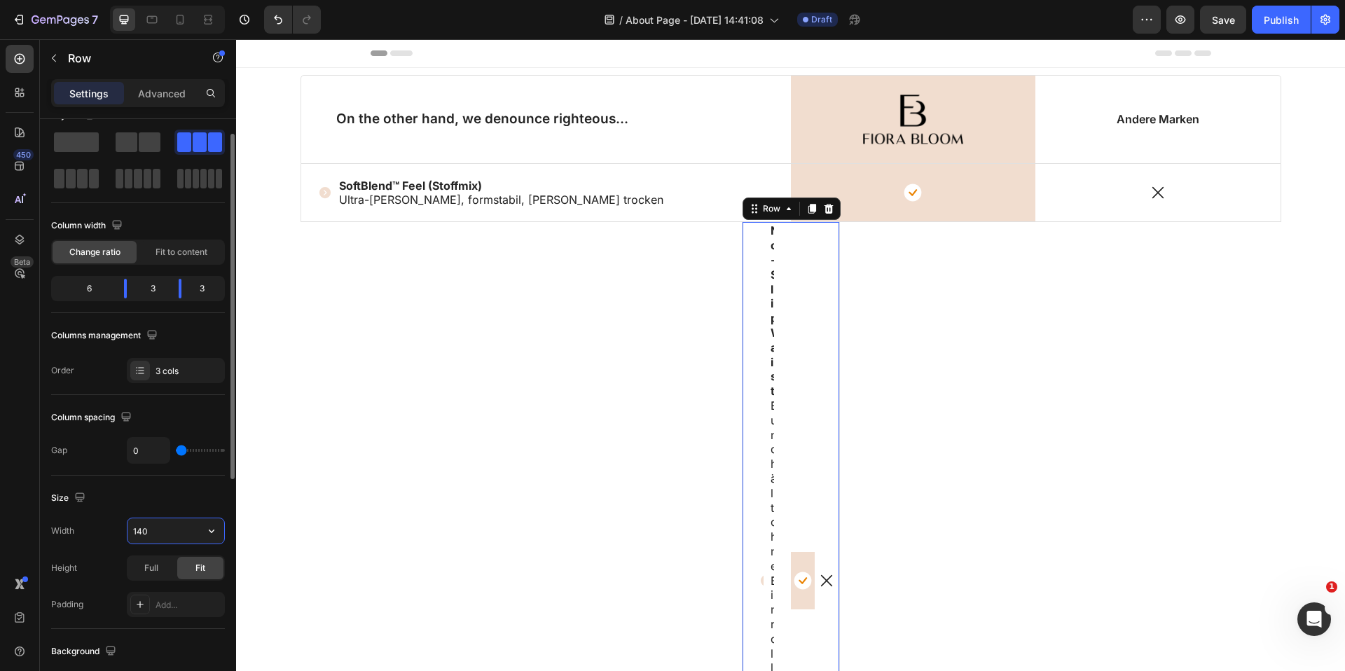
type input "1400"
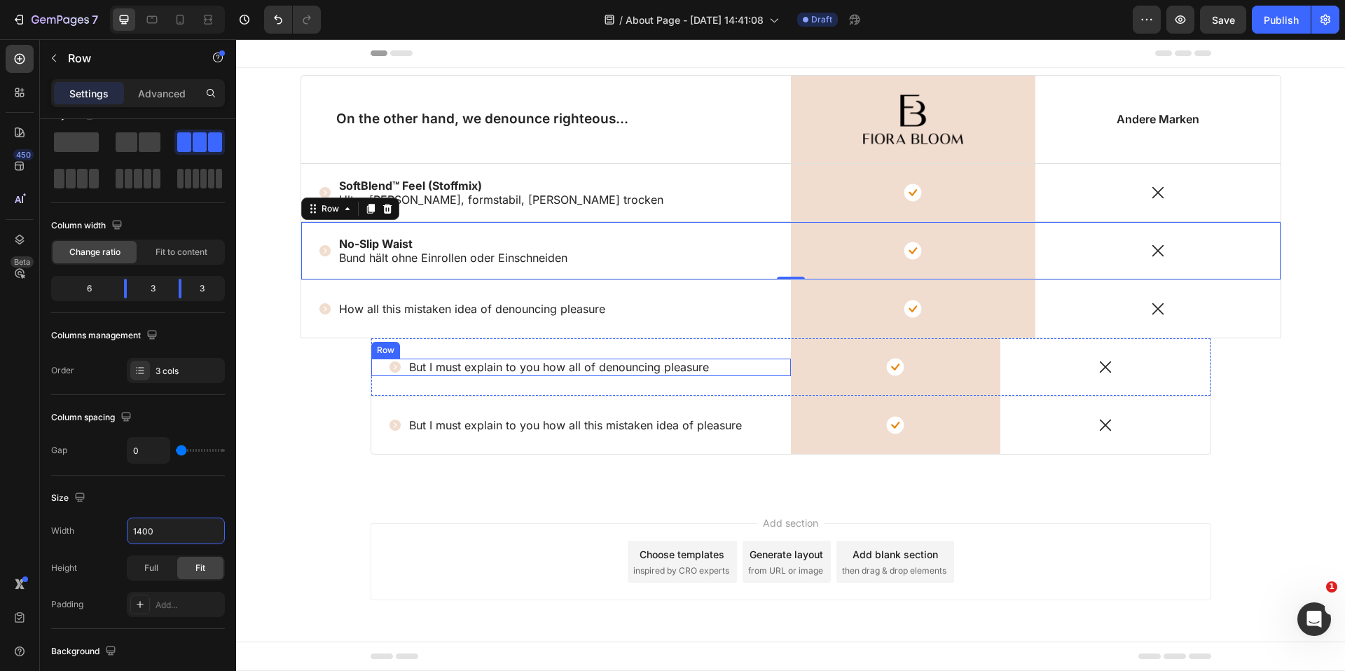
click at [741, 370] on div "Icon But I must explain to you how all of denouncing pleasure Text Block Row" at bounding box center [581, 368] width 420 height 18
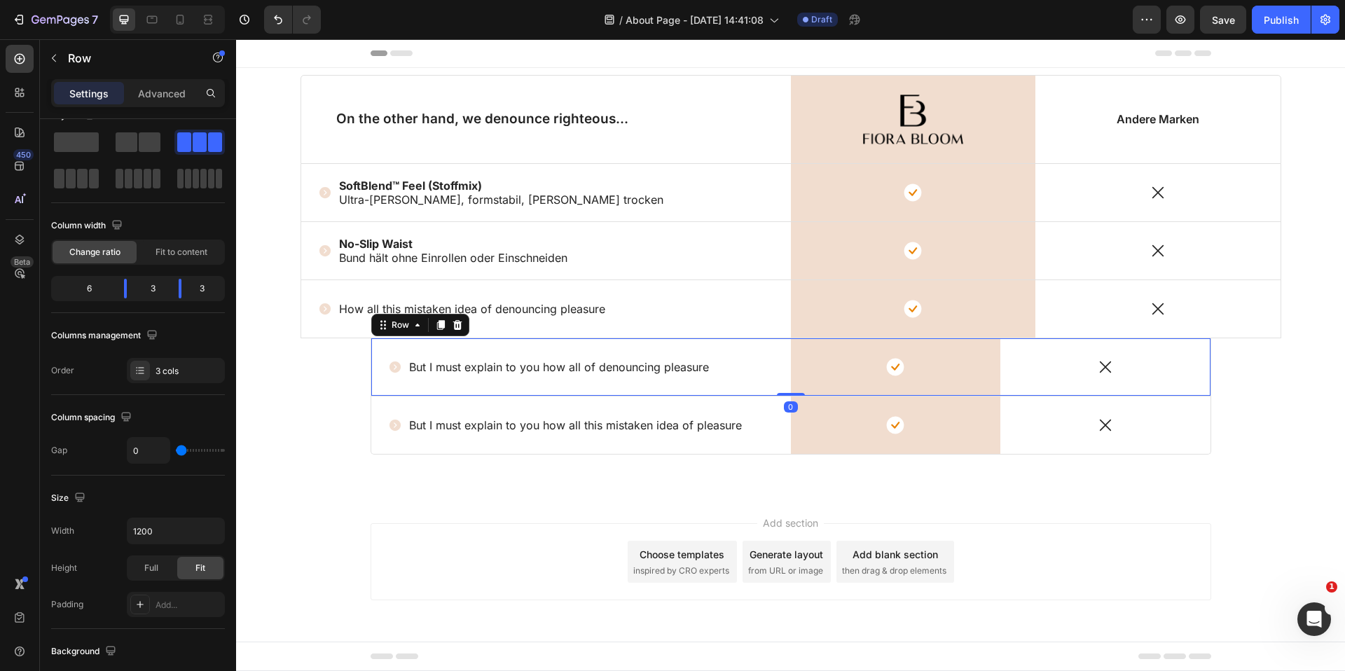
click at [770, 382] on div "Icon But I must explain to you how all of denouncing pleasure Text Block Row" at bounding box center [581, 366] width 420 height 57
click at [142, 538] on input "1200" at bounding box center [175, 530] width 97 height 25
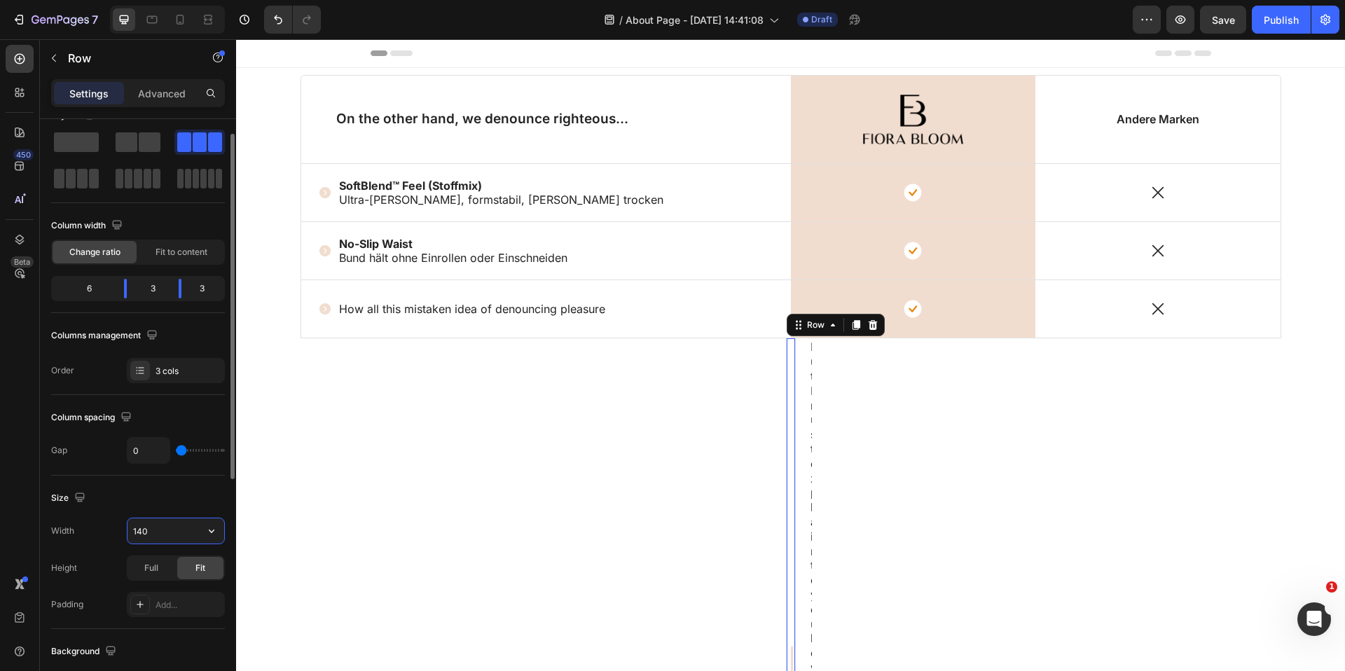
type input "1400"
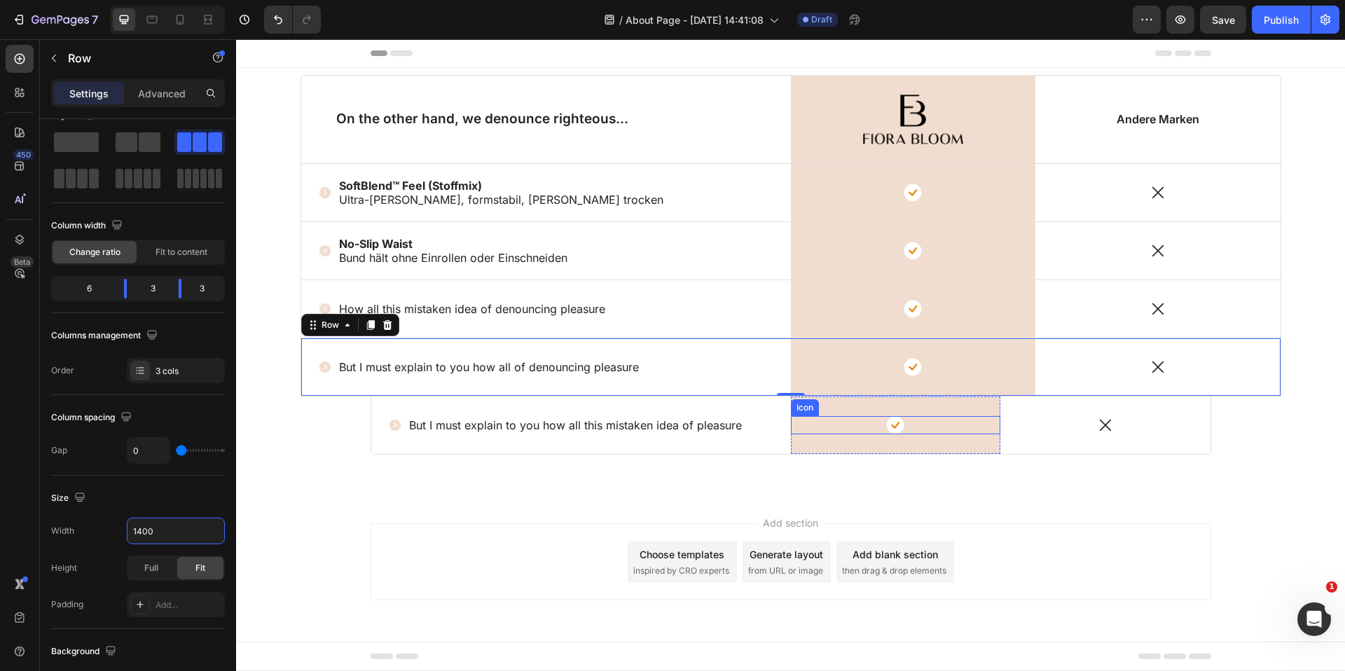
click at [782, 427] on div "Icon But I must explain to you how all this mistaken idea of pleasure Text Bloc…" at bounding box center [581, 426] width 420 height 18
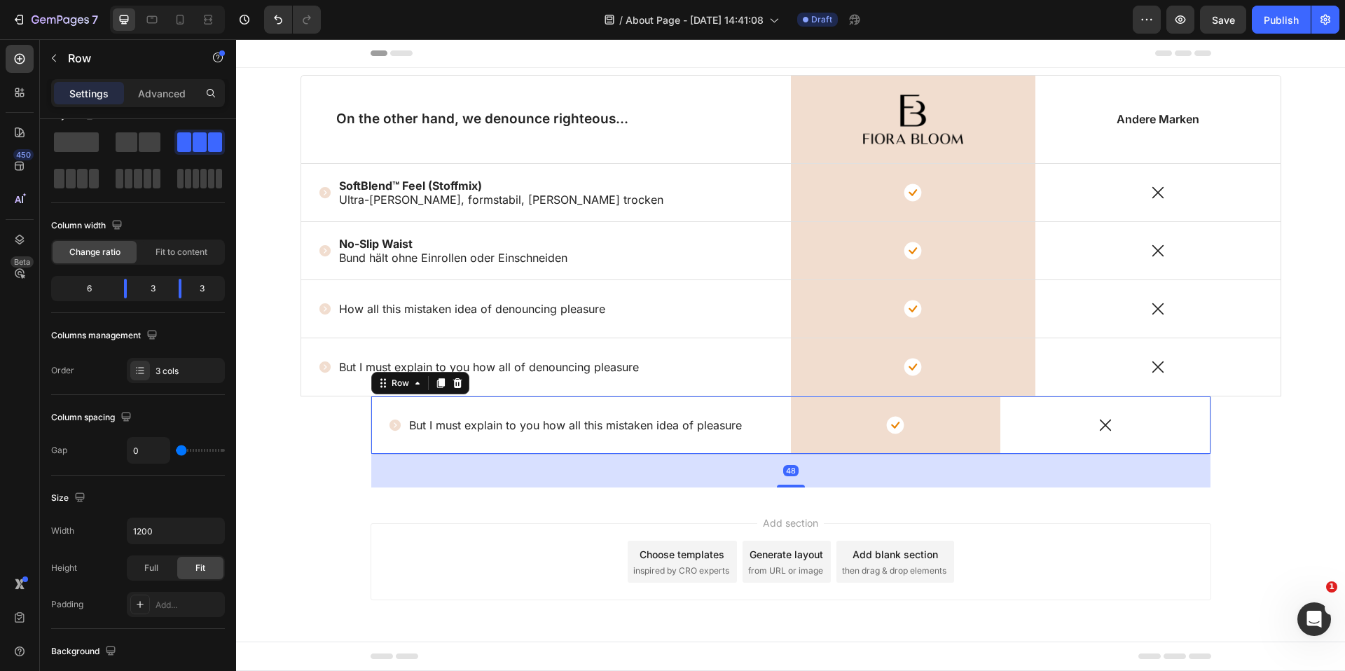
click at [703, 405] on div "Icon But I must explain to you how all this mistaken idea of pleasure Text Bloc…" at bounding box center [581, 425] width 420 height 57
click at [138, 526] on input "1200" at bounding box center [175, 530] width 97 height 25
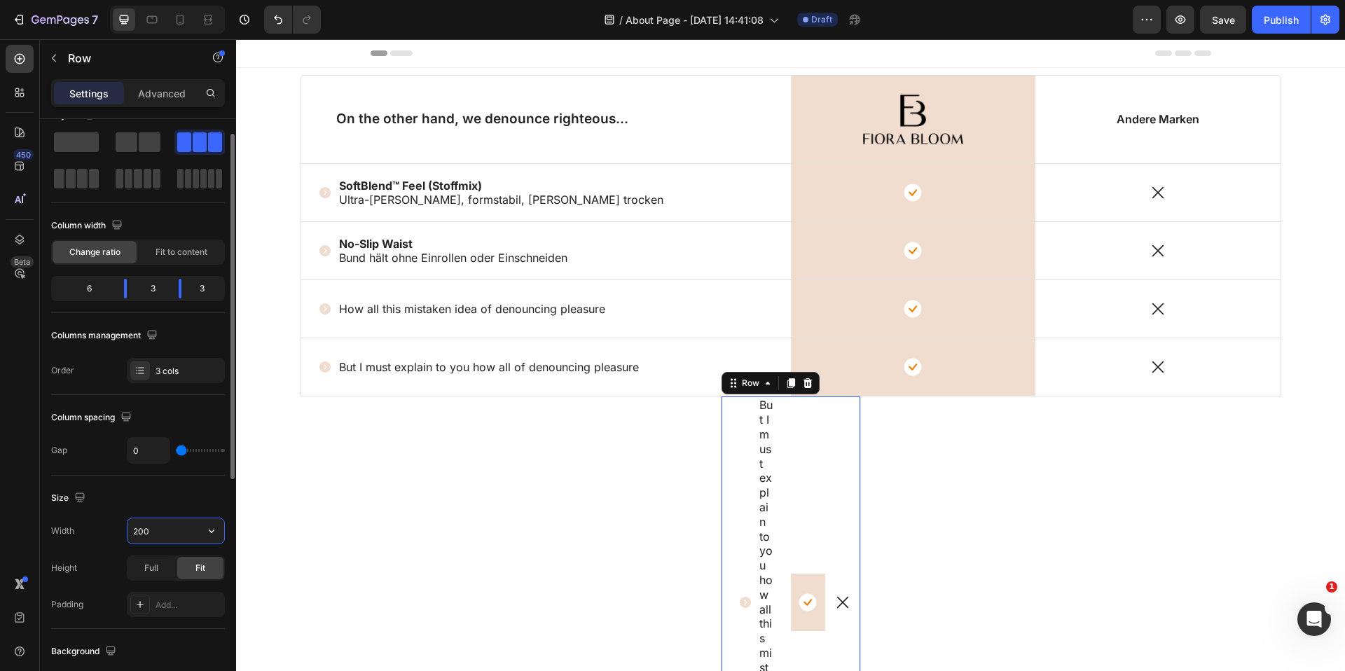
click at [138, 525] on input "200" at bounding box center [175, 530] width 97 height 25
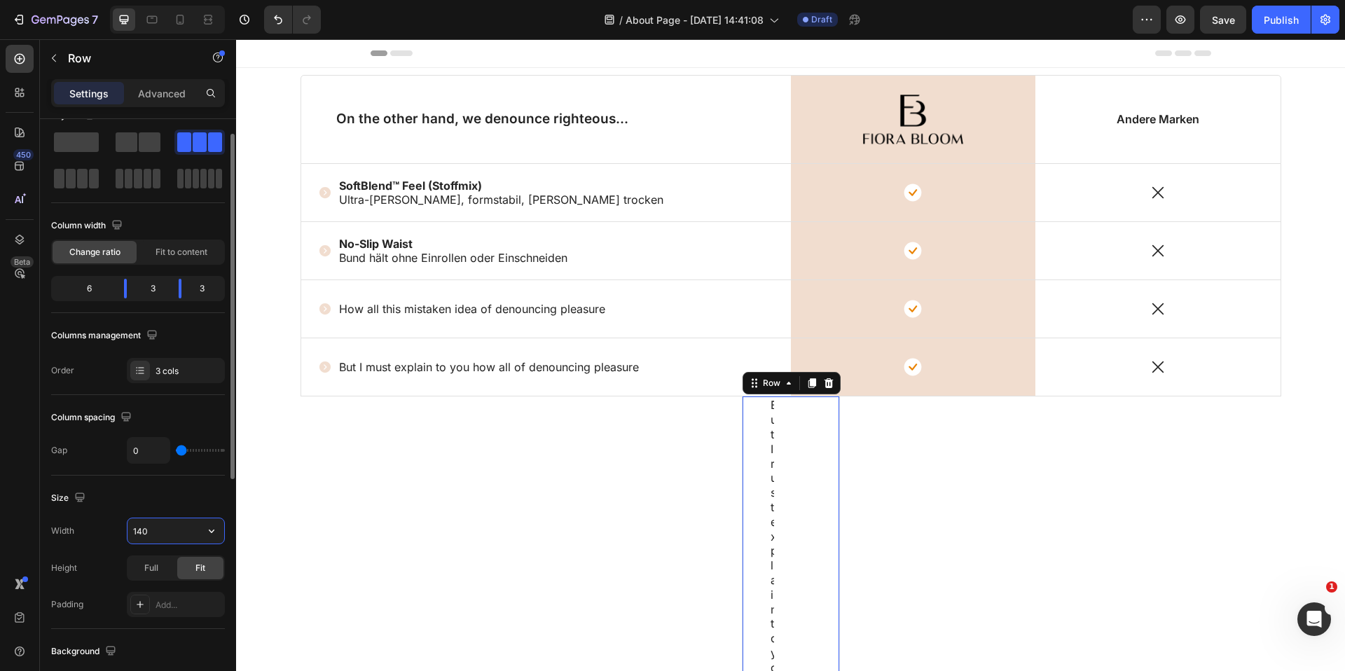
type input "1400"
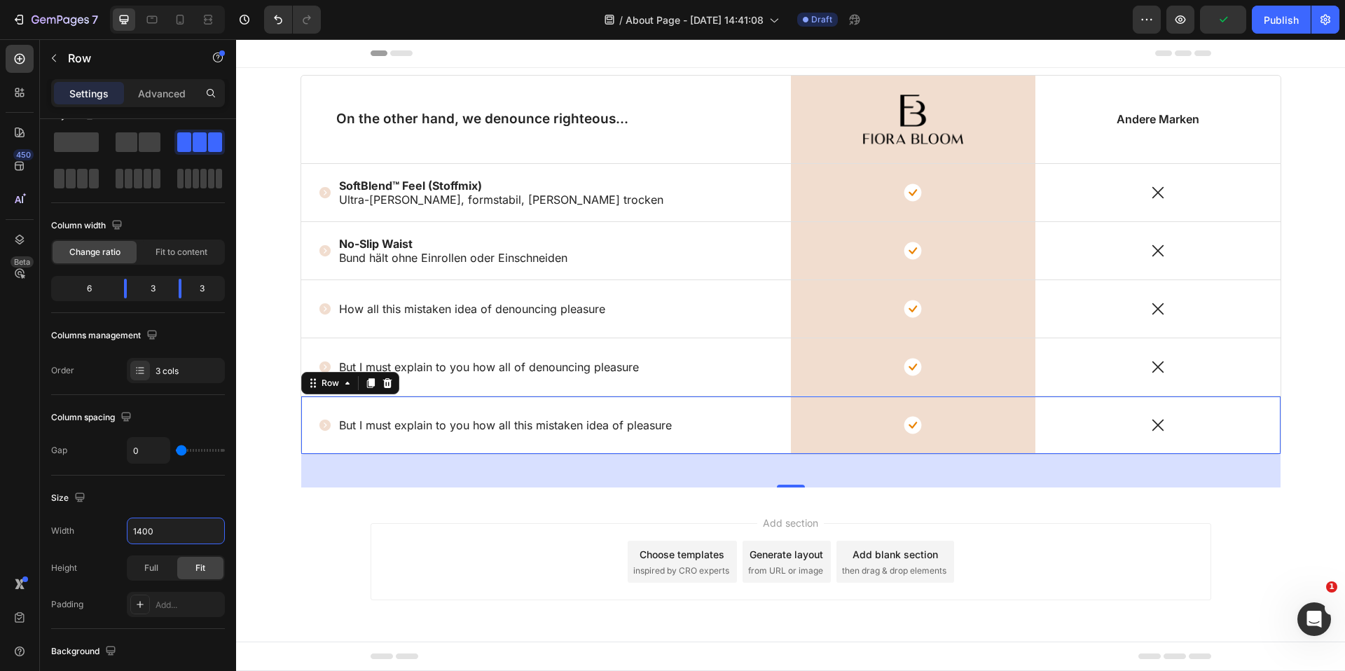
click at [294, 497] on div "Add section Choose templates inspired by CRO experts Generate layout from URL o…" at bounding box center [790, 581] width 1109 height 172
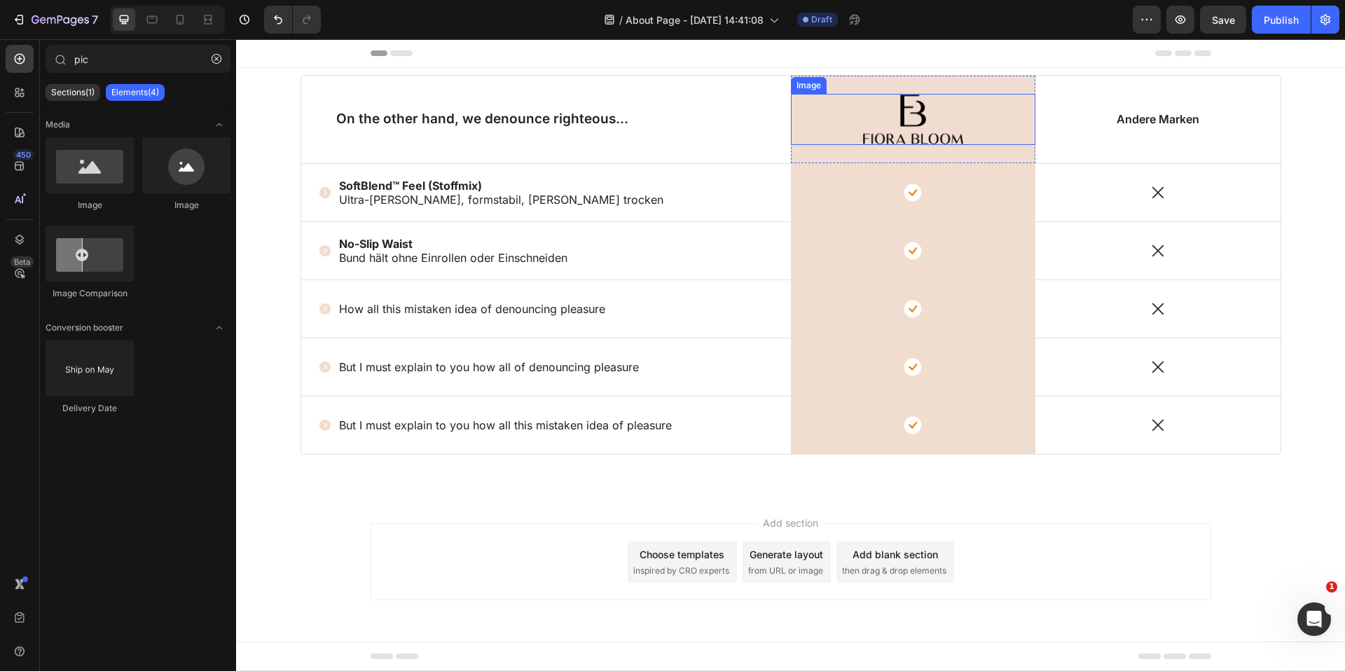
click at [912, 109] on img at bounding box center [913, 119] width 172 height 51
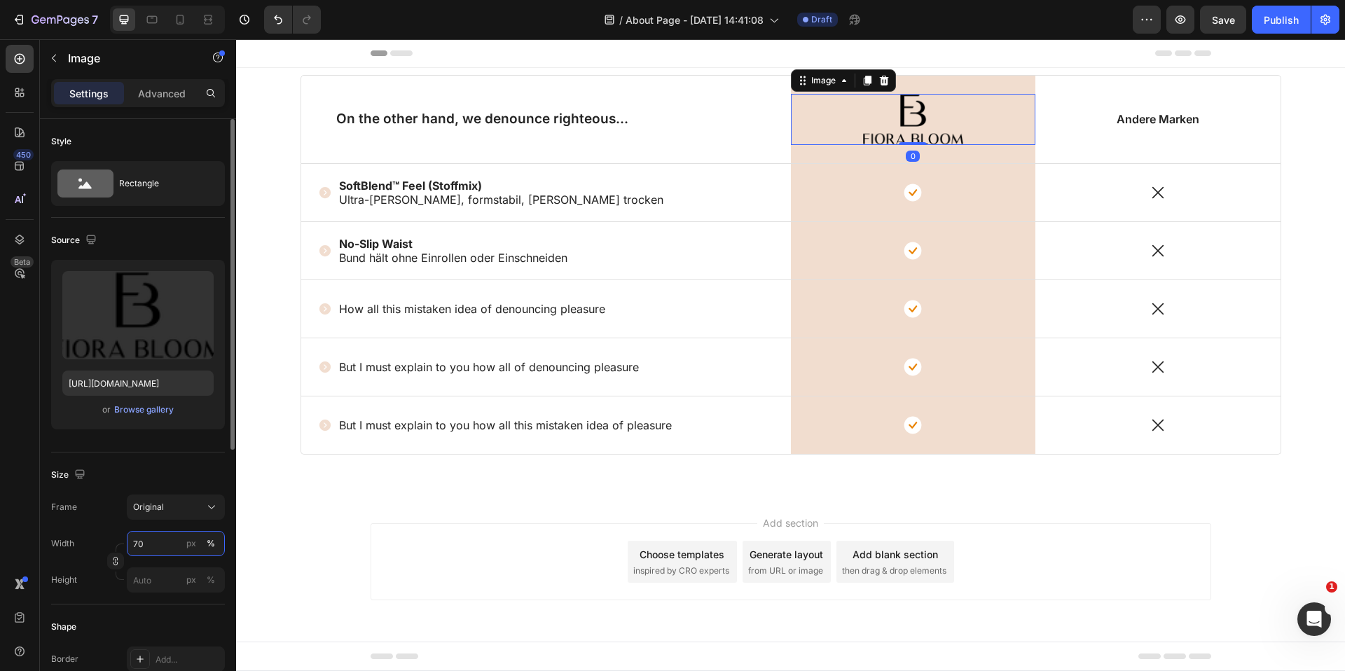
click at [154, 541] on input "70" at bounding box center [176, 543] width 98 height 25
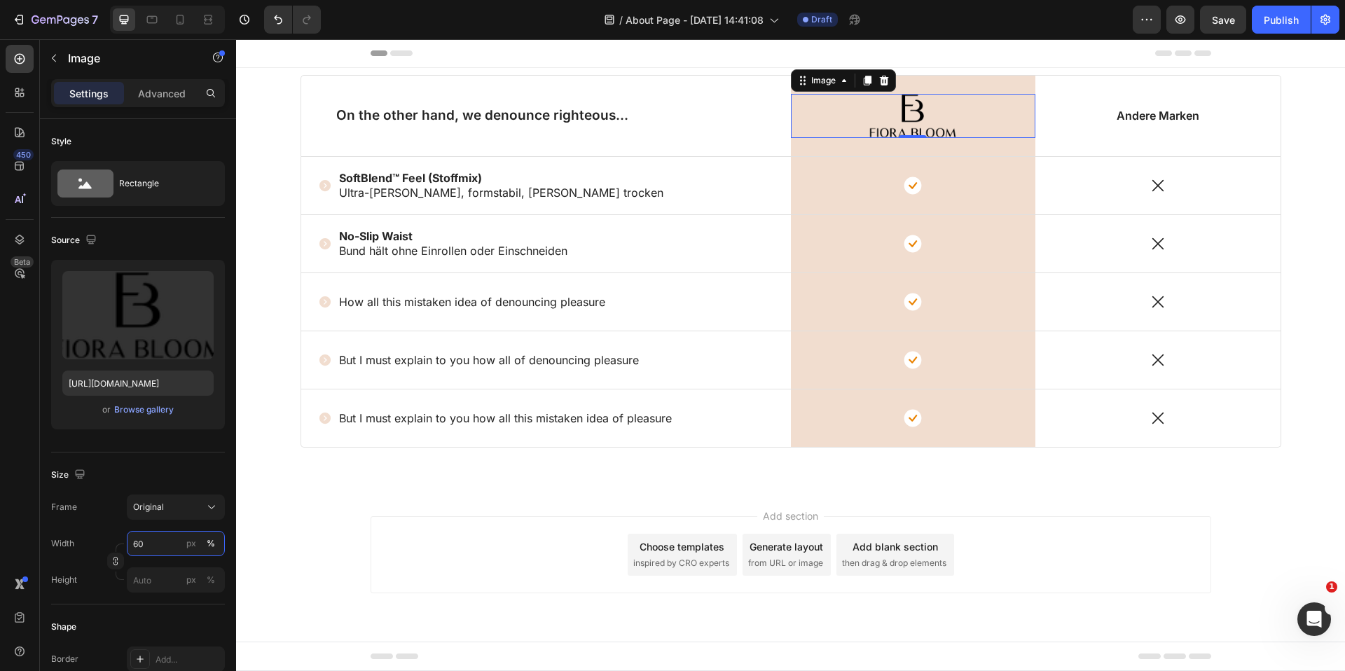
type input "60"
click at [407, 301] on p "How all this mistaken idea of denouncing pleasure" at bounding box center [472, 302] width 266 height 15
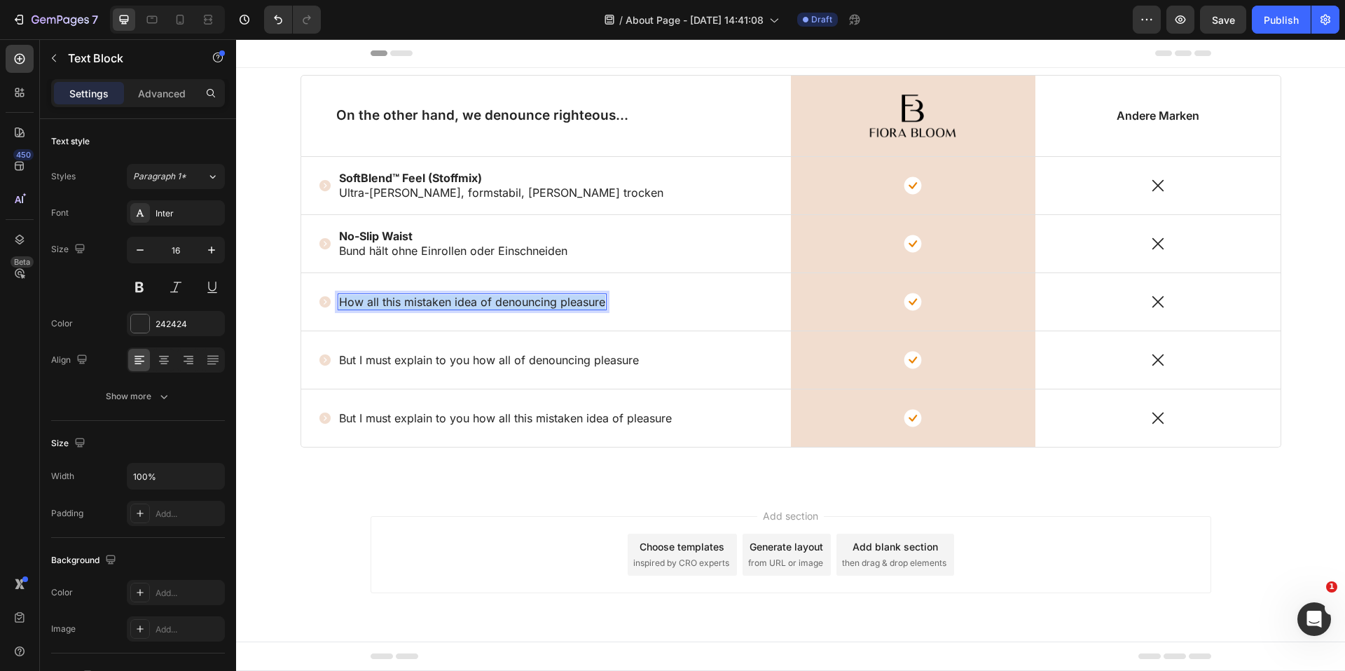
click at [407, 301] on p "How all this mistaken idea of denouncing pleasure" at bounding box center [472, 302] width 266 height 15
click at [457, 308] on p "Tagless Labels (kein Kratzen)" at bounding box center [417, 302] width 156 height 15
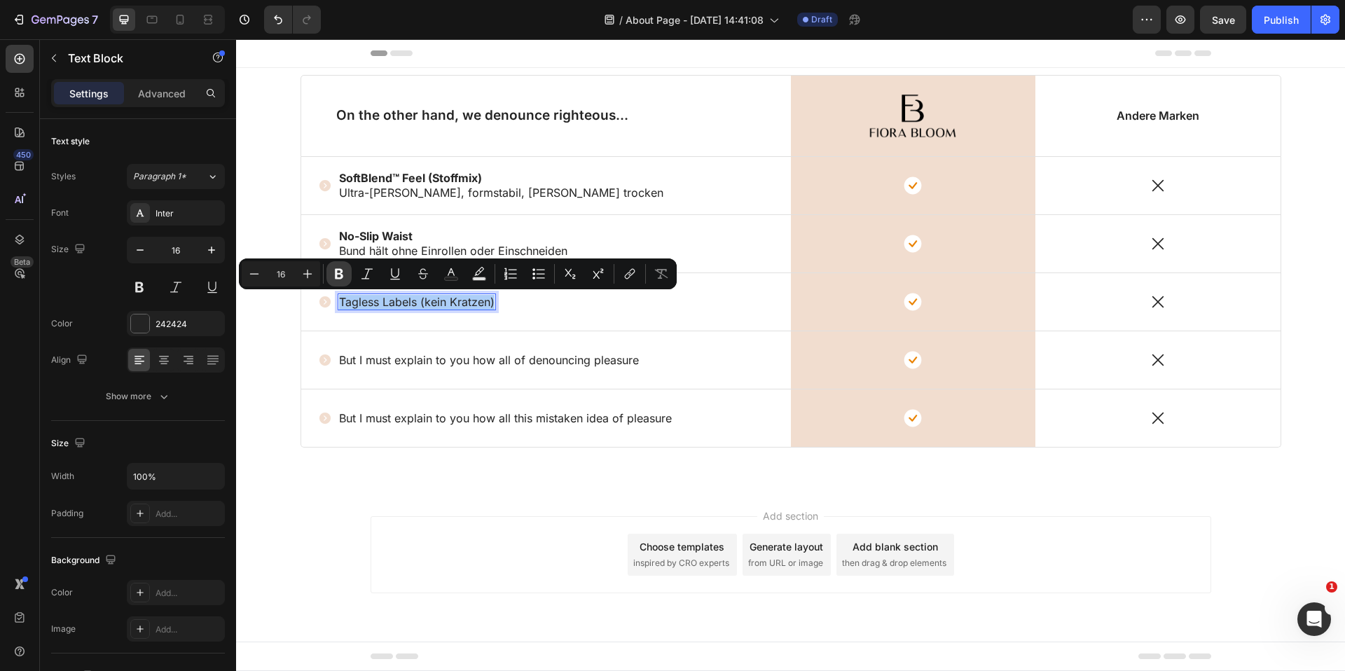
click at [340, 273] on icon "Editor contextual toolbar" at bounding box center [339, 274] width 8 height 11
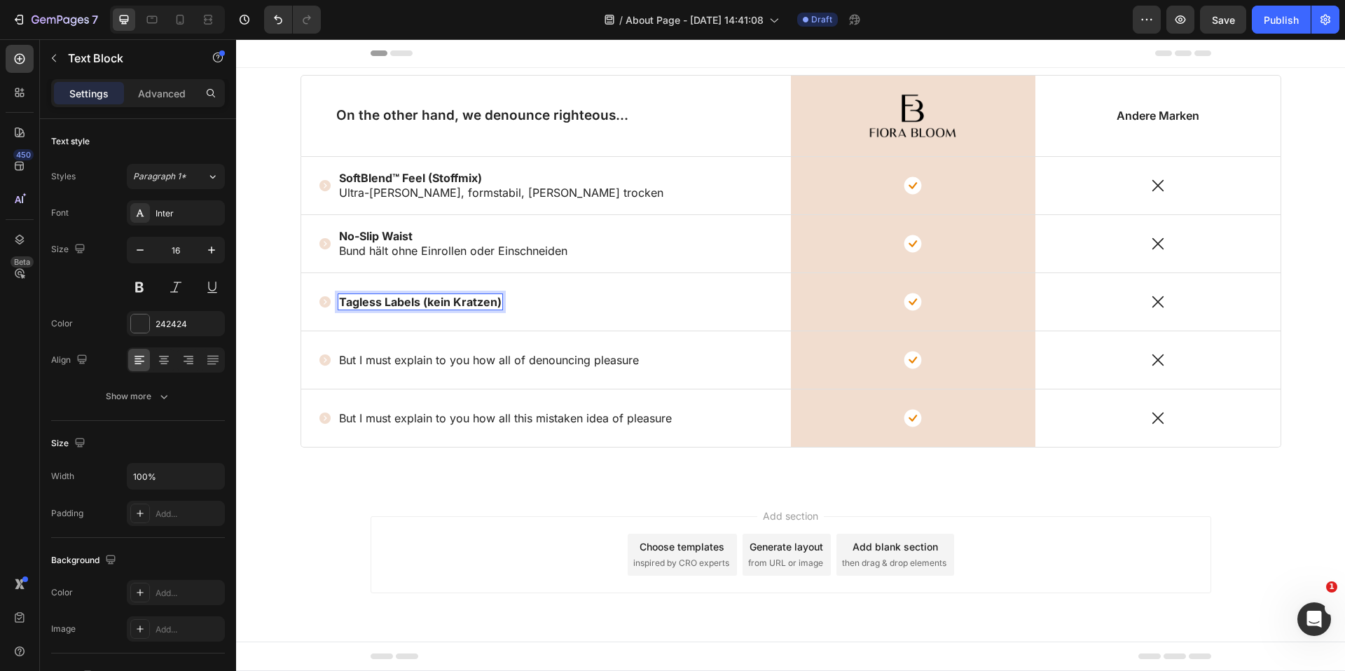
click at [498, 302] on strong "Tagless Labels (kein Kratzen)" at bounding box center [420, 302] width 163 height 14
click at [448, 309] on strong "Gedruckte Pflegeinfos statt Etikett." at bounding box center [435, 309] width 193 height 14
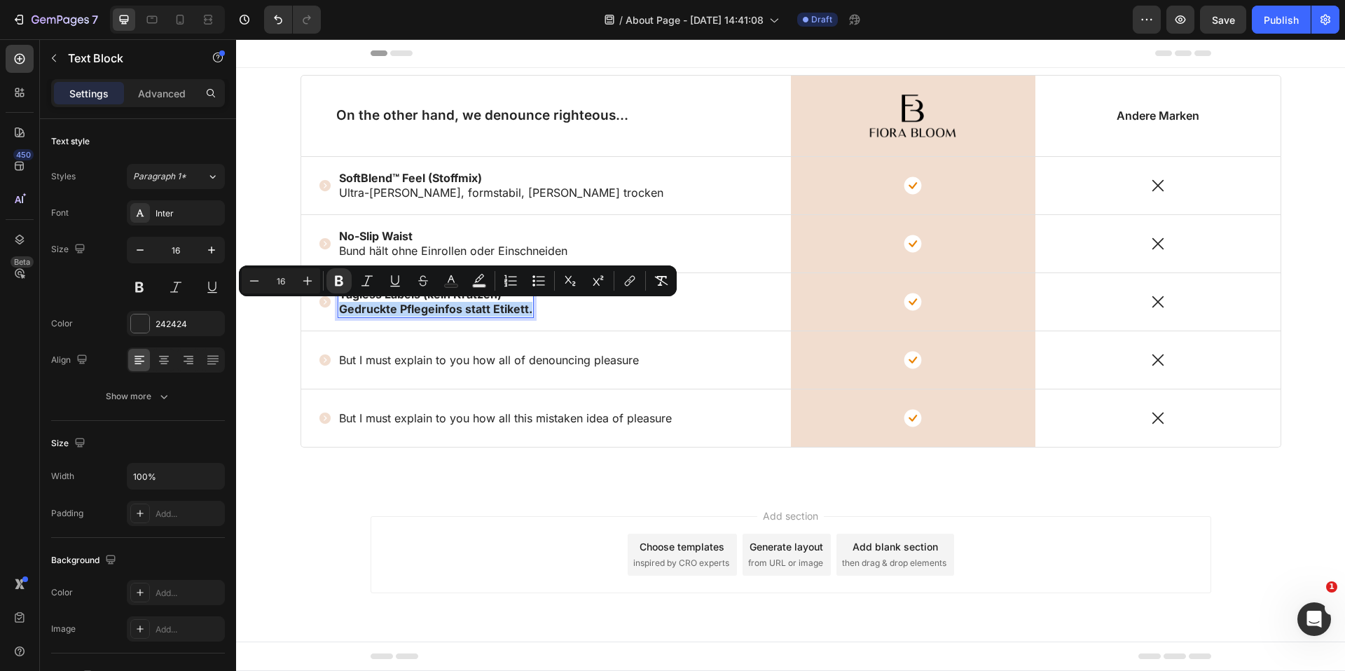
click at [448, 309] on strong "Gedruckte Pflegeinfos statt Etikett." at bounding box center [435, 309] width 193 height 14
click at [336, 278] on icon "Editor contextual toolbar" at bounding box center [339, 281] width 8 height 11
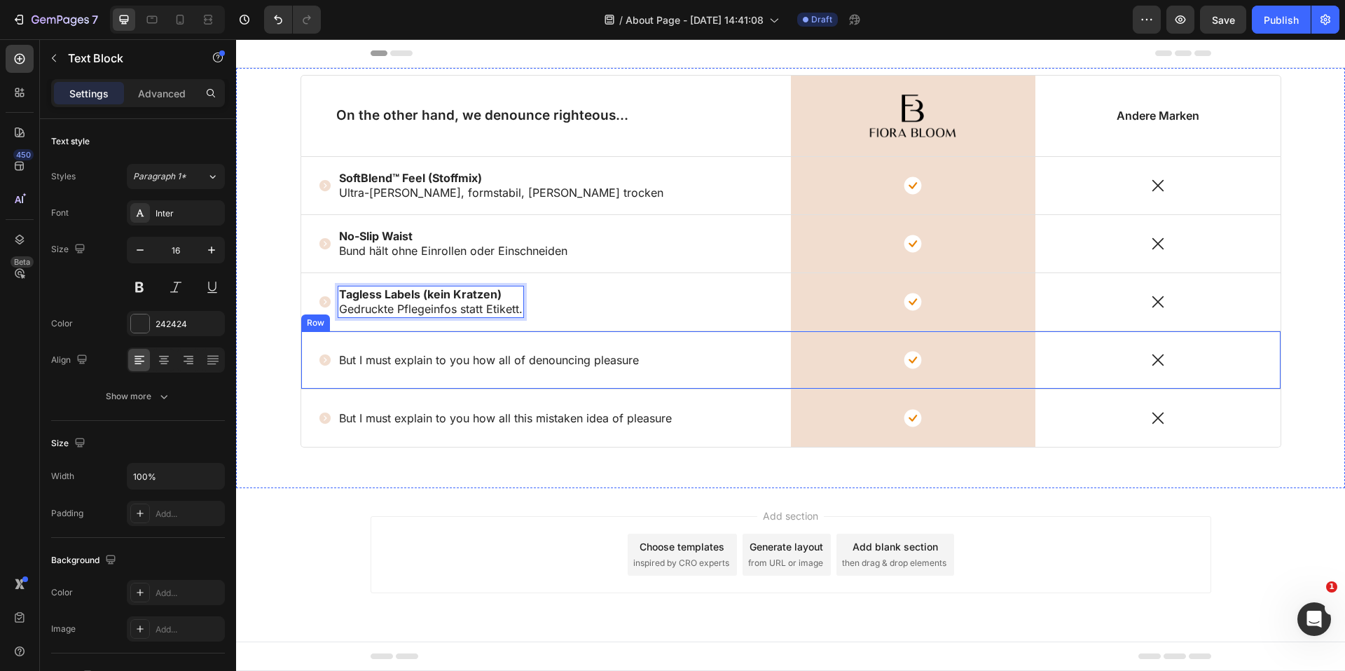
click at [465, 352] on div "But I must explain to you how all of denouncing pleasure" at bounding box center [489, 361] width 303 height 18
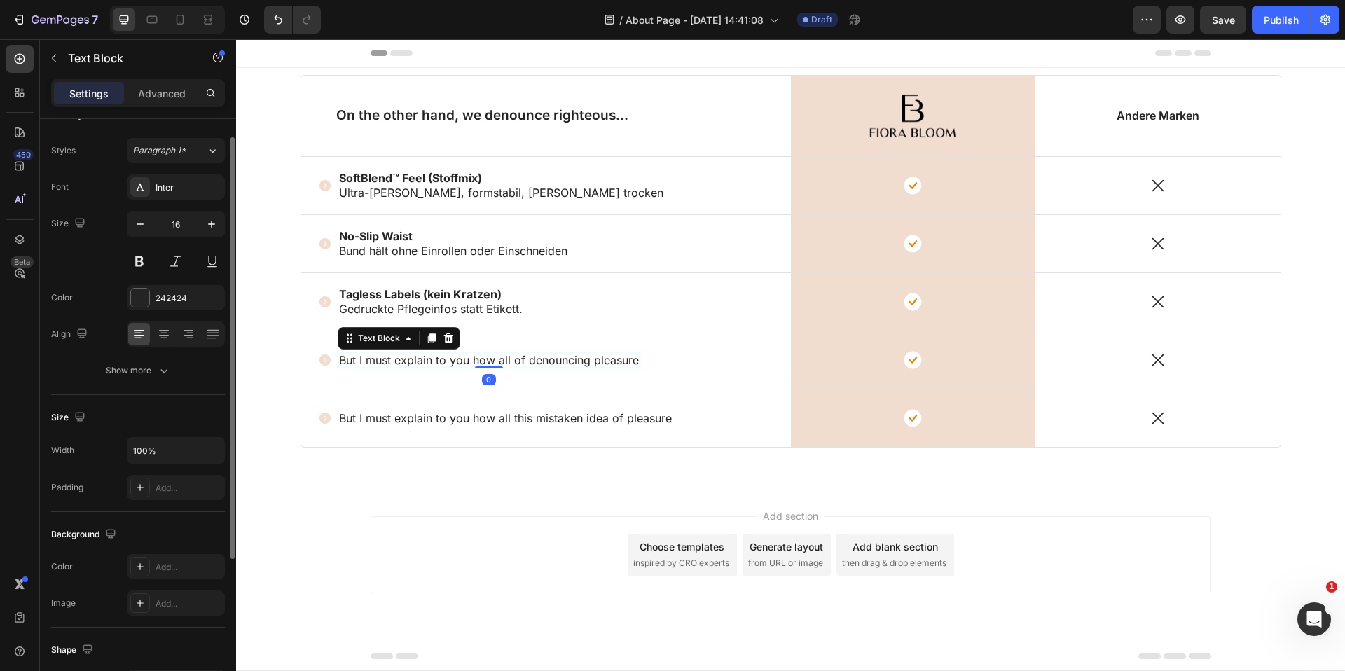
click at [464, 354] on p "But I must explain to you how all of denouncing pleasure" at bounding box center [489, 360] width 300 height 15
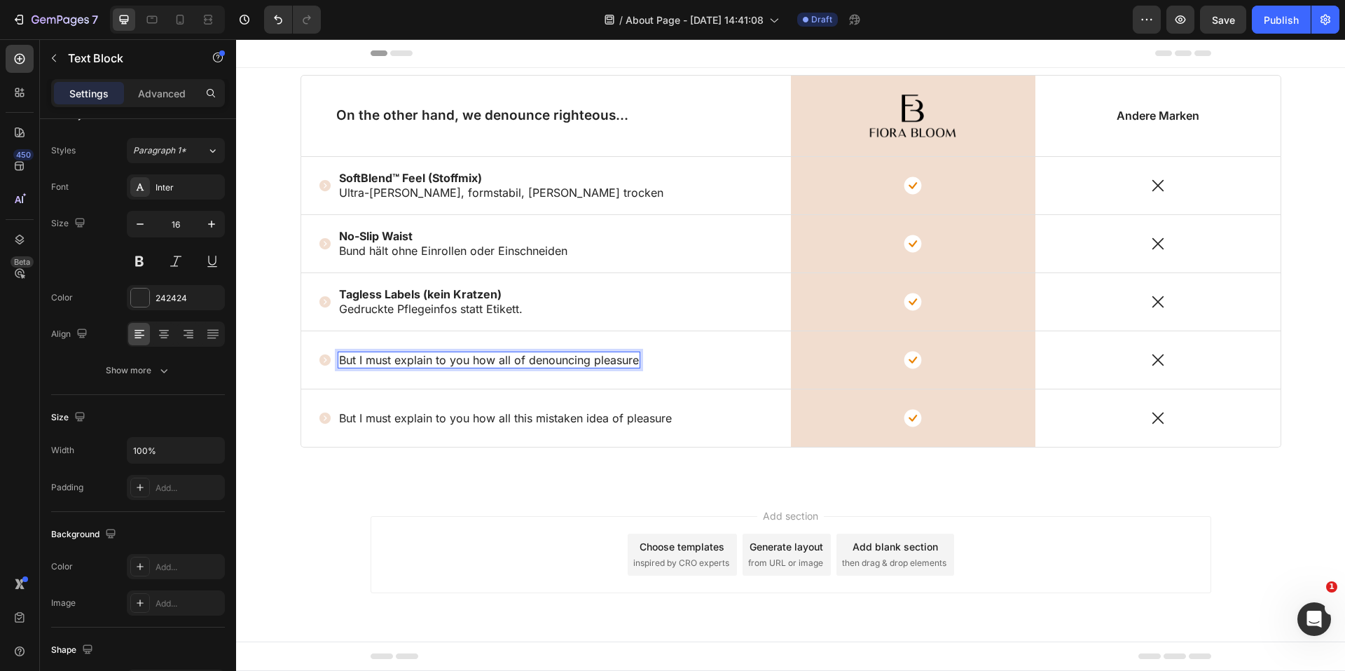
click at [497, 361] on p "But I must explain to you how all of denouncing pleasure" at bounding box center [489, 360] width 300 height 15
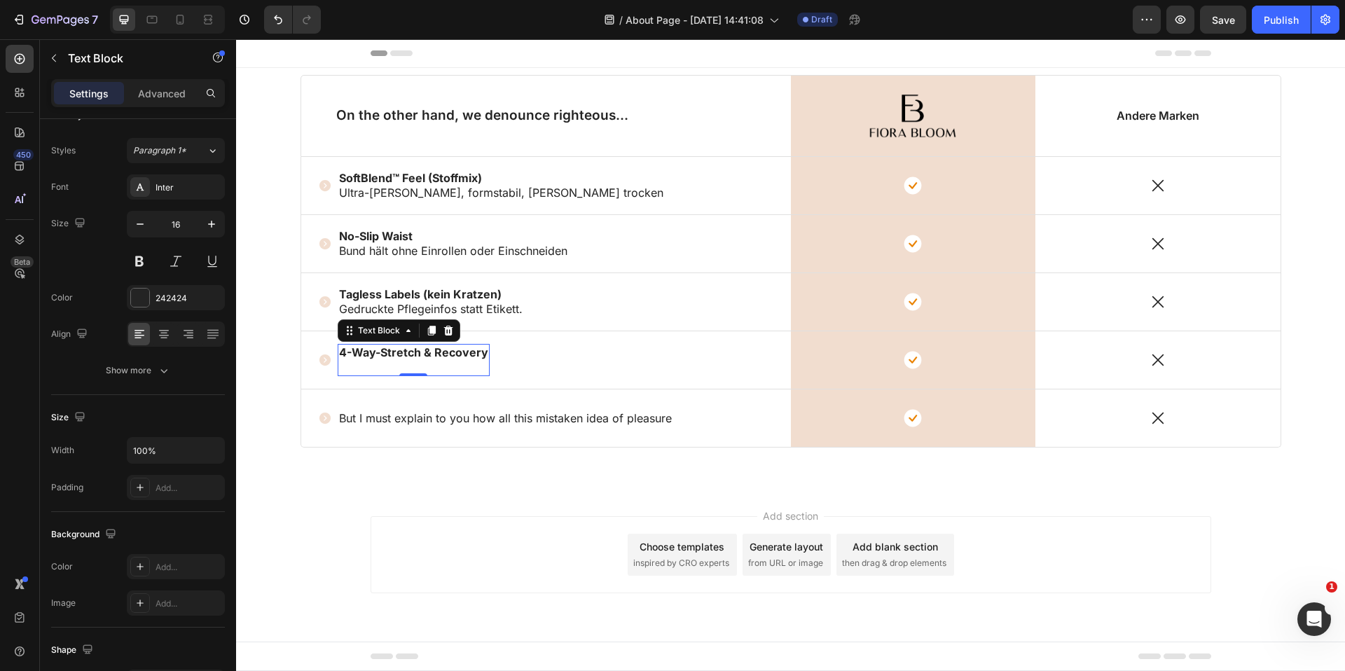
click at [420, 363] on p "4-Way-Stretch & Recovery ⁠⁠⁠⁠⁠⁠⁠" at bounding box center [413, 359] width 149 height 29
click at [527, 369] on strong "Dehnen, loslassen – Form kommt sichtbar zurück" at bounding box center [474, 367] width 271 height 14
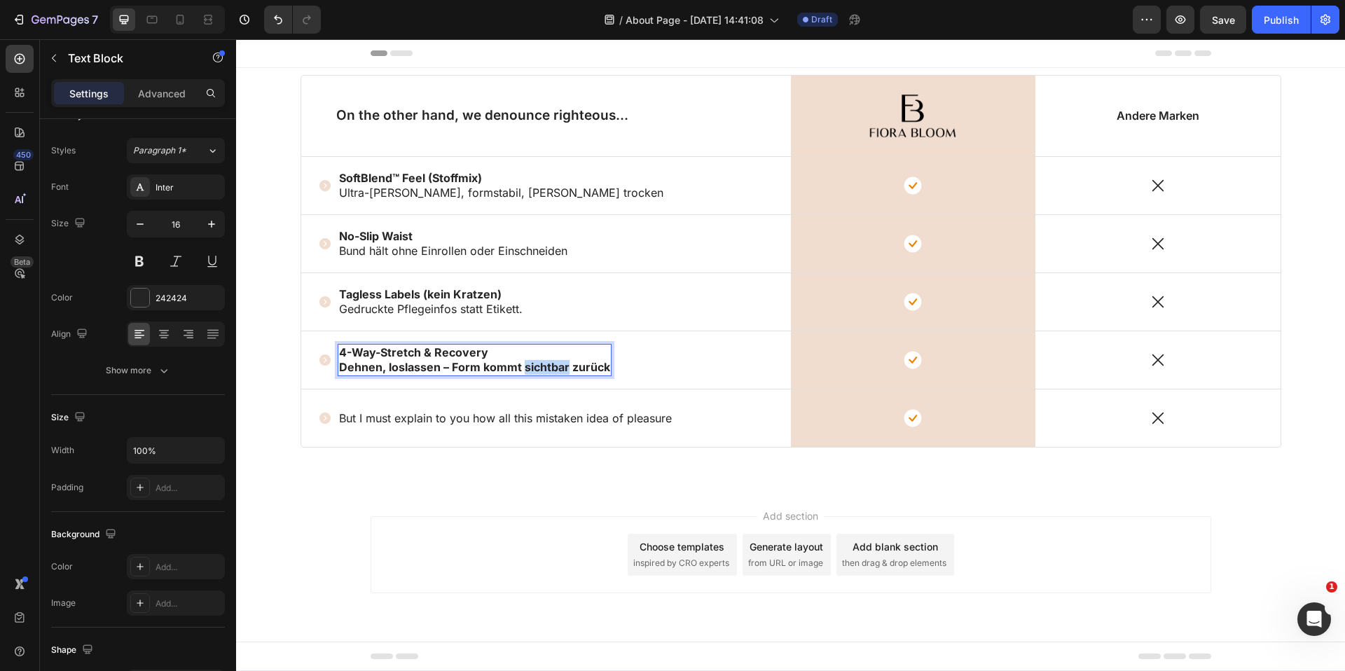
click at [527, 369] on strong "Dehnen, loslassen – Form kommt sichtbar zurück" at bounding box center [474, 367] width 271 height 14
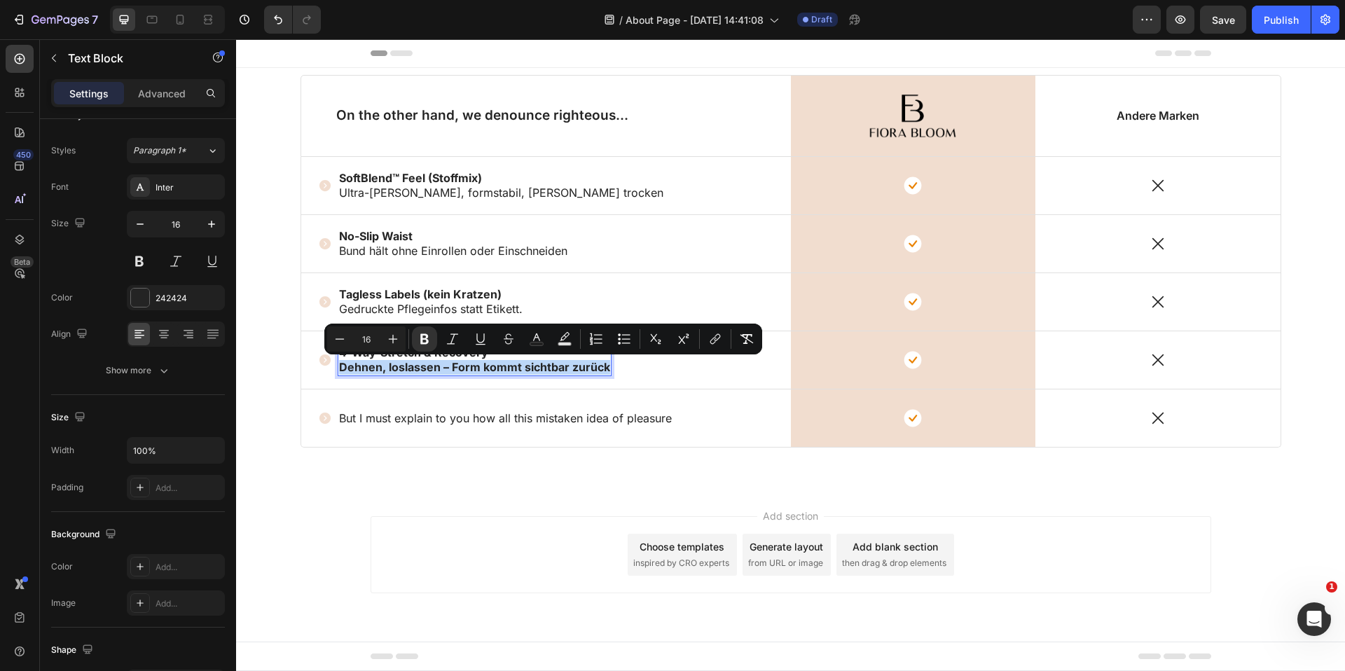
click at [527, 369] on strong "Dehnen, loslassen – Form kommt sichtbar zurück" at bounding box center [474, 367] width 271 height 14
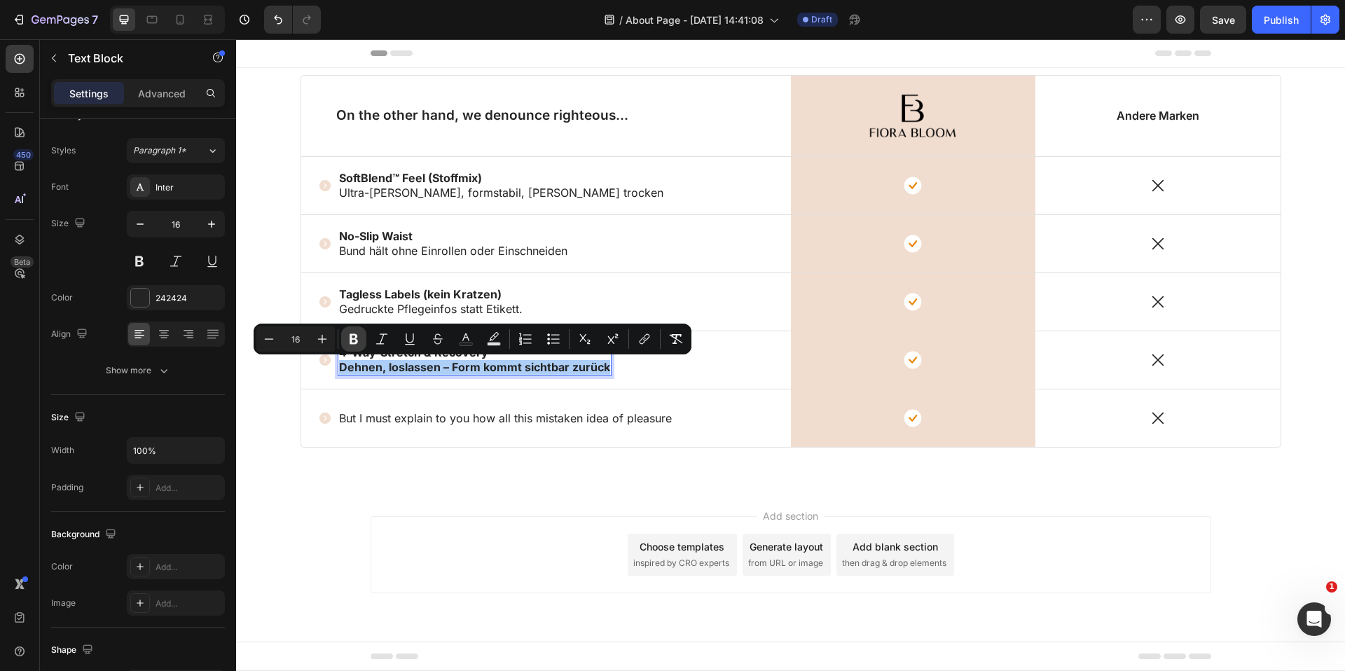
click at [361, 345] on button "Bold" at bounding box center [353, 338] width 25 height 25
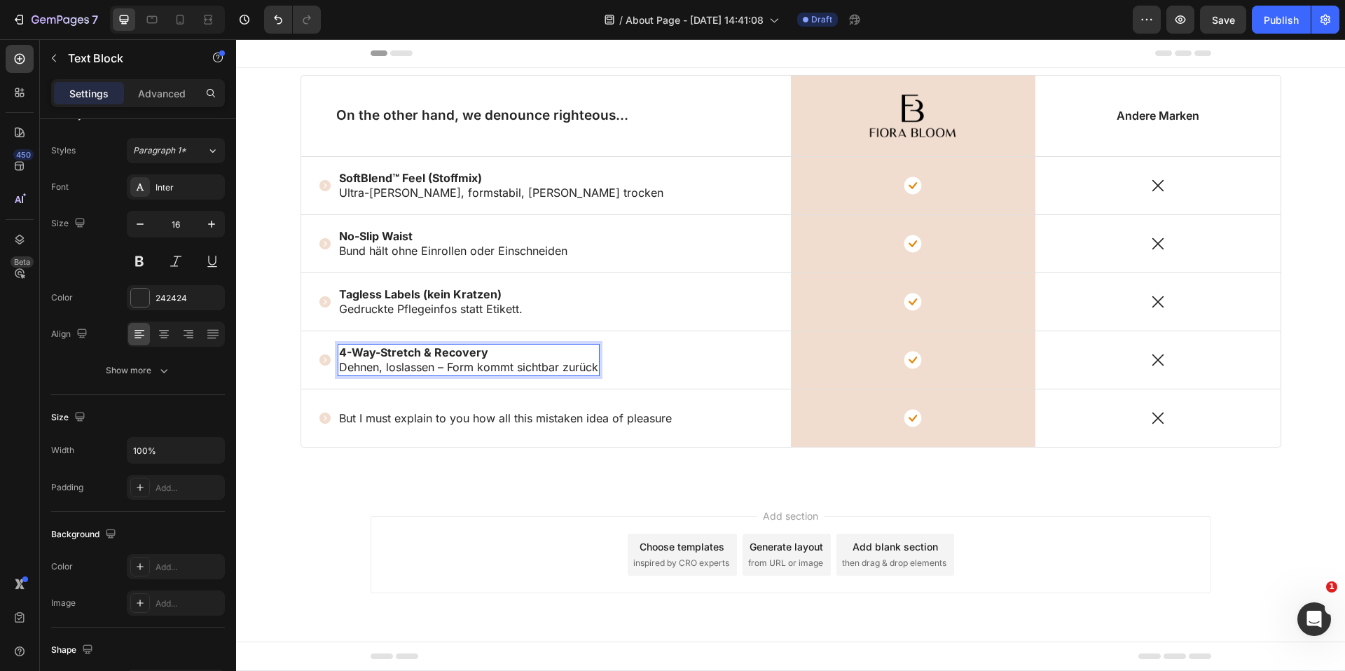
click at [598, 368] on p "4-Way-Stretch & Recovery Dehnen, loslassen – Form kommt sichtbar zurück" at bounding box center [468, 359] width 259 height 29
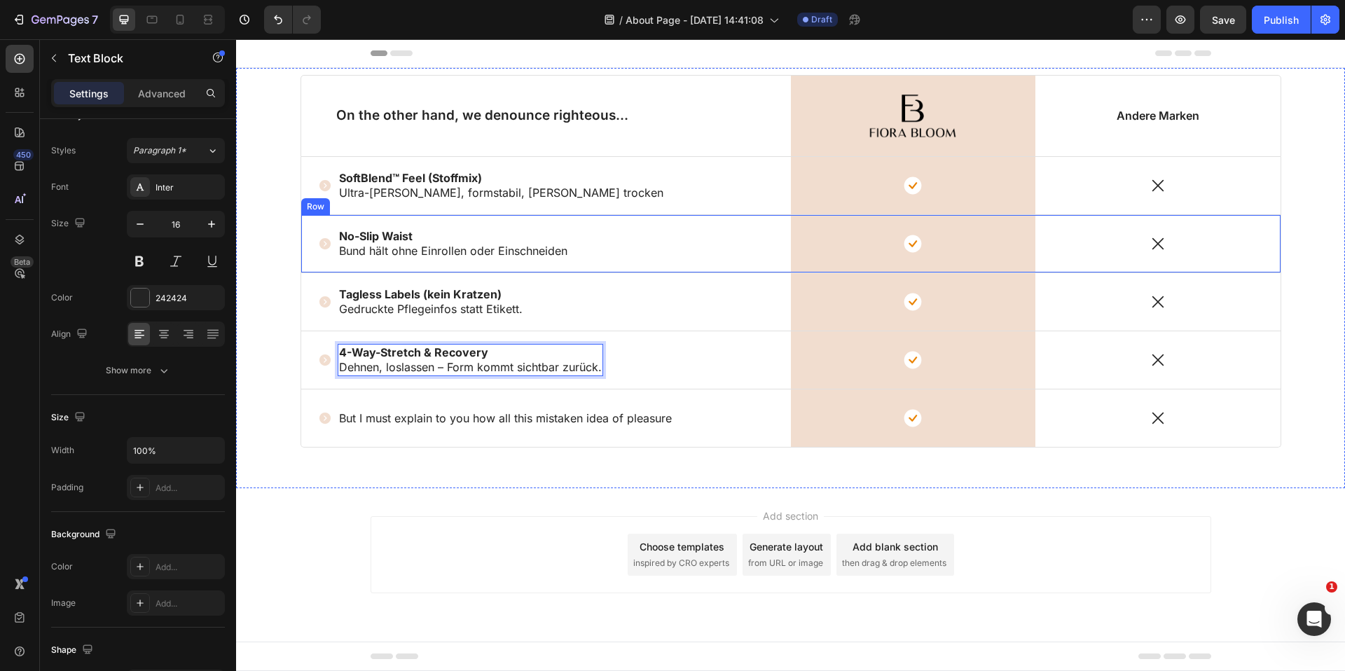
click at [562, 257] on p "Bund hält ohne Einrollen oder Einschneiden" at bounding box center [453, 251] width 228 height 15
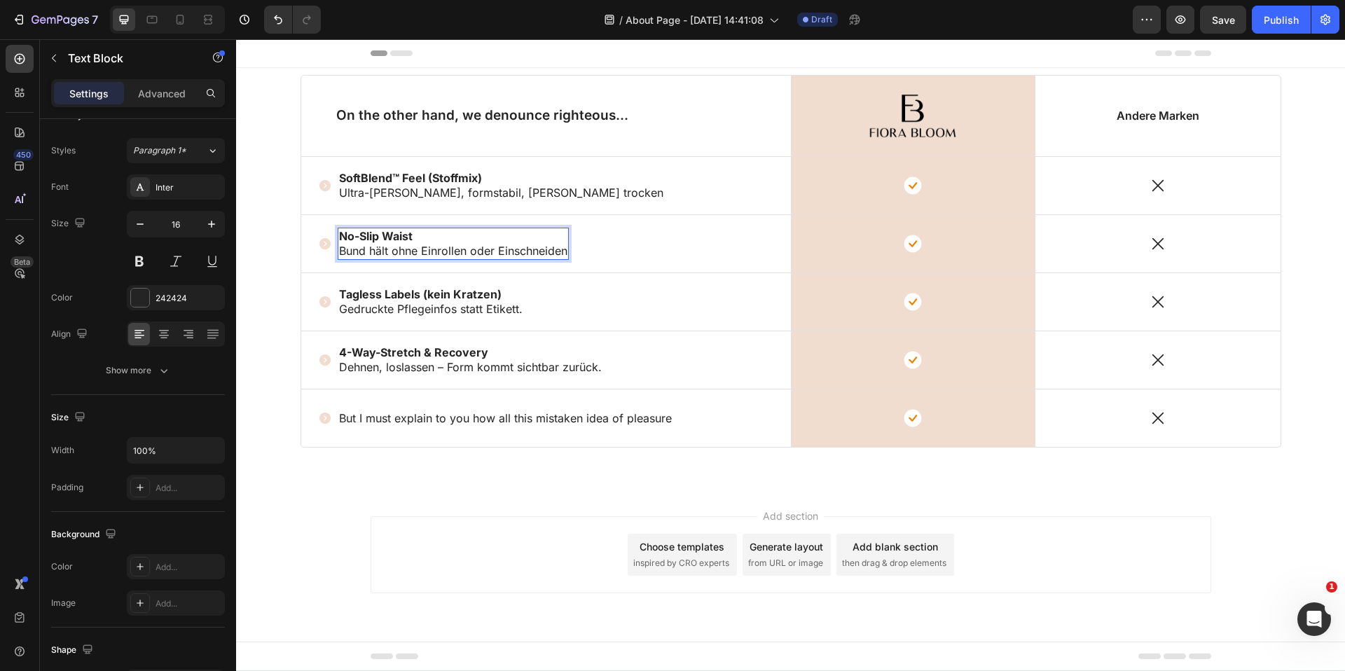
click at [568, 252] on div "No-Slip Waist Bund hält ohne Einrollen oder Einschneiden" at bounding box center [453, 244] width 231 height 32
click at [538, 191] on p "SoftBlend™ Feel (Stoffmix) Ultra-weich, formstabil, schnell trocken" at bounding box center [501, 185] width 324 height 29
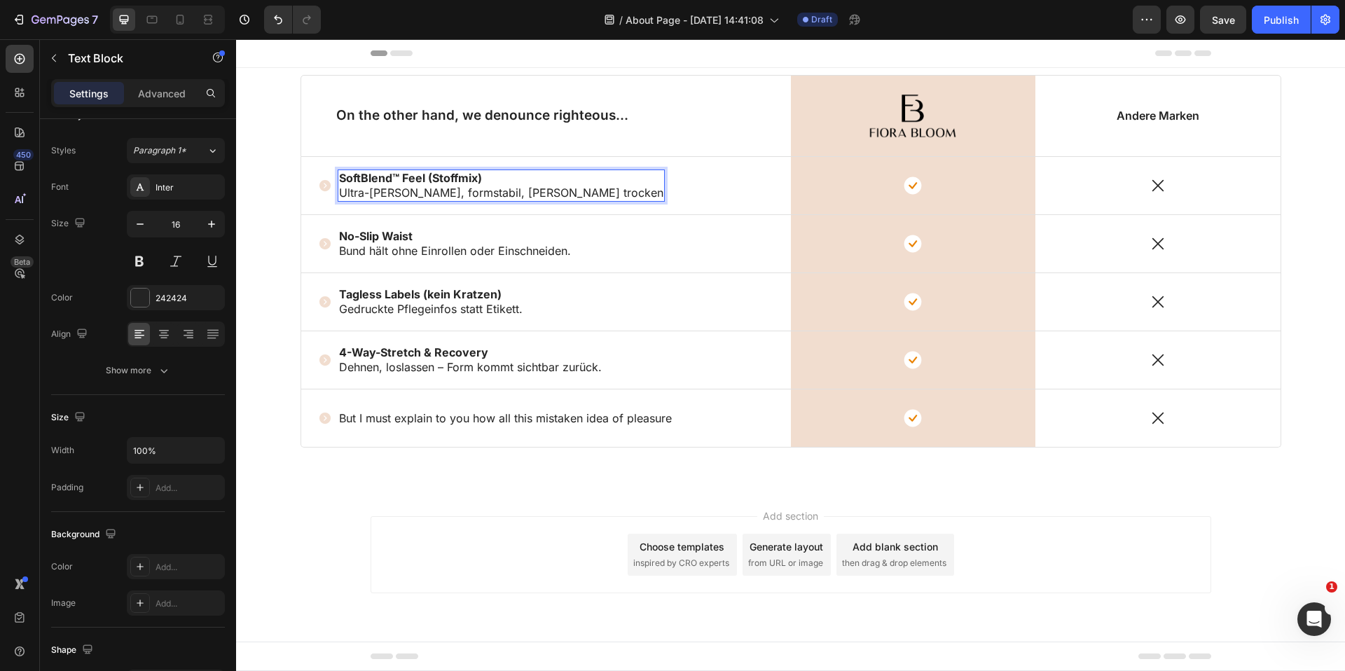
click at [546, 195] on p "SoftBlend™ Feel (Stoffmix) Ultra-weich, formstabil, schnell trocken" at bounding box center [501, 185] width 324 height 29
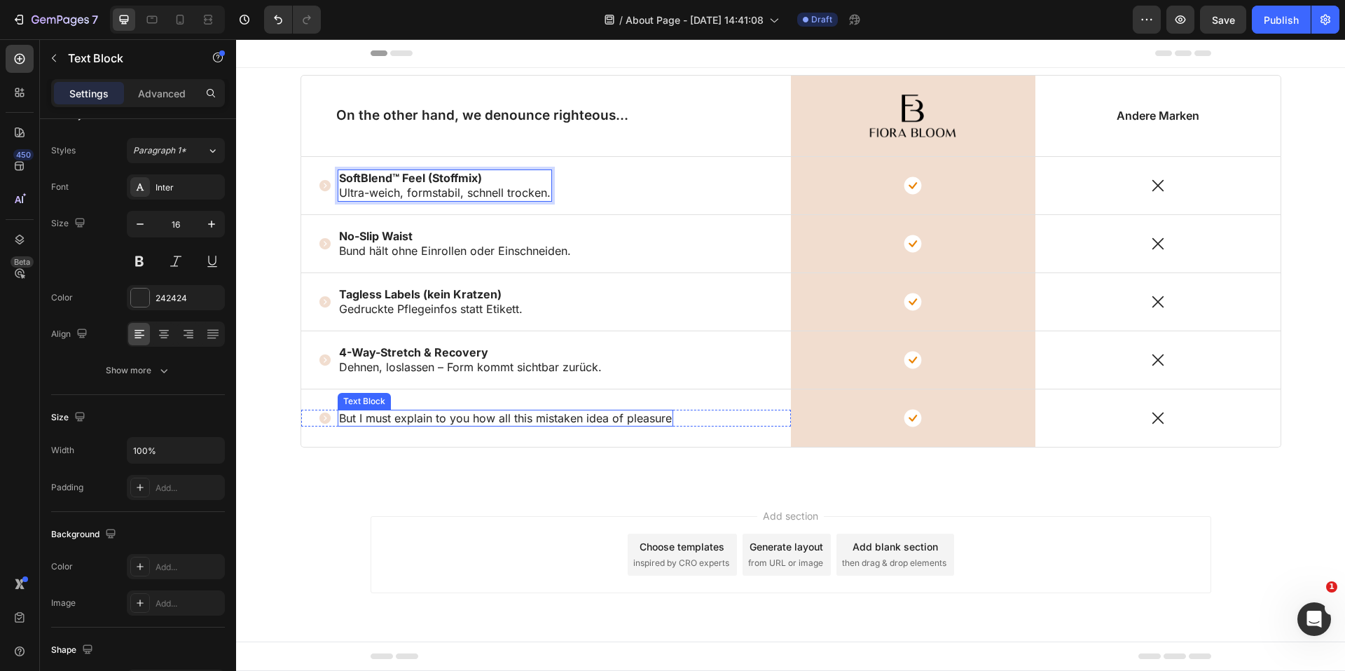
click at [544, 421] on p "But I must explain to you how all this mistaken idea of pleasure" at bounding box center [505, 418] width 333 height 15
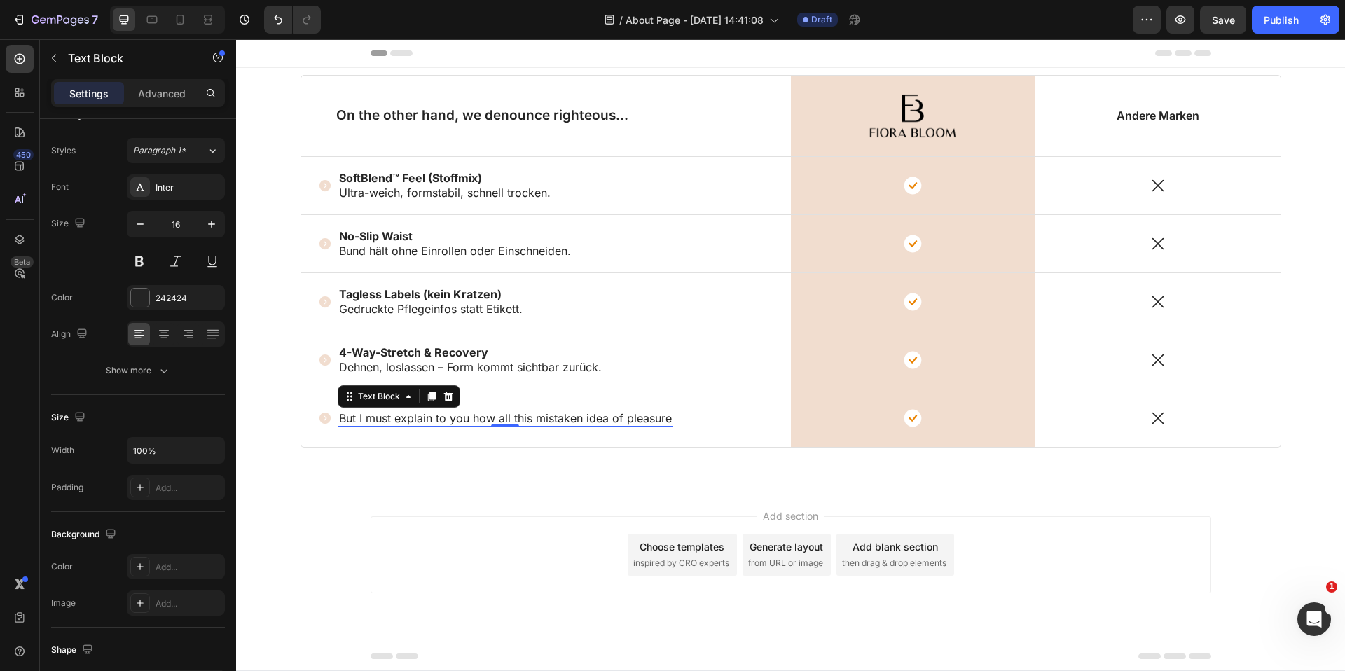
click at [439, 421] on p "But I must explain to you how all this mistaken idea of pleasure" at bounding box center [505, 418] width 333 height 15
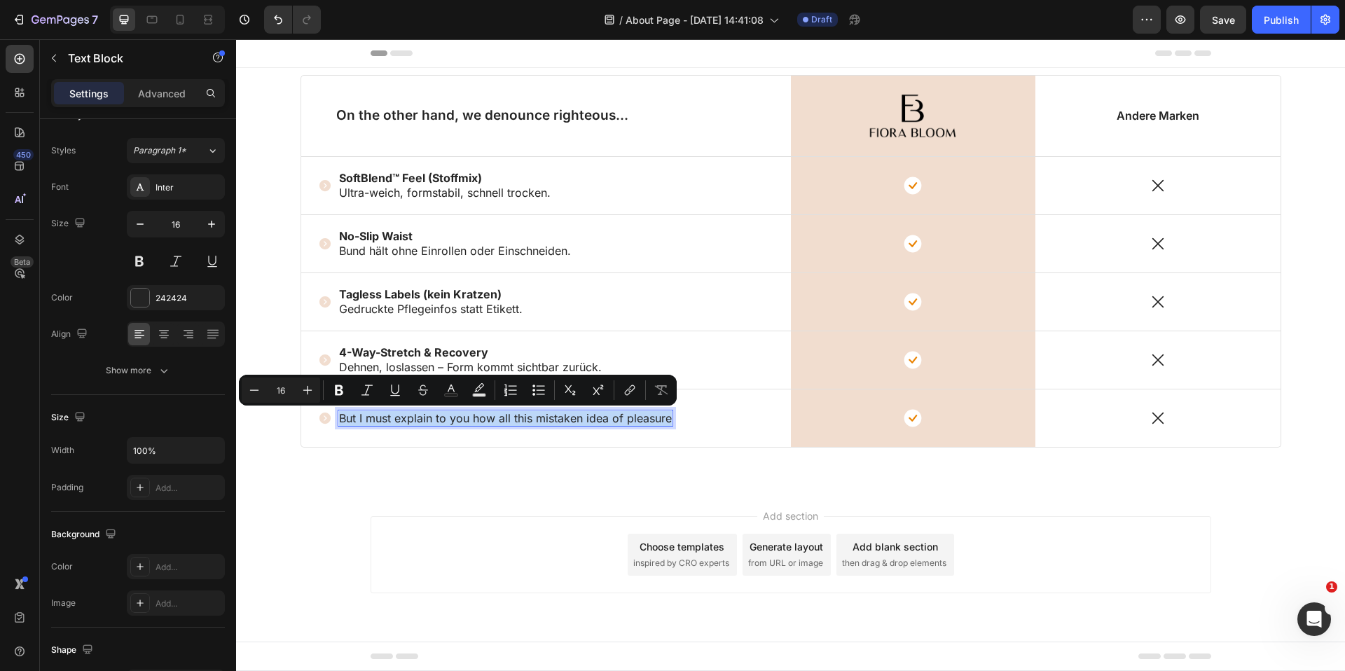
click at [439, 421] on p "But I must explain to you how all this mistaken idea of pleasure" at bounding box center [505, 418] width 333 height 15
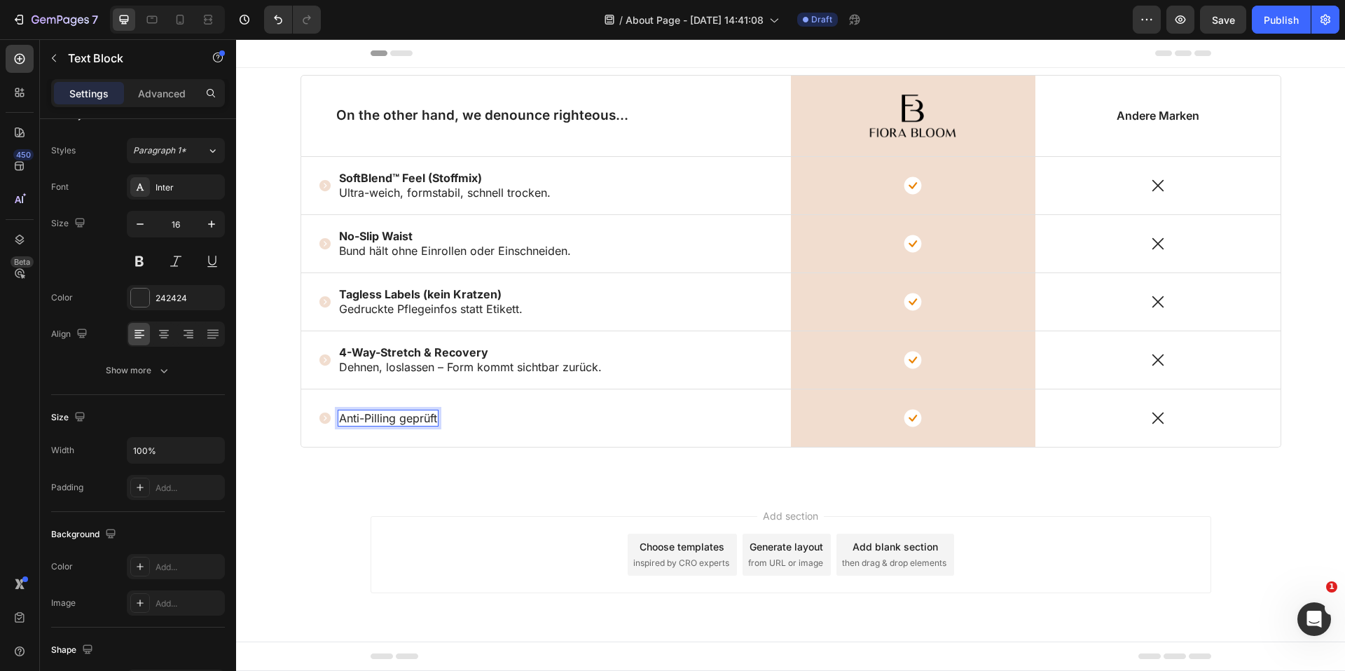
click at [405, 420] on p "Anti-Pilling geprüft" at bounding box center [388, 418] width 98 height 15
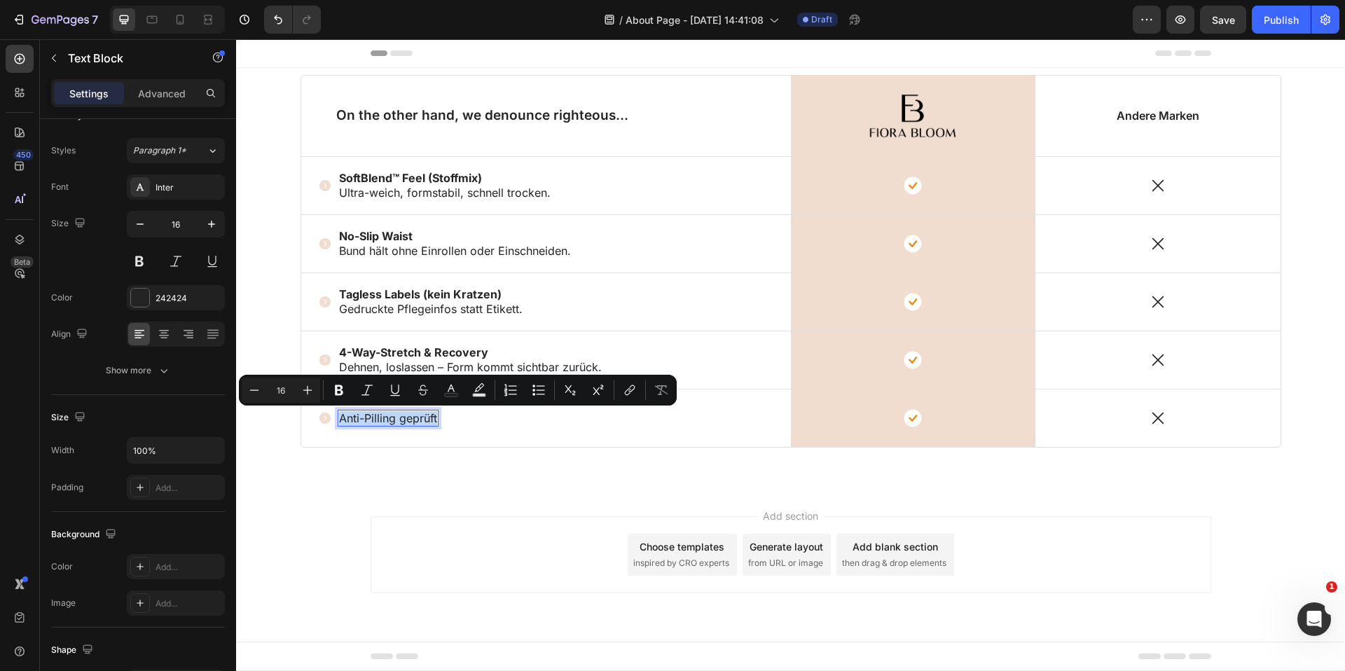
click at [405, 420] on p "Anti-Pilling geprüft" at bounding box center [388, 418] width 98 height 15
click at [348, 389] on button "Bold" at bounding box center [338, 390] width 25 height 25
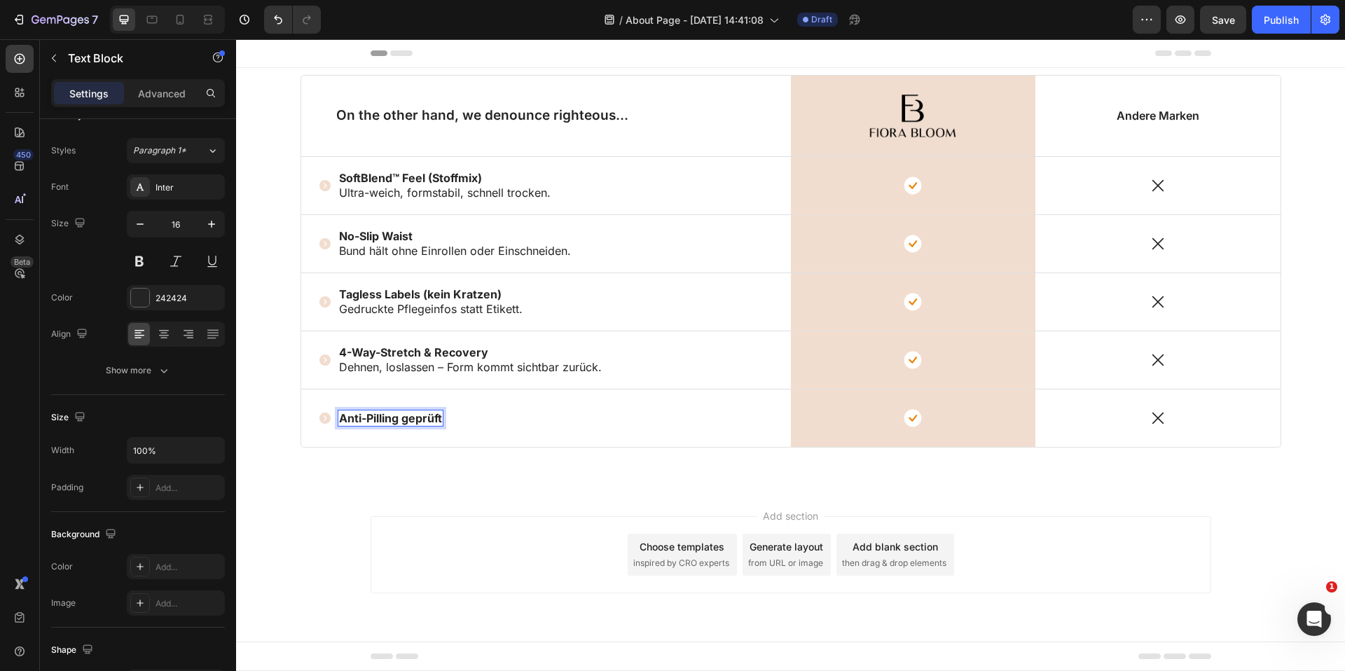
click at [381, 413] on strong "Anti-Pilling geprüft" at bounding box center [390, 418] width 103 height 14
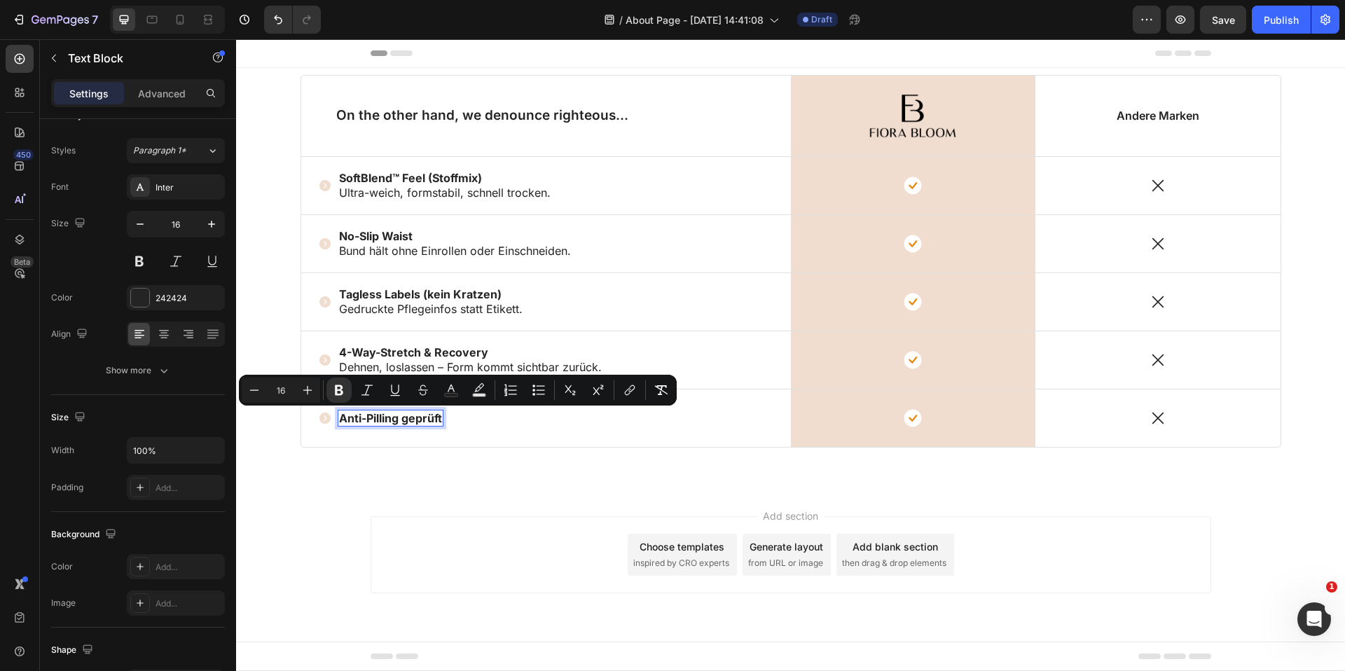
click at [443, 425] on div "Anti-Pilling geprüft" at bounding box center [391, 419] width 106 height 18
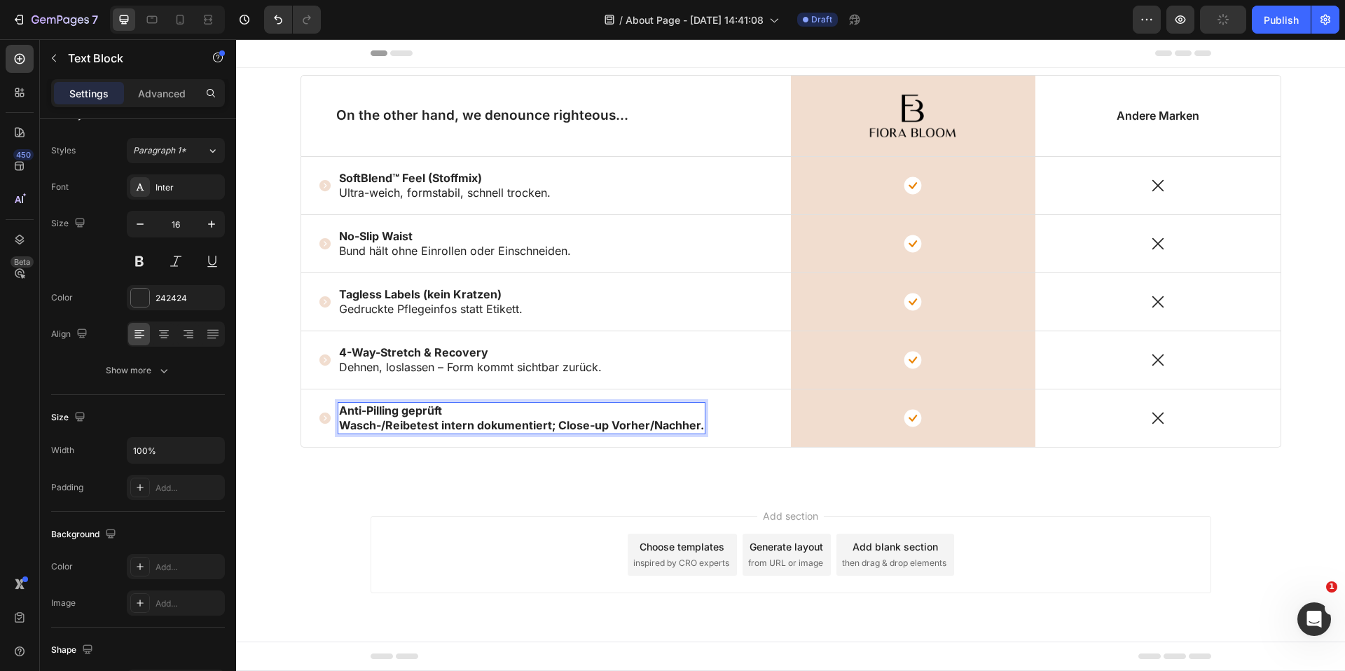
click at [441, 422] on strong "Wasch-/Reibetest intern dokumentiert; Close-up Vorher/Nachher." at bounding box center [521, 425] width 365 height 14
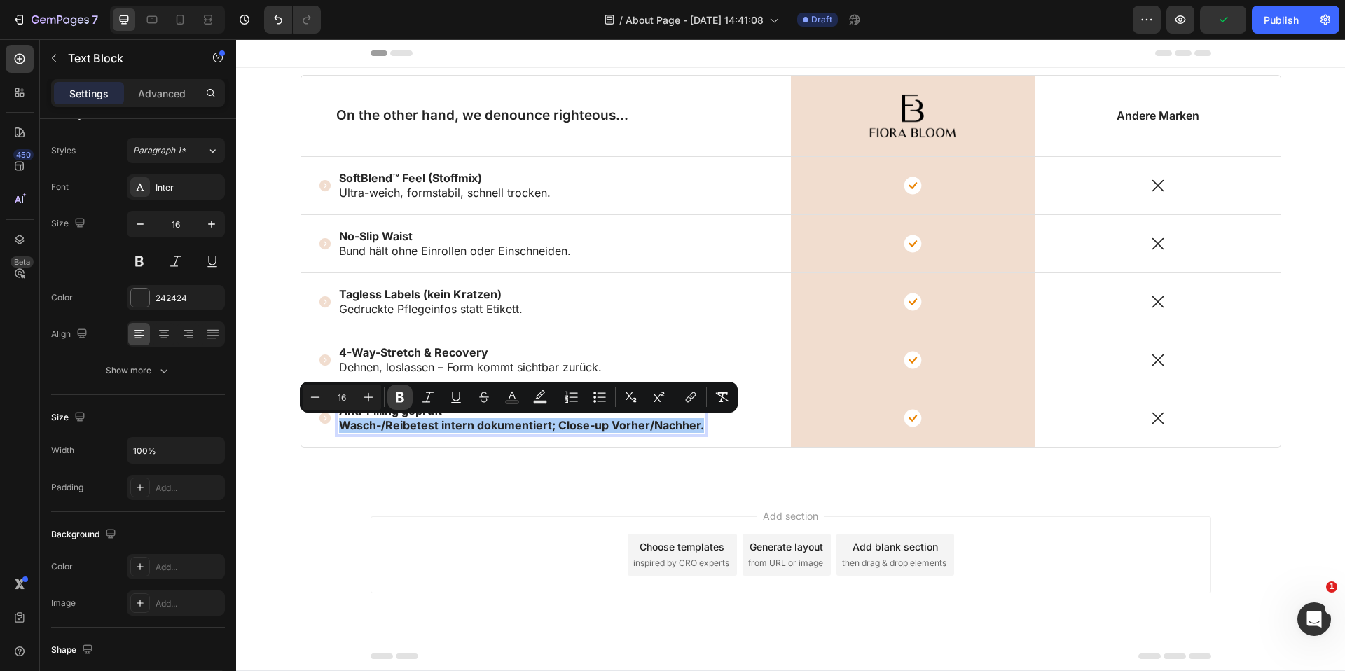
click at [402, 397] on icon "Editor contextual toolbar" at bounding box center [400, 397] width 8 height 11
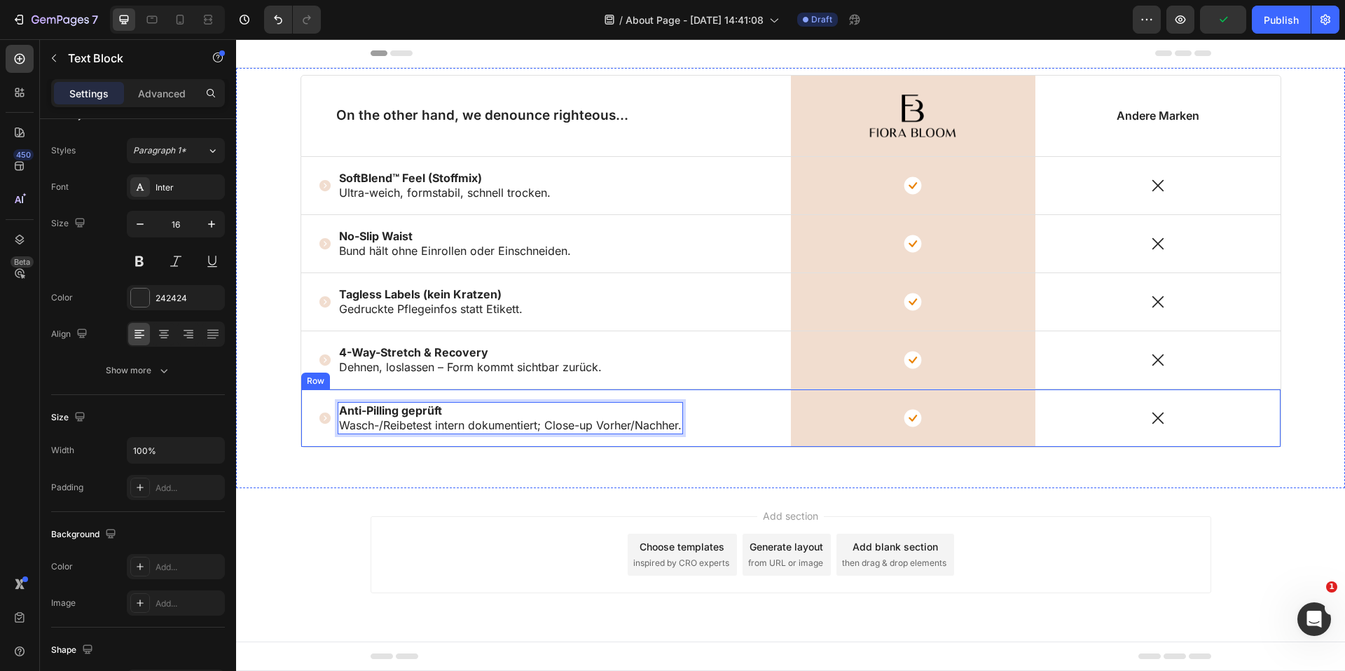
click at [705, 435] on div "Icon Anti-Pilling geprüft Wasch-/Reibetest intern dokumentiert; Close-up Vorher…" at bounding box center [546, 417] width 490 height 57
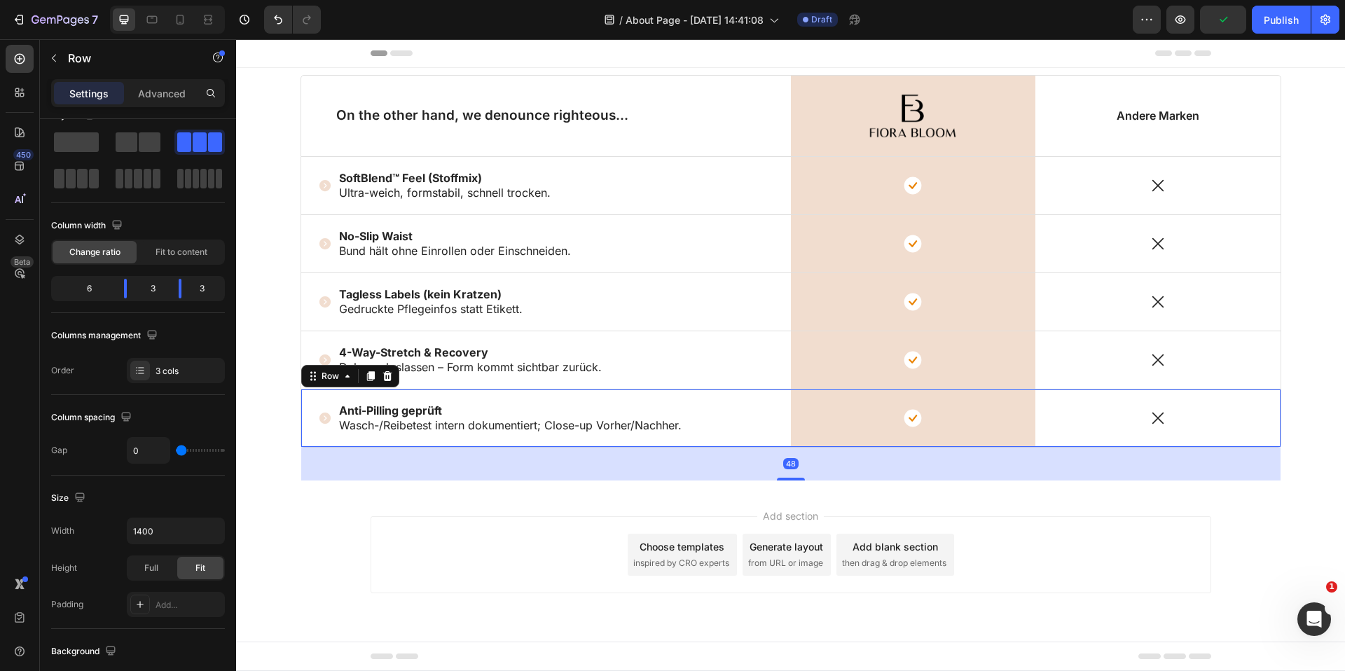
scroll to position [0, 0]
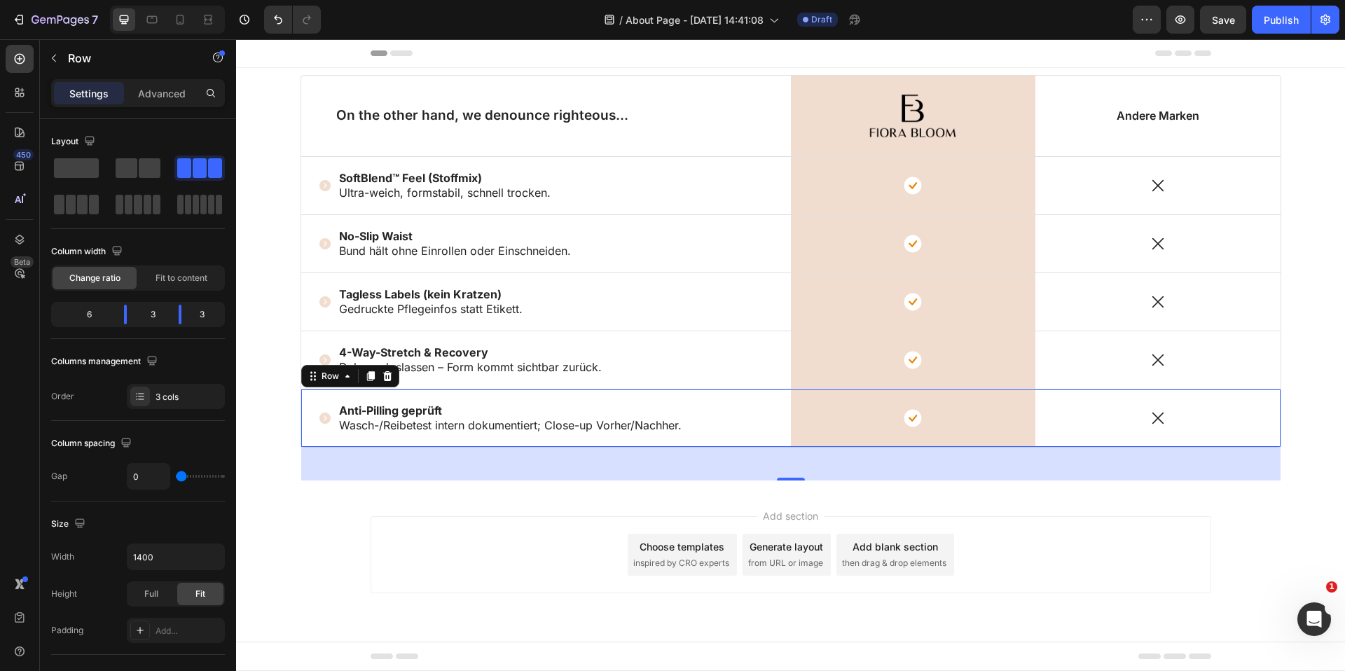
click at [499, 113] on p "On the other hand, we denounce righteous..." at bounding box center [546, 116] width 420 height 18
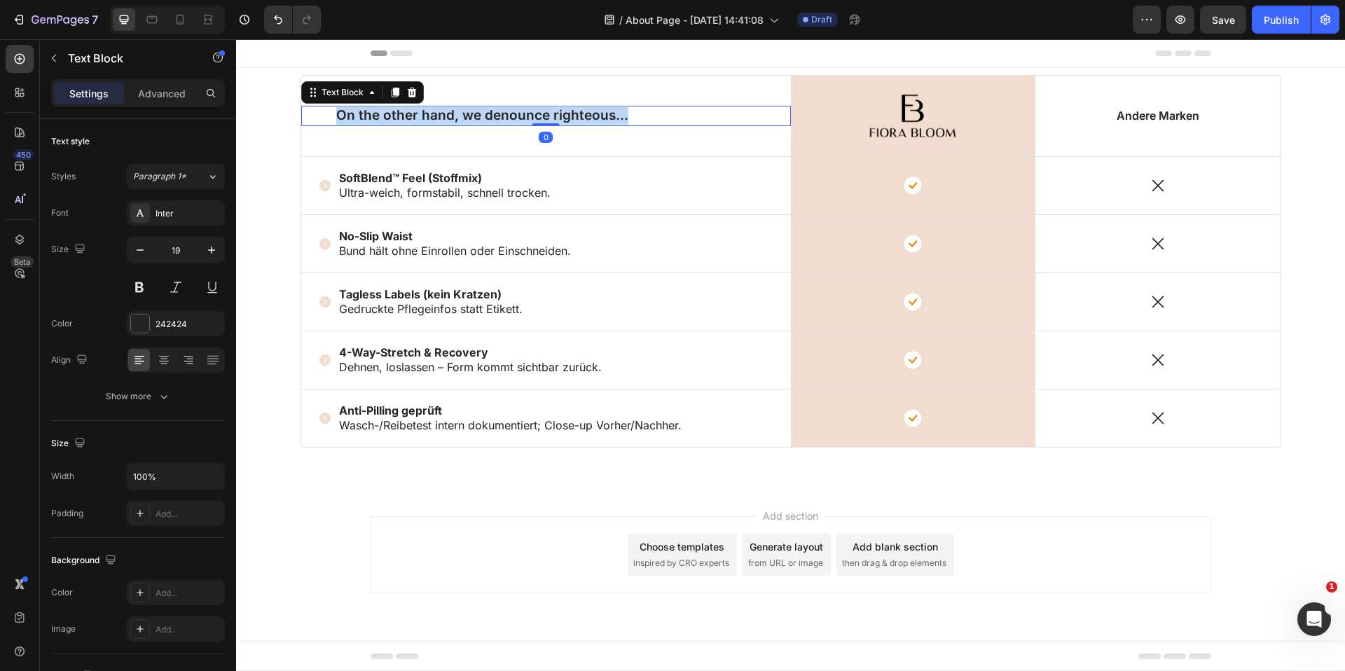
click at [499, 113] on p "On the other hand, we denounce righteous..." at bounding box center [546, 116] width 420 height 18
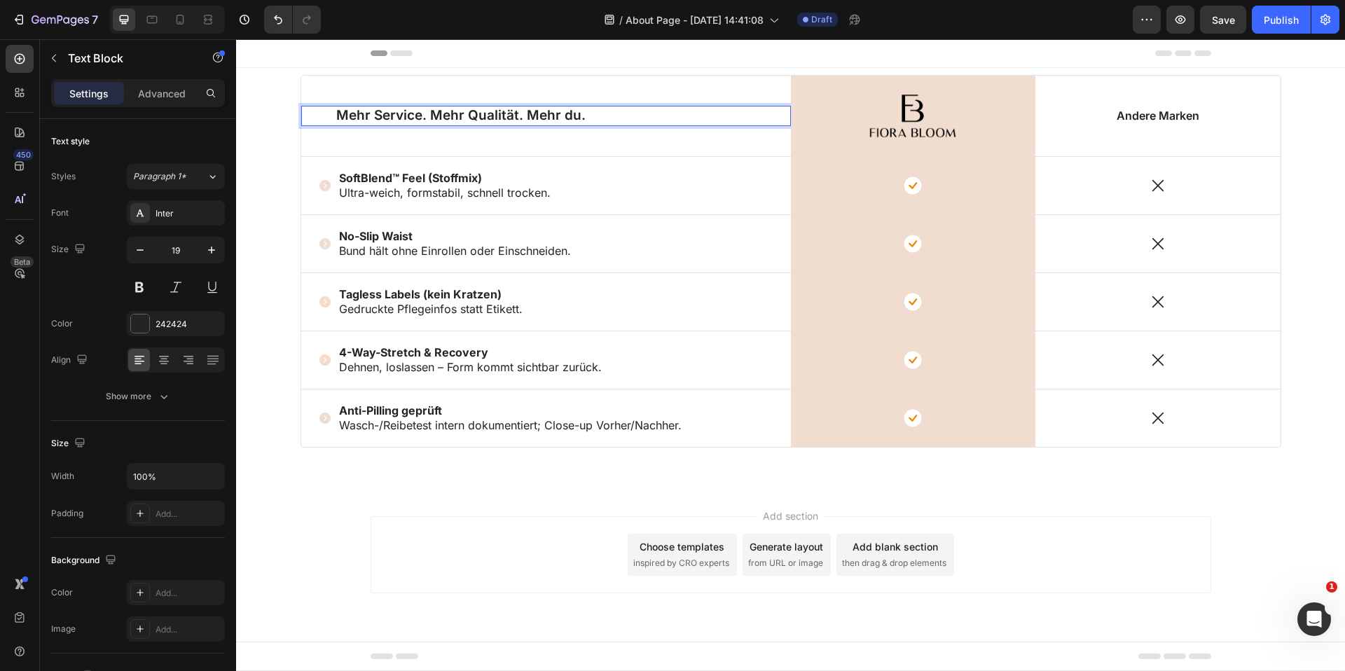
click at [602, 130] on div "Mehr Service. Mehr Qualität. Mehr du. Text Block 0" at bounding box center [546, 116] width 490 height 81
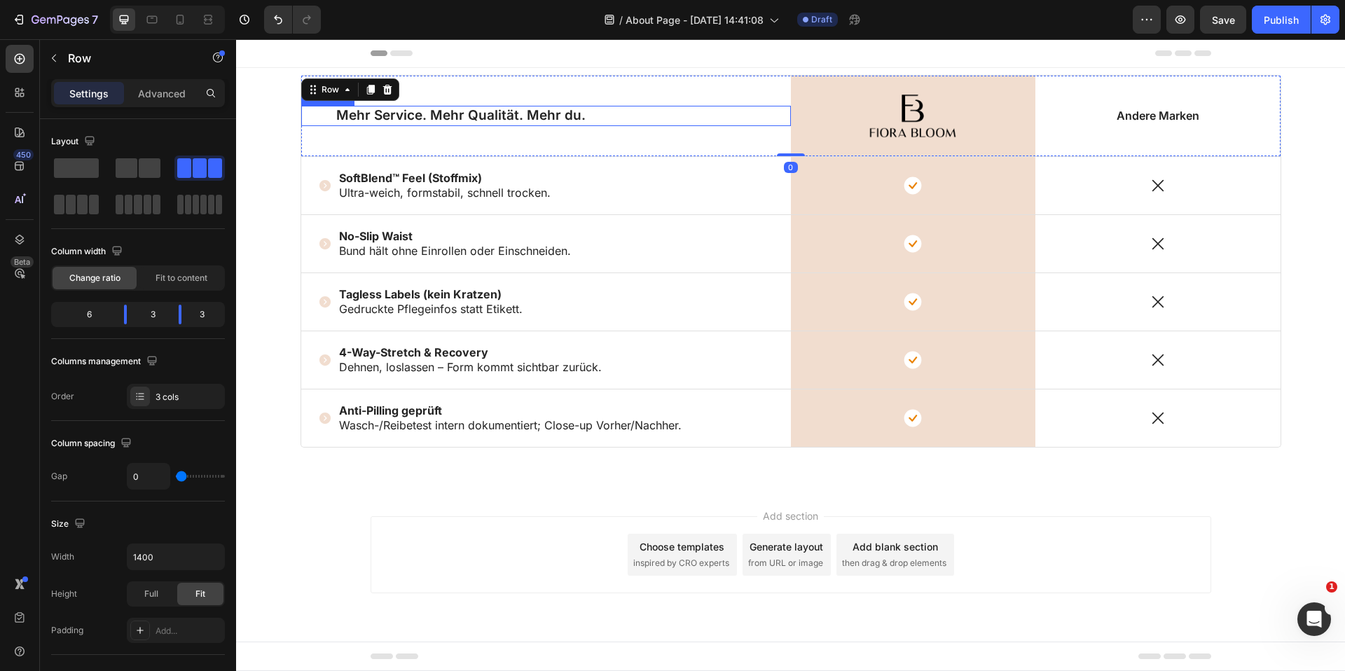
click at [594, 114] on p "Mehr Service. Mehr Qualität. Mehr du." at bounding box center [546, 116] width 420 height 18
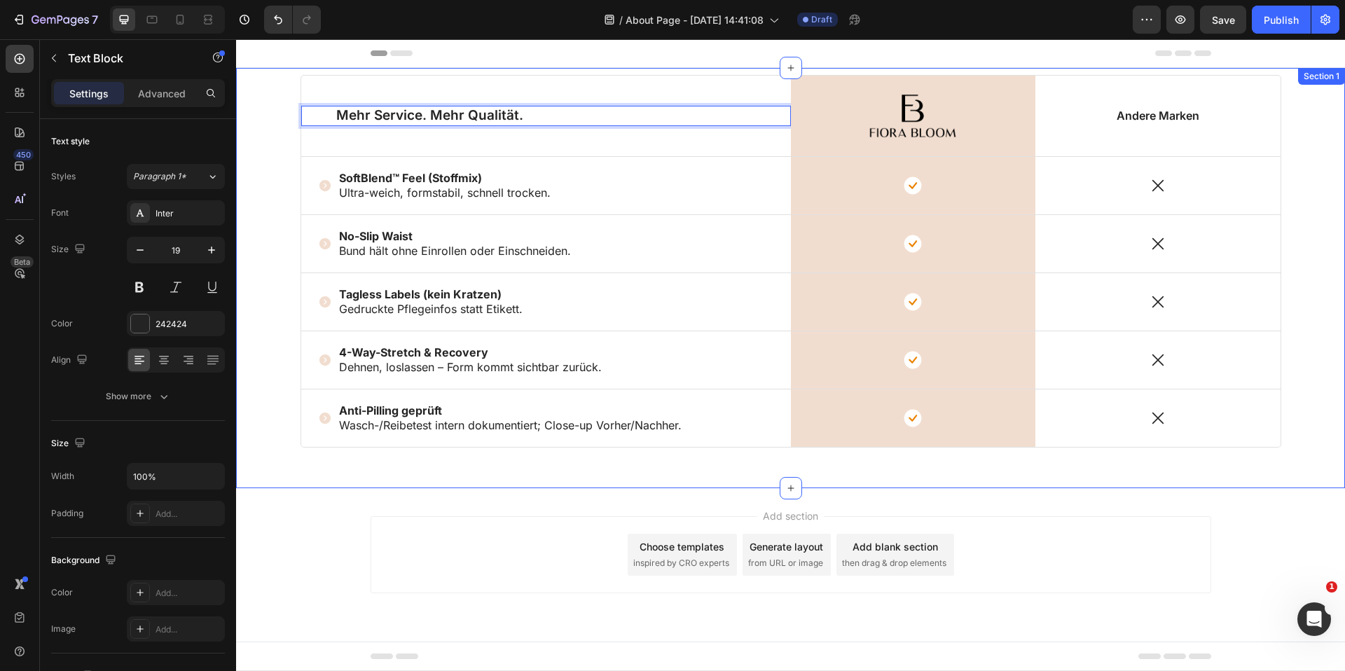
click at [1306, 190] on div "Mehr Service. Mehr Qualität. Text Block 0 Image Row Andere Marken Text Block Ro…" at bounding box center [791, 278] width 1102 height 406
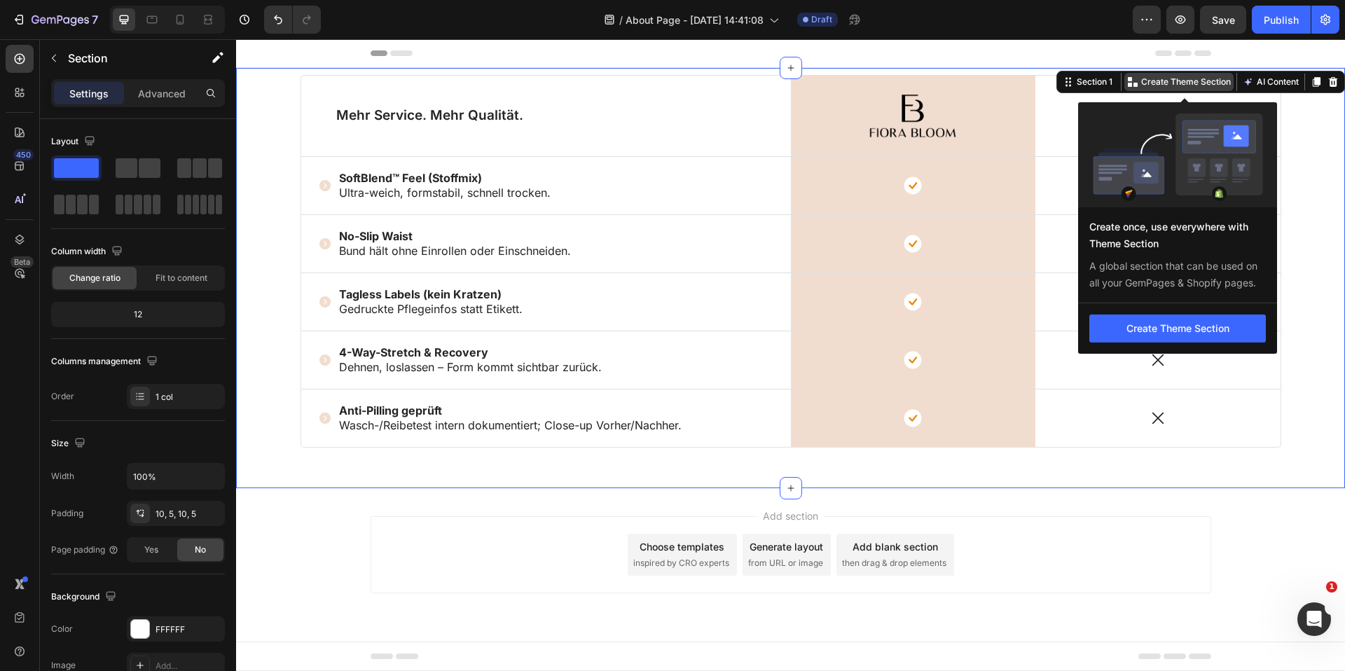
click at [1196, 76] on p "Create Theme Section" at bounding box center [1186, 82] width 90 height 13
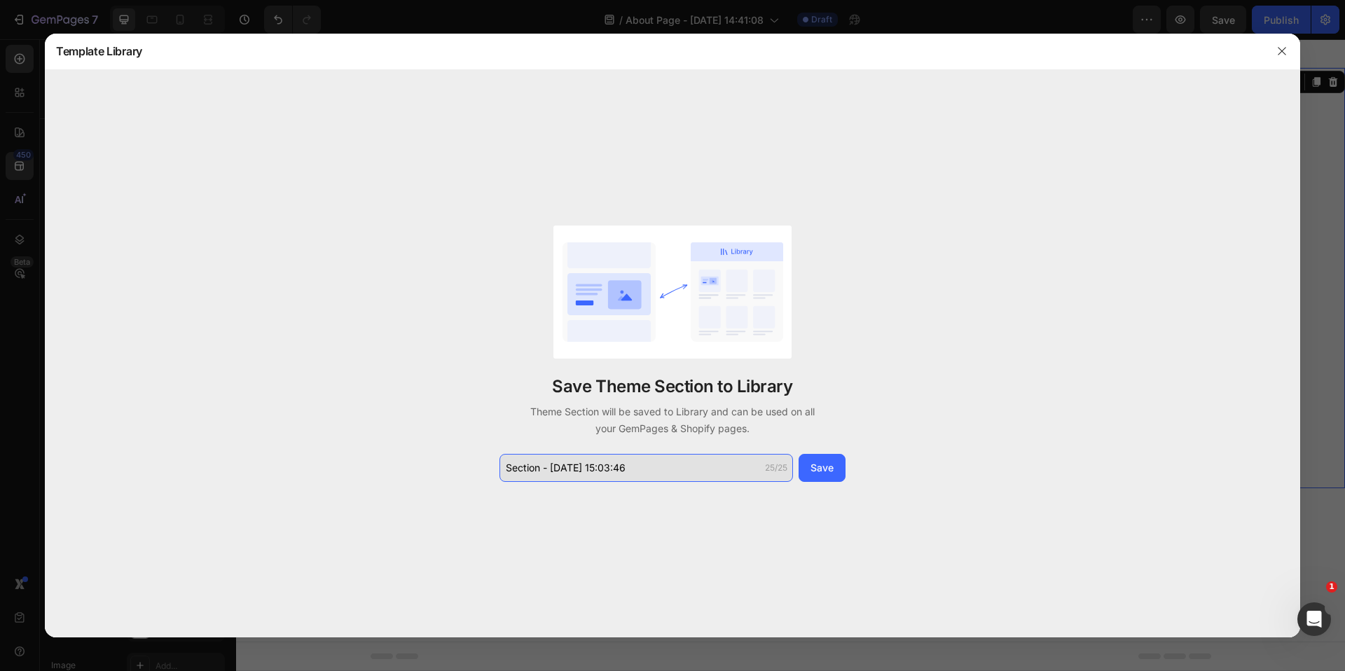
click at [623, 464] on input "Section - Aug 28 15:03:46" at bounding box center [646, 468] width 294 height 28
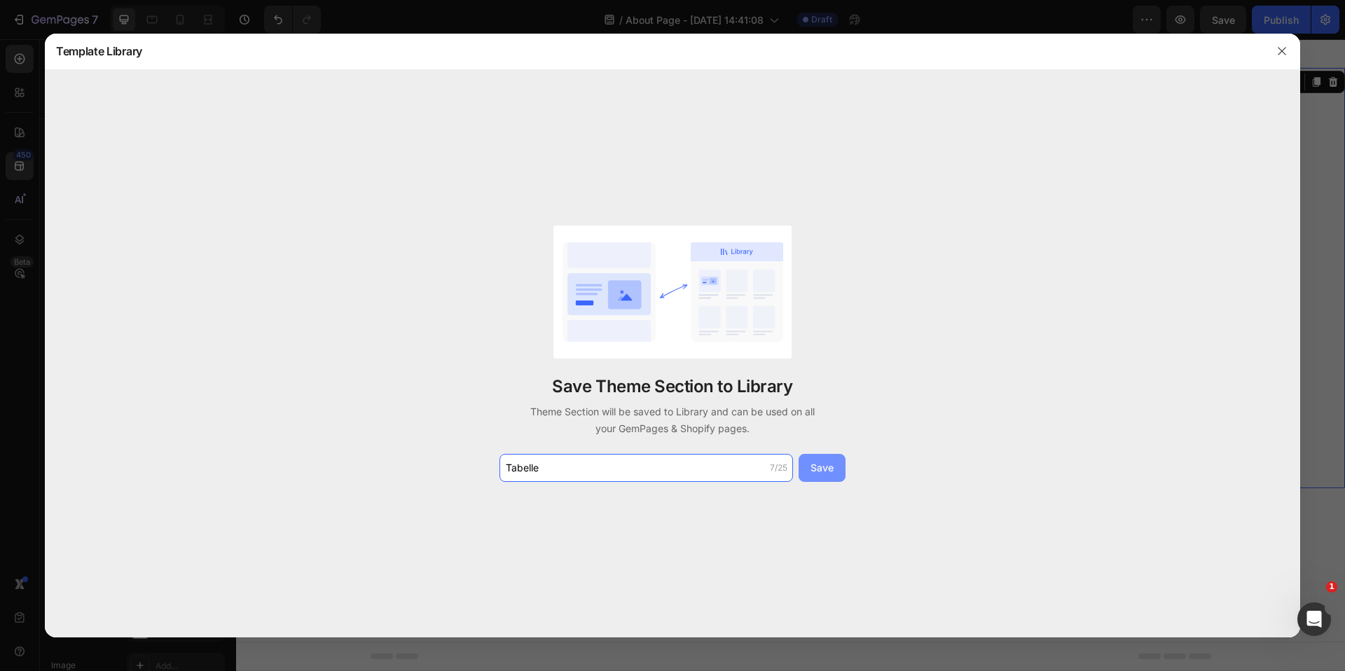
type input "Tabelle"
click at [841, 469] on button "Save" at bounding box center [822, 468] width 47 height 28
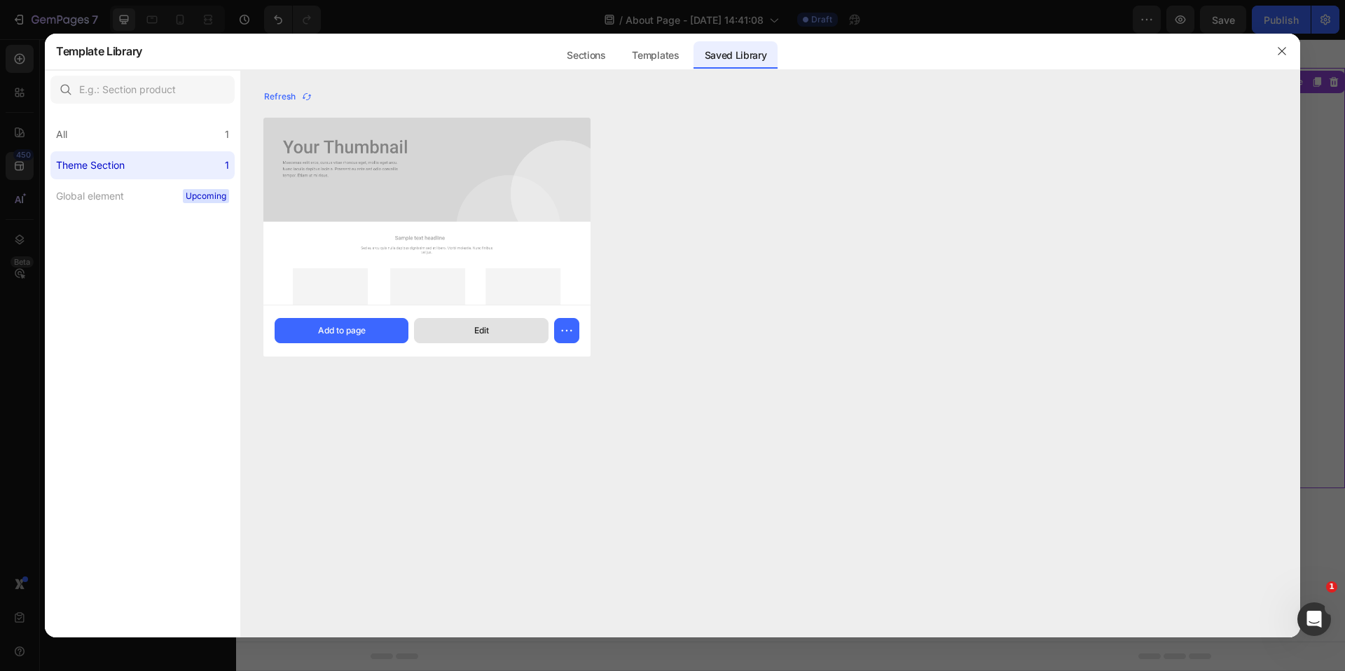
click at [512, 330] on button "Edit" at bounding box center [481, 330] width 134 height 25
click at [1276, 48] on button "button" at bounding box center [1282, 51] width 22 height 22
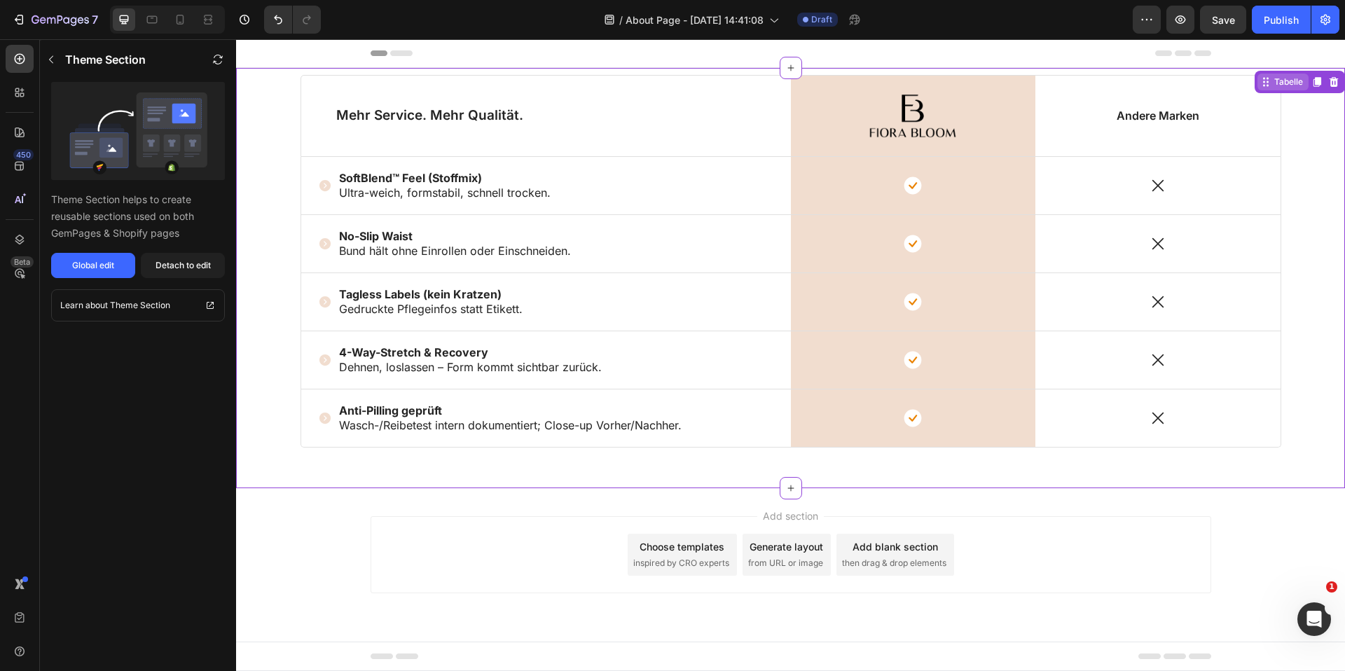
click at [1267, 85] on icon at bounding box center [1268, 86] width 2 height 2
click at [1269, 85] on icon at bounding box center [1265, 81] width 11 height 11
click at [1290, 54] on div "Header" at bounding box center [790, 53] width 1109 height 29
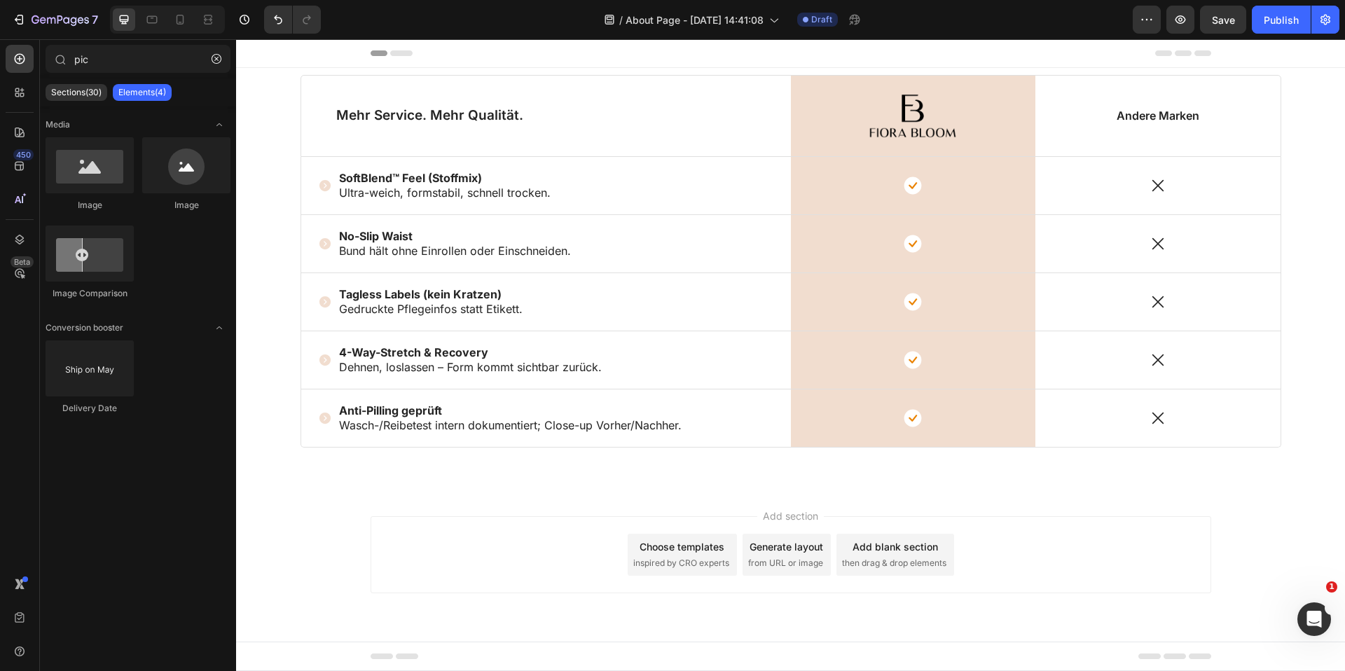
click at [1241, 61] on div "Header" at bounding box center [790, 53] width 1109 height 29
click at [1255, 97] on div "Andere Marken Text Block" at bounding box center [1157, 116] width 245 height 81
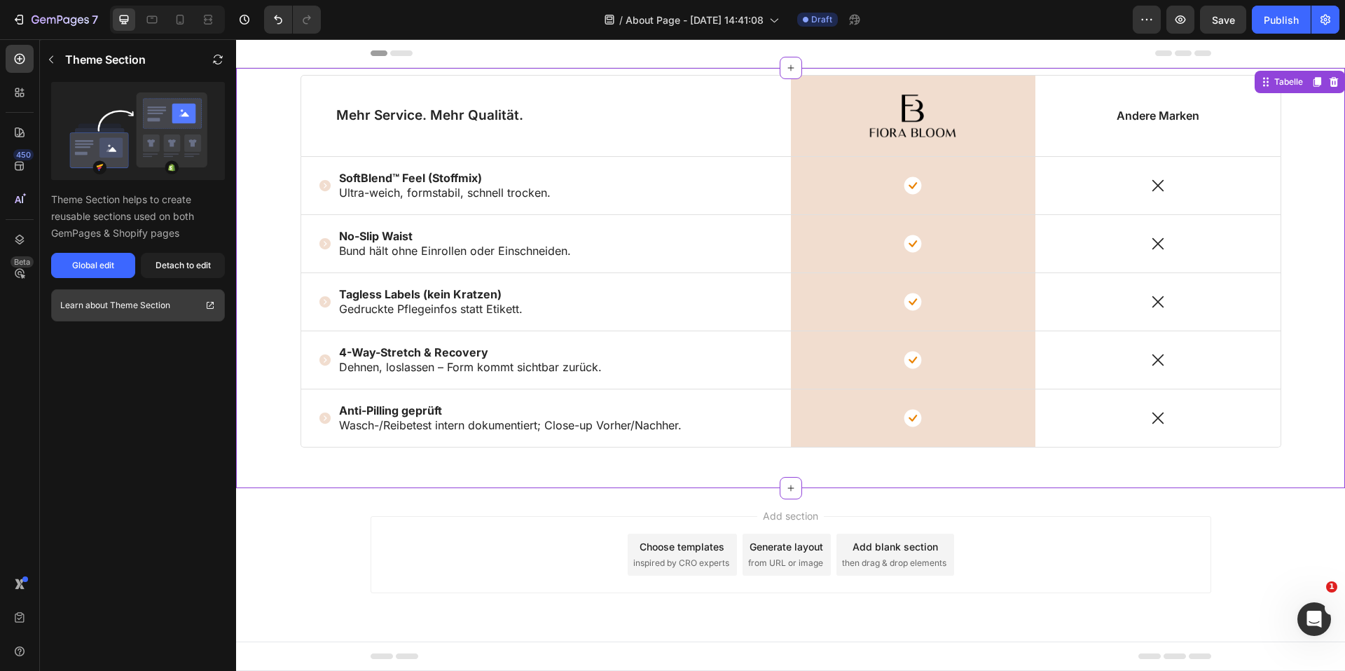
click at [125, 291] on link "Learn about Theme Section" at bounding box center [138, 305] width 174 height 32
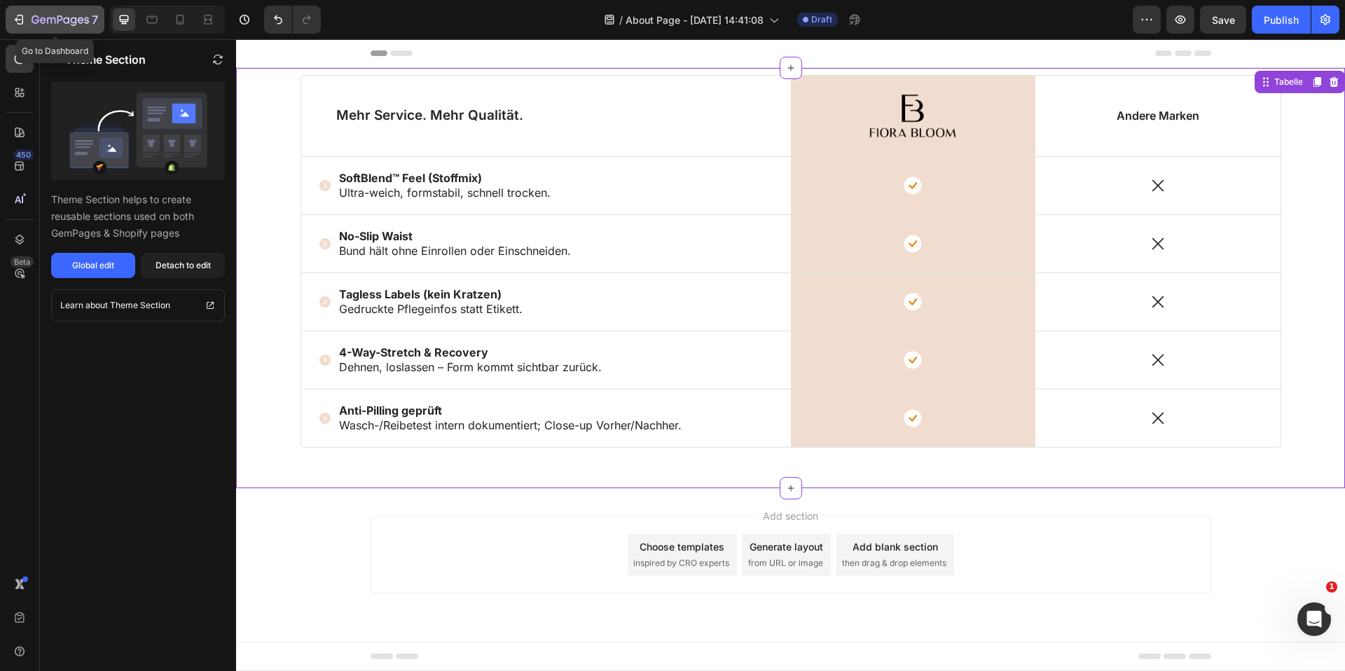
click at [39, 20] on icon "button" at bounding box center [60, 21] width 57 height 12
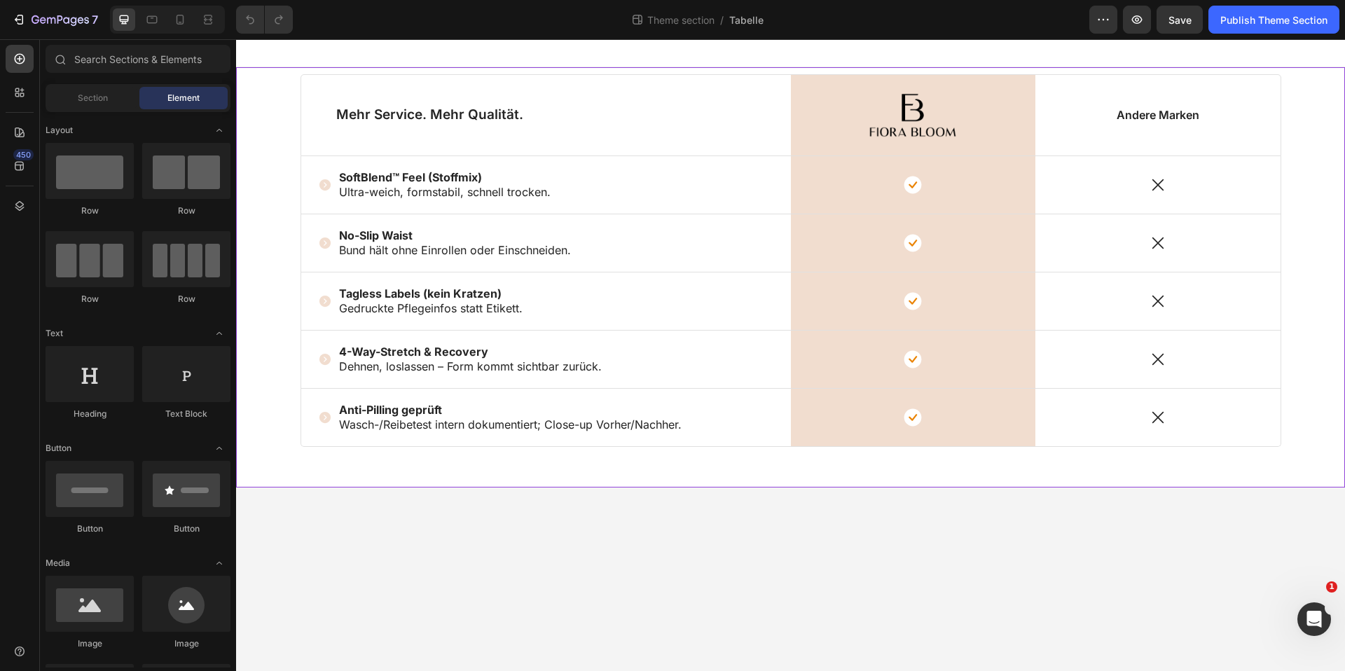
click at [1272, 71] on div "Mehr Service. Mehr Qualität. Text Block Image Row Andere Marken Text Block Row …" at bounding box center [790, 277] width 1109 height 420
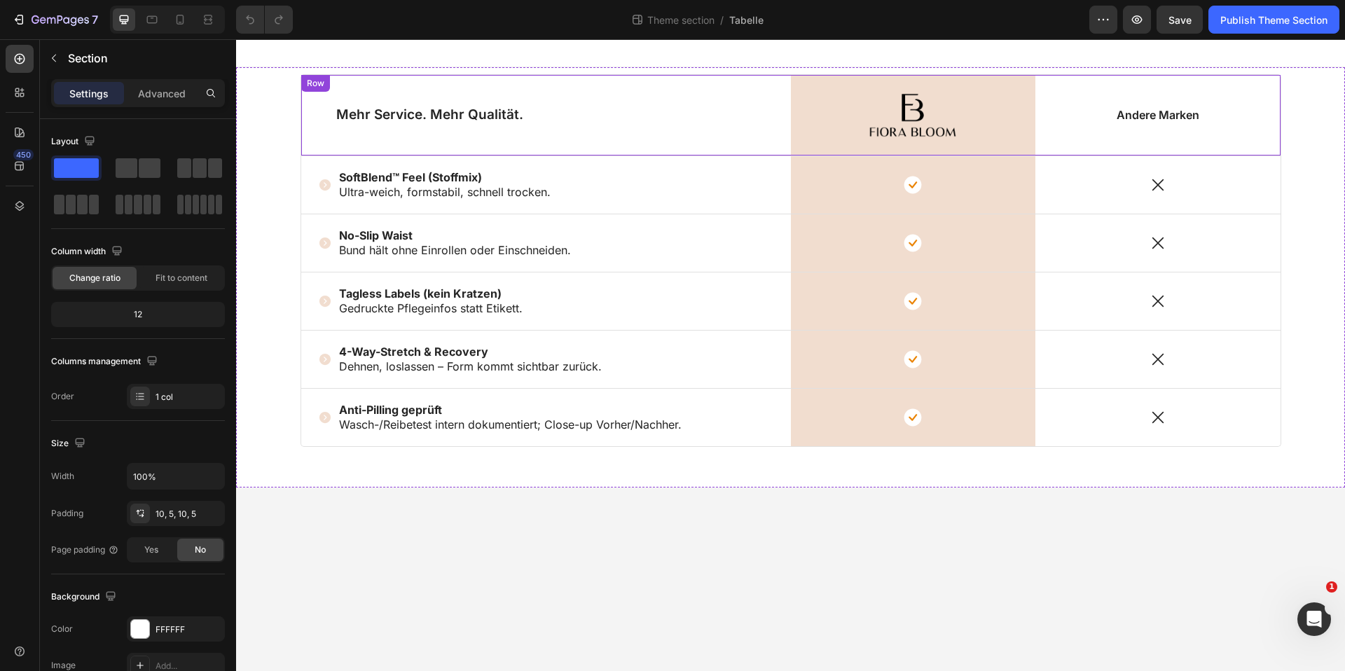
click at [1230, 95] on div "Andere Marken Text Block" at bounding box center [1157, 115] width 245 height 81
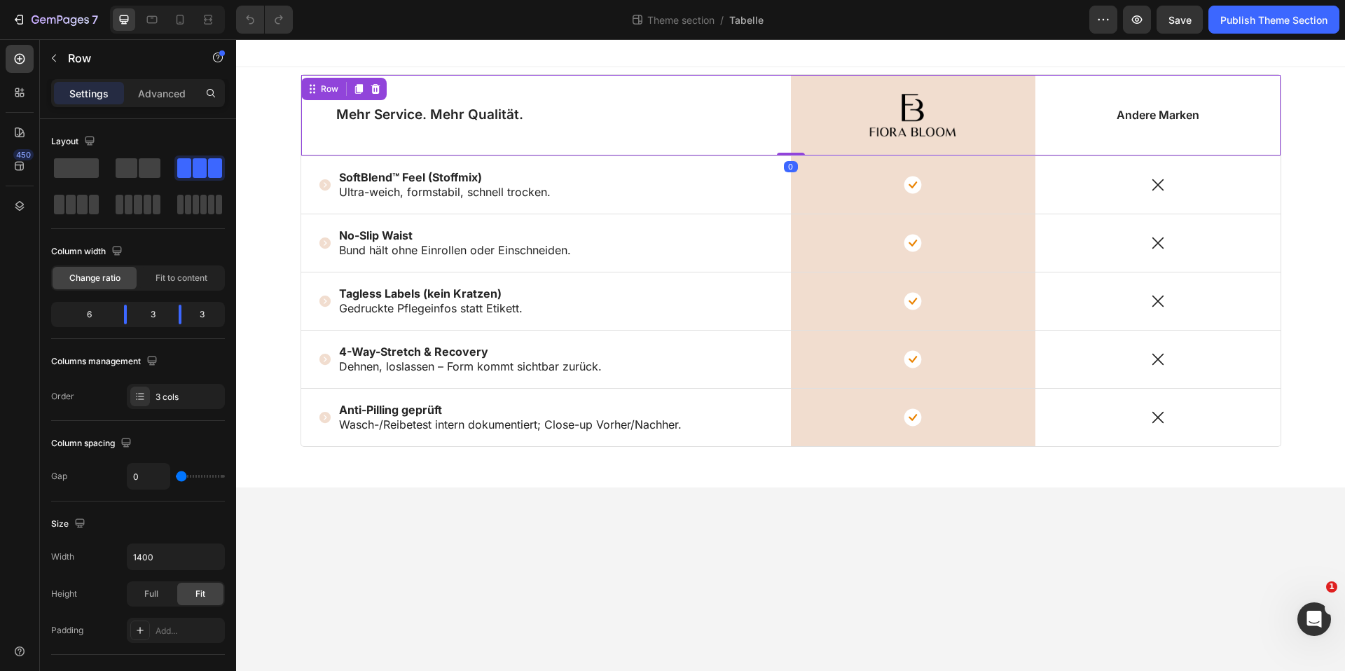
click at [1266, 75] on div "Andere Marken Text Block" at bounding box center [1157, 115] width 245 height 81
click at [1277, 67] on div at bounding box center [790, 53] width 1109 height 28
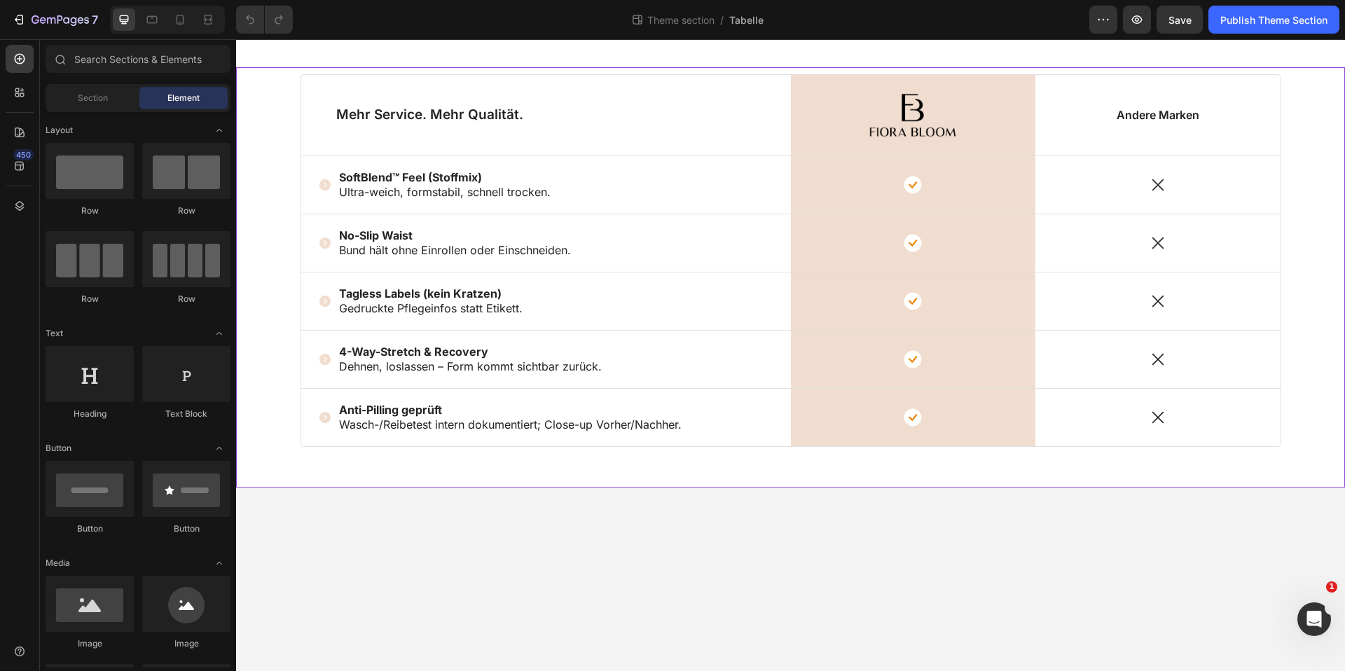
click at [1283, 67] on div "Mehr Service. Mehr Qualität. Text Block Image Row Andere Marken Text Block Row …" at bounding box center [790, 277] width 1109 height 420
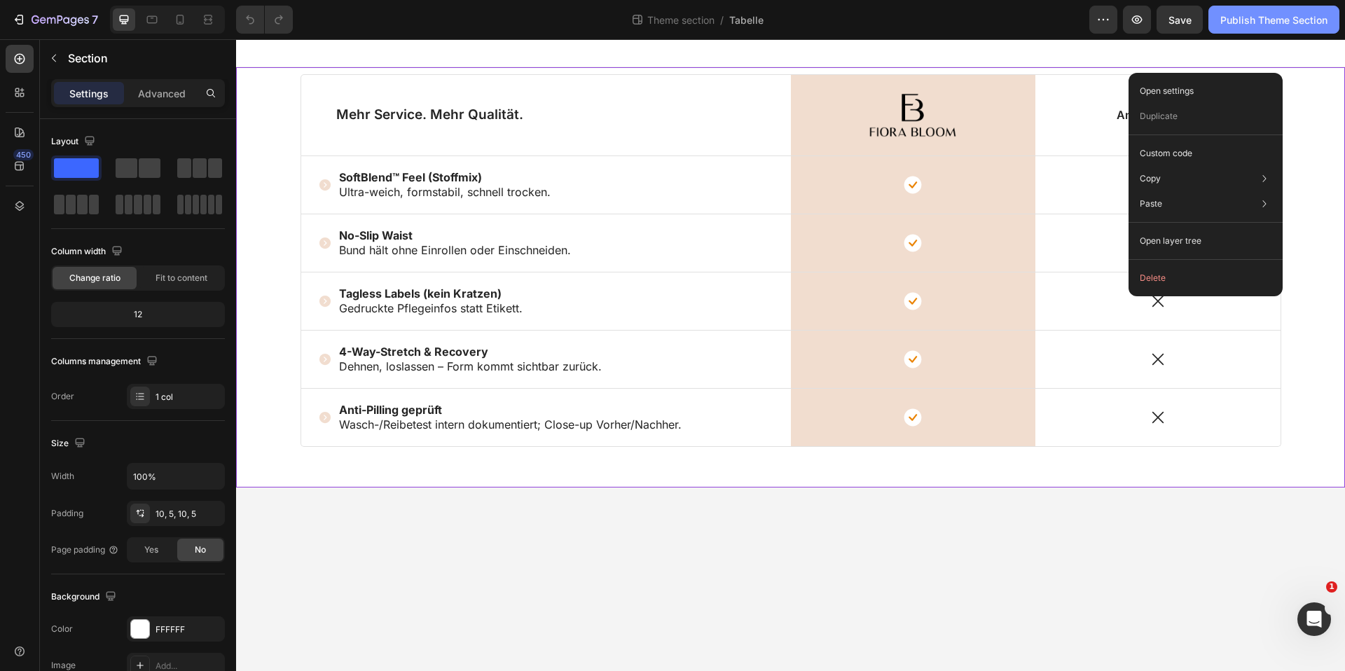
click at [1270, 22] on div "Publish Theme Section" at bounding box center [1273, 20] width 107 height 15
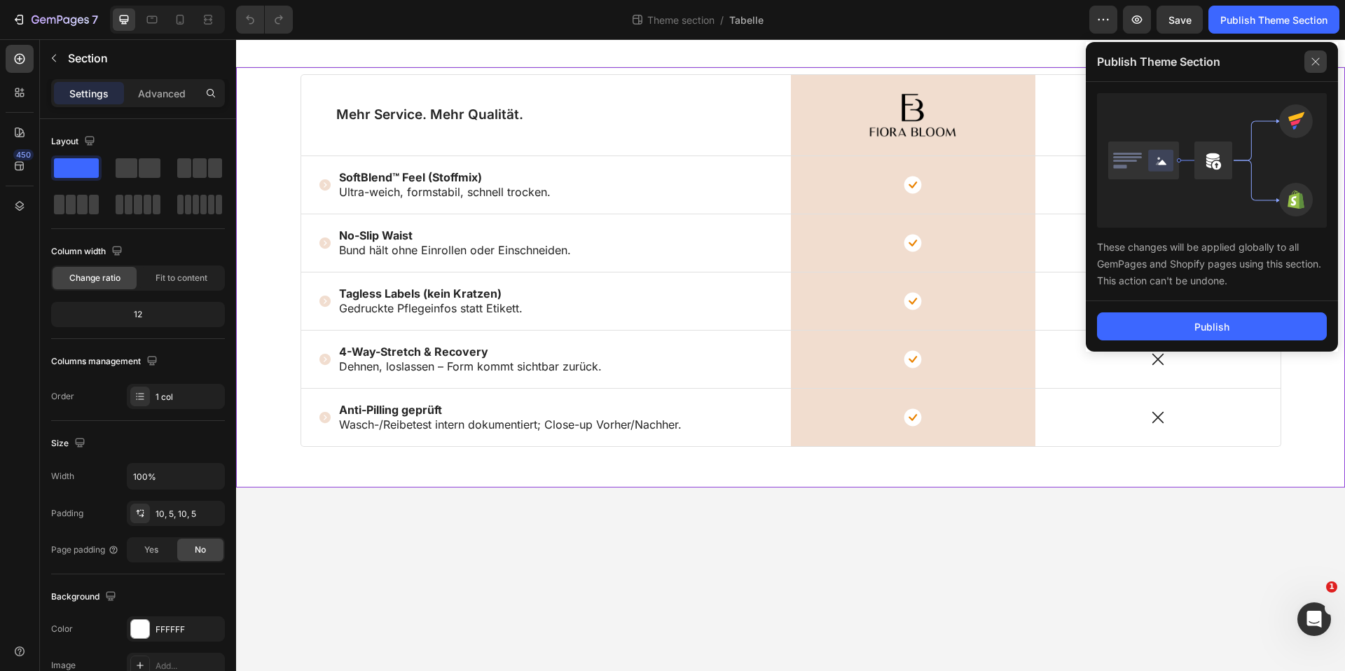
click at [1322, 59] on icon at bounding box center [1315, 61] width 22 height 22
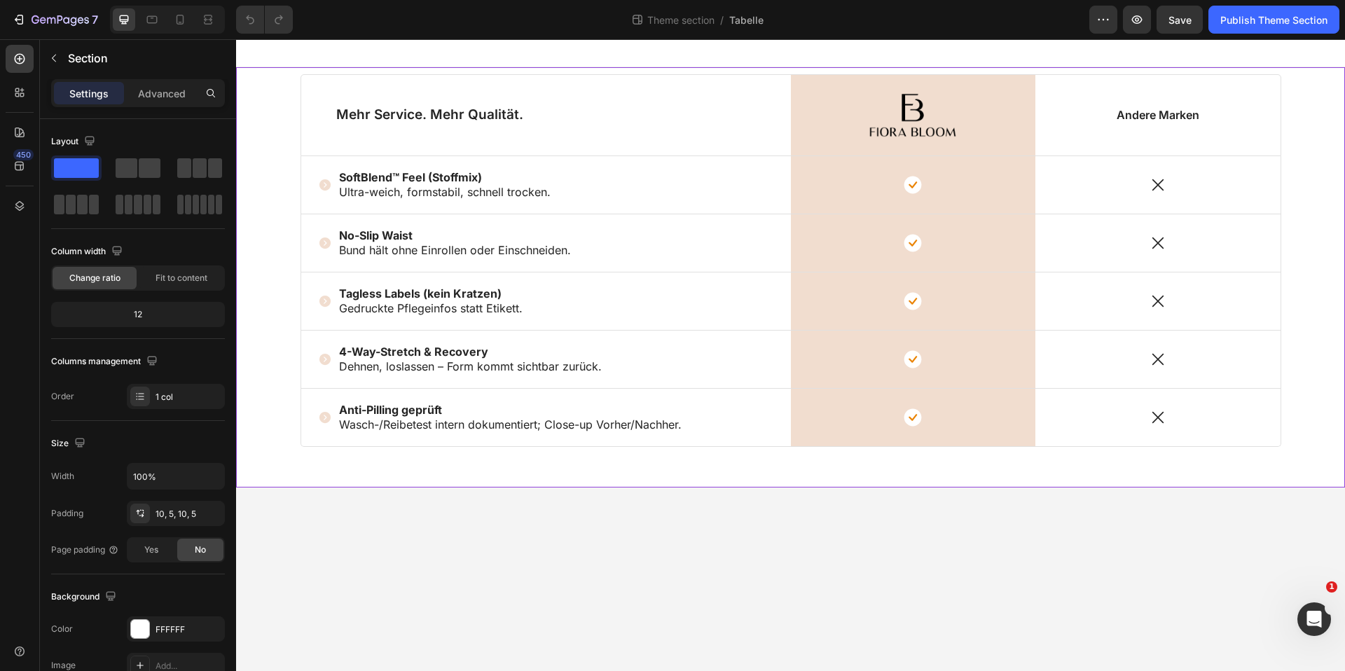
click at [1260, 66] on div at bounding box center [790, 53] width 1109 height 28
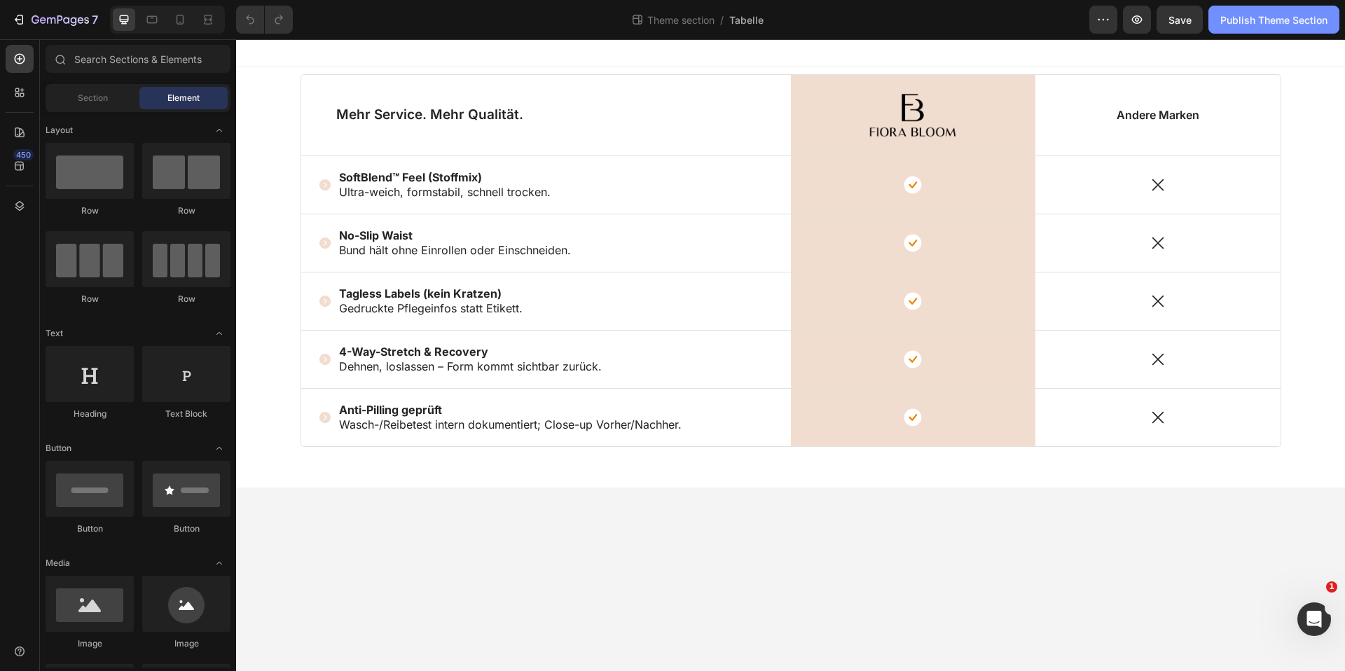
click at [1278, 25] on div "Publish Theme Section" at bounding box center [1273, 20] width 107 height 15
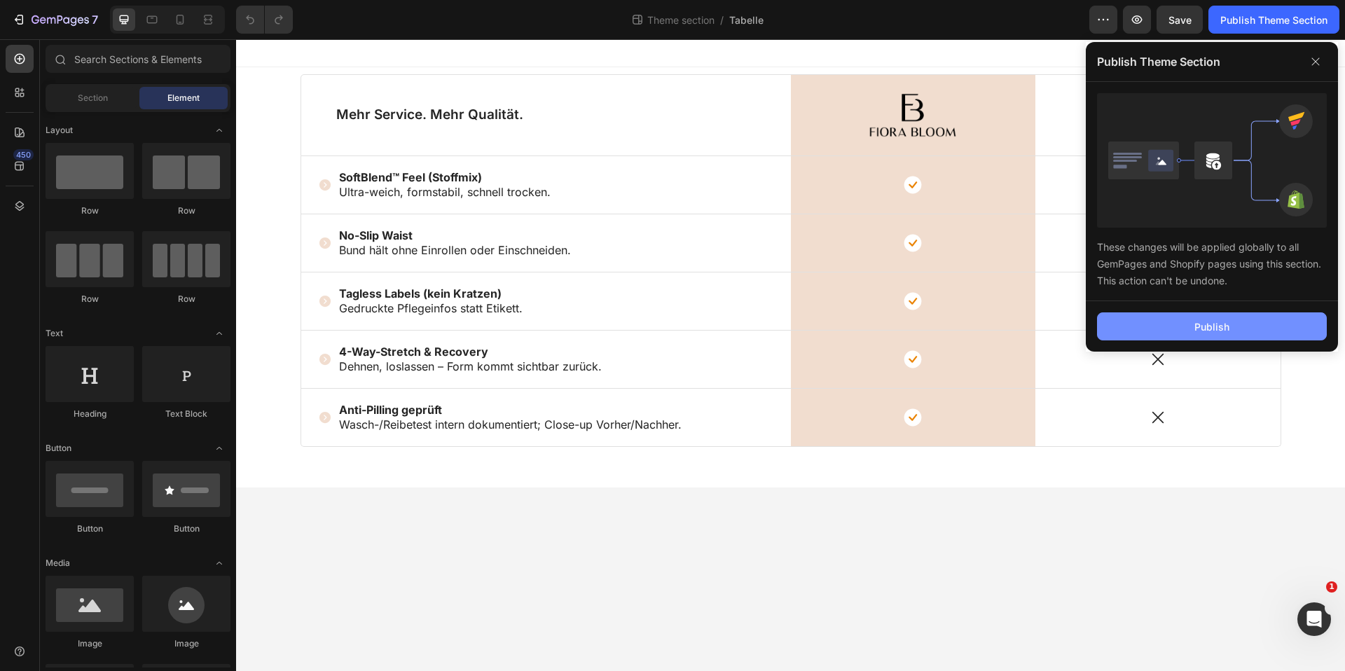
click at [1225, 326] on div "Publish" at bounding box center [1211, 326] width 35 height 15
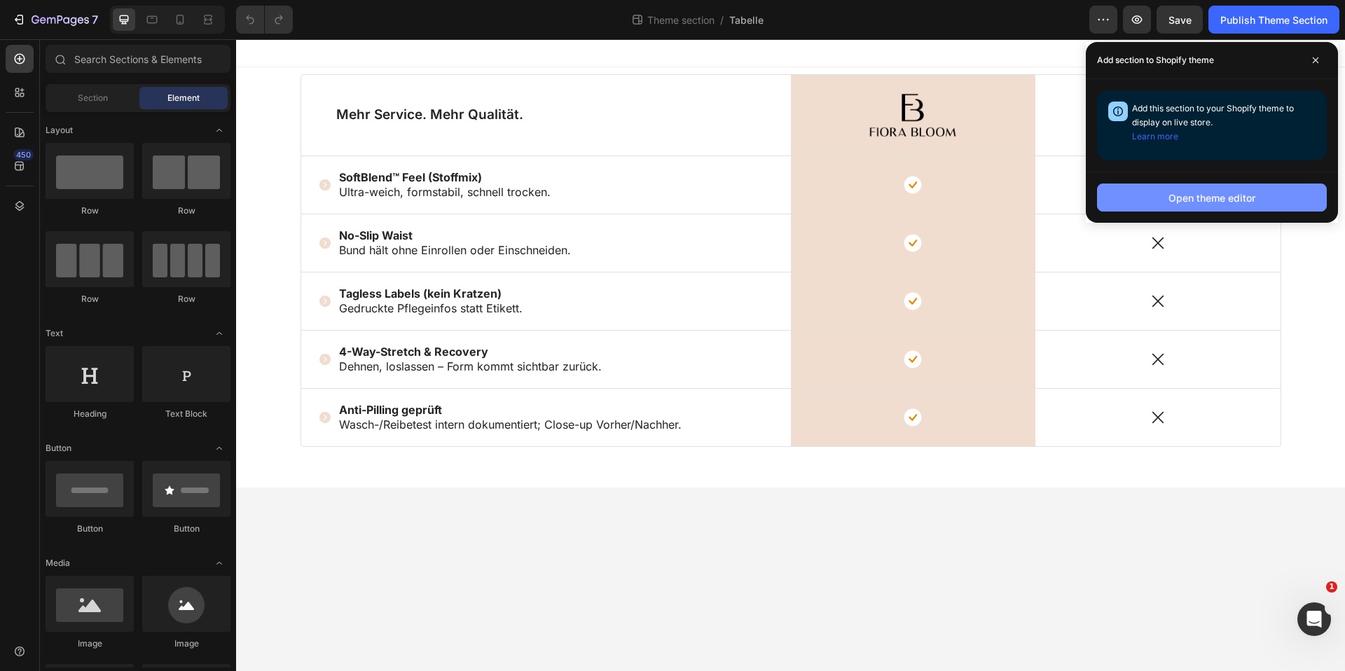
click at [1172, 194] on div "Open theme editor" at bounding box center [1211, 198] width 87 height 15
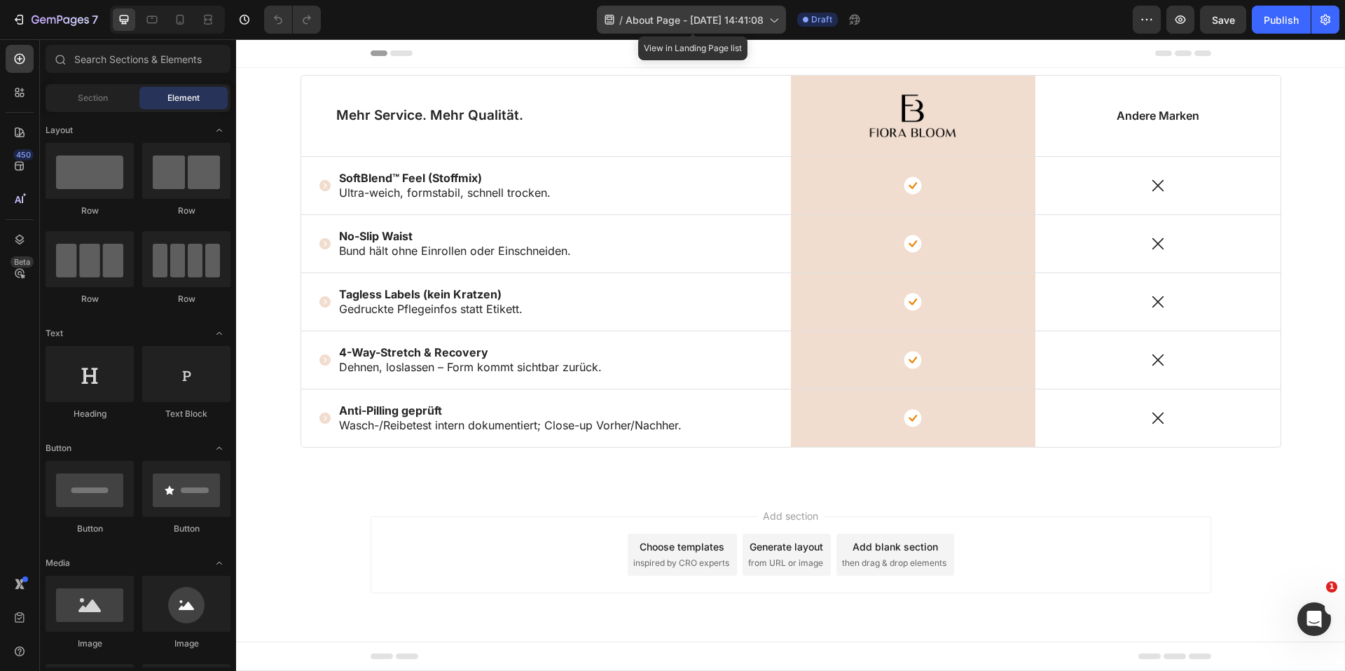
click at [708, 22] on span "About Page - [DATE] 14:41:08" at bounding box center [695, 20] width 138 height 15
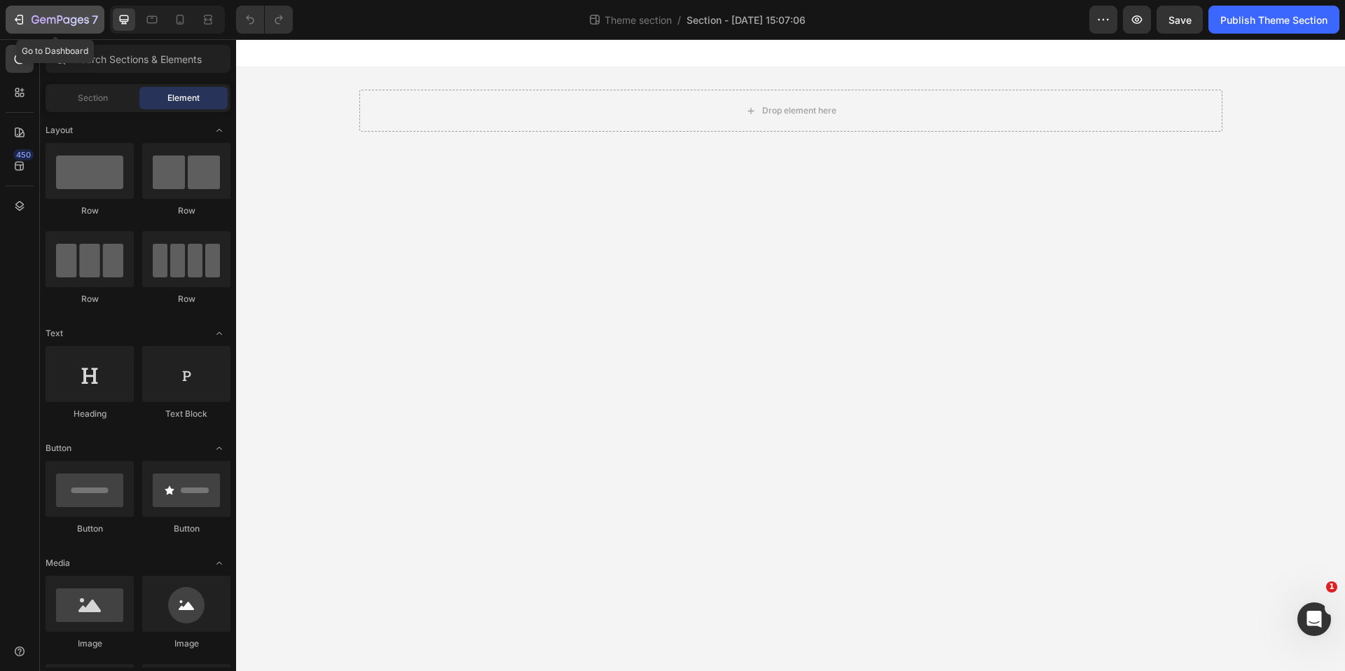
click at [37, 15] on icon "button" at bounding box center [60, 21] width 57 height 12
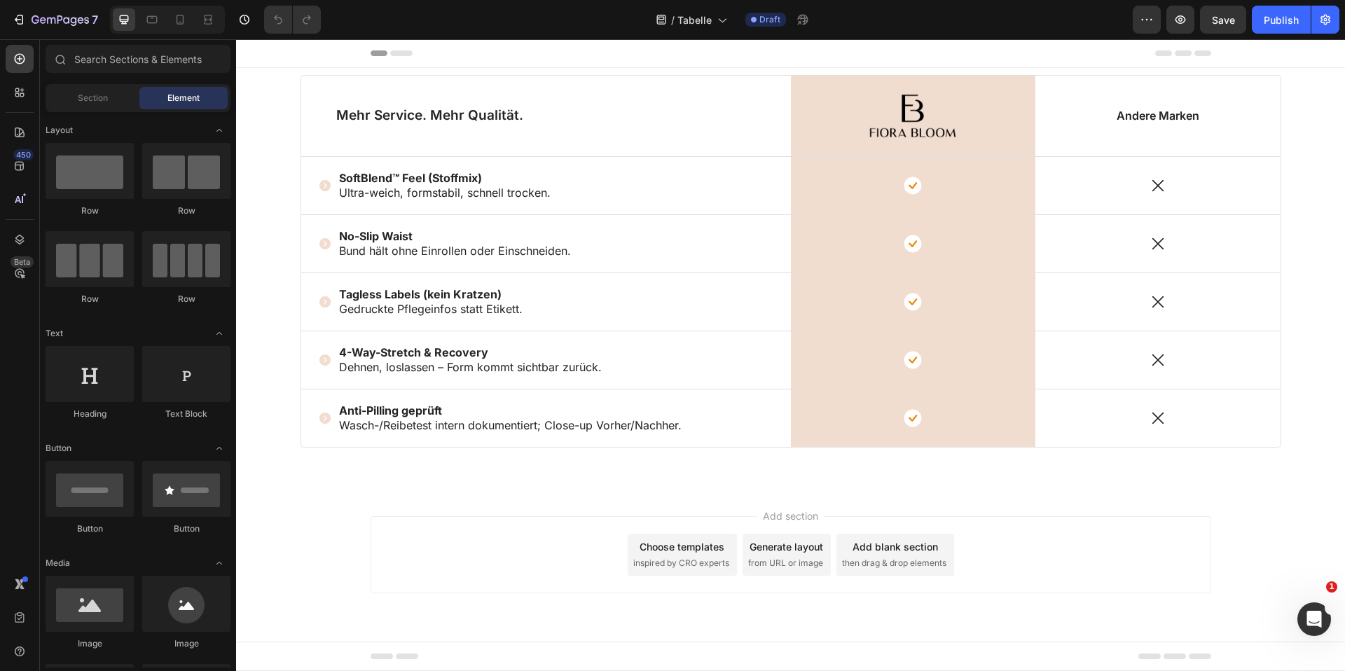
click at [762, 15] on span "Draft" at bounding box center [769, 19] width 21 height 13
click at [1271, 15] on div "Publish" at bounding box center [1281, 20] width 35 height 15
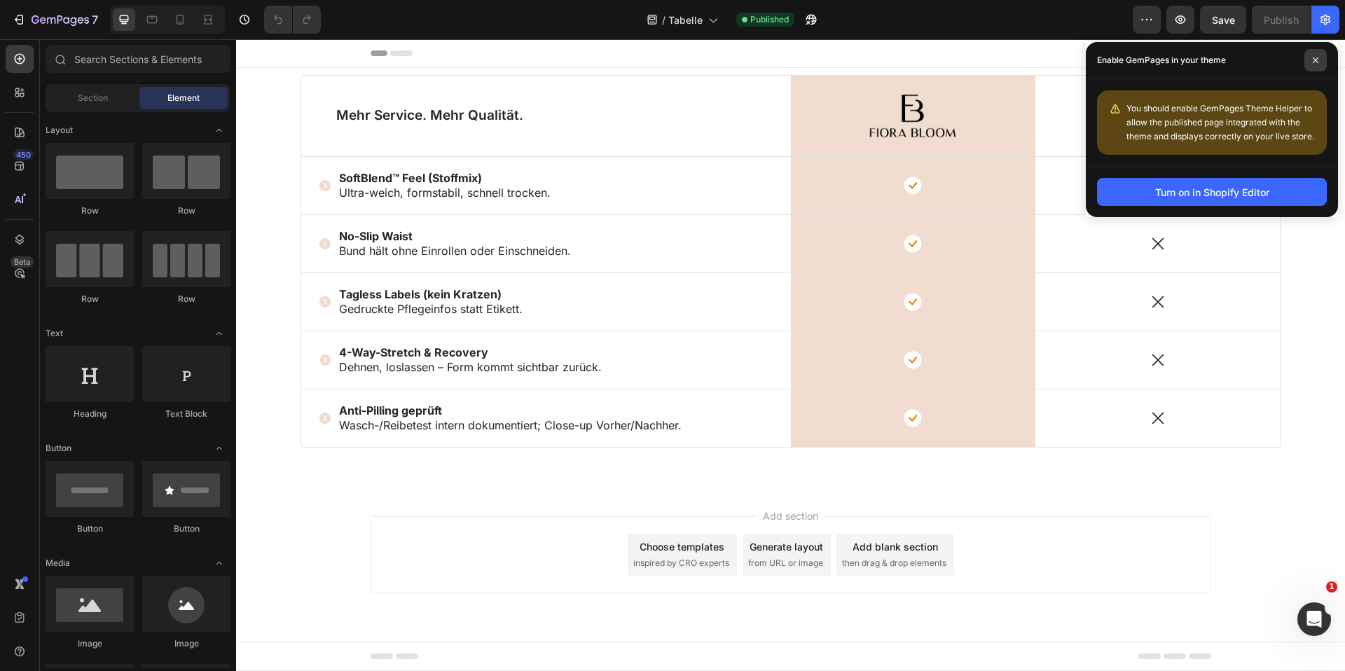
click at [1316, 60] on icon at bounding box center [1316, 60] width 6 height 6
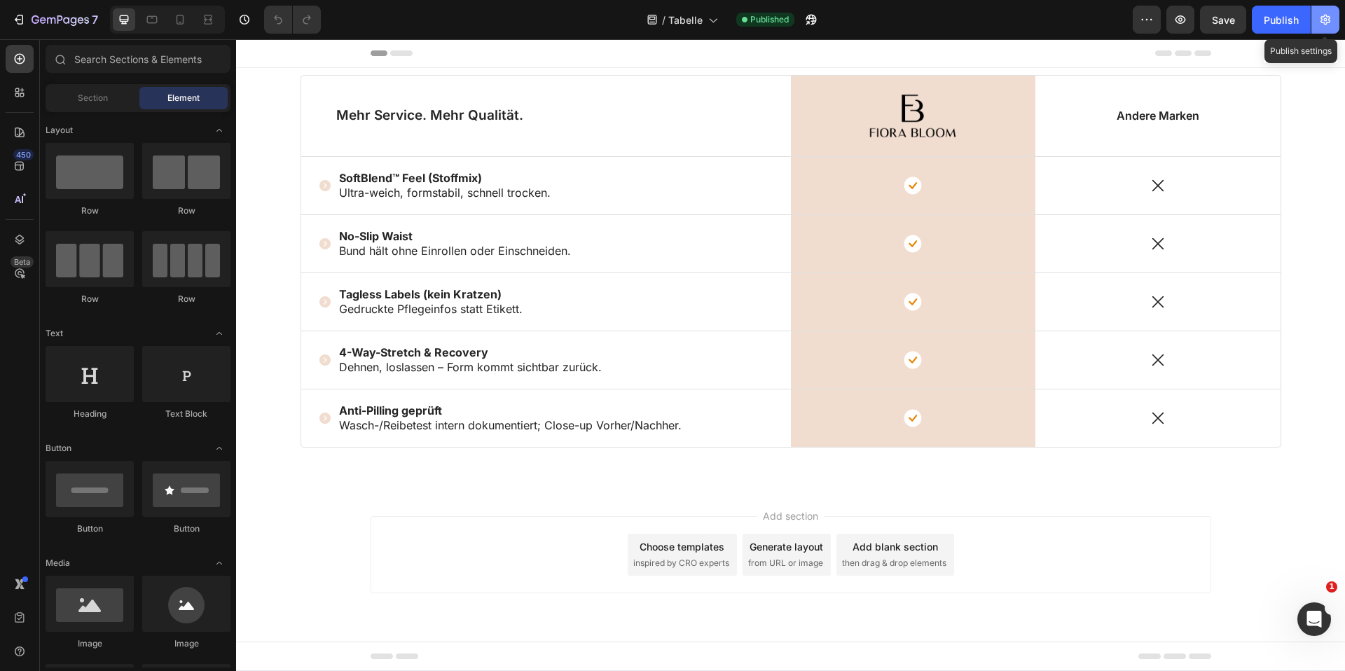
click at [1325, 23] on icon "button" at bounding box center [1326, 20] width 10 height 11
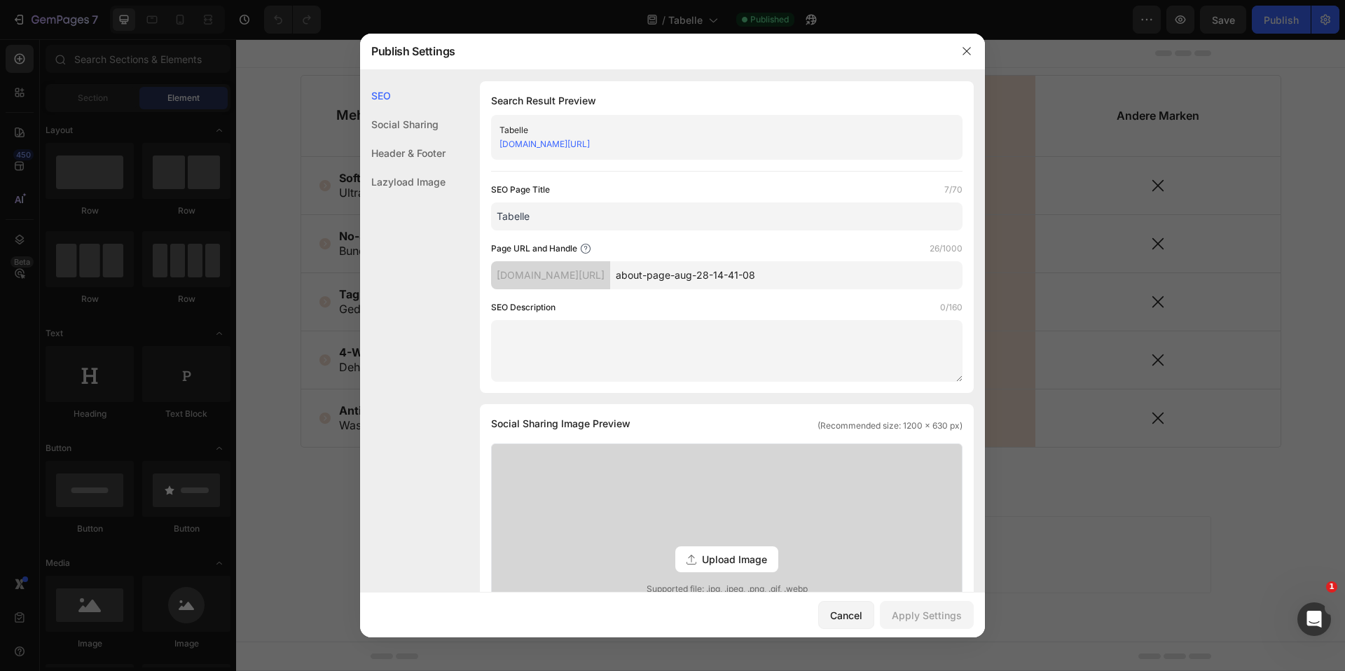
click at [422, 139] on div "Social Sharing" at bounding box center [402, 153] width 85 height 29
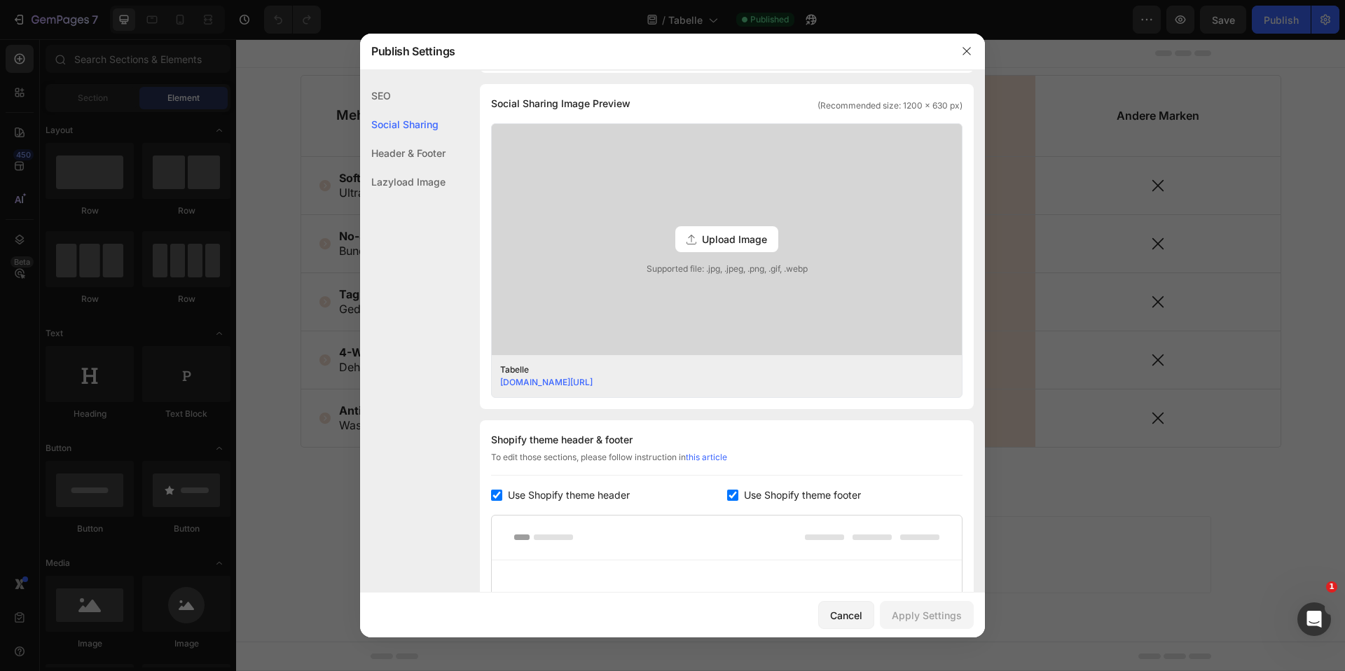
click at [382, 110] on div "SEO" at bounding box center [402, 124] width 85 height 29
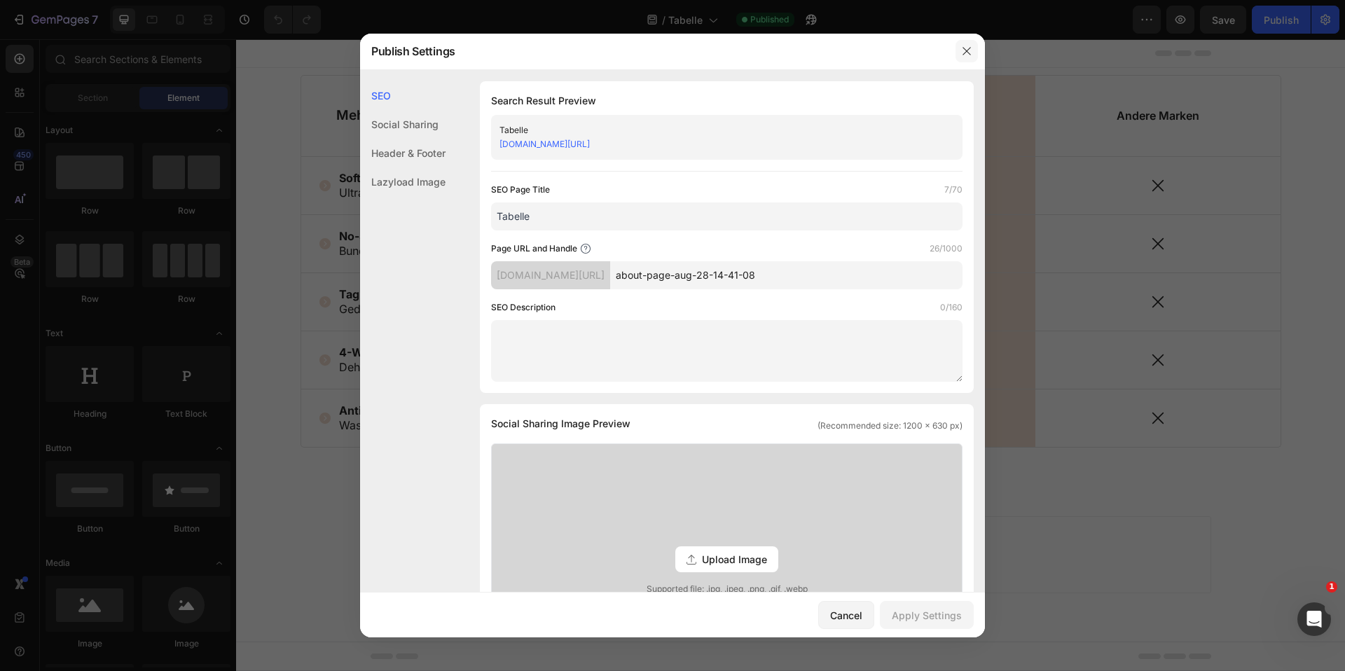
click at [958, 52] on button "button" at bounding box center [967, 51] width 22 height 22
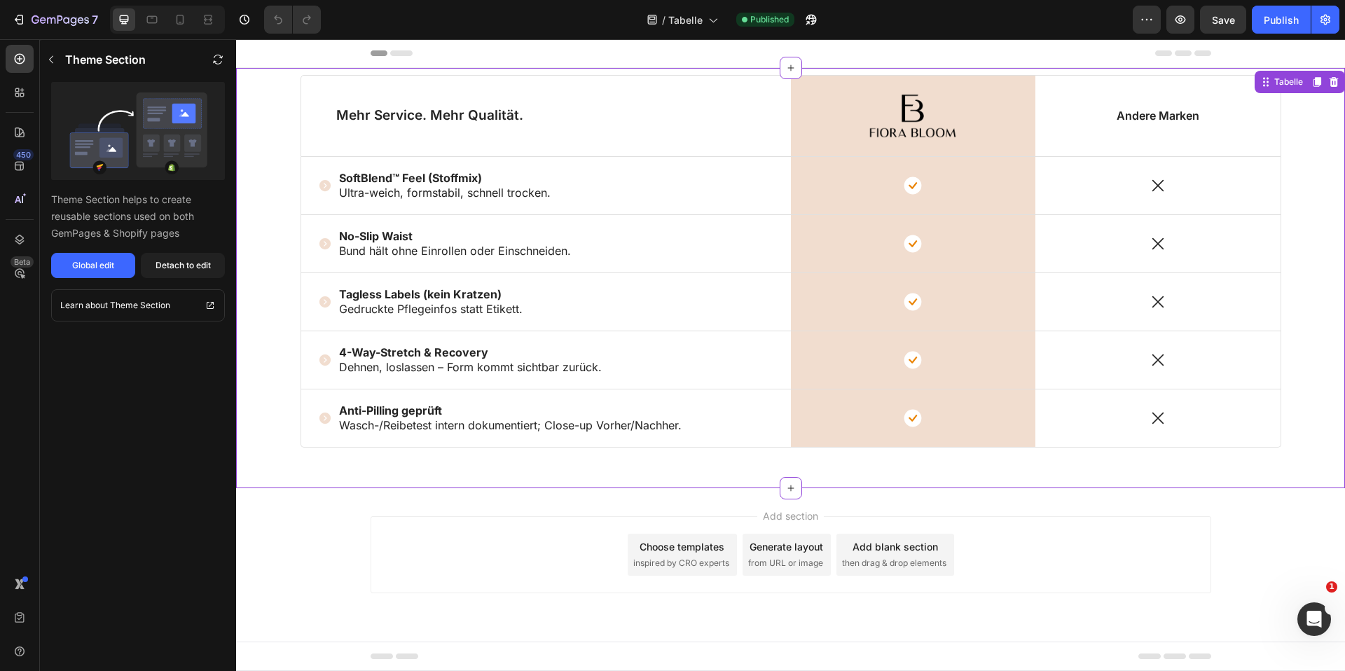
click at [754, 346] on div "Icon 4-Way-Stretch & Recovery Dehnen, loslassen – Form kommt sichtbar zurück. T…" at bounding box center [546, 360] width 490 height 32
click at [807, 16] on icon "button" at bounding box center [811, 20] width 14 height 14
click at [417, 248] on p "Bund hält ohne Einrollen oder Einschneiden." at bounding box center [455, 251] width 232 height 15
click at [392, 238] on strong "No-Slip Waist" at bounding box center [376, 236] width 74 height 14
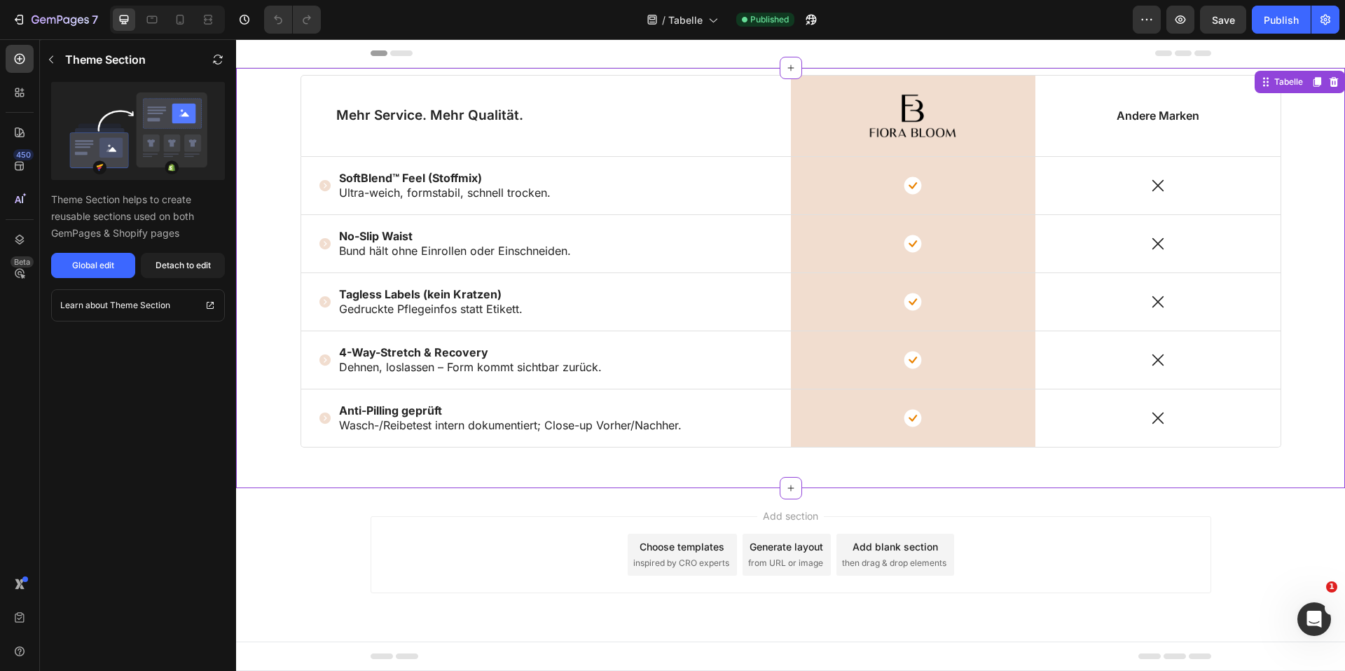
click at [1313, 132] on div "Mehr Service. Mehr Qualität. Text Block Image Row Andere Marken Text Block Row …" at bounding box center [791, 278] width 1102 height 406
click at [275, 128] on div "Mehr Service. Mehr Qualität. Text Block Image Row Andere Marken Text Block Row …" at bounding box center [791, 278] width 1102 height 406
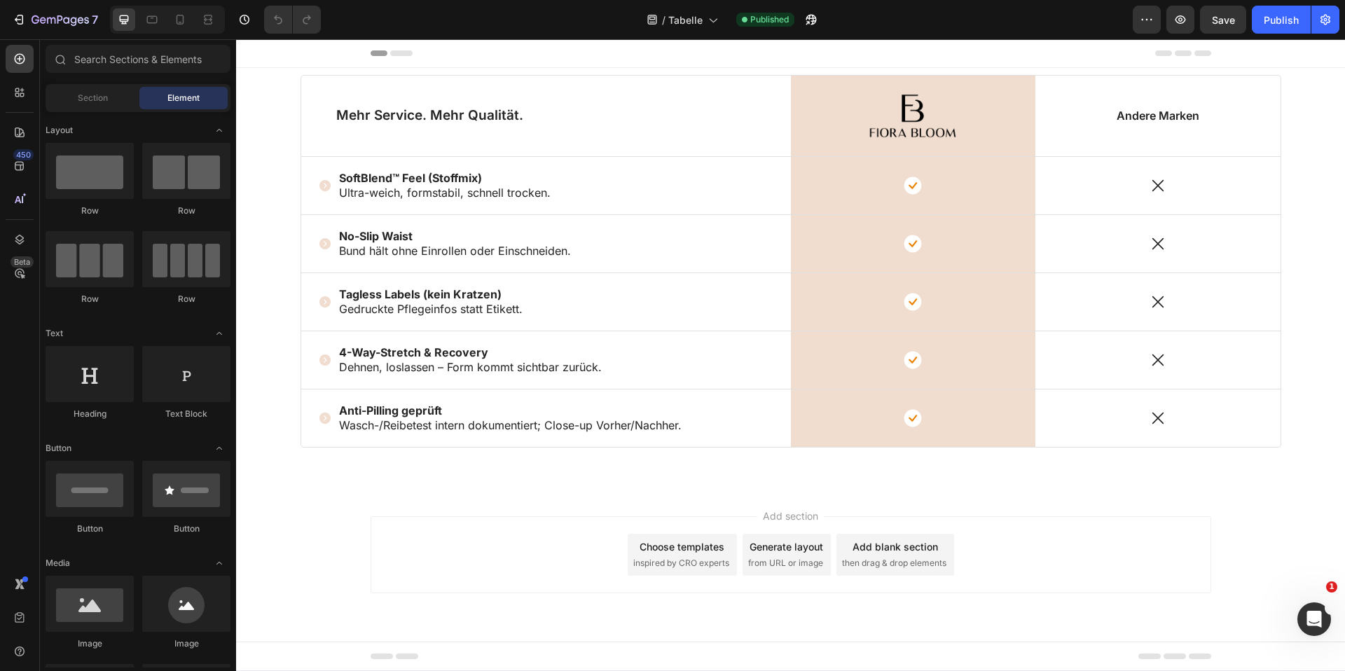
click at [1319, 61] on div "Header" at bounding box center [790, 53] width 1109 height 29
click at [1311, 68] on div "Mehr Service. Mehr Qualität. Text Block Image Row Andere Marken Text Block Row …" at bounding box center [790, 278] width 1109 height 420
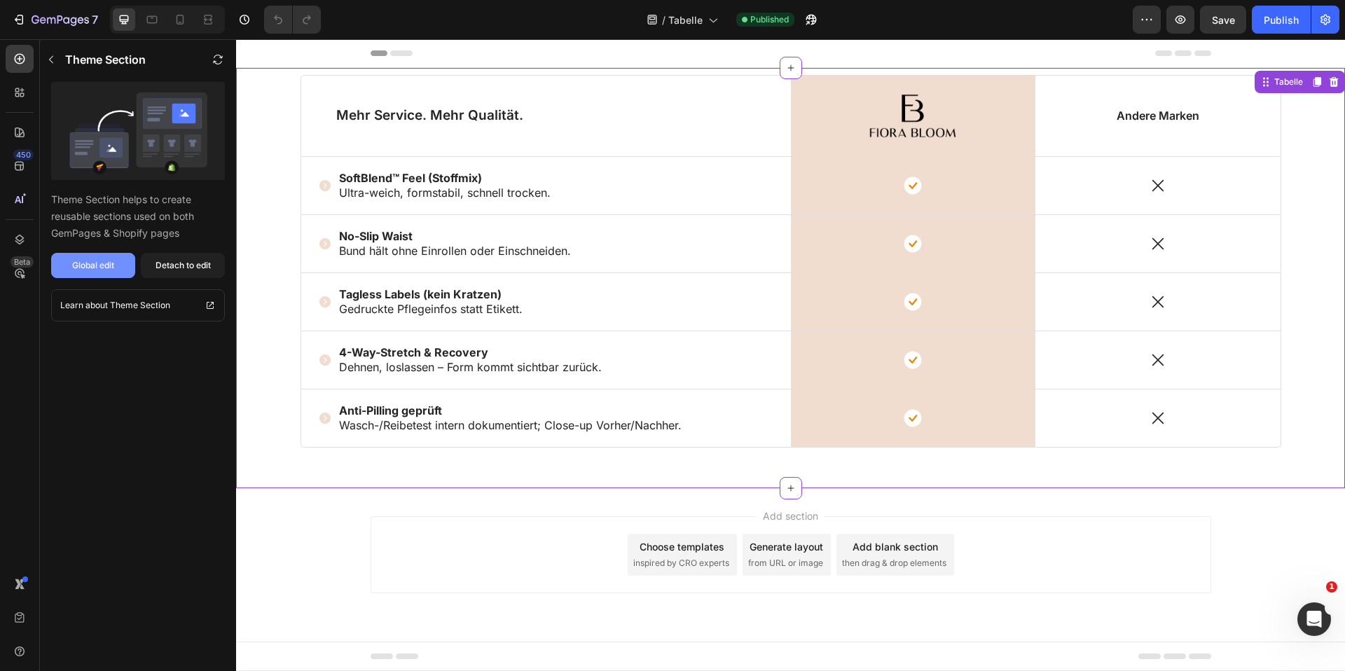
click at [108, 256] on button "Global edit" at bounding box center [93, 265] width 84 height 25
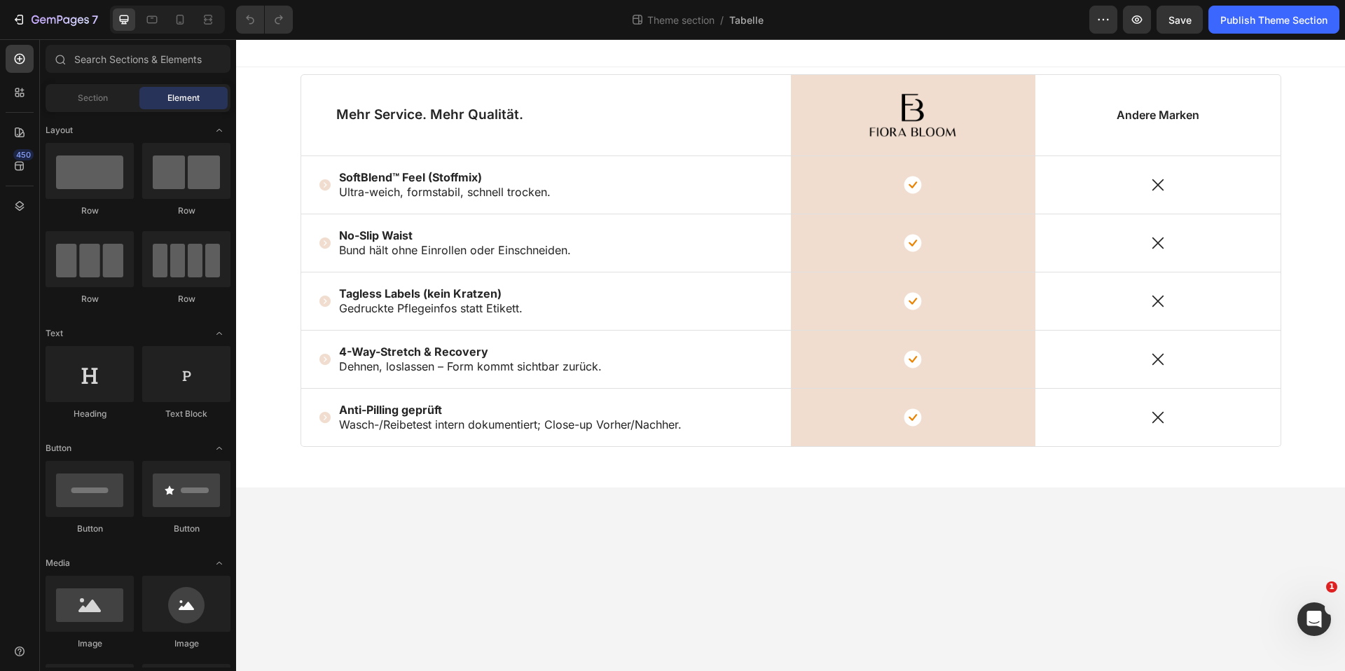
drag, startPoint x: 1258, startPoint y: 64, endPoint x: 1276, endPoint y: 66, distance: 17.6
click at [1259, 64] on div at bounding box center [790, 53] width 1109 height 28
click at [1291, 78] on div "Mehr Service. Mehr Qualität. Text Block Image Row Andere Marken Text Block Row …" at bounding box center [791, 277] width 1102 height 406
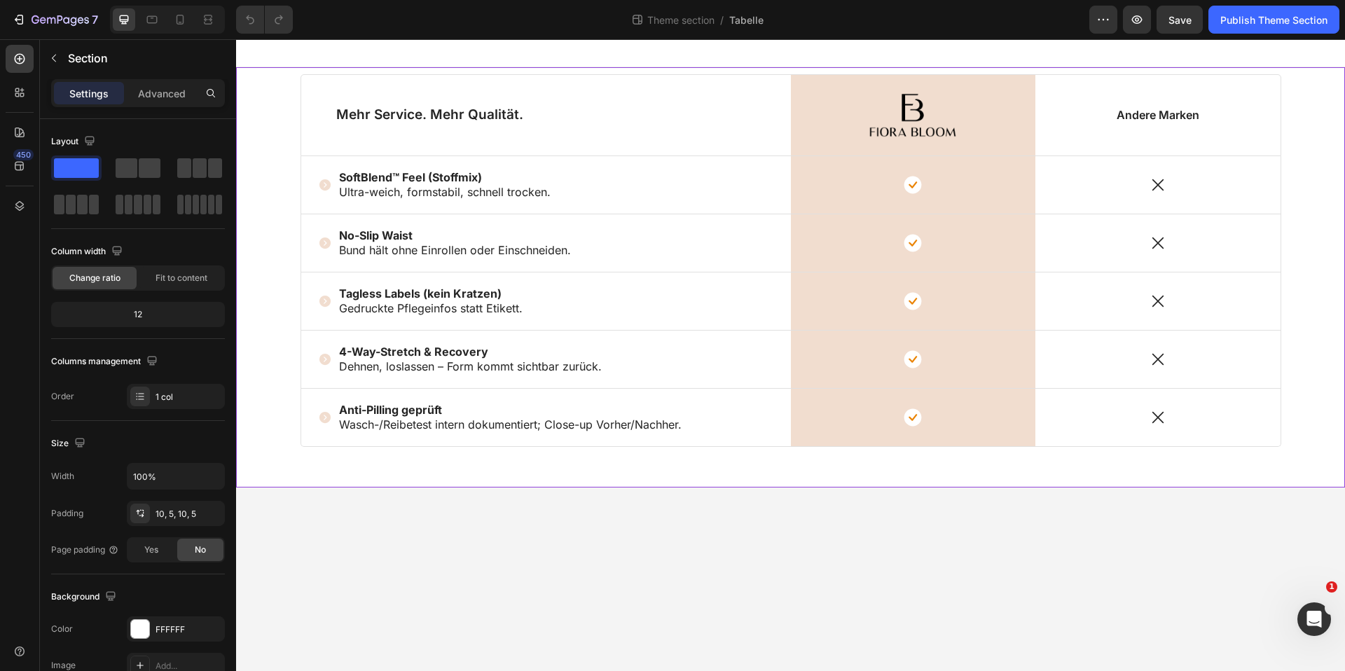
click at [1302, 67] on div "Mehr Service. Mehr Qualität. Text Block Image Row Andere Marken Text Block Row …" at bounding box center [790, 277] width 1109 height 420
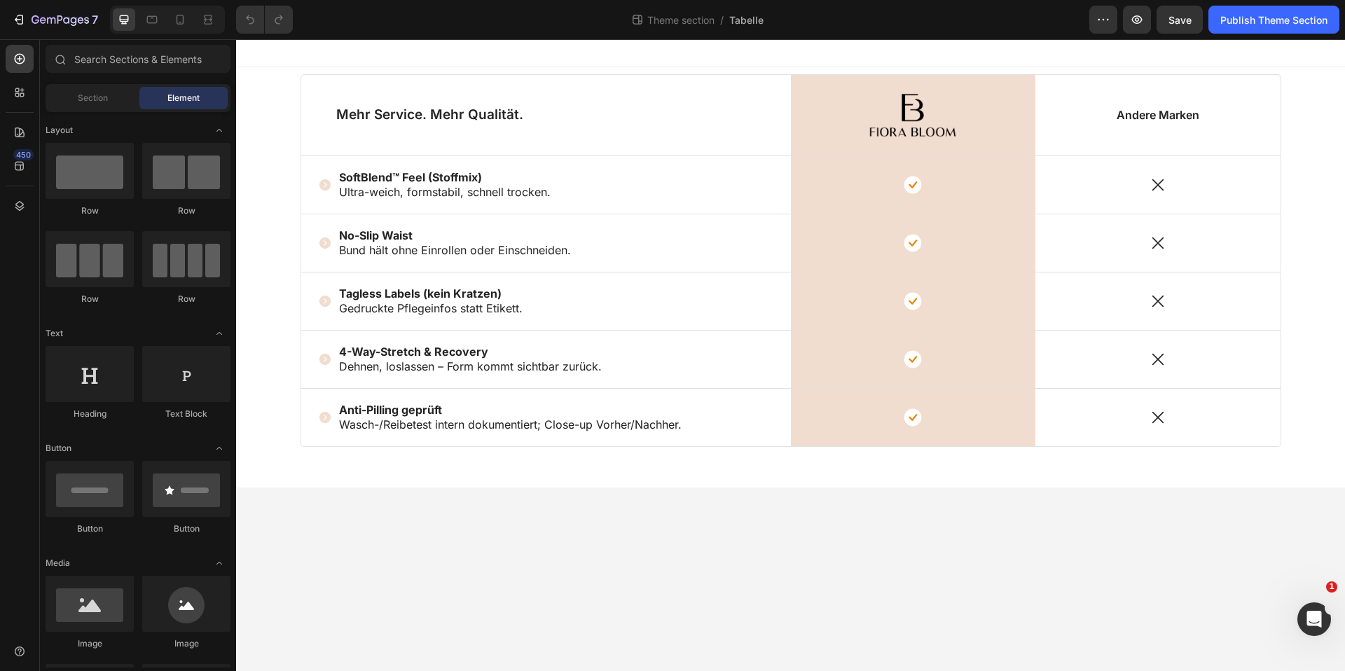
drag, startPoint x: 1271, startPoint y: 57, endPoint x: 1264, endPoint y: 58, distance: 7.0
click at [1266, 58] on div at bounding box center [790, 53] width 1109 height 28
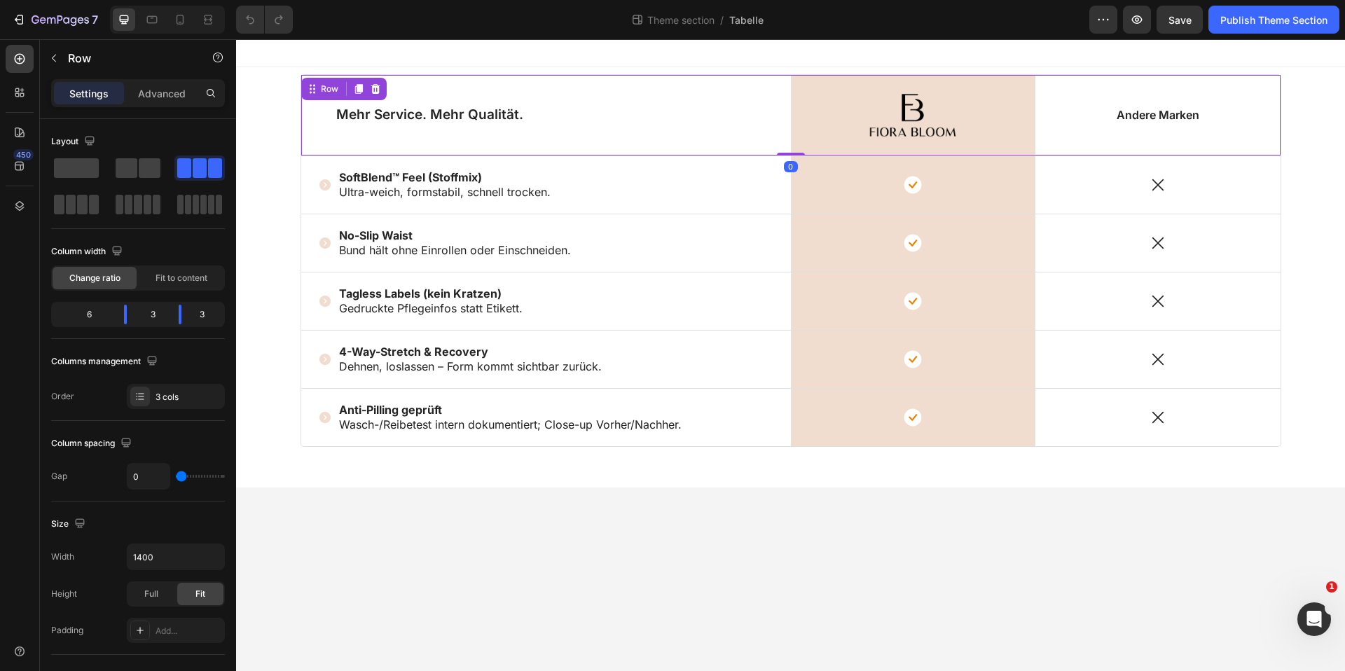
click at [1118, 100] on div "Andere Marken Text Block" at bounding box center [1157, 115] width 245 height 81
click at [605, 74] on div "Mehr Service. Mehr Qualität. Text Block Image Row Andere Marken Text Block Row 0" at bounding box center [791, 115] width 981 height 82
click at [609, 55] on div at bounding box center [790, 53] width 1109 height 28
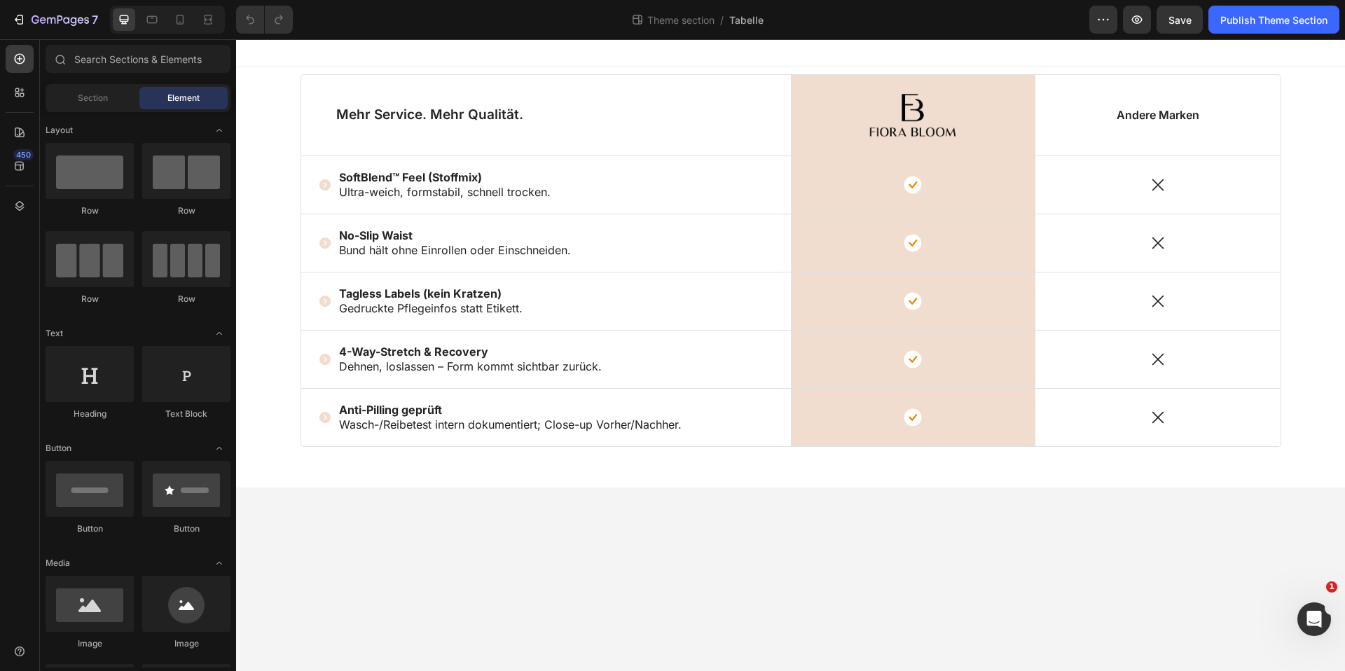
drag, startPoint x: 673, startPoint y: 53, endPoint x: 661, endPoint y: 64, distance: 16.8
click at [673, 54] on div at bounding box center [790, 53] width 1109 height 28
click at [261, 75] on div "Mehr Service. Mehr Qualität. Text Block Image Row Andere Marken Text Block Row …" at bounding box center [791, 277] width 1102 height 406
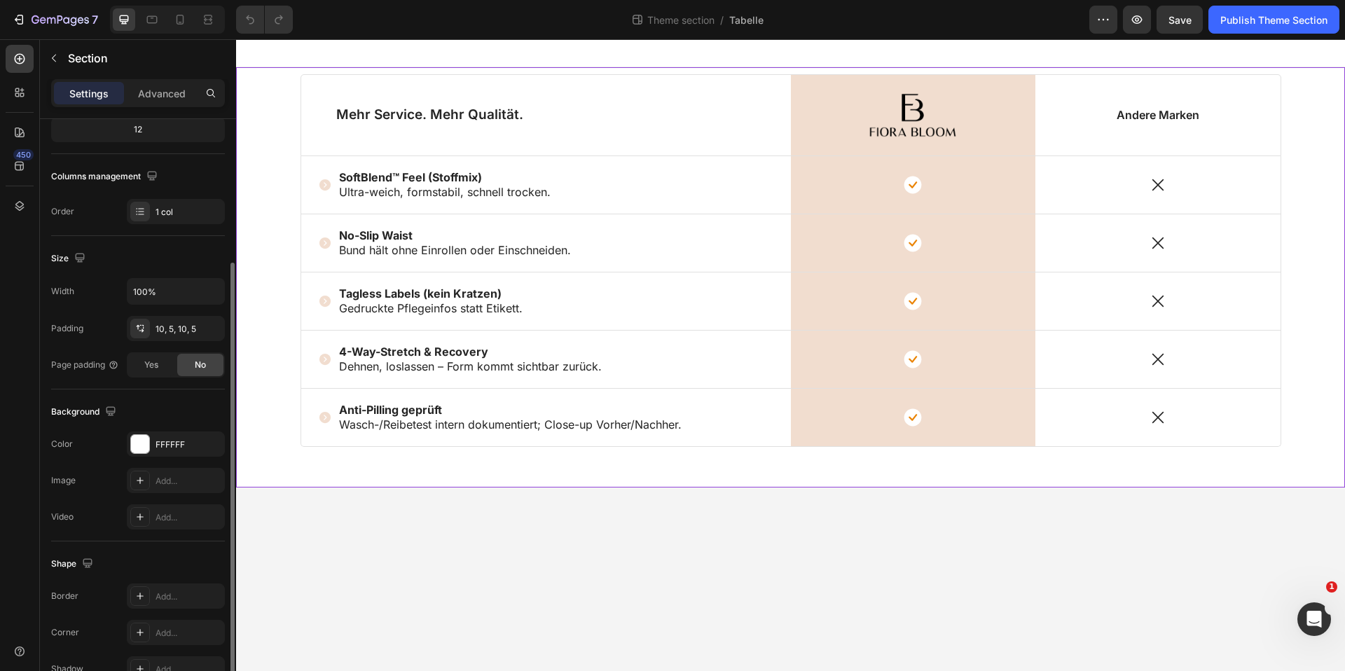
scroll to position [263, 0]
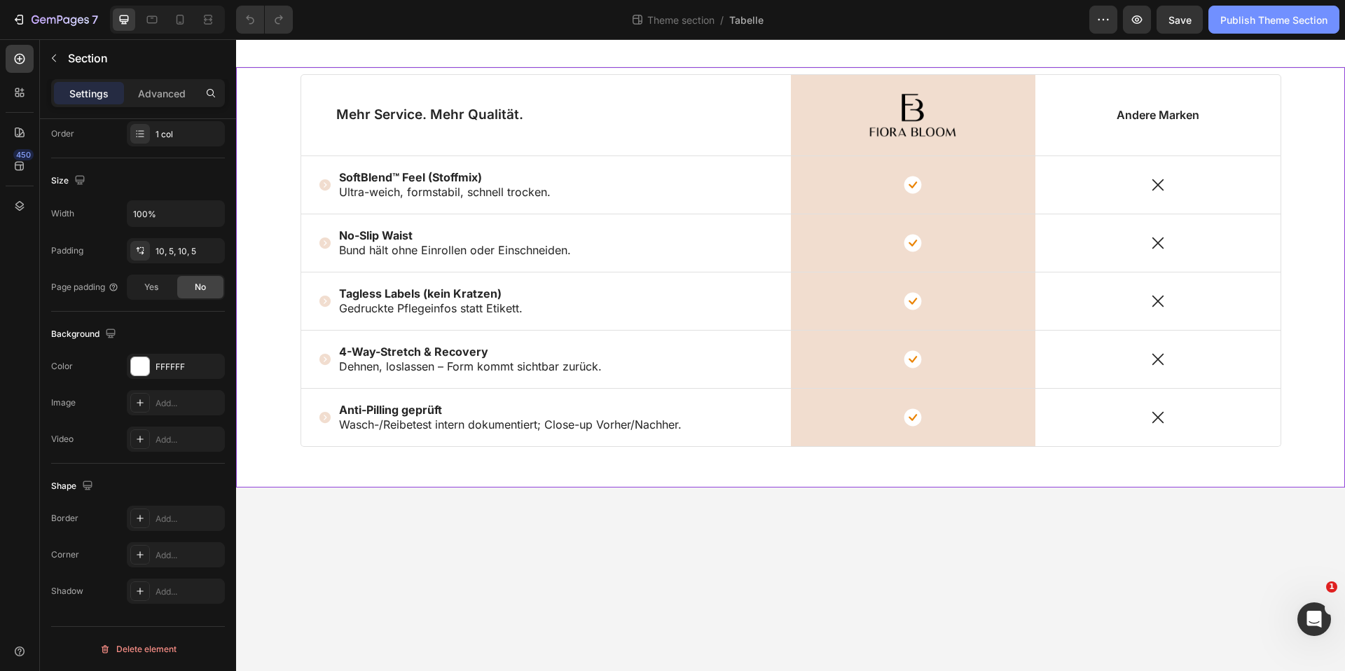
click at [1253, 21] on div "Publish Theme Section" at bounding box center [1273, 20] width 107 height 15
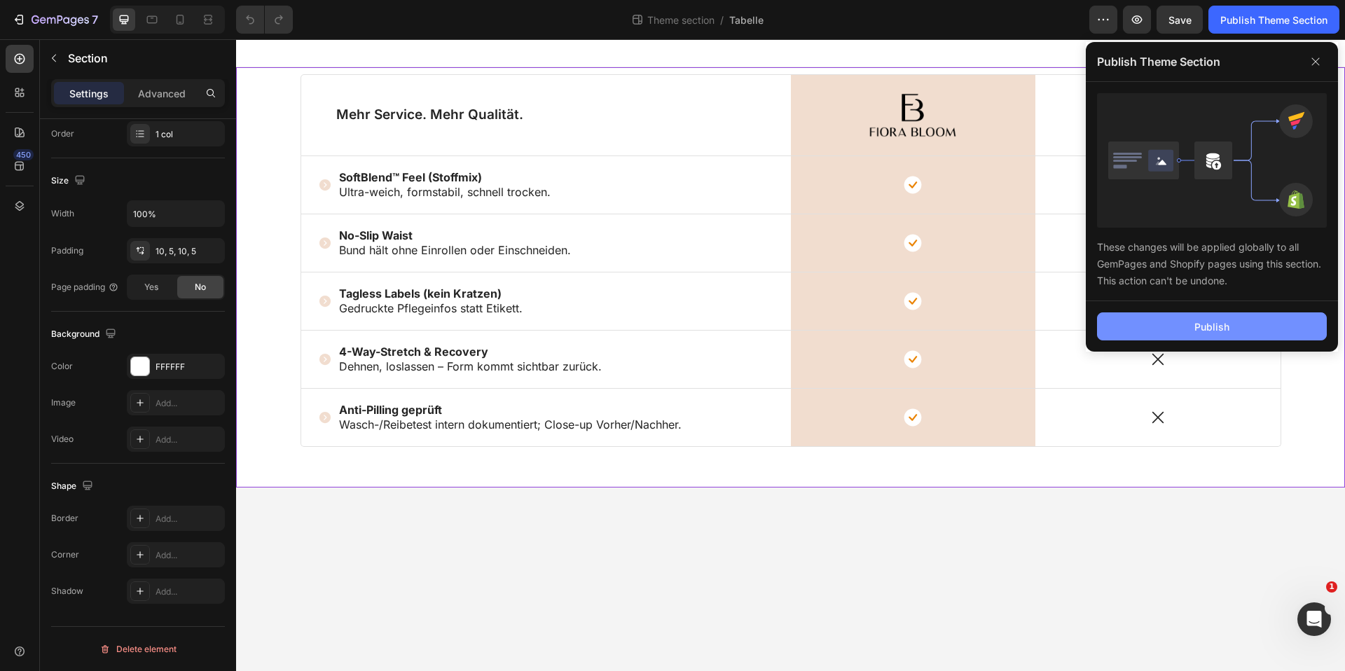
click at [1214, 330] on div "Publish" at bounding box center [1211, 326] width 35 height 15
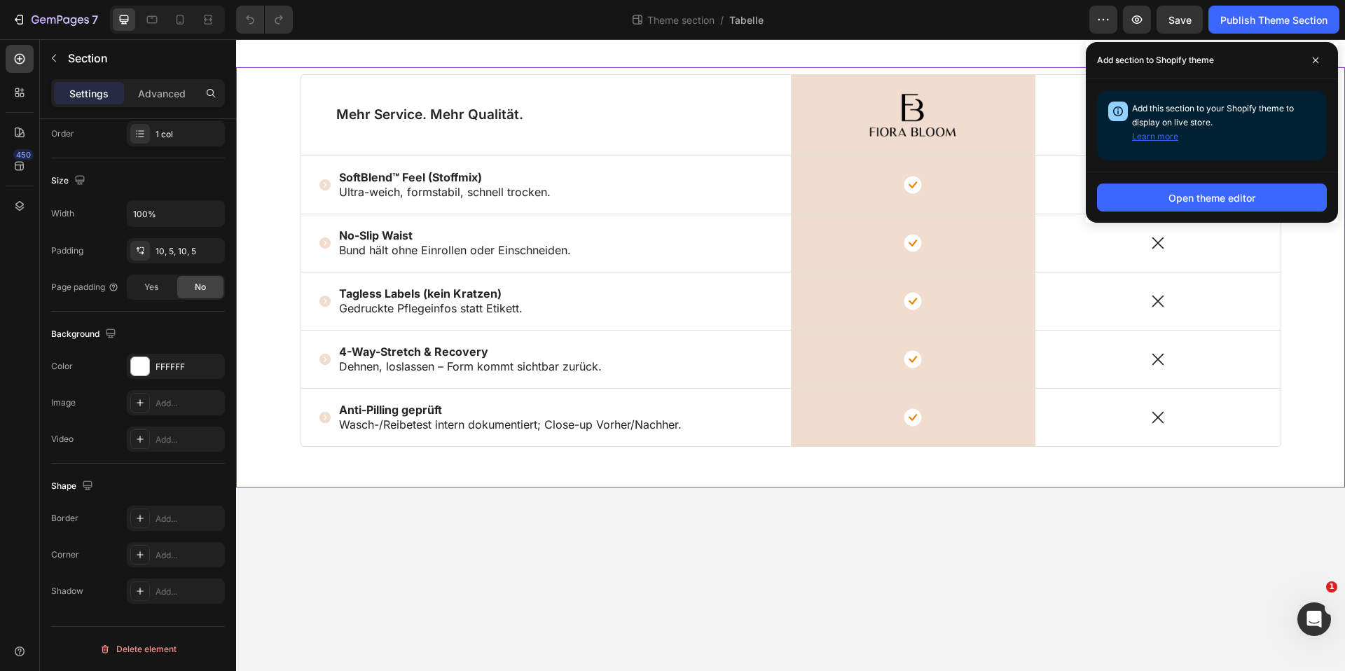
click at [1163, 137] on button "Learn more" at bounding box center [1155, 137] width 46 height 14
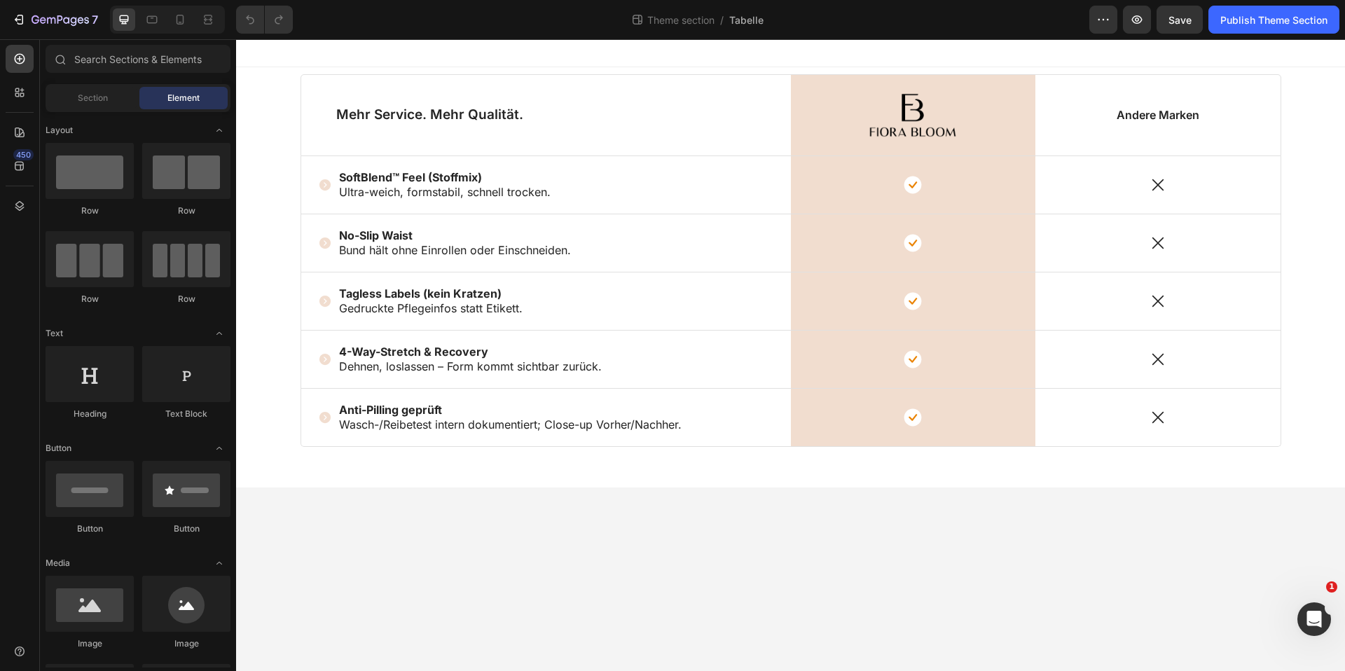
click at [702, 532] on body "Mehr Service. Mehr Qualität. Text Block Image Row Andere Marken Text Block Row …" at bounding box center [790, 355] width 1109 height 632
